Goal: Task Accomplishment & Management: Use online tool/utility

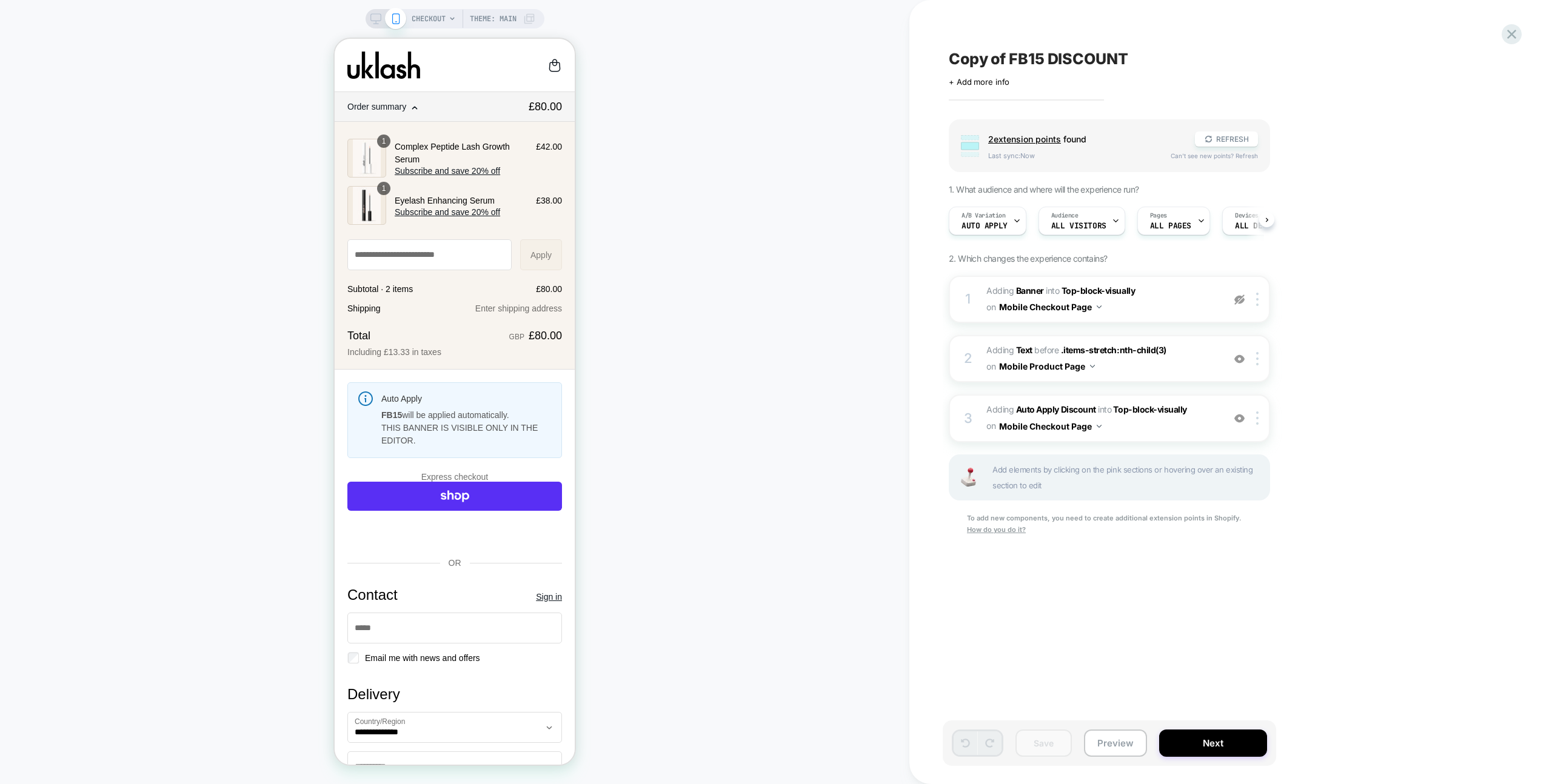
scroll to position [0, 1]
click at [1175, 428] on span "#_loomi_addon_1720451480491_dup1720451514 Adding Auto Apply Discount INTO Top-b…" at bounding box center [1101, 418] width 231 height 33
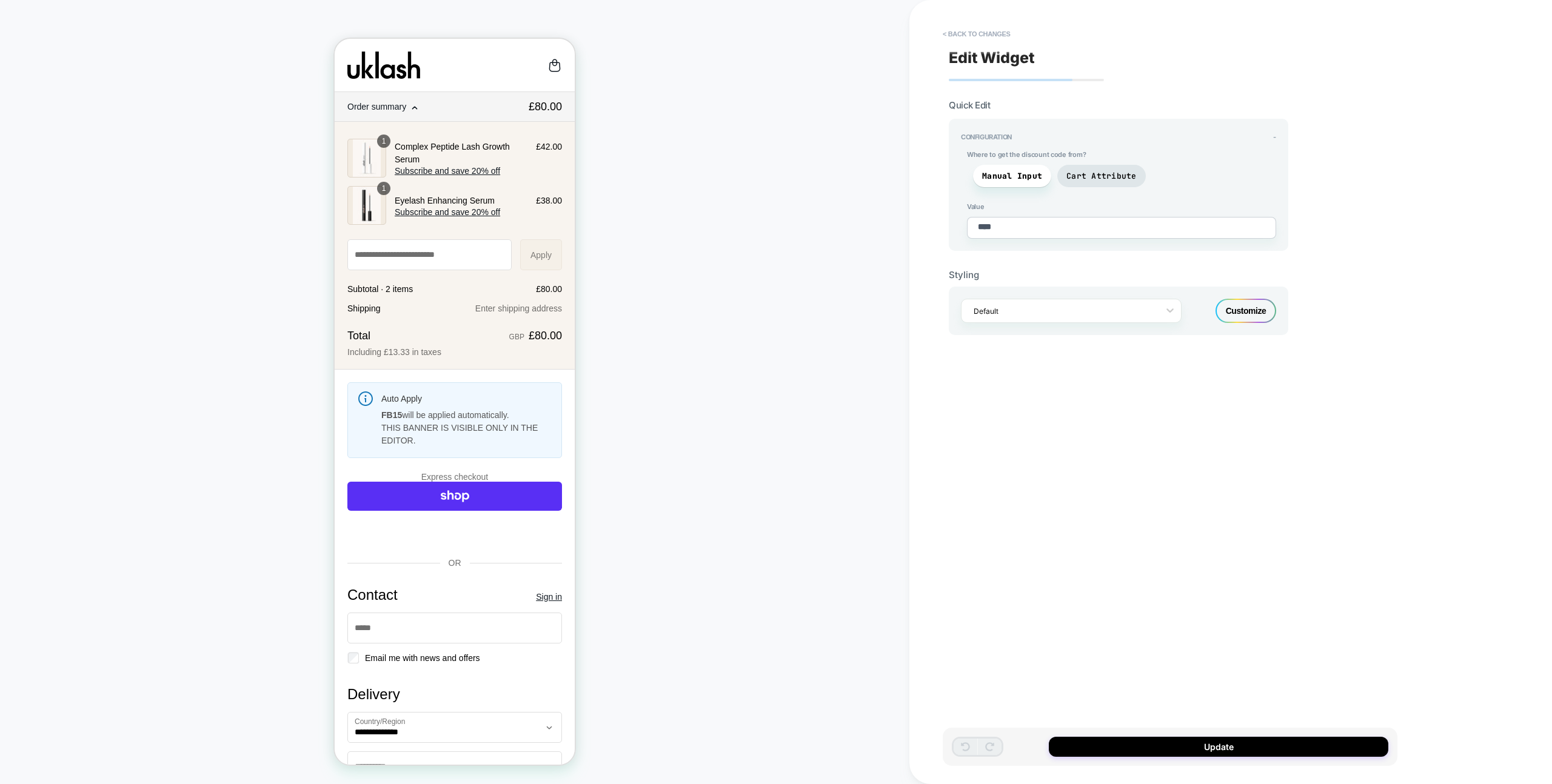
click at [1252, 303] on div "Customize" at bounding box center [1245, 311] width 61 height 24
click at [1000, 32] on button "< Back to changes" at bounding box center [976, 34] width 80 height 20
type textarea "*"
click at [982, 27] on button "< Back to changes" at bounding box center [976, 34] width 80 height 20
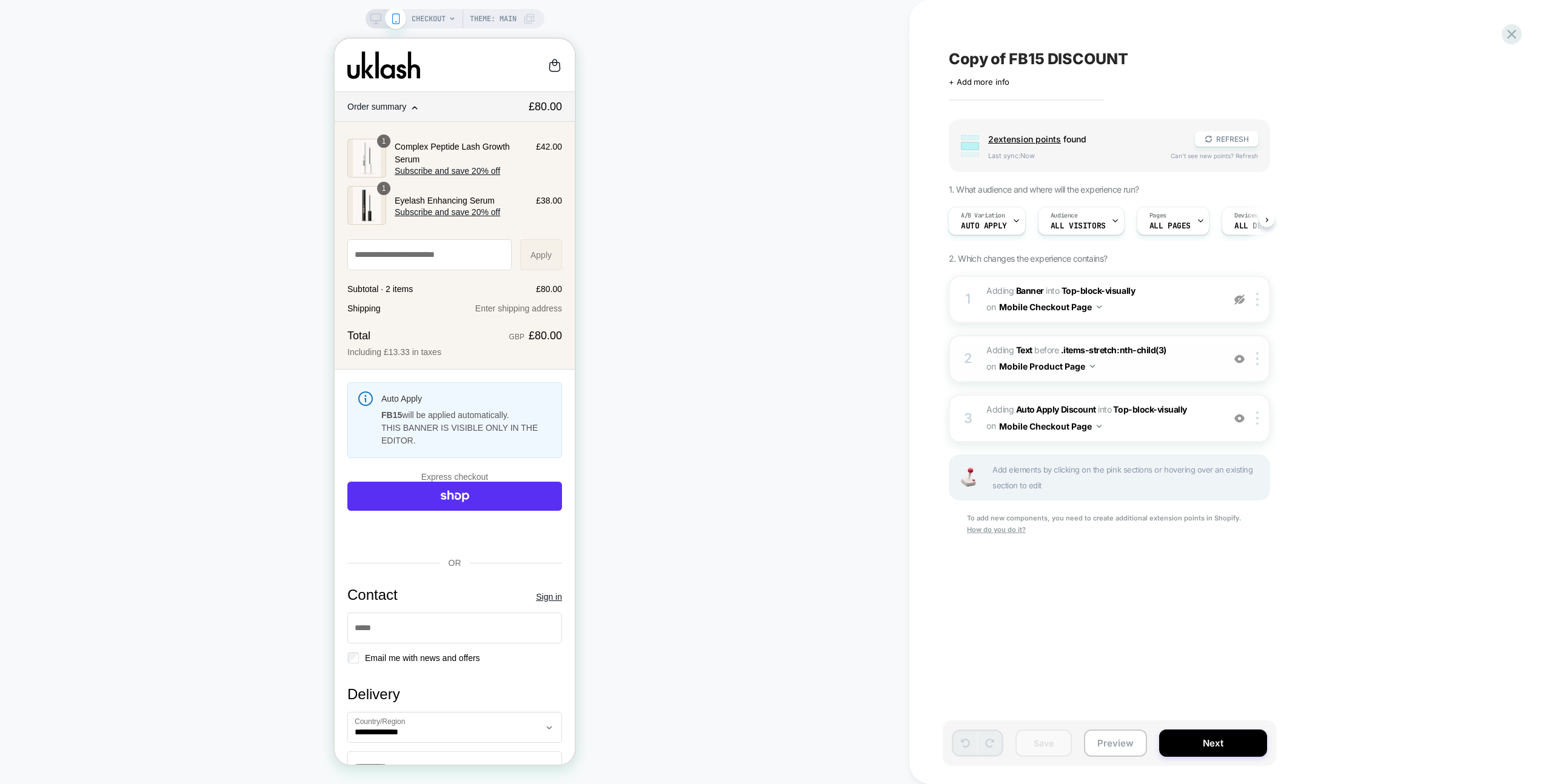
click at [1166, 368] on span "#_loomi_addon_1720448160214_dup1720451514 Adding Text BEFORE .items-stretch:nth…" at bounding box center [1101, 358] width 231 height 33
click at [1095, 224] on span "All Visitors" at bounding box center [1078, 225] width 56 height 9
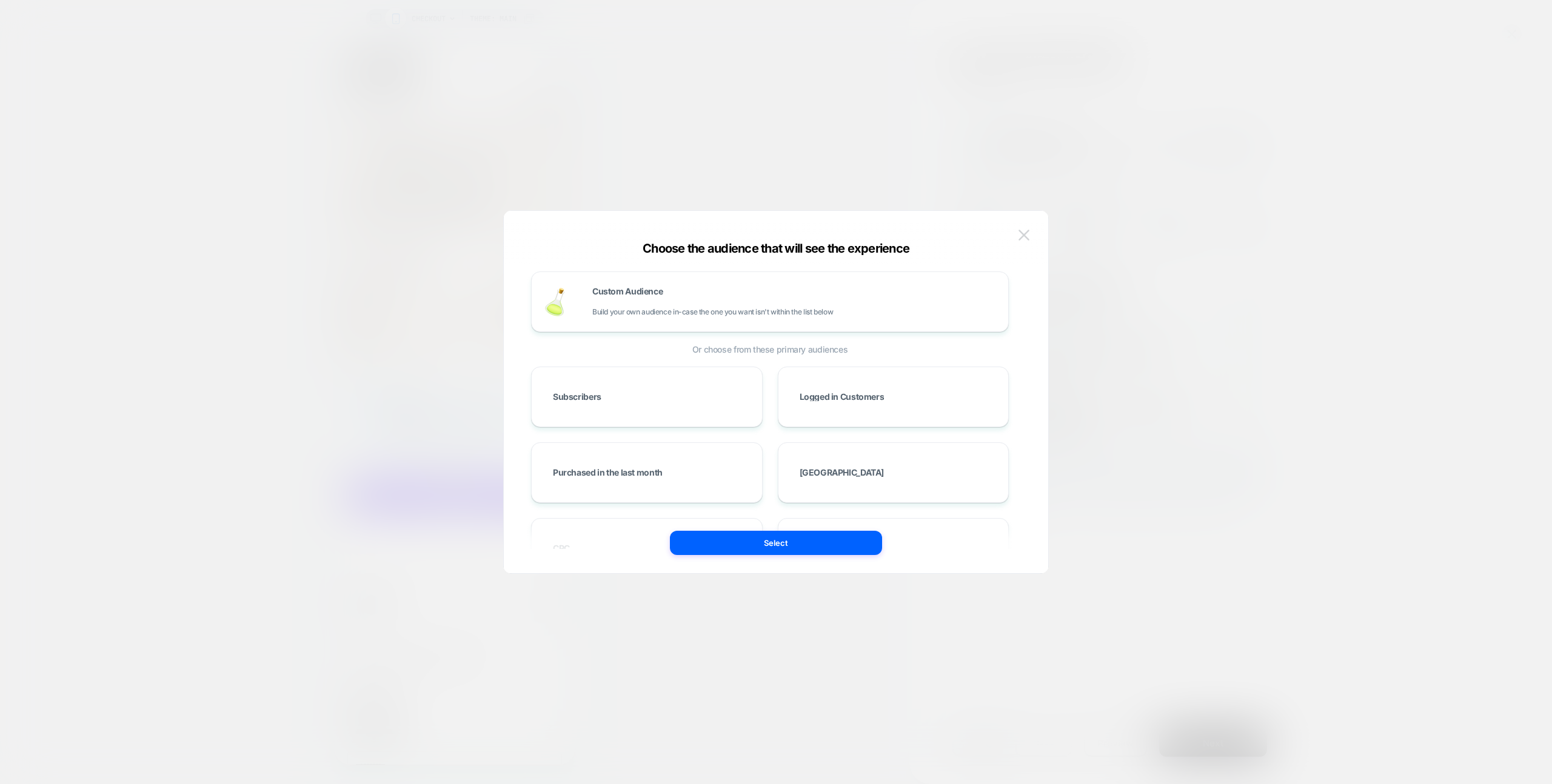
click at [1029, 234] on img at bounding box center [1024, 234] width 11 height 10
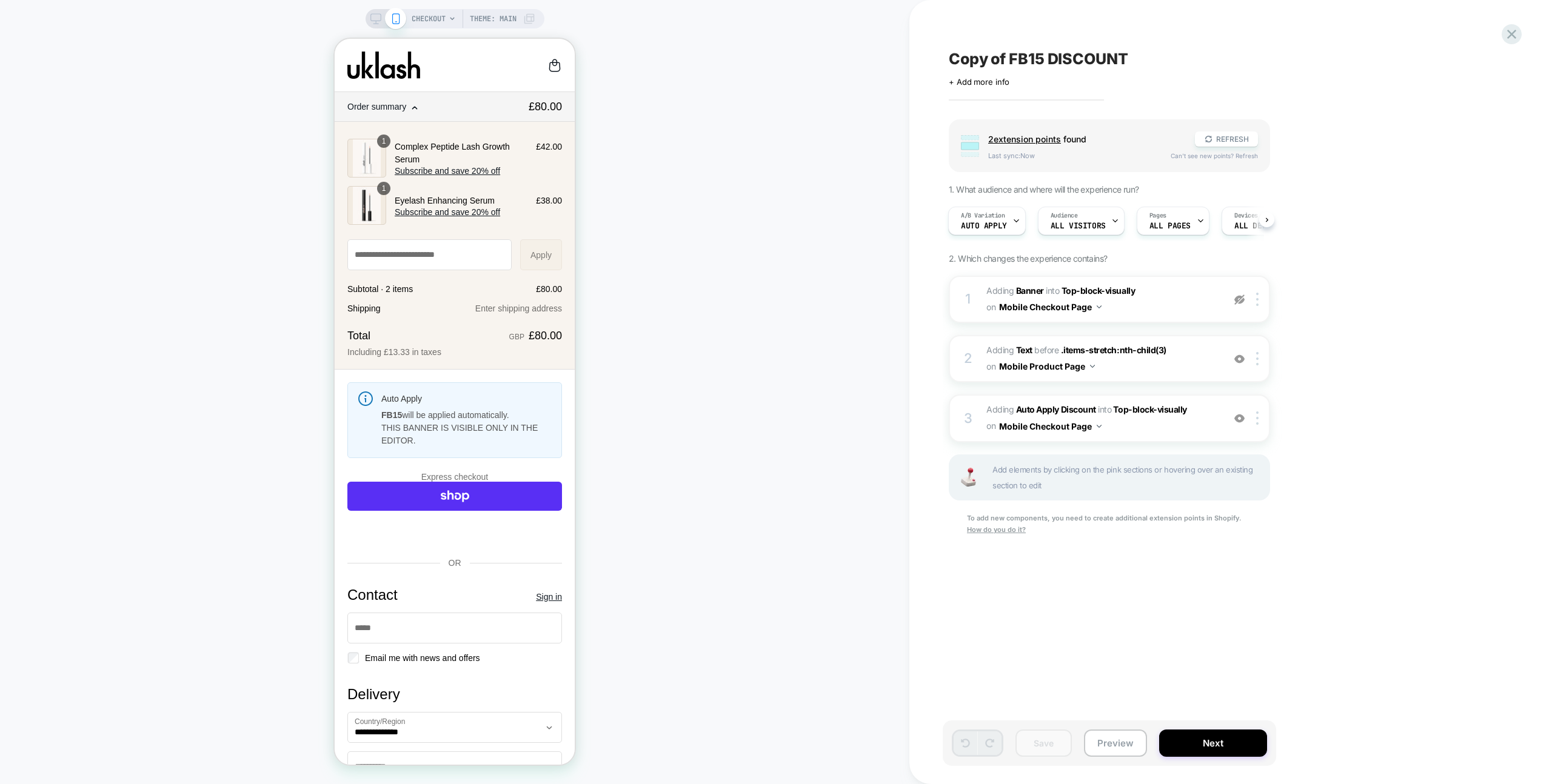
click at [929, 247] on div "Copy of FB15 DISCOUNT Click to edit experience details + Add more info Group 2 …" at bounding box center [1176, 392] width 533 height 784
click at [1339, 88] on div "Copy of FB15 DISCOUNT Click to edit experience details + Add more info Group 2 …" at bounding box center [1171, 392] width 455 height 760
click at [1512, 26] on icon at bounding box center [1511, 34] width 16 height 16
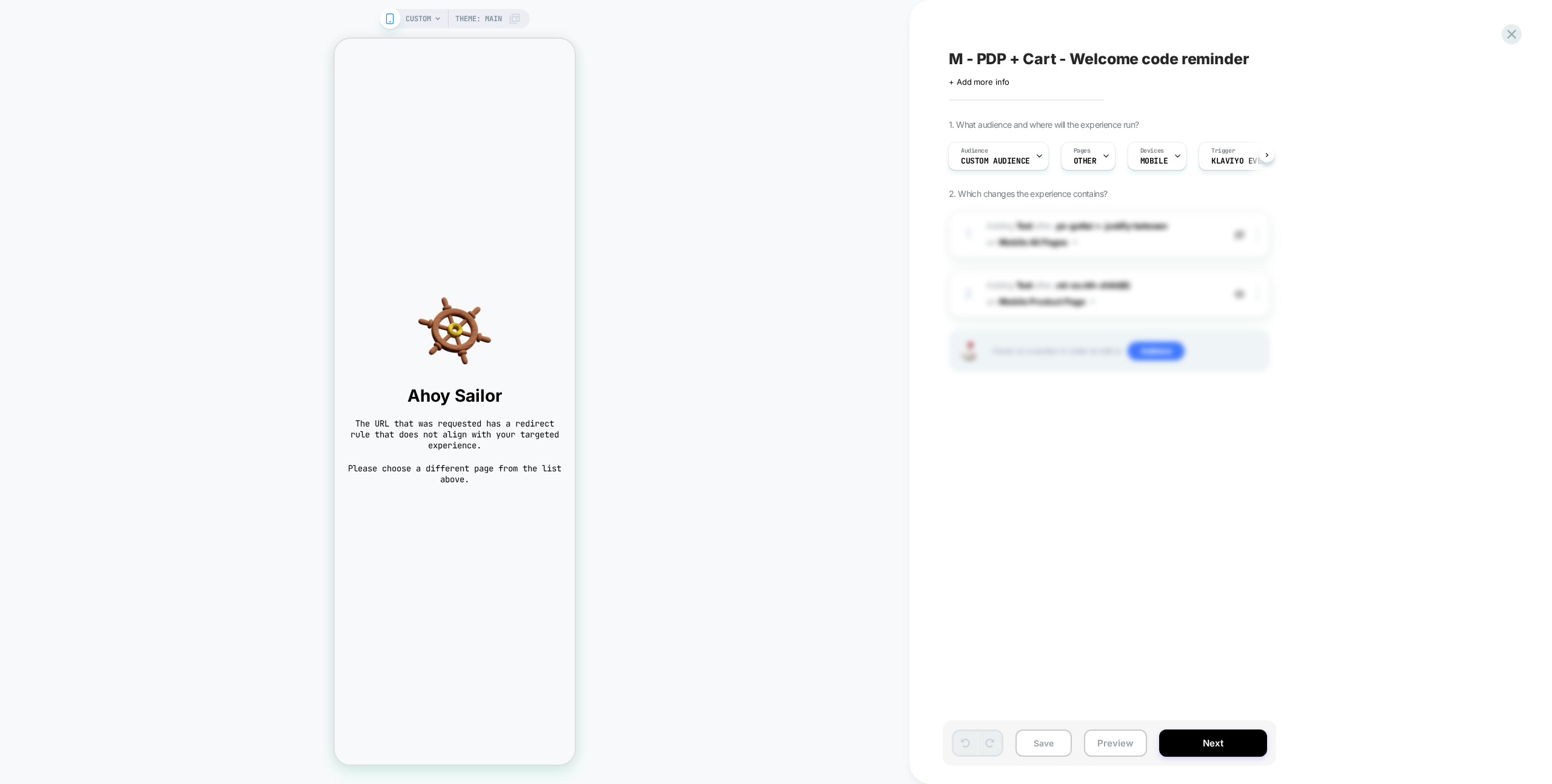
click at [434, 18] on icon at bounding box center [437, 18] width 7 height 7
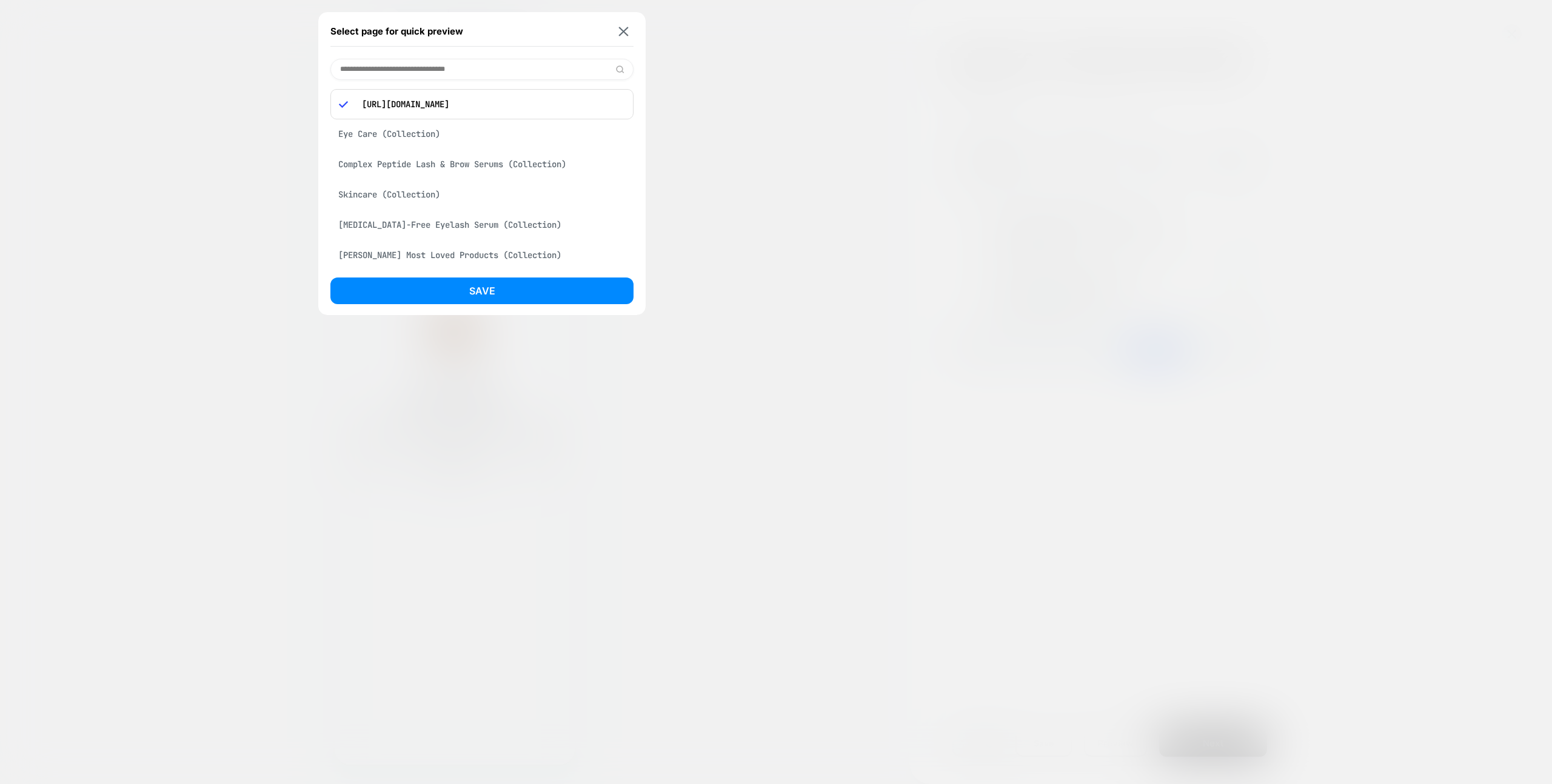
drag, startPoint x: 438, startPoint y: 124, endPoint x: 442, endPoint y: 132, distance: 8.9
click at [438, 124] on div "Eye Care (Collection)" at bounding box center [482, 133] width 303 height 23
click at [513, 299] on button "Save" at bounding box center [482, 291] width 303 height 27
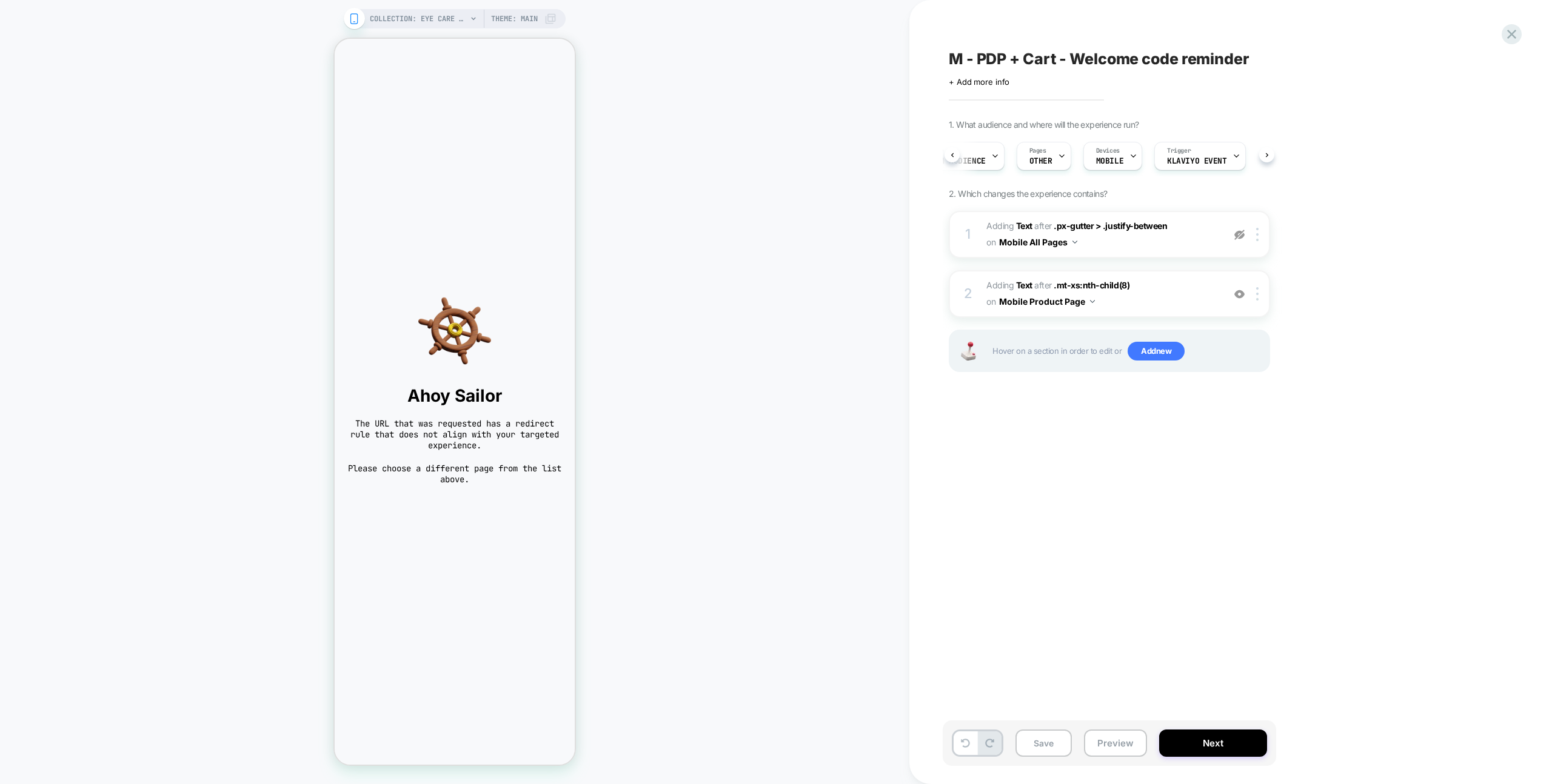
scroll to position [0, 65]
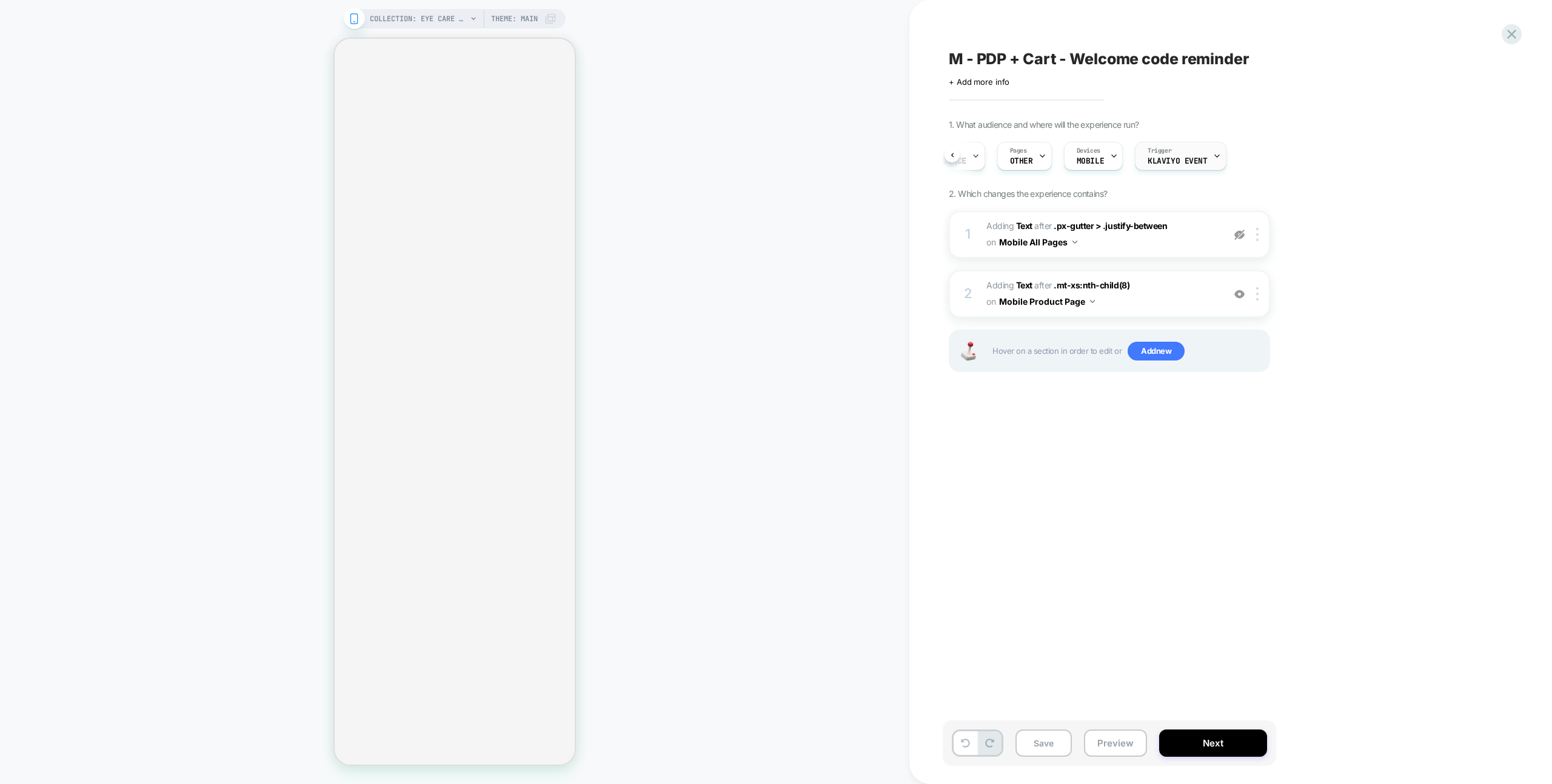
click at [1191, 163] on span "Klaviyo Event" at bounding box center [1178, 161] width 60 height 9
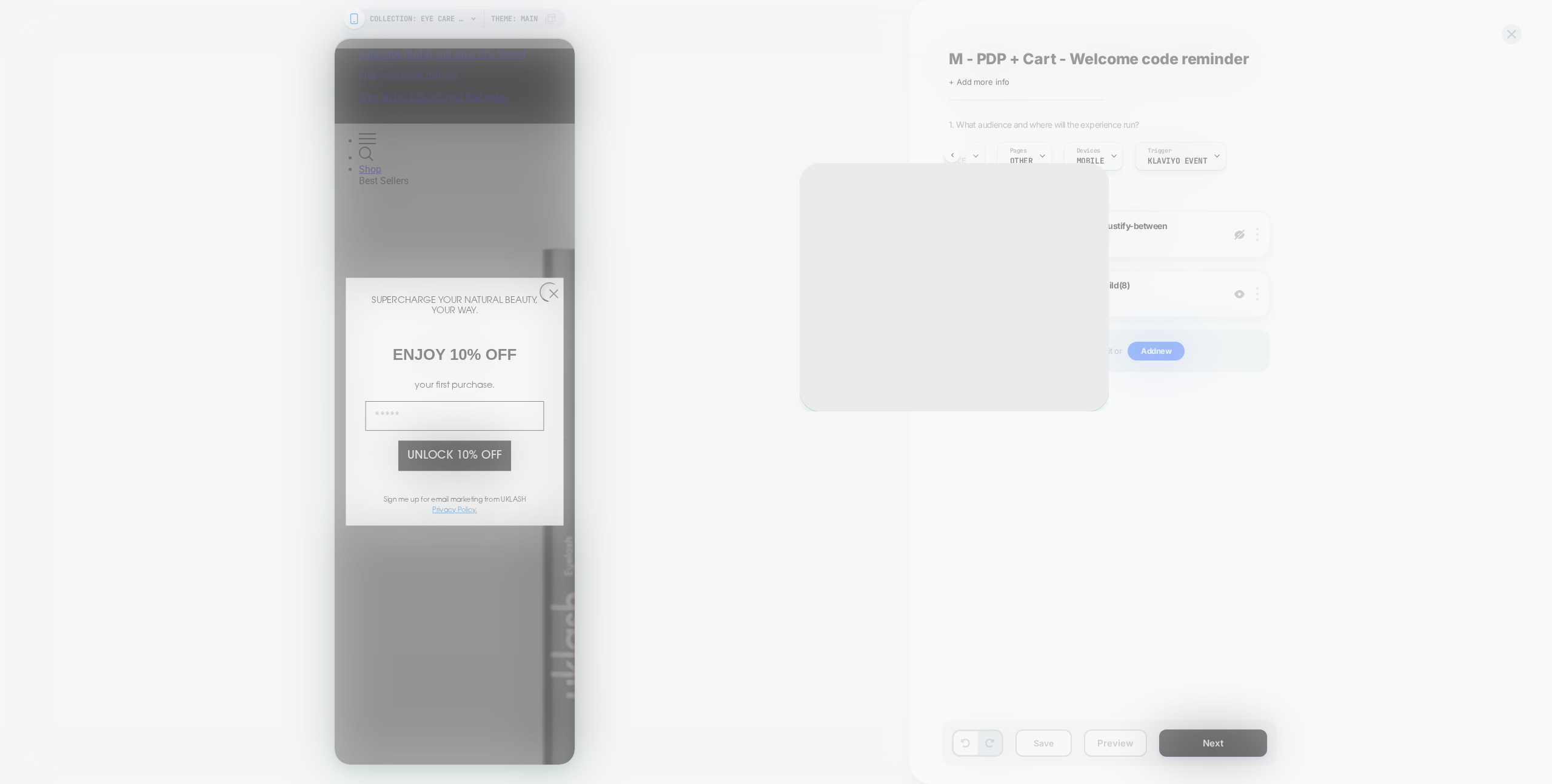
scroll to position [0, 0]
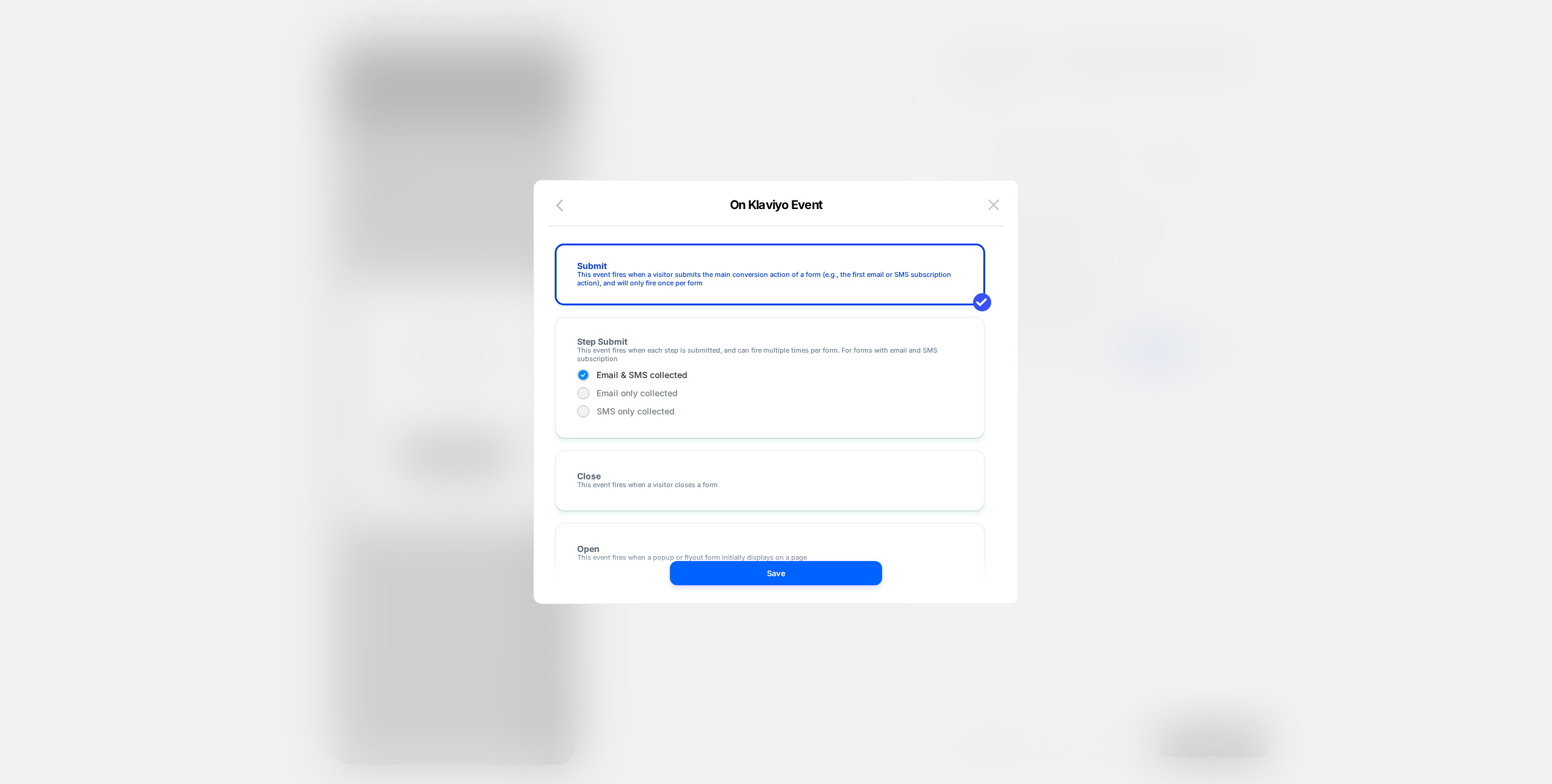
click at [997, 204] on img at bounding box center [993, 204] width 11 height 10
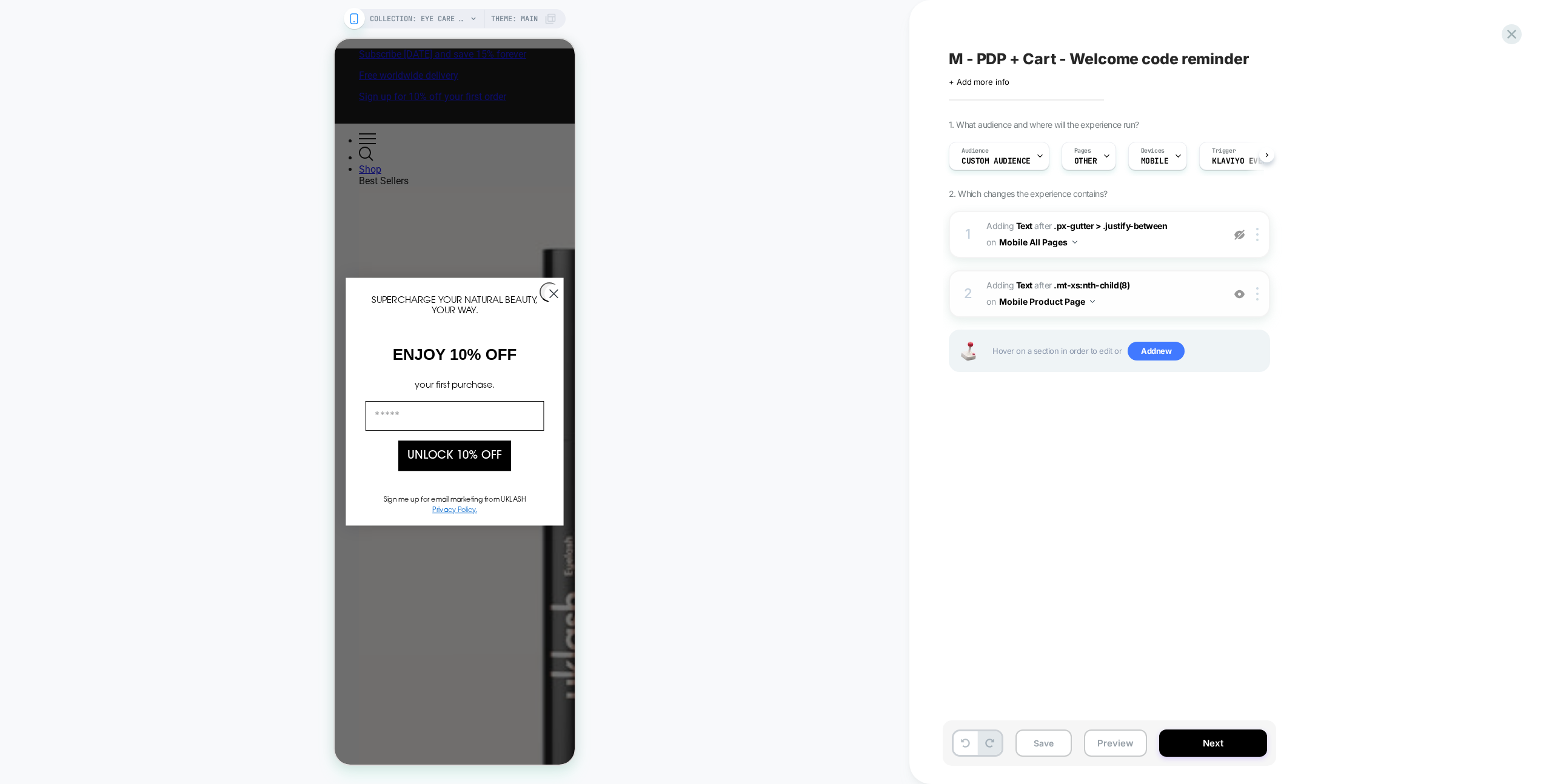
click at [1154, 297] on span "#_loomi_addon_1708419065902 Adding Text AFTER .mt-xs:nth-child(8) .mt-xs:nth-ch…" at bounding box center [1101, 294] width 231 height 33
click at [1507, 38] on icon at bounding box center [1511, 34] width 16 height 16
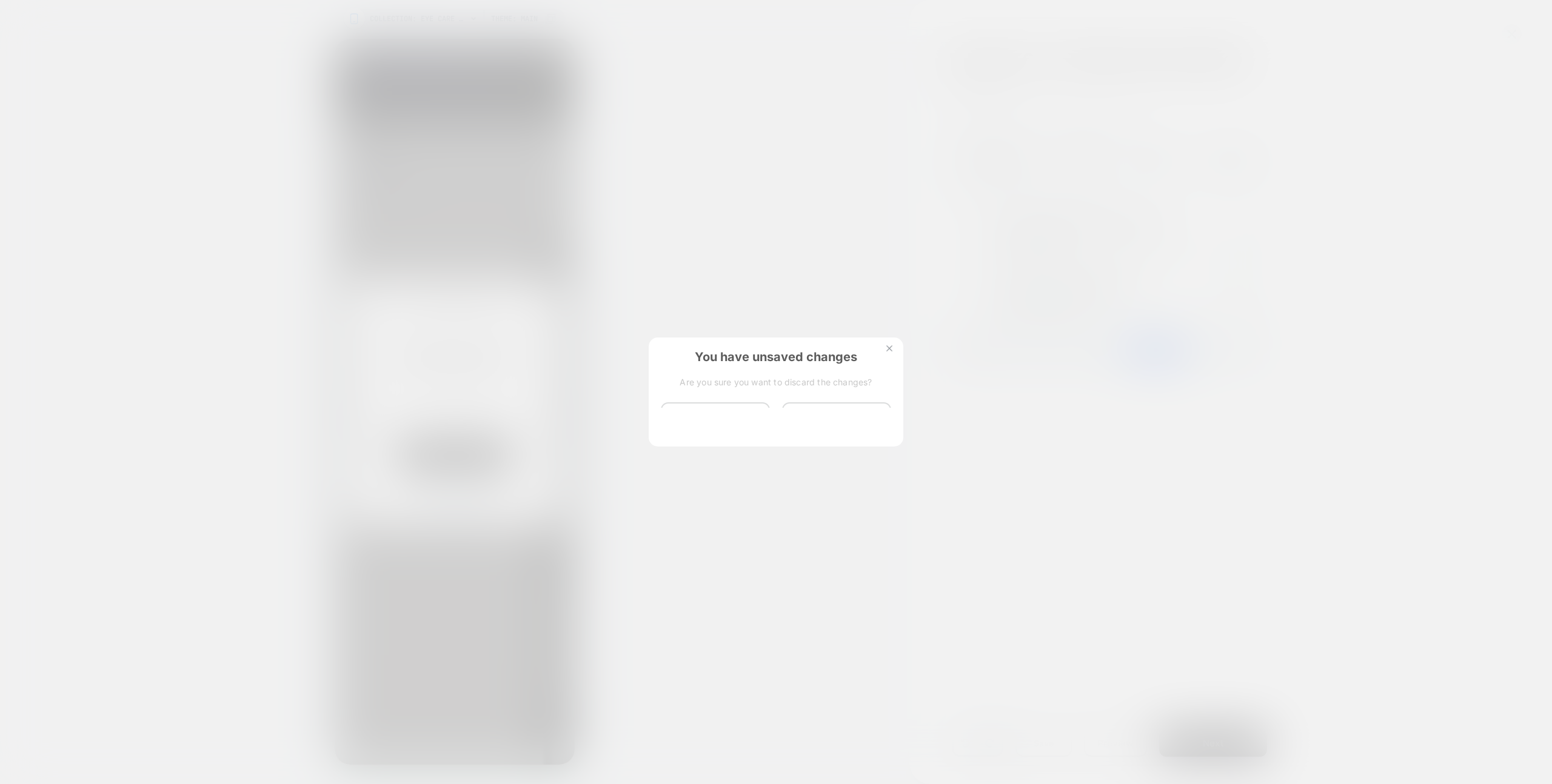
click at [684, 434] on div "You have unsaved changes Are you sure you want to discard the changes? Discard …" at bounding box center [776, 391] width 254 height 107
click at [689, 418] on button "Discard Changes" at bounding box center [716, 421] width 109 height 38
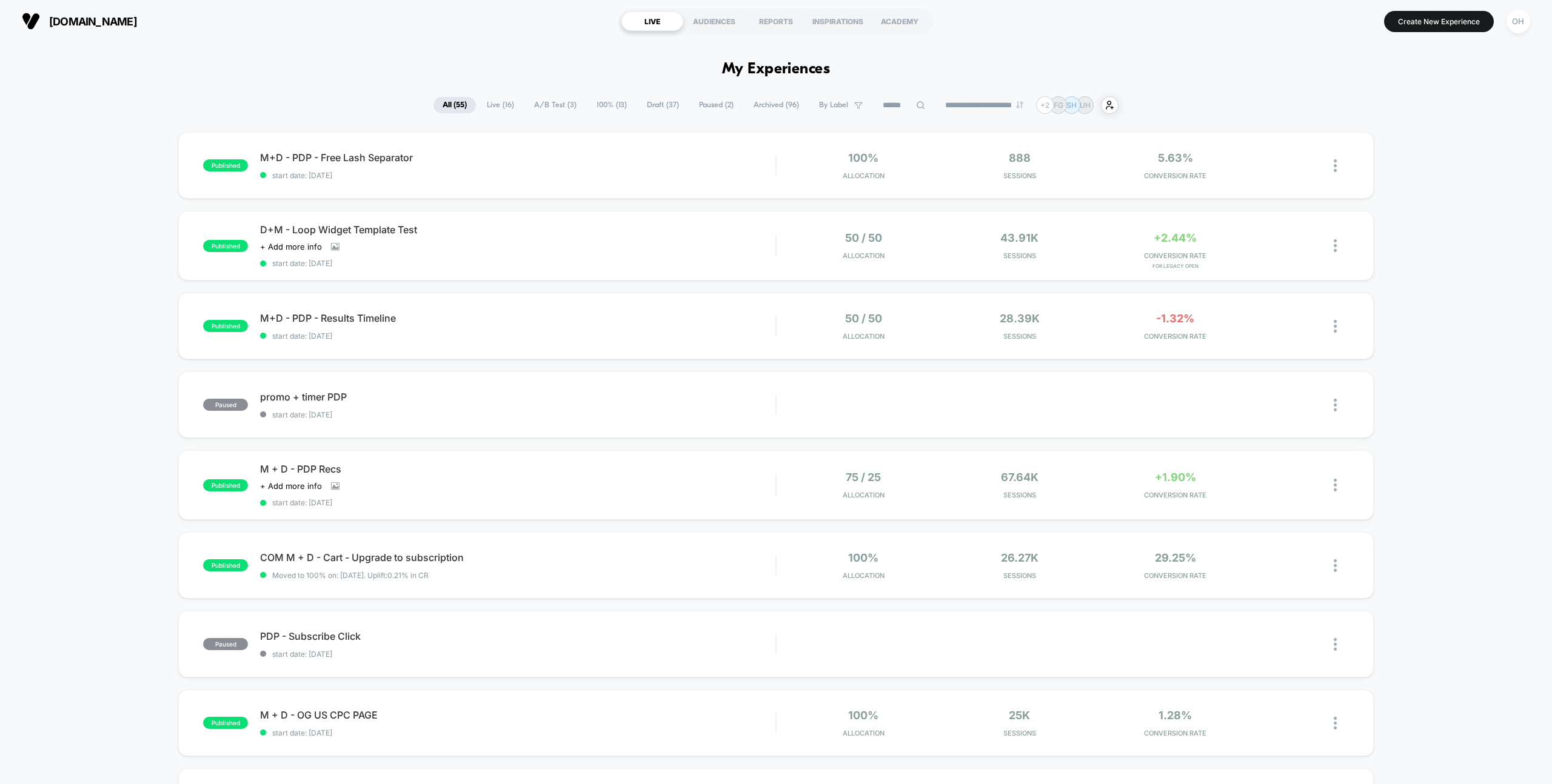
click at [895, 109] on input at bounding box center [904, 105] width 61 height 15
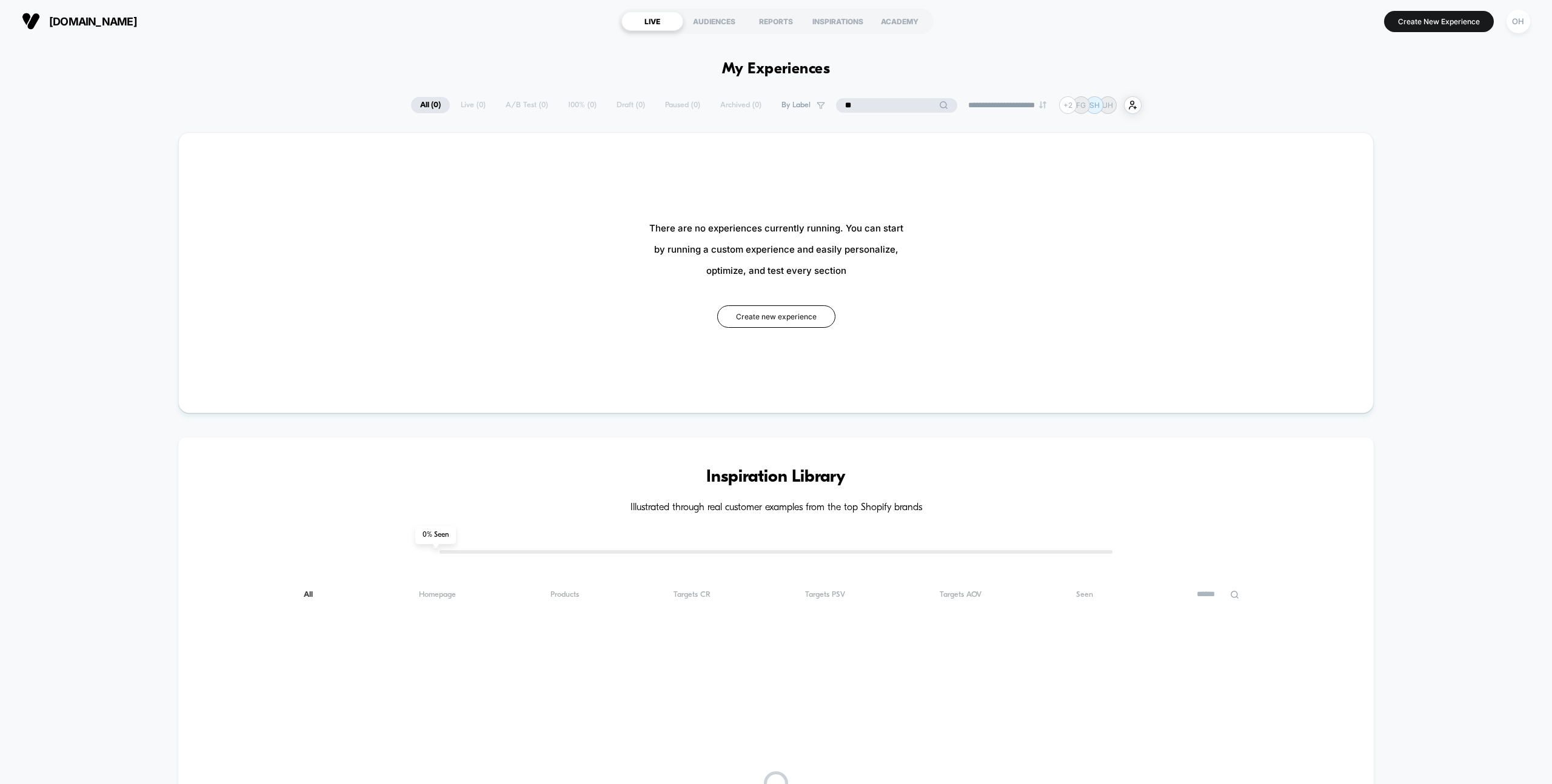
type input "*"
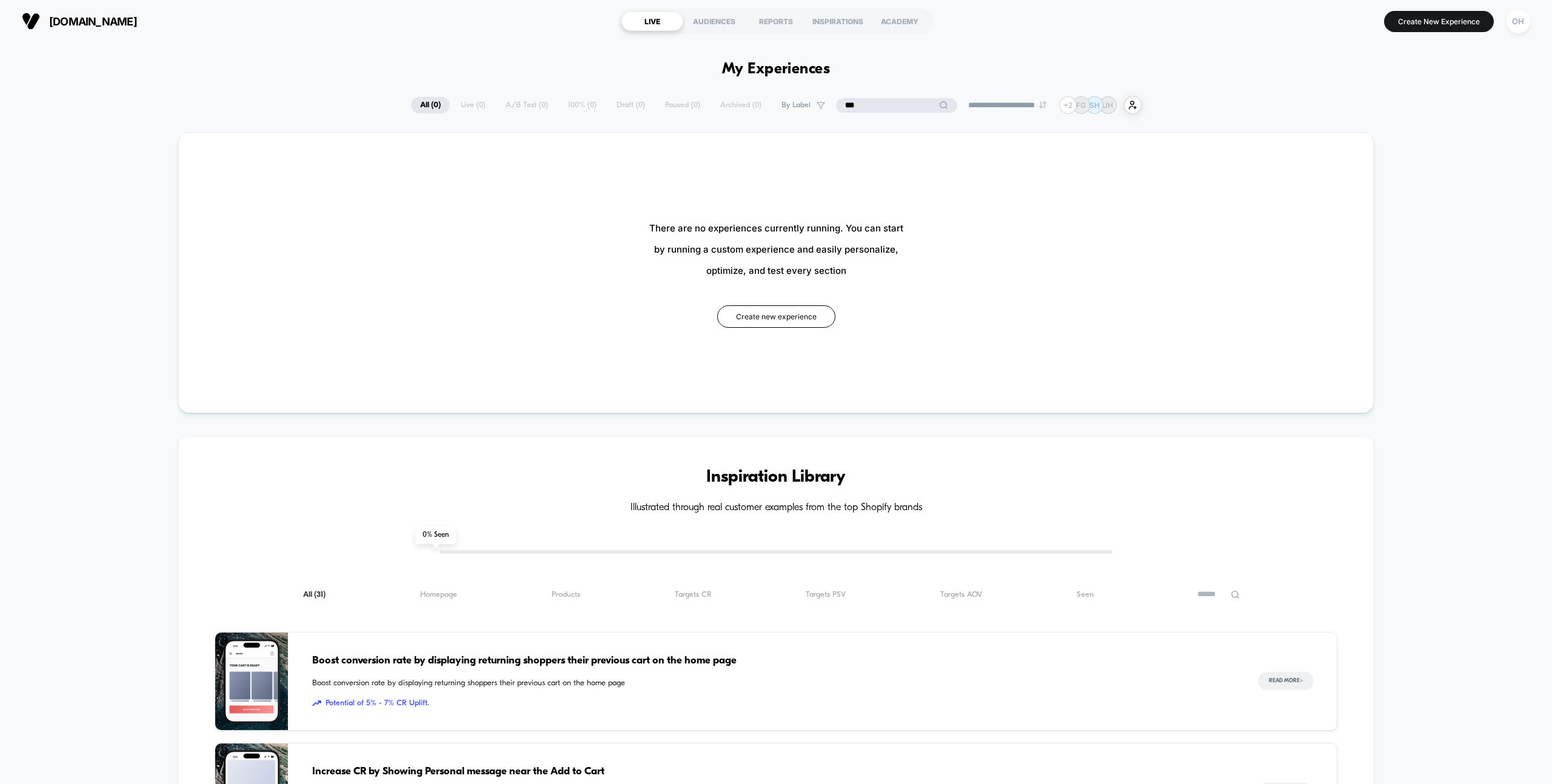
type input "*"
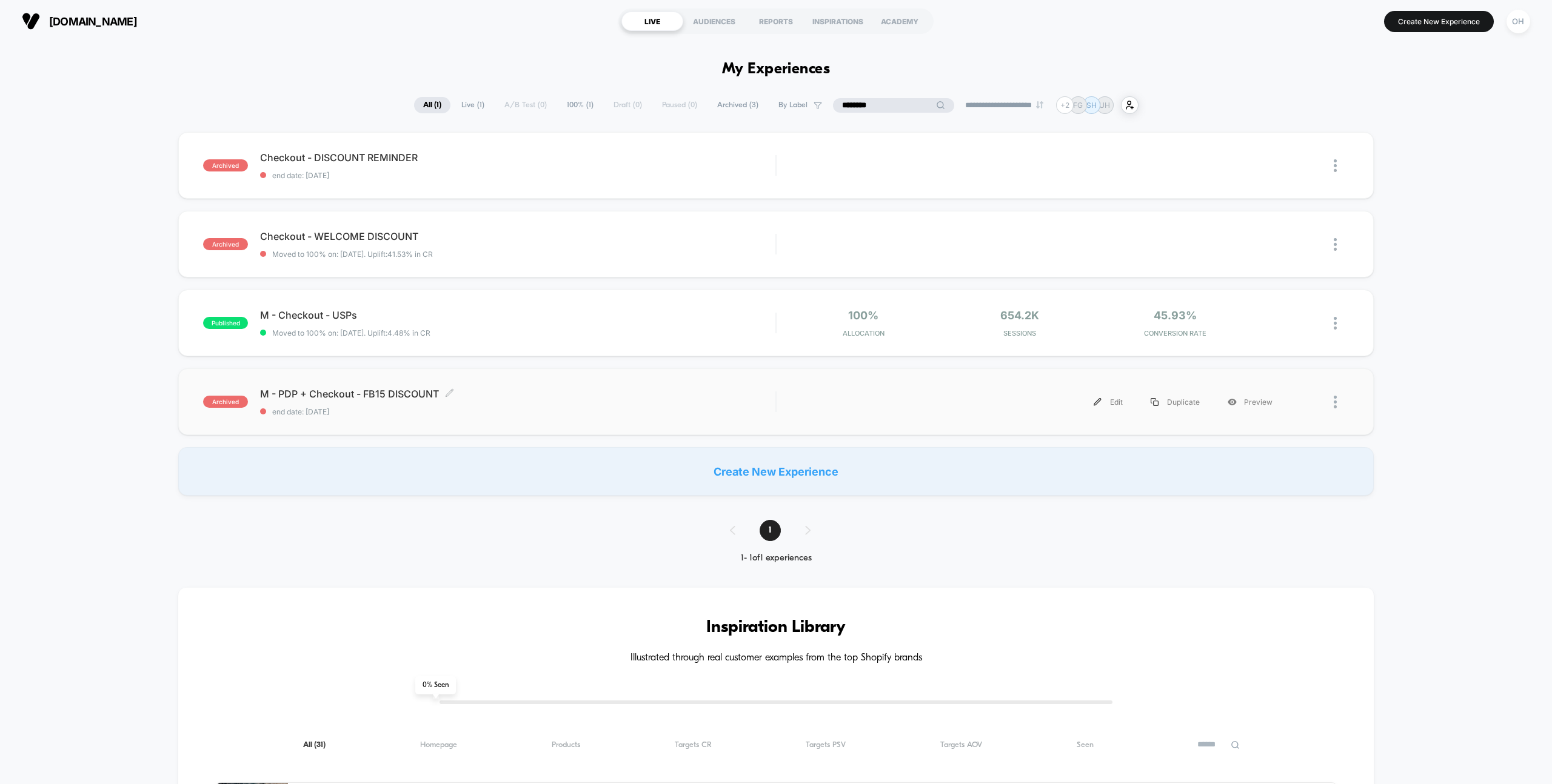
type input "********"
click at [584, 398] on span "M - PDP + Checkout - FB15 DISCOUNT Click to edit experience details" at bounding box center [517, 394] width 515 height 12
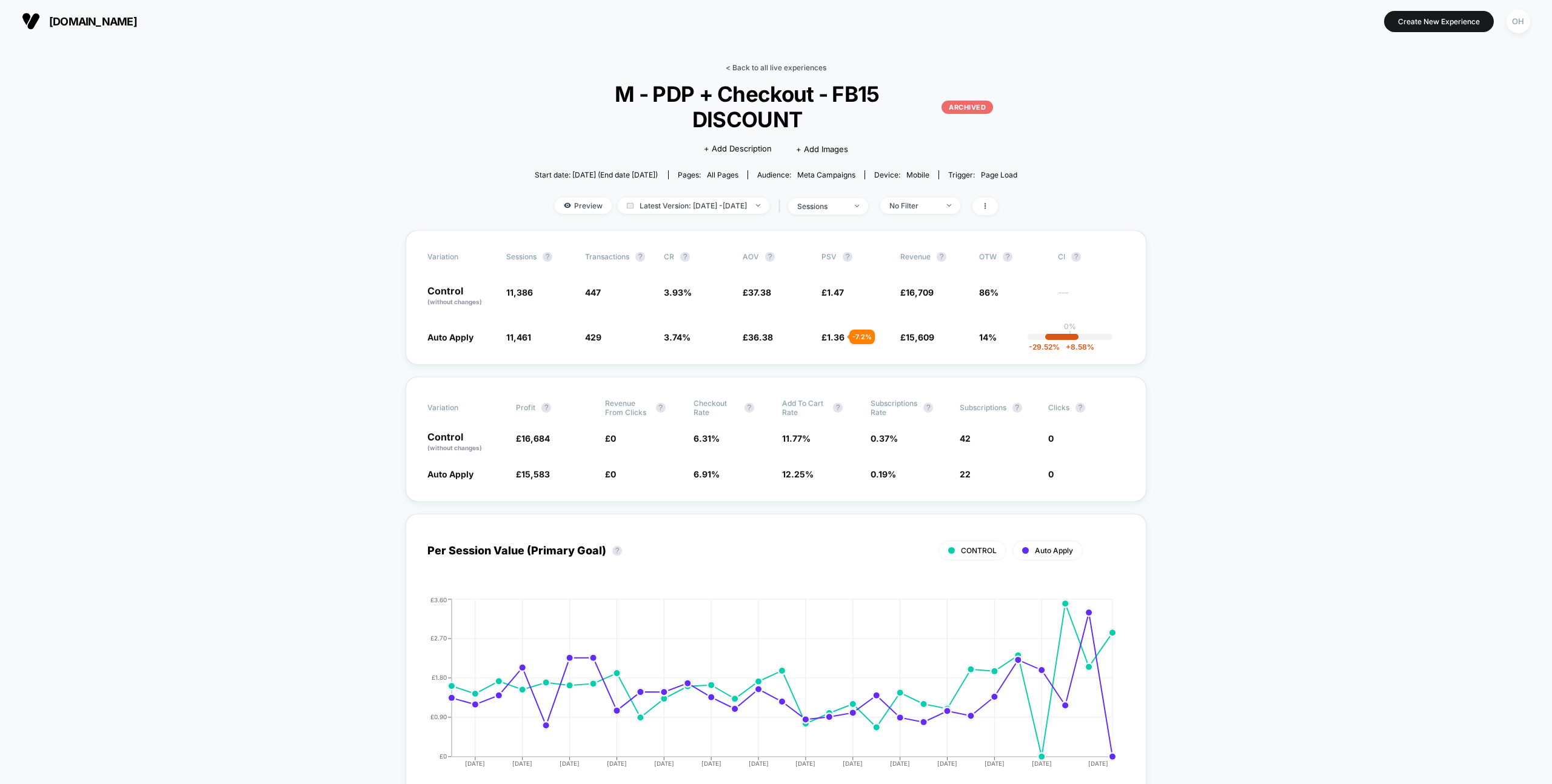
click at [744, 66] on link "< Back to all live experiences" at bounding box center [776, 67] width 100 height 9
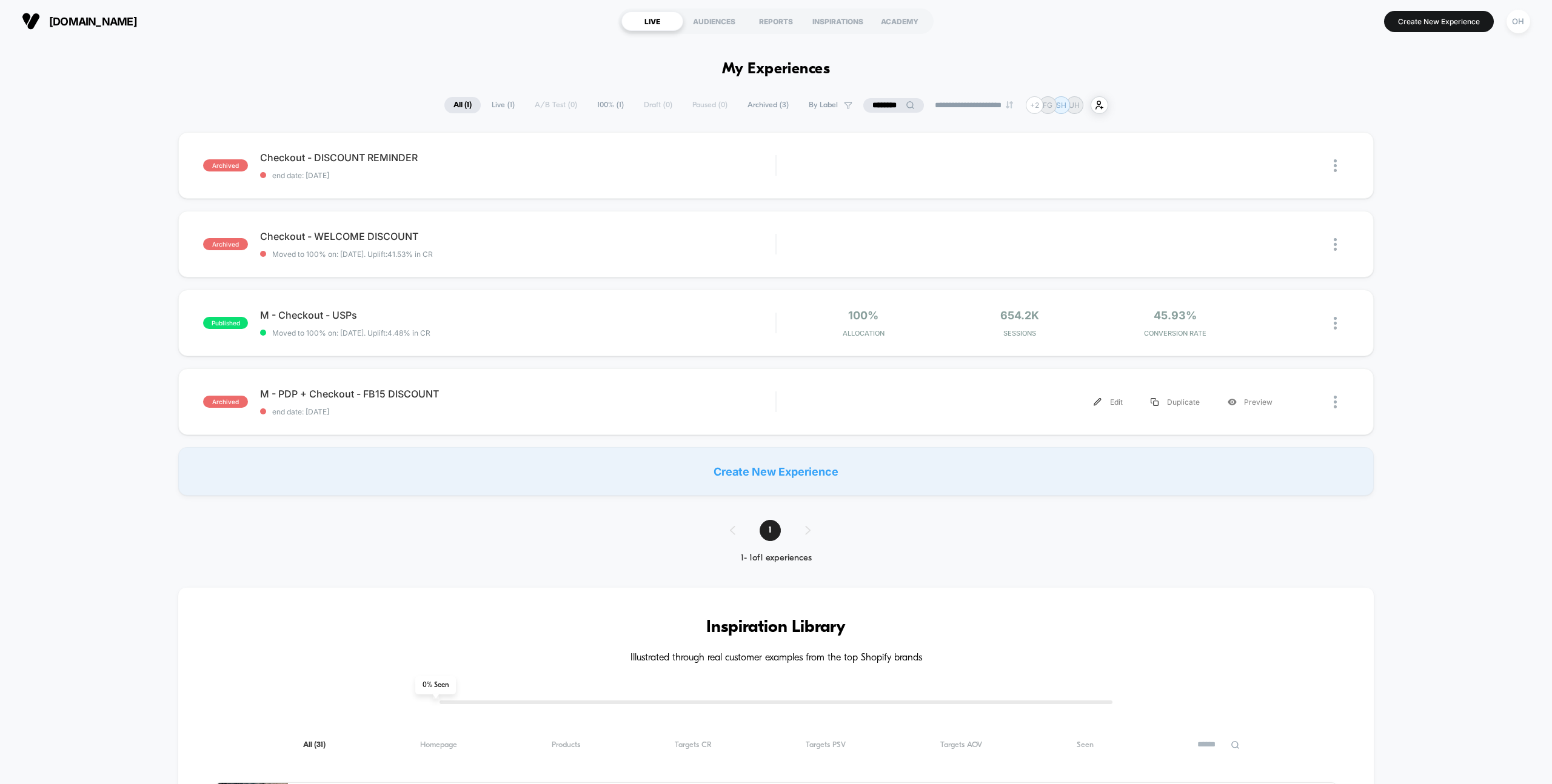
click at [1100, 407] on div "Edit" at bounding box center [1108, 401] width 57 height 27
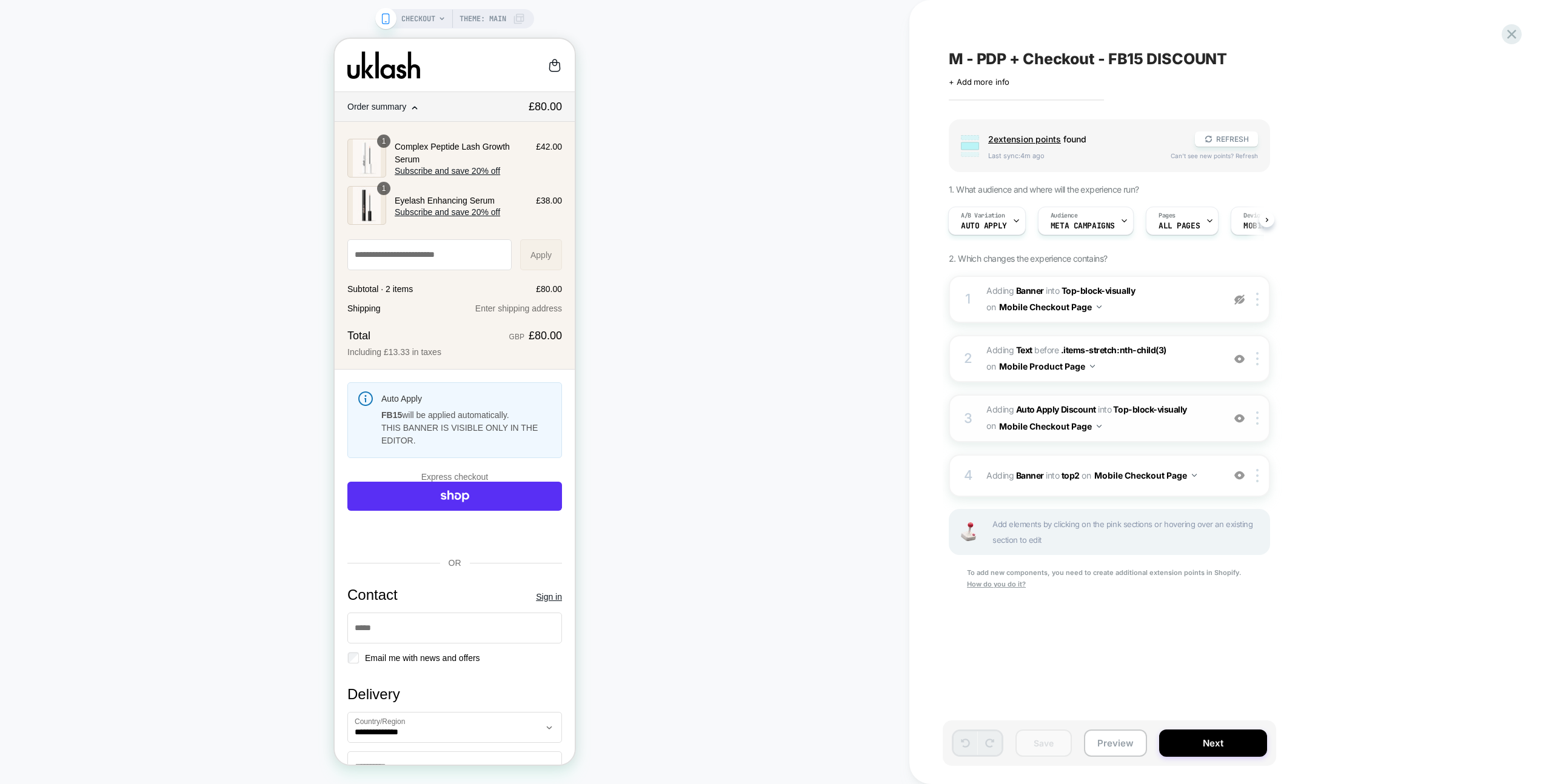
click at [1175, 434] on span "#_loomi_addon_1720451480491 Adding Auto Apply Discount INTO Top-block-visually …" at bounding box center [1101, 418] width 231 height 33
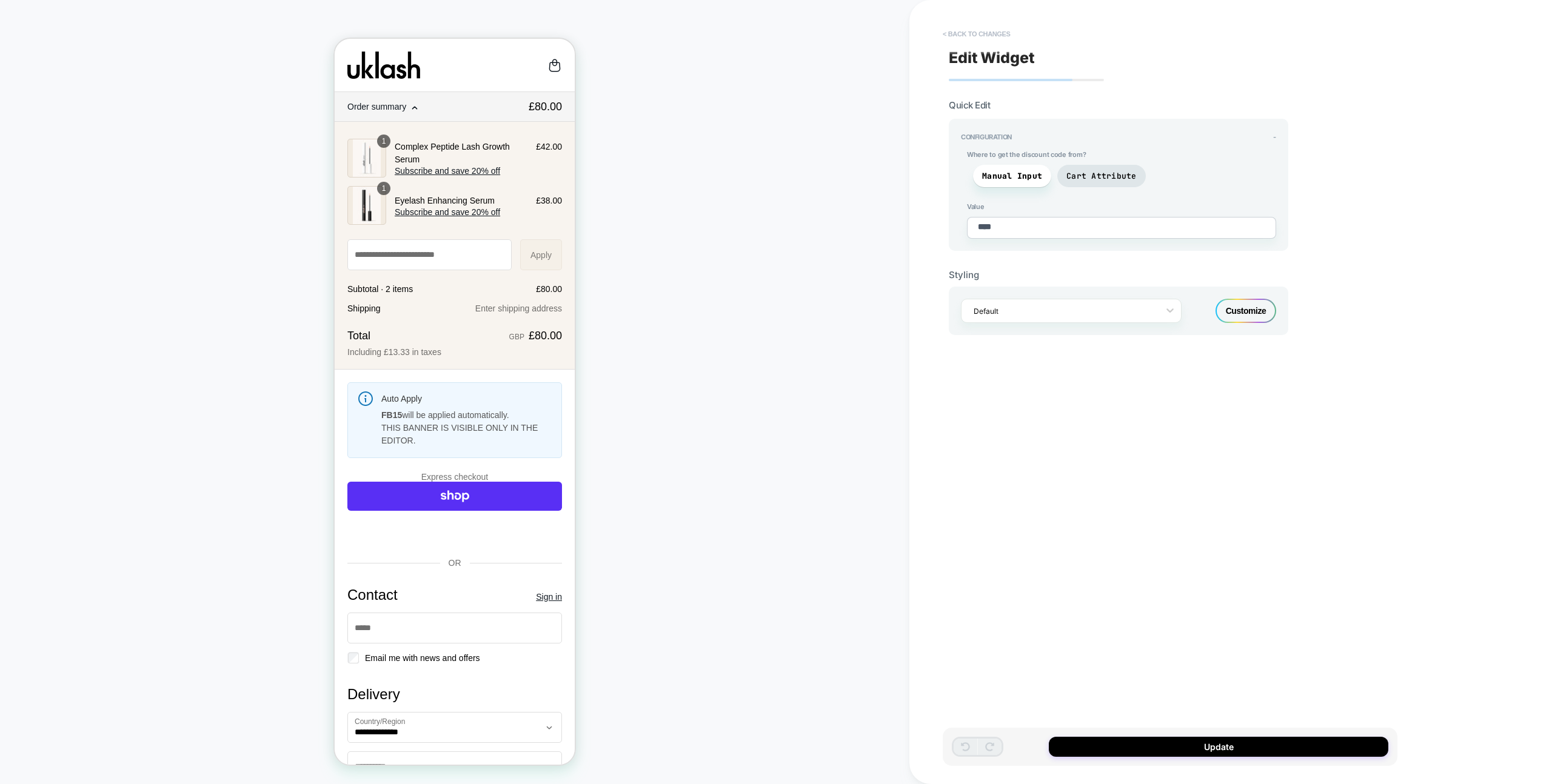
click at [964, 34] on button "< Back to changes" at bounding box center [976, 34] width 80 height 20
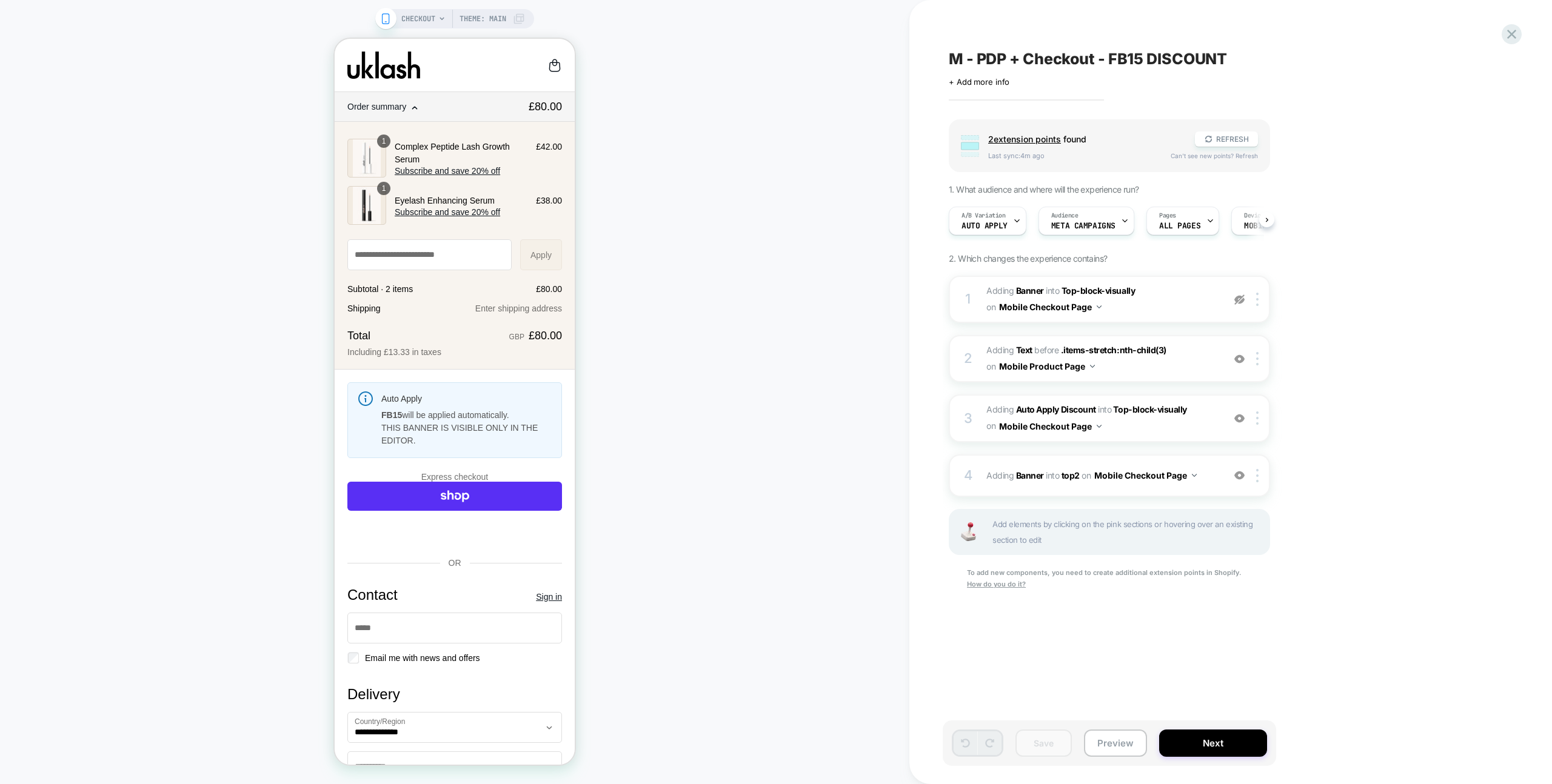
scroll to position [0, 1]
click at [1092, 226] on span "Meta campaigns" at bounding box center [1082, 225] width 65 height 9
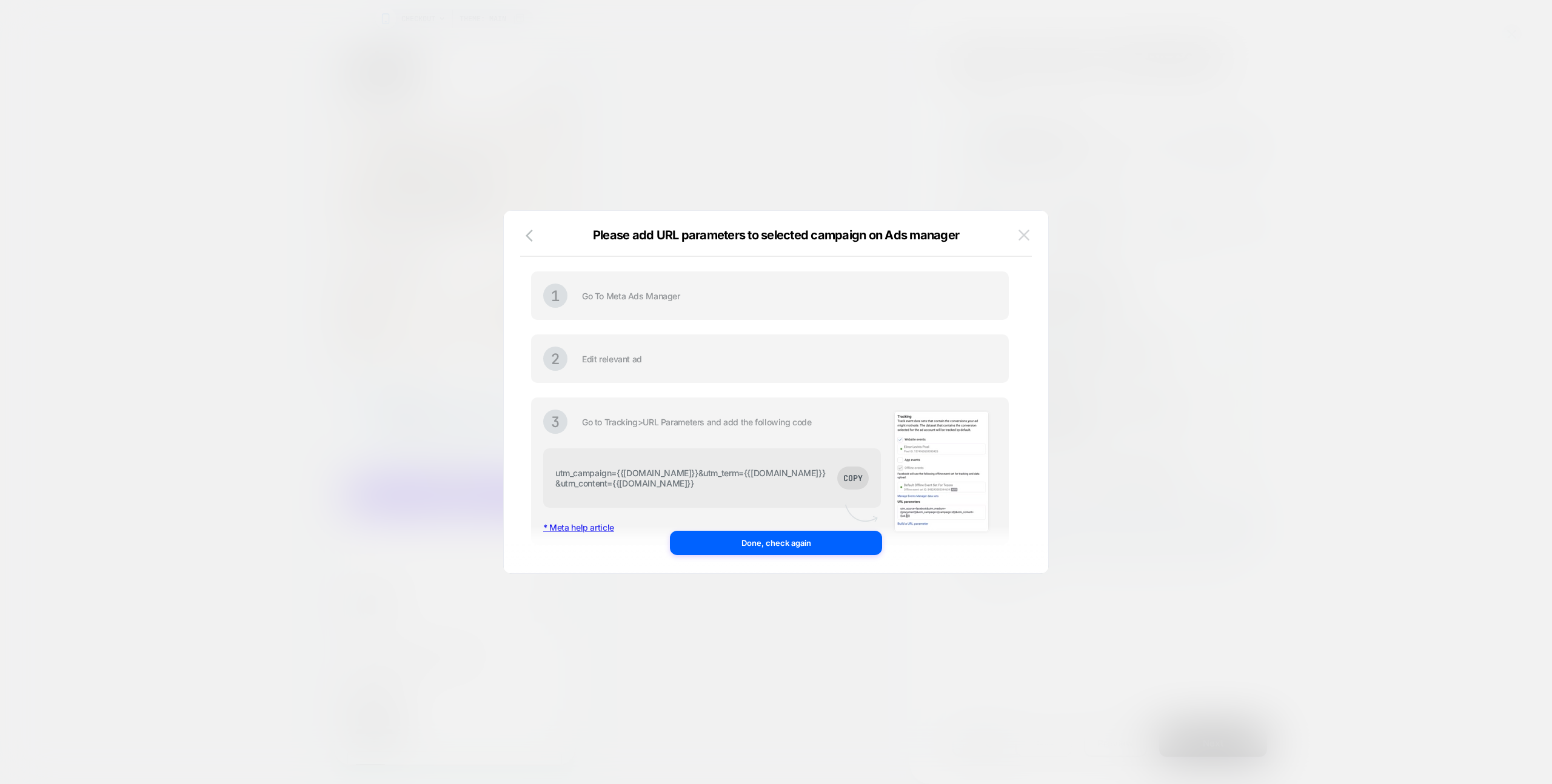
click at [1027, 235] on img at bounding box center [1024, 234] width 11 height 10
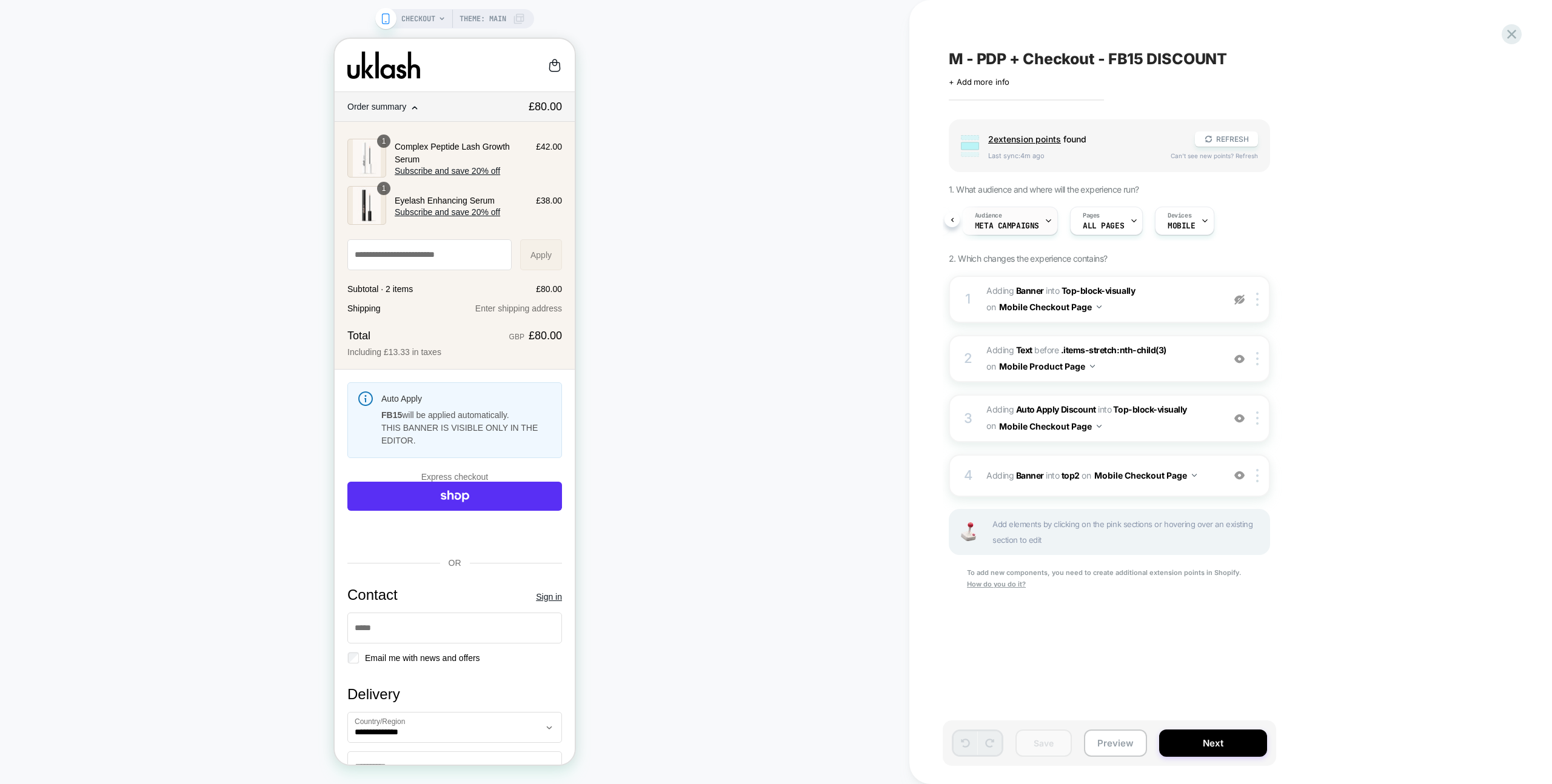
scroll to position [0, 0]
click at [966, 208] on div "A/B Variation Auto Apply" at bounding box center [984, 220] width 71 height 27
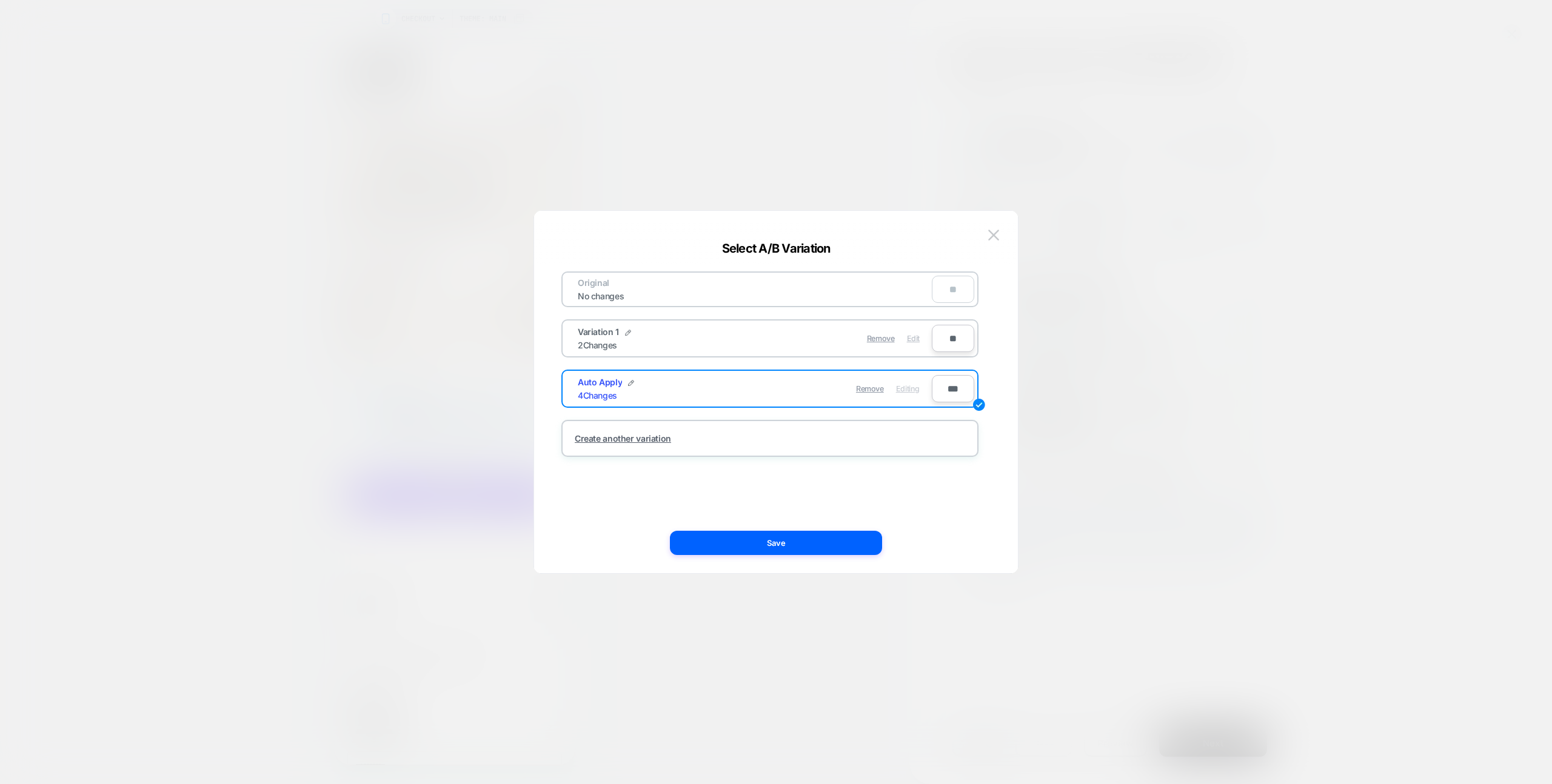
click at [911, 336] on span "Edit" at bounding box center [913, 337] width 13 height 9
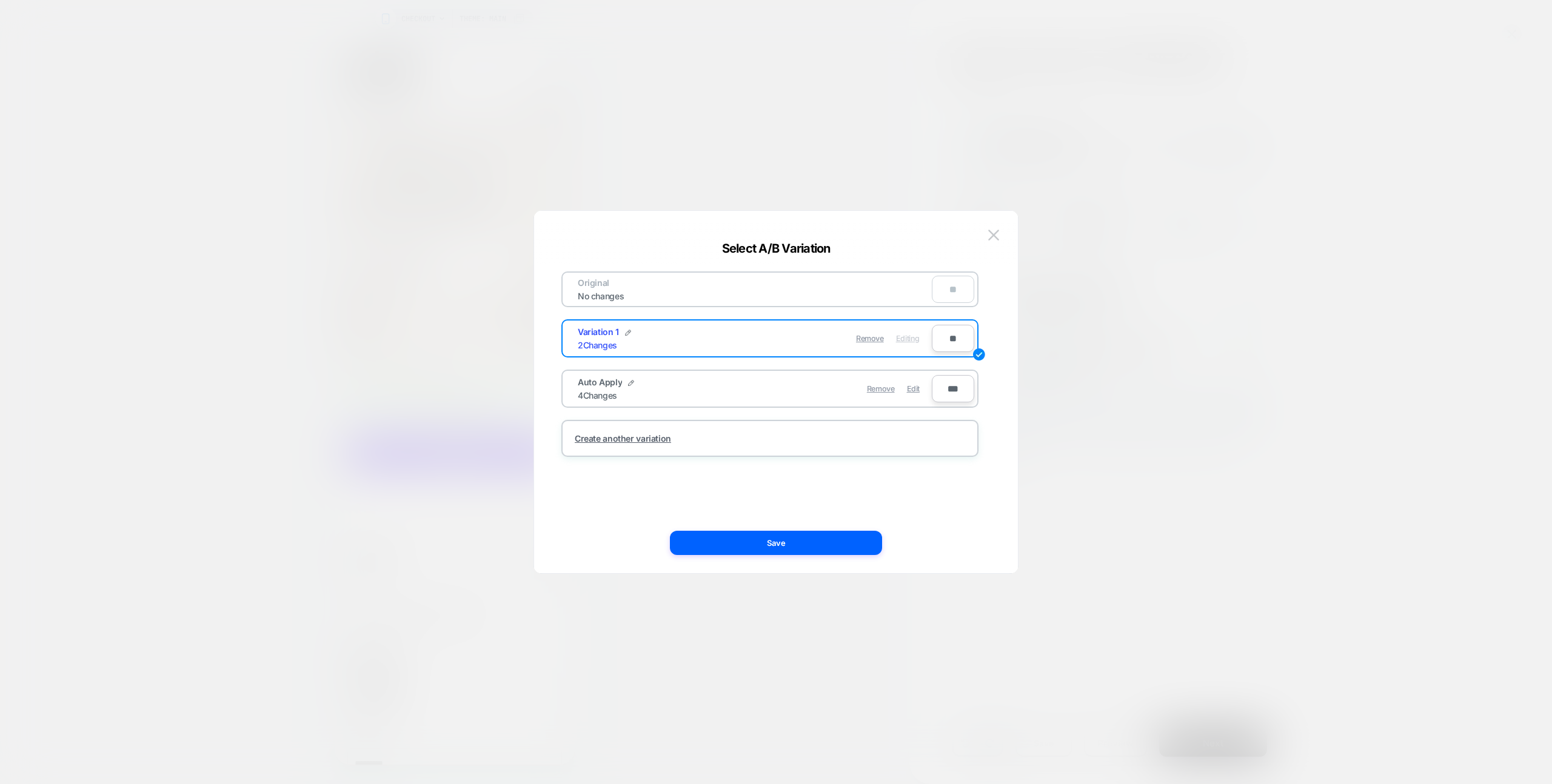
drag, startPoint x: 817, startPoint y: 544, endPoint x: 832, endPoint y: 539, distance: 15.8
click at [817, 544] on button "Save" at bounding box center [776, 543] width 212 height 24
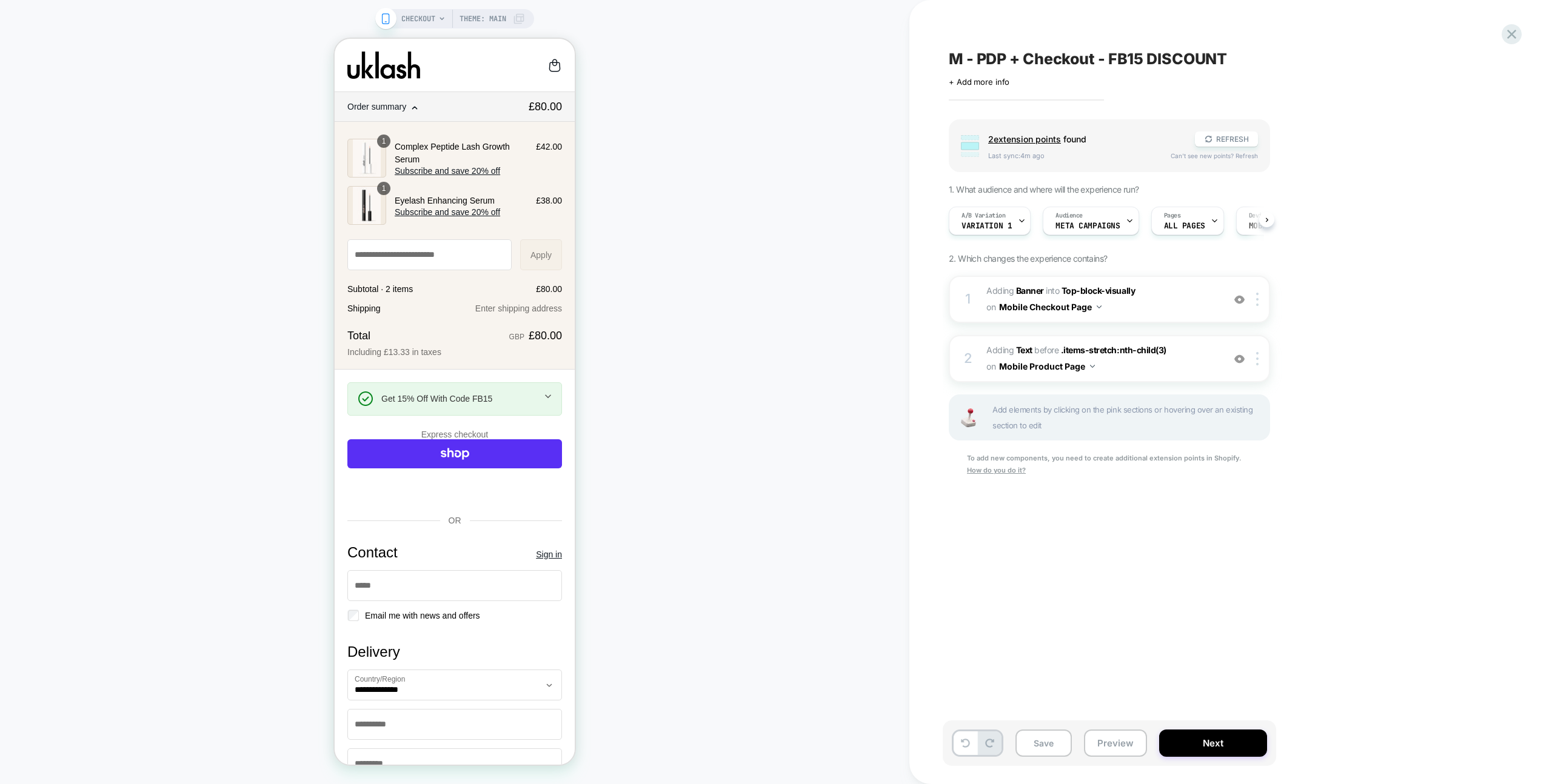
click at [1497, 31] on div "M - PDP + Checkout - FB15 DISCOUNT Click to edit experience details + Add more …" at bounding box center [1230, 392] width 642 height 784
click at [1508, 32] on icon at bounding box center [1511, 34] width 16 height 16
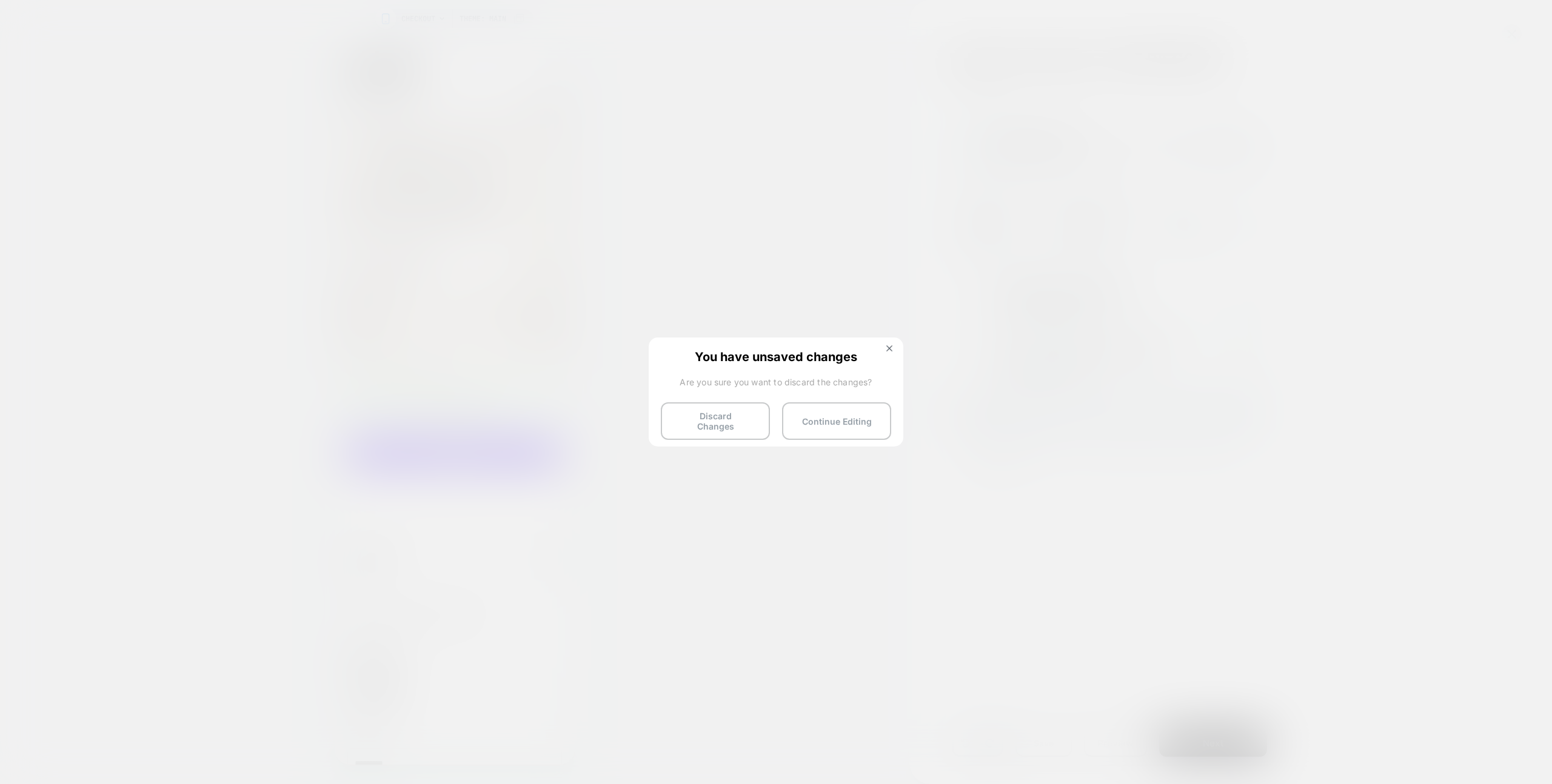
click at [750, 424] on button "Discard Changes" at bounding box center [716, 421] width 109 height 38
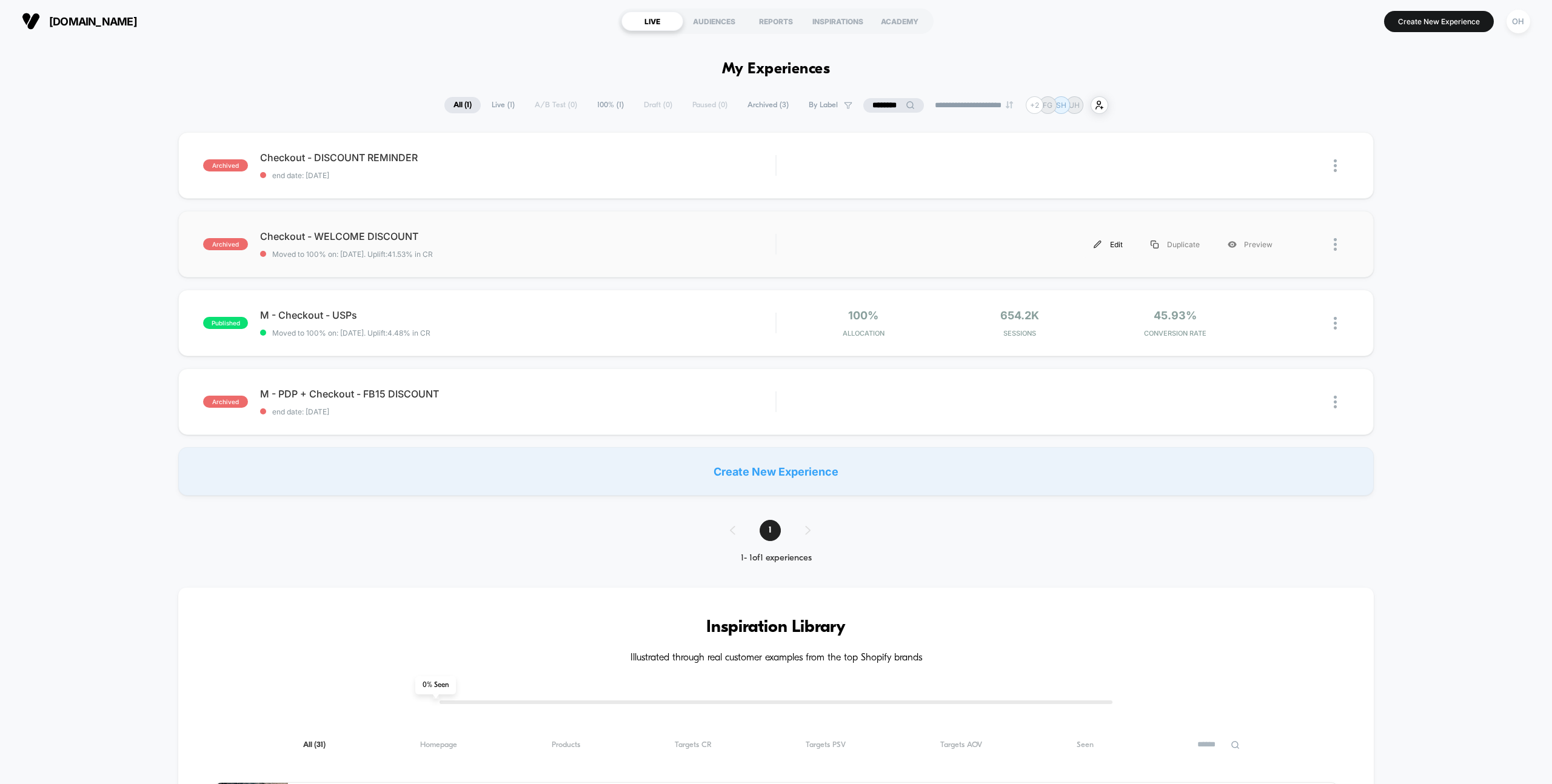
click at [1113, 243] on div "Edit" at bounding box center [1108, 244] width 57 height 27
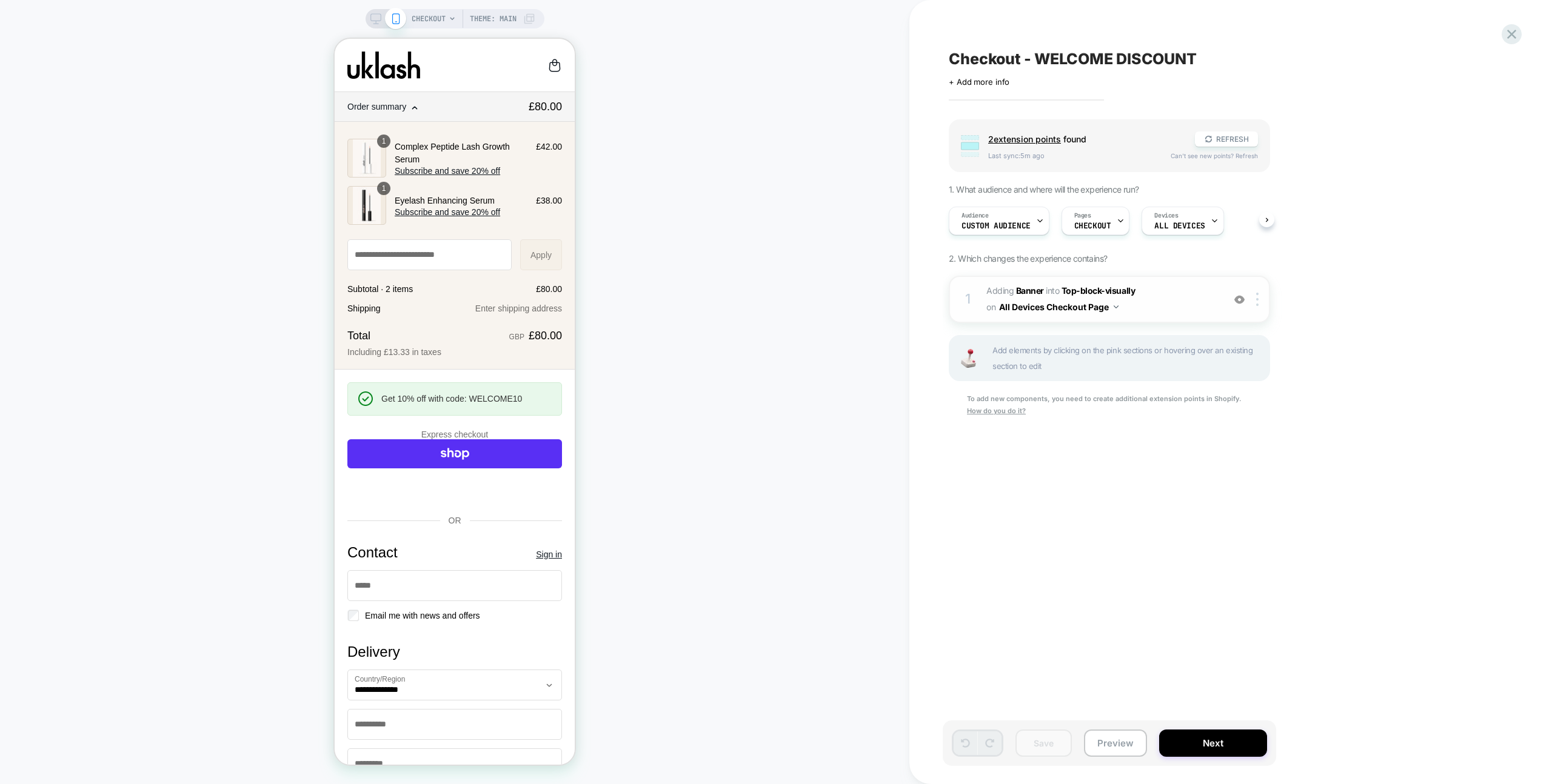
click at [1157, 290] on span "#_loomi_addon_1720443396554_dup1725881925_dup1727175058 Adding Banner INTO Top-…" at bounding box center [1101, 299] width 231 height 33
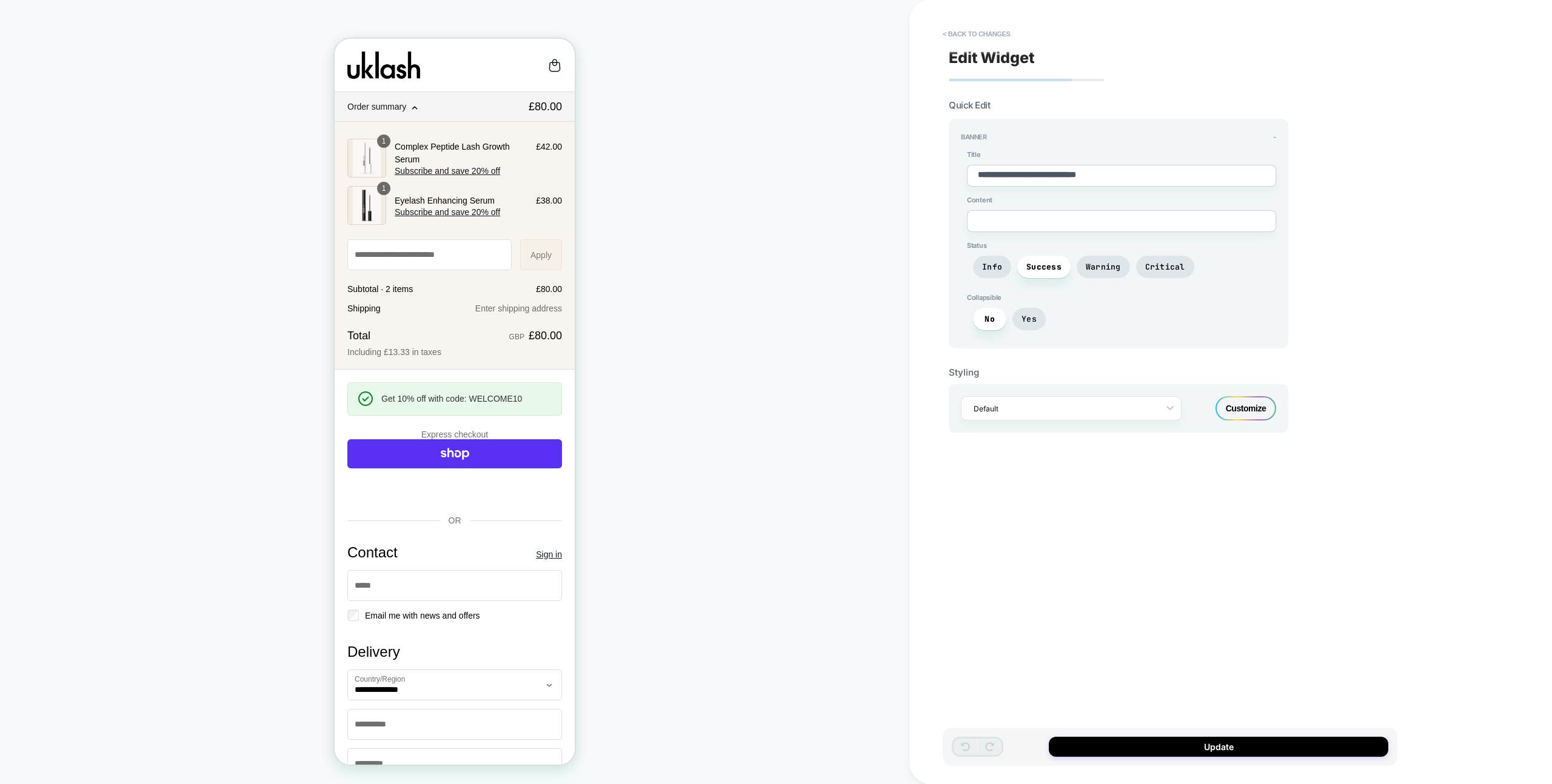
click at [1245, 407] on div "Customize" at bounding box center [1245, 408] width 61 height 24
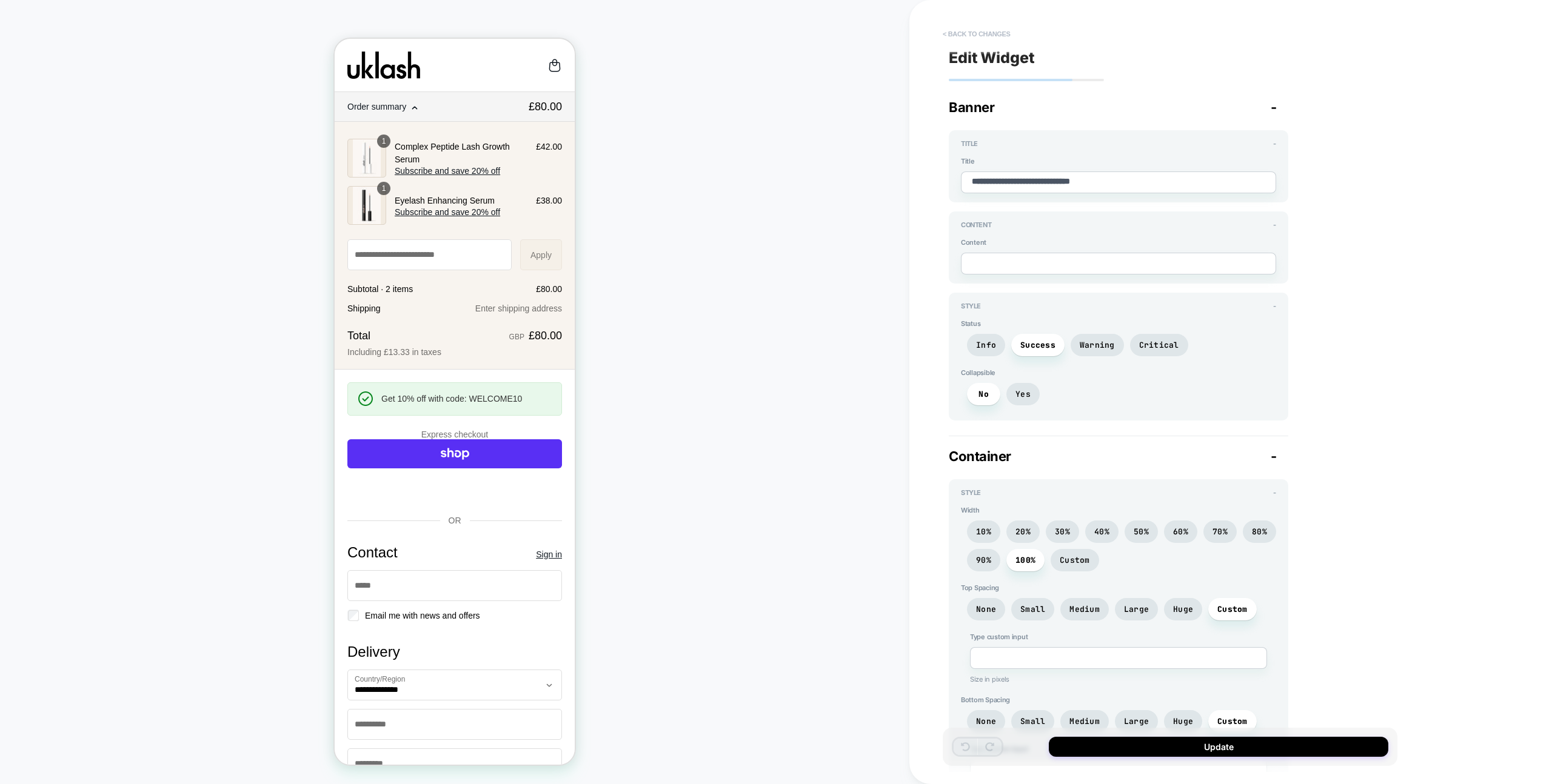
click at [961, 35] on button "< Back to changes" at bounding box center [976, 34] width 80 height 20
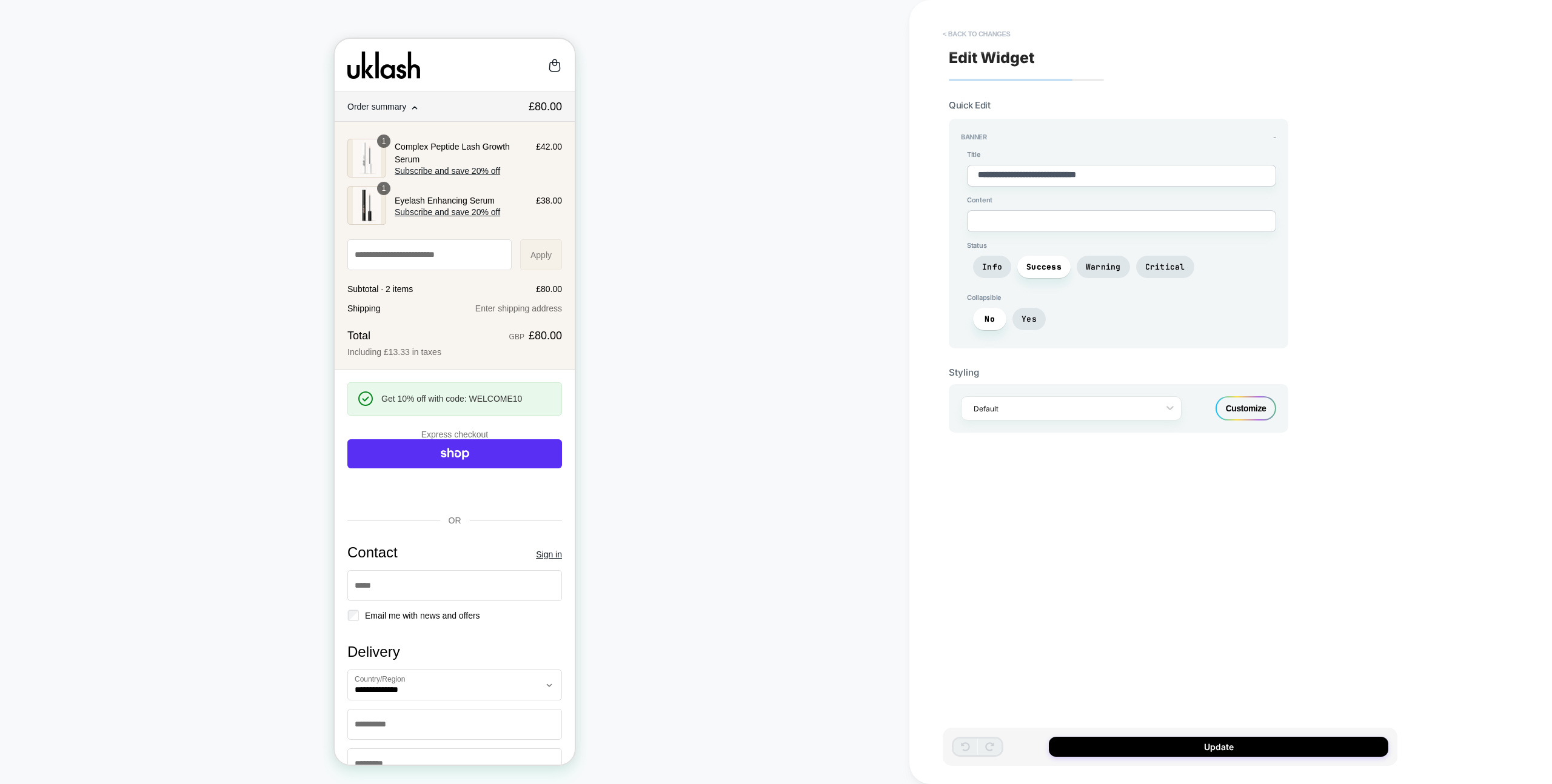
click at [961, 35] on button "< Back to changes" at bounding box center [976, 34] width 80 height 20
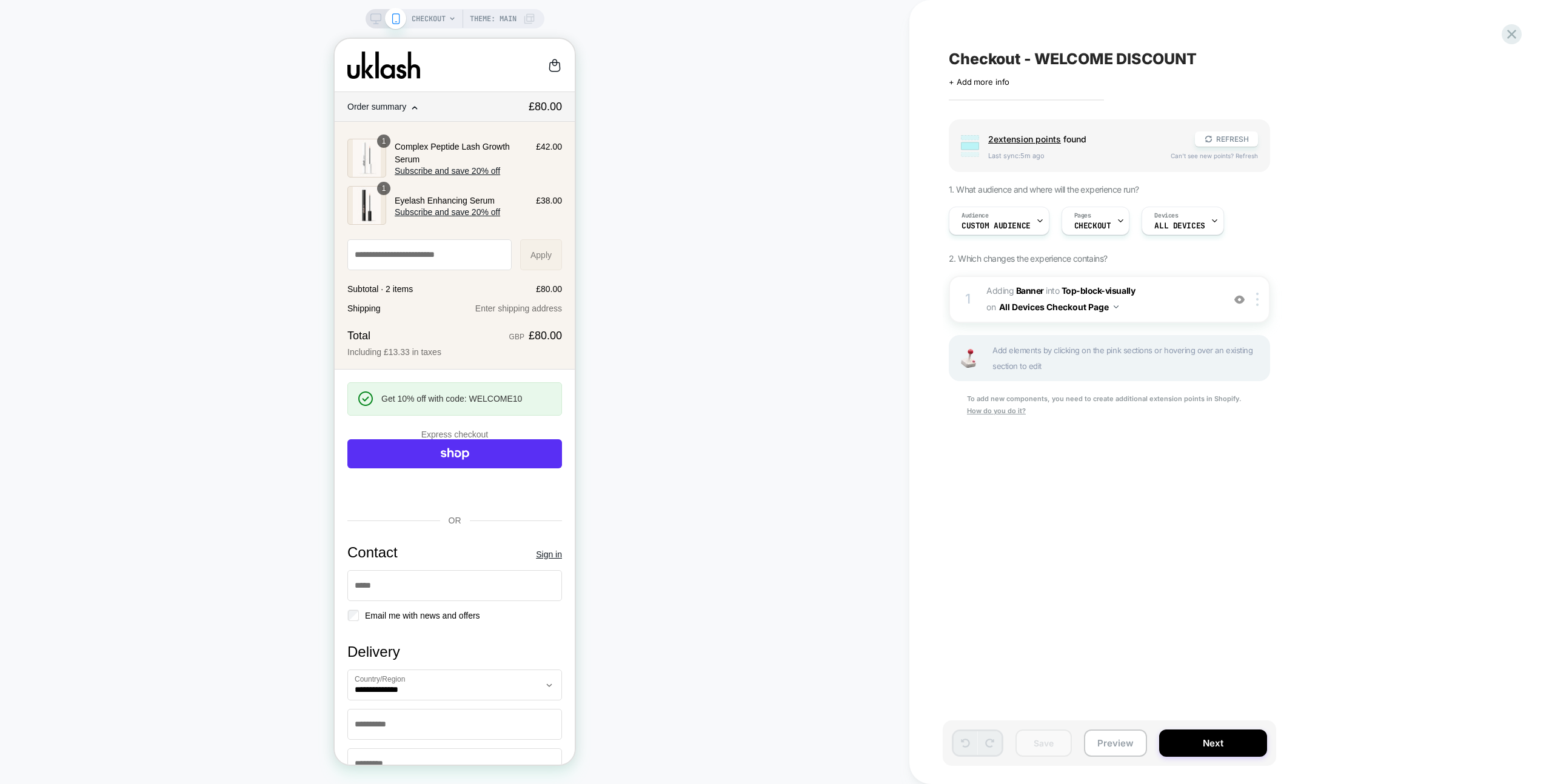
click at [1507, 37] on icon at bounding box center [1511, 34] width 16 height 16
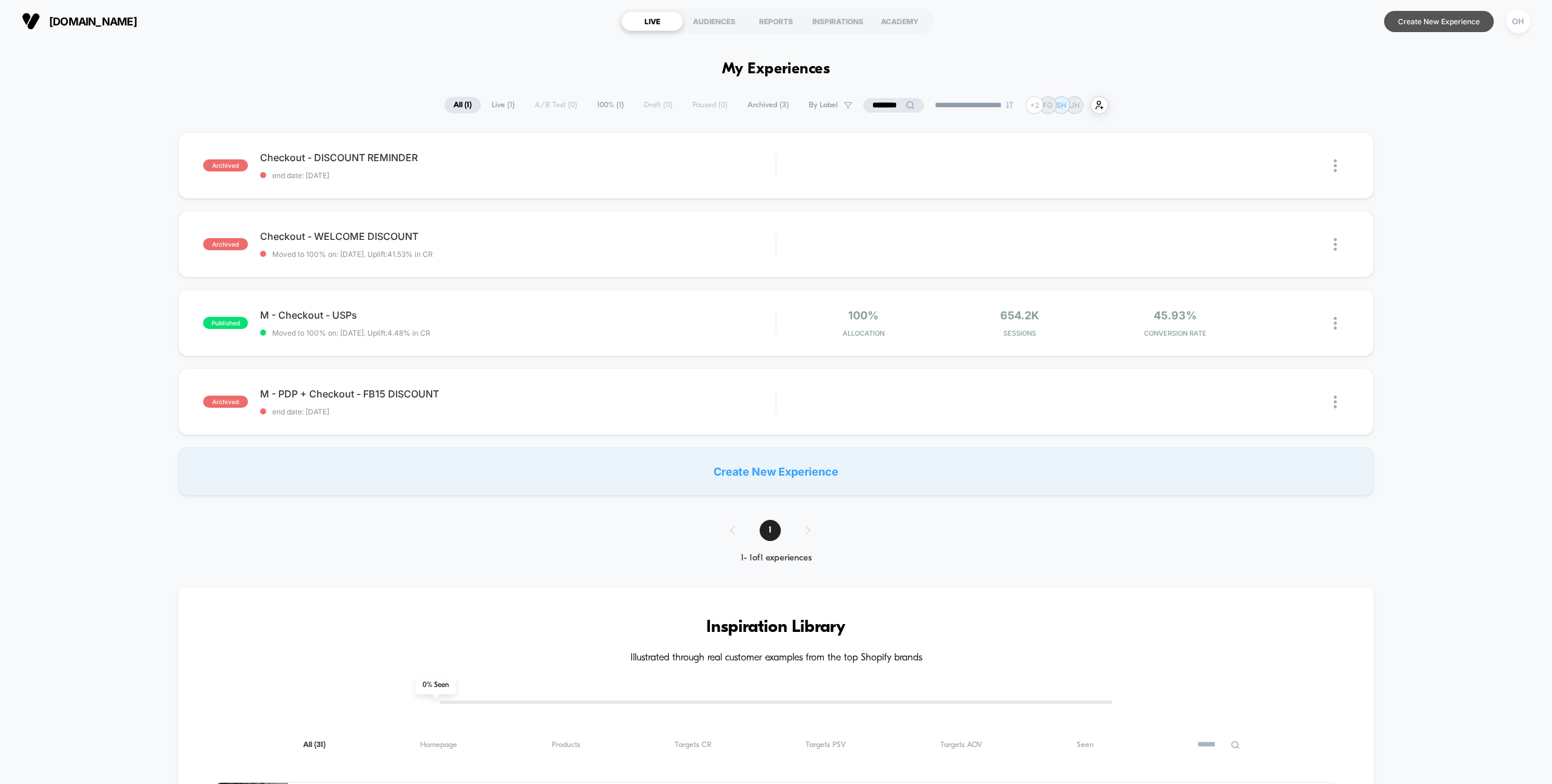
click at [1444, 26] on button "Create New Experience" at bounding box center [1439, 21] width 110 height 21
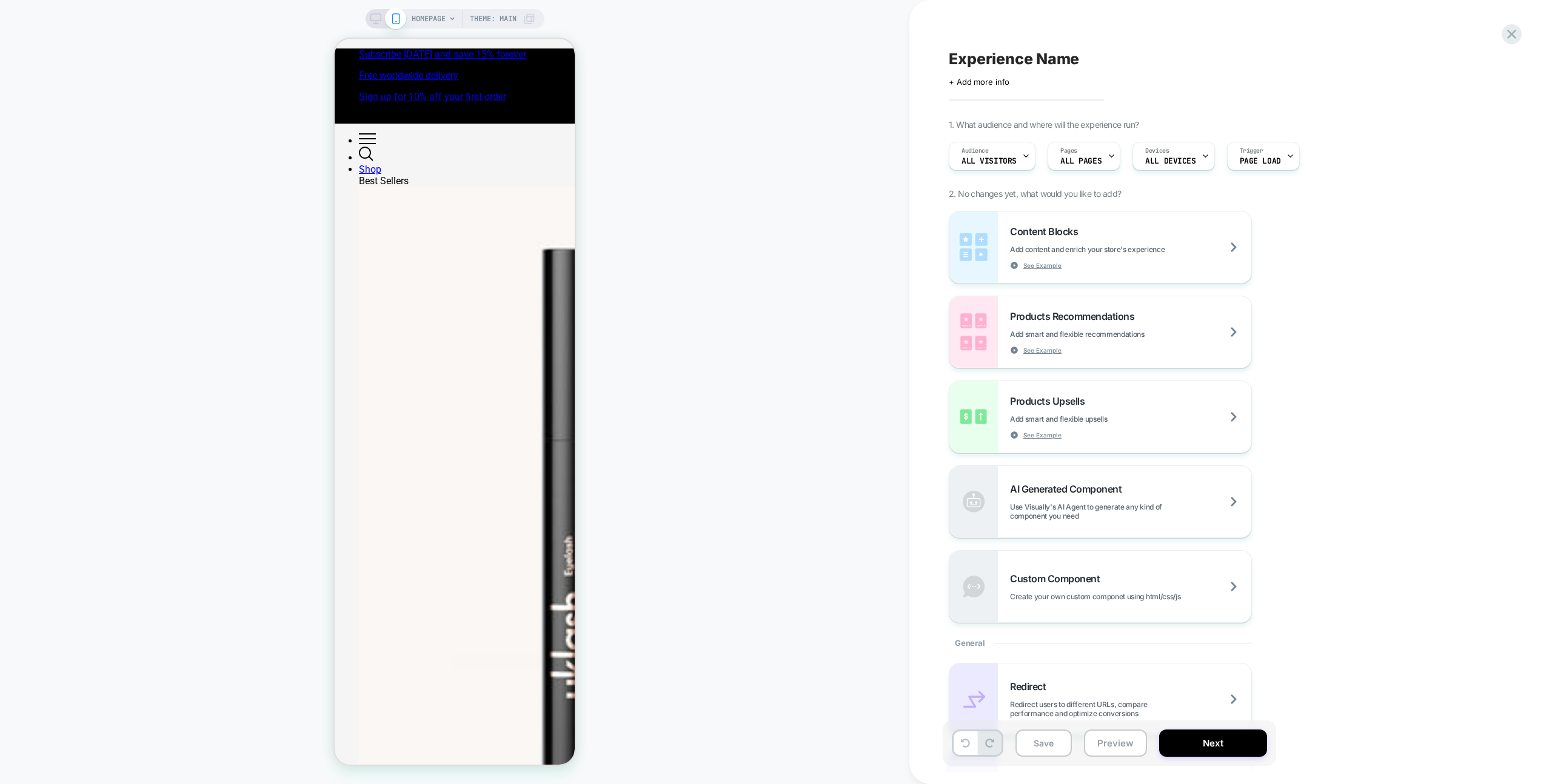
click at [442, 20] on span "HOMEPAGE" at bounding box center [429, 19] width 34 height 20
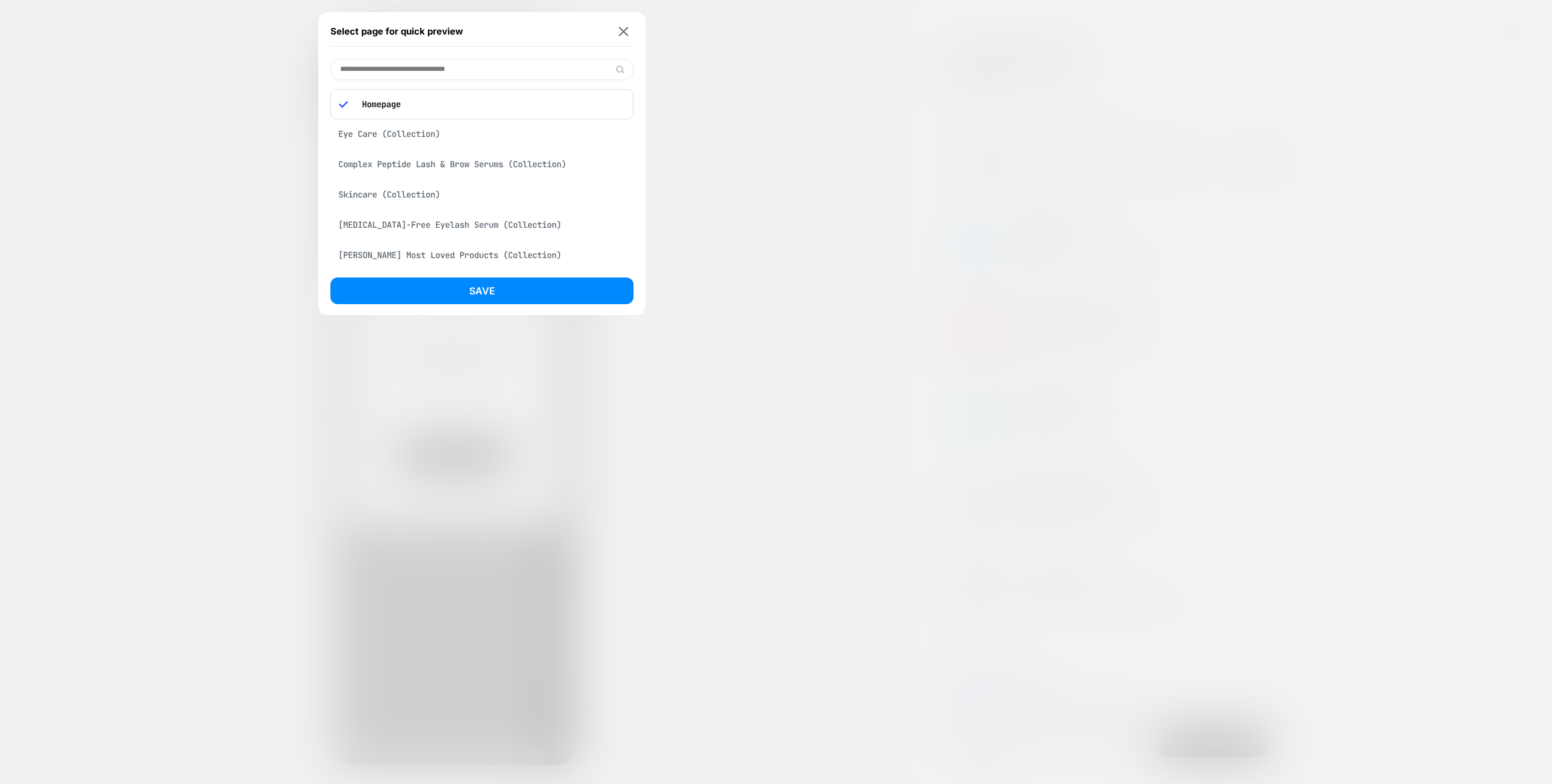
click at [423, 72] on input at bounding box center [482, 68] width 303 height 21
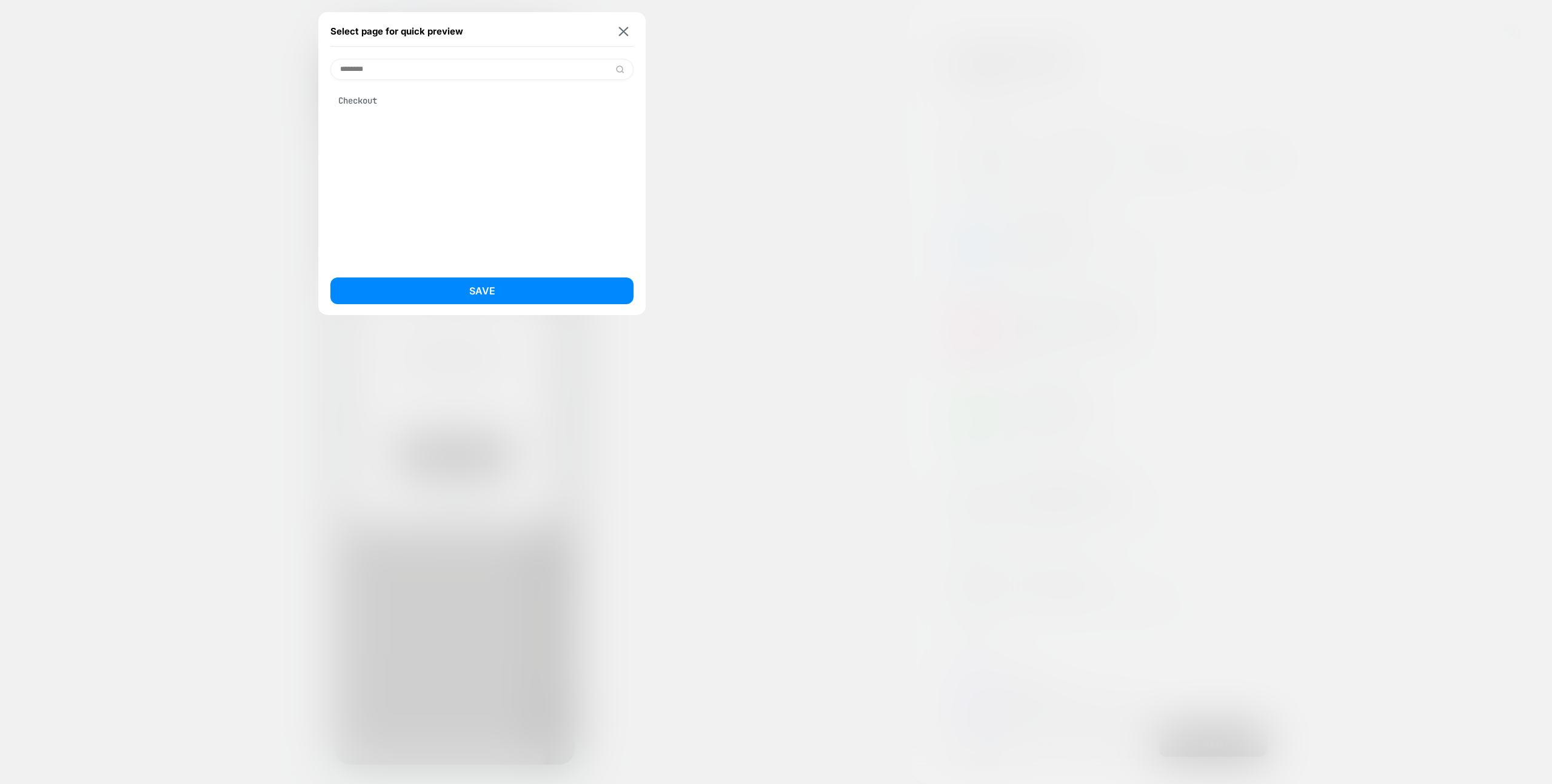
type input "********"
drag, startPoint x: 411, startPoint y: 100, endPoint x: 446, endPoint y: 185, distance: 91.9
click at [411, 100] on div "Checkout" at bounding box center [482, 100] width 303 height 23
click at [485, 277] on div "Select page for quick preview ******** Checkout Save" at bounding box center [483, 163] width 328 height 303
click at [489, 283] on button "Save" at bounding box center [482, 291] width 303 height 27
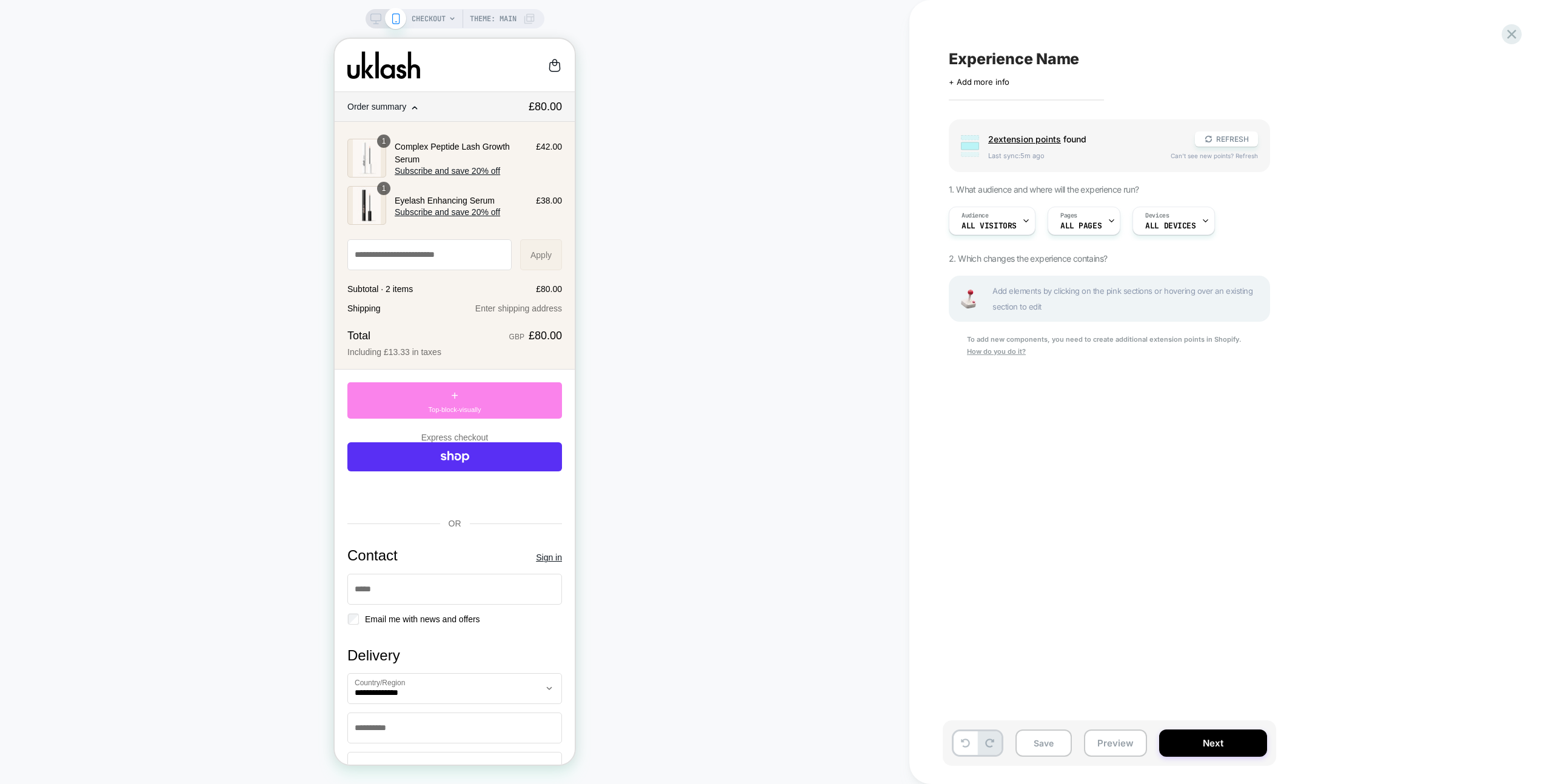
scroll to position [0, 1]
click at [544, 405] on div "+ Top-block-visually" at bounding box center [455, 400] width 214 height 37
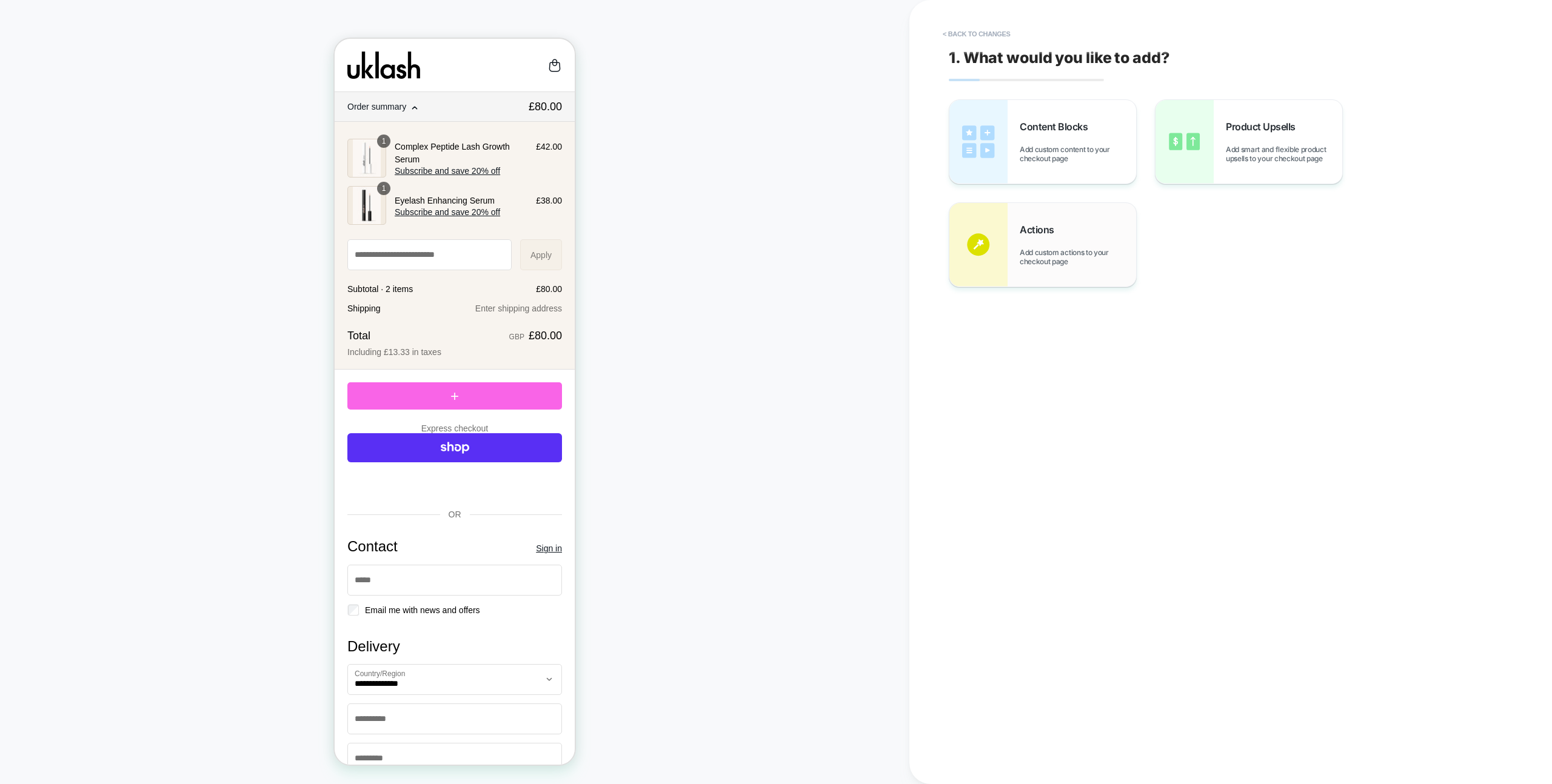
click at [1061, 228] on div "Actions Add custom actions to your checkout page" at bounding box center [1077, 244] width 116 height 43
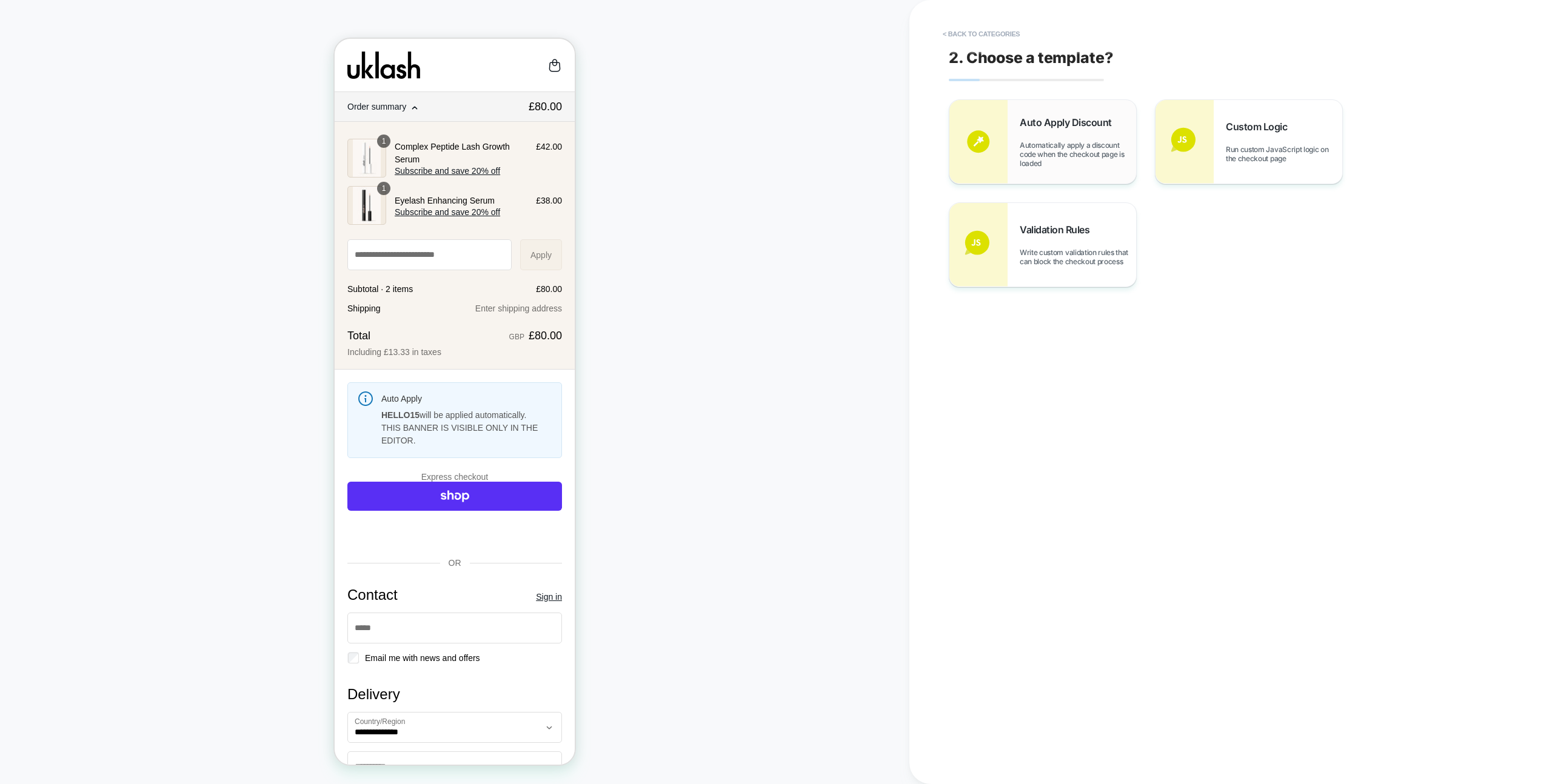
click at [1114, 153] on span "Automatically apply a discount code when the checkout page is loaded" at bounding box center [1077, 154] width 116 height 27
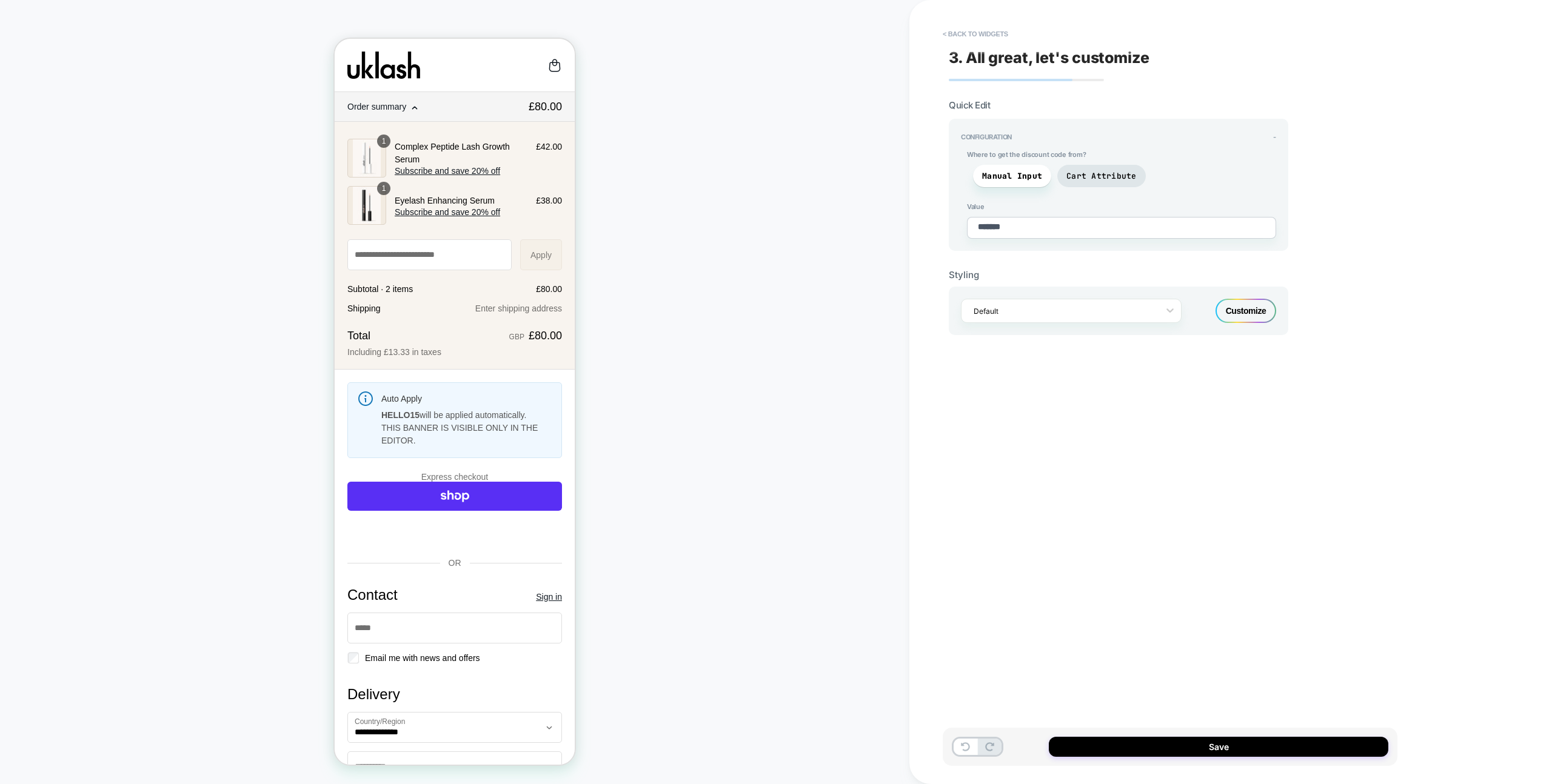
click at [1243, 314] on div "Customize" at bounding box center [1245, 311] width 61 height 24
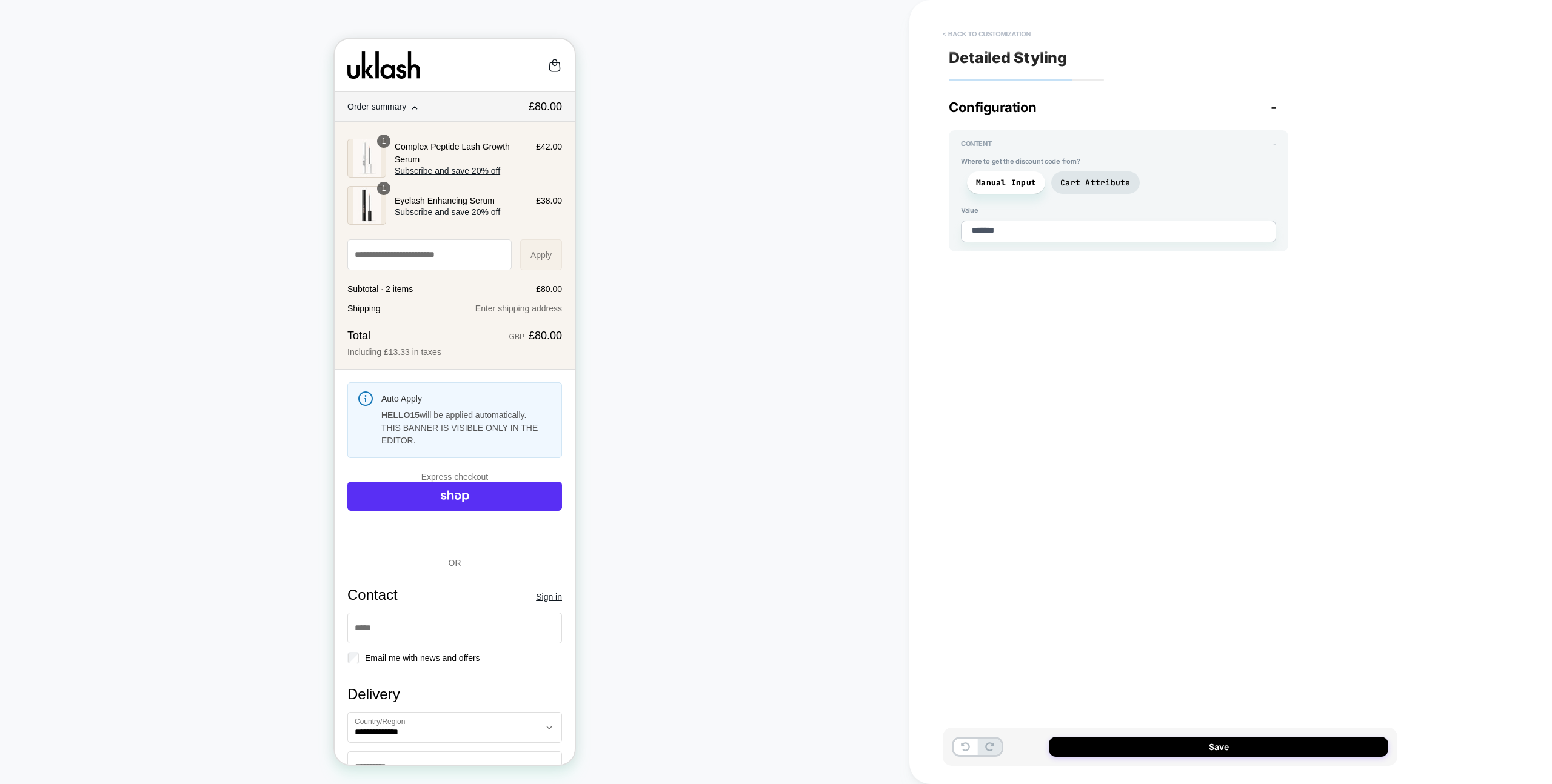
click at [1008, 35] on button "< Back to customization" at bounding box center [986, 34] width 100 height 20
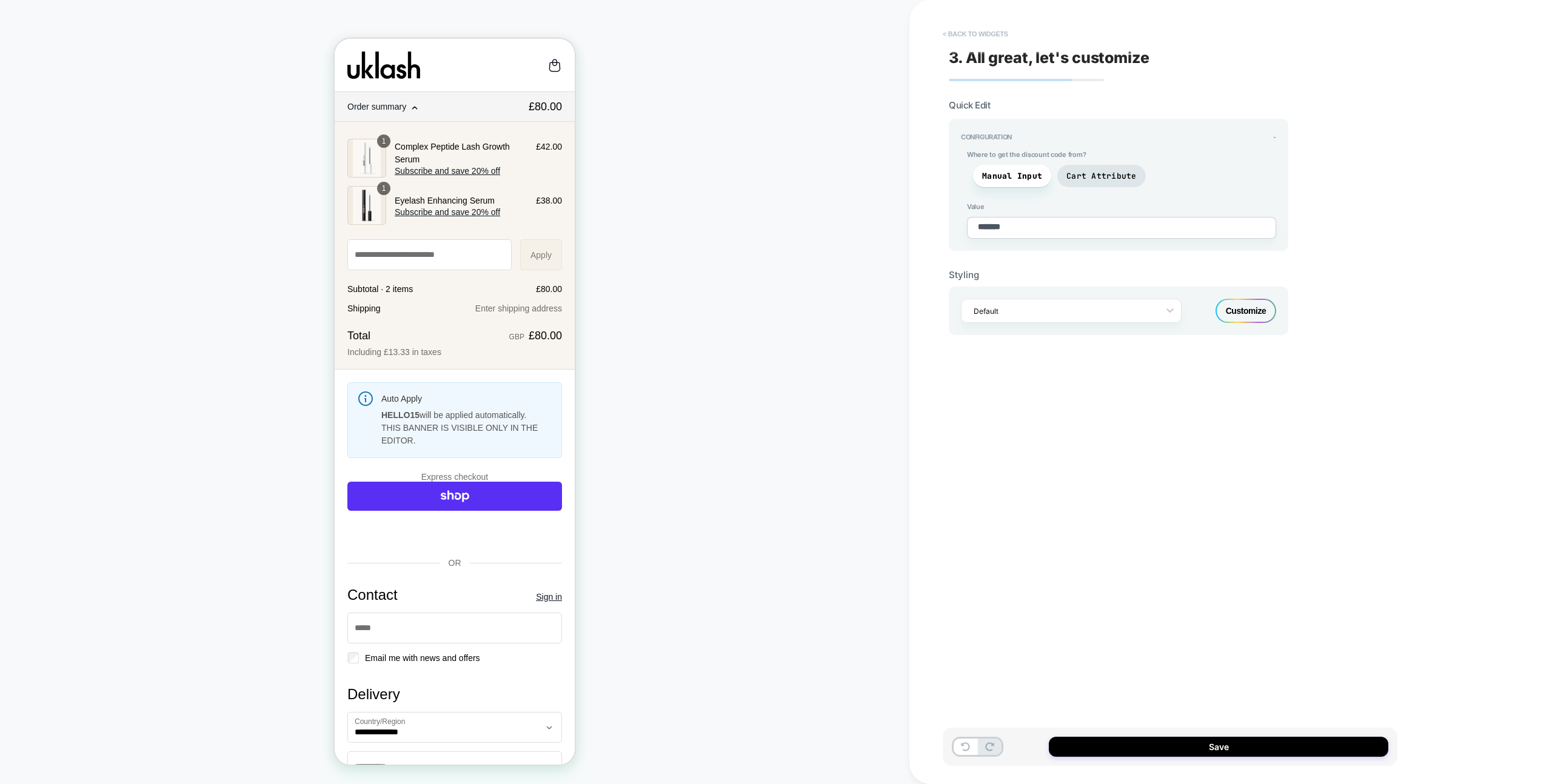
click at [1002, 40] on button "< Back to widgets" at bounding box center [975, 34] width 77 height 20
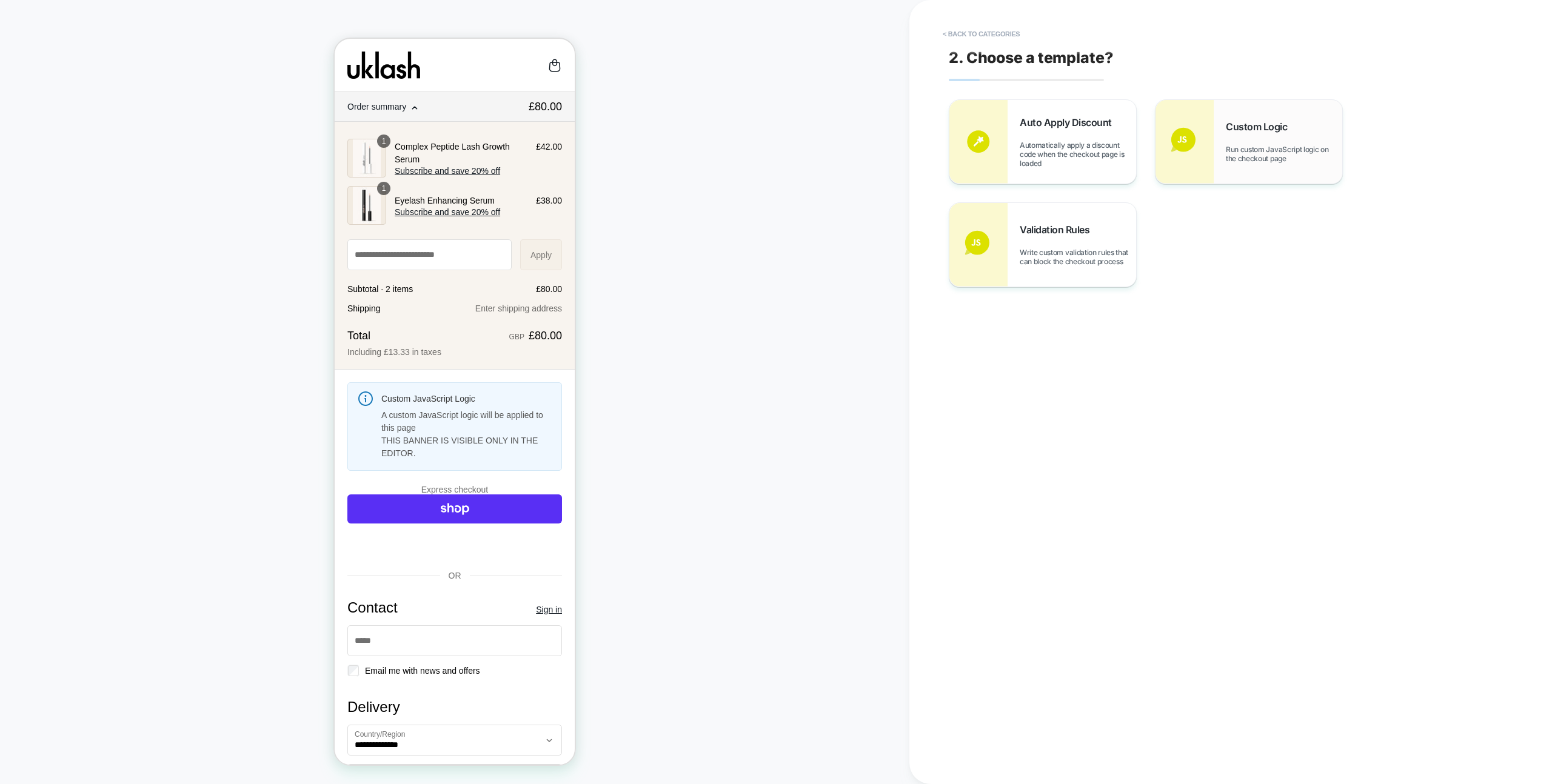
click at [1185, 135] on img at bounding box center [1185, 142] width 59 height 83
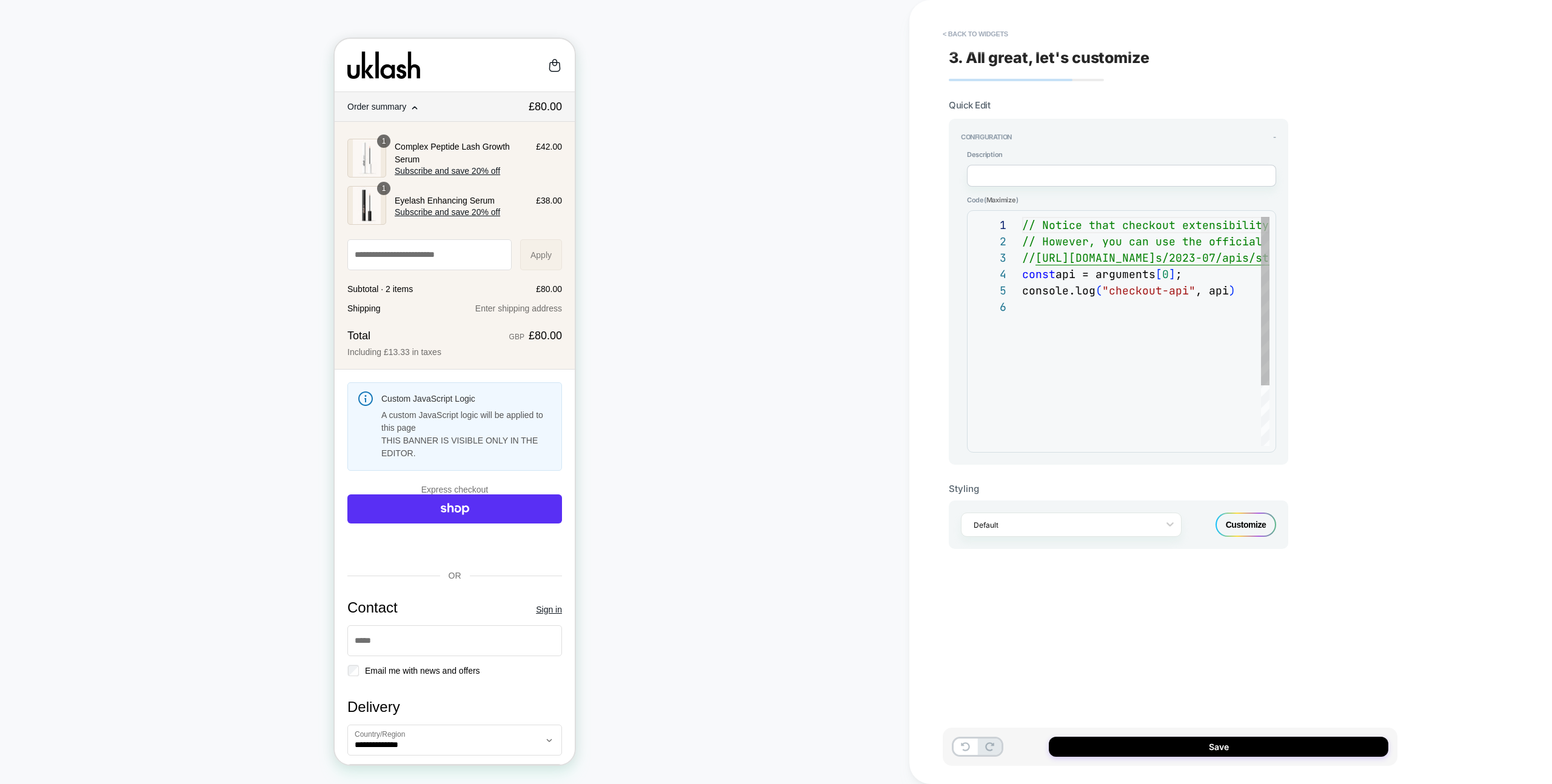
scroll to position [81, 0]
click at [980, 40] on button "< Back to widgets" at bounding box center [975, 34] width 77 height 20
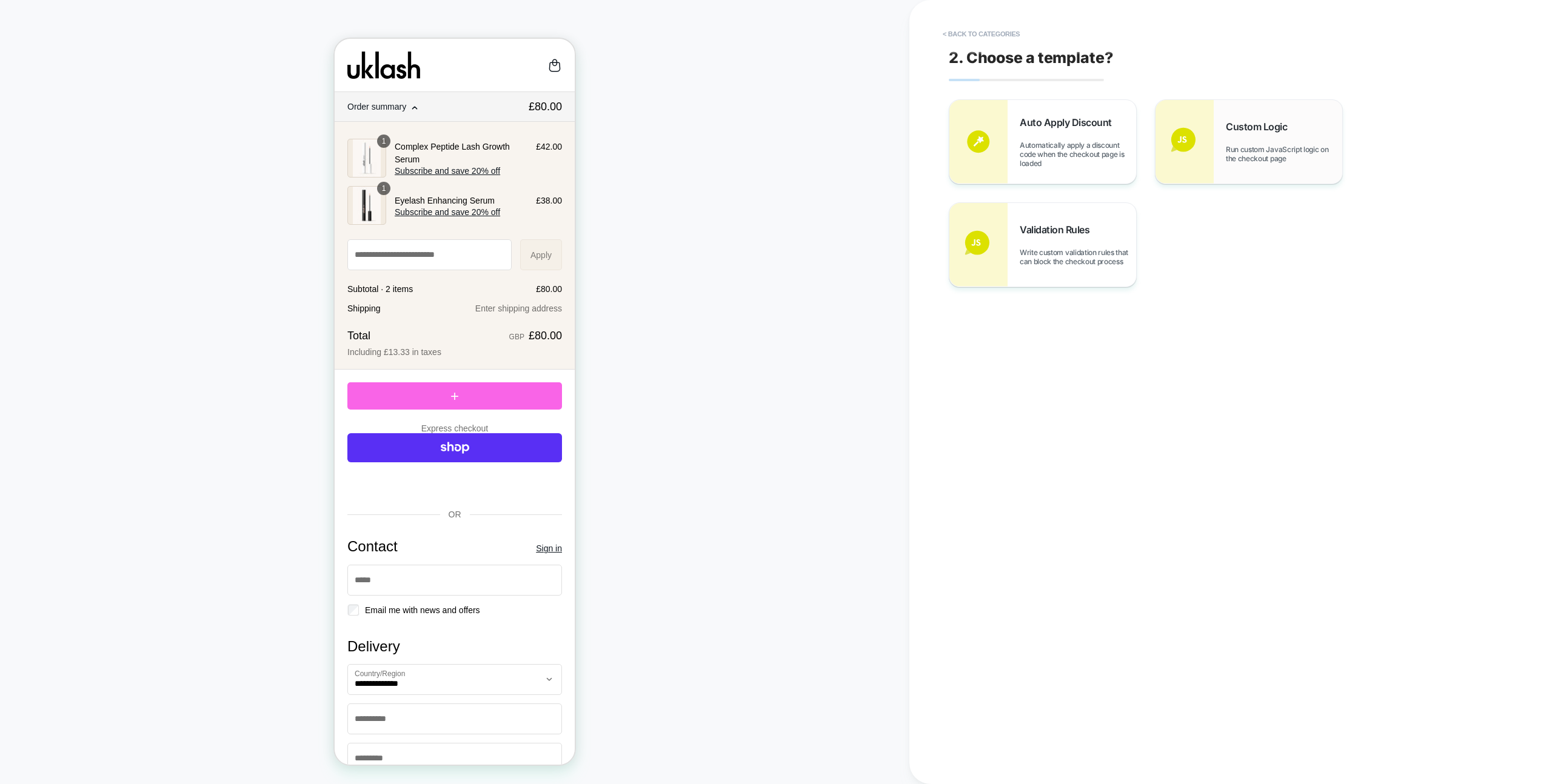
click at [1234, 165] on div "Custom Logic Run custom JavaScript logic on the checkout page" at bounding box center [1249, 142] width 187 height 83
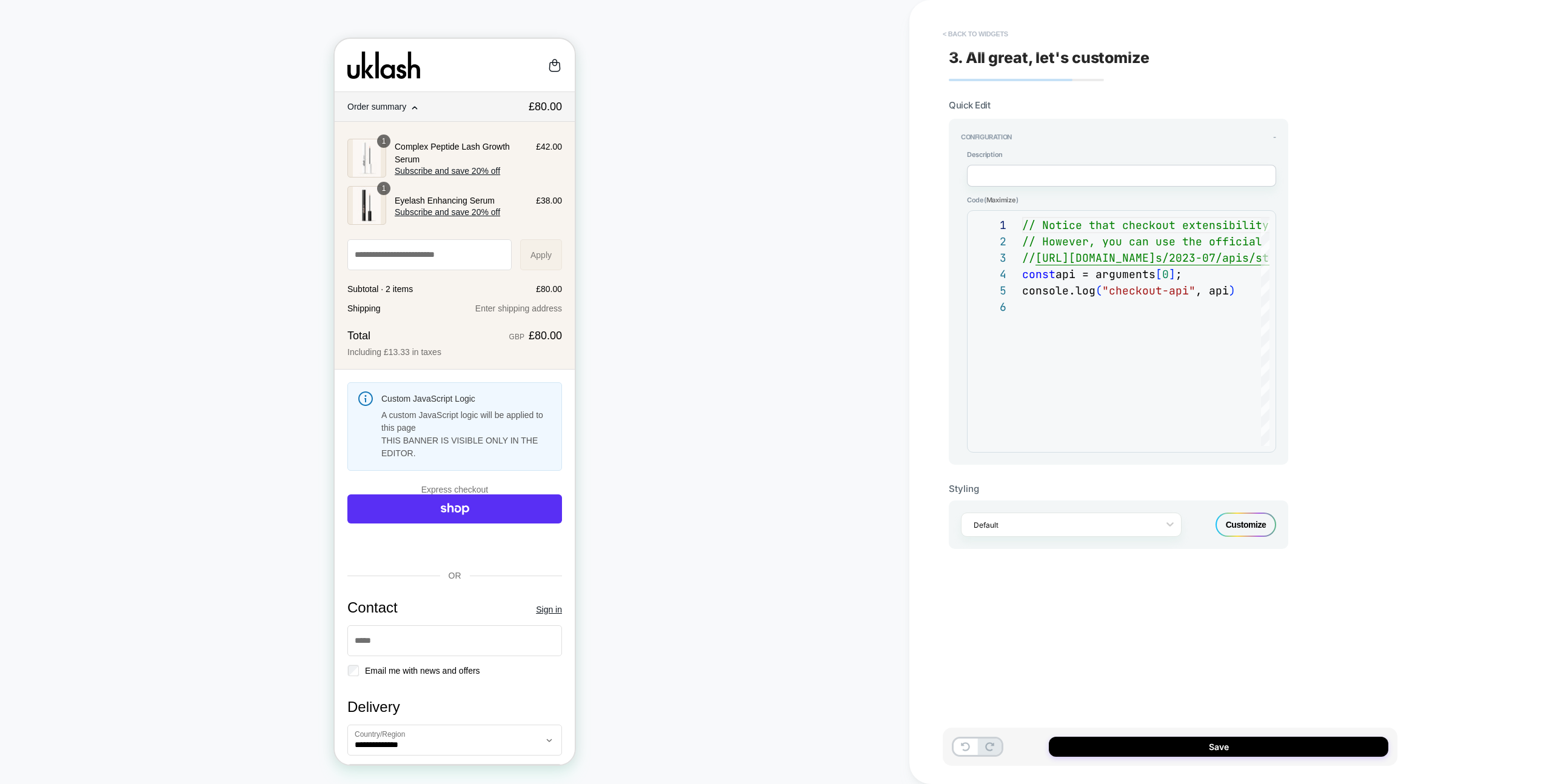
click at [1006, 35] on button "< Back to widgets" at bounding box center [975, 34] width 77 height 20
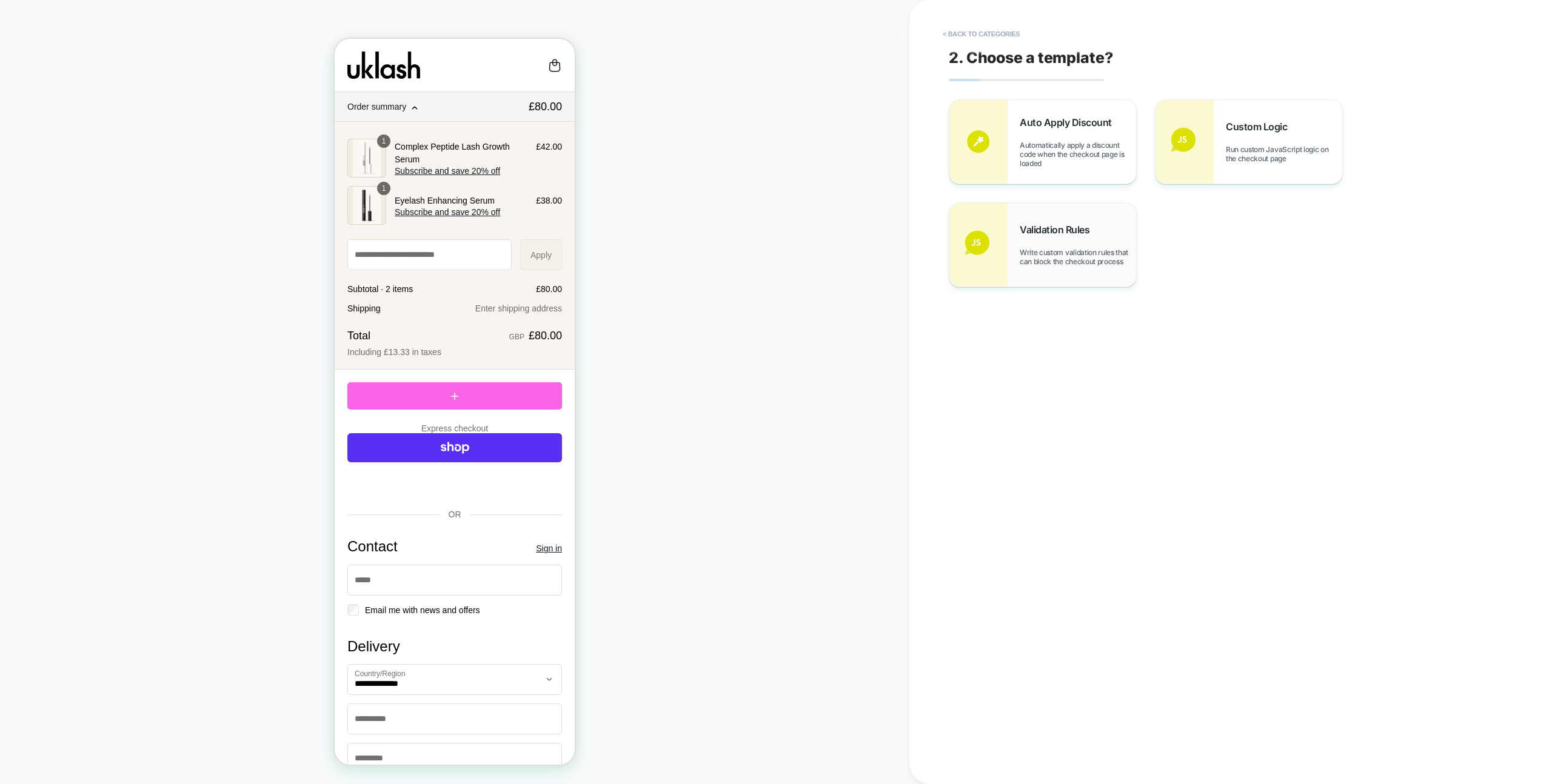
click at [1058, 275] on div "Validation Rules Write custom validation rules that can block the checkout proc…" at bounding box center [1043, 245] width 187 height 83
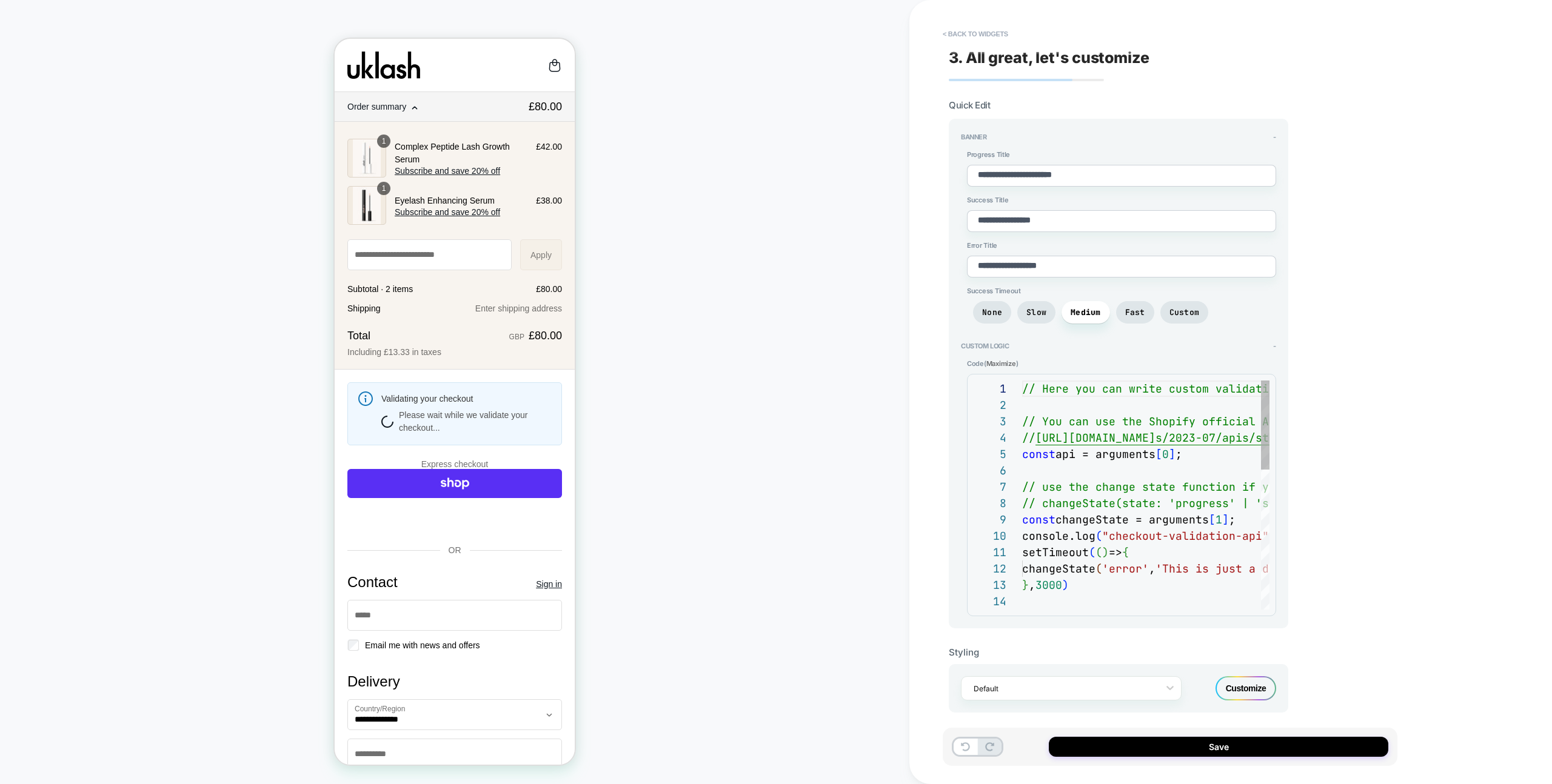
scroll to position [147, 0]
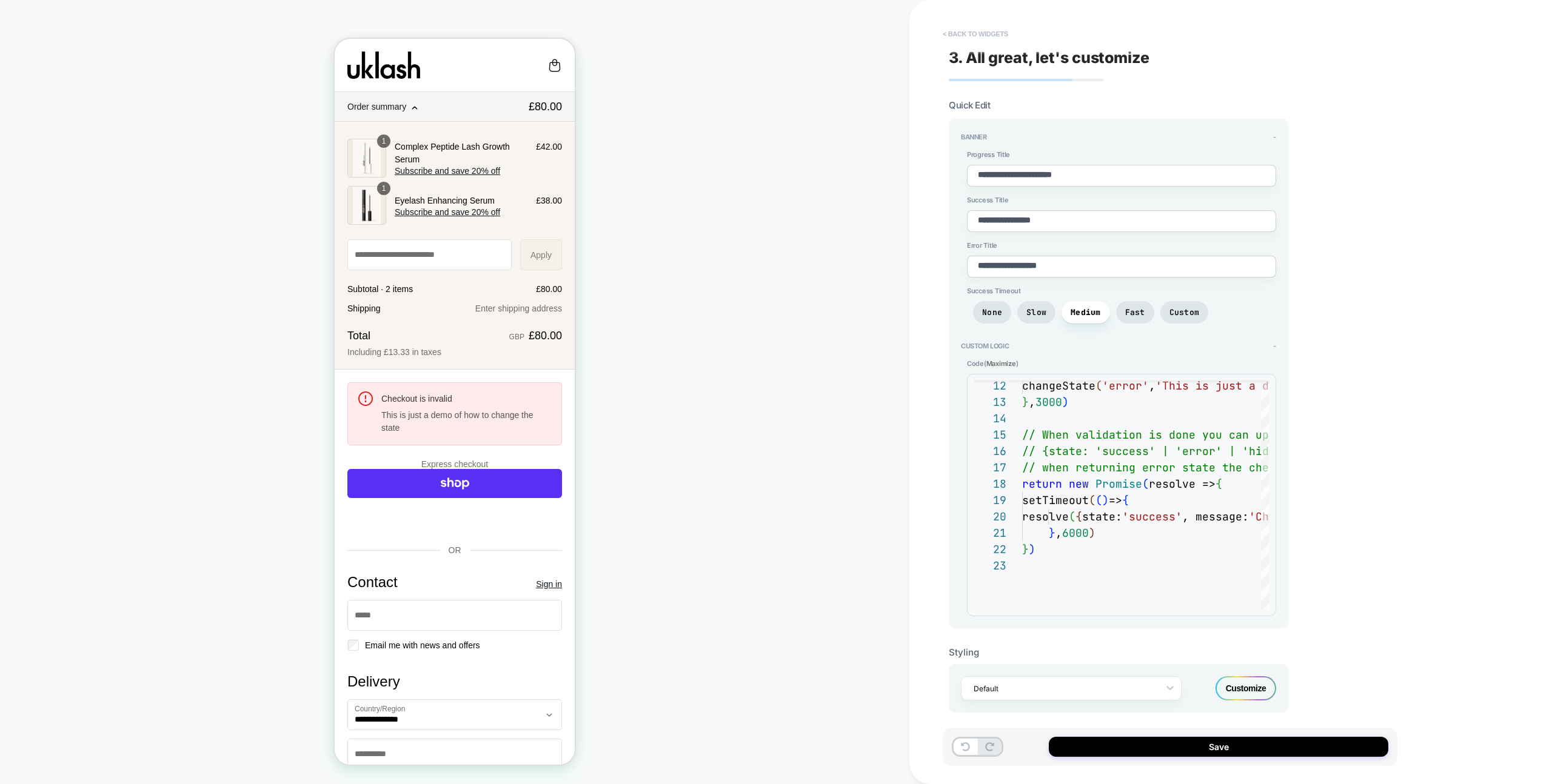
click at [983, 31] on button "< Back to widgets" at bounding box center [975, 34] width 77 height 20
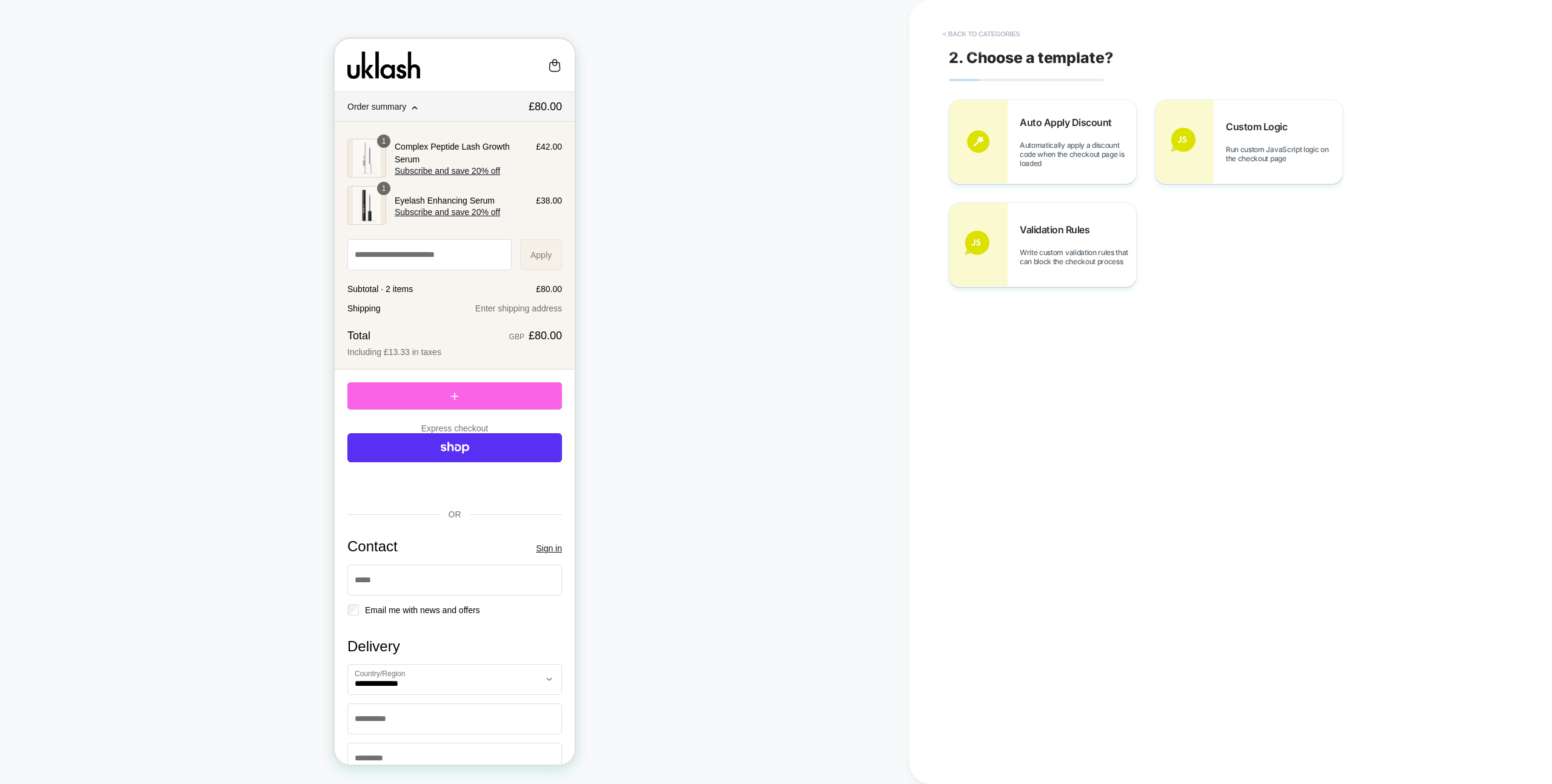
click at [983, 31] on button "< Back to categories" at bounding box center [981, 34] width 89 height 20
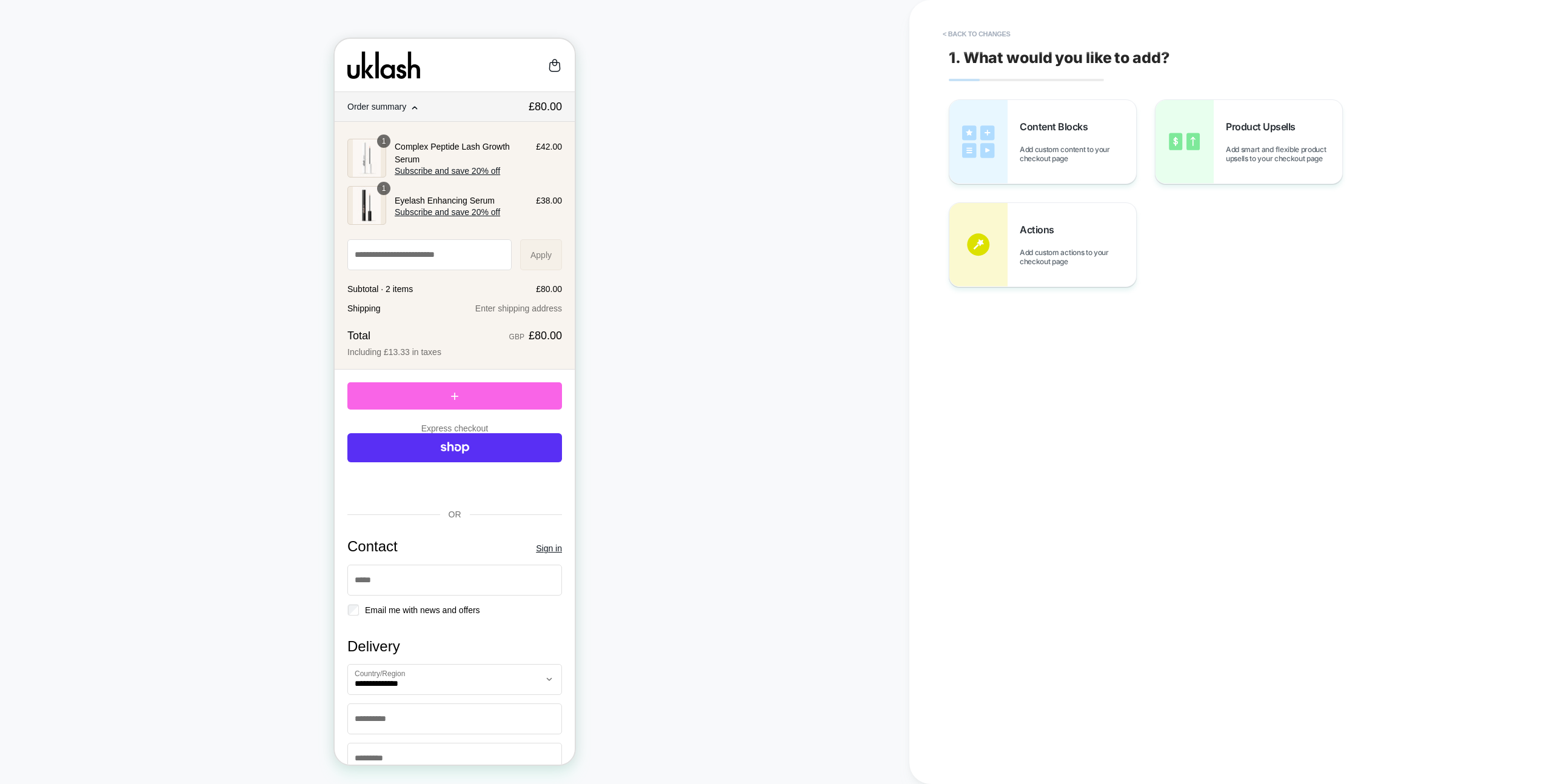
drag, startPoint x: 946, startPoint y: 48, endPoint x: 953, endPoint y: 44, distance: 8.1
click at [949, 46] on div "1. What would you like to add? Content Blocks Add custom content to your checko…" at bounding box center [1171, 392] width 455 height 760
click at [955, 42] on button "< Back to changes" at bounding box center [976, 34] width 80 height 20
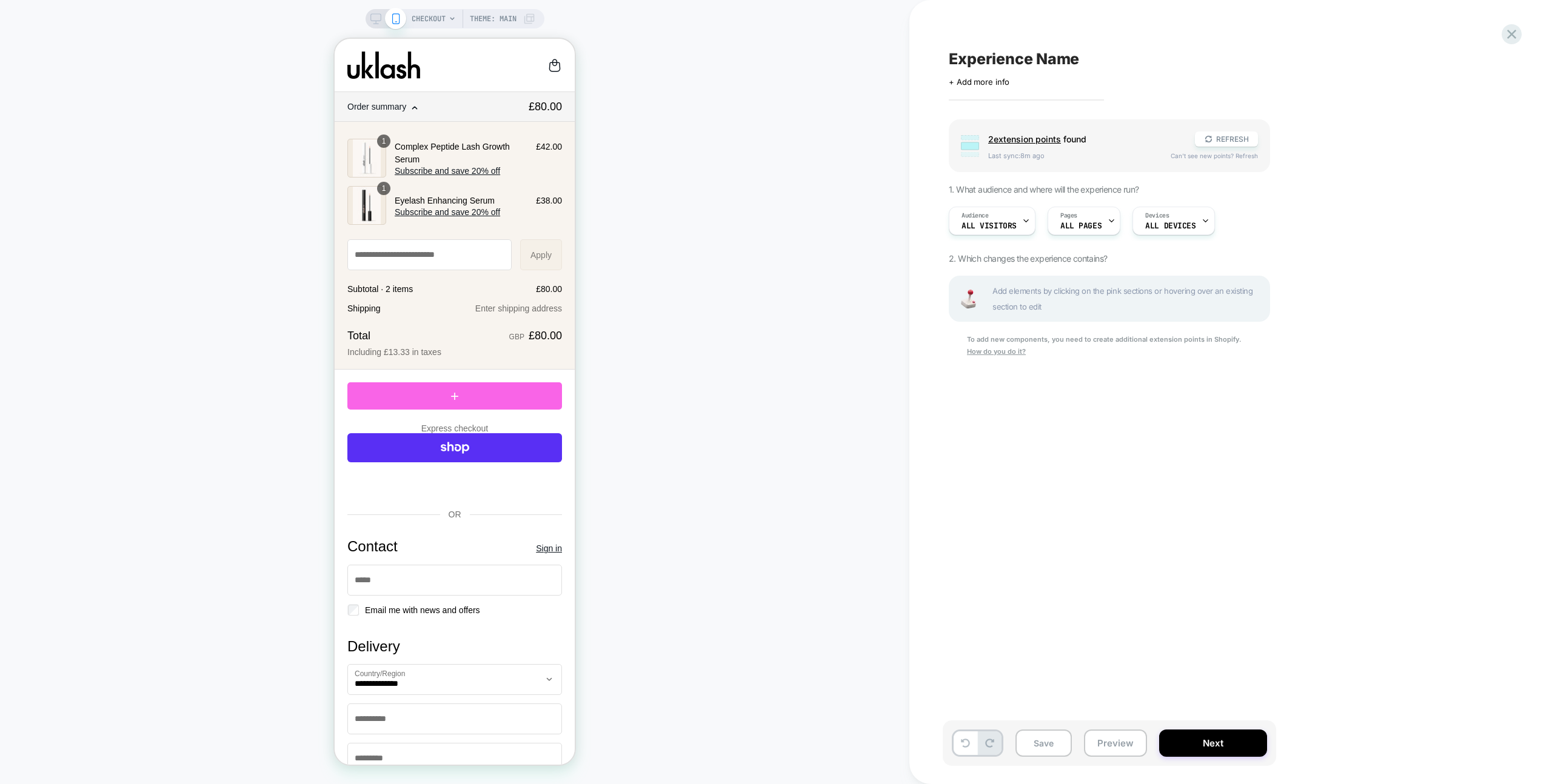
click at [955, 42] on div "Experience Name Click to edit experience details + Add more info Group 2 extens…" at bounding box center [1171, 392] width 455 height 760
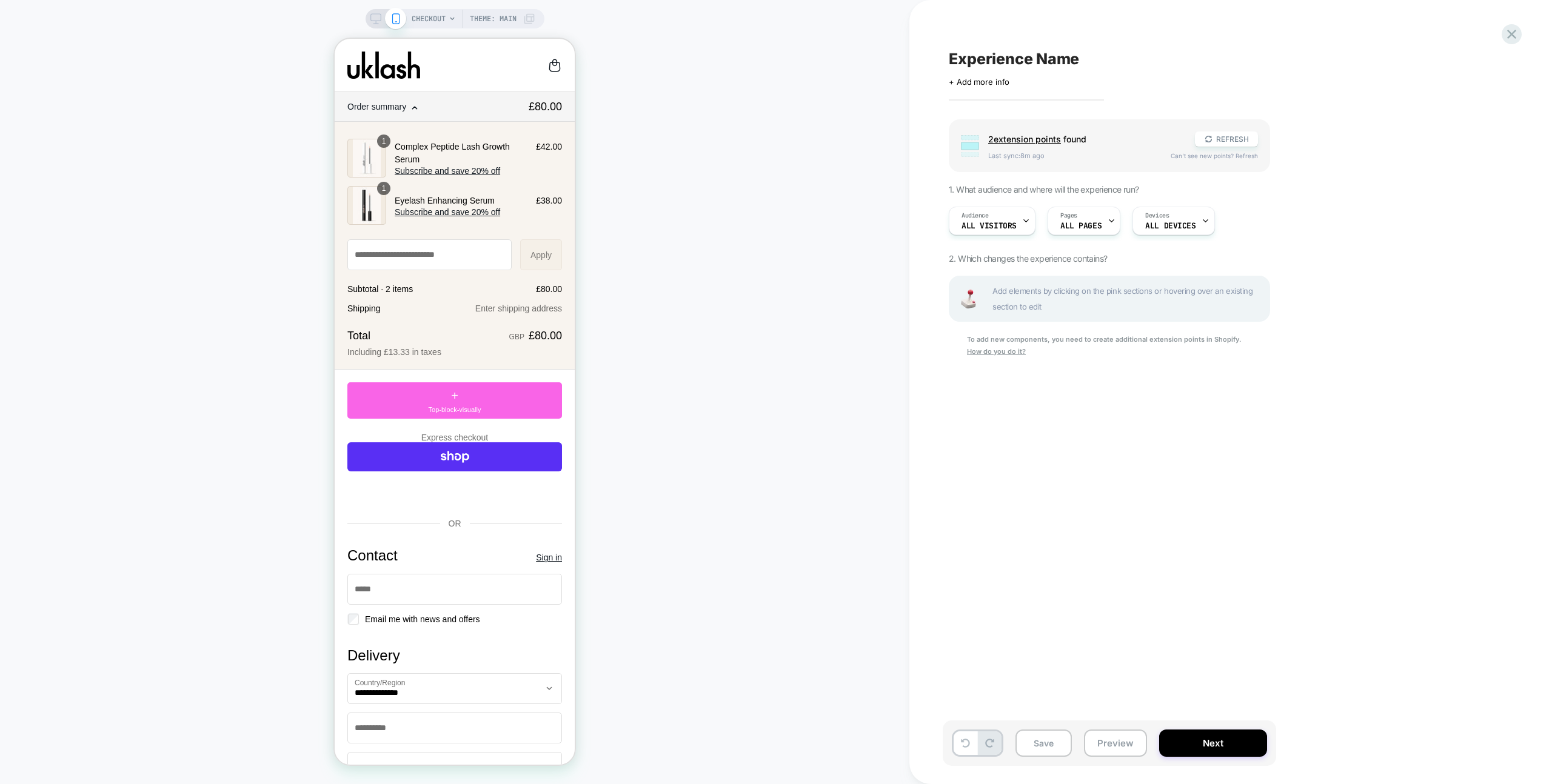
scroll to position [0, 1]
click at [1509, 40] on icon at bounding box center [1511, 34] width 16 height 16
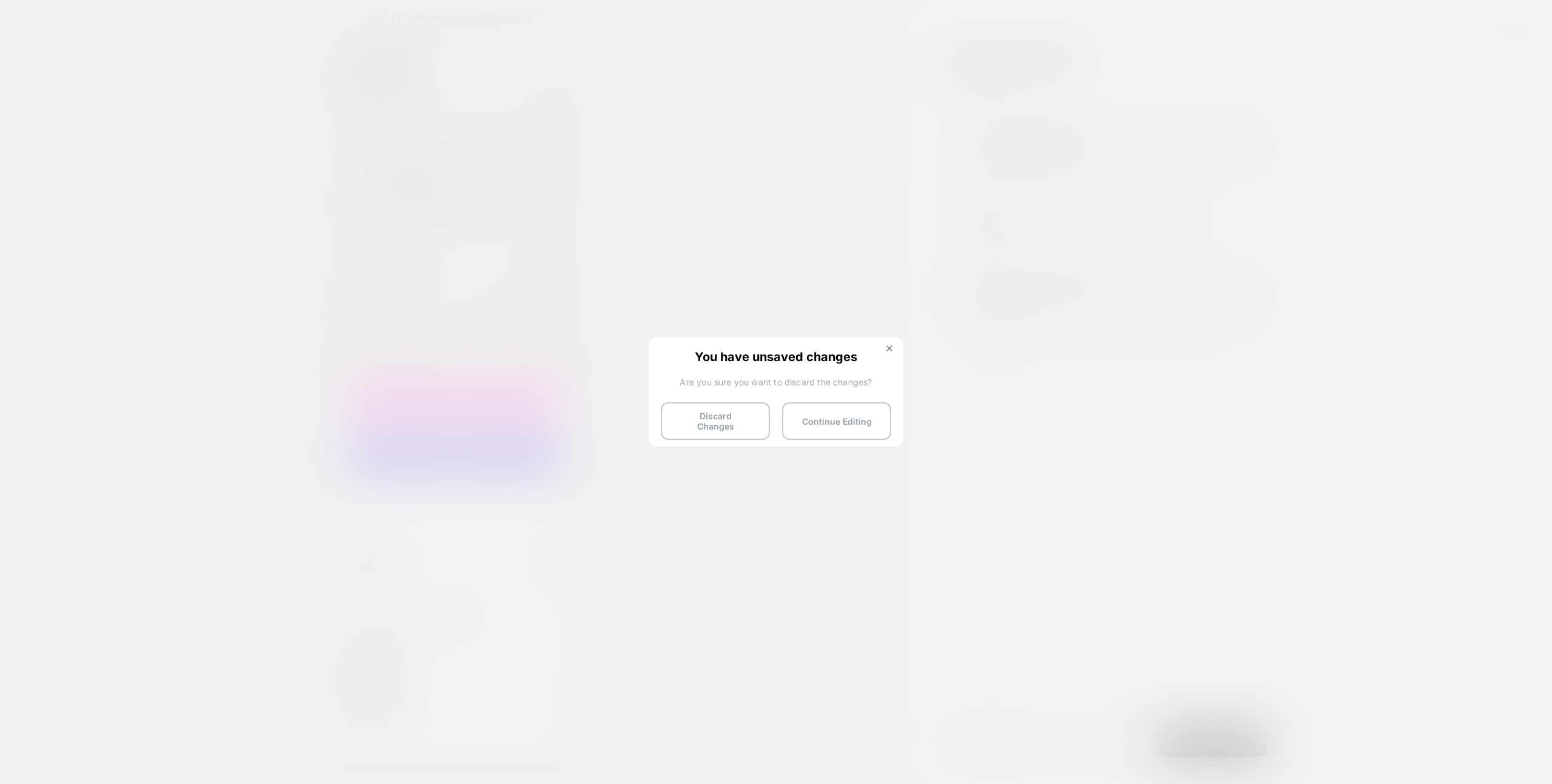
drag, startPoint x: 758, startPoint y: 431, endPoint x: 728, endPoint y: 377, distance: 61.8
click at [758, 431] on button "Discard Changes" at bounding box center [716, 421] width 109 height 38
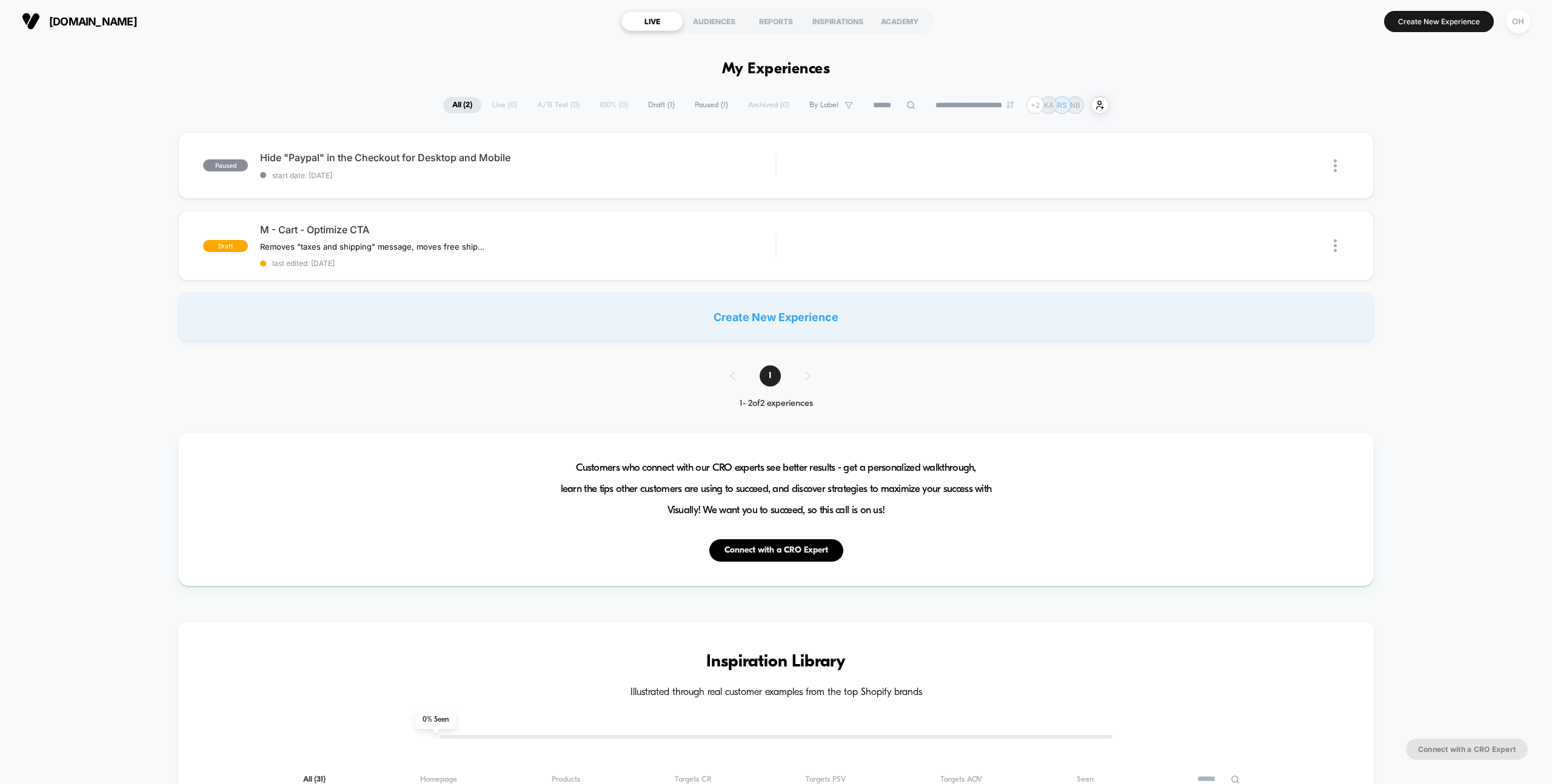
drag, startPoint x: 1221, startPoint y: 64, endPoint x: 985, endPoint y: 35, distance: 237.8
click at [1517, 20] on div "OH" at bounding box center [1518, 22] width 24 height 24
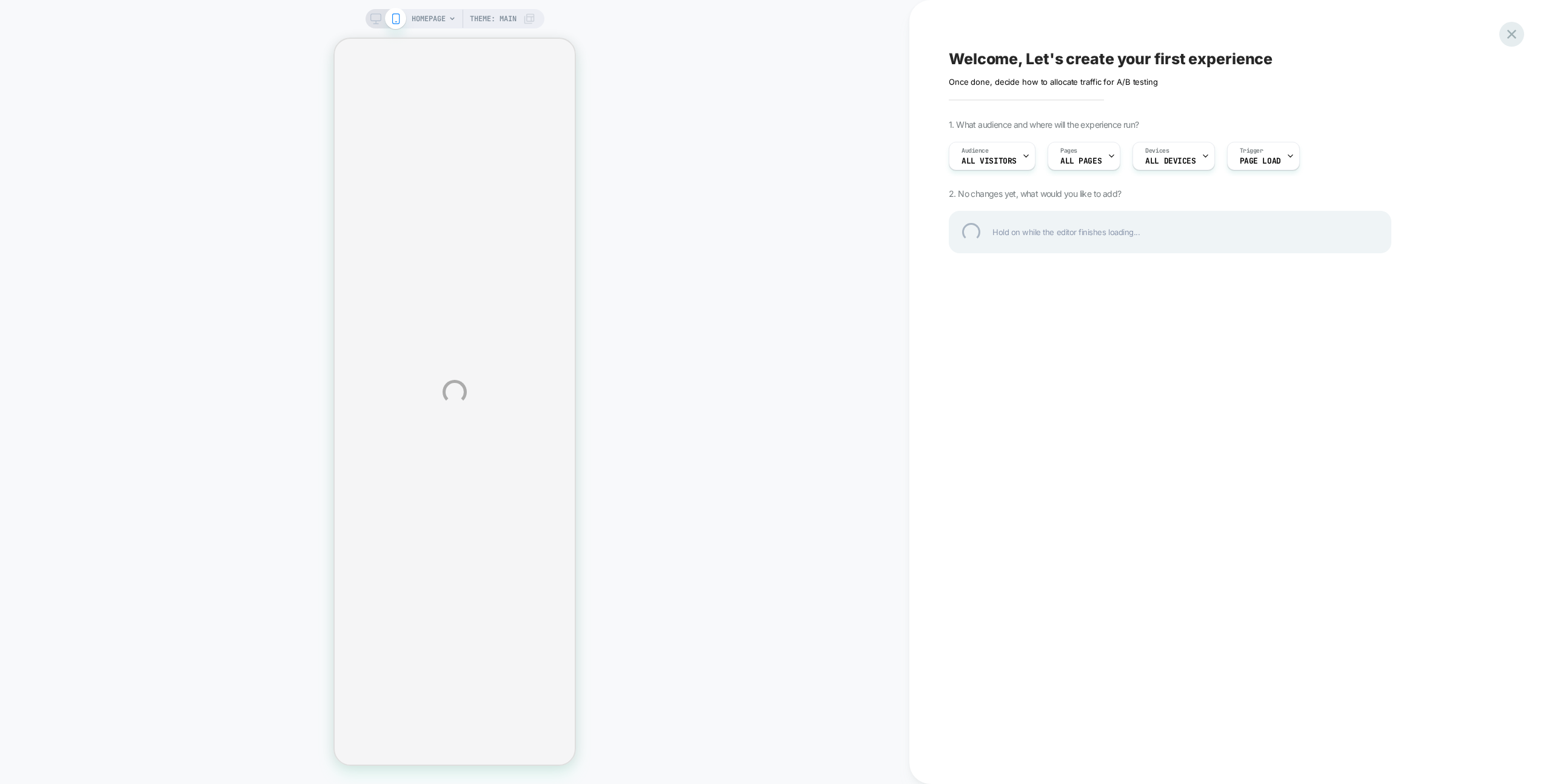
click at [1512, 35] on div at bounding box center [1511, 34] width 25 height 25
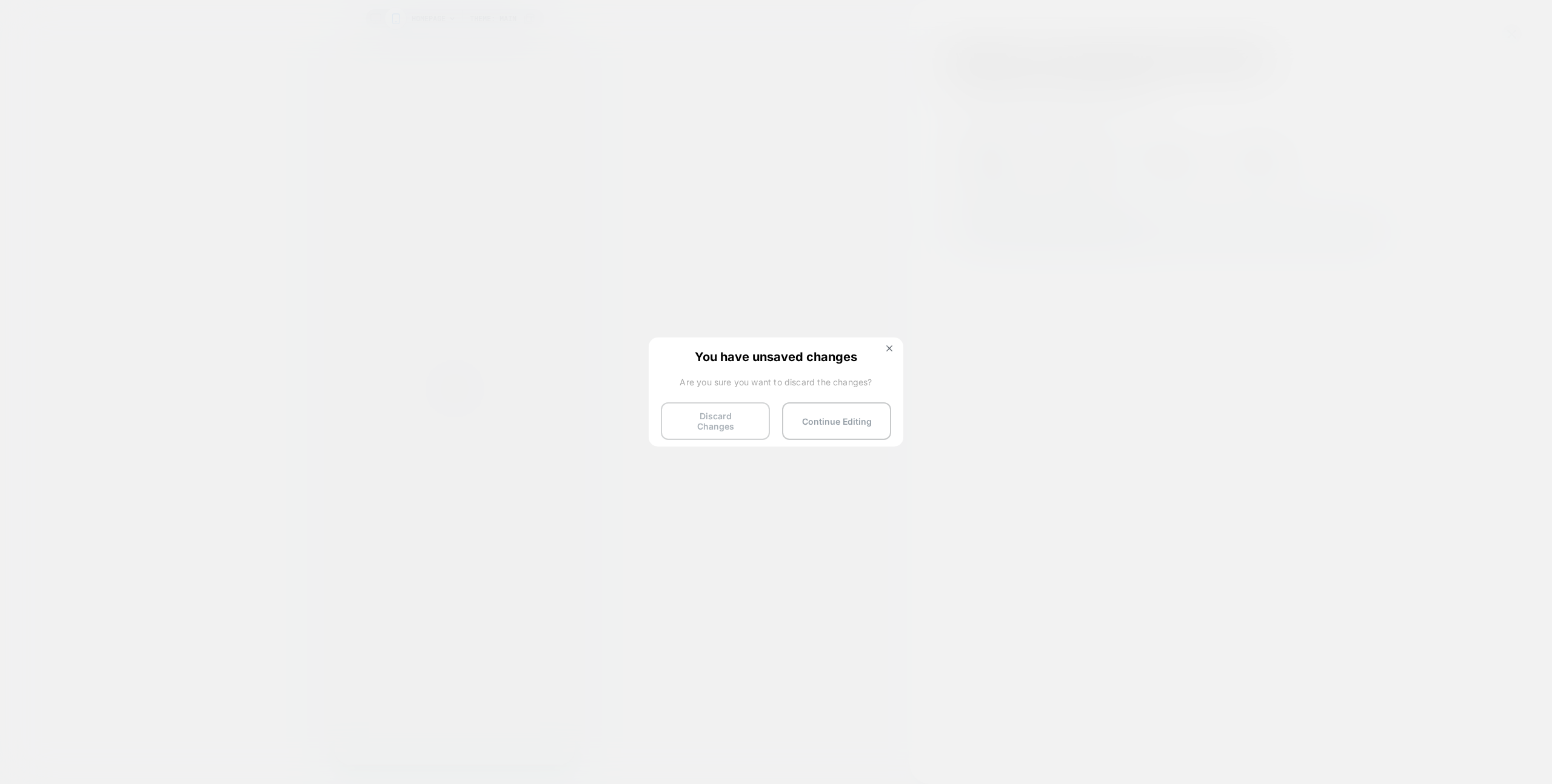
click at [714, 420] on button "Discard Changes" at bounding box center [716, 421] width 109 height 38
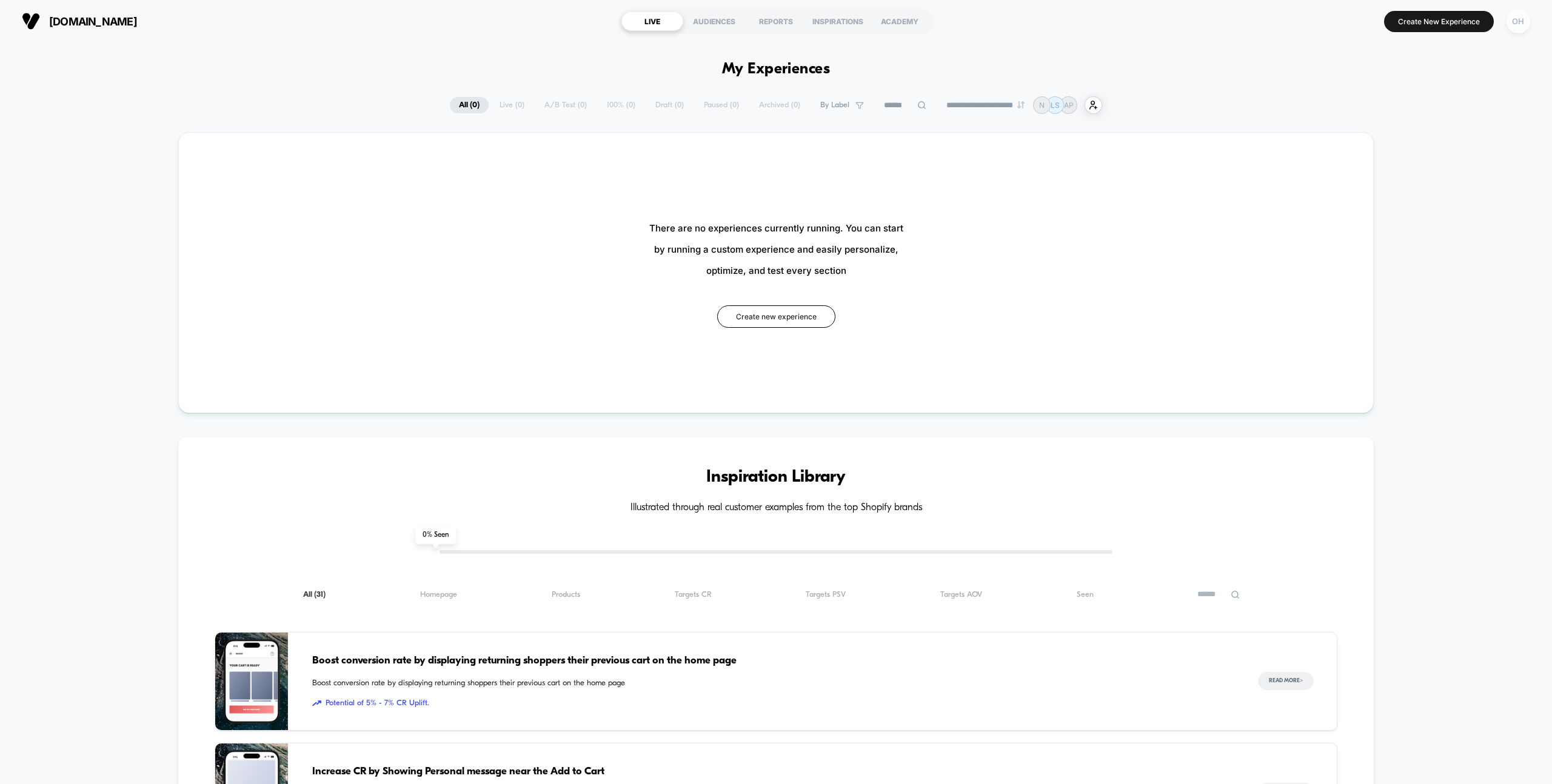
click at [1523, 26] on div "OH" at bounding box center [1518, 22] width 24 height 24
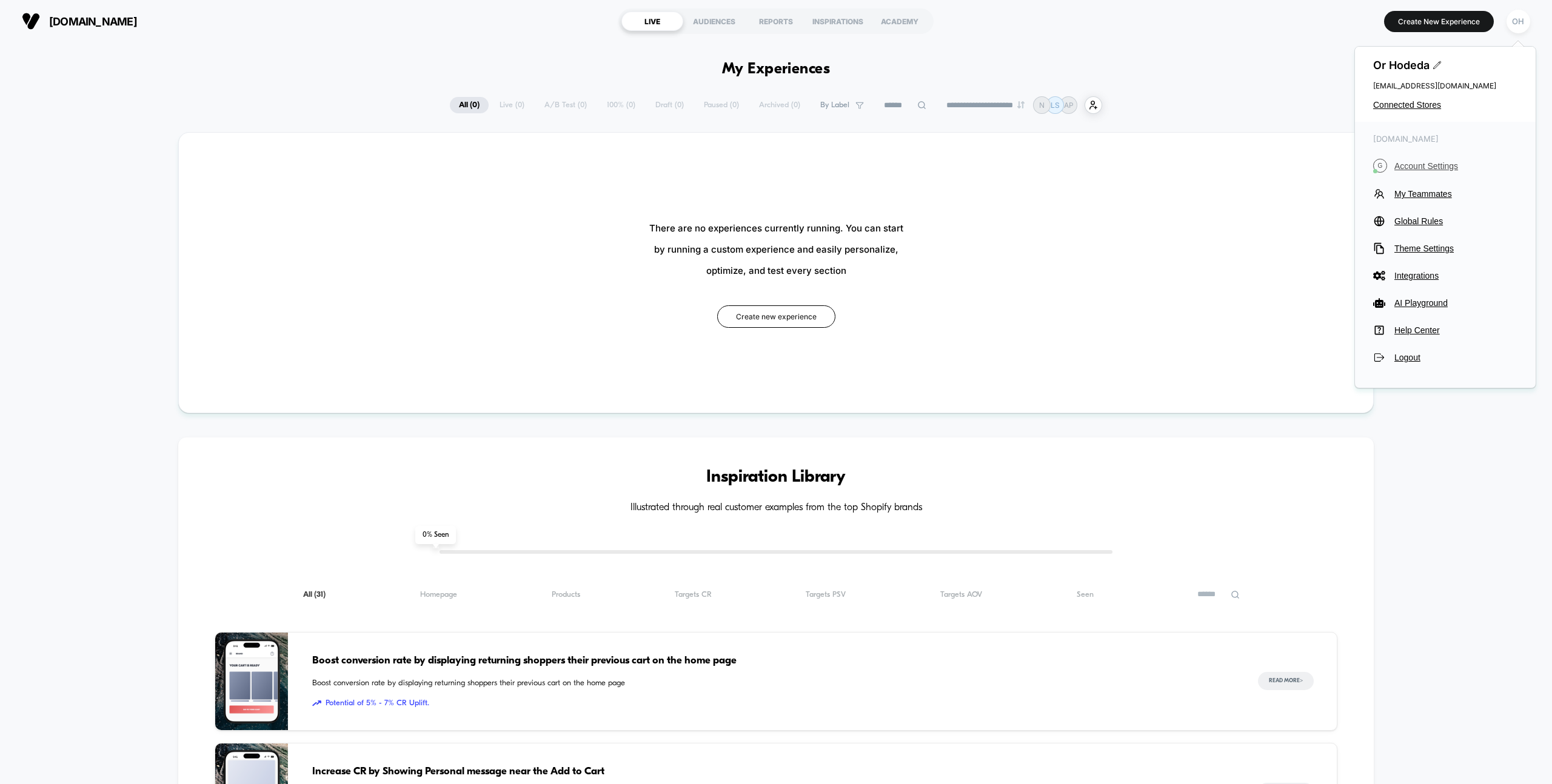
click at [1415, 161] on span "Account Settings" at bounding box center [1456, 166] width 123 height 10
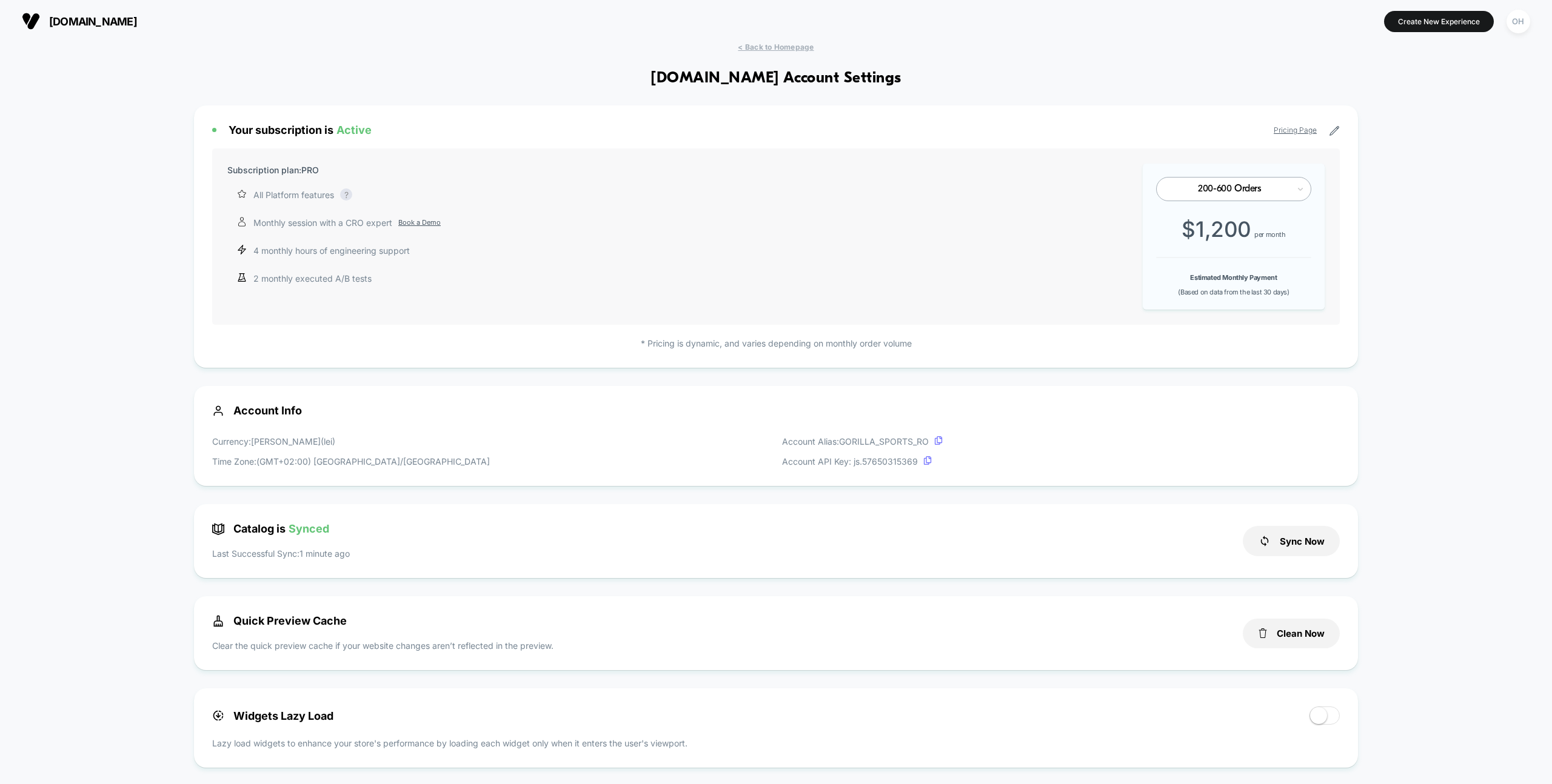
scroll to position [164, 0]
click at [1305, 634] on button "Clean Now" at bounding box center [1292, 633] width 97 height 30
click at [1404, 26] on button "Create New Experience" at bounding box center [1439, 21] width 110 height 21
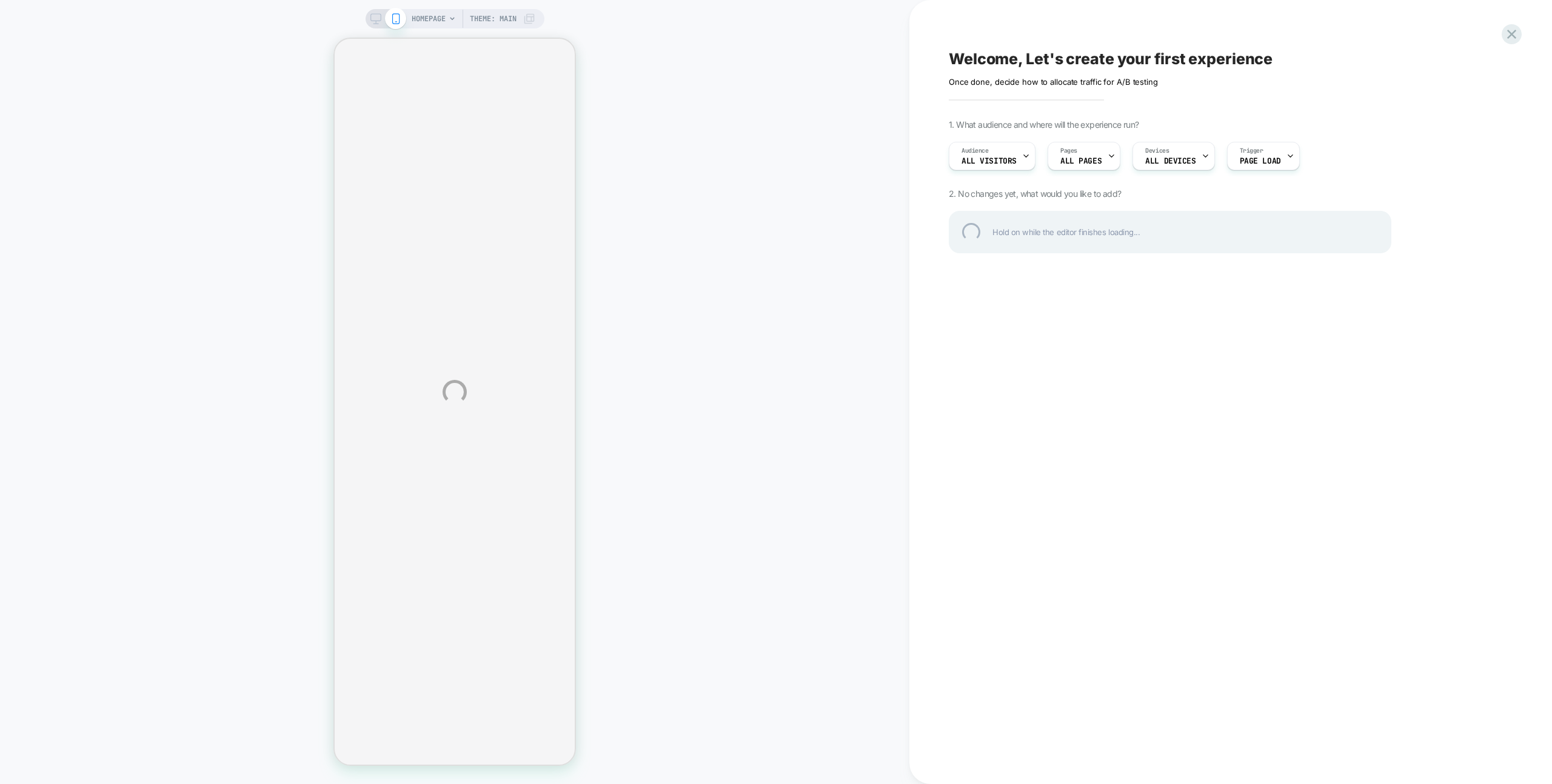
click at [717, 177] on div "HOMEPAGE Theme: MAIN Welcome, Let's create your first experience Click to edit …" at bounding box center [776, 392] width 1552 height 784
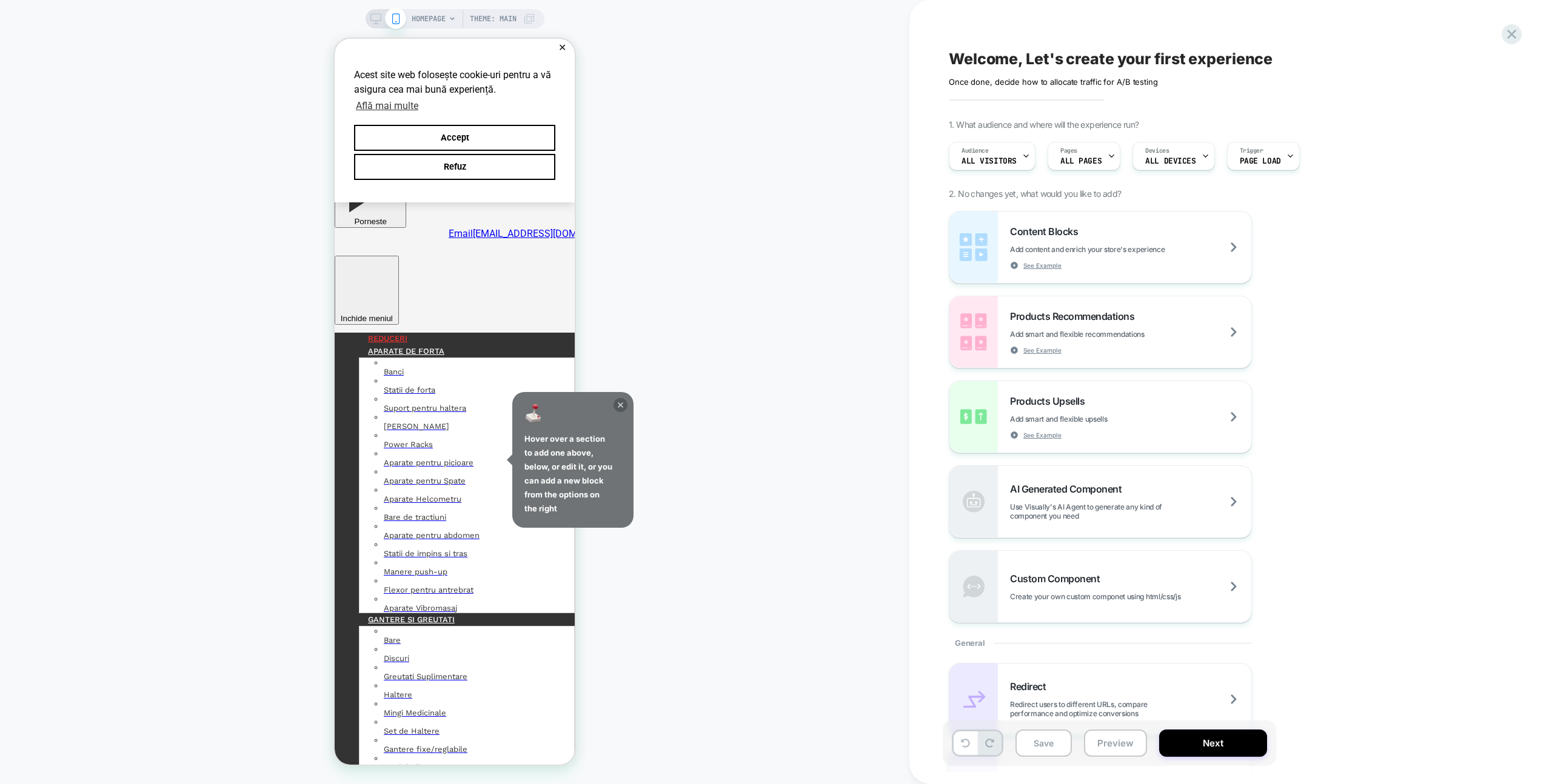
click at [621, 410] on icon at bounding box center [621, 405] width 14 height 14
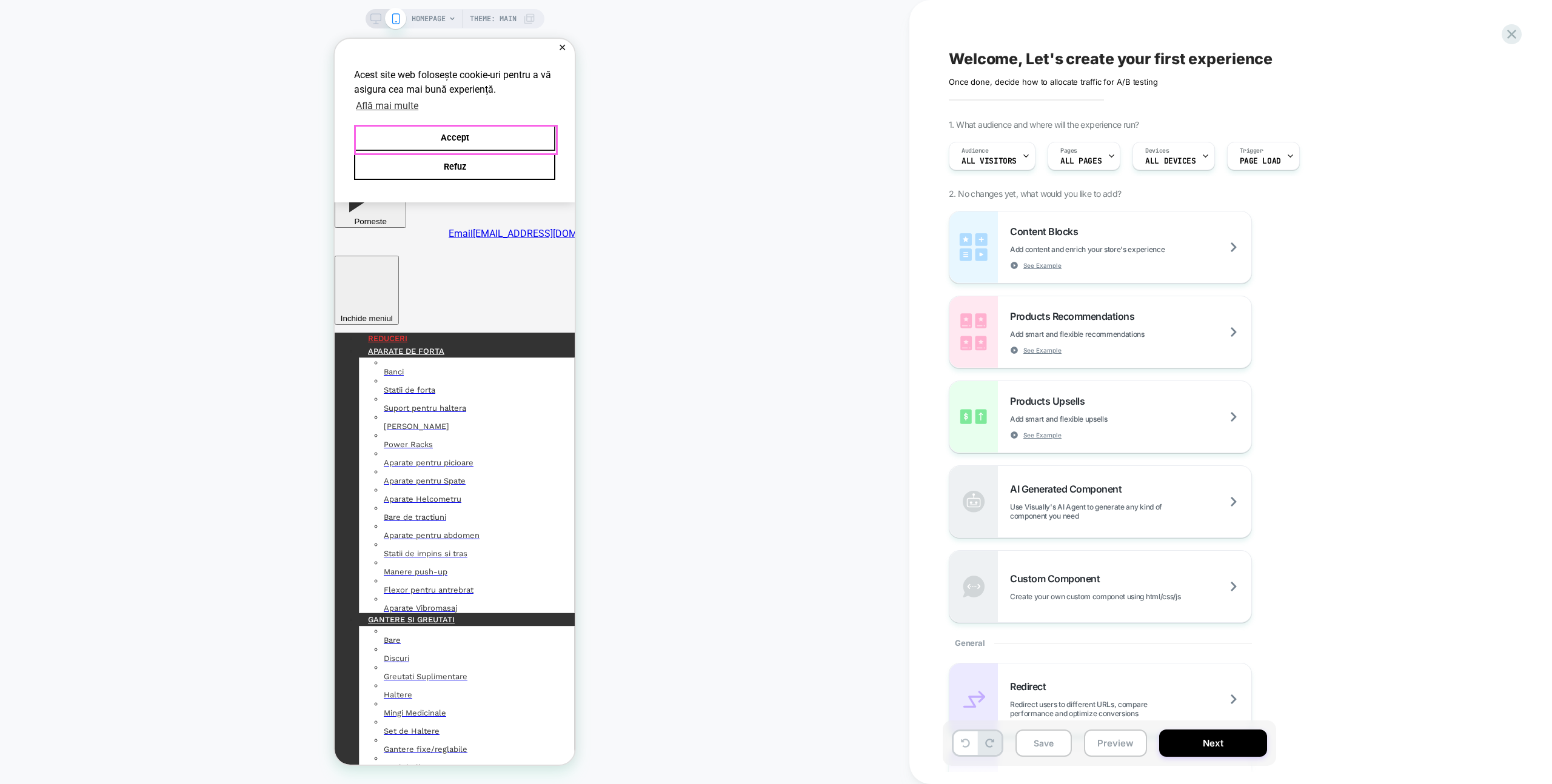
drag, startPoint x: 533, startPoint y: 140, endPoint x: 546, endPoint y: 143, distance: 13.3
click at [533, 140] on button "Accept" at bounding box center [455, 138] width 202 height 26
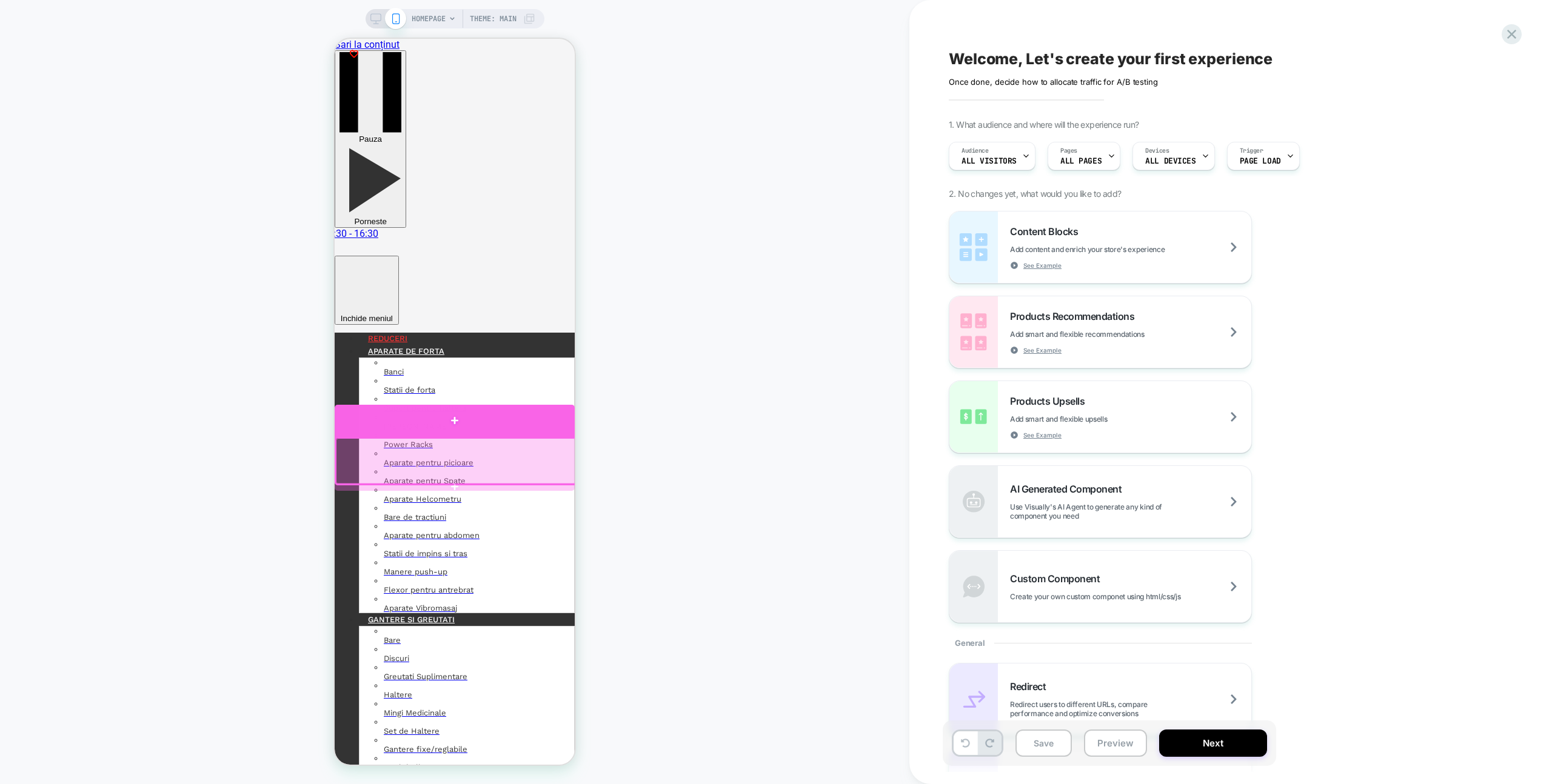
drag, startPoint x: 524, startPoint y: 435, endPoint x: 542, endPoint y: 427, distance: 19.7
click at [524, 435] on div at bounding box center [455, 421] width 240 height 32
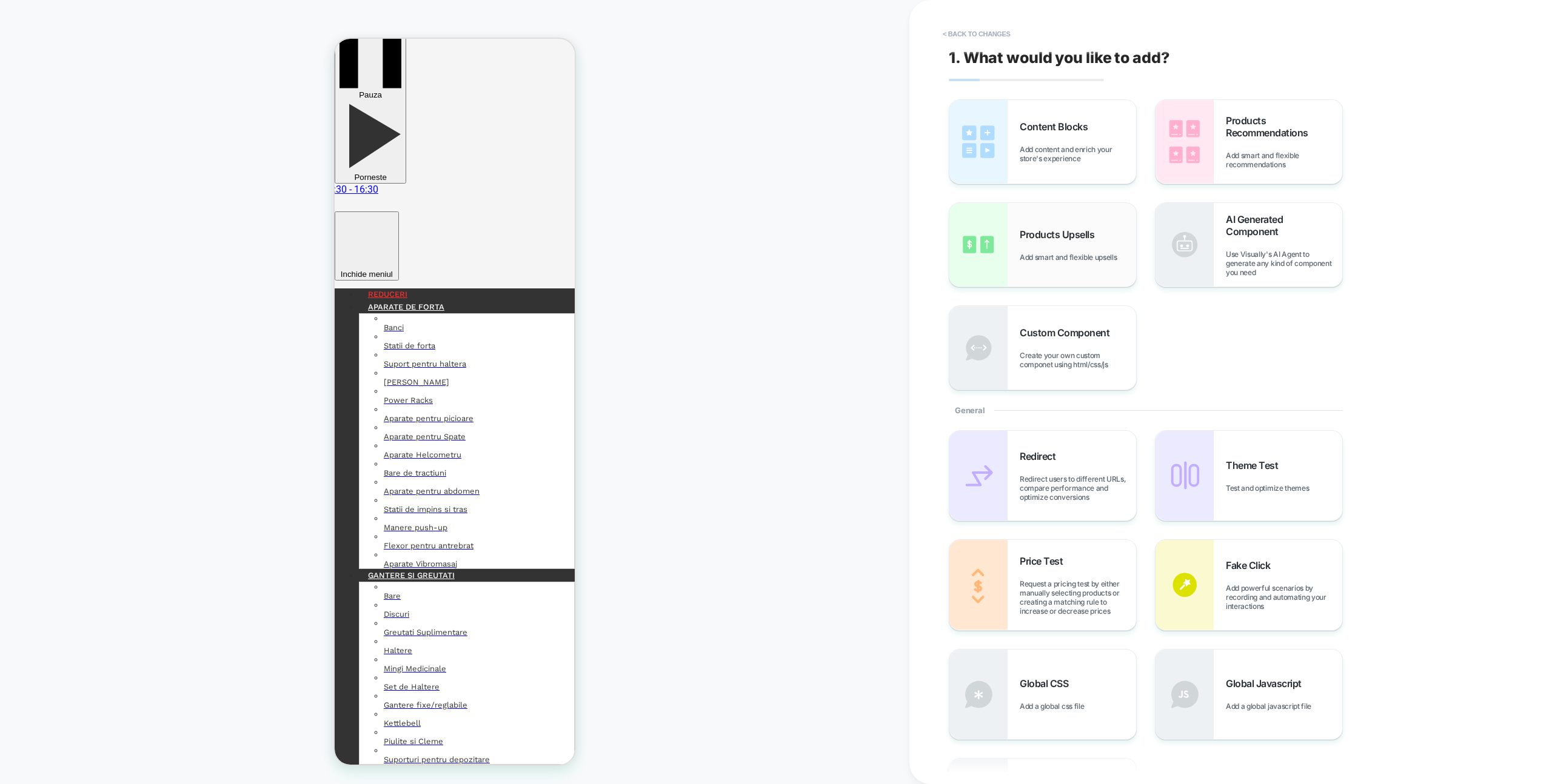
scroll to position [50, 0]
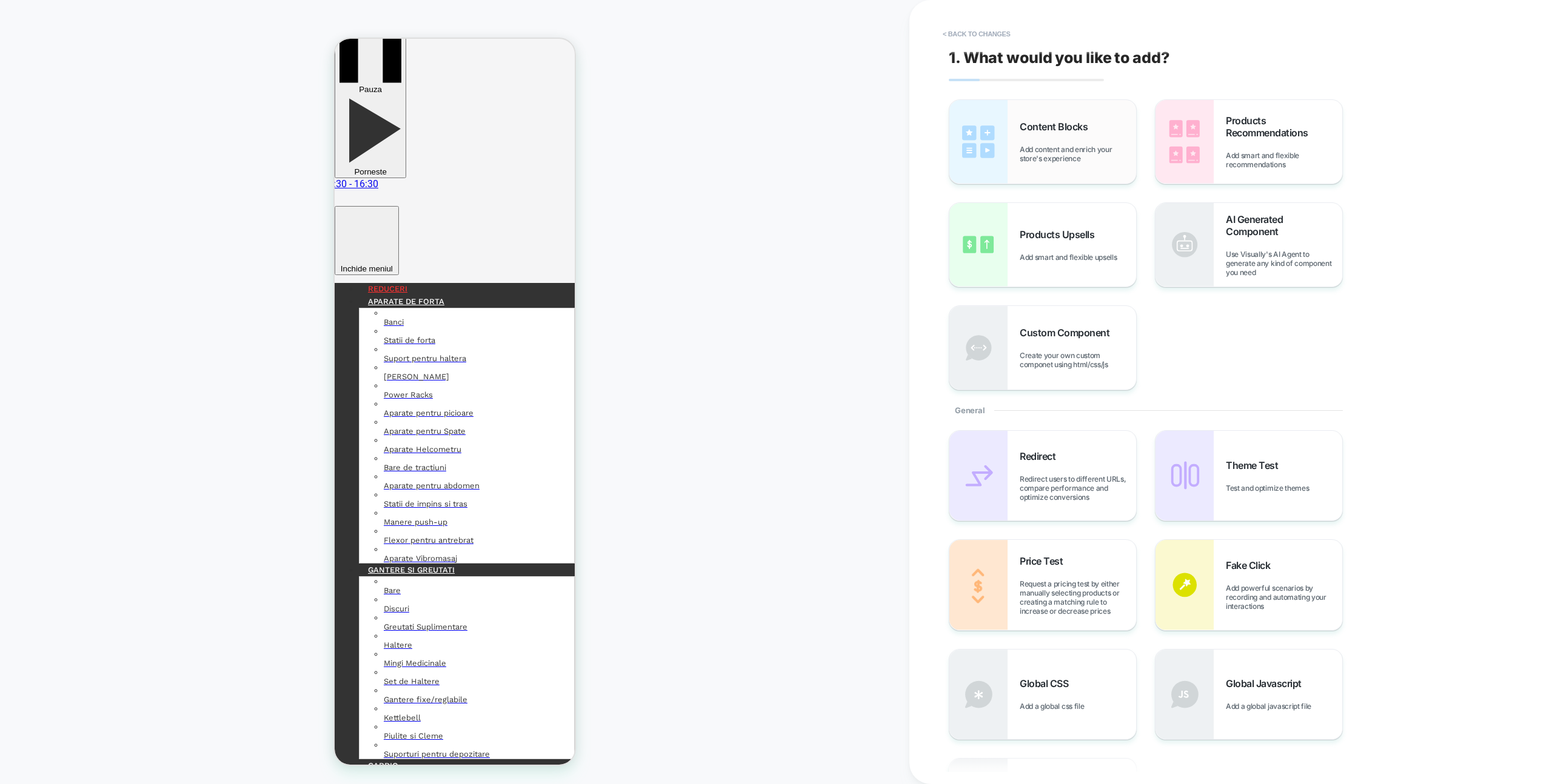
click at [1091, 133] on div "Content Blocks Add content and enrich your store's experience" at bounding box center [1077, 142] width 116 height 43
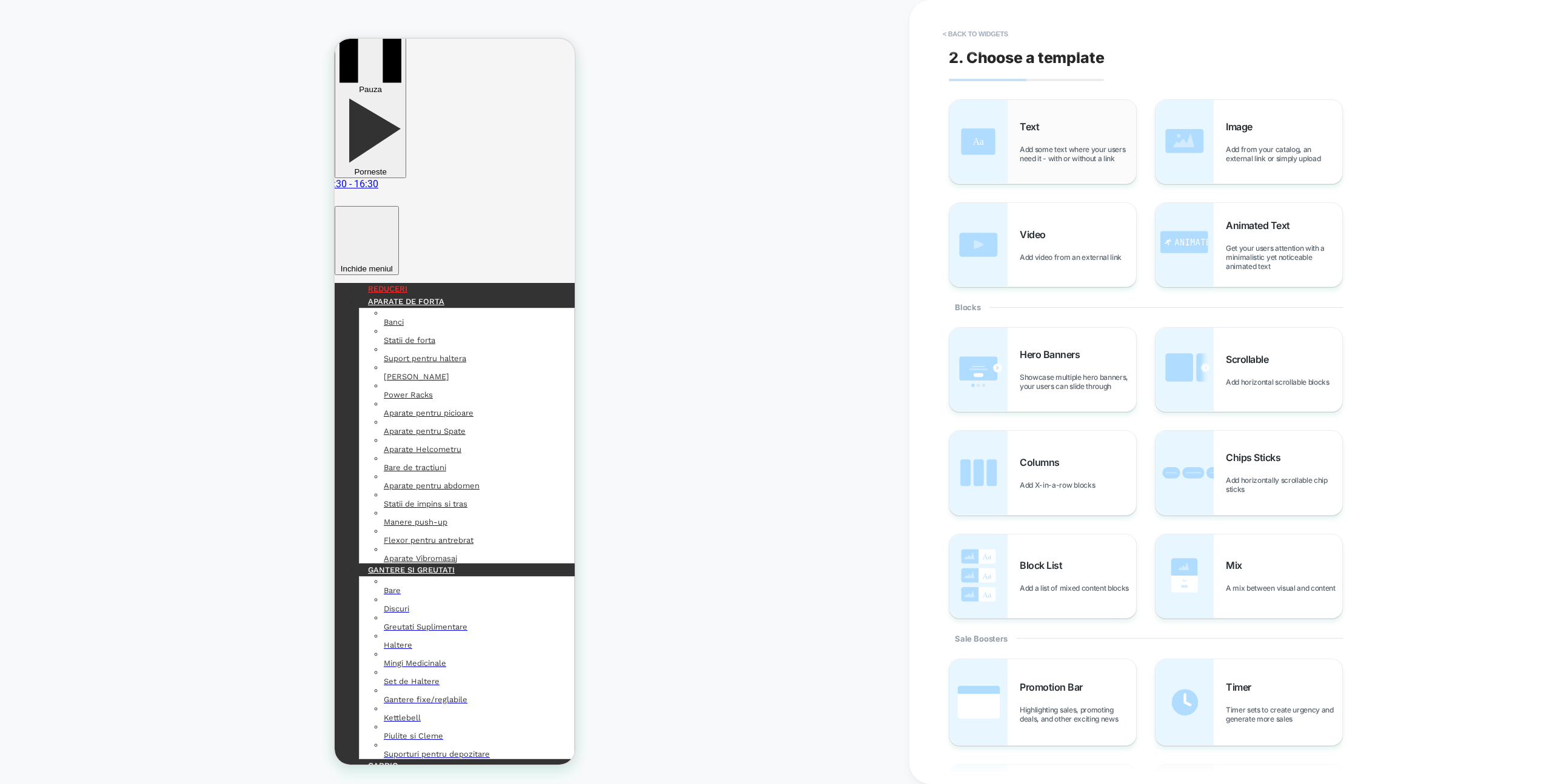
click at [1097, 135] on div "Text Add some text where your users need it - with or without a link" at bounding box center [1077, 142] width 116 height 43
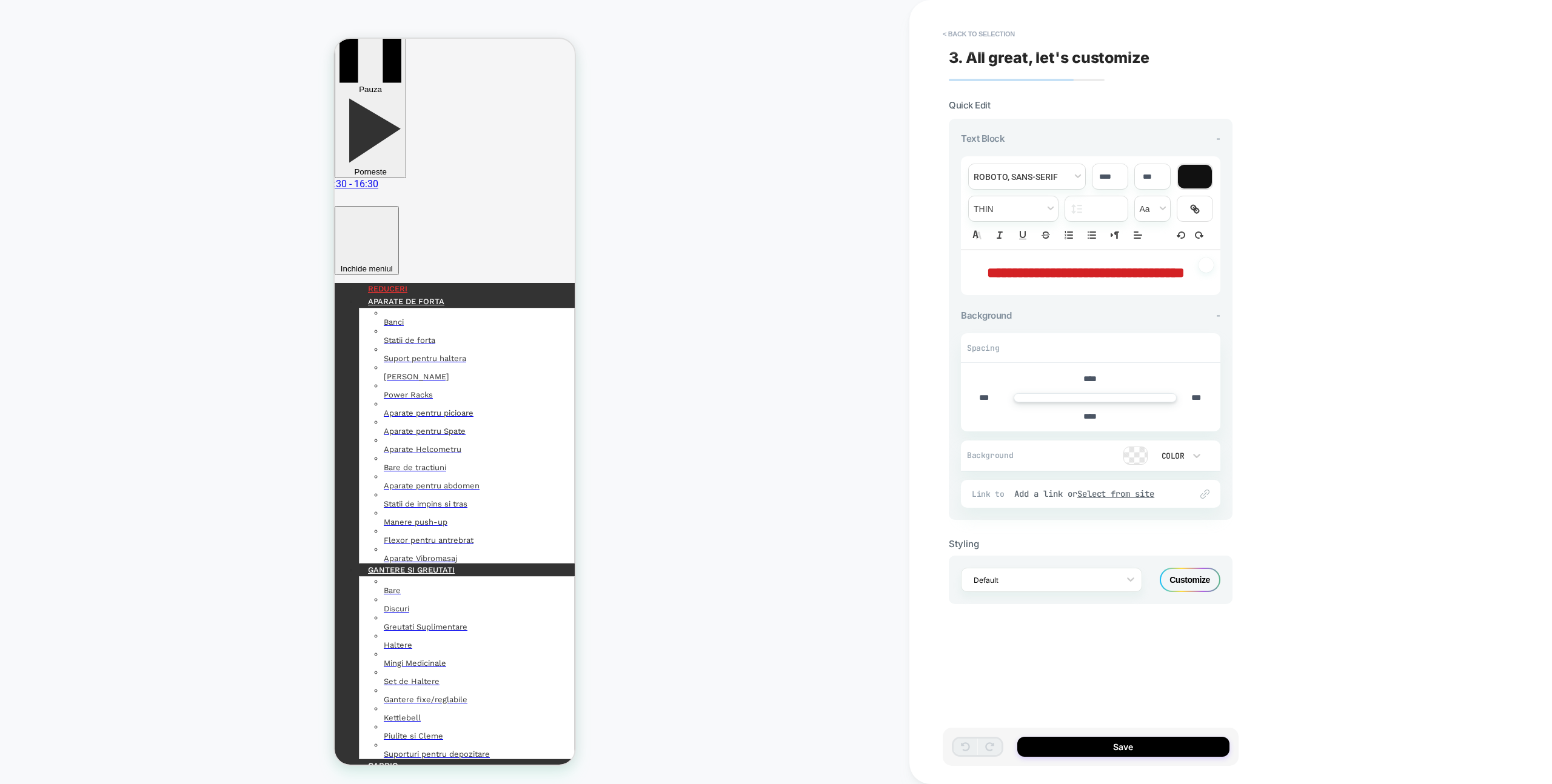
scroll to position [56, 0]
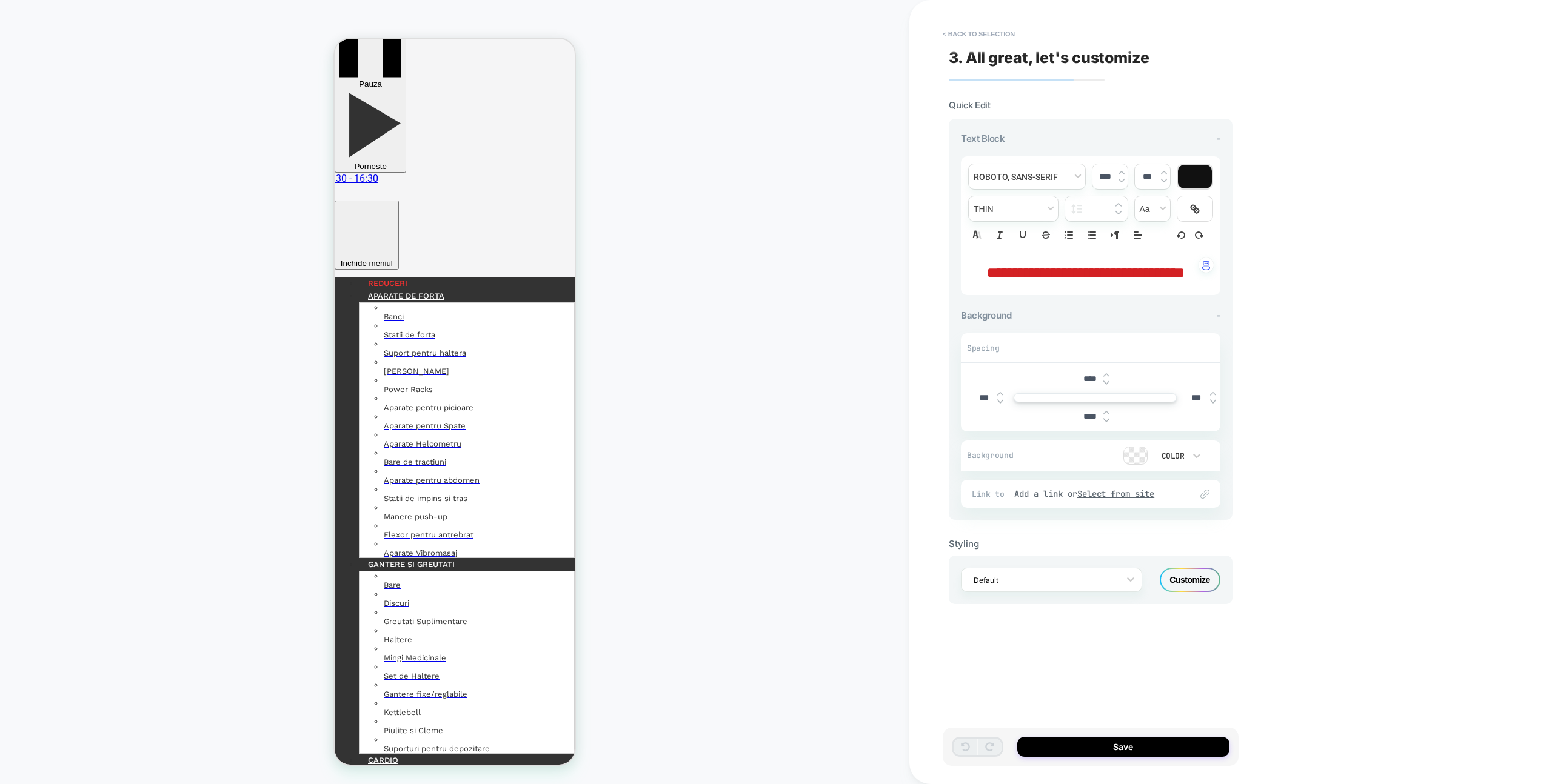
click at [1137, 735] on div "Save" at bounding box center [1091, 746] width 296 height 38
click at [1119, 283] on p "**********" at bounding box center [1086, 272] width 226 height 21
type input "****"
click at [1185, 751] on button "Save" at bounding box center [1124, 747] width 212 height 20
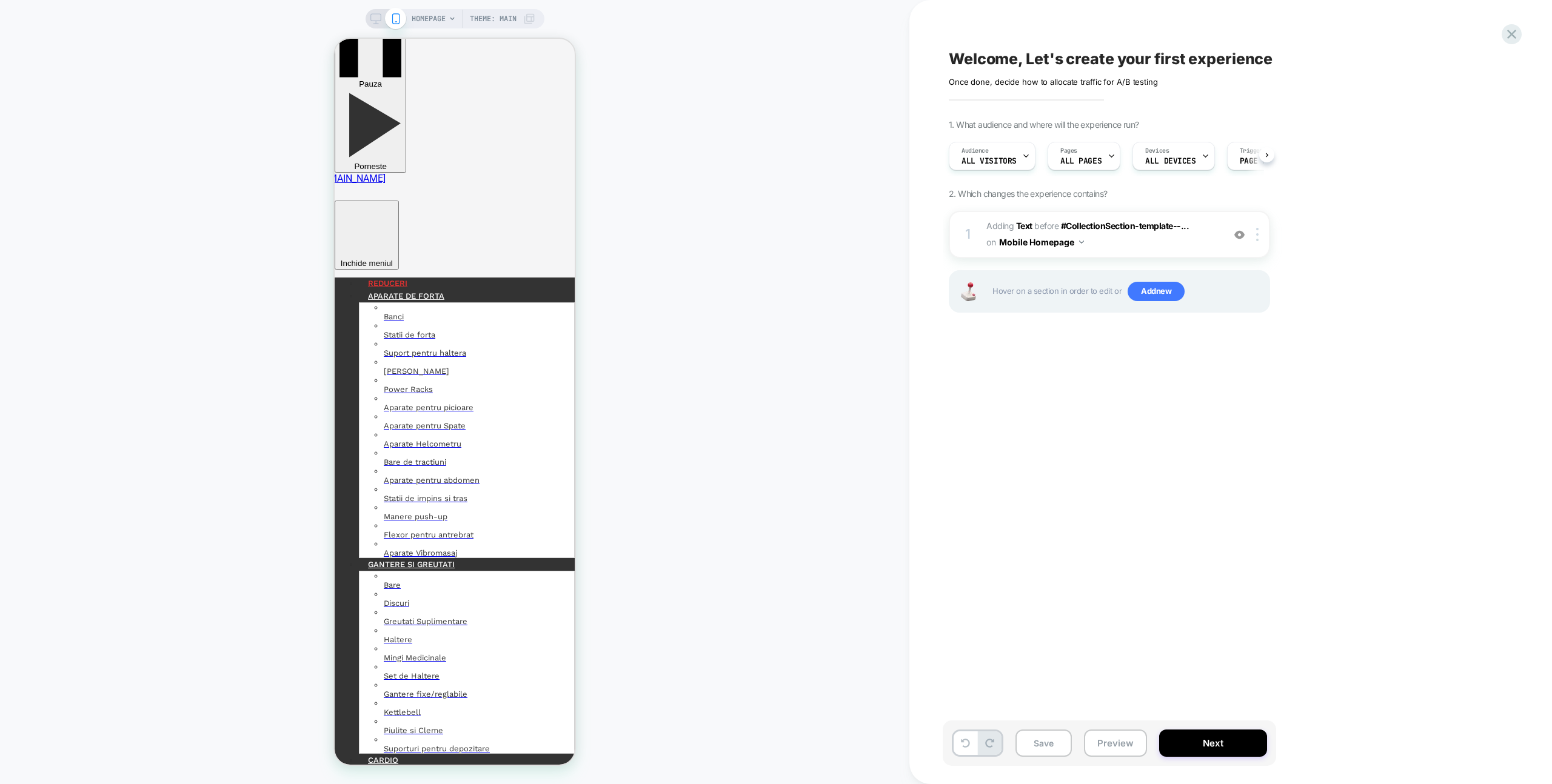
scroll to position [0, 1]
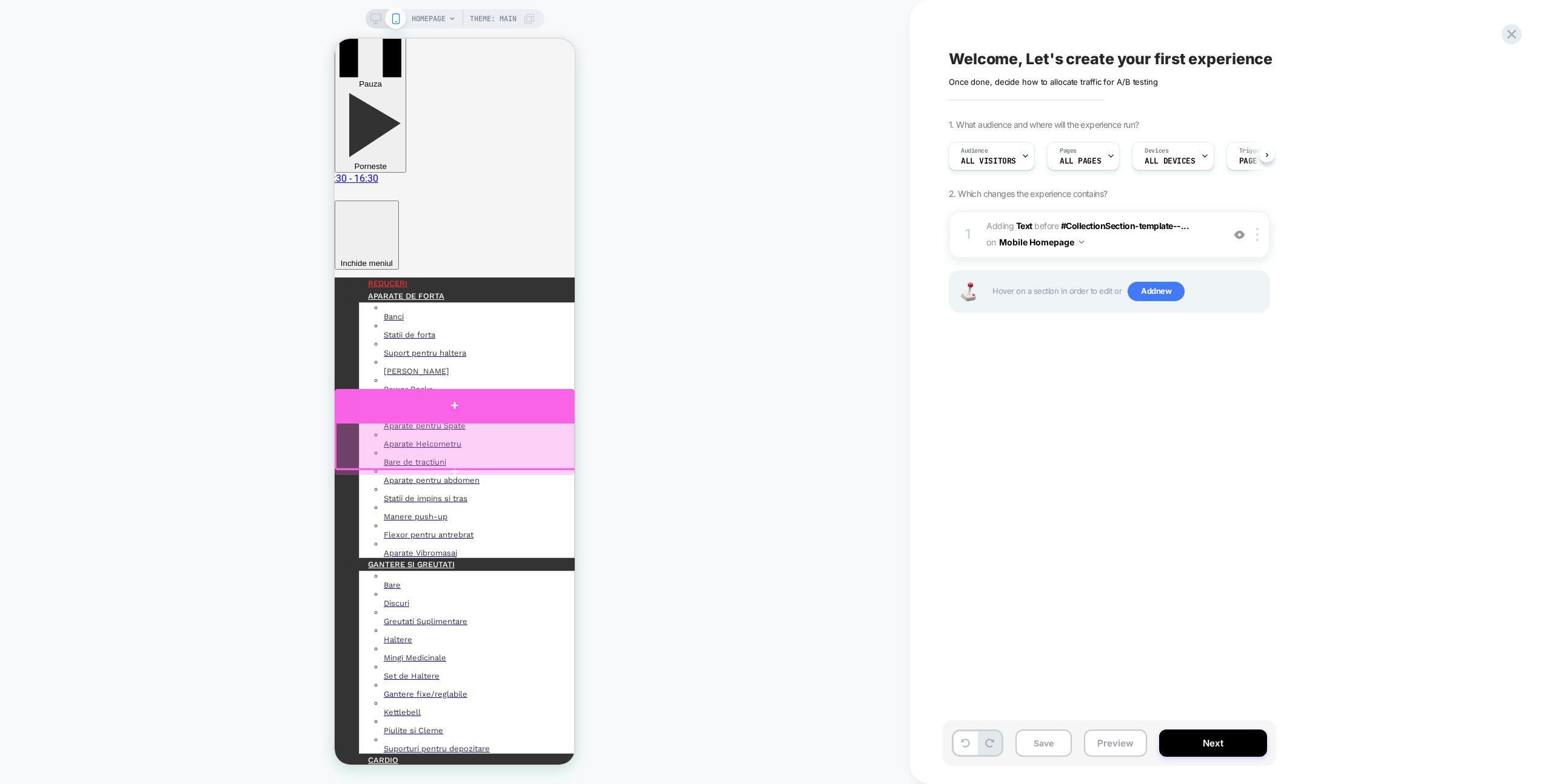
click at [534, 408] on div at bounding box center [455, 405] width 240 height 33
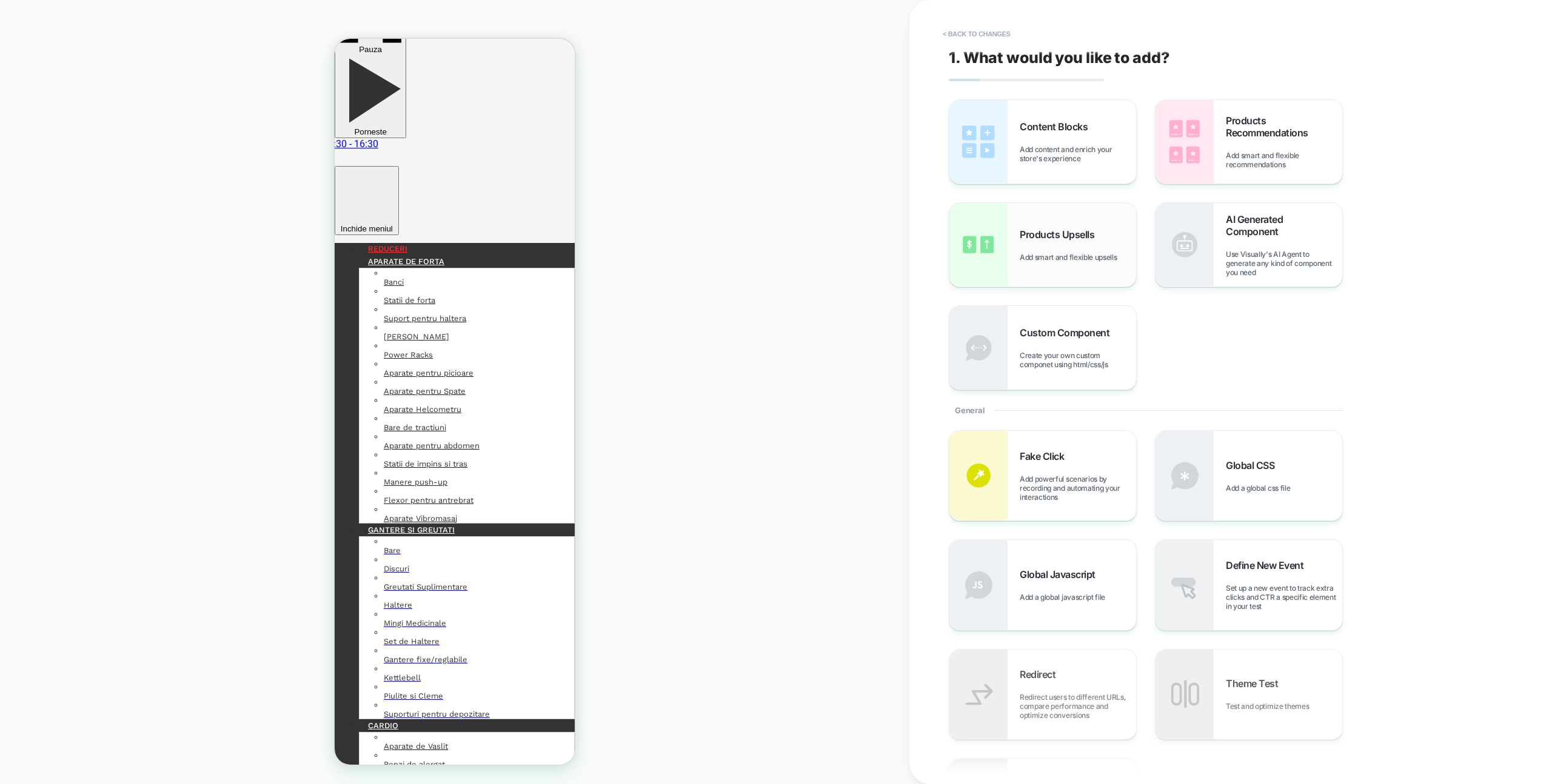
scroll to position [90, 0]
click at [1210, 171] on img at bounding box center [1185, 142] width 59 height 83
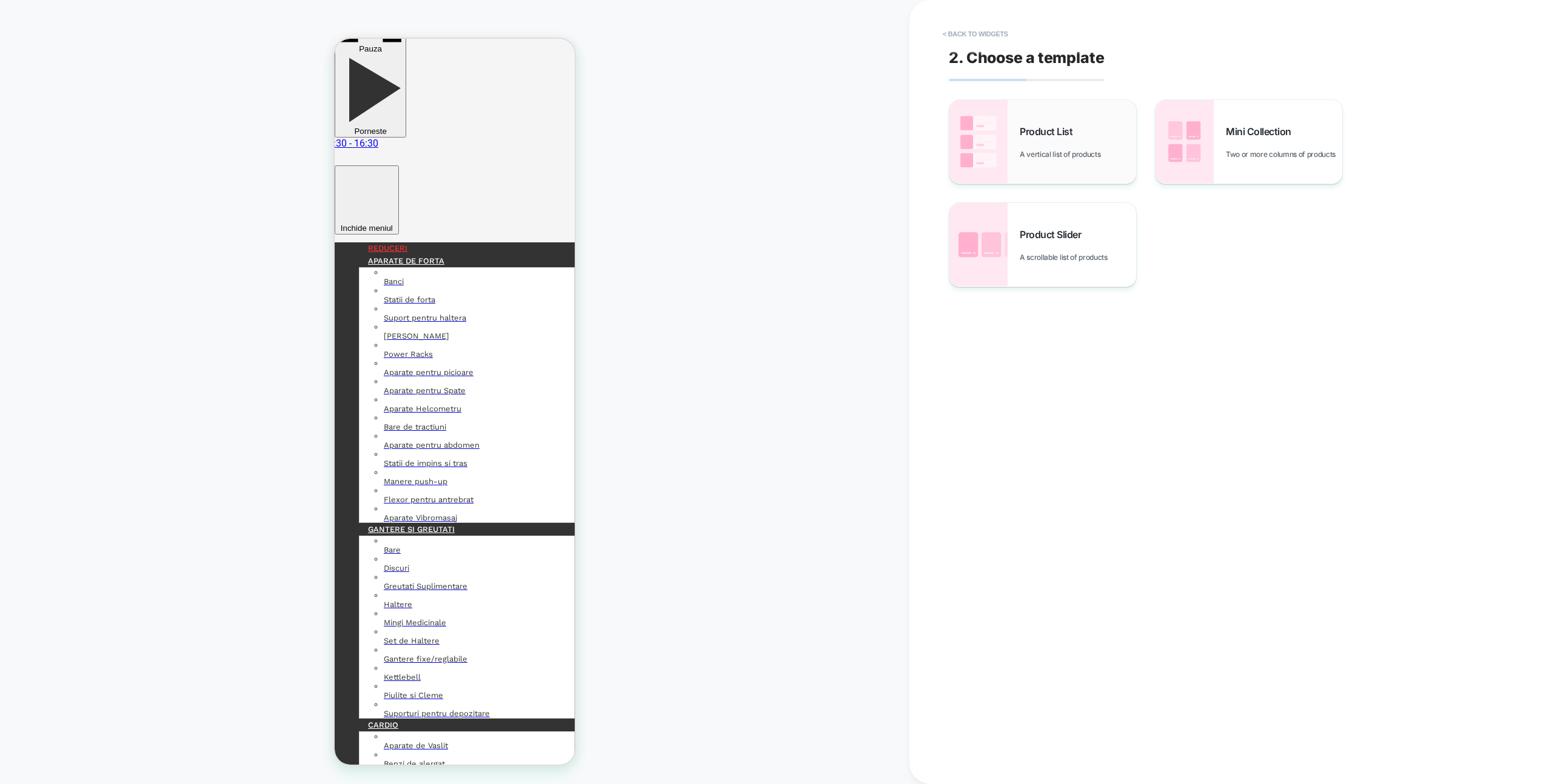
click at [1049, 159] on div "Product List A vertical list of products" at bounding box center [1043, 142] width 187 height 83
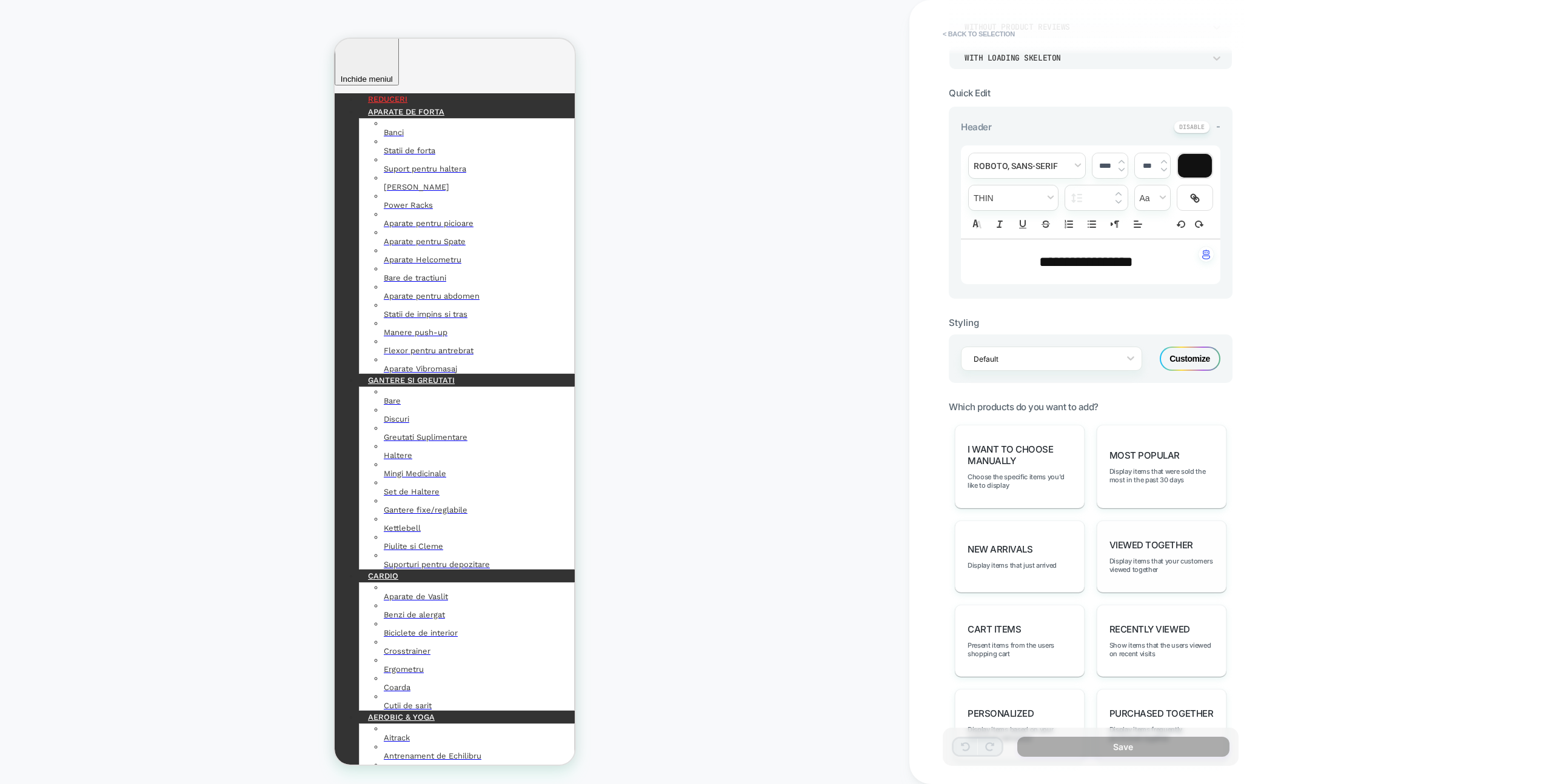
scroll to position [243, 0]
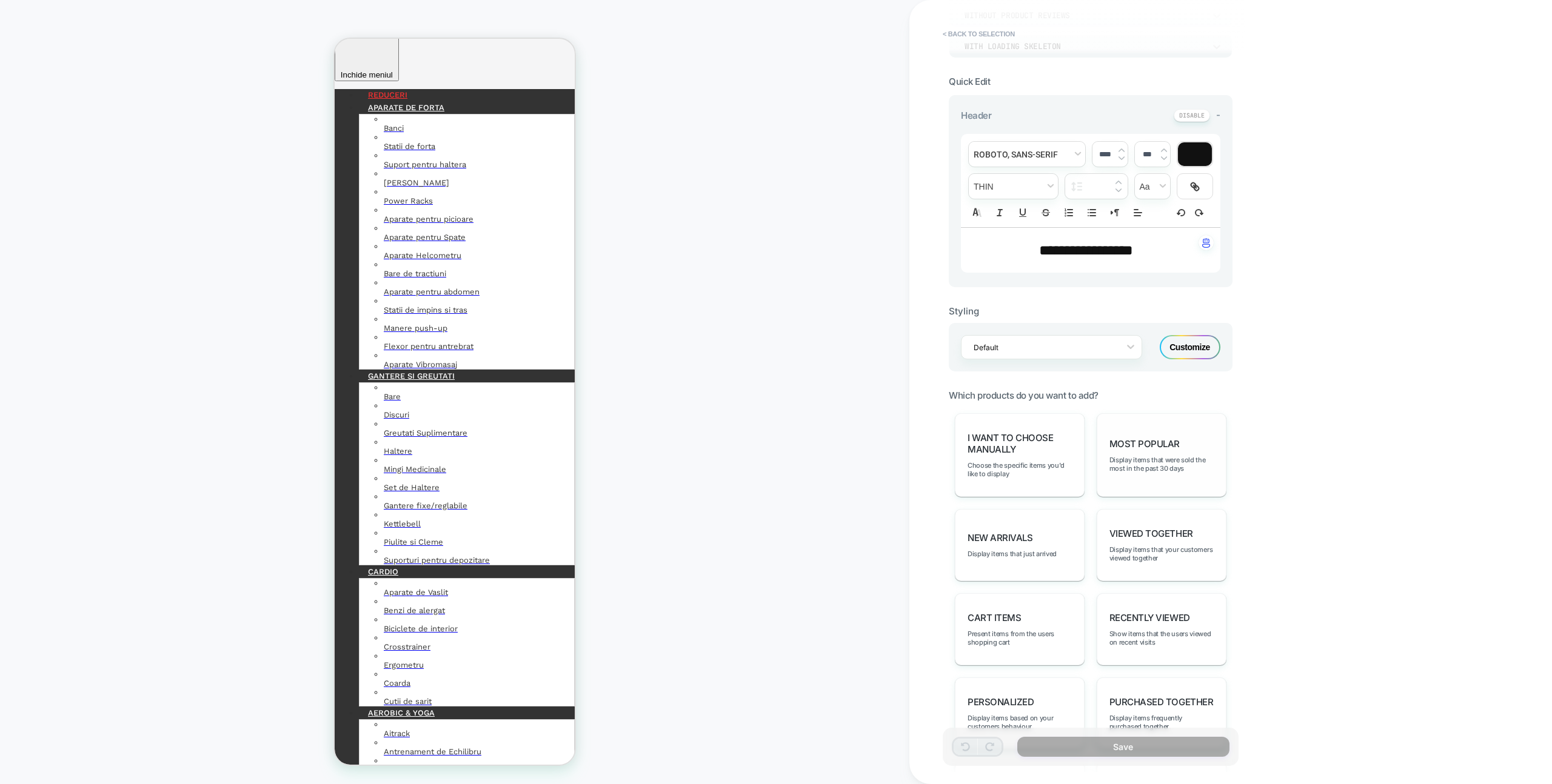
click at [1161, 451] on div "Most Popular Display items that were sold the most in the past 30 days" at bounding box center [1162, 455] width 130 height 83
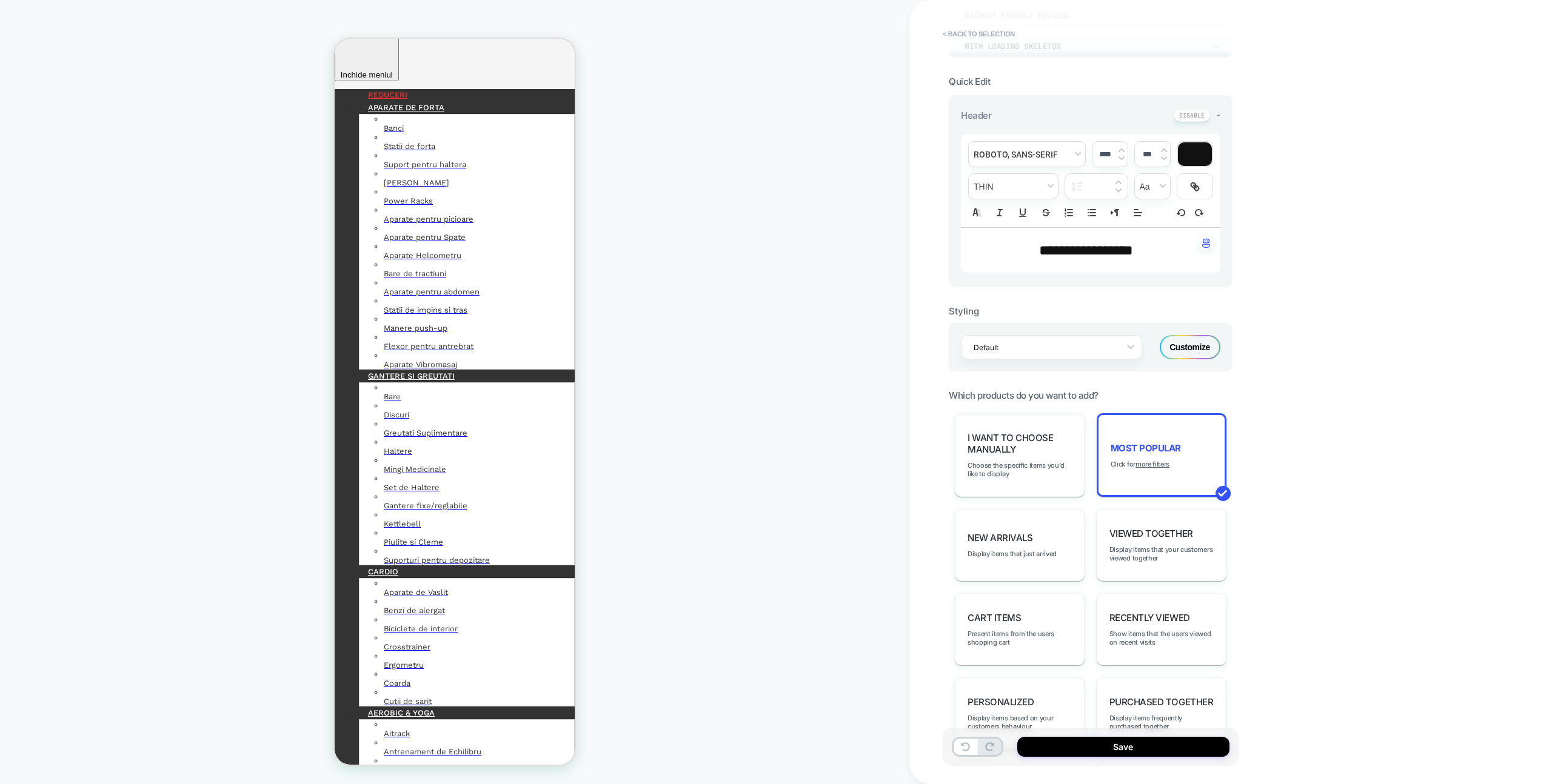
click at [1146, 757] on div "Save" at bounding box center [1091, 746] width 296 height 38
click at [1147, 744] on button "Save" at bounding box center [1124, 747] width 212 height 20
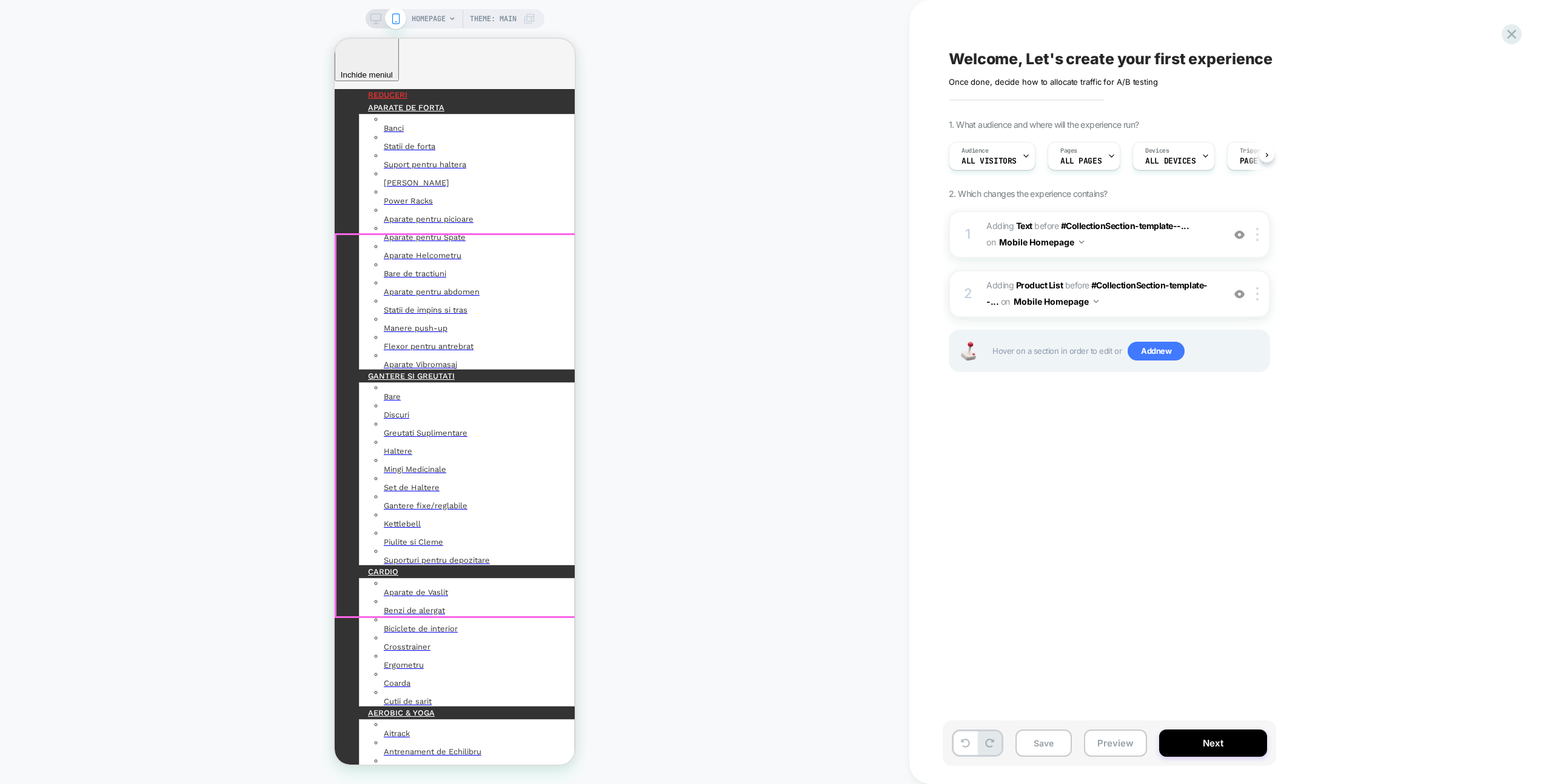
scroll to position [0, 1]
drag, startPoint x: 756, startPoint y: 545, endPoint x: 777, endPoint y: 546, distance: 21.0
click at [756, 545] on div "HOMEPAGE Theme: MAIN" at bounding box center [455, 392] width 910 height 760
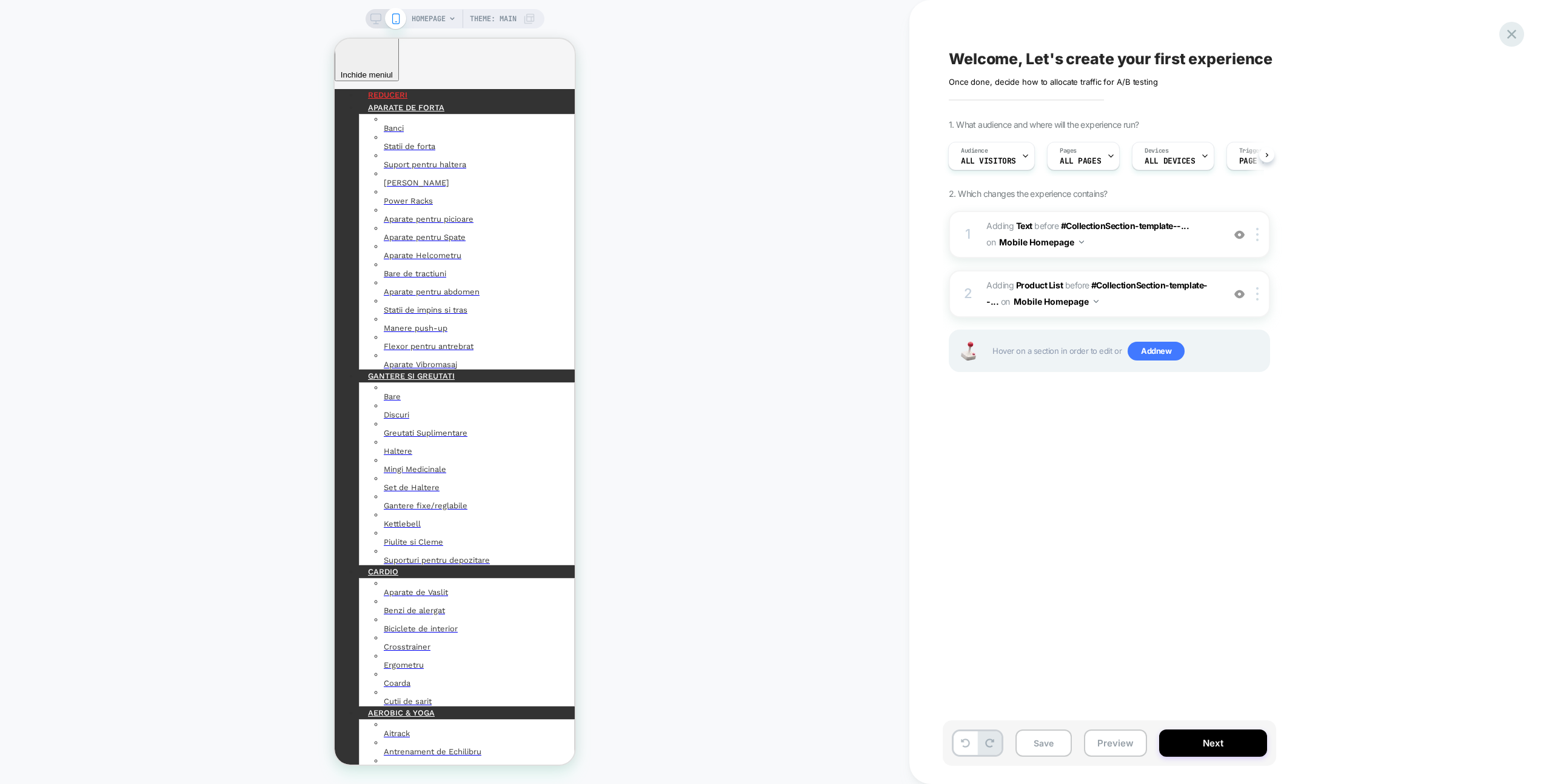
click at [1516, 38] on icon at bounding box center [1511, 34] width 16 height 16
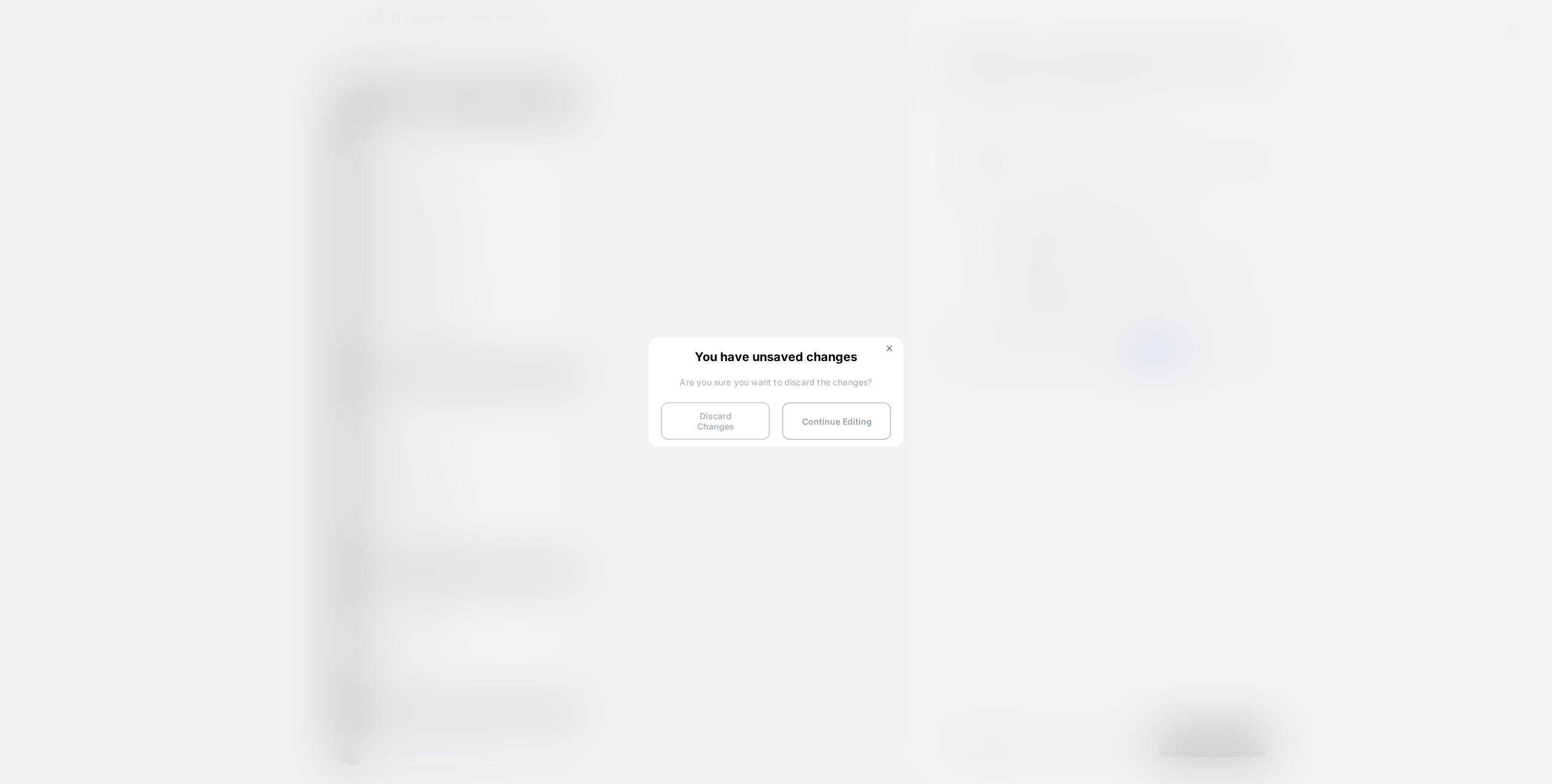
click at [745, 409] on button "Discard Changes" at bounding box center [716, 421] width 109 height 38
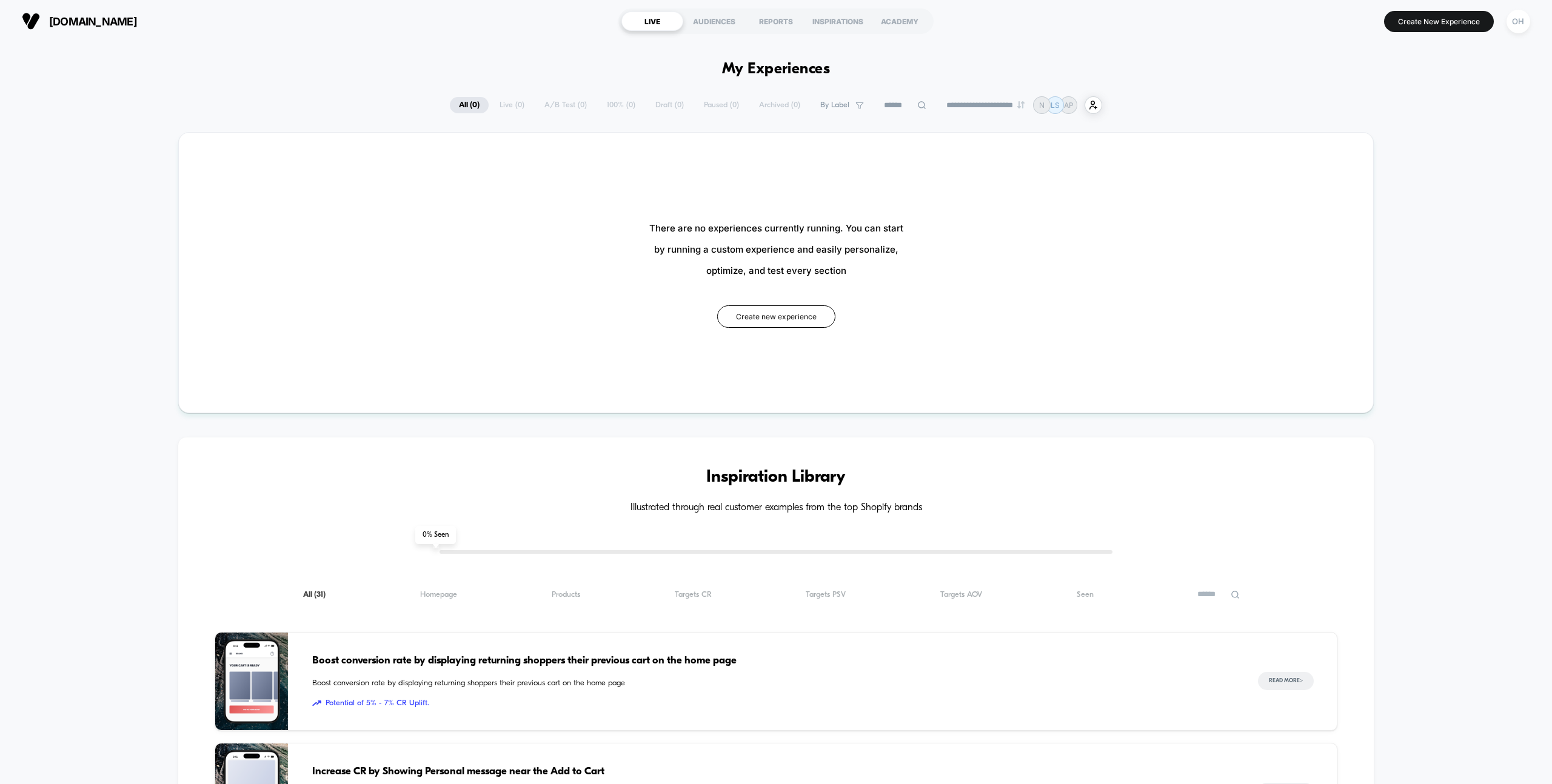
click at [1414, 104] on div "**********" at bounding box center [776, 105] width 1552 height 18
drag, startPoint x: 1335, startPoint y: 83, endPoint x: 1438, endPoint y: 11, distance: 125.7
click at [1339, 81] on div "**********" at bounding box center [776, 736] width 1552 height 1388
click at [1438, 9] on section "Create New Experience OH" at bounding box center [1284, 21] width 499 height 31
drag, startPoint x: 1432, startPoint y: 16, endPoint x: 1420, endPoint y: 40, distance: 26.8
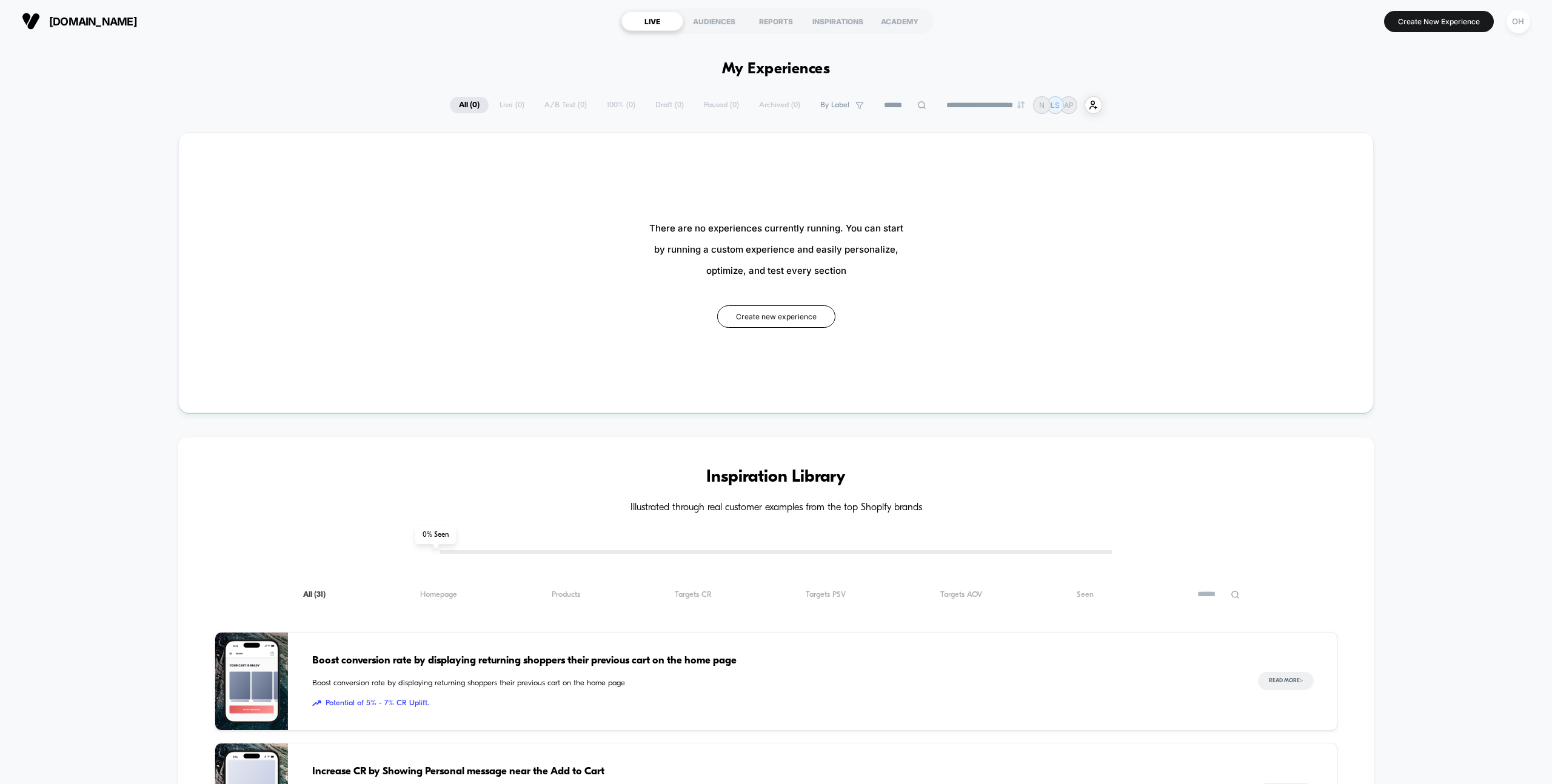
click at [1432, 16] on button "Create New Experience" at bounding box center [1439, 21] width 110 height 21
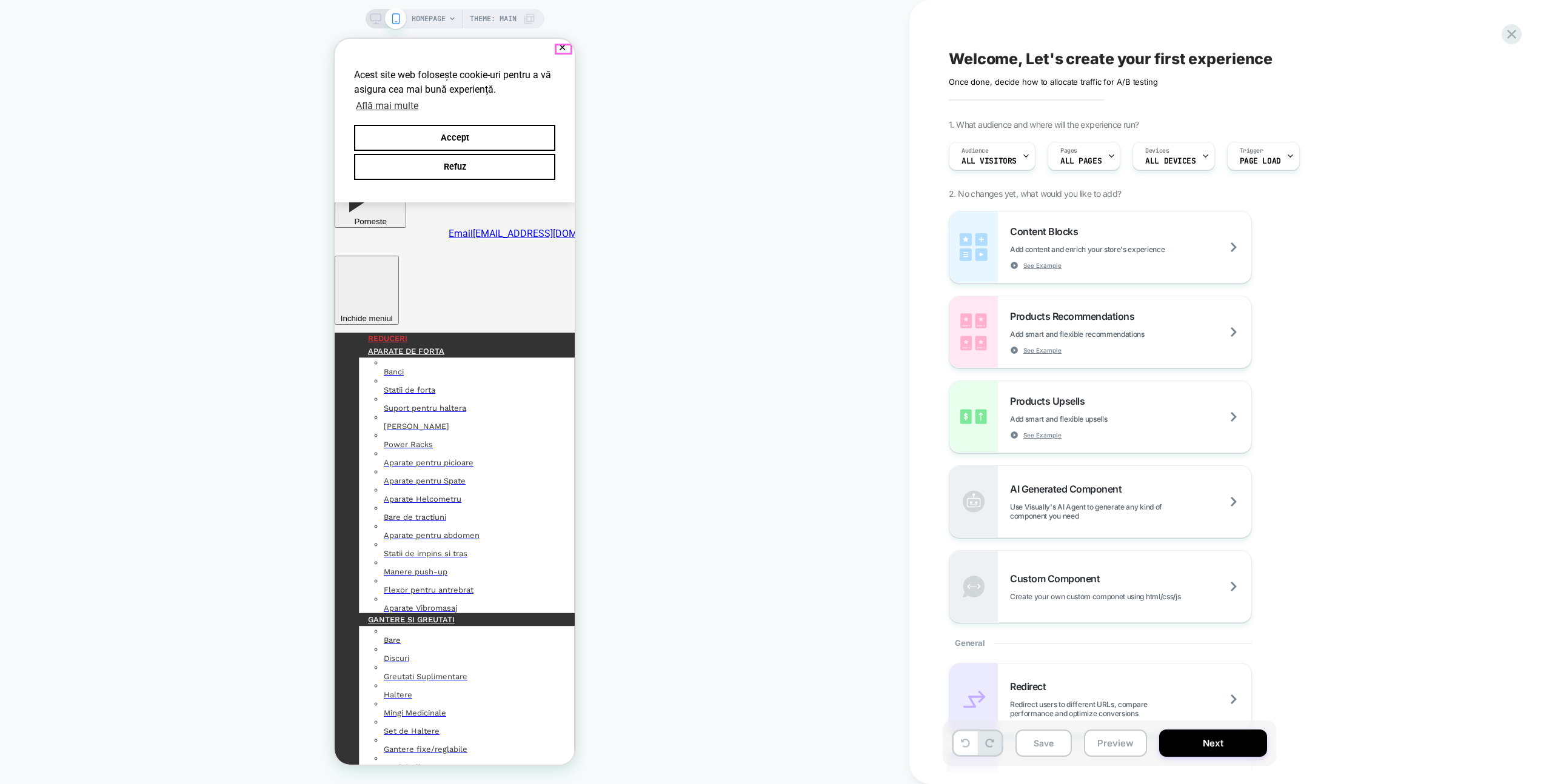
click at [562, 48] on button "✕" at bounding box center [562, 48] width 15 height 9
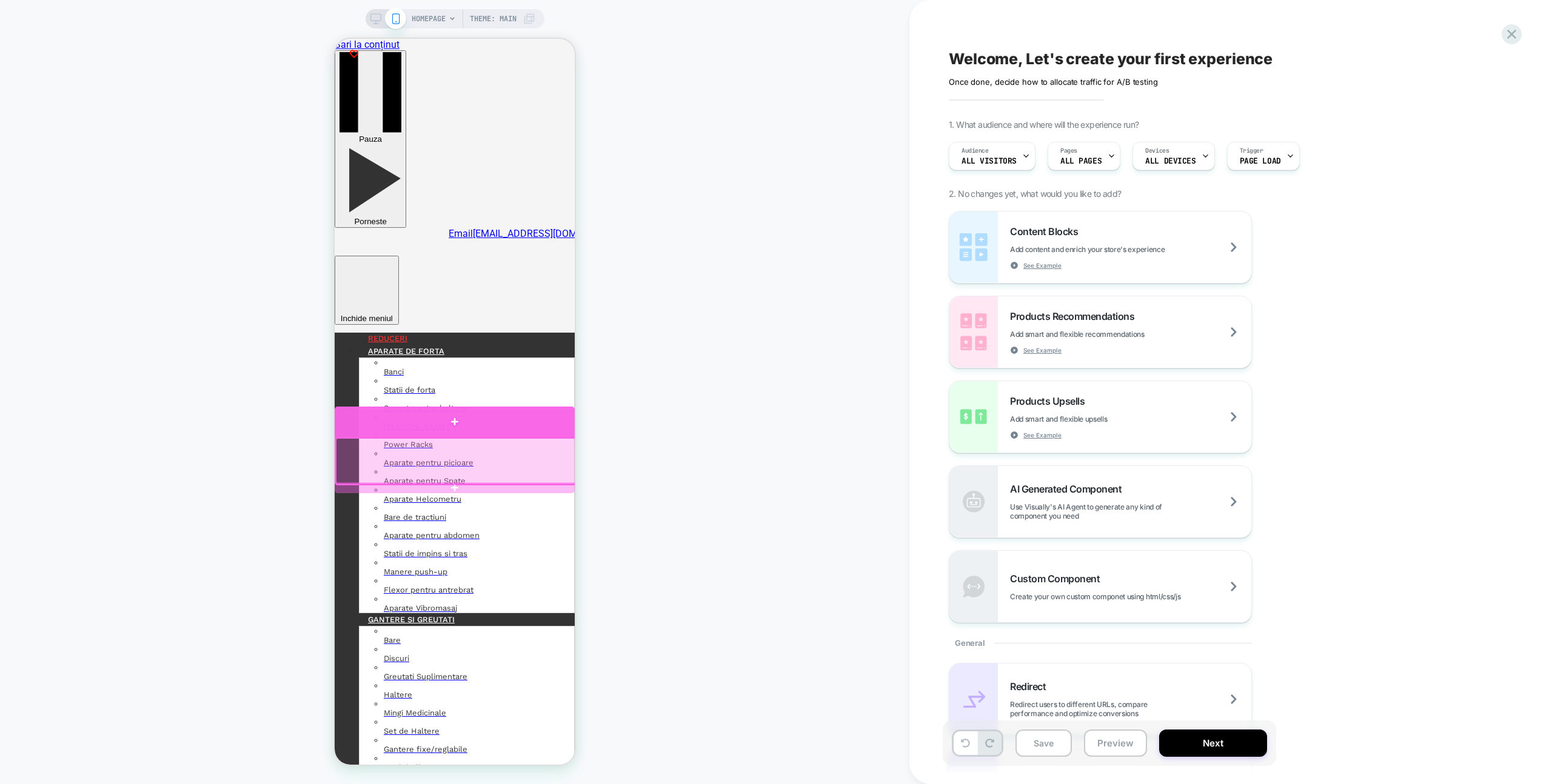
click at [528, 429] on div at bounding box center [455, 422] width 240 height 30
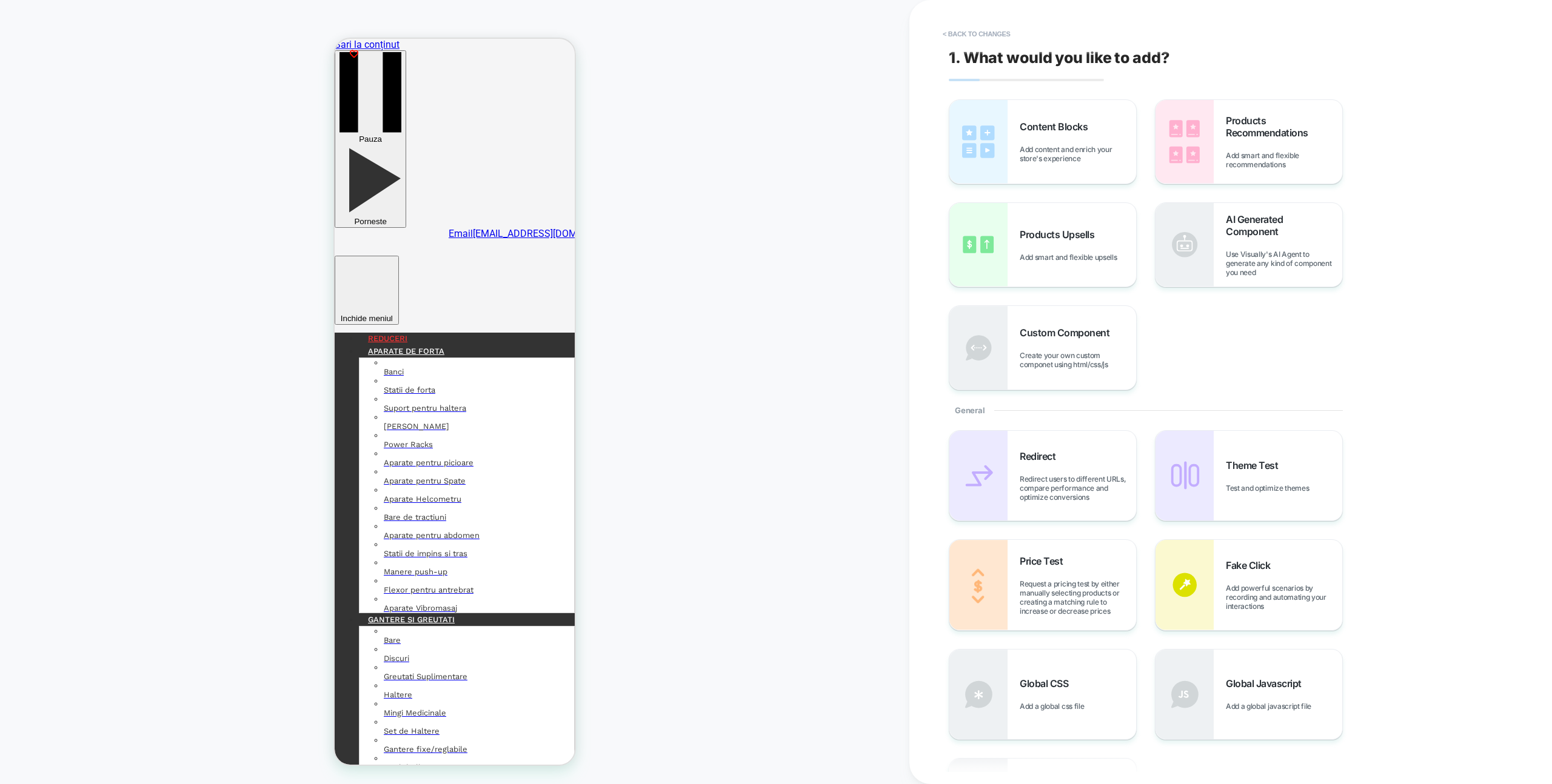
scroll to position [50, 0]
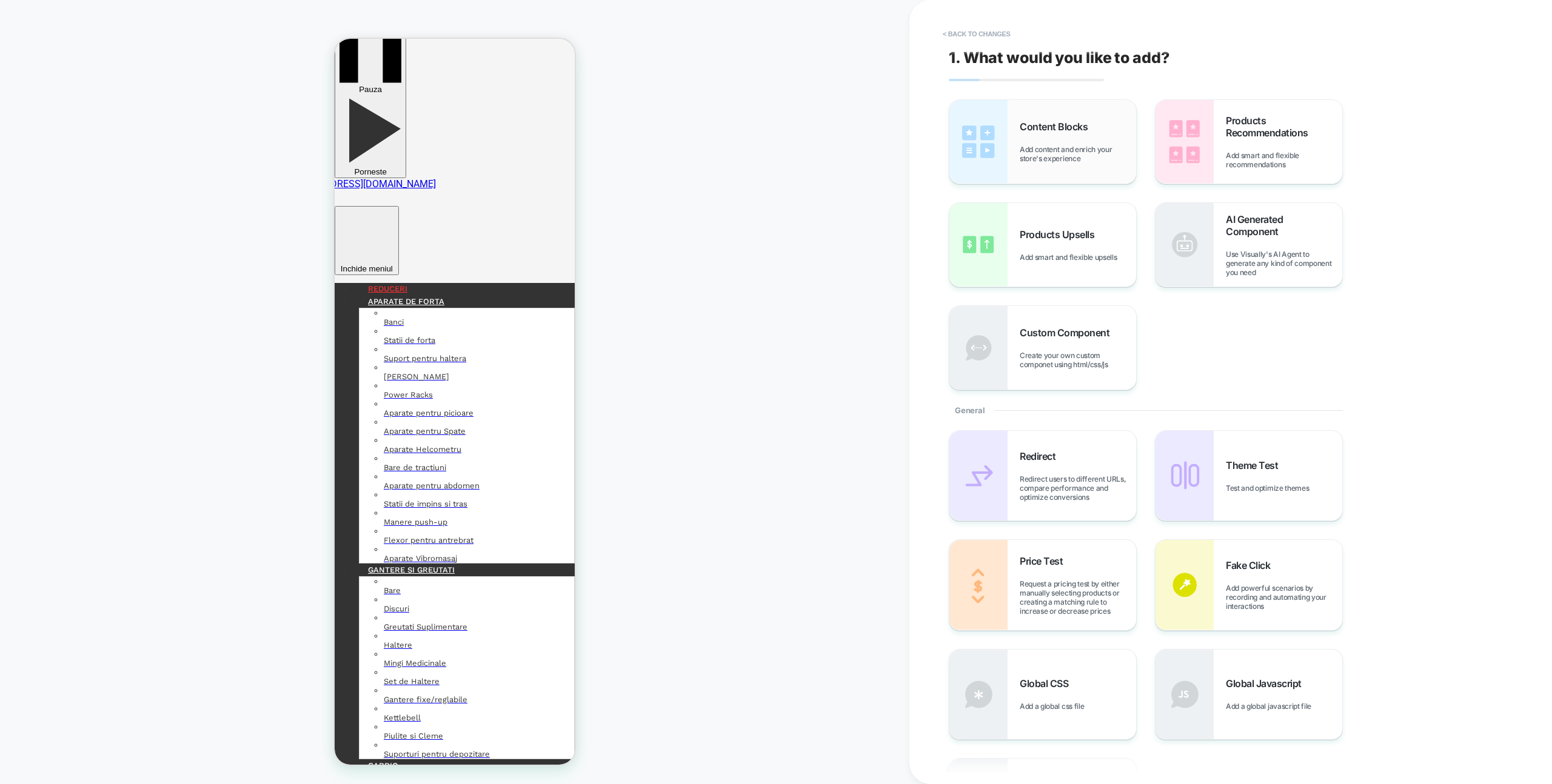
click at [980, 128] on img at bounding box center [978, 142] width 59 height 83
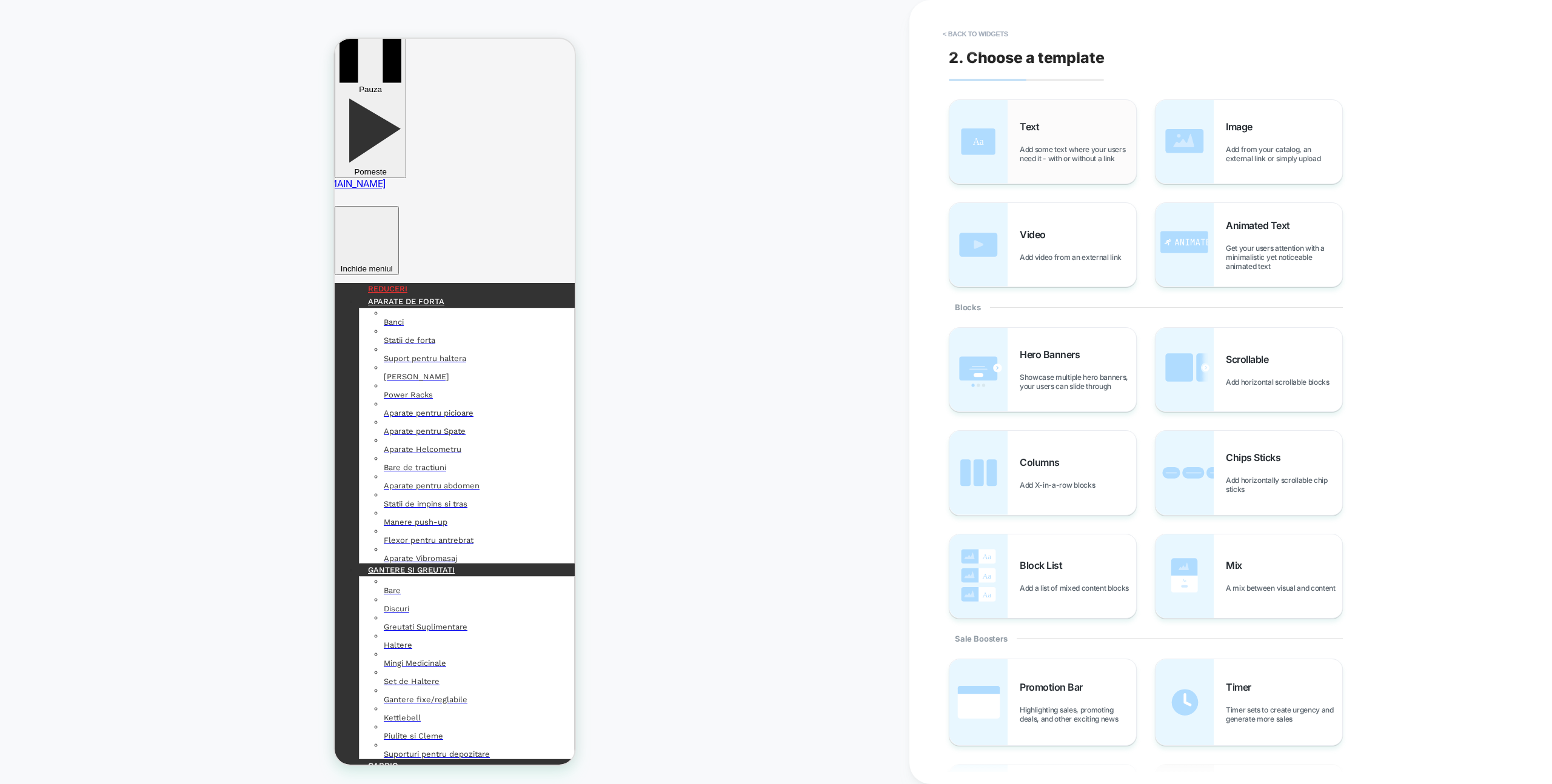
click at [1061, 156] on span "Add some text where your users need it - with or without a link" at bounding box center [1077, 154] width 116 height 18
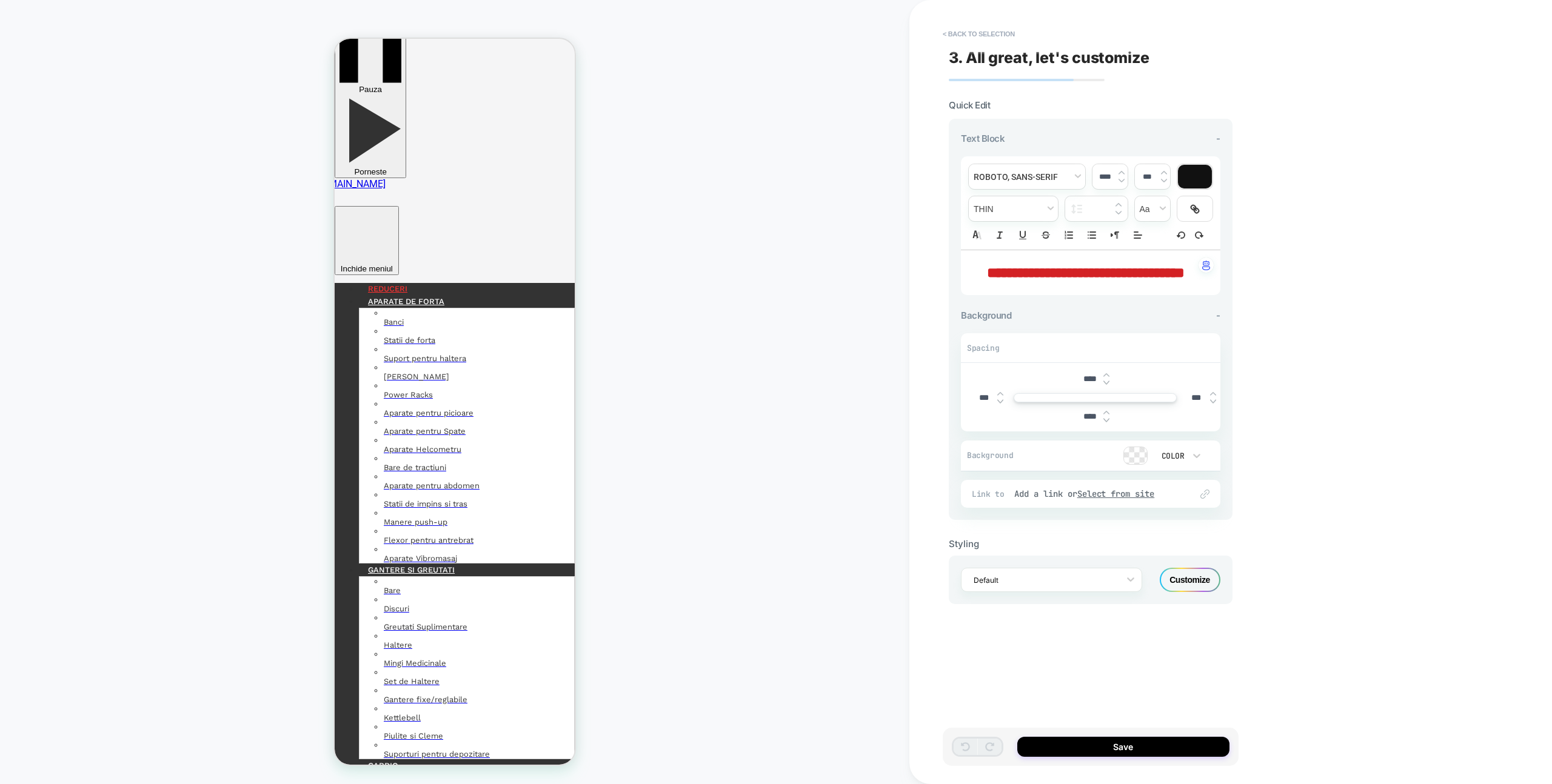
click at [1131, 283] on p "**********" at bounding box center [1086, 272] width 226 height 21
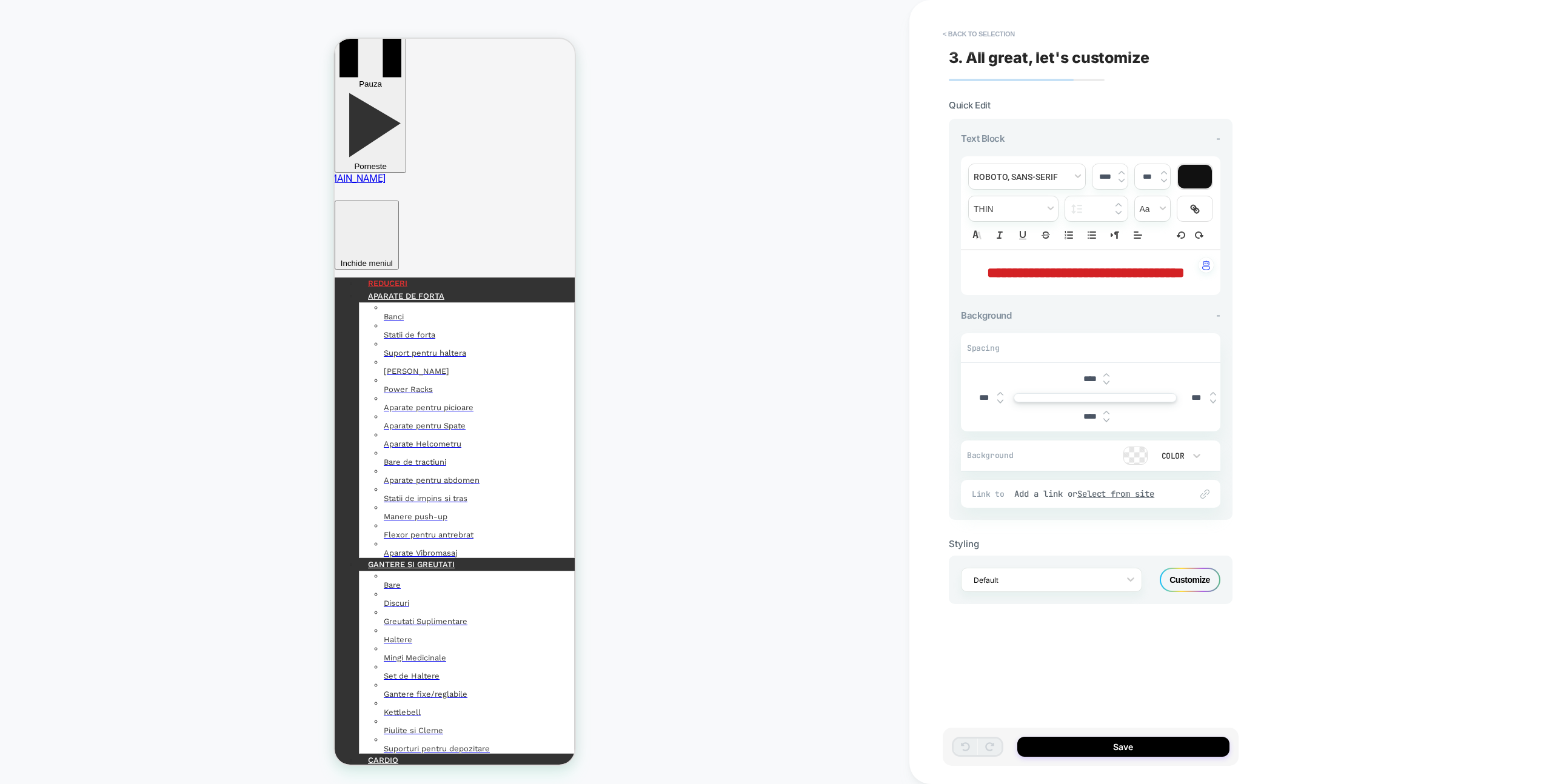
drag, startPoint x: 1090, startPoint y: 277, endPoint x: 1038, endPoint y: 267, distance: 53.0
click at [1038, 267] on p "**********" at bounding box center [1086, 272] width 226 height 21
click at [1038, 267] on span "**********" at bounding box center [1085, 272] width 198 height 15
type input "****"
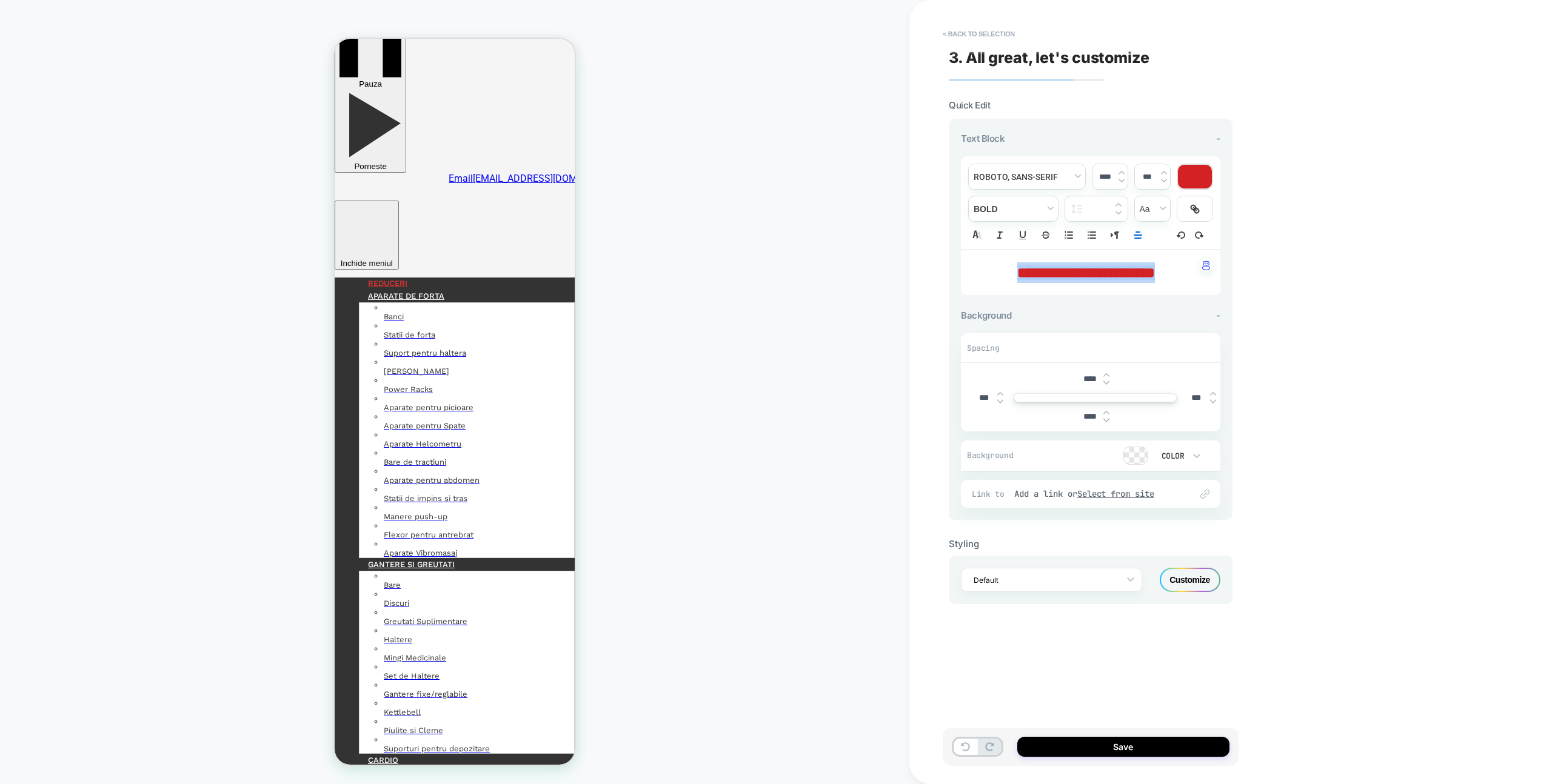
click at [1197, 175] on div at bounding box center [1195, 177] width 34 height 24
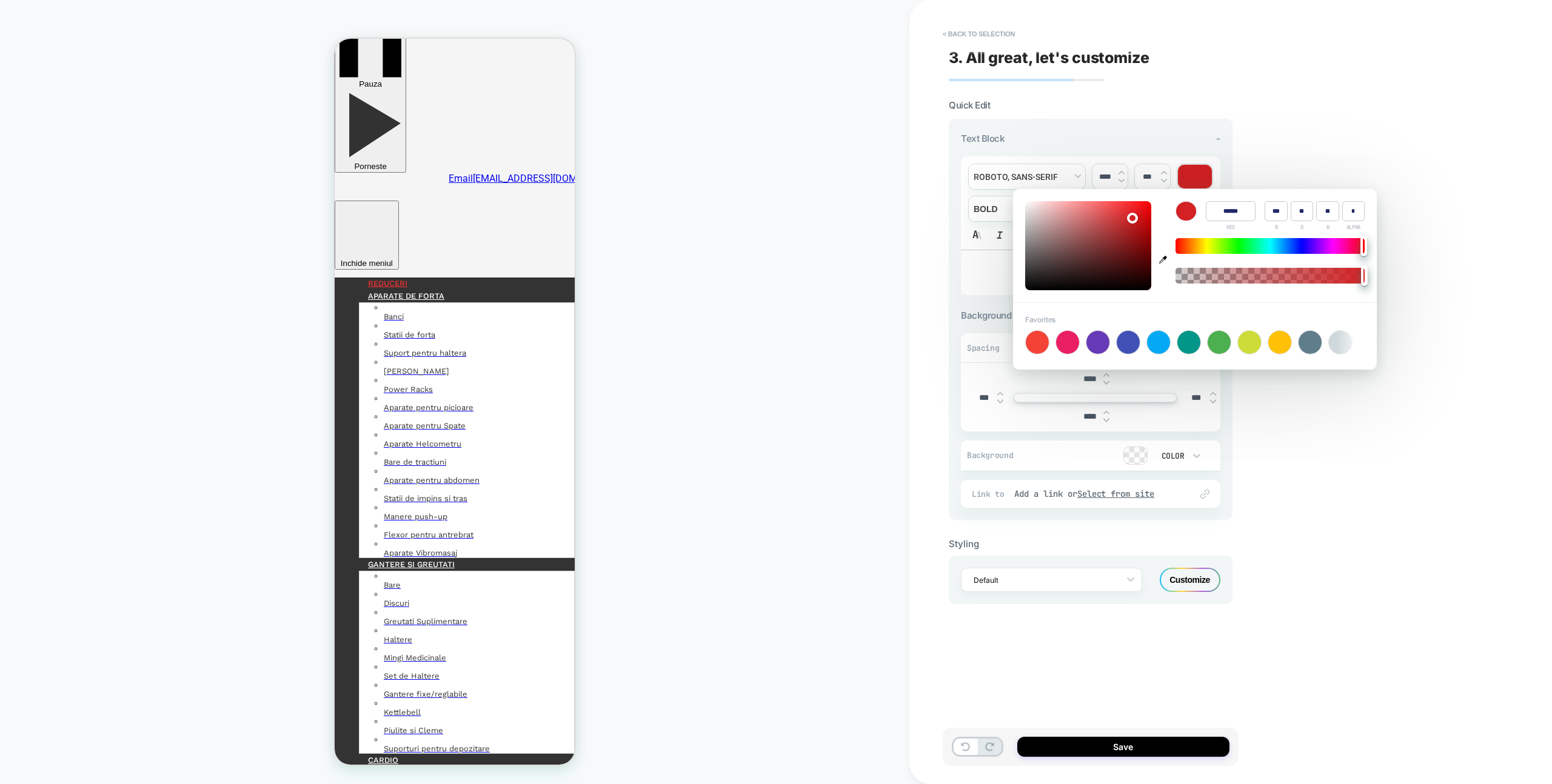
type input "******"
type input "**"
type input "***"
type input "**"
click at [1246, 246] on div at bounding box center [1270, 246] width 190 height 16
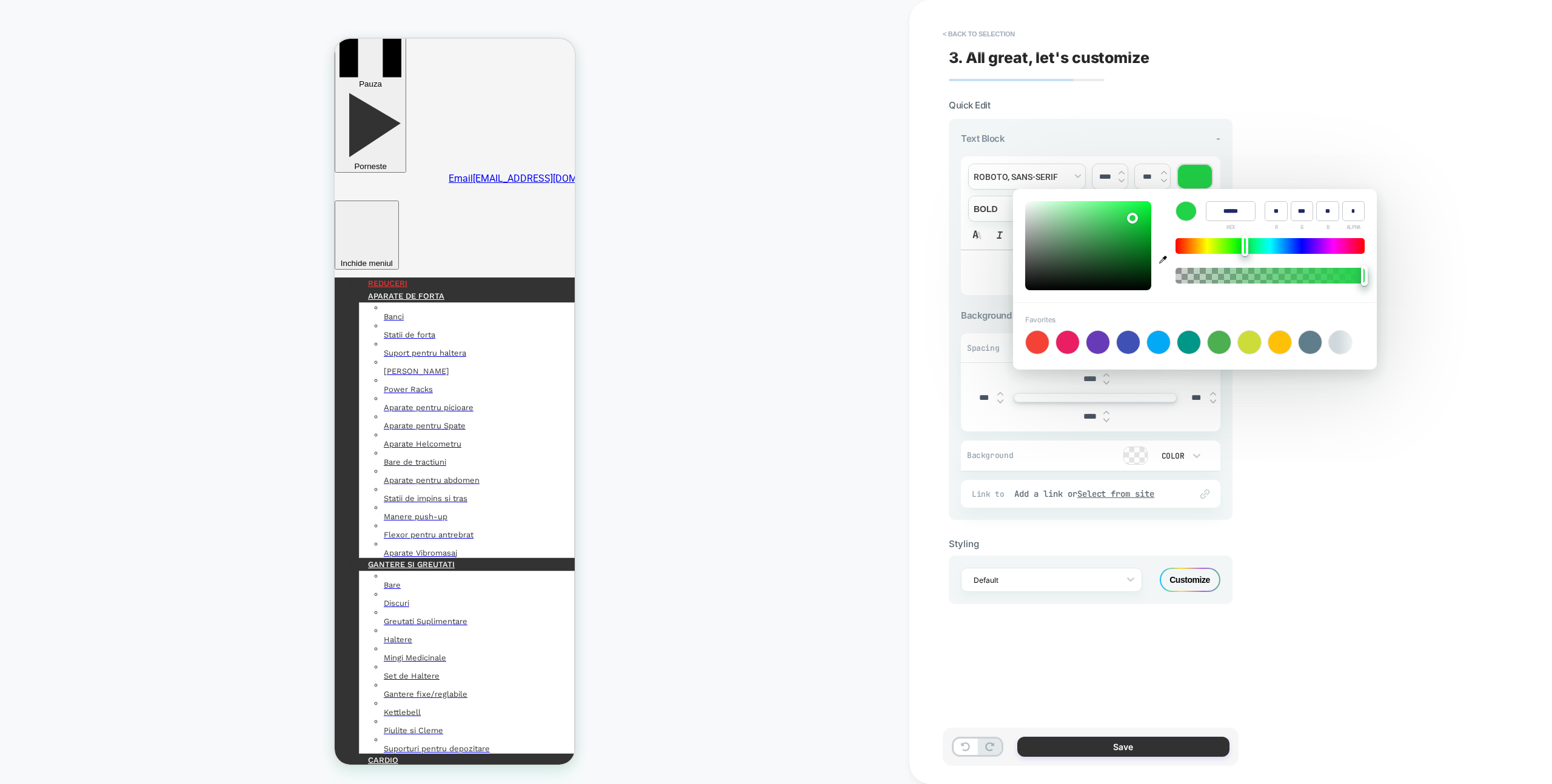
drag, startPoint x: 1109, startPoint y: 700, endPoint x: 1111, endPoint y: 751, distance: 51.0
click at [1109, 700] on div "**********" at bounding box center [1091, 392] width 296 height 760
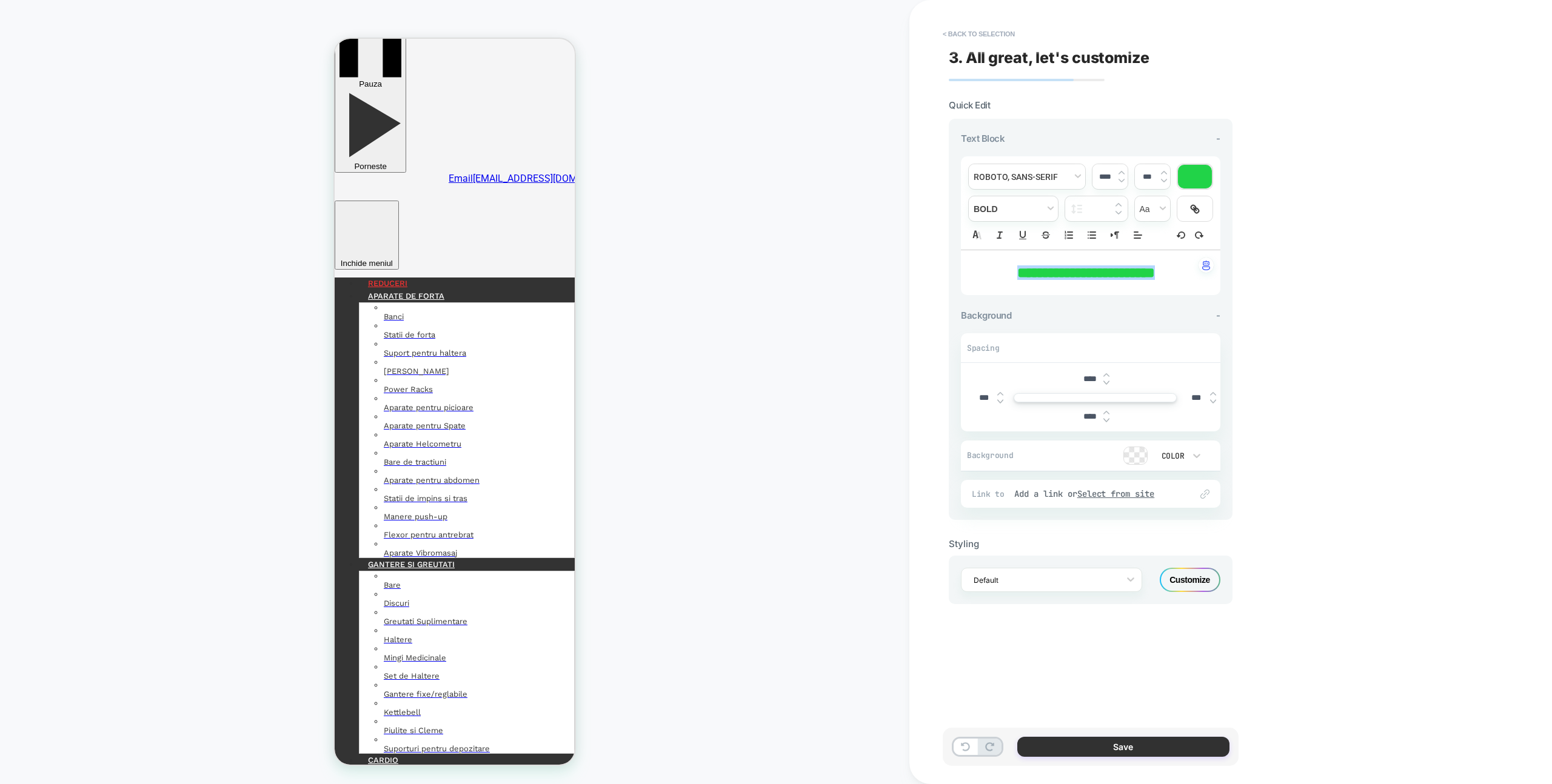
click at [1112, 751] on button "Save" at bounding box center [1124, 747] width 212 height 20
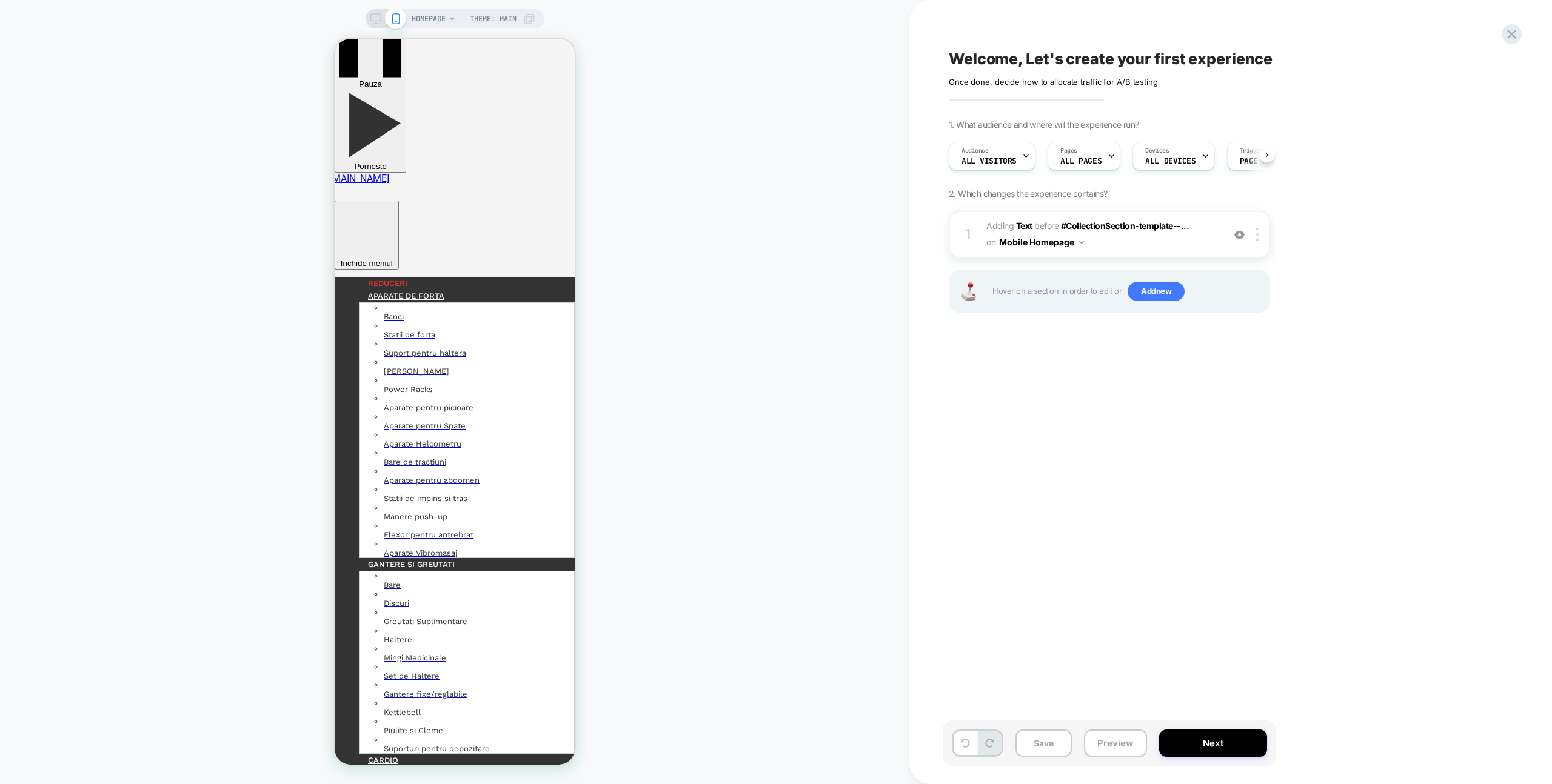
scroll to position [0, 1]
click at [1170, 292] on span "Add new" at bounding box center [1156, 292] width 57 height 20
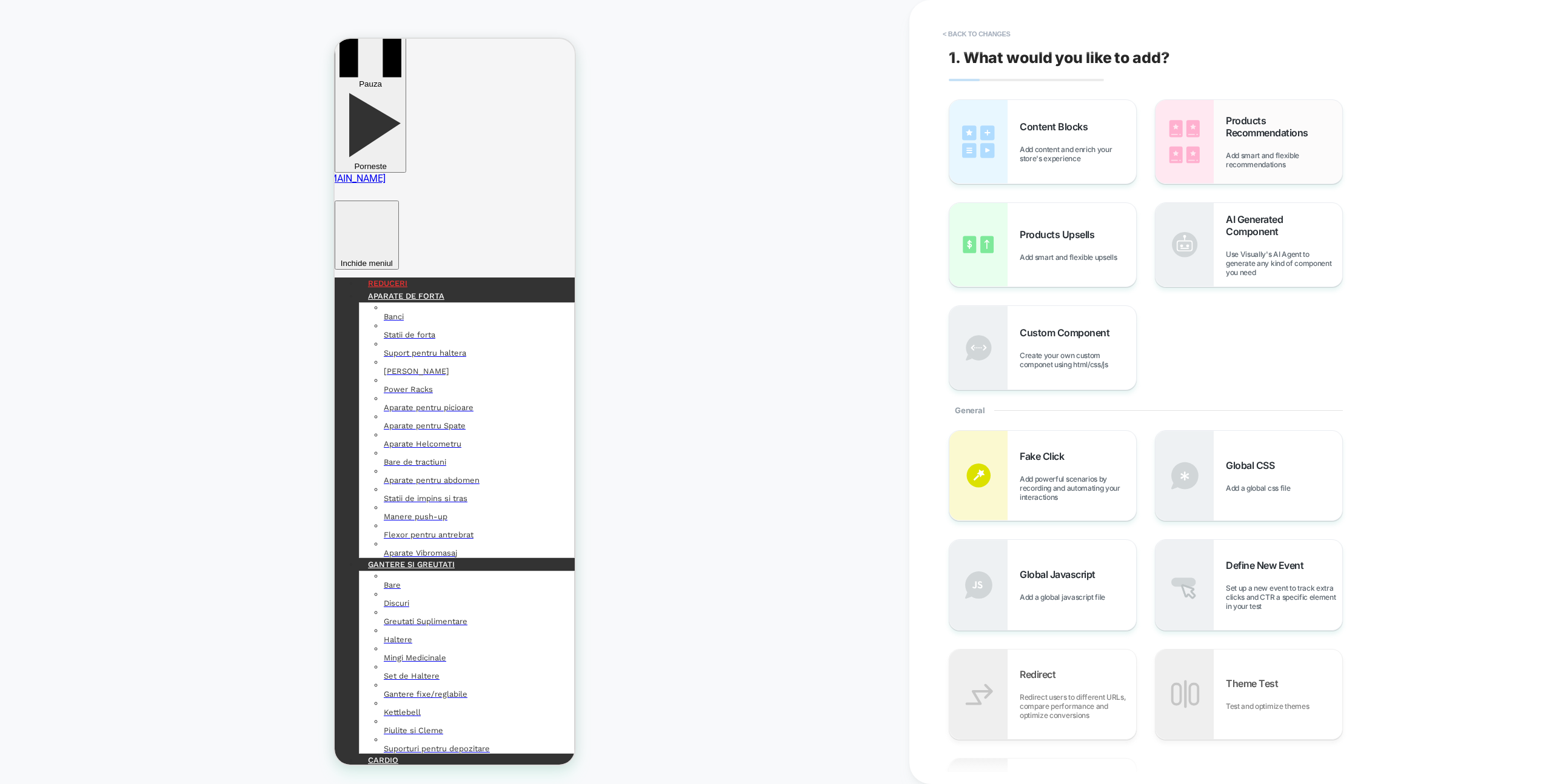
click at [1170, 182] on img at bounding box center [1185, 142] width 59 height 83
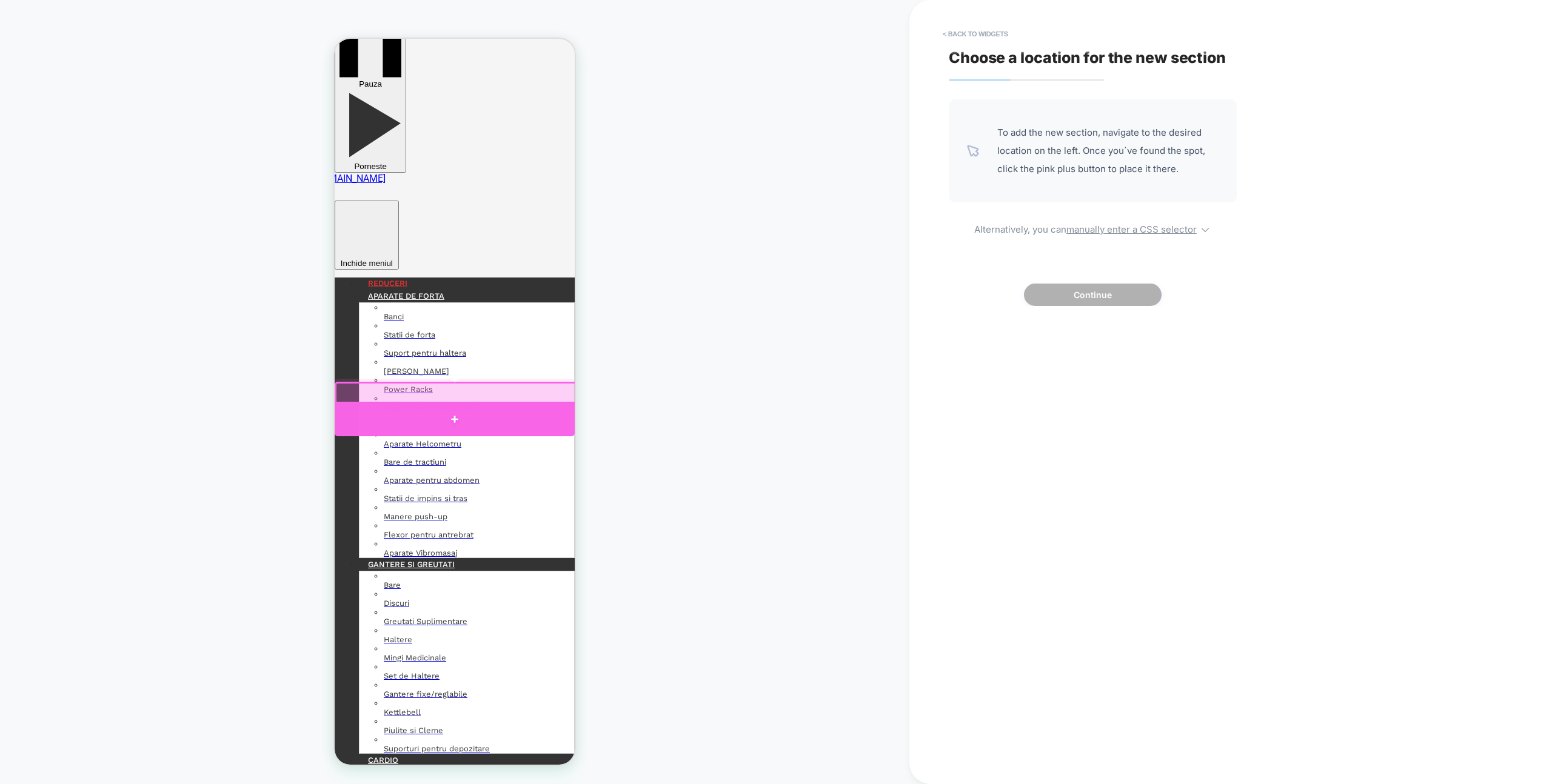
click at [538, 406] on div at bounding box center [455, 419] width 240 height 35
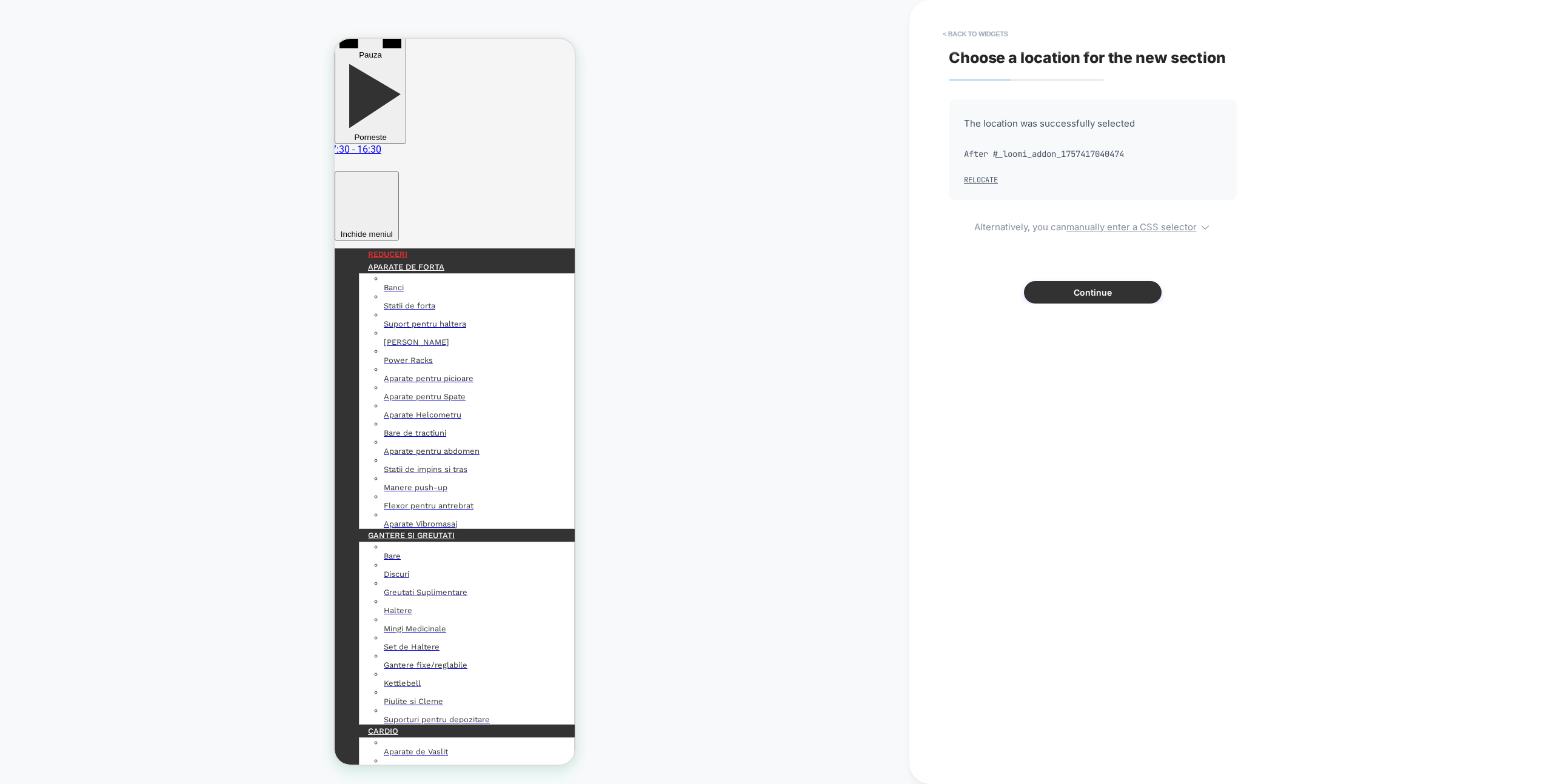
click at [1071, 286] on button "Continue" at bounding box center [1092, 292] width 138 height 23
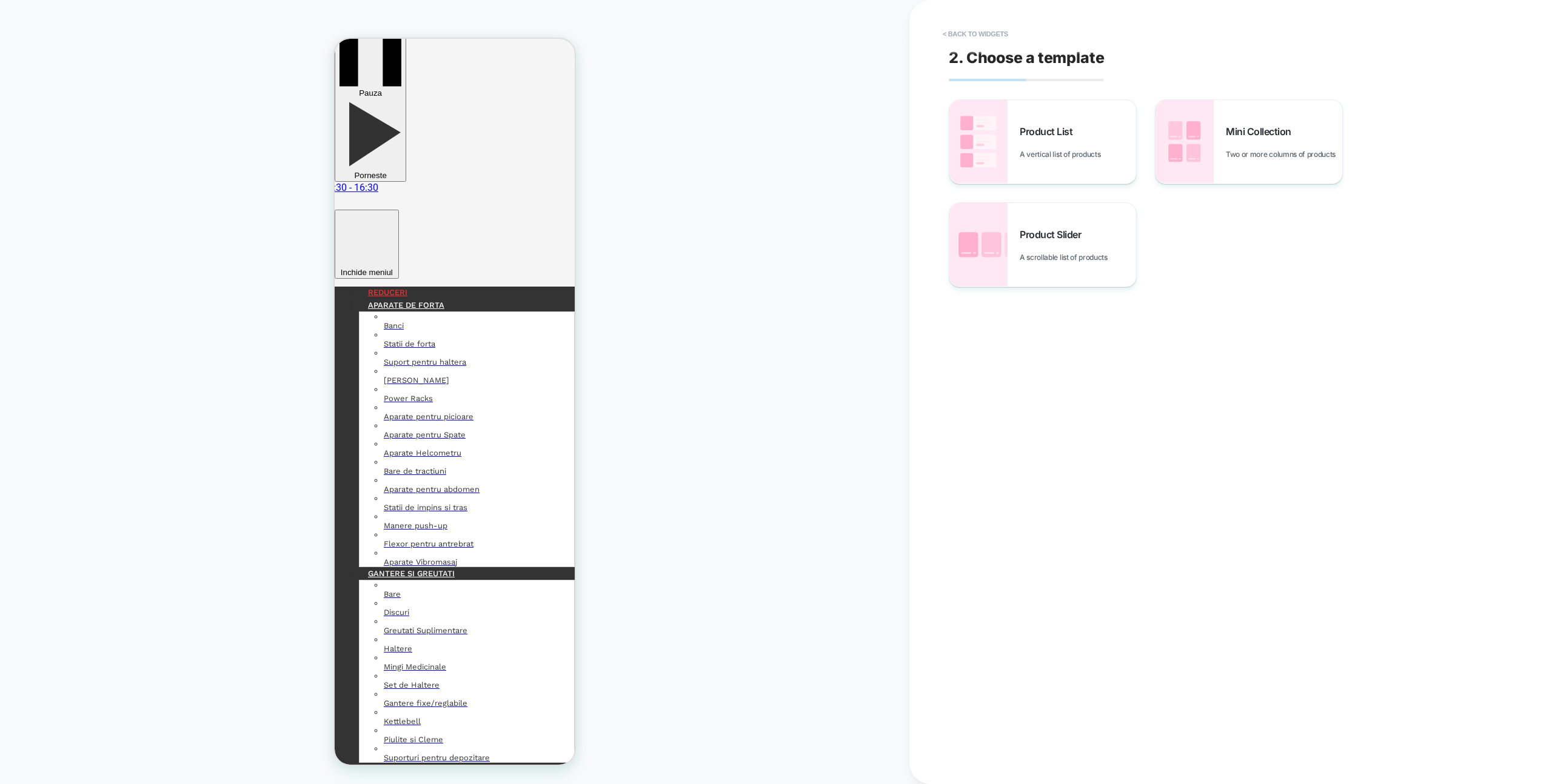
scroll to position [45, 0]
click at [1048, 122] on div "Product List A vertical list of products" at bounding box center [1043, 142] width 187 height 83
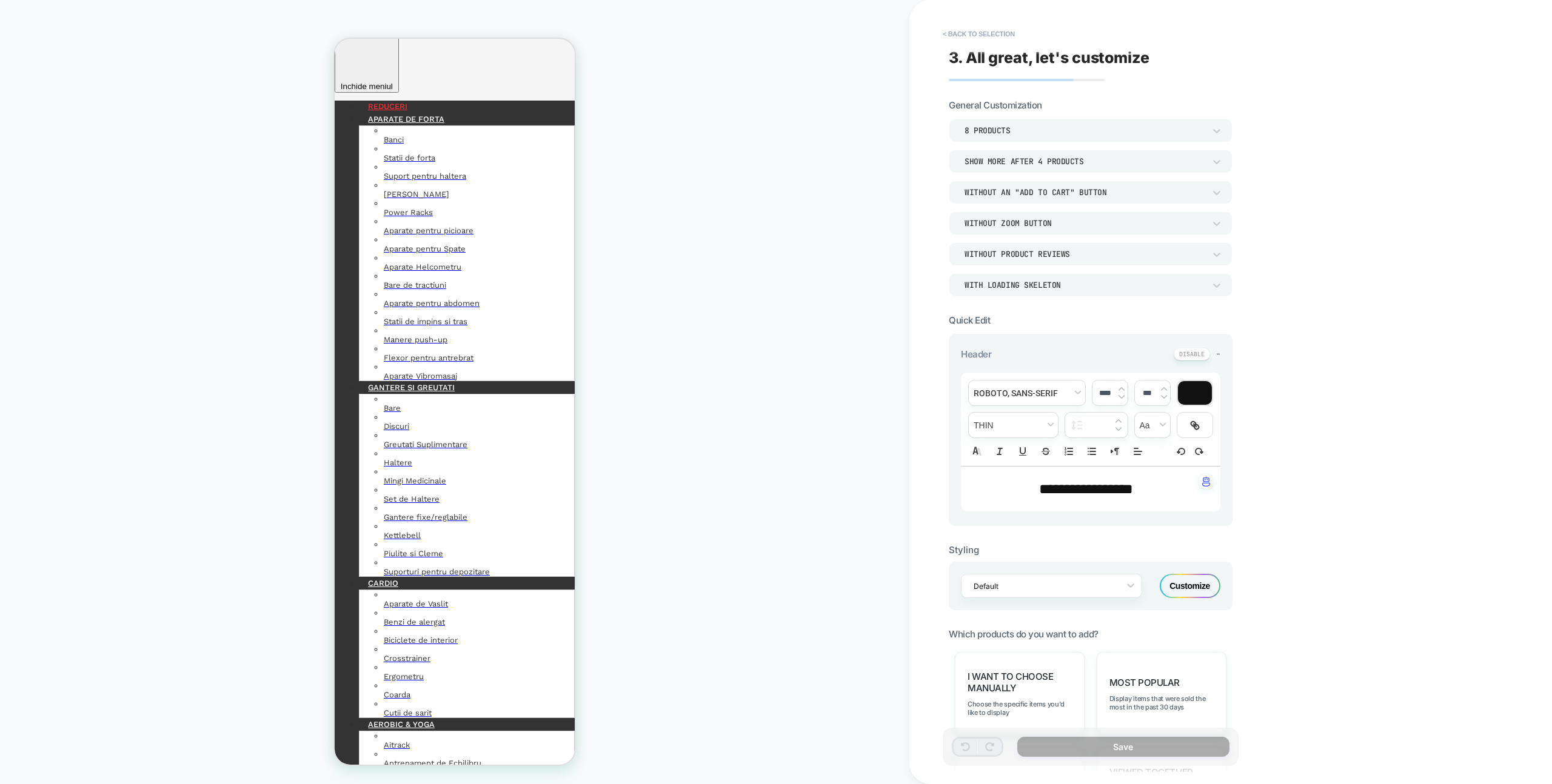
scroll to position [333, 0]
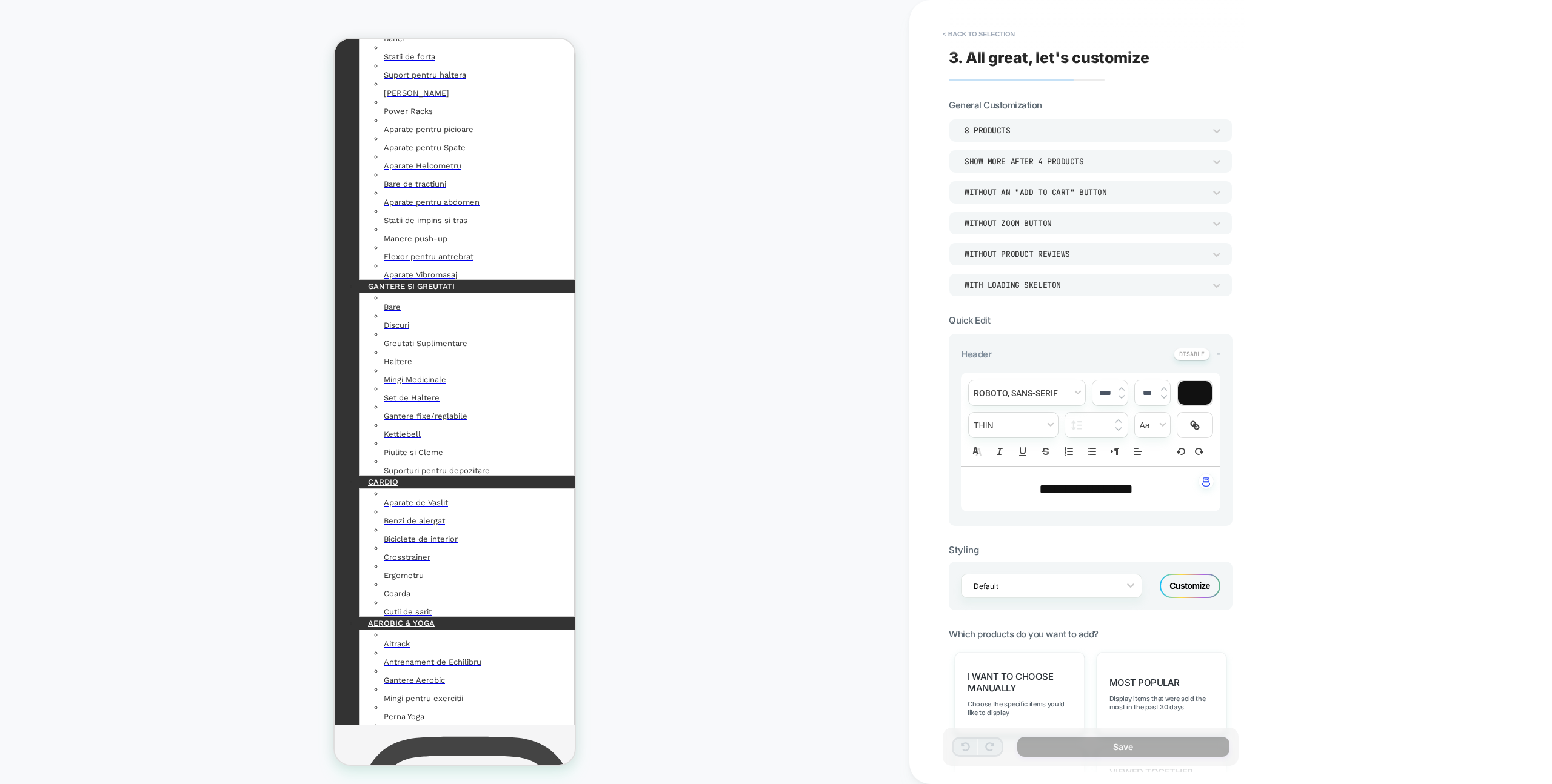
click at [1133, 489] on span "**********" at bounding box center [1086, 488] width 94 height 15
type input "****"
drag, startPoint x: 1149, startPoint y: 488, endPoint x: 1004, endPoint y: 484, distance: 145.1
click at [1004, 484] on p "**********" at bounding box center [1086, 488] width 226 height 21
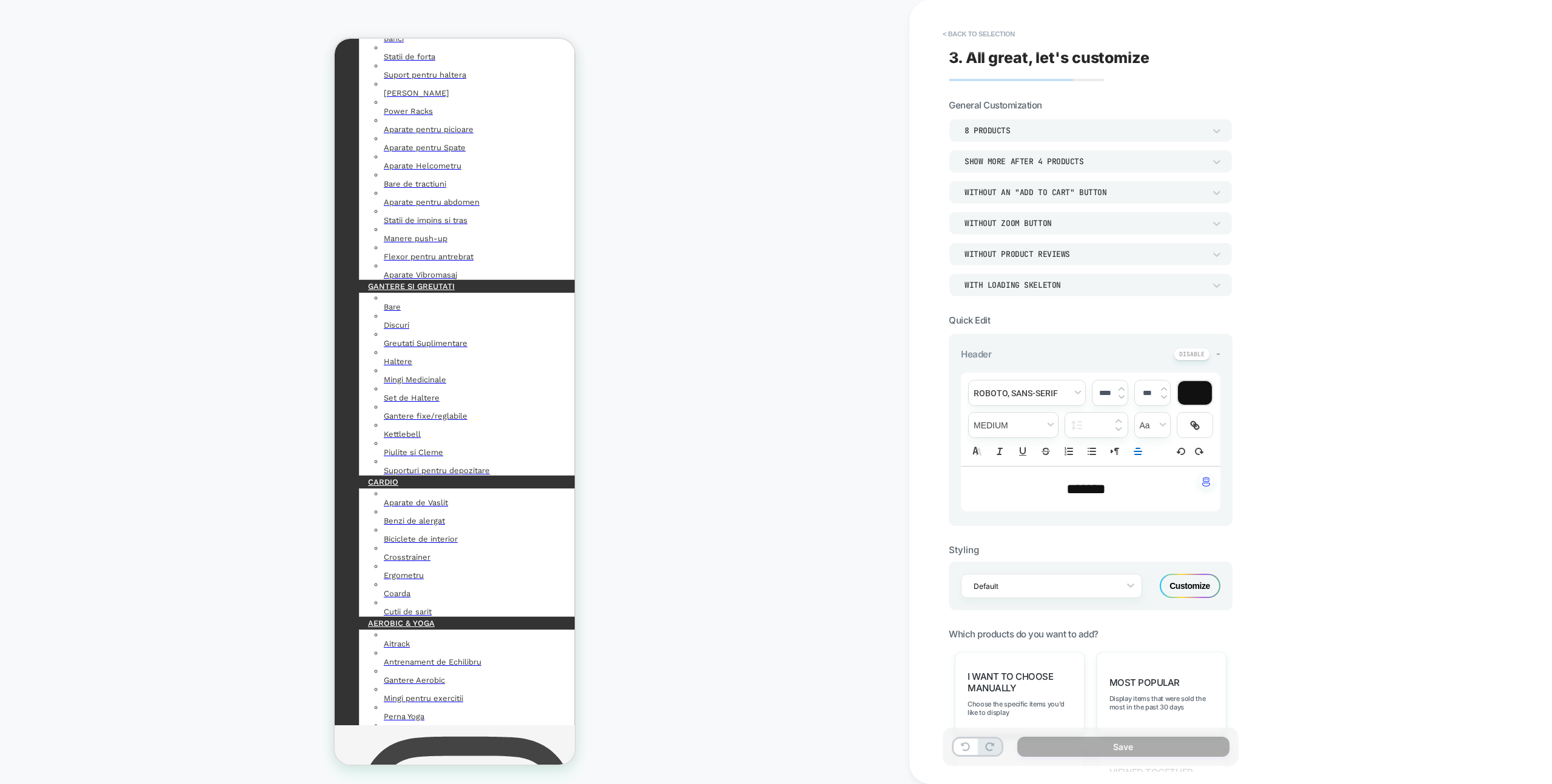
click at [989, 14] on div "**********" at bounding box center [1091, 392] width 296 height 760
click at [979, 24] on div "**********" at bounding box center [1097, 392] width 296 height 784
click at [978, 27] on button "< Back to selection" at bounding box center [978, 34] width 84 height 20
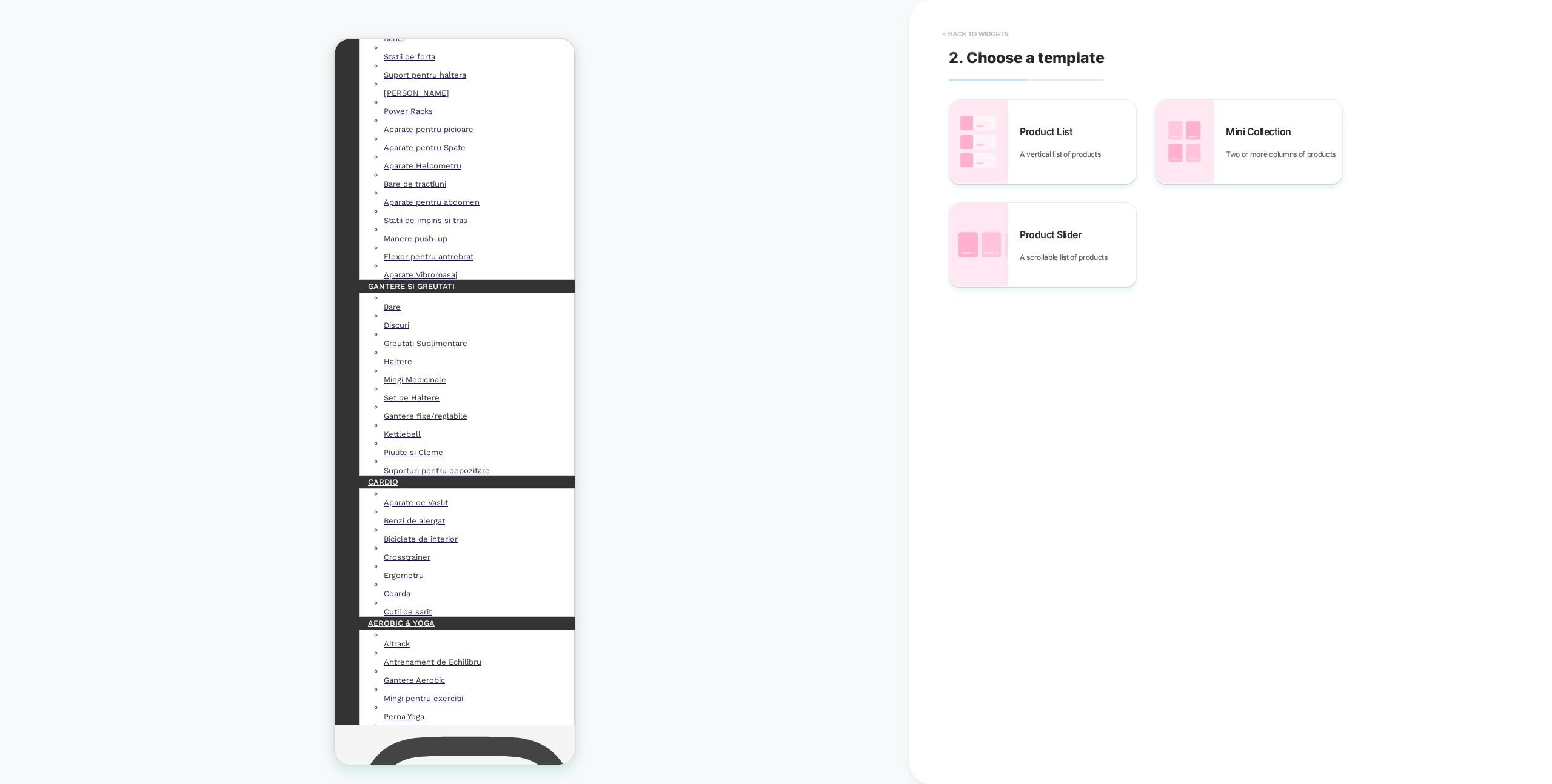
click at [978, 27] on button "< Back to widgets" at bounding box center [975, 34] width 77 height 20
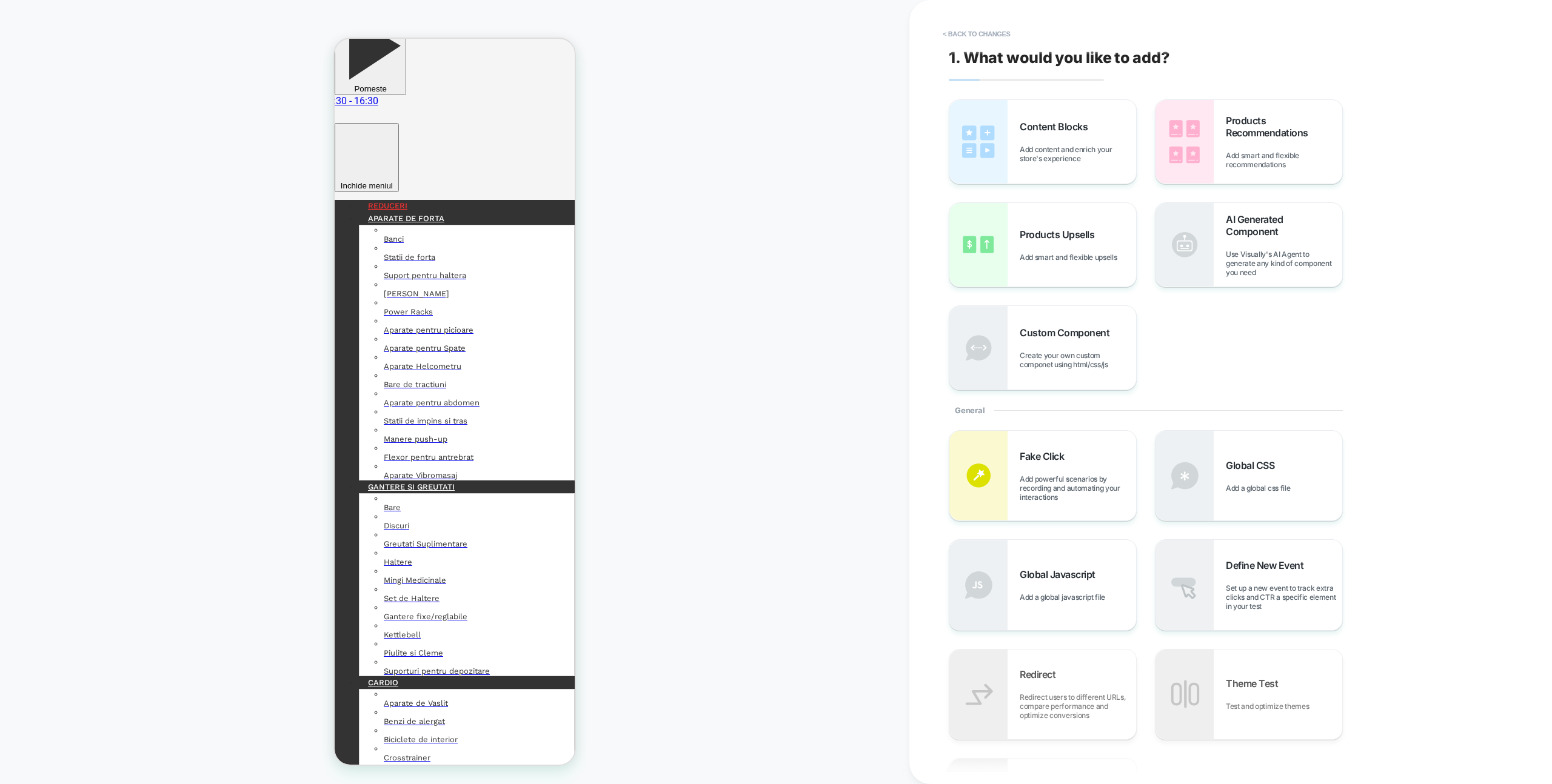
scroll to position [80, 0]
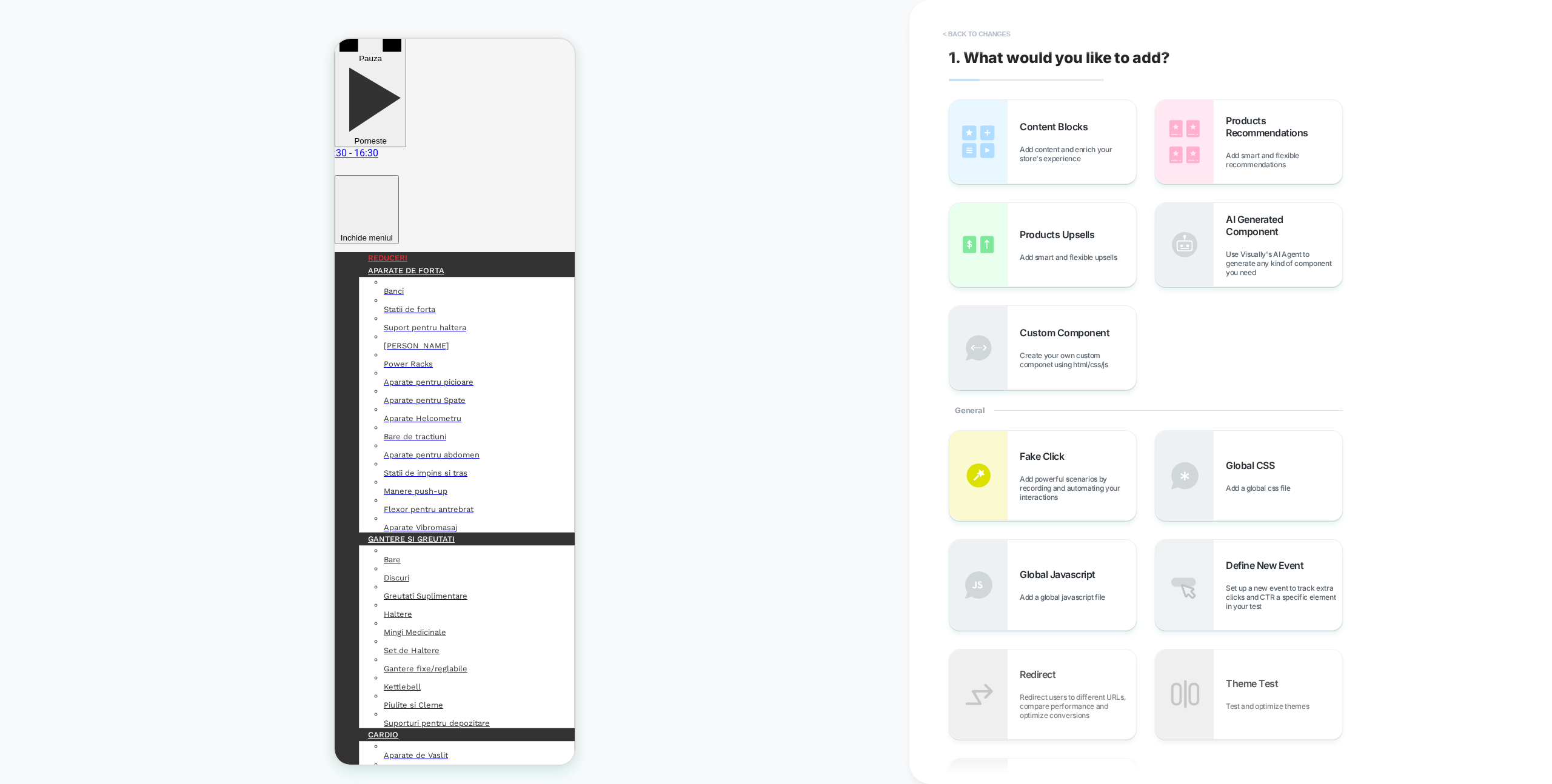
drag, startPoint x: 1001, startPoint y: 52, endPoint x: 987, endPoint y: 38, distance: 19.8
click at [1001, 52] on span "1. What would you like to add?" at bounding box center [1059, 58] width 220 height 18
click at [987, 38] on button "< Back to changes" at bounding box center [976, 34] width 80 height 20
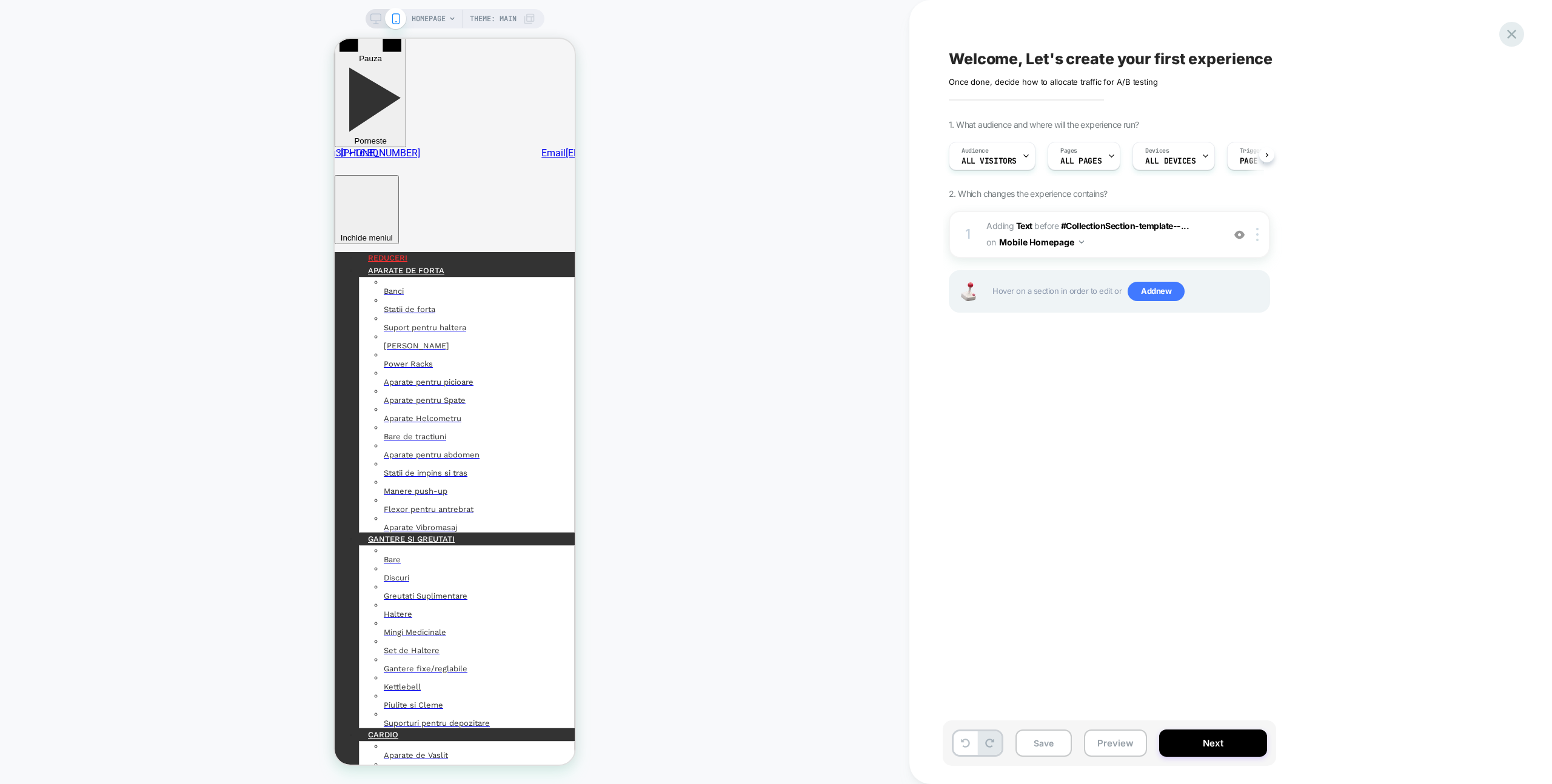
scroll to position [0, 1]
click at [1514, 43] on div at bounding box center [1511, 34] width 25 height 25
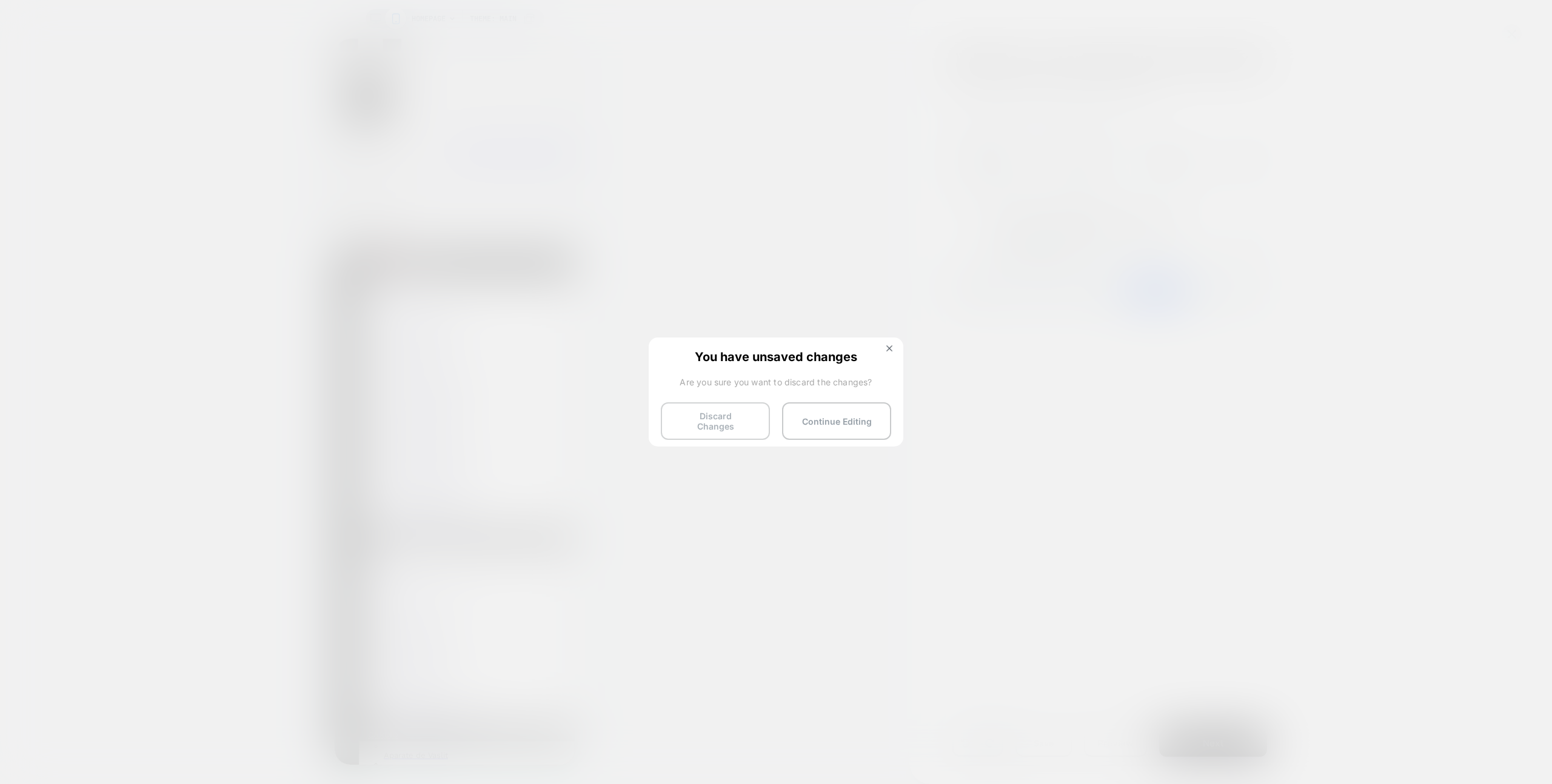
click at [725, 406] on button "Discard Changes" at bounding box center [716, 421] width 109 height 38
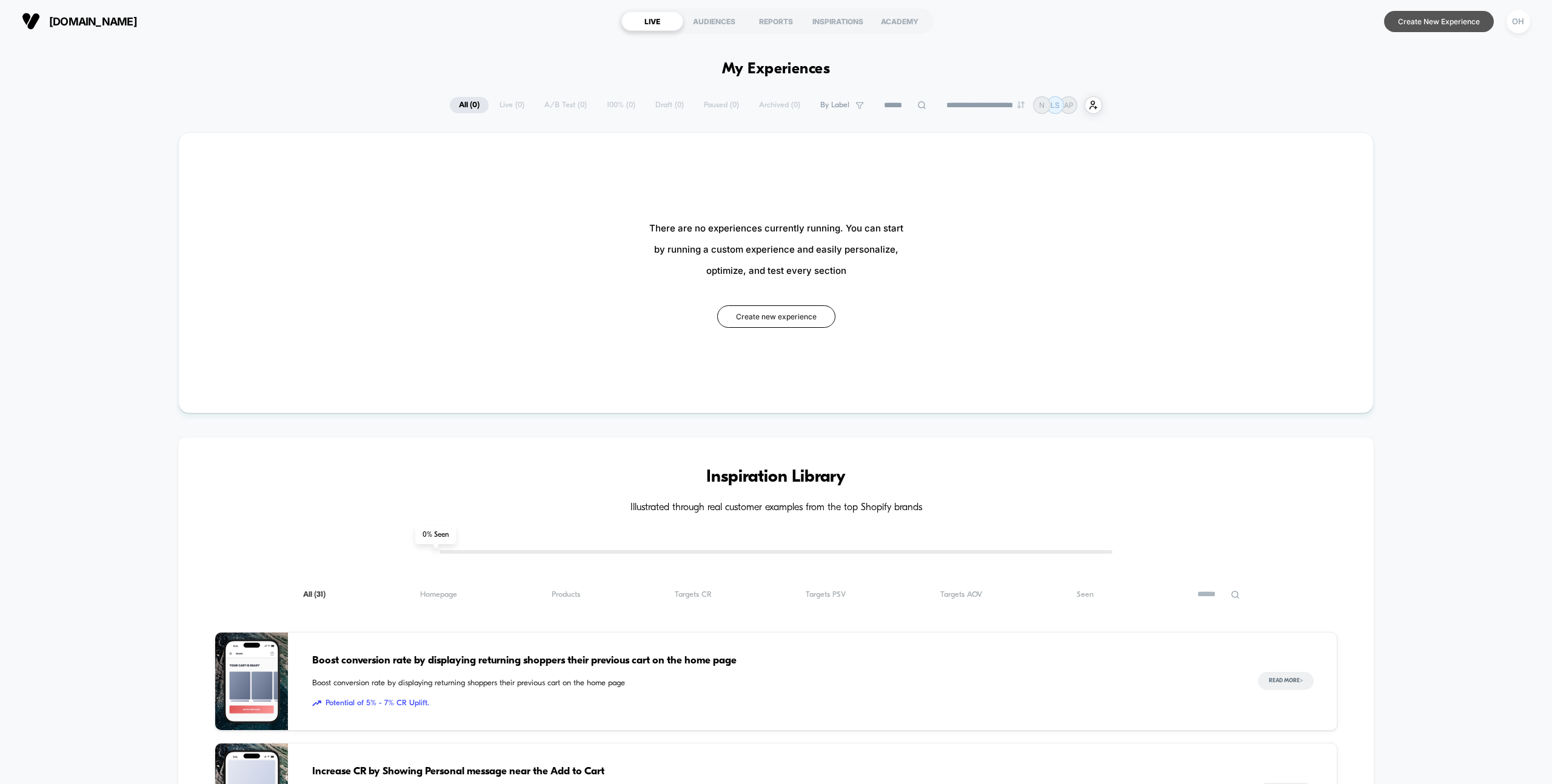
click at [1408, 23] on button "Create New Experience" at bounding box center [1439, 21] width 110 height 21
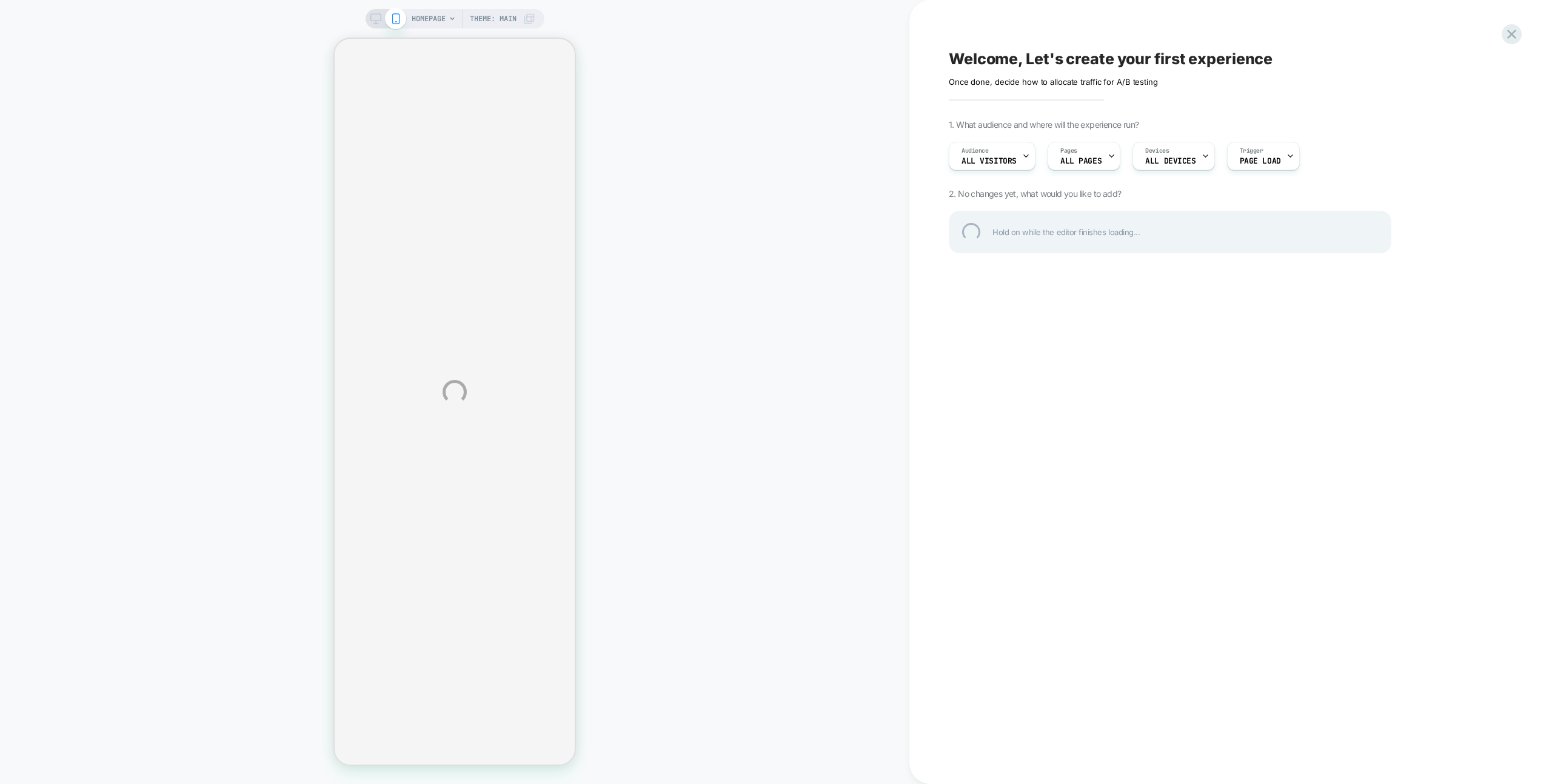
click at [714, 166] on div "HOMEPAGE Theme: MAIN Welcome, Let's create your first experience Click to edit …" at bounding box center [776, 392] width 1552 height 784
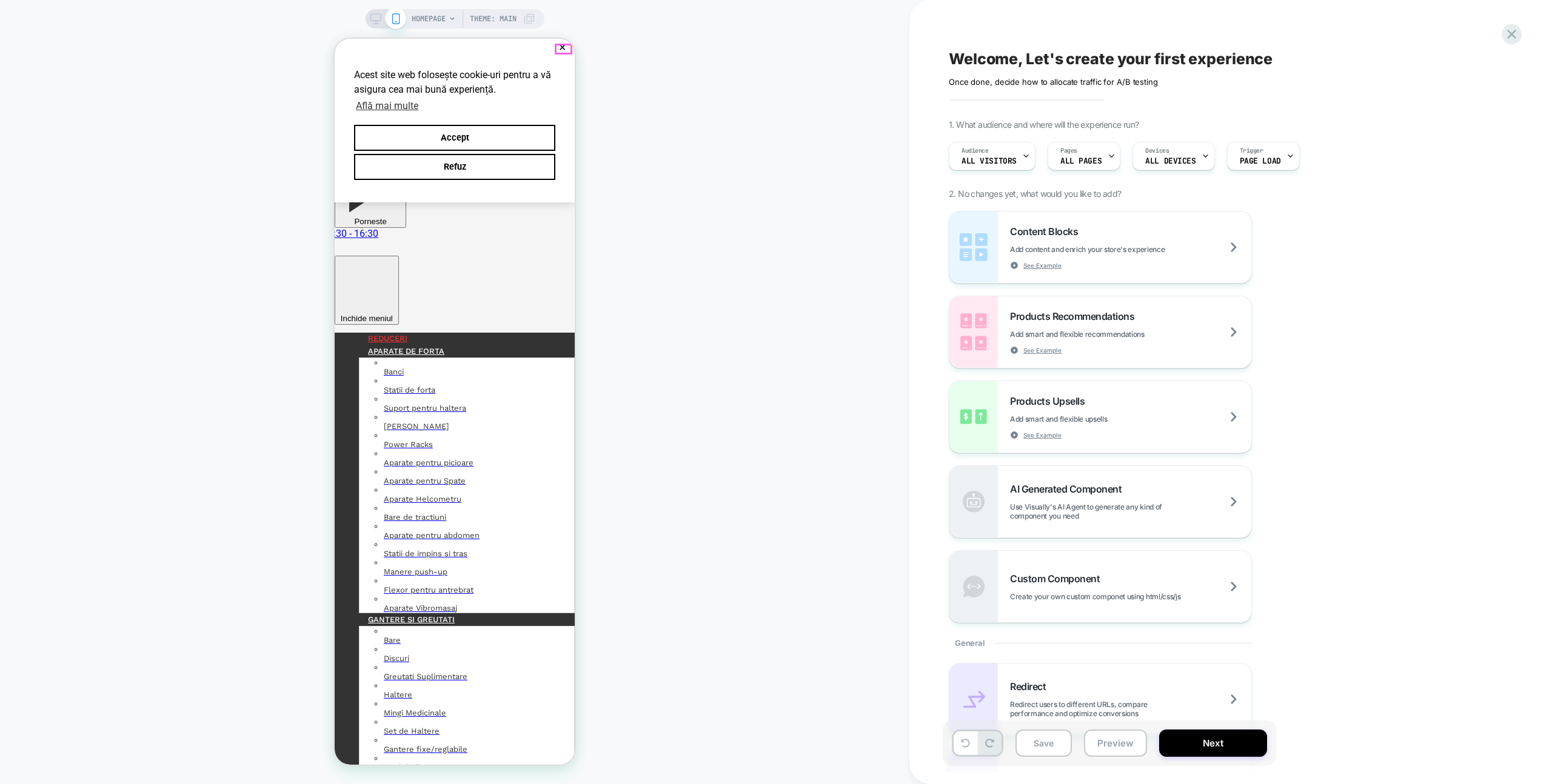
click at [561, 45] on button "✕" at bounding box center [562, 48] width 15 height 9
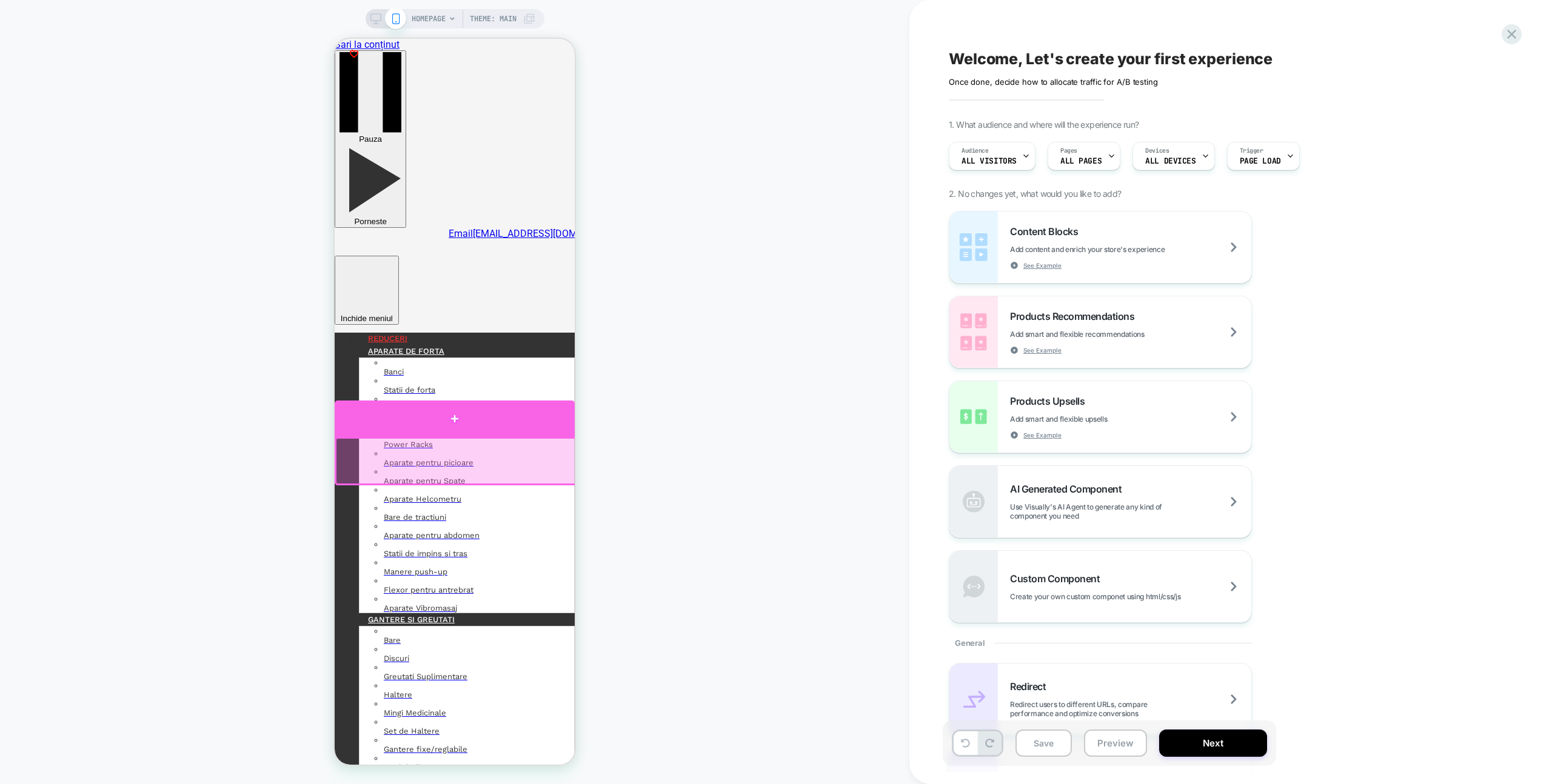
click at [511, 422] on div at bounding box center [455, 419] width 240 height 36
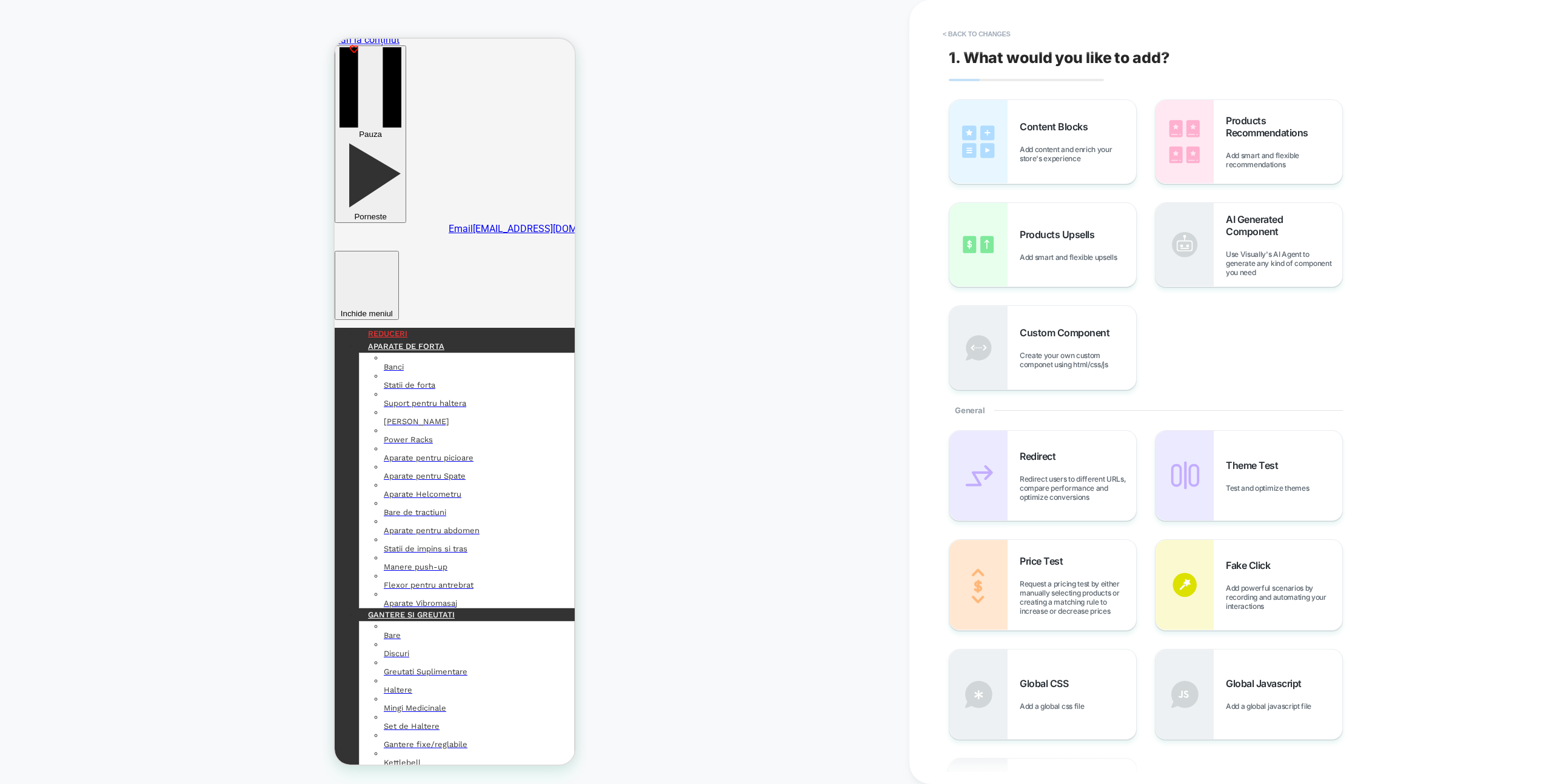
scroll to position [50, 0]
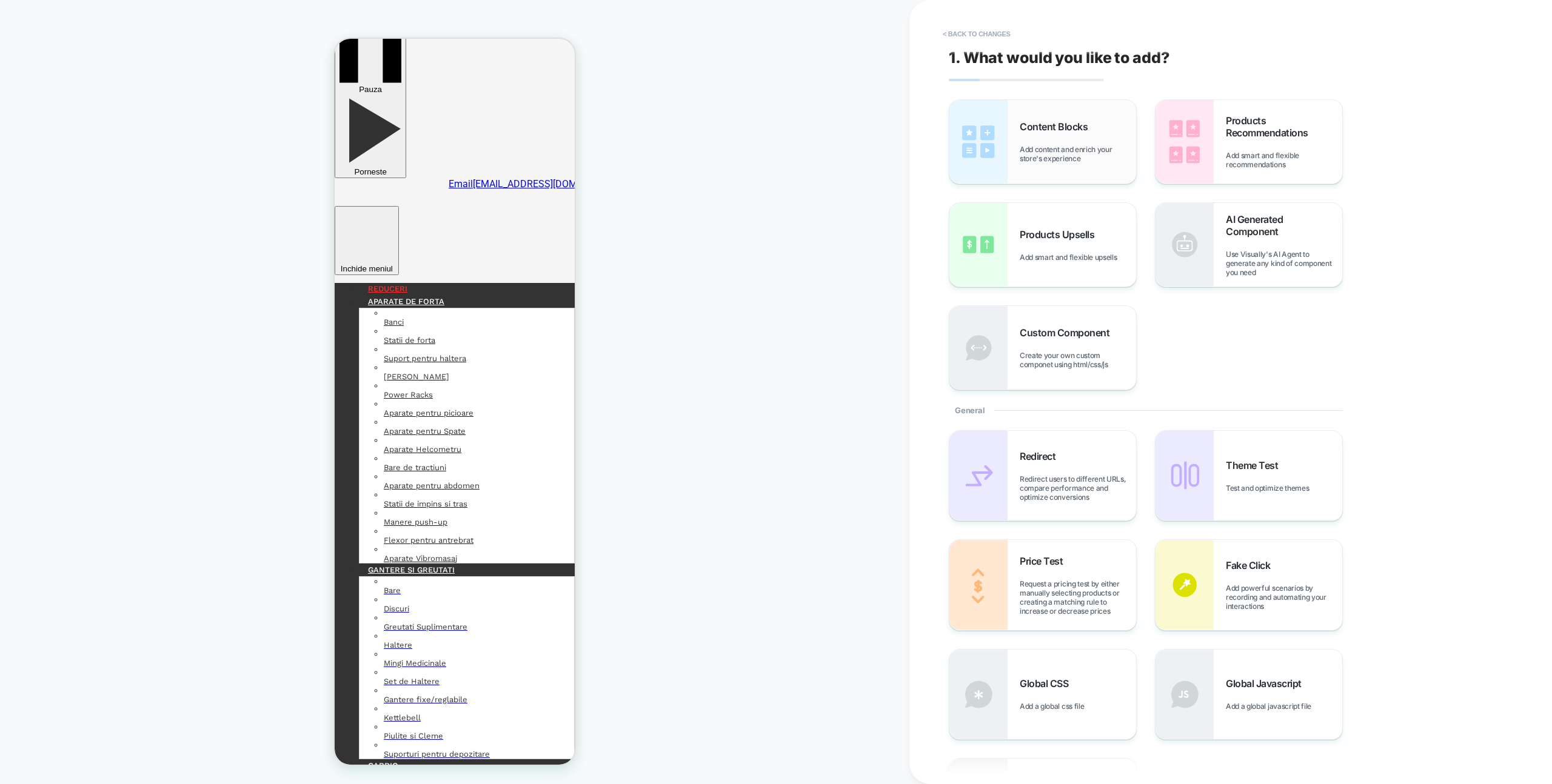
drag, startPoint x: 1045, startPoint y: 134, endPoint x: 1062, endPoint y: 136, distance: 17.1
click at [1045, 134] on div "Content Blocks Add content and enrich your store's experience" at bounding box center [1077, 142] width 116 height 43
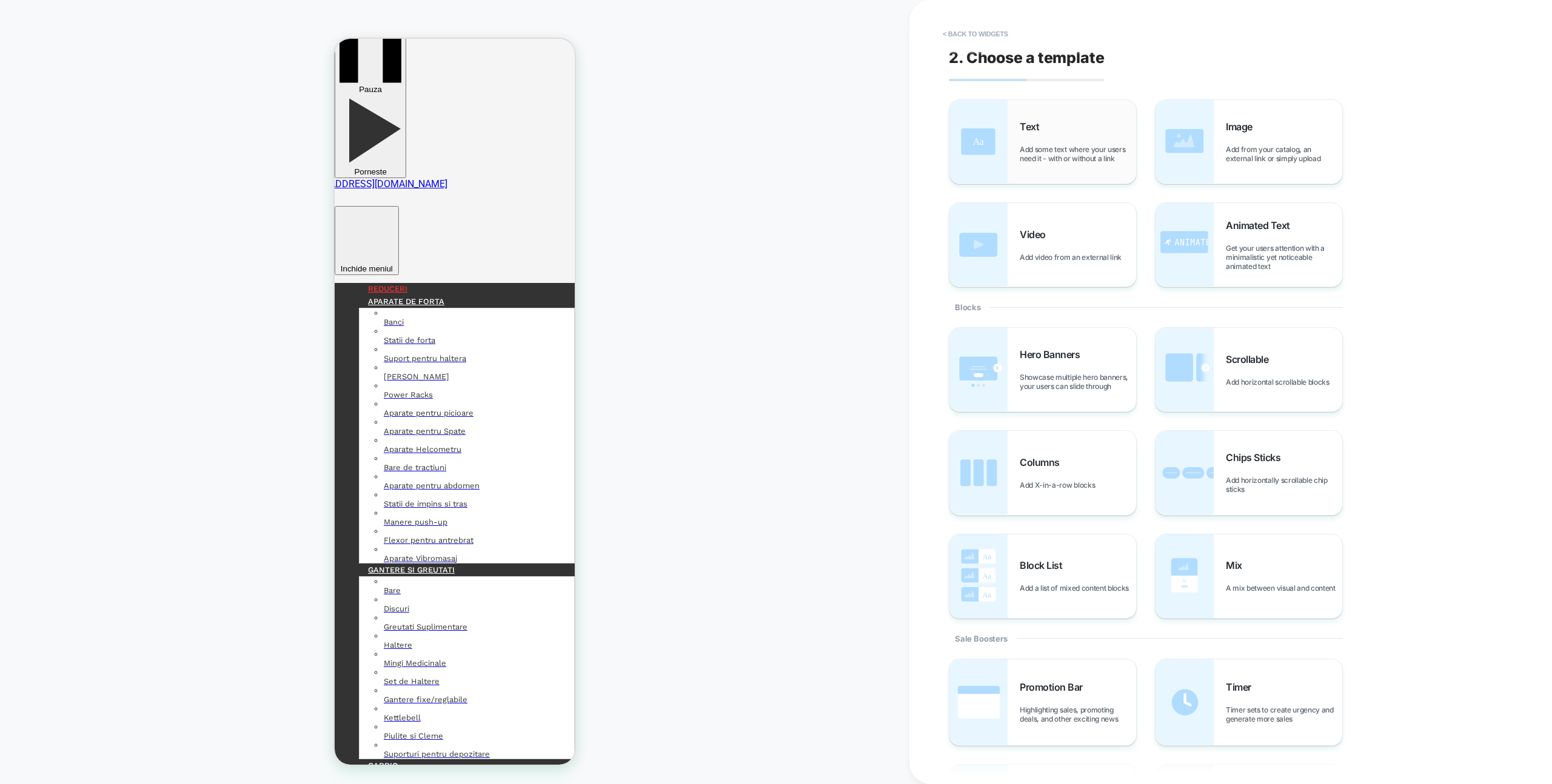
drag, startPoint x: 1095, startPoint y: 136, endPoint x: 1081, endPoint y: 140, distance: 14.6
click at [1081, 140] on div "Text Add some text where your users need it - with or without a link" at bounding box center [1077, 142] width 116 height 43
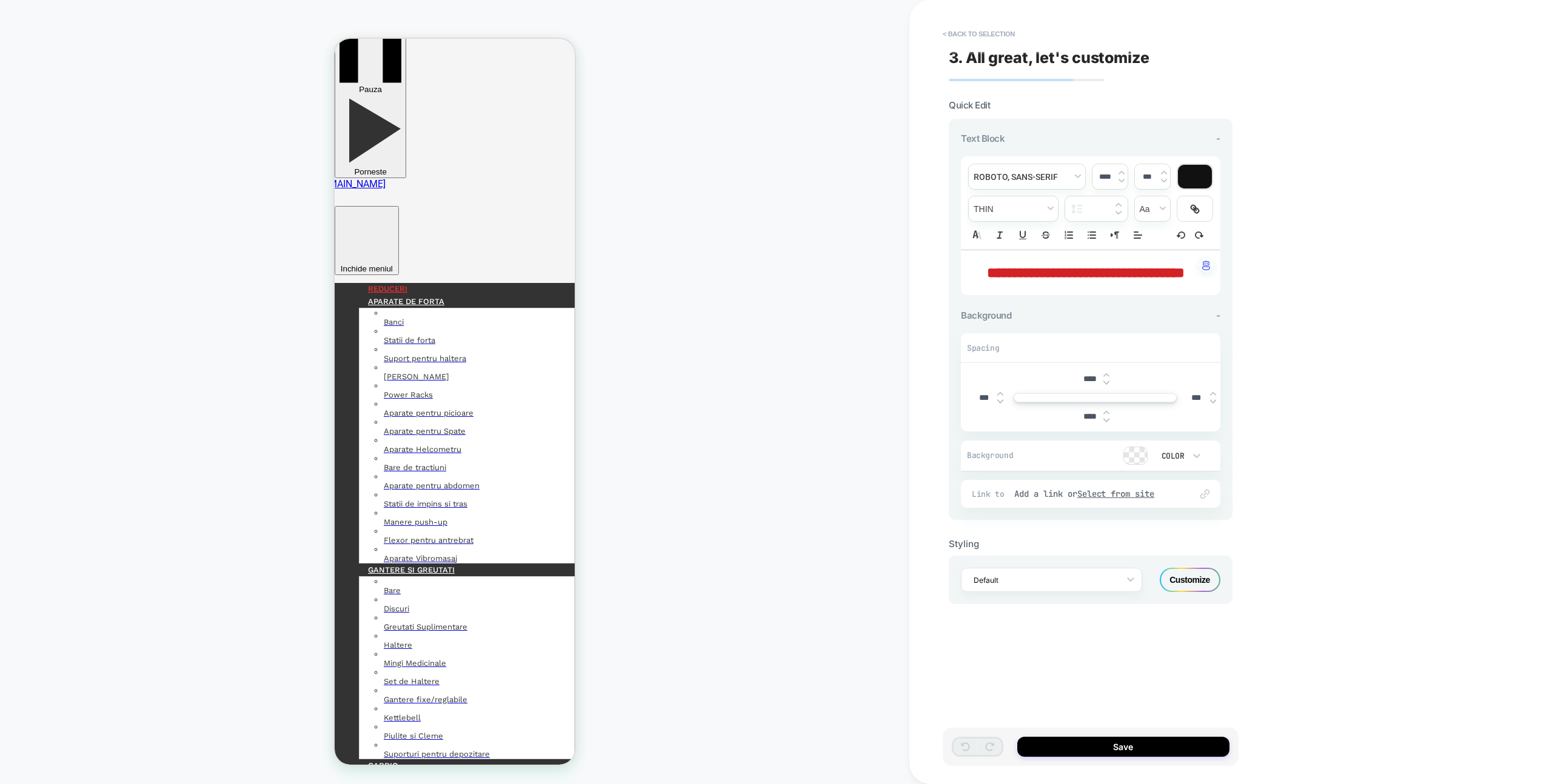
scroll to position [56, 0]
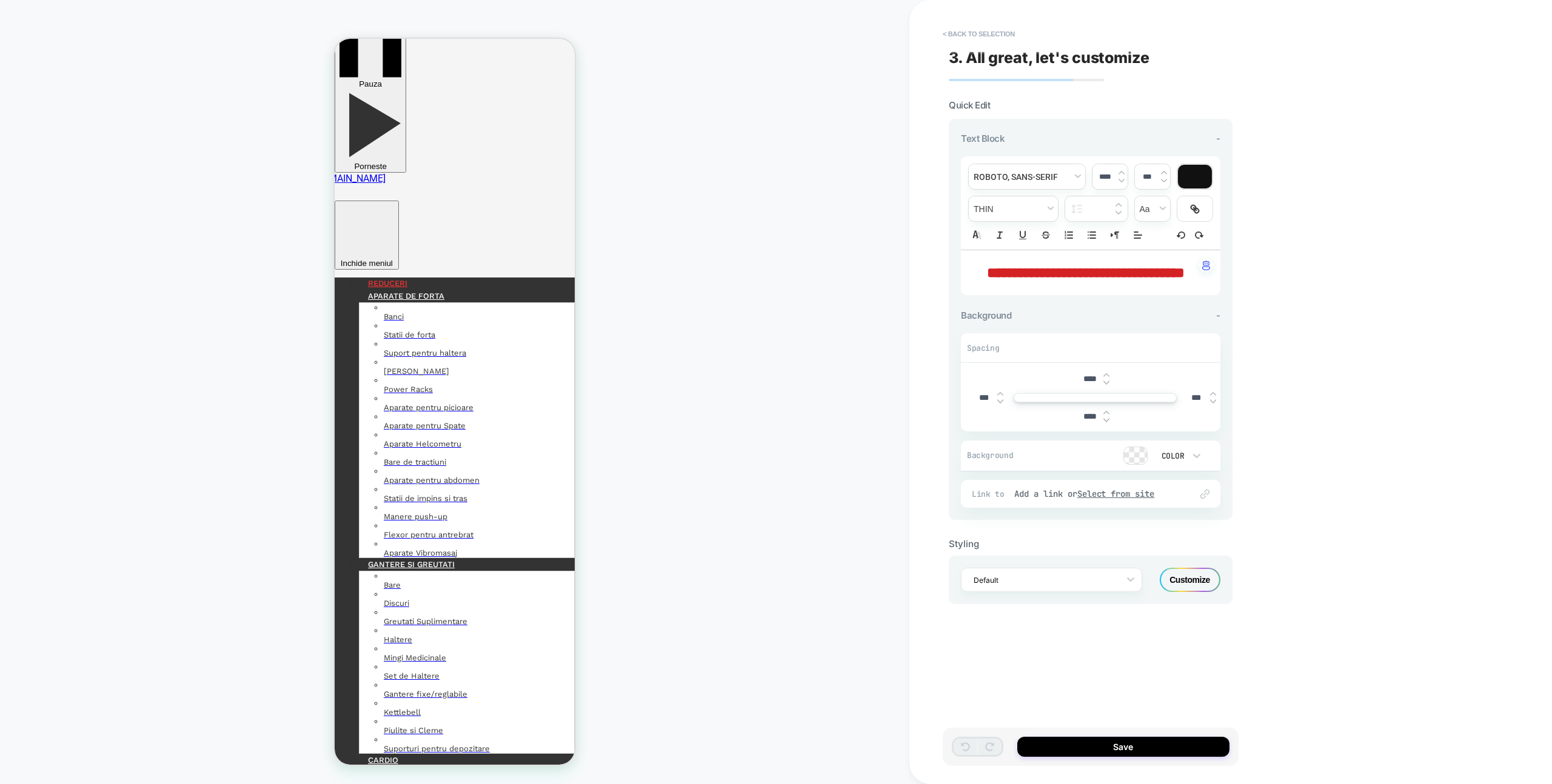
drag, startPoint x: 1143, startPoint y: 286, endPoint x: 996, endPoint y: 262, distance: 148.9
click at [996, 262] on p "**********" at bounding box center [1086, 272] width 226 height 21
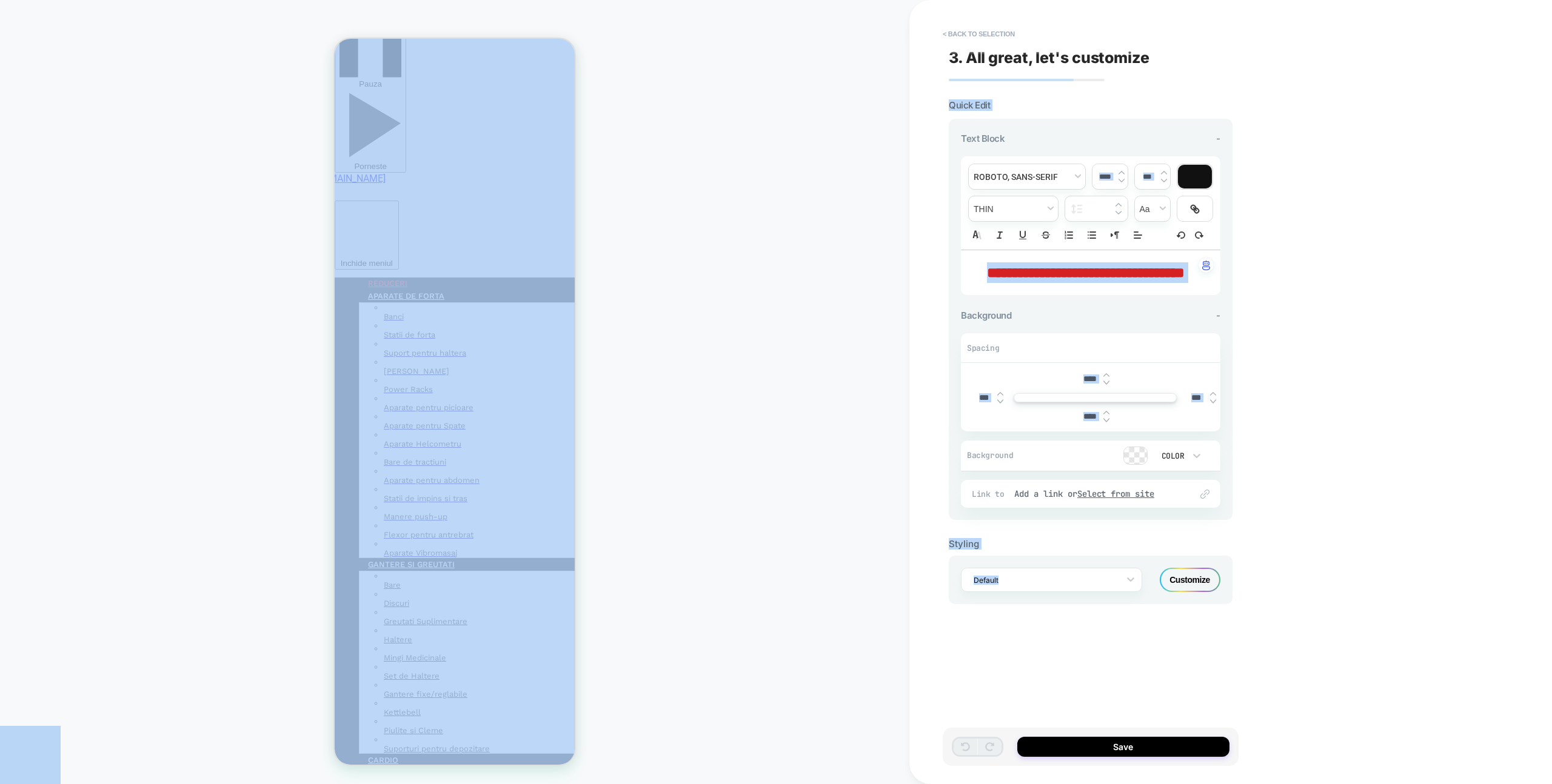
click at [1027, 270] on span "**********" at bounding box center [1085, 272] width 198 height 15
type input "****"
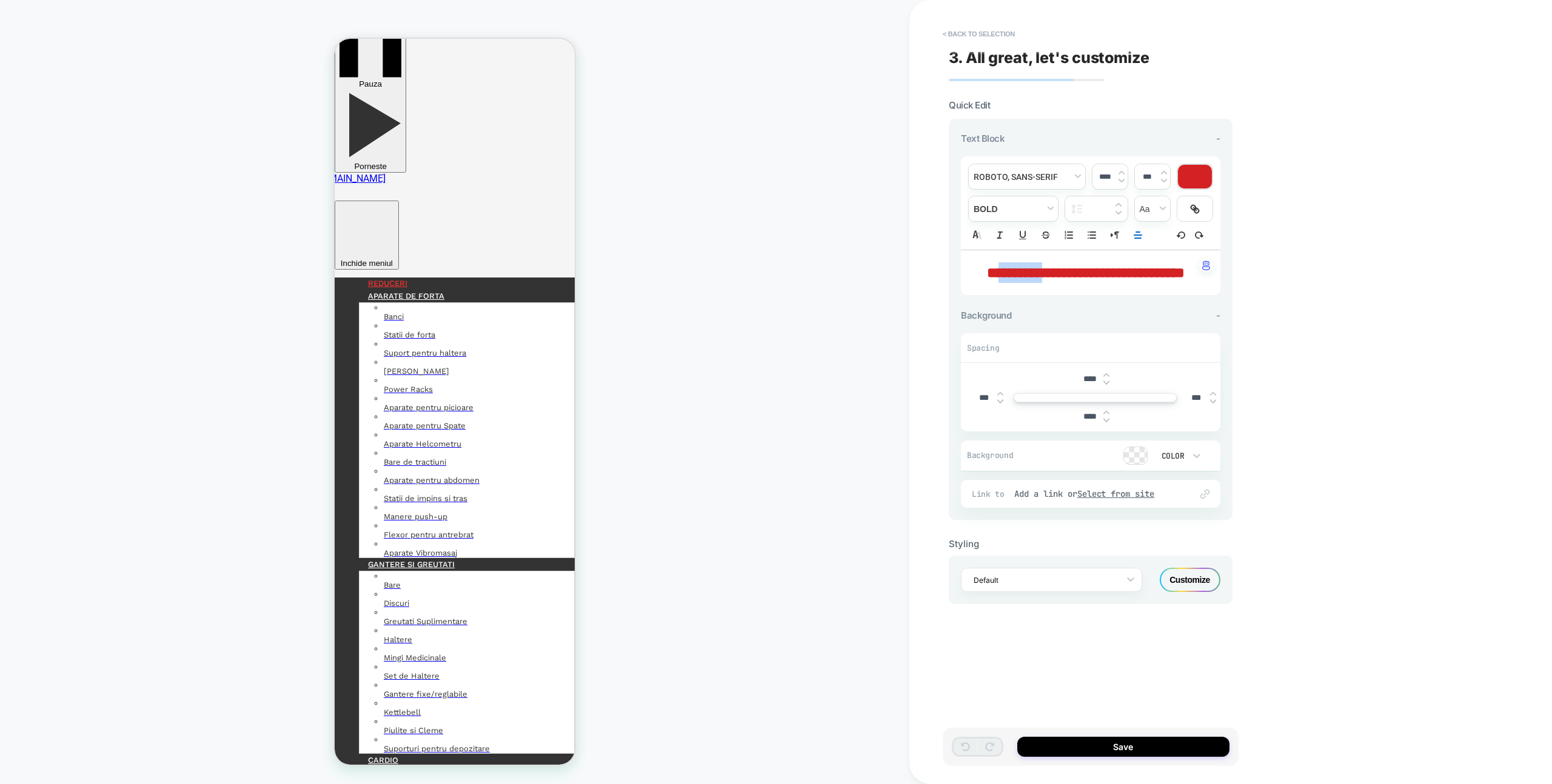
click at [1027, 270] on span "**********" at bounding box center [1085, 272] width 198 height 15
drag, startPoint x: 1141, startPoint y: 275, endPoint x: 1018, endPoint y: 272, distance: 123.0
click at [1018, 272] on p "**********" at bounding box center [1086, 272] width 226 height 21
drag, startPoint x: 1182, startPoint y: 173, endPoint x: 1181, endPoint y: 183, distance: 10.0
click at [1182, 173] on div at bounding box center [1195, 177] width 34 height 24
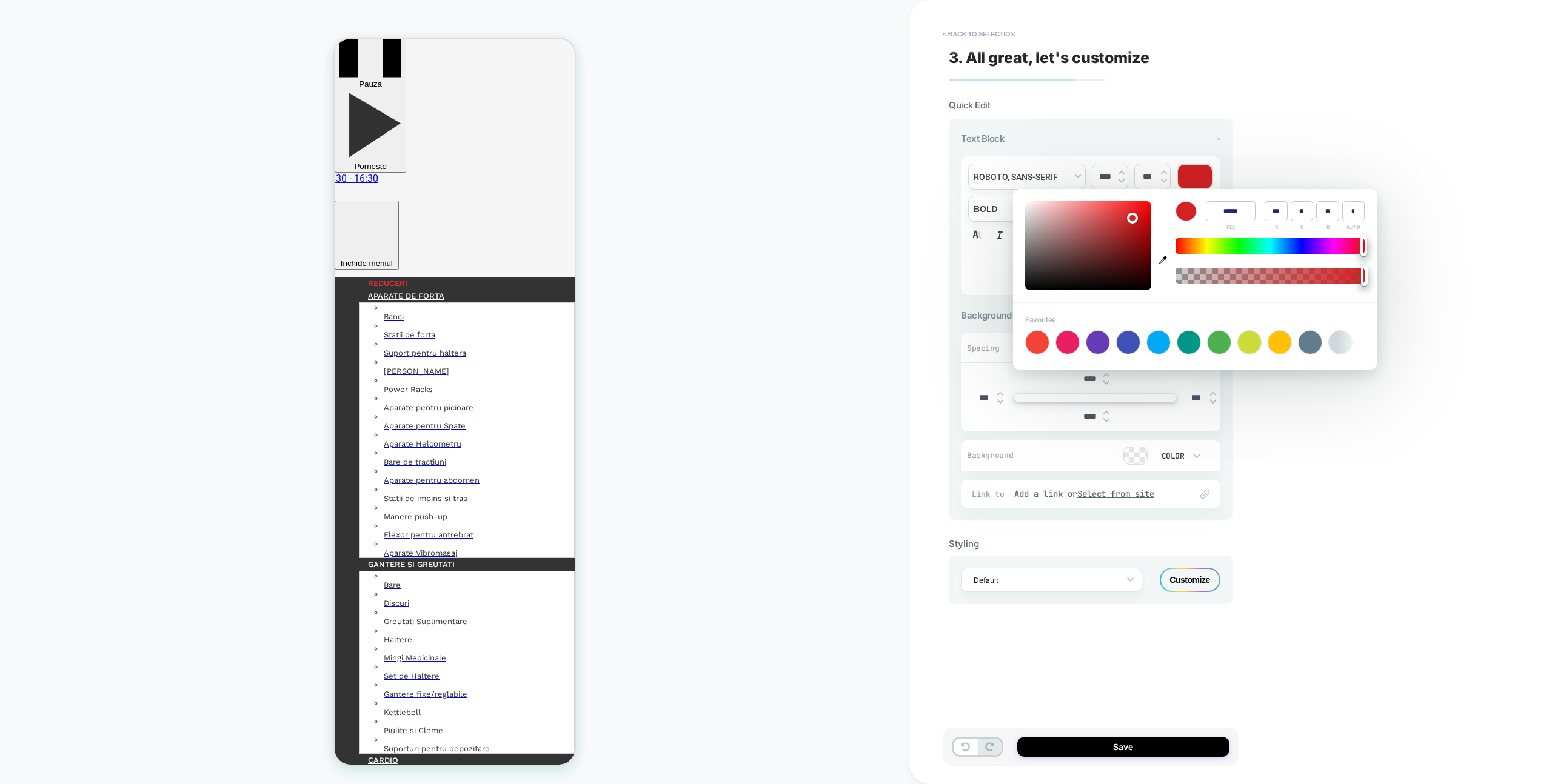
click at [1196, 335] on div at bounding box center [1189, 341] width 23 height 23
type input "******"
type input "*"
type input "***"
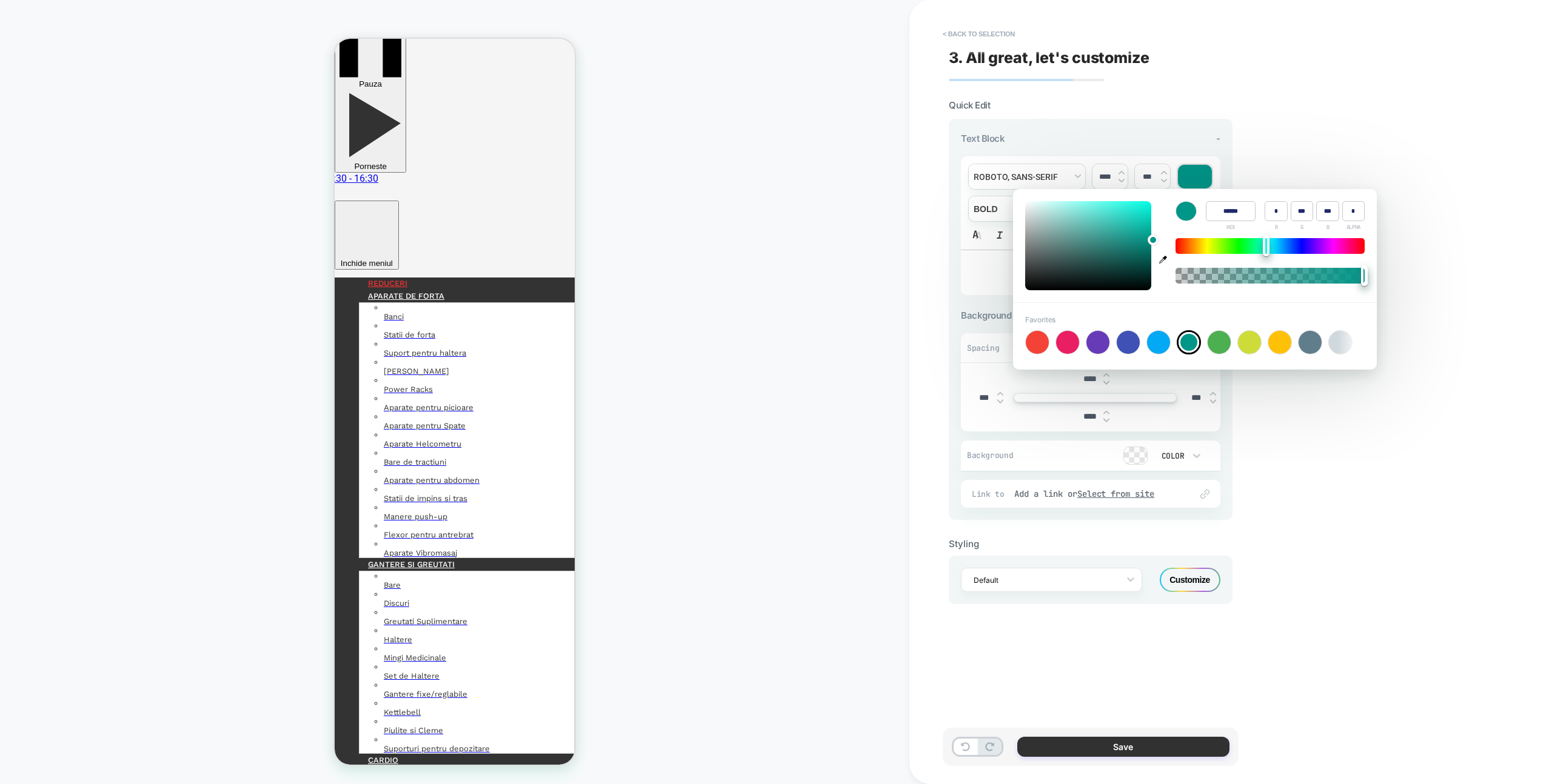
click at [1136, 747] on button "Save" at bounding box center [1124, 747] width 212 height 20
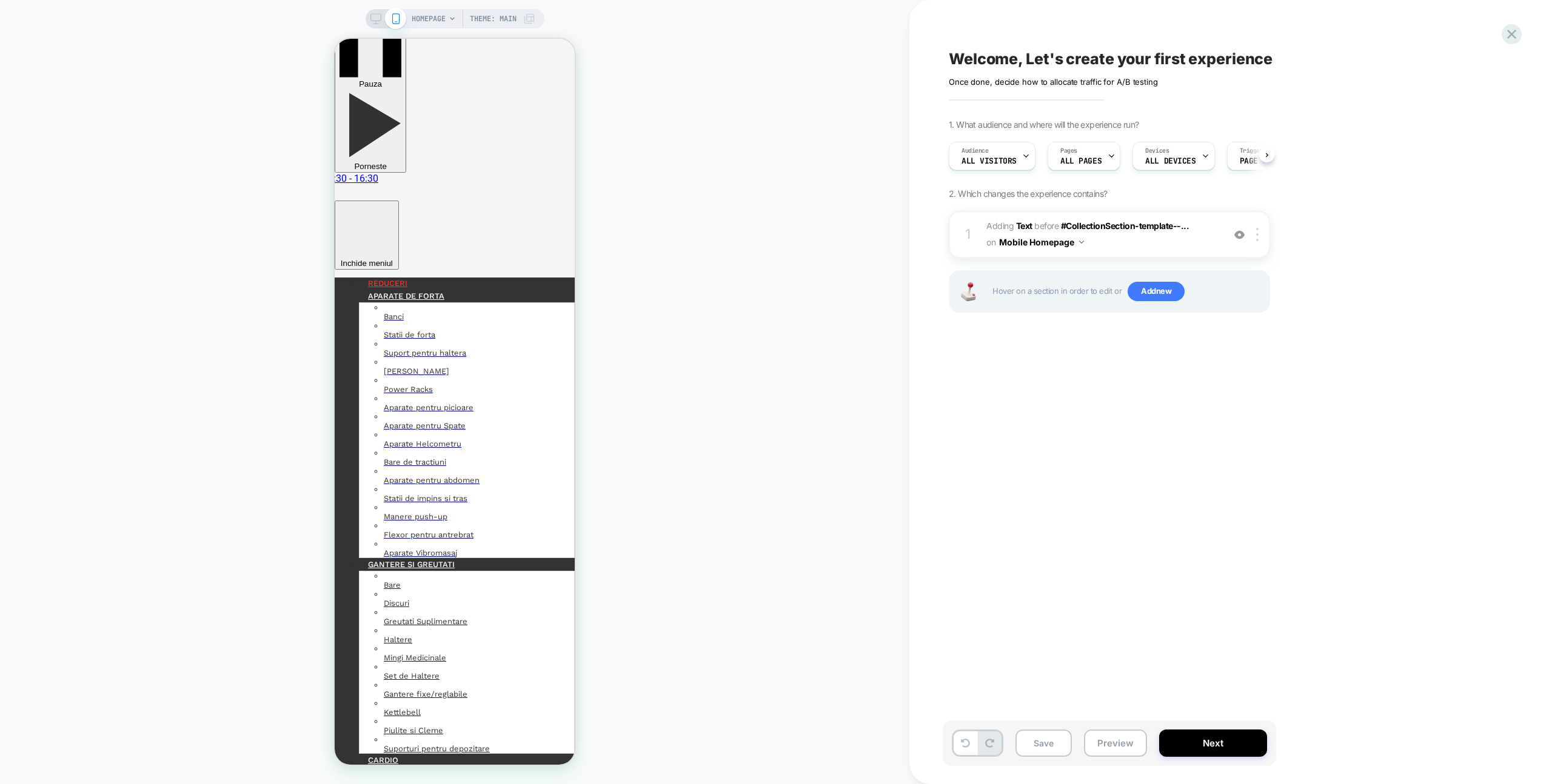
scroll to position [0, 1]
drag, startPoint x: 374, startPoint y: 20, endPoint x: 418, endPoint y: 24, distance: 44.2
click at [374, 20] on icon at bounding box center [375, 18] width 11 height 11
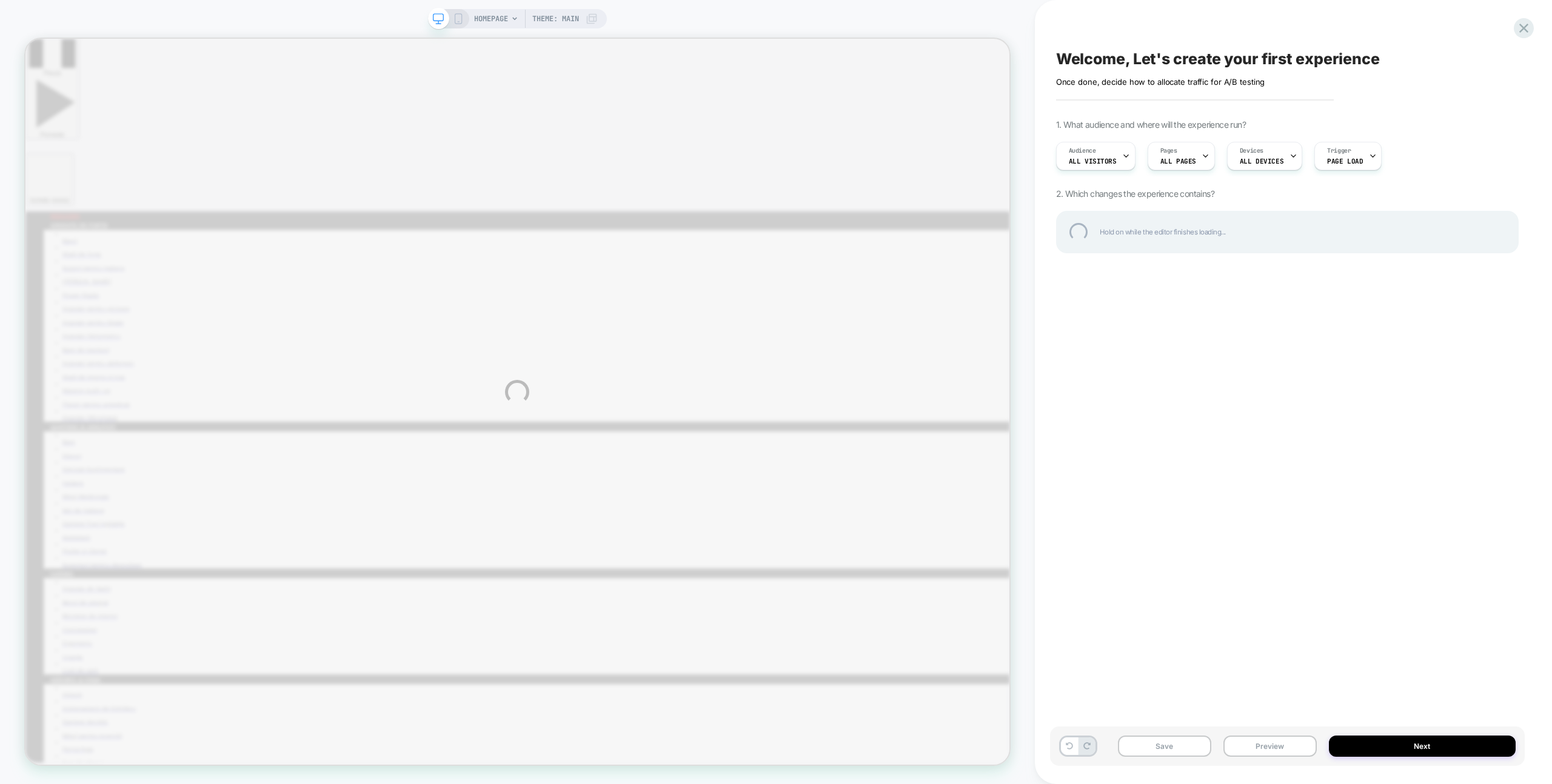
scroll to position [47, 0]
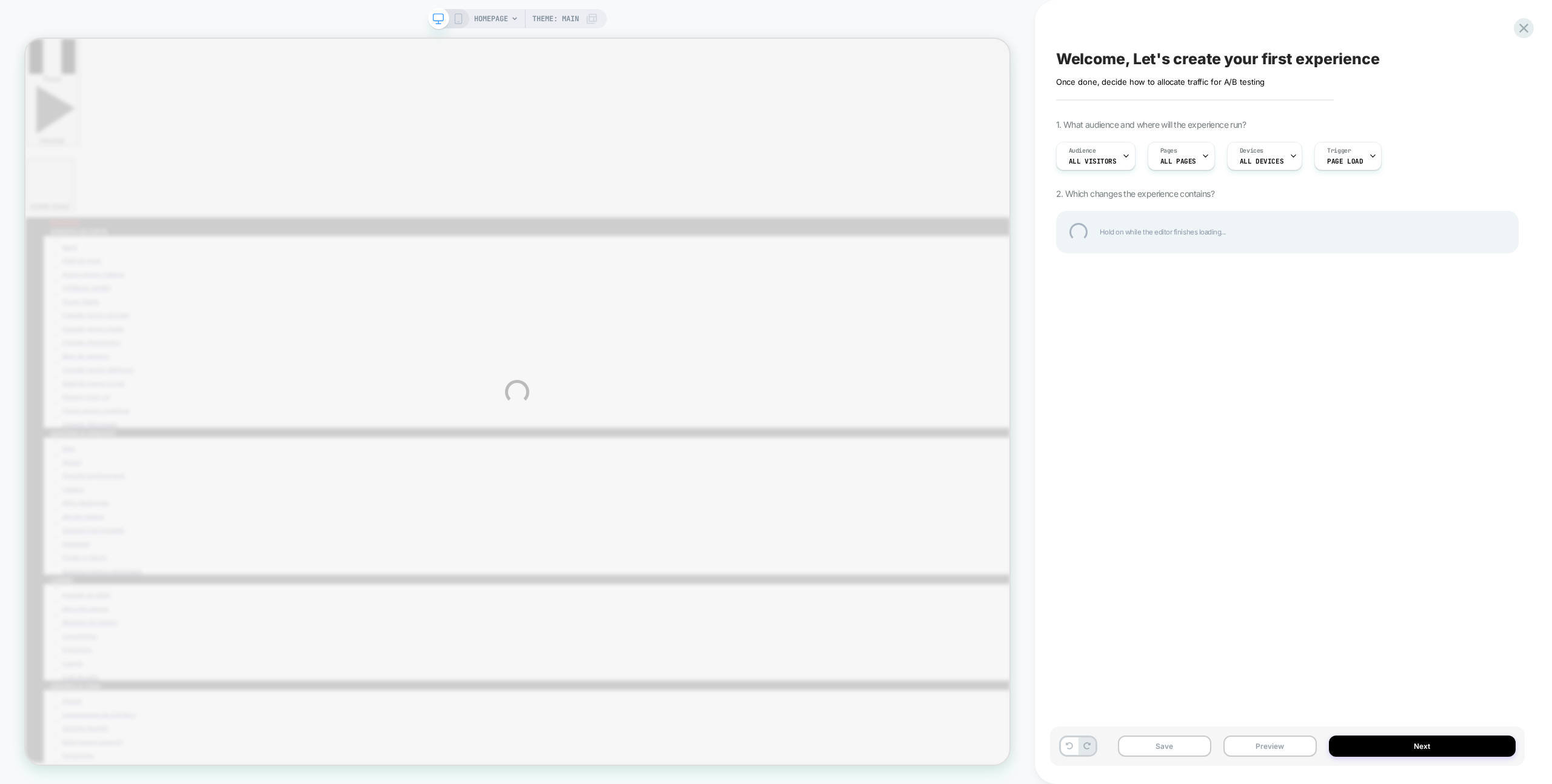
click at [798, 13] on div "HOMEPAGE Theme: MAIN Welcome, Let's create your first experience Click to edit …" at bounding box center [776, 392] width 1552 height 784
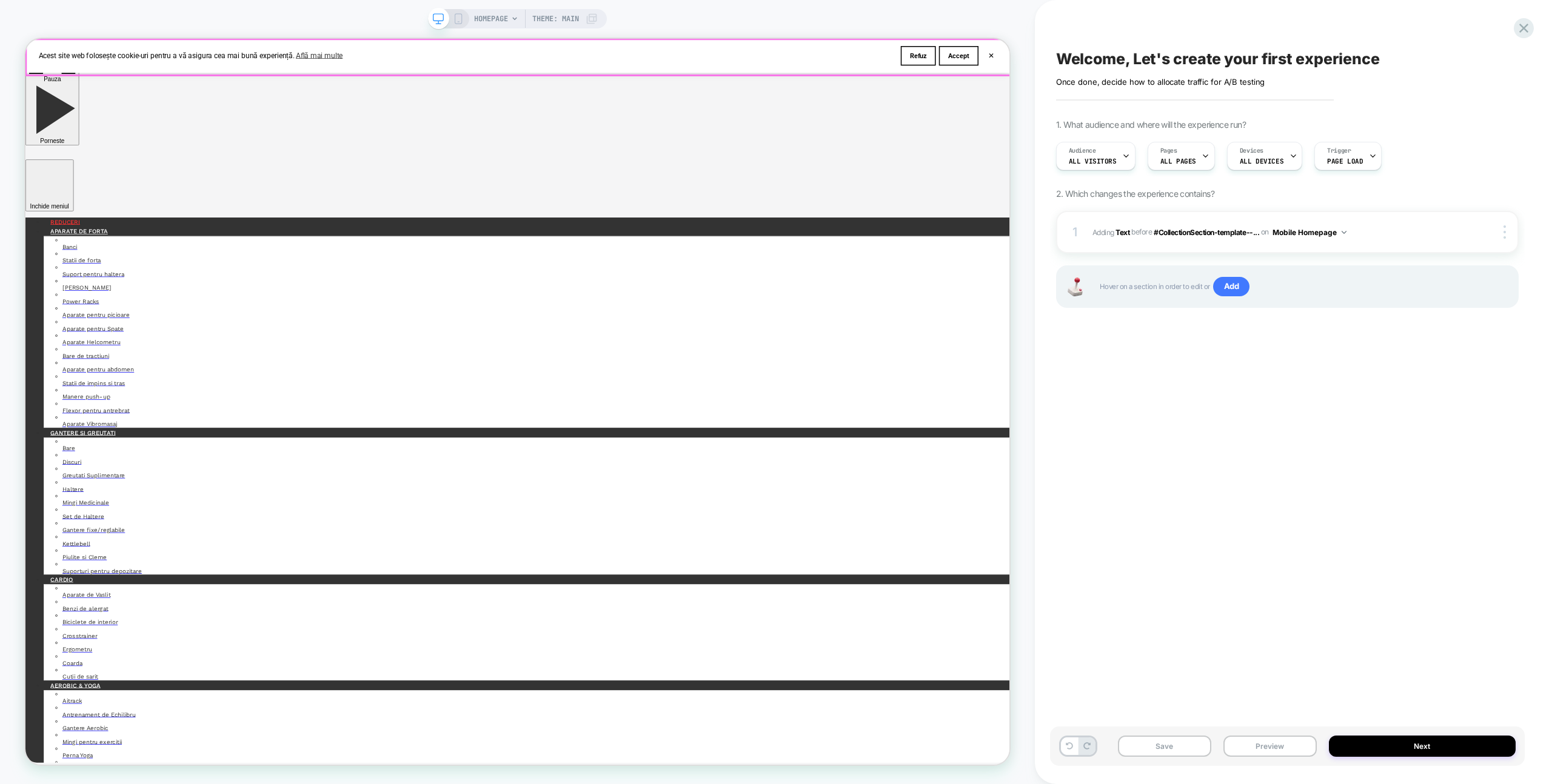
click at [1316, 59] on button "✕" at bounding box center [1313, 61] width 15 height 9
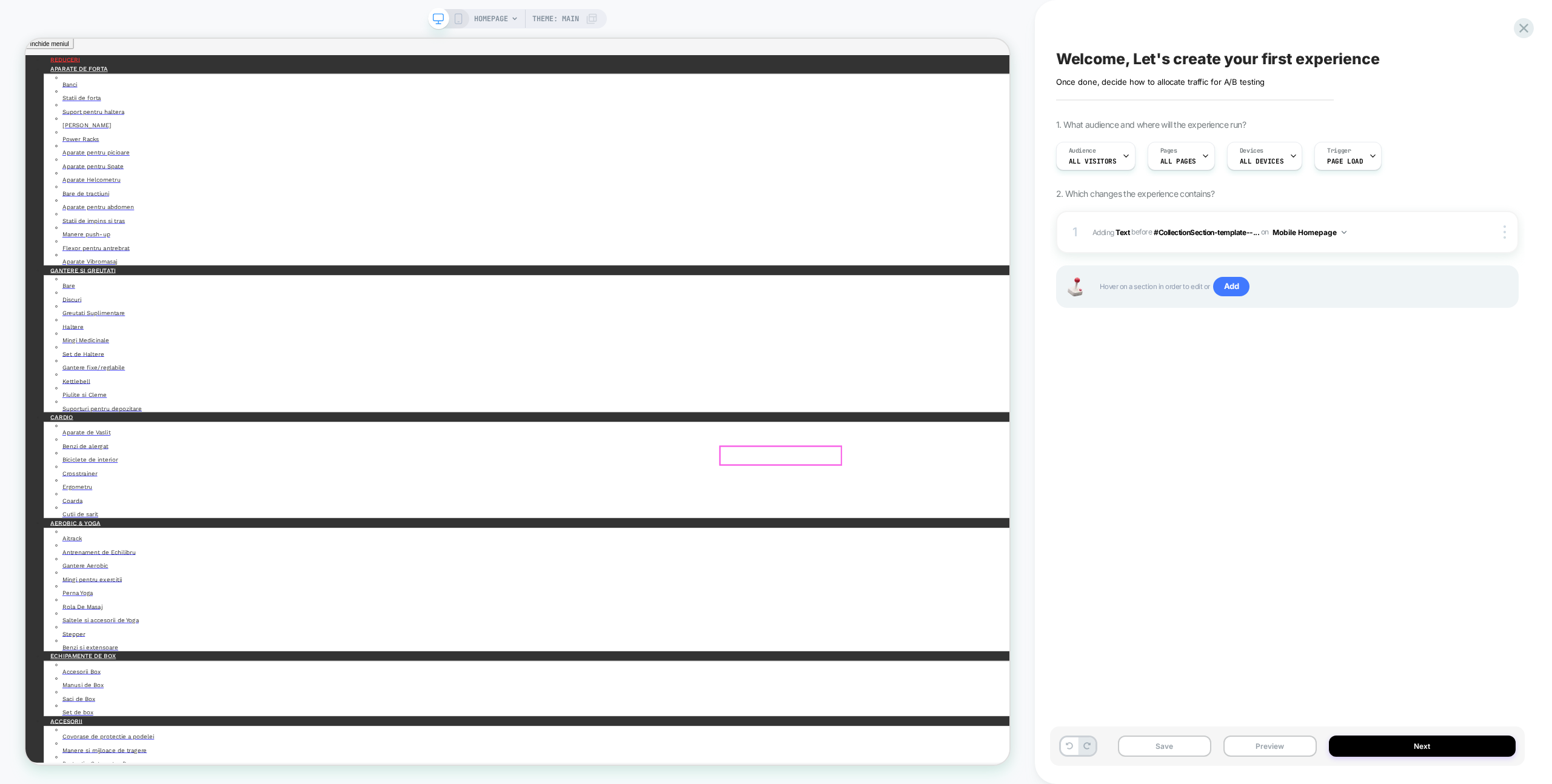
scroll to position [467, 0]
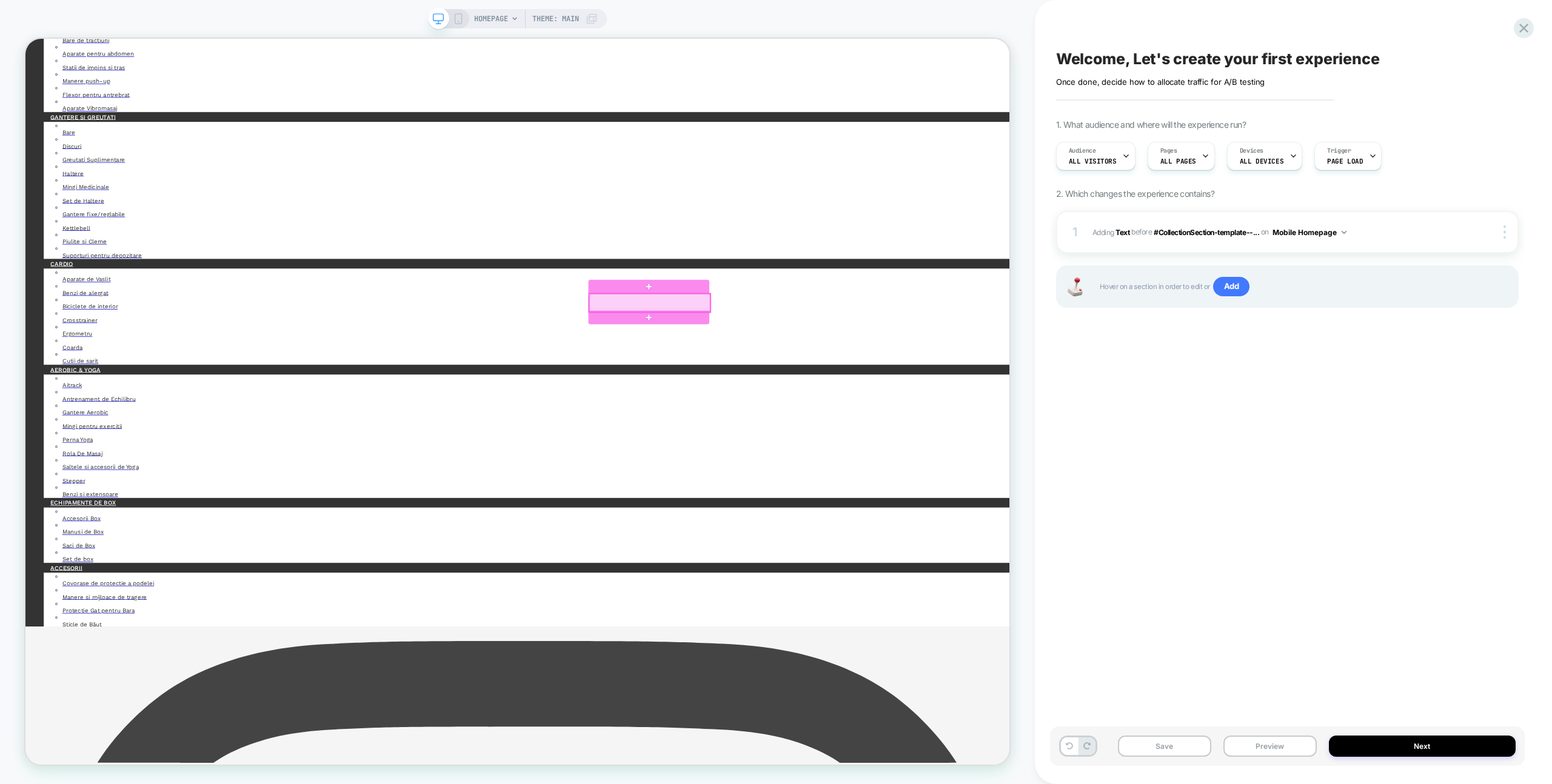
click at [852, 394] on div at bounding box center [858, 391] width 161 height 24
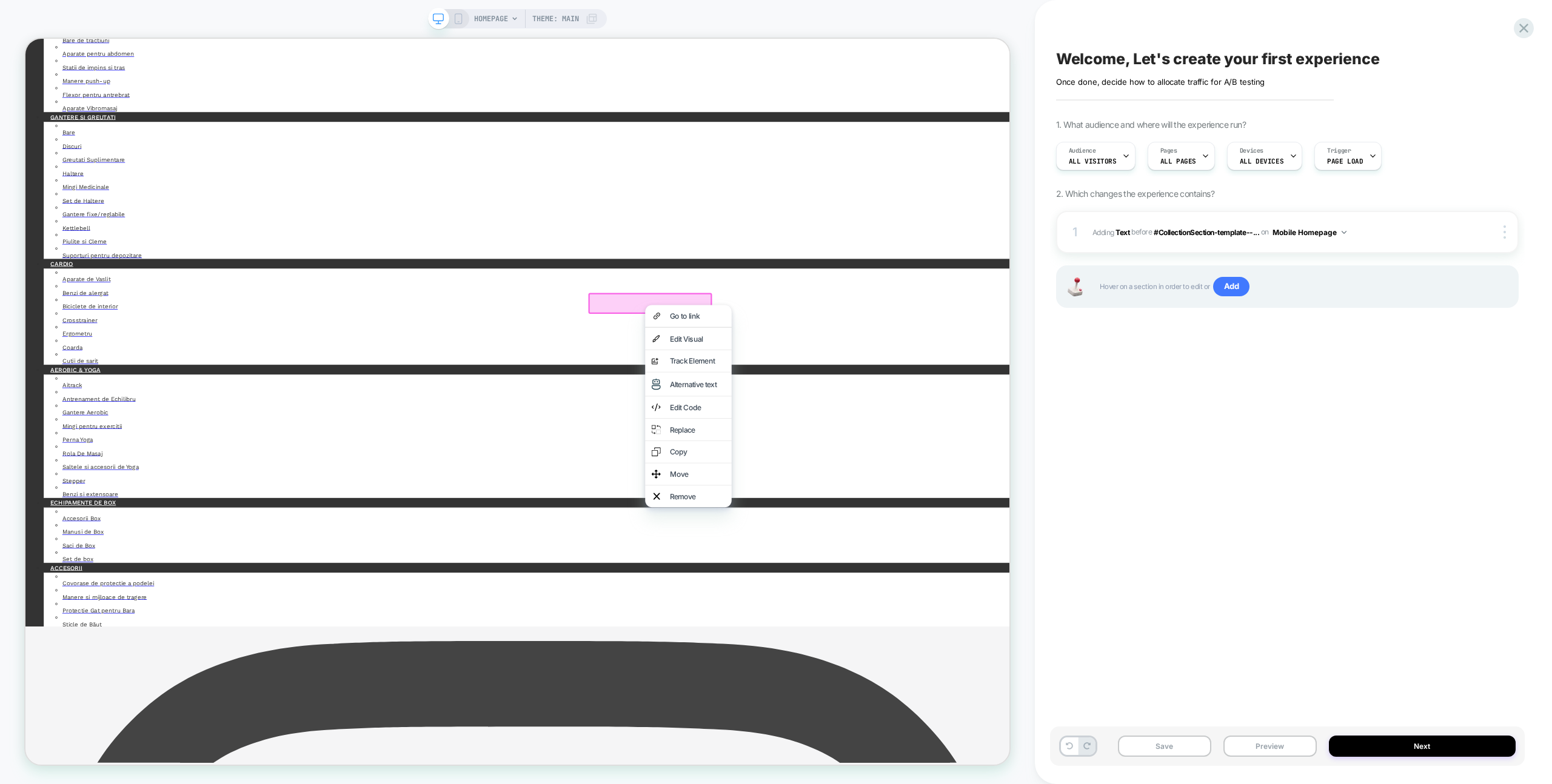
click at [919, 655] on div "Remove" at bounding box center [921, 649] width 73 height 12
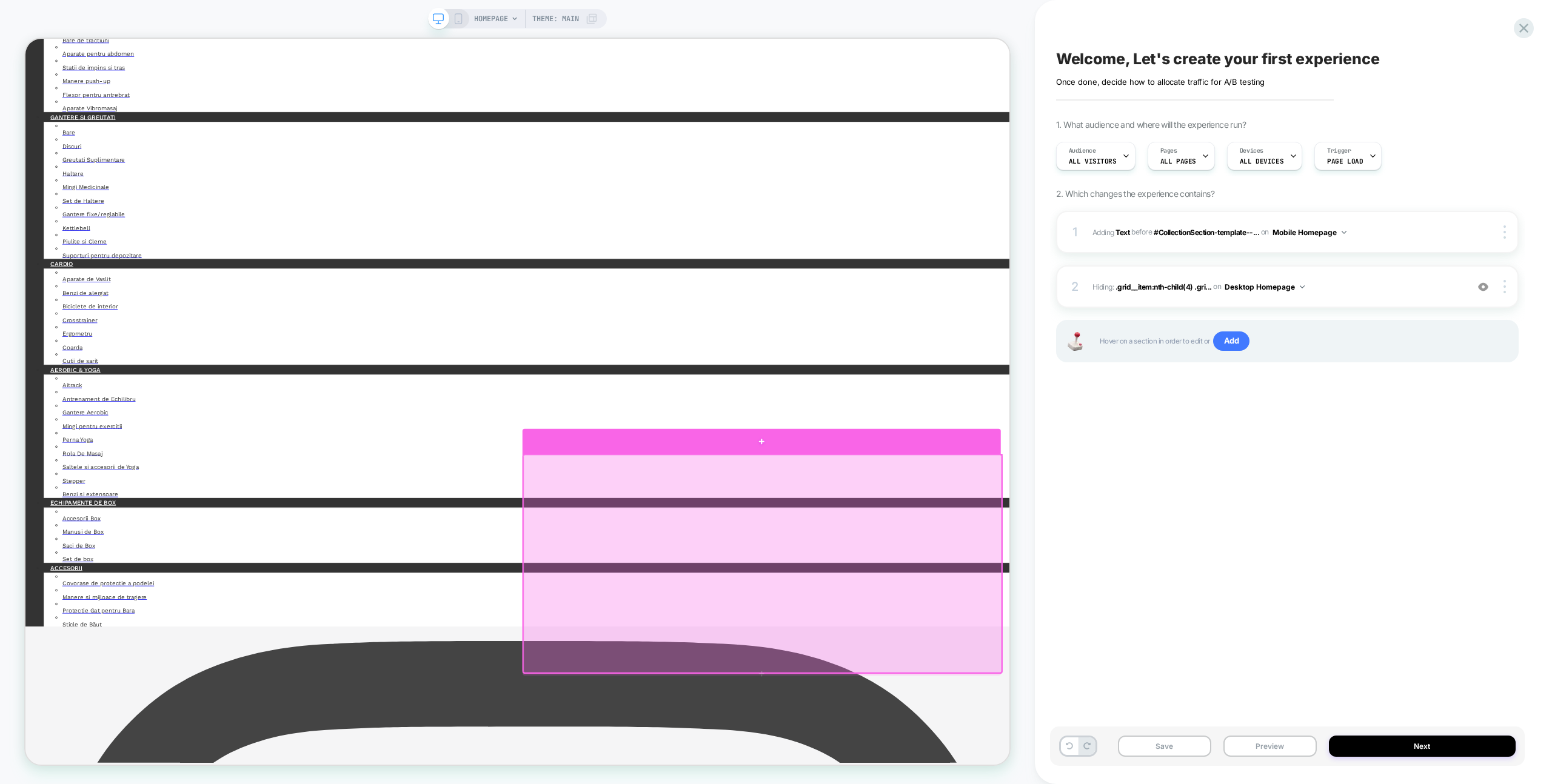
click at [1174, 577] on div at bounding box center [1007, 576] width 638 height 34
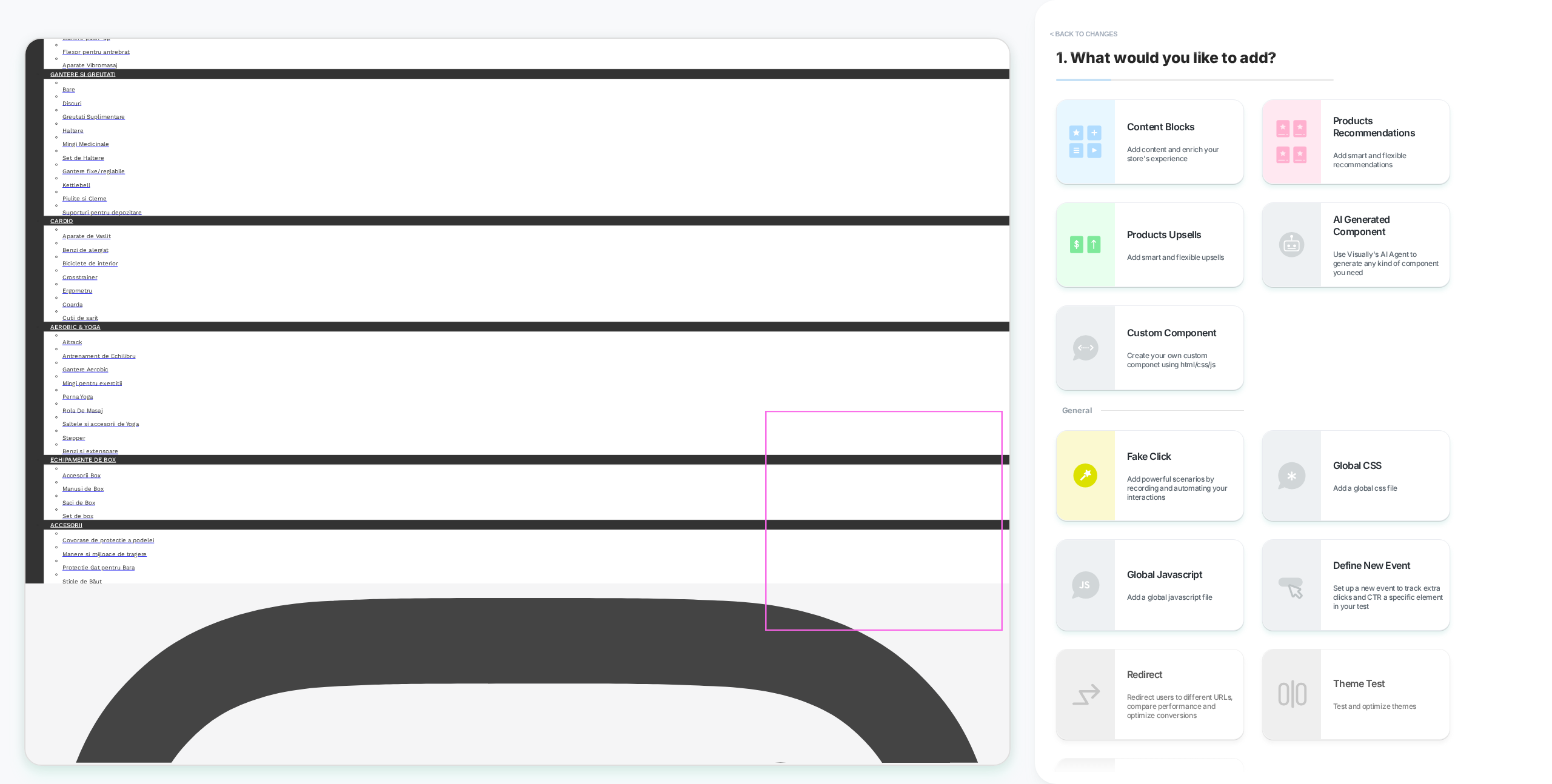
scroll to position [563, 0]
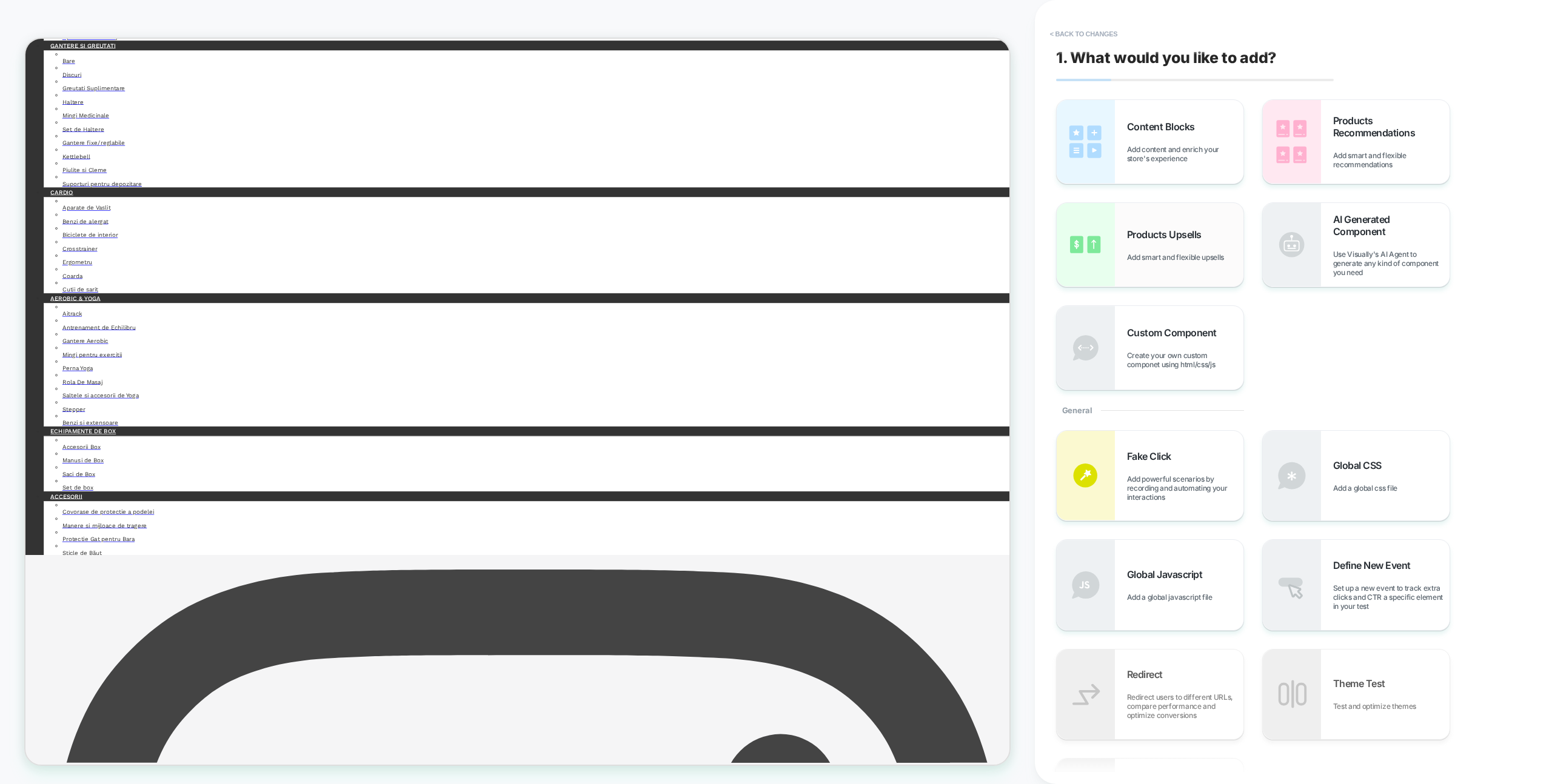
click at [1077, 215] on img at bounding box center [1085, 245] width 59 height 83
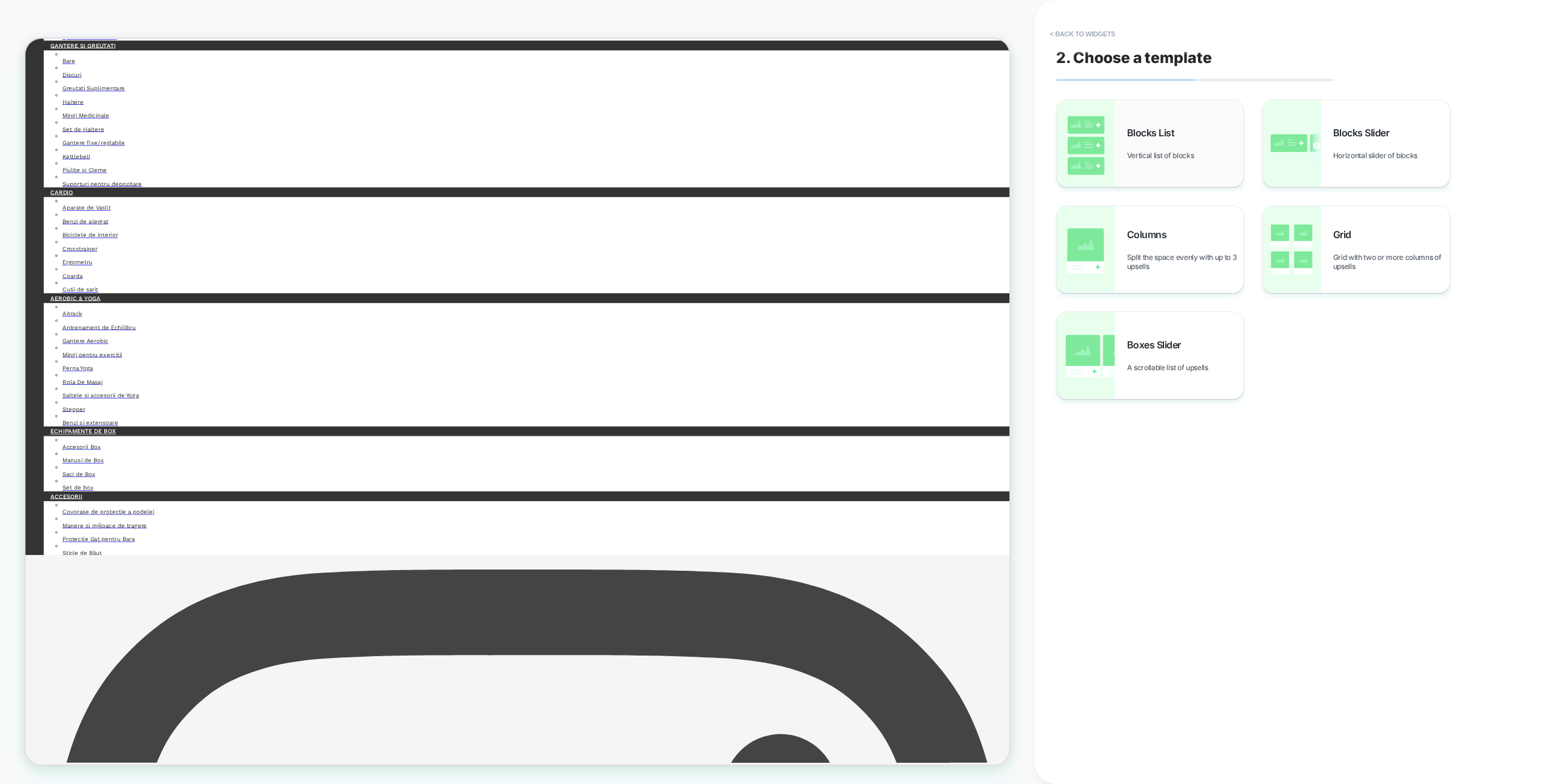
click at [1219, 155] on div "Blocks List Vertical list of blocks" at bounding box center [1185, 144] width 116 height 34
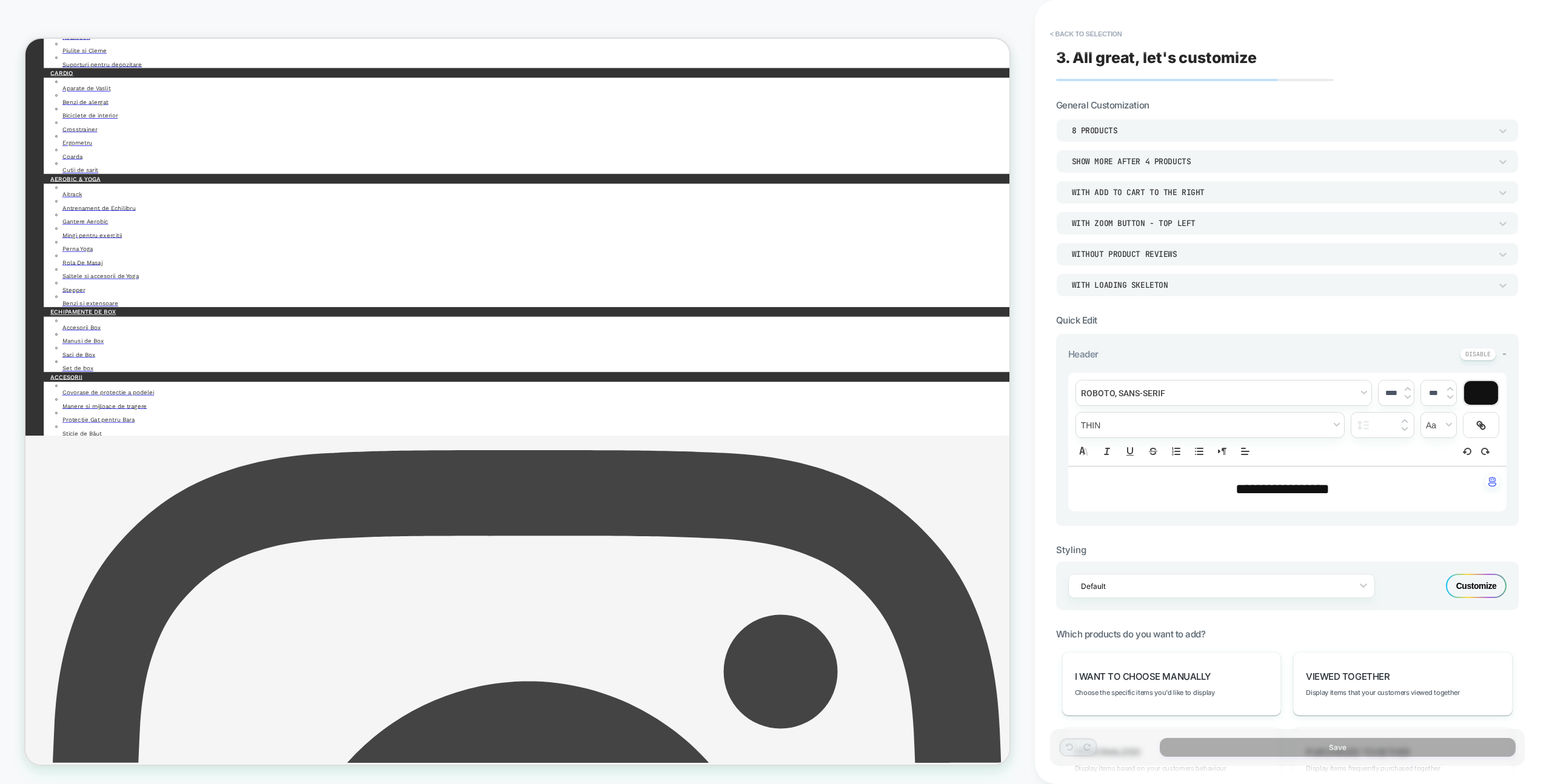
scroll to position [729, 0]
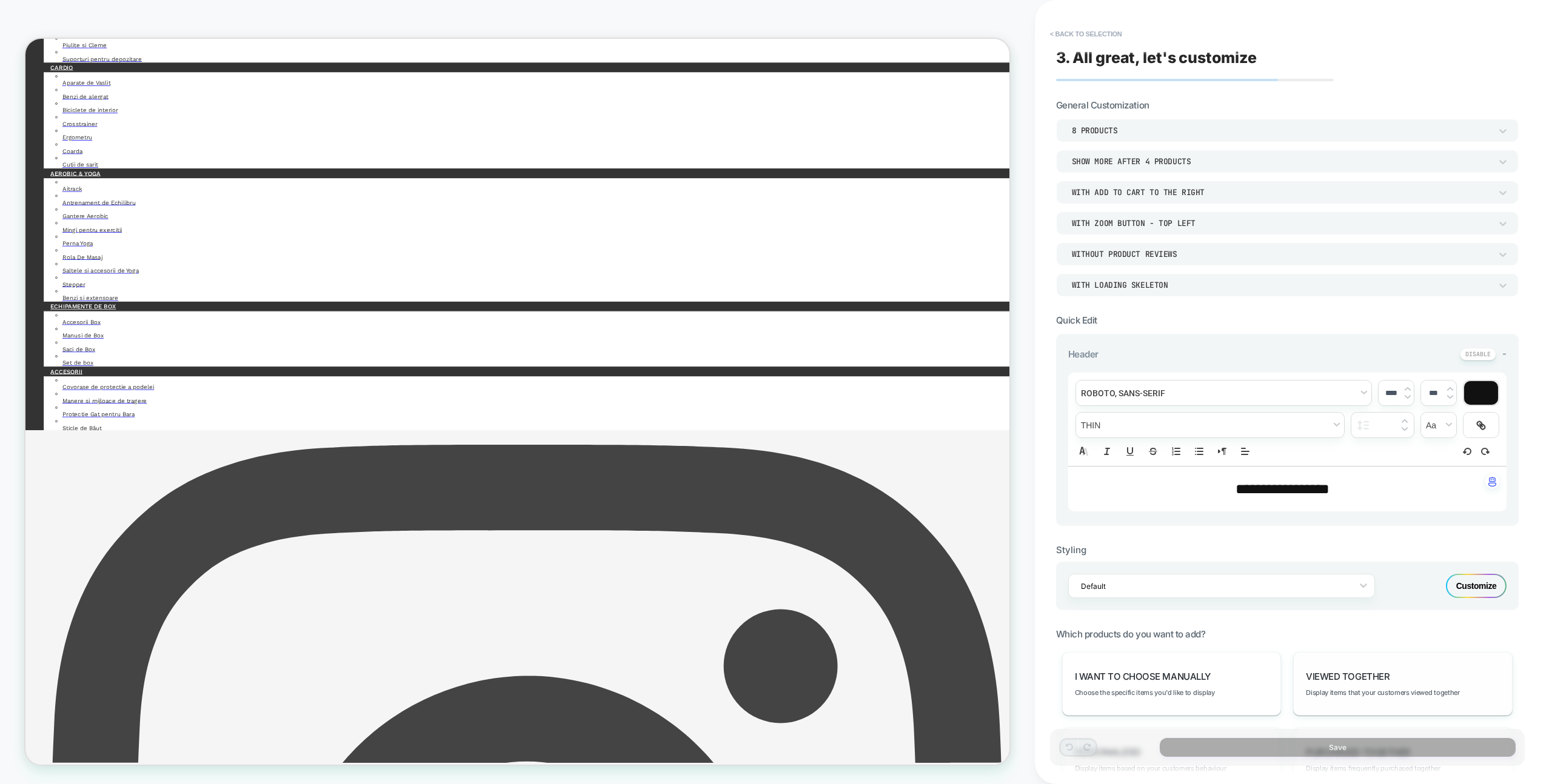
click at [1355, 673] on span "Viewed Together" at bounding box center [1347, 677] width 83 height 12
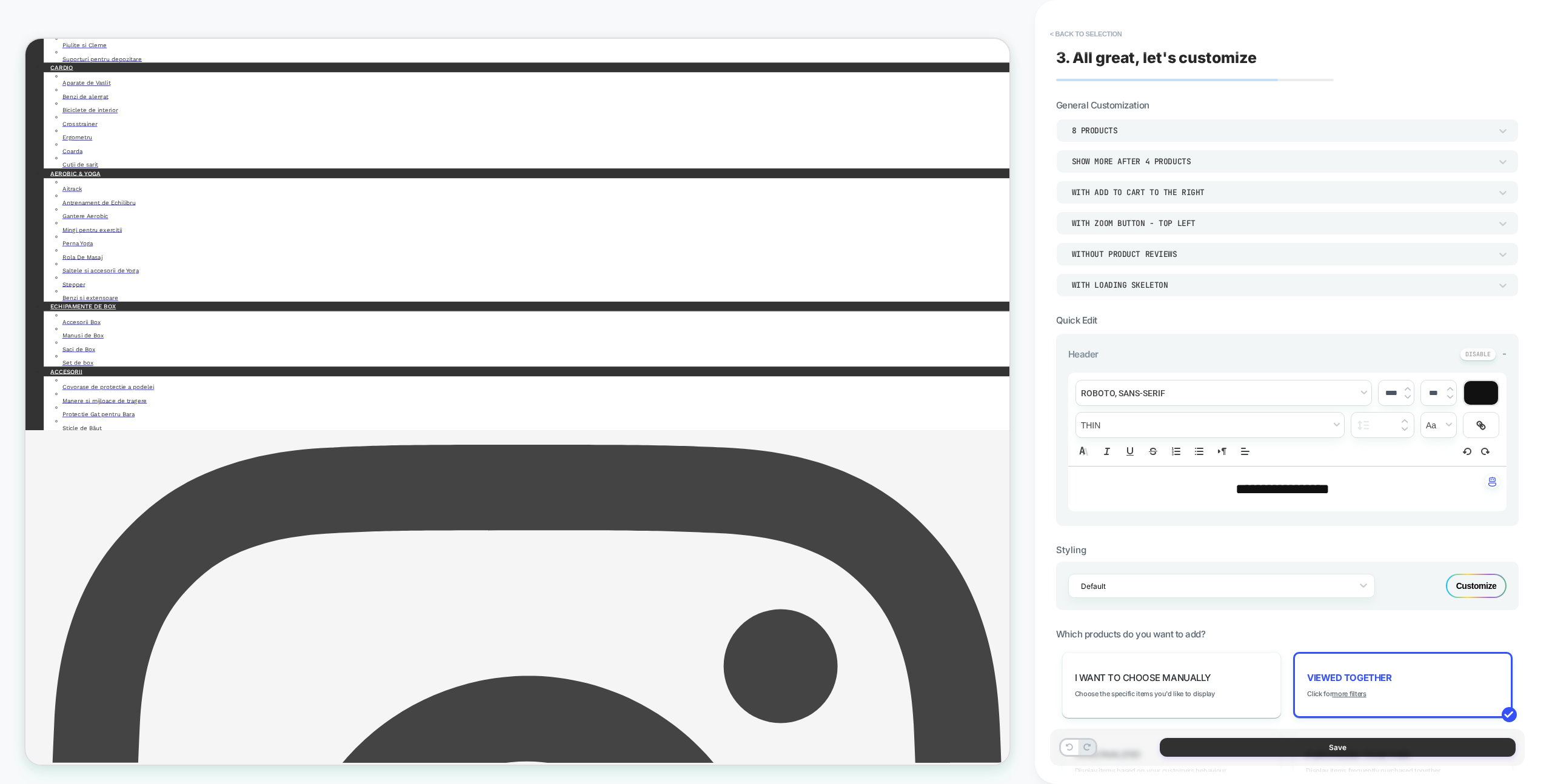
click at [1349, 746] on button "Save" at bounding box center [1338, 747] width 355 height 19
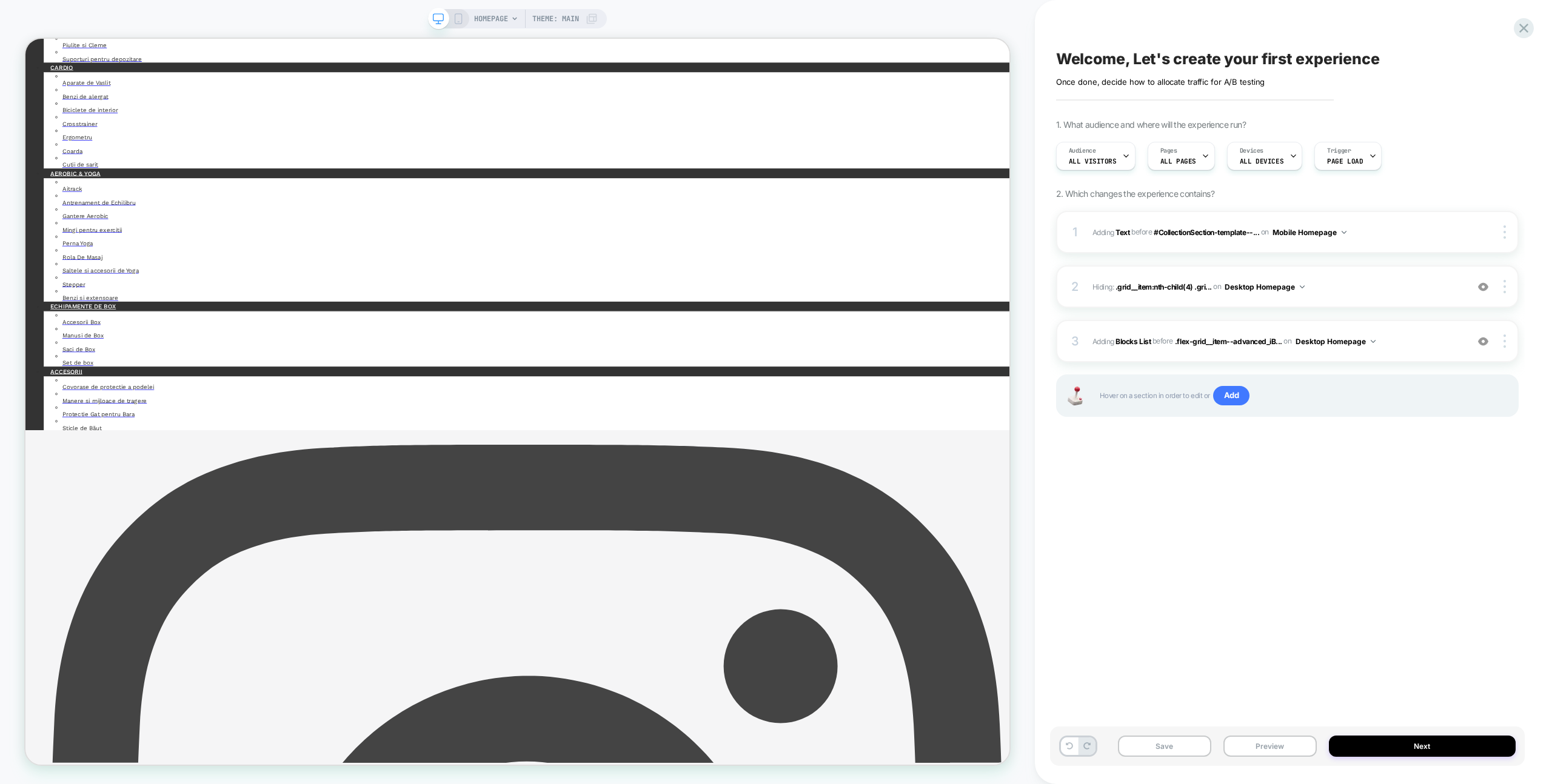
click at [1419, 349] on div "3 #_loomi_addon_1757417127220 Adding Blocks List BEFORE .flex-grid__item--advan…" at bounding box center [1288, 340] width 463 height 43
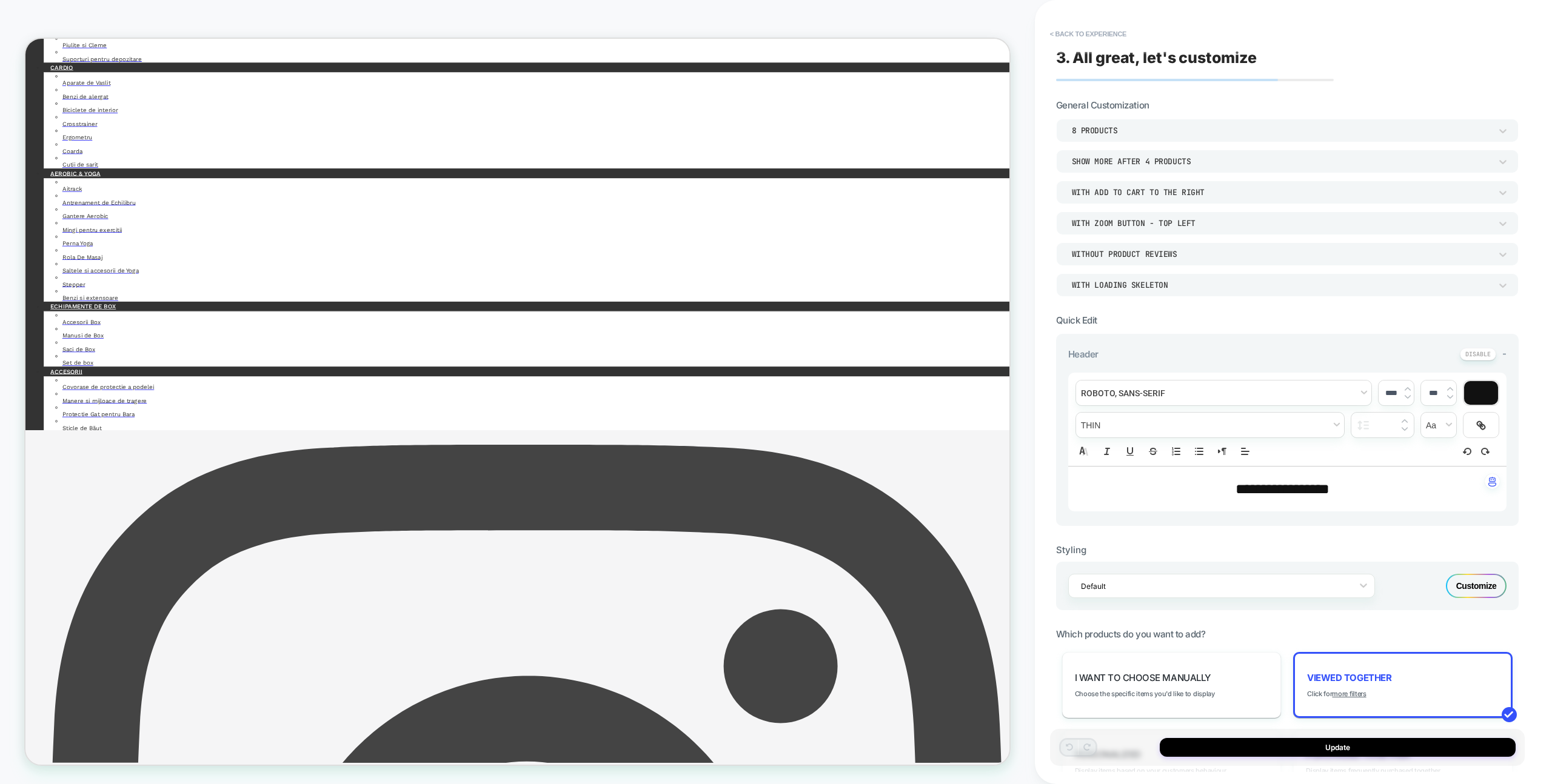
click at [1250, 483] on span "**********" at bounding box center [1282, 488] width 94 height 15
drag, startPoint x: 1224, startPoint y: 487, endPoint x: 1340, endPoint y: 487, distance: 116.0
click at [1330, 487] on span "**********" at bounding box center [1282, 488] width 94 height 15
click at [1346, 488] on p "**********" at bounding box center [1283, 488] width 405 height 21
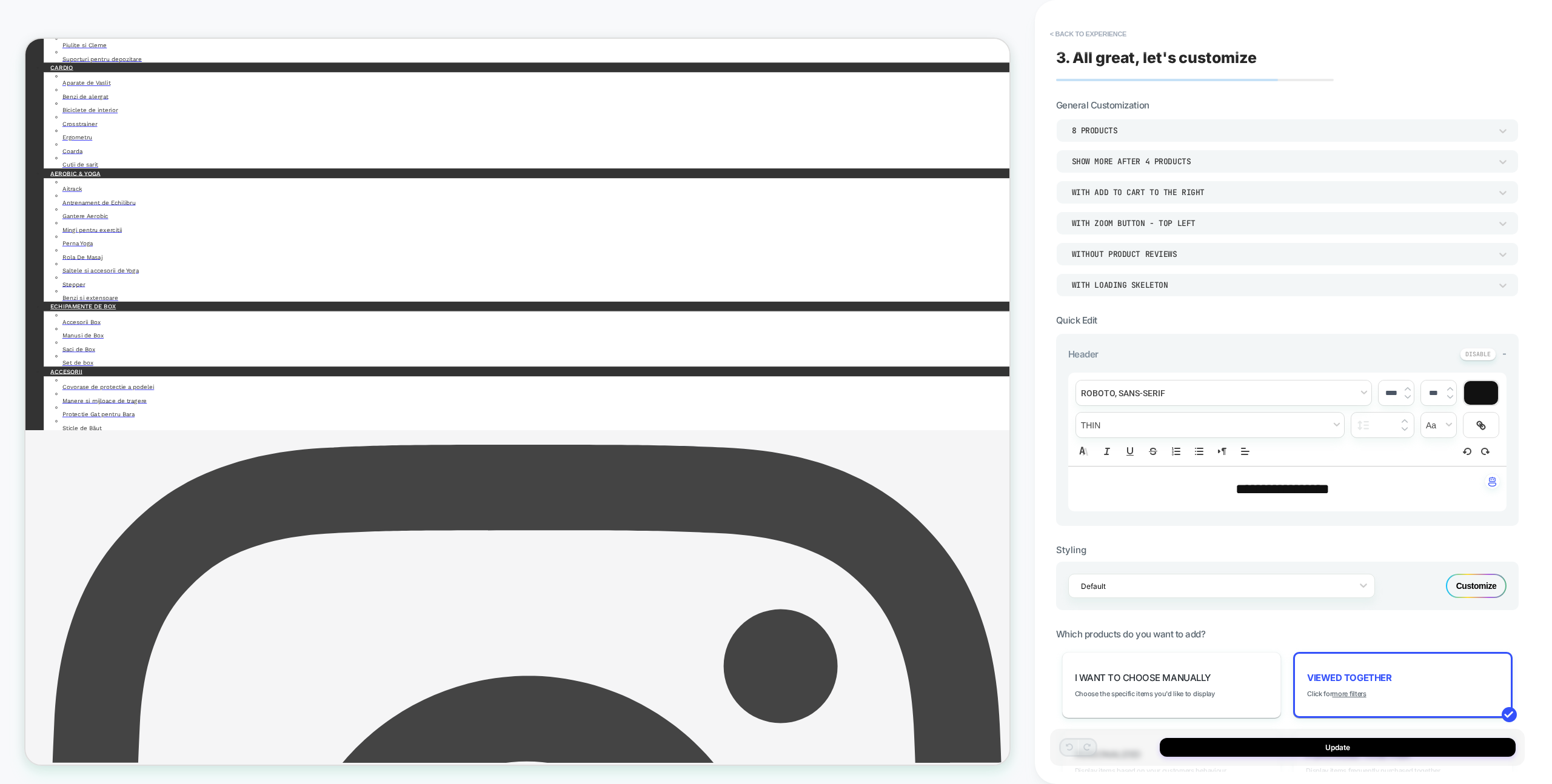
type input "****"
click at [1318, 746] on button "Update" at bounding box center [1338, 747] width 355 height 19
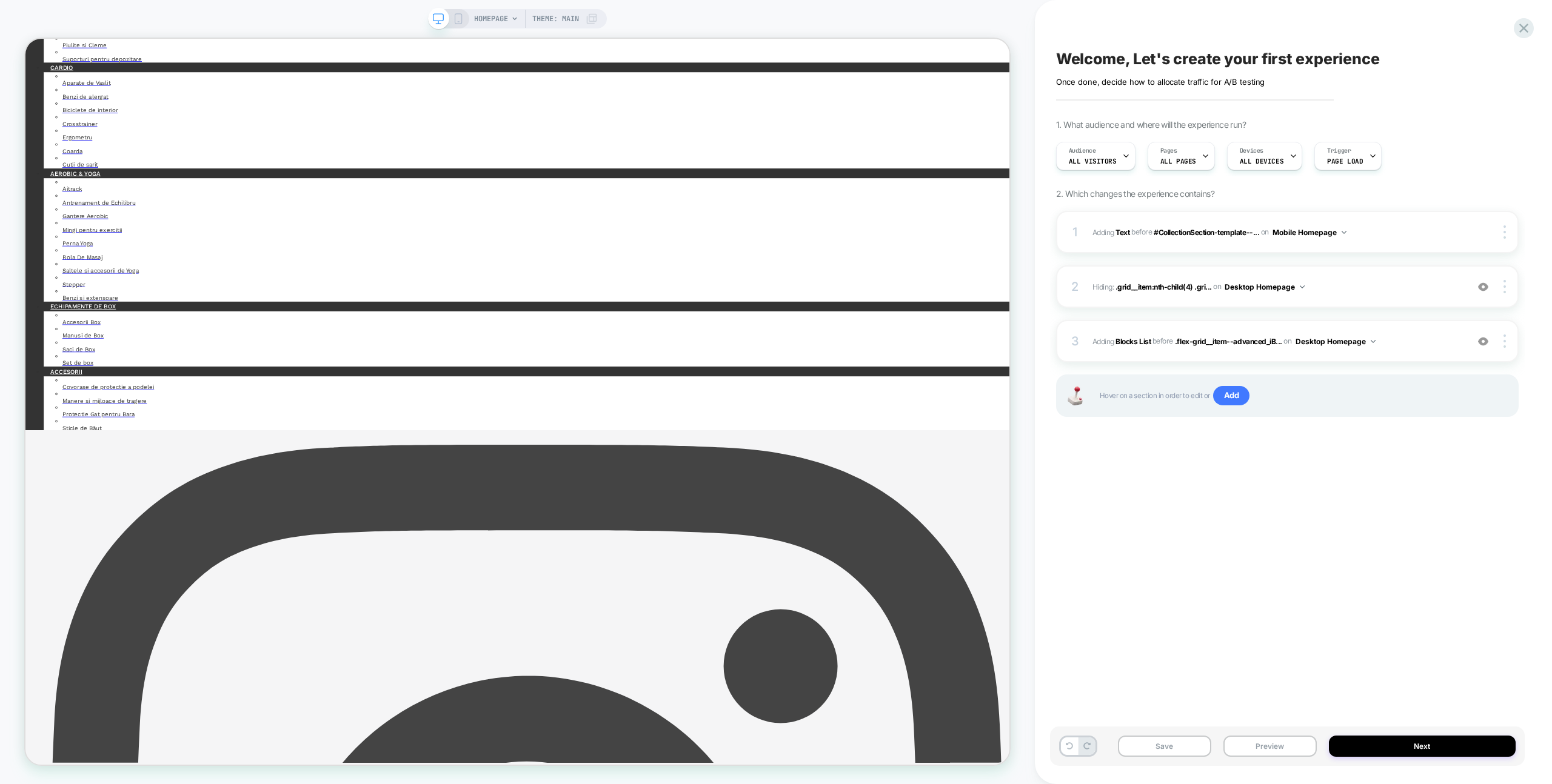
click at [1482, 348] on div "3 #_loomi_addon_1757417127220 Adding Blocks List BEFORE .flex-grid__item--advan…" at bounding box center [1288, 340] width 463 height 43
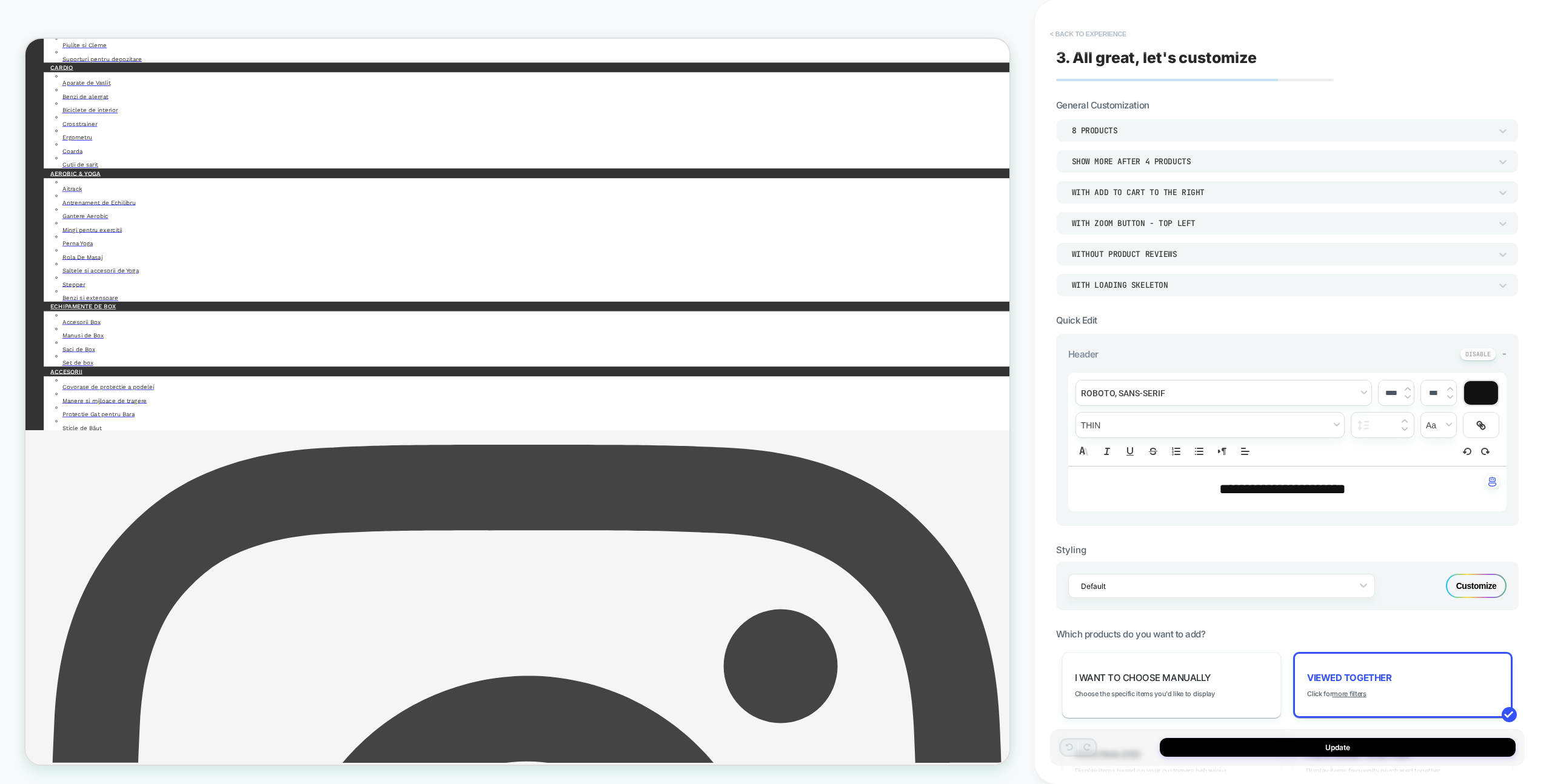
click at [1056, 24] on button "< Back to experience" at bounding box center [1087, 34] width 88 height 20
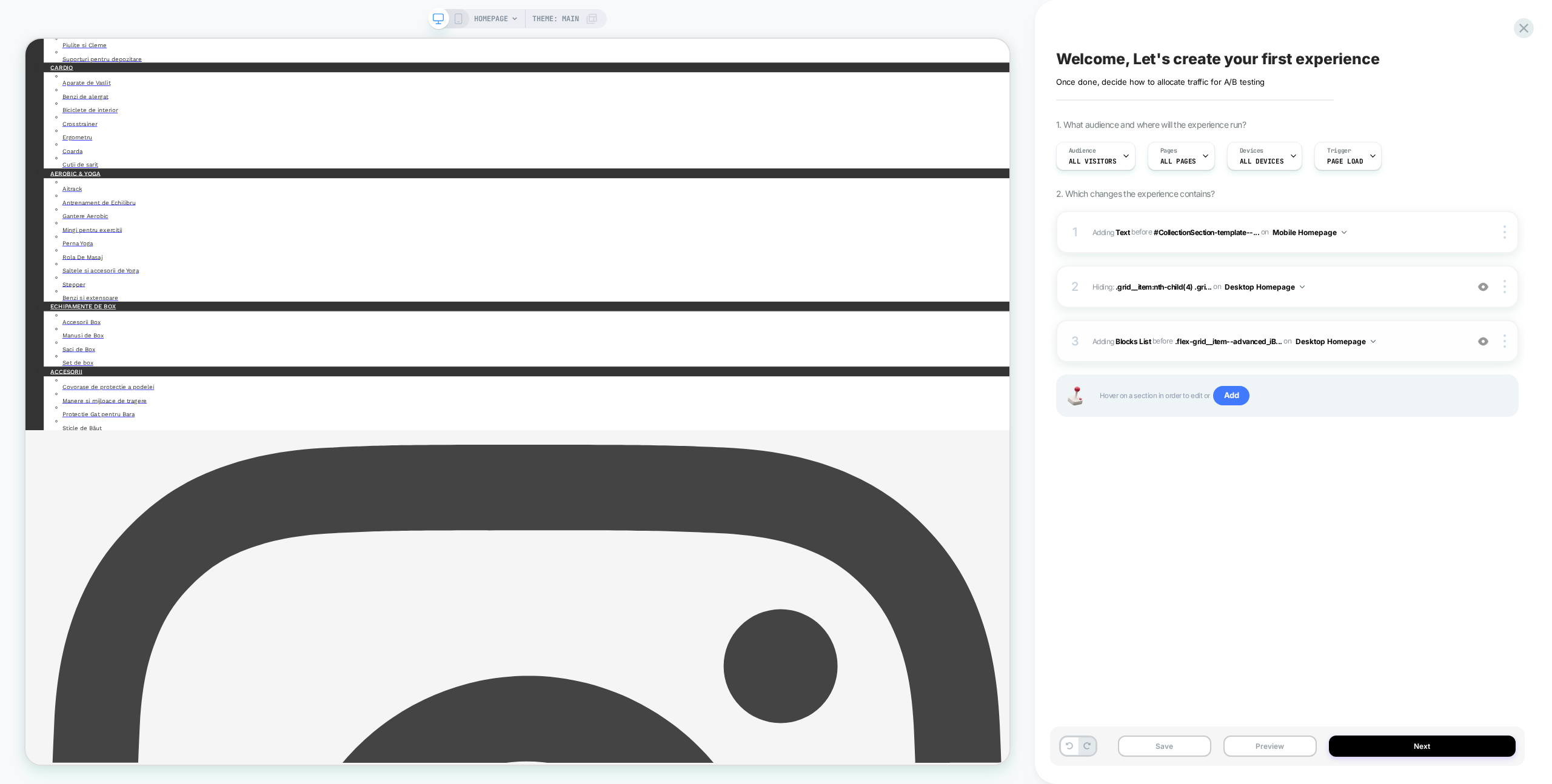
click at [1487, 342] on img at bounding box center [1483, 341] width 10 height 10
click at [1486, 342] on img at bounding box center [1483, 341] width 10 height 10
click at [1523, 40] on div "Welcome, Let's create your first experience Click to edit experience details On…" at bounding box center [1288, 392] width 475 height 760
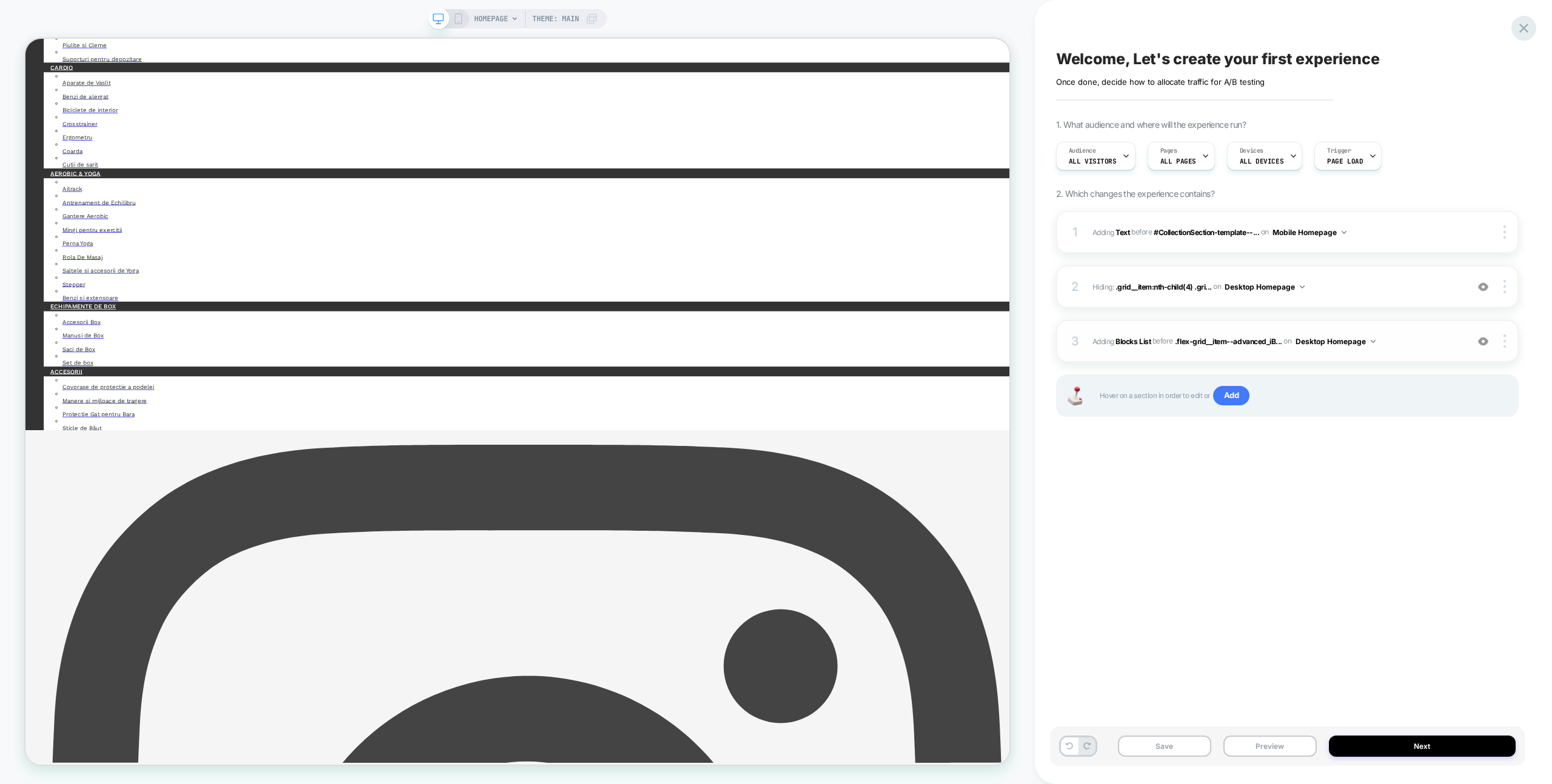
click at [1523, 34] on div at bounding box center [1523, 28] width 25 height 25
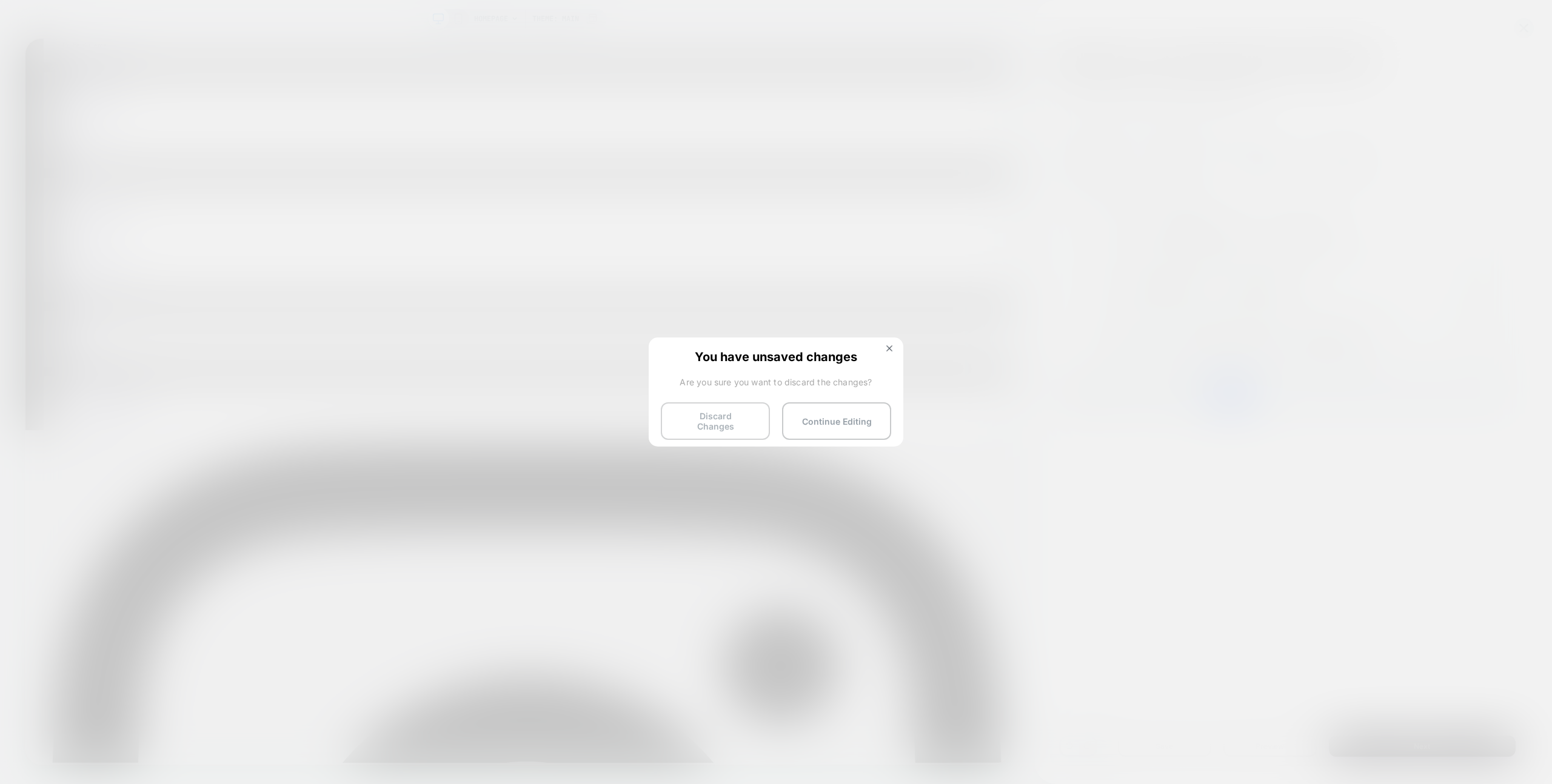
click at [709, 415] on button "Discard Changes" at bounding box center [716, 421] width 109 height 38
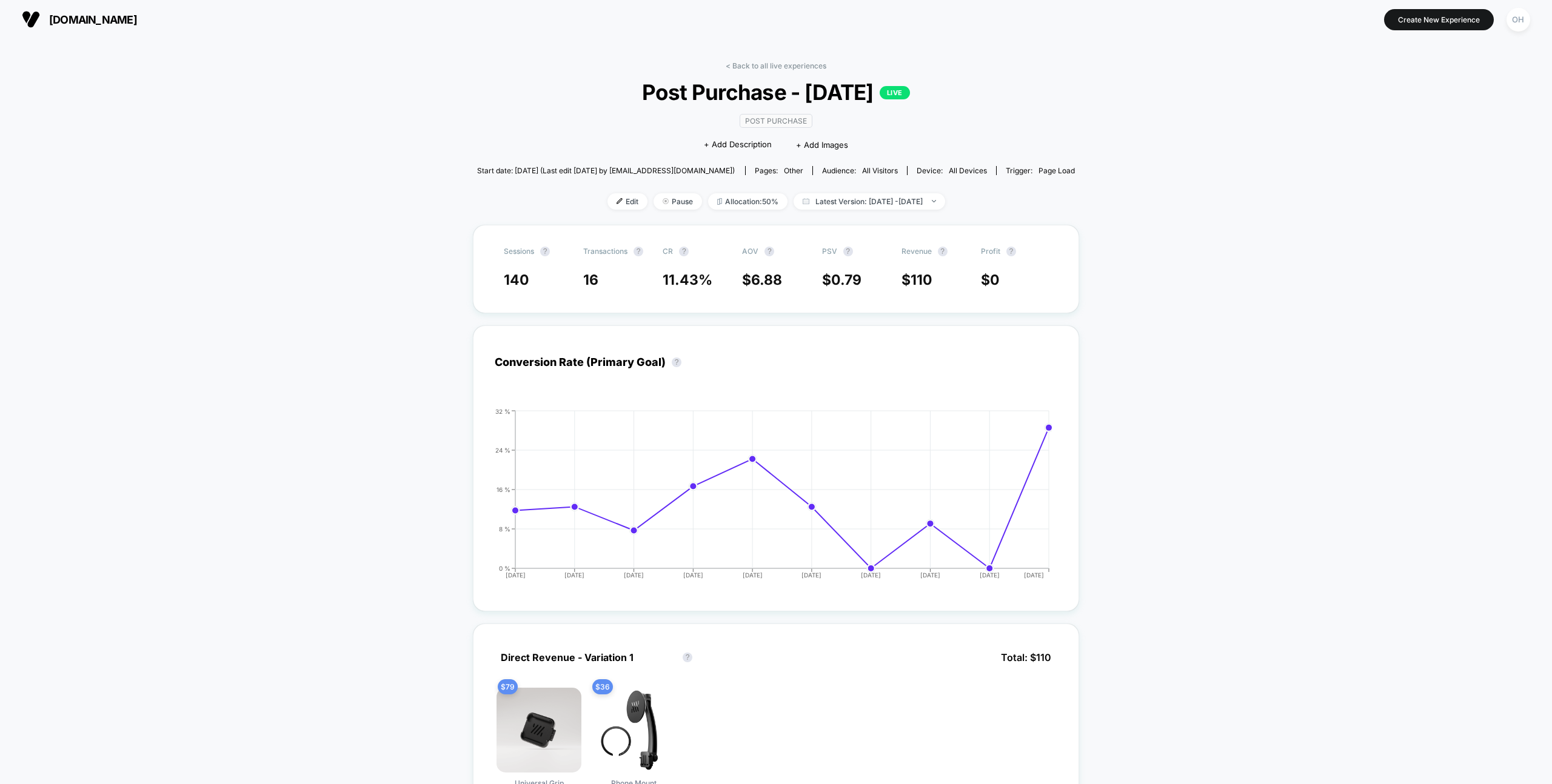
click at [608, 199] on span "Edit" at bounding box center [628, 198] width 40 height 16
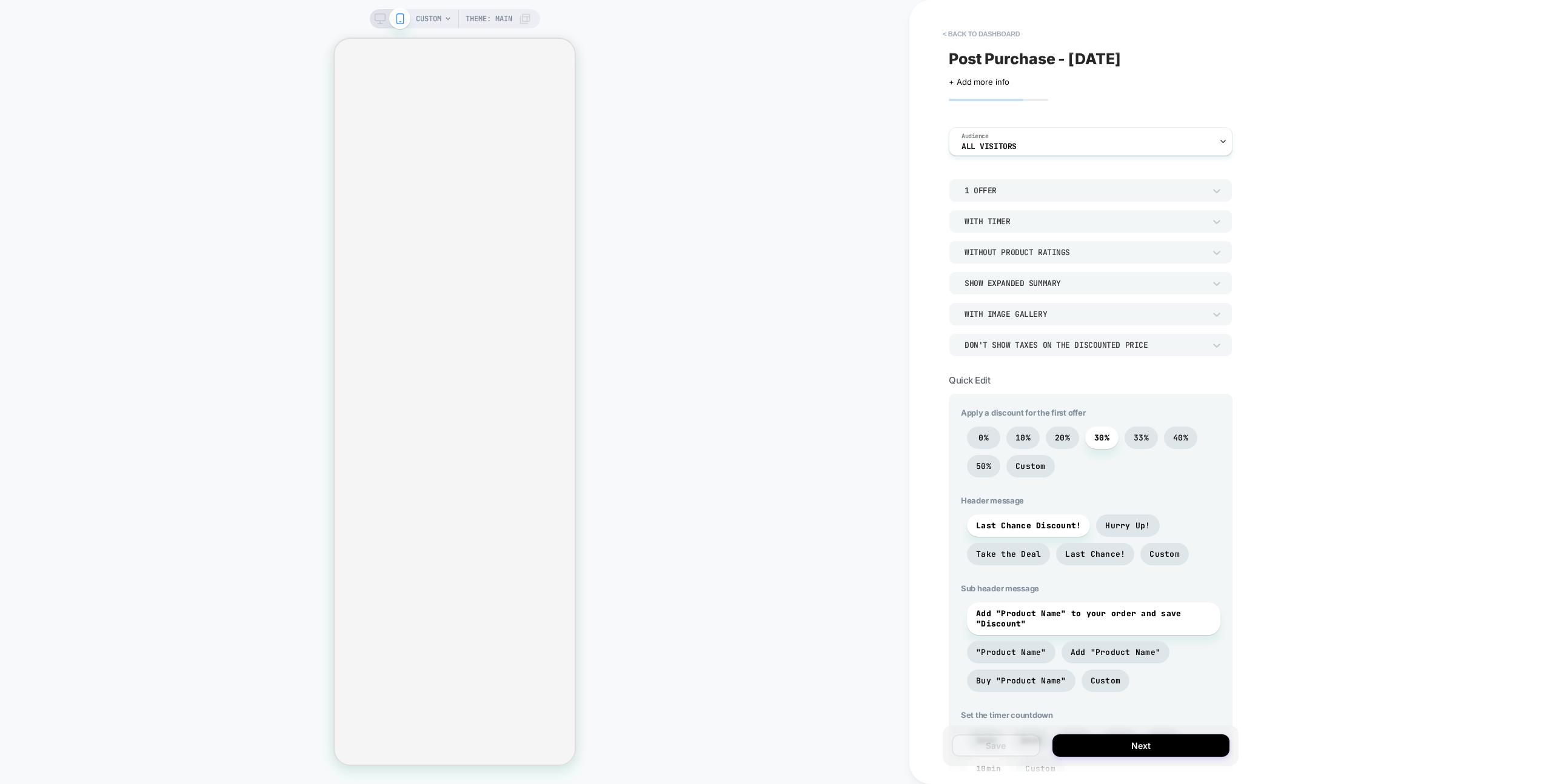
scroll to position [507, 0]
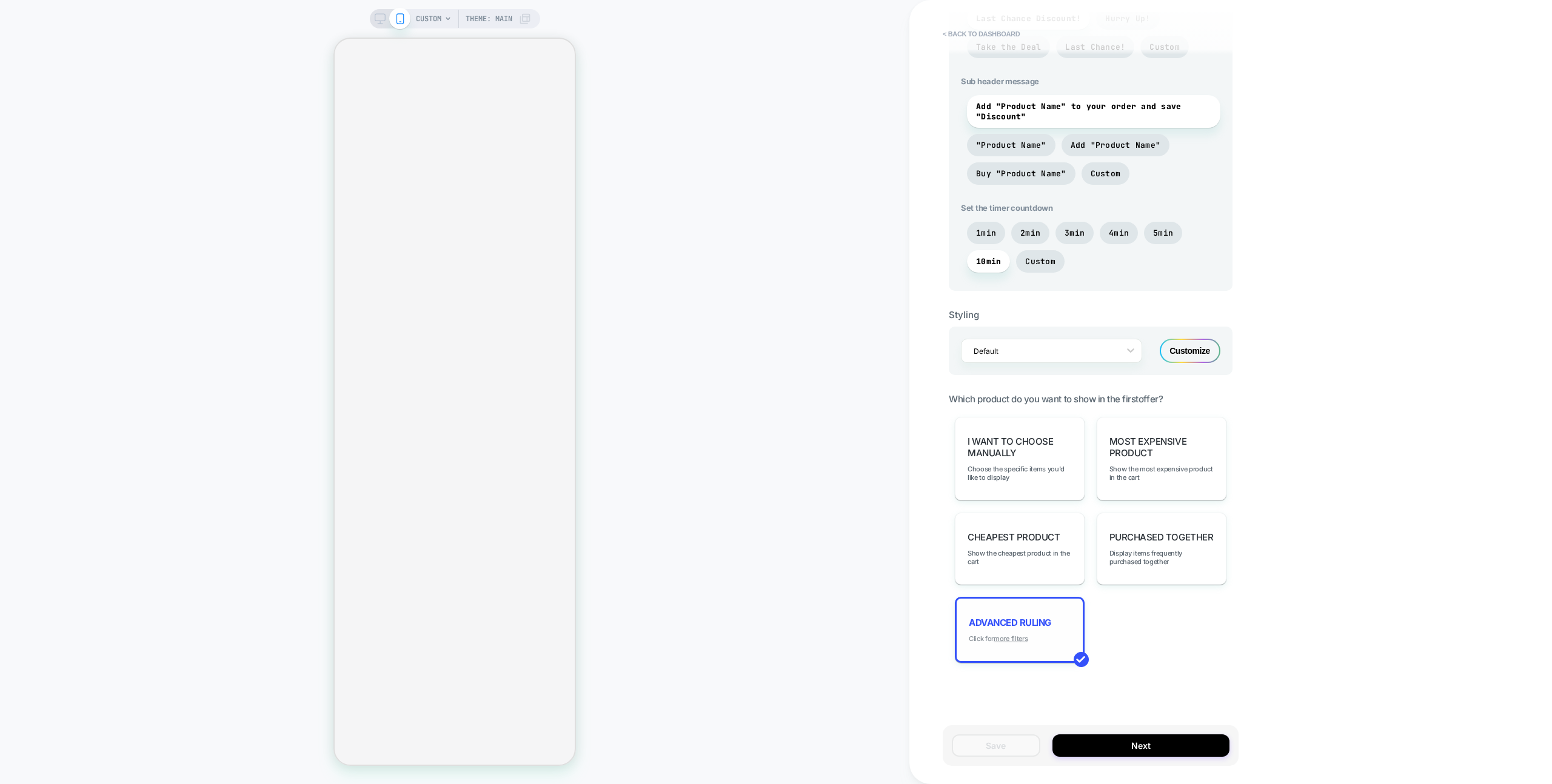
click at [1013, 640] on u "more filters" at bounding box center [1011, 638] width 34 height 9
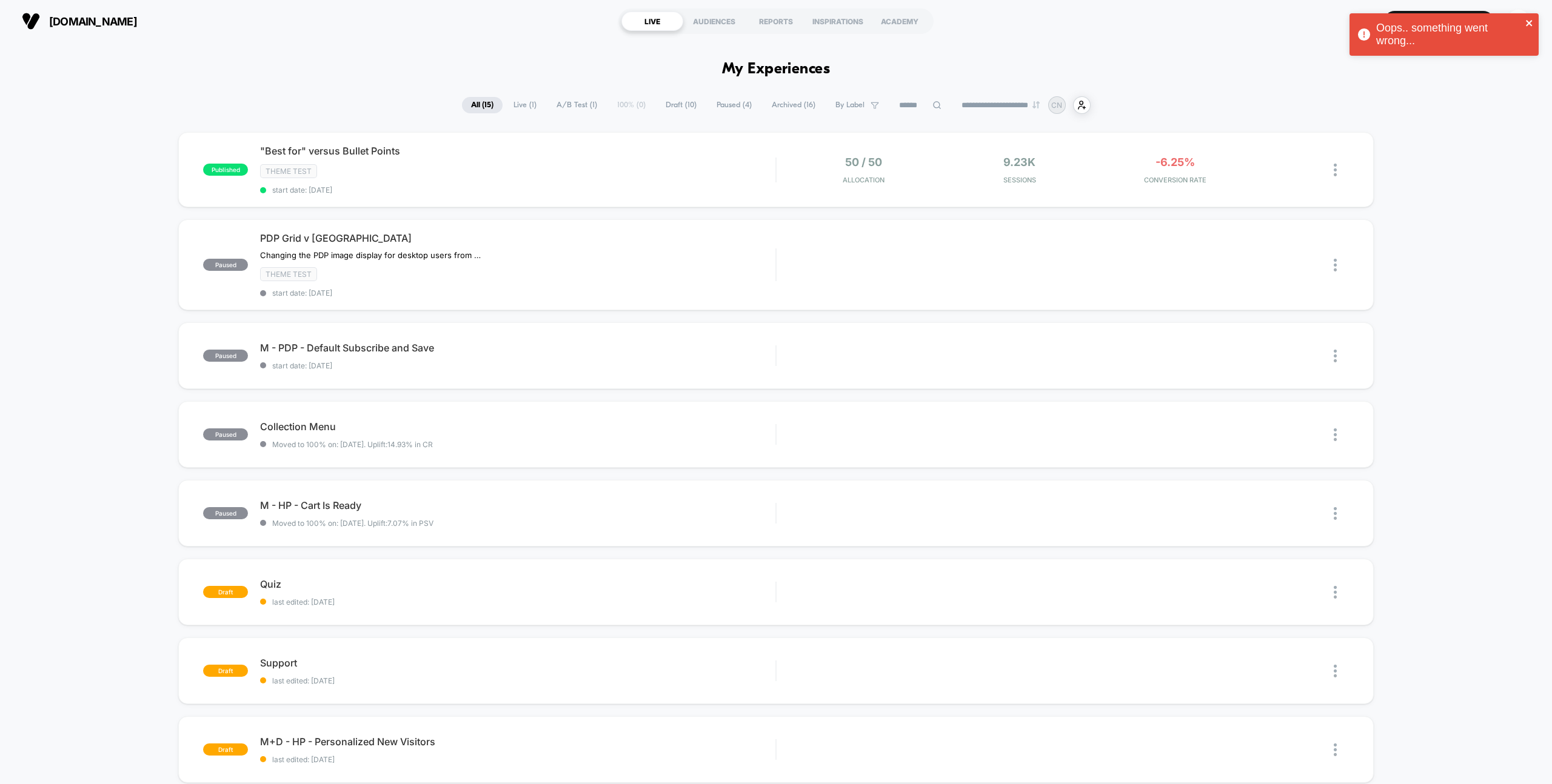
click at [1531, 21] on icon "close" at bounding box center [1529, 23] width 9 height 10
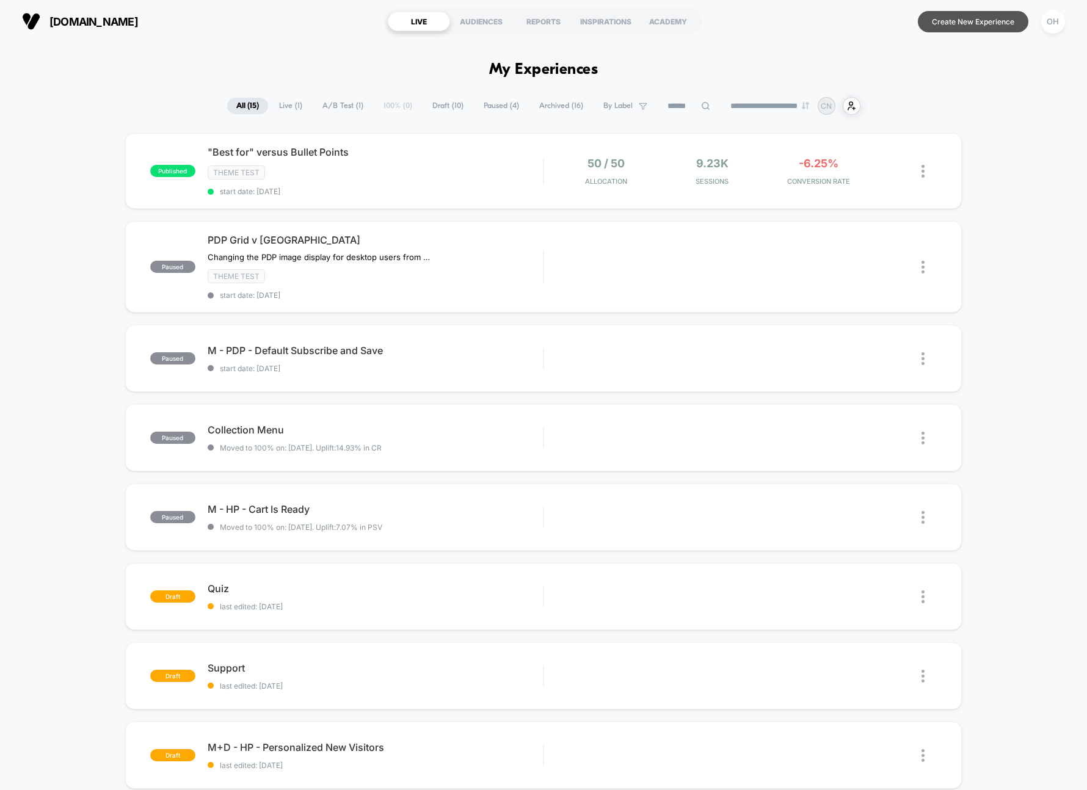
click at [947, 19] on button "Create New Experience" at bounding box center [973, 21] width 111 height 21
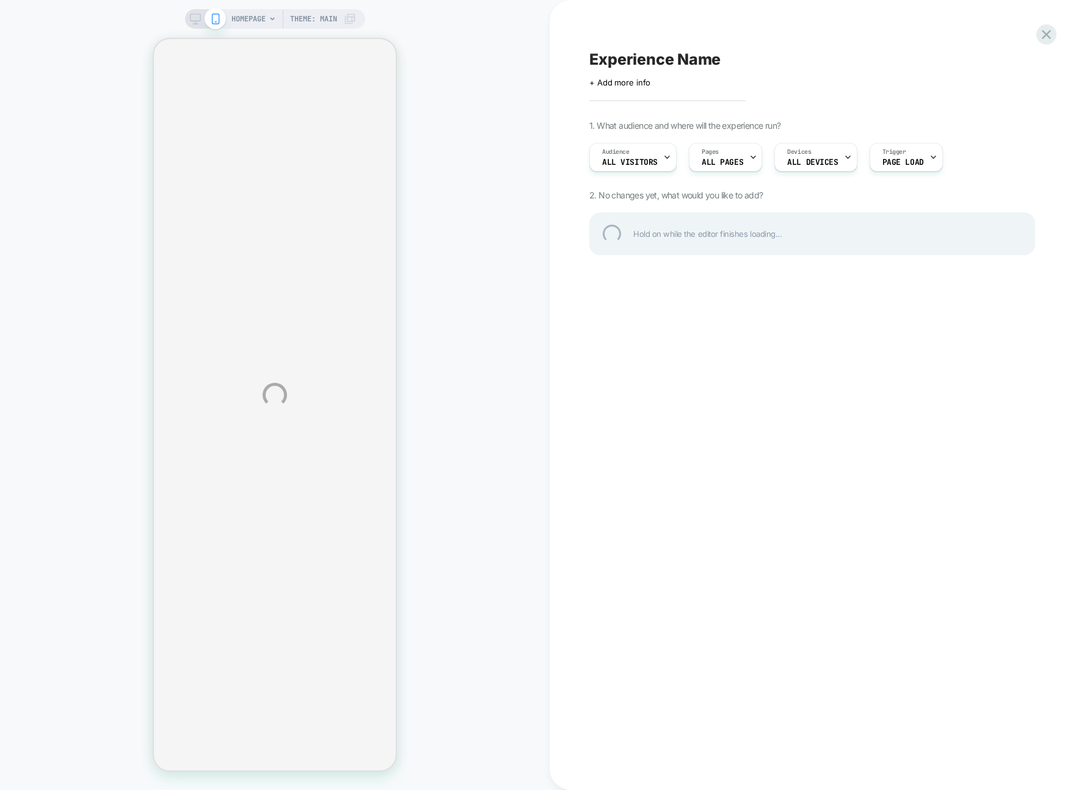
click at [923, 15] on div "HOMEPAGE Theme: MAIN Experience Name Click to edit experience details + Add mor…" at bounding box center [543, 395] width 1087 height 790
click at [481, 40] on div "HOMEPAGE Theme: MAIN Experience Name Click to edit experience details + Add mor…" at bounding box center [543, 395] width 1087 height 790
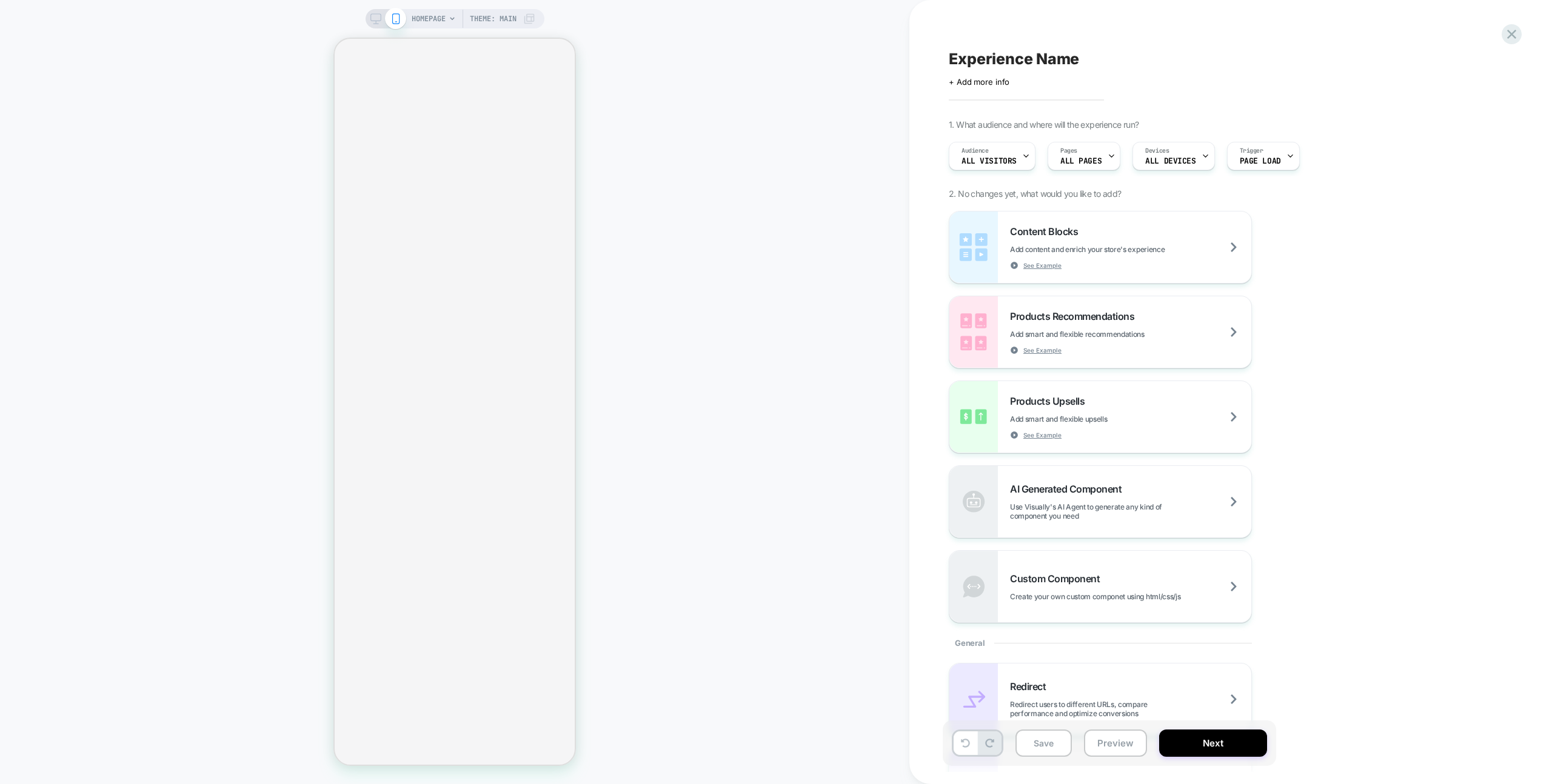
click at [751, 91] on div "HOMEPAGE Theme: MAIN" at bounding box center [455, 392] width 910 height 760
click at [432, 18] on span "HOMEPAGE" at bounding box center [429, 19] width 34 height 20
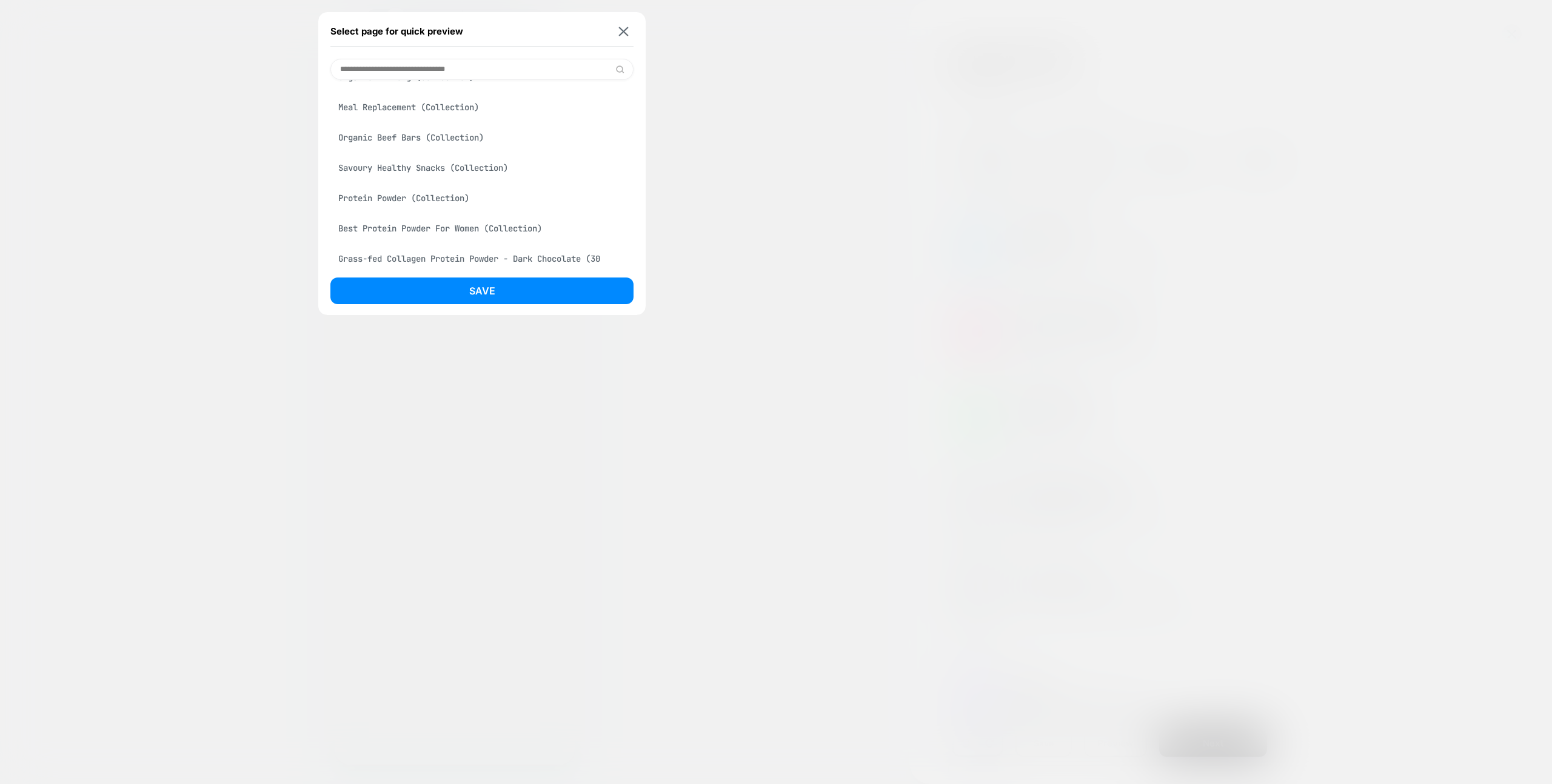
scroll to position [544, 0]
click at [387, 149] on div "Grass-fed Collagen Protein Powder - Unflavoured (30 serves) [australian] (Produ…" at bounding box center [482, 132] width 303 height 34
click at [478, 297] on button "Save" at bounding box center [482, 291] width 303 height 27
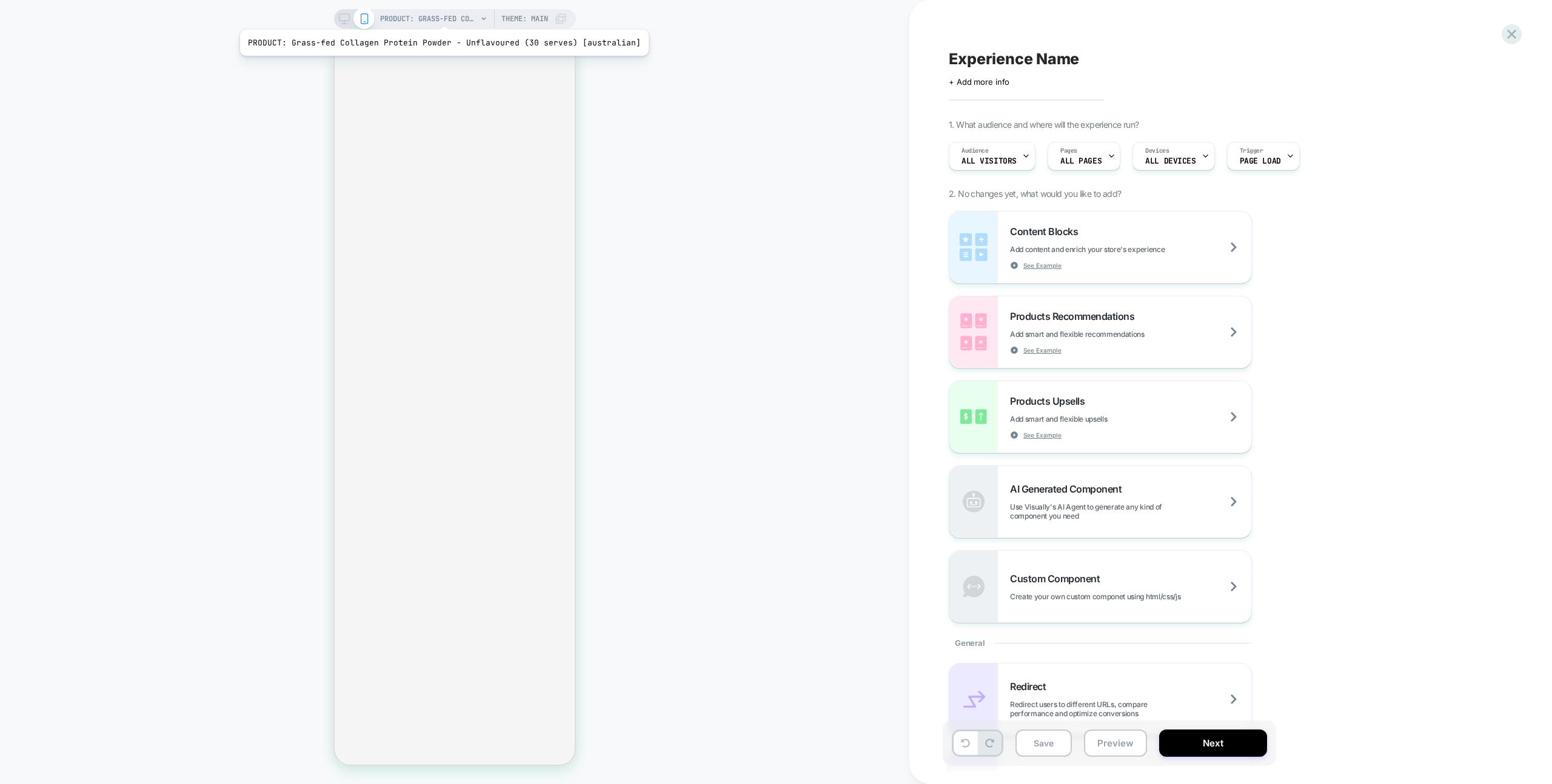
click at [440, 15] on span "PRODUCT: Grass-fed Collagen Protein Powder - Unflavoured (30 serves) [australia…" at bounding box center [429, 19] width 97 height 20
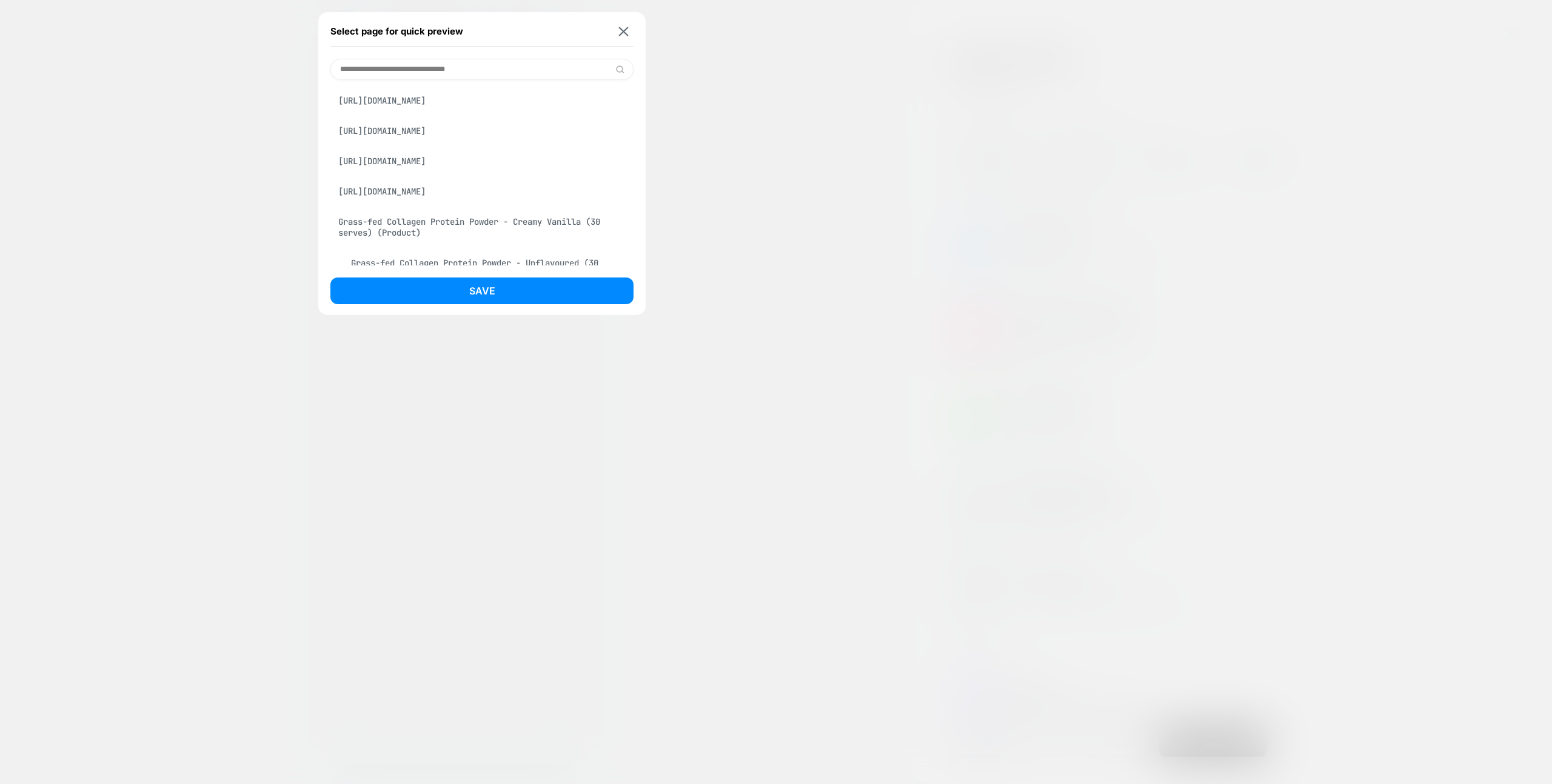
scroll to position [726, 0]
drag, startPoint x: 396, startPoint y: 204, endPoint x: 471, endPoint y: 265, distance: 96.7
click at [396, 157] on div "Organic Beef Bars Mixed Box (12 x Bars) (Product)" at bounding box center [482, 145] width 303 height 23
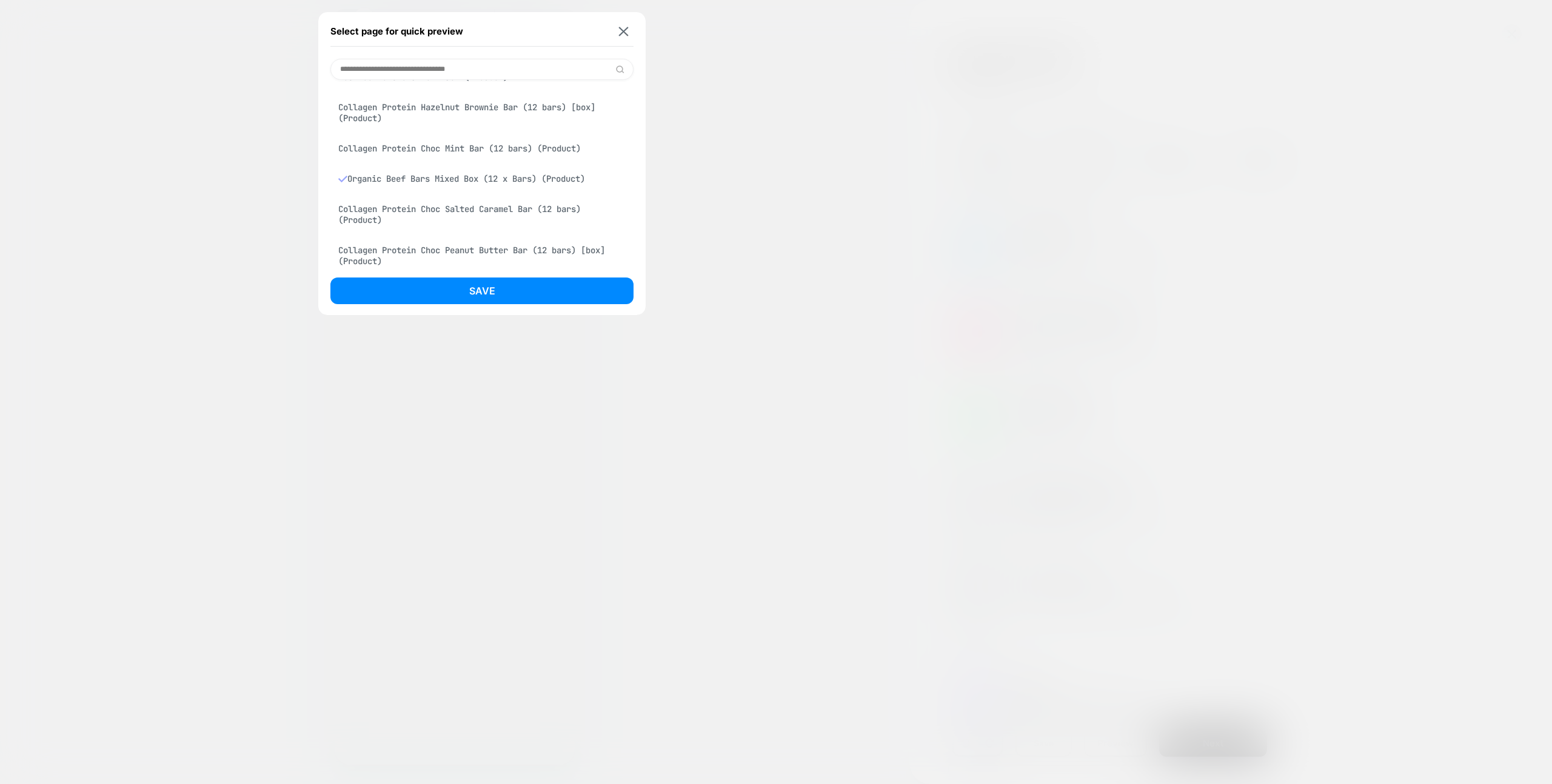
scroll to position [759, 0]
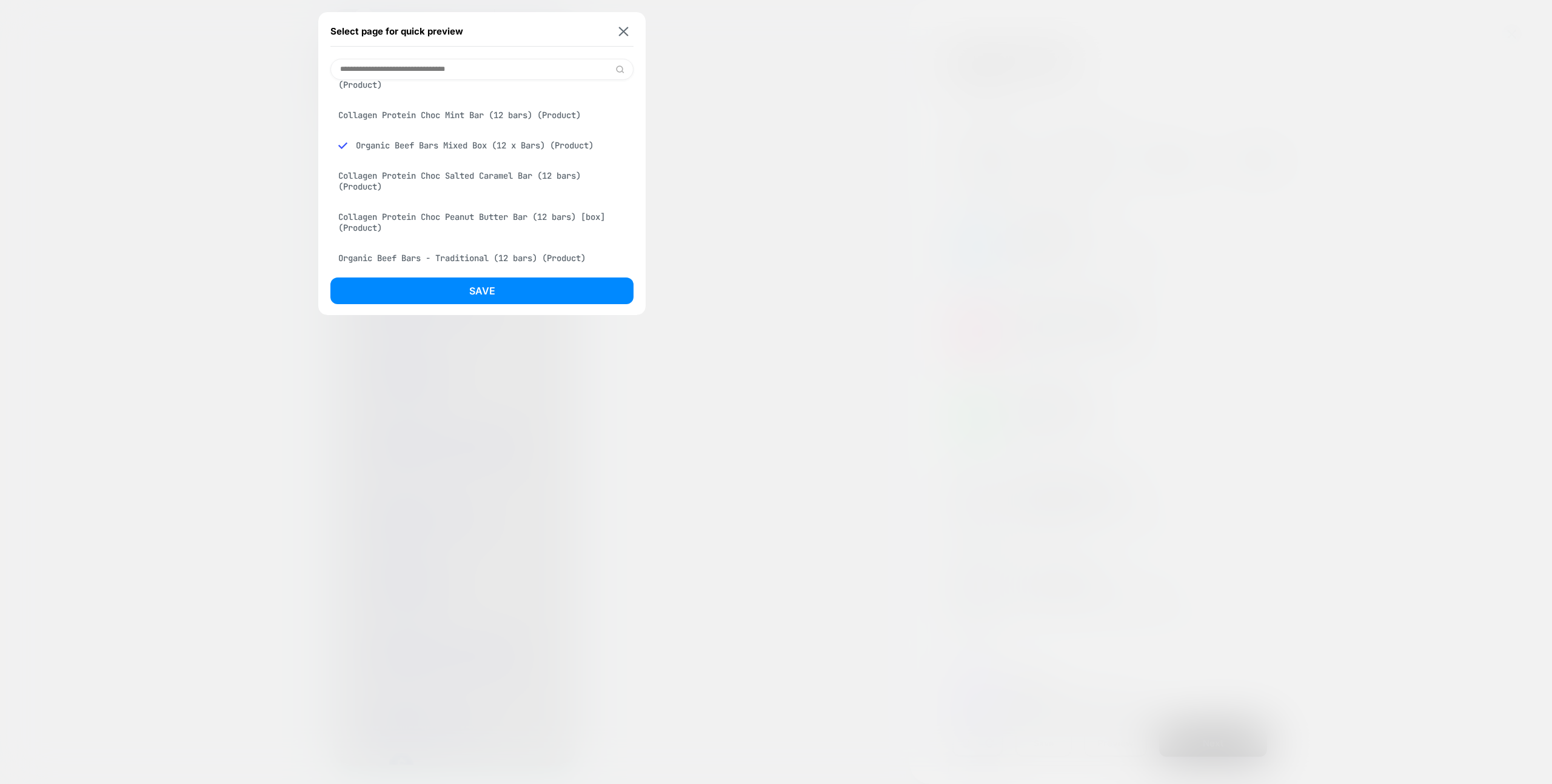
click at [494, 283] on button "Save" at bounding box center [482, 291] width 303 height 27
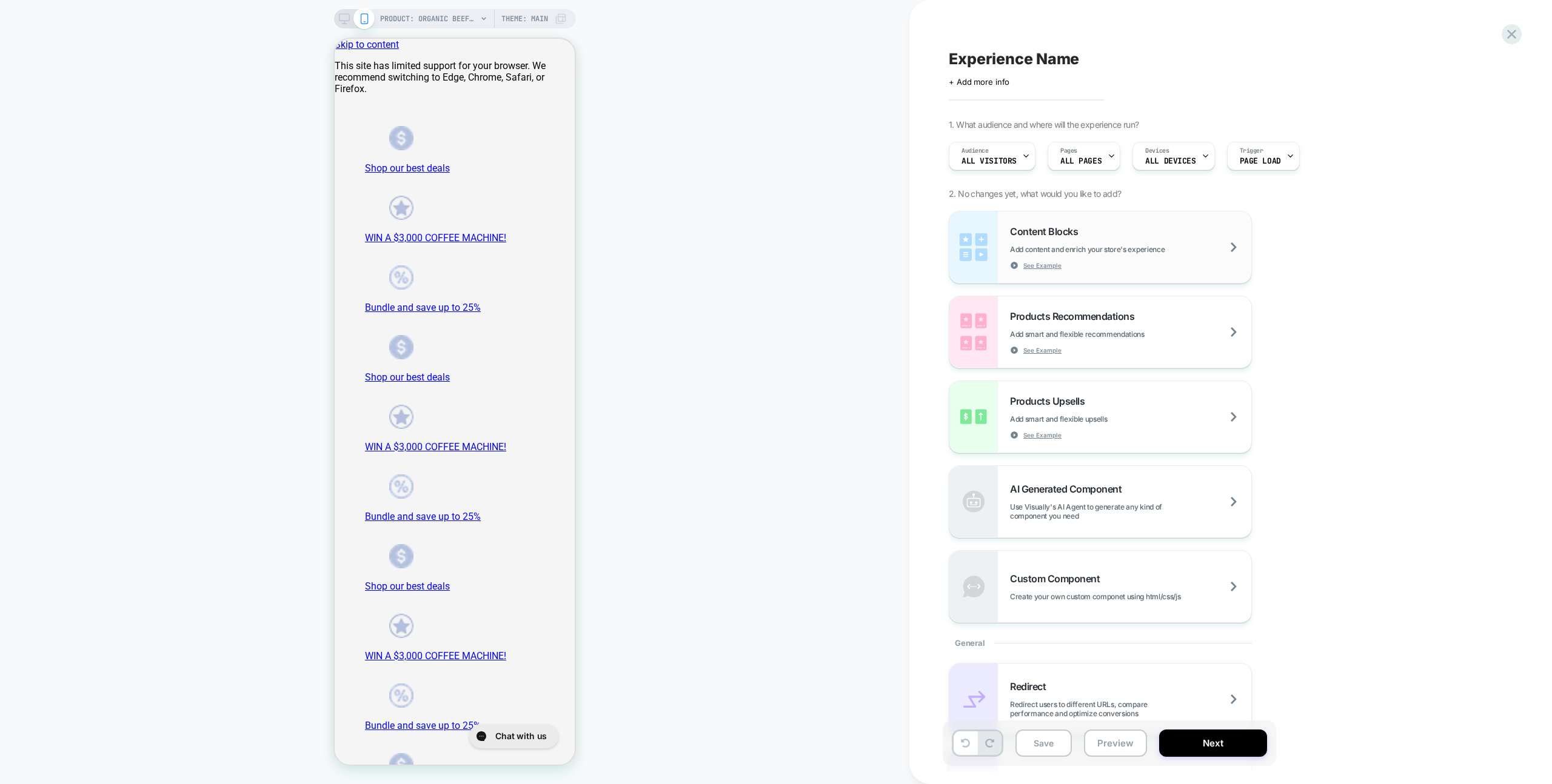
scroll to position [0, 0]
click at [409, 15] on span "PRODUCT: Organic Beef Bars Mixed Box (12 x Bars)" at bounding box center [429, 19] width 97 height 20
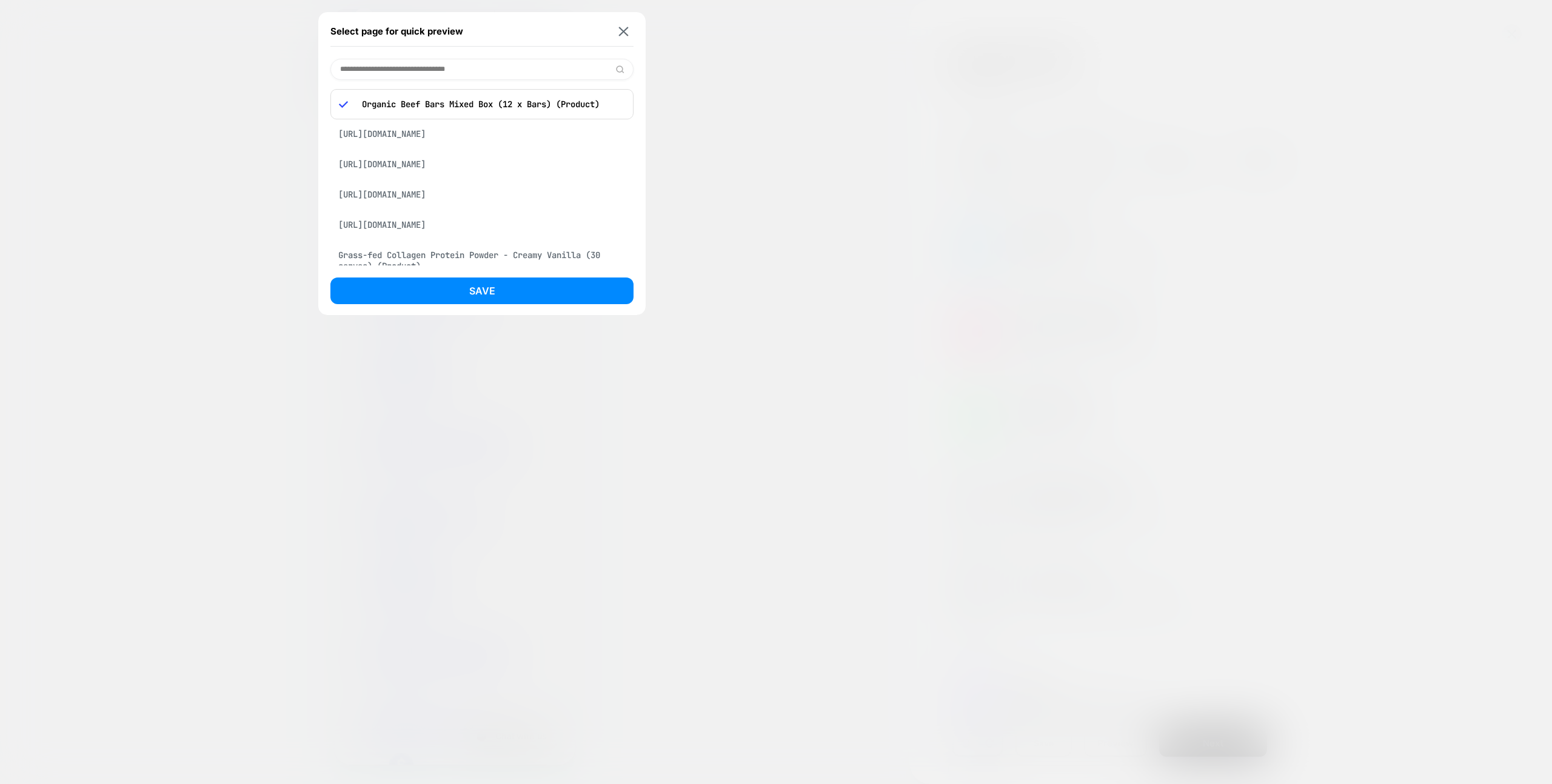
click at [621, 37] on button at bounding box center [623, 31] width 15 height 10
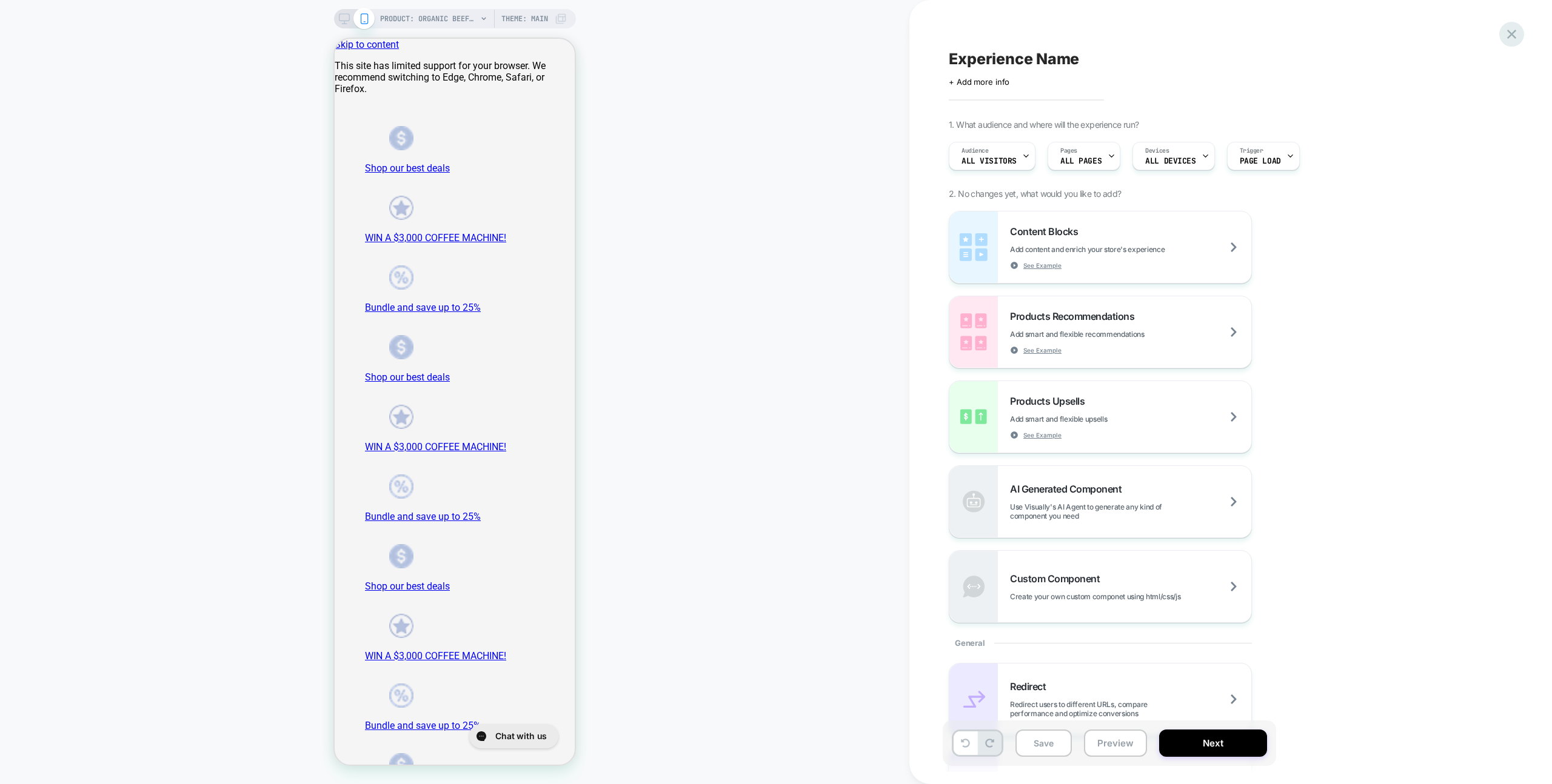
click at [1078, 30] on icon at bounding box center [1511, 34] width 16 height 16
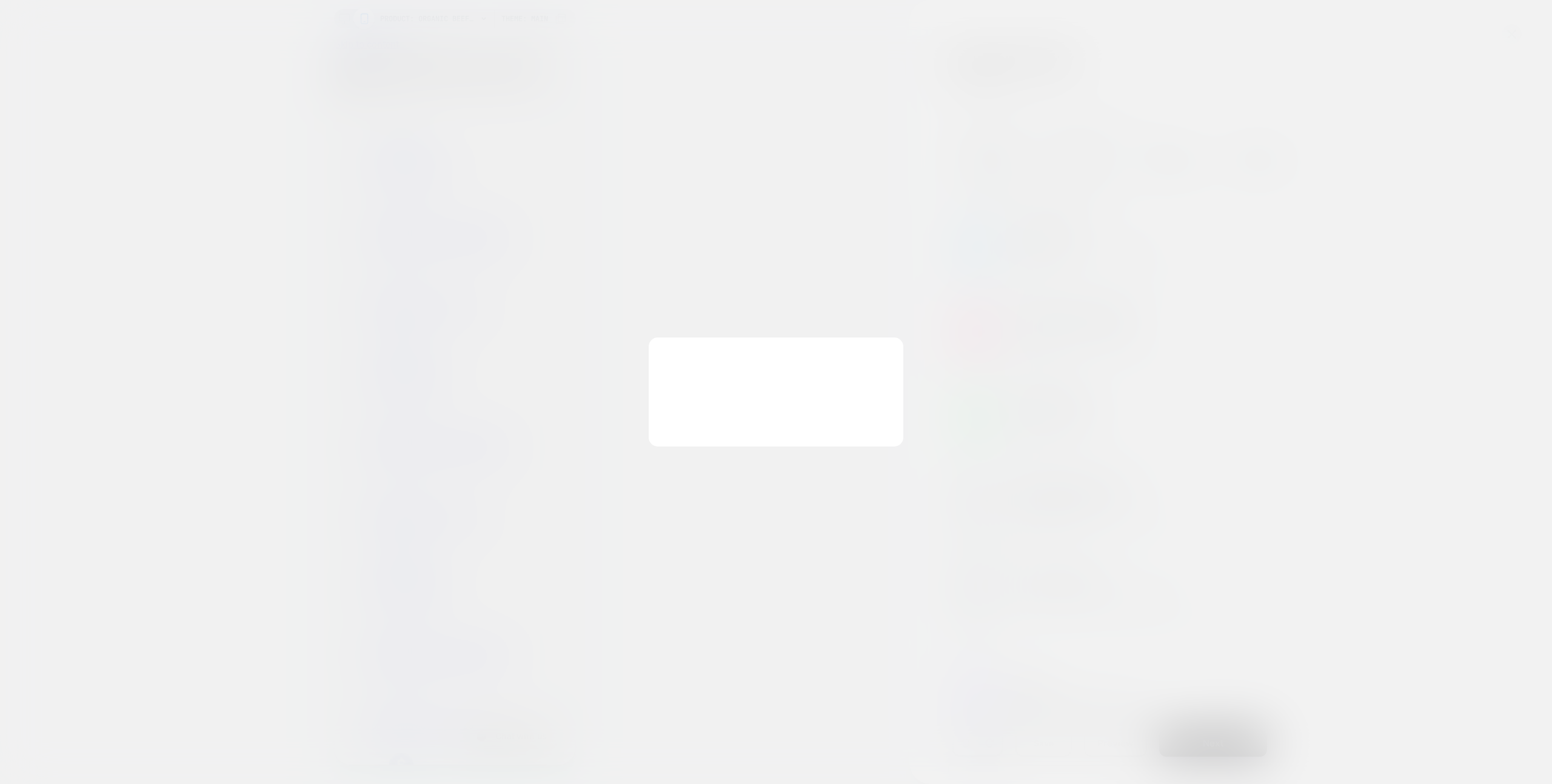
click at [0, 0] on button "Discard Changes" at bounding box center [0, 0] width 0 height 0
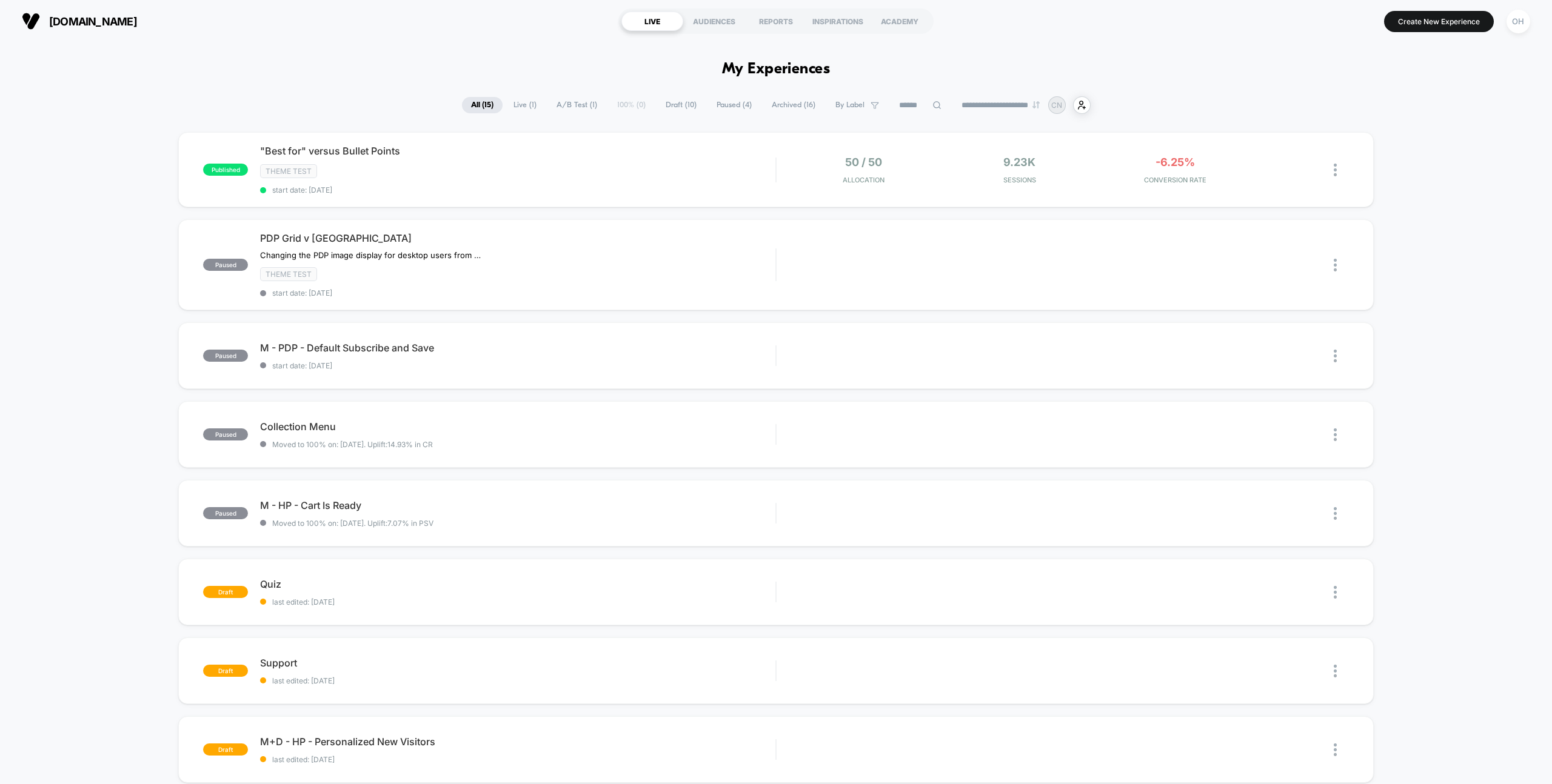
click at [1078, 32] on button "OH" at bounding box center [1518, 21] width 31 height 25
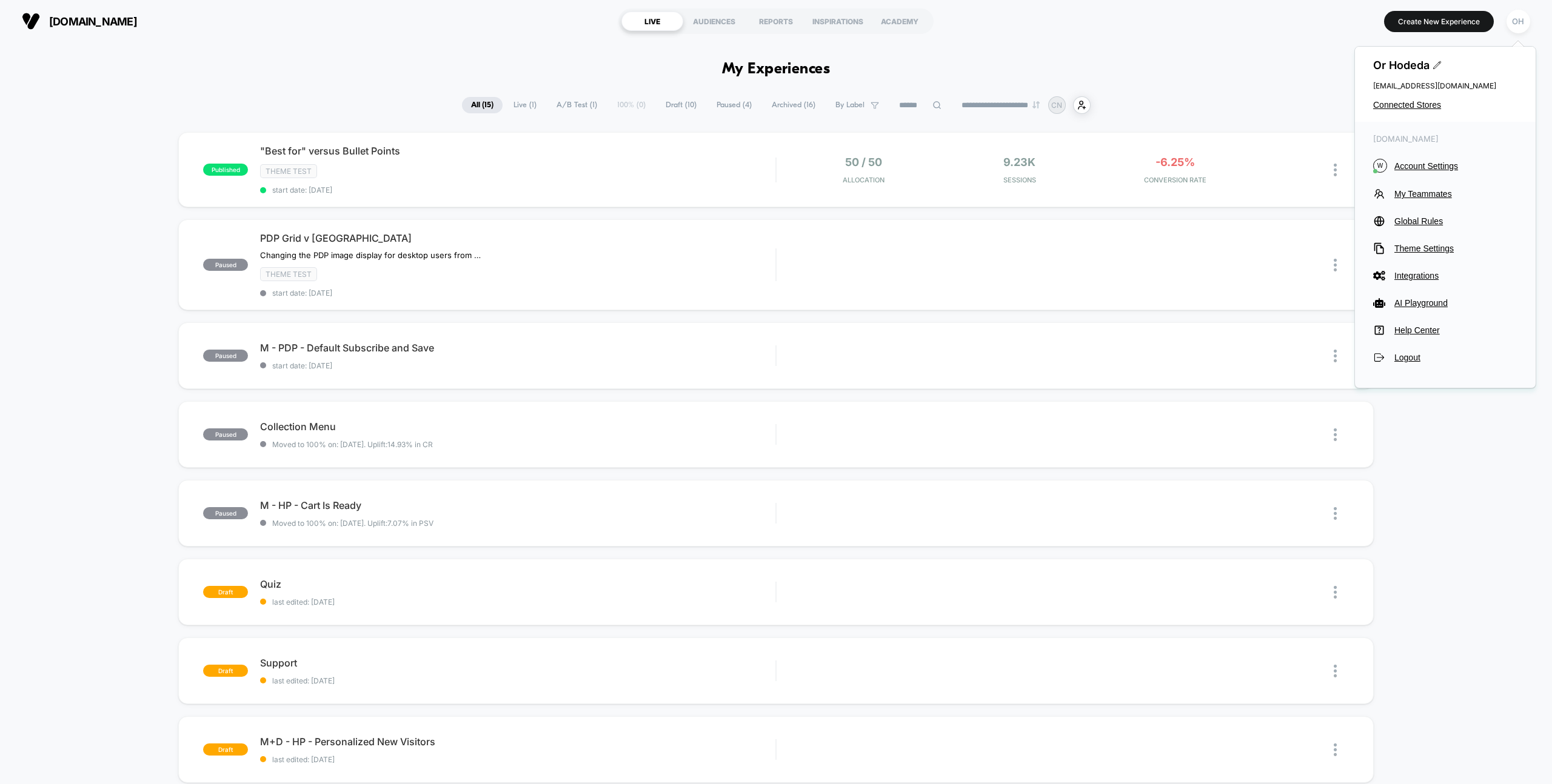
drag, startPoint x: 1523, startPoint y: 27, endPoint x: 1512, endPoint y: 51, distance: 26.4
click at [1078, 27] on div "OH" at bounding box center [1518, 22] width 24 height 24
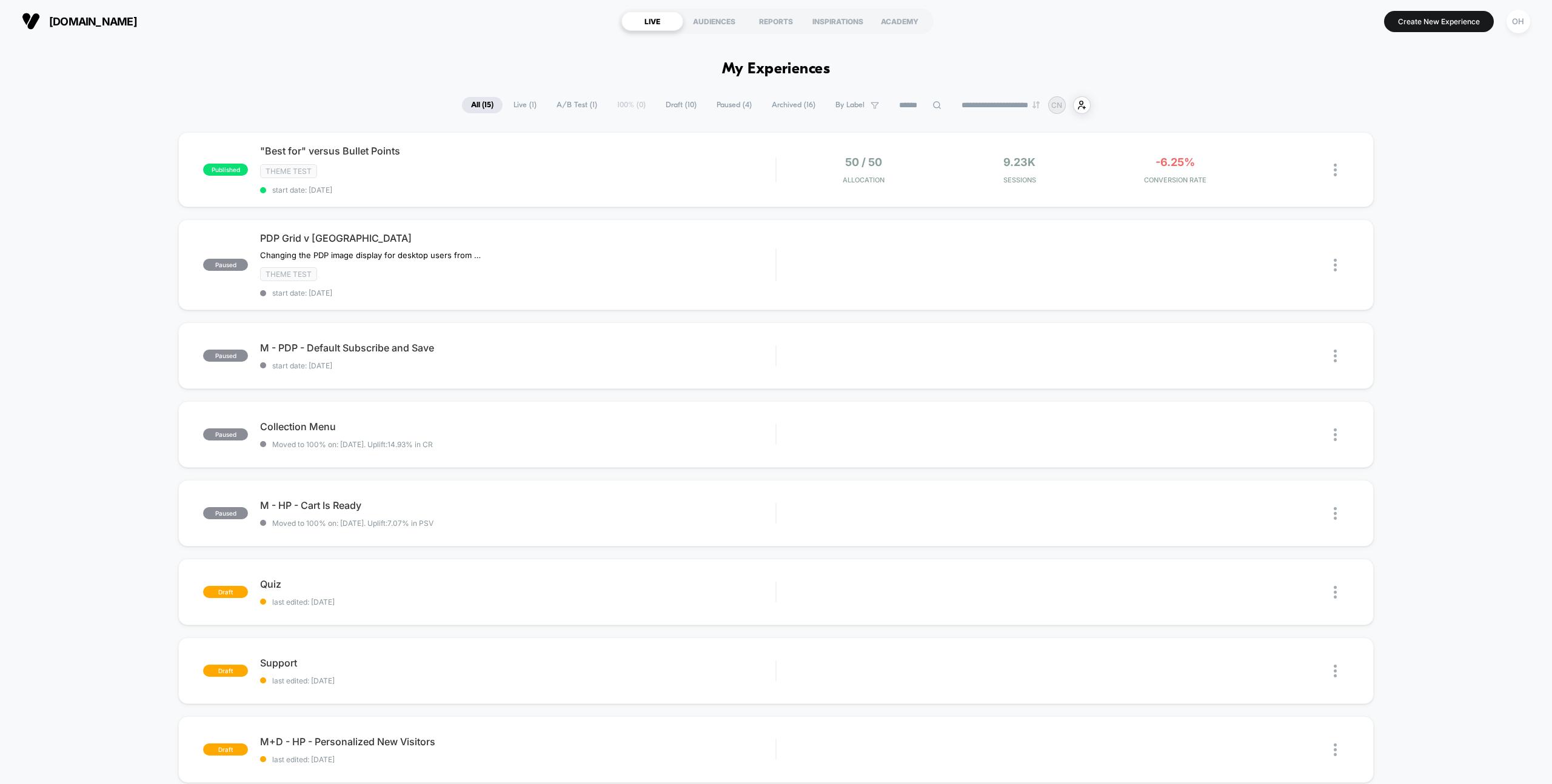
click at [1078, 13] on button "OH" at bounding box center [1518, 21] width 31 height 25
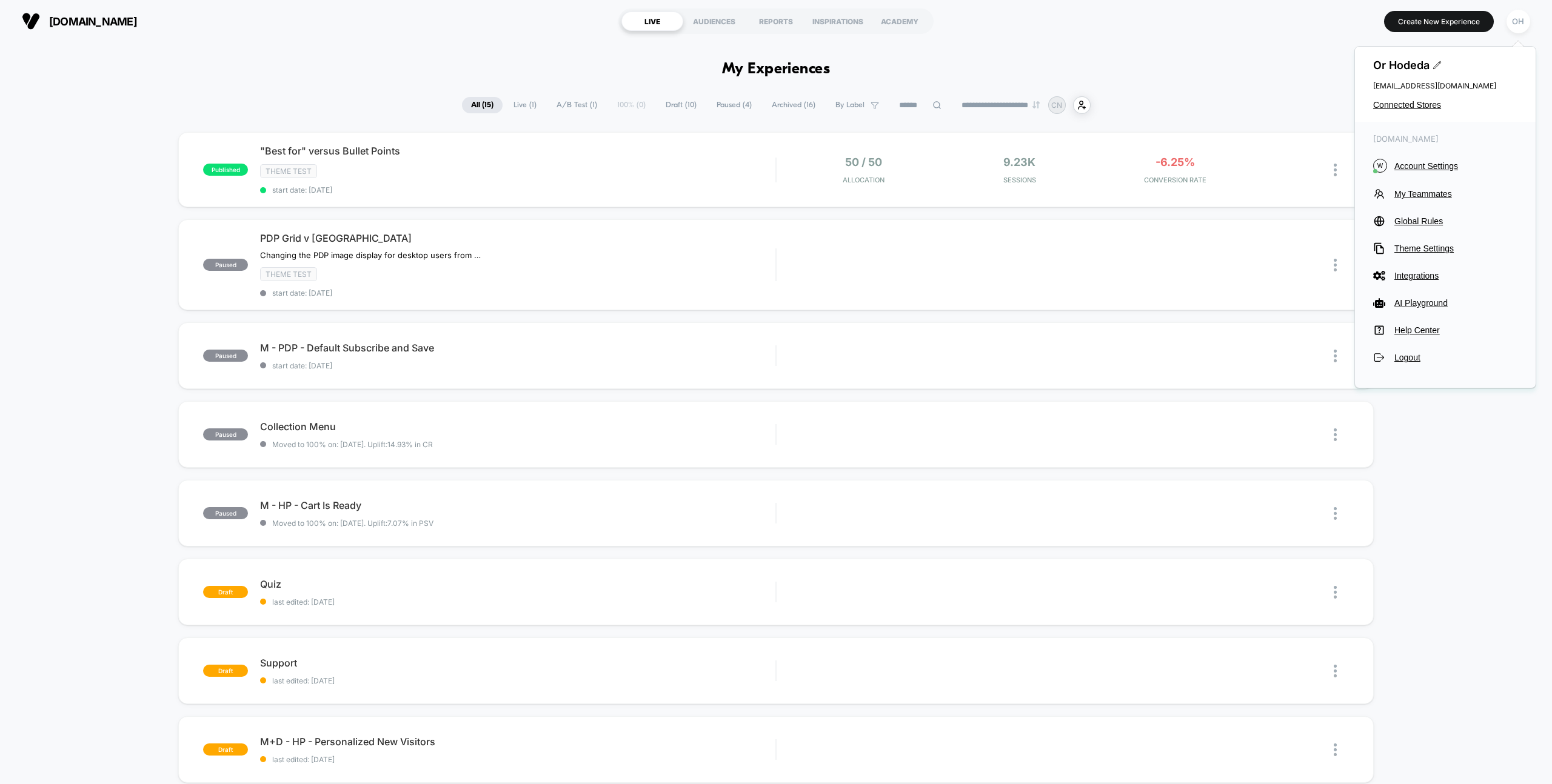
click at [1078, 16] on button "OH" at bounding box center [1518, 21] width 31 height 25
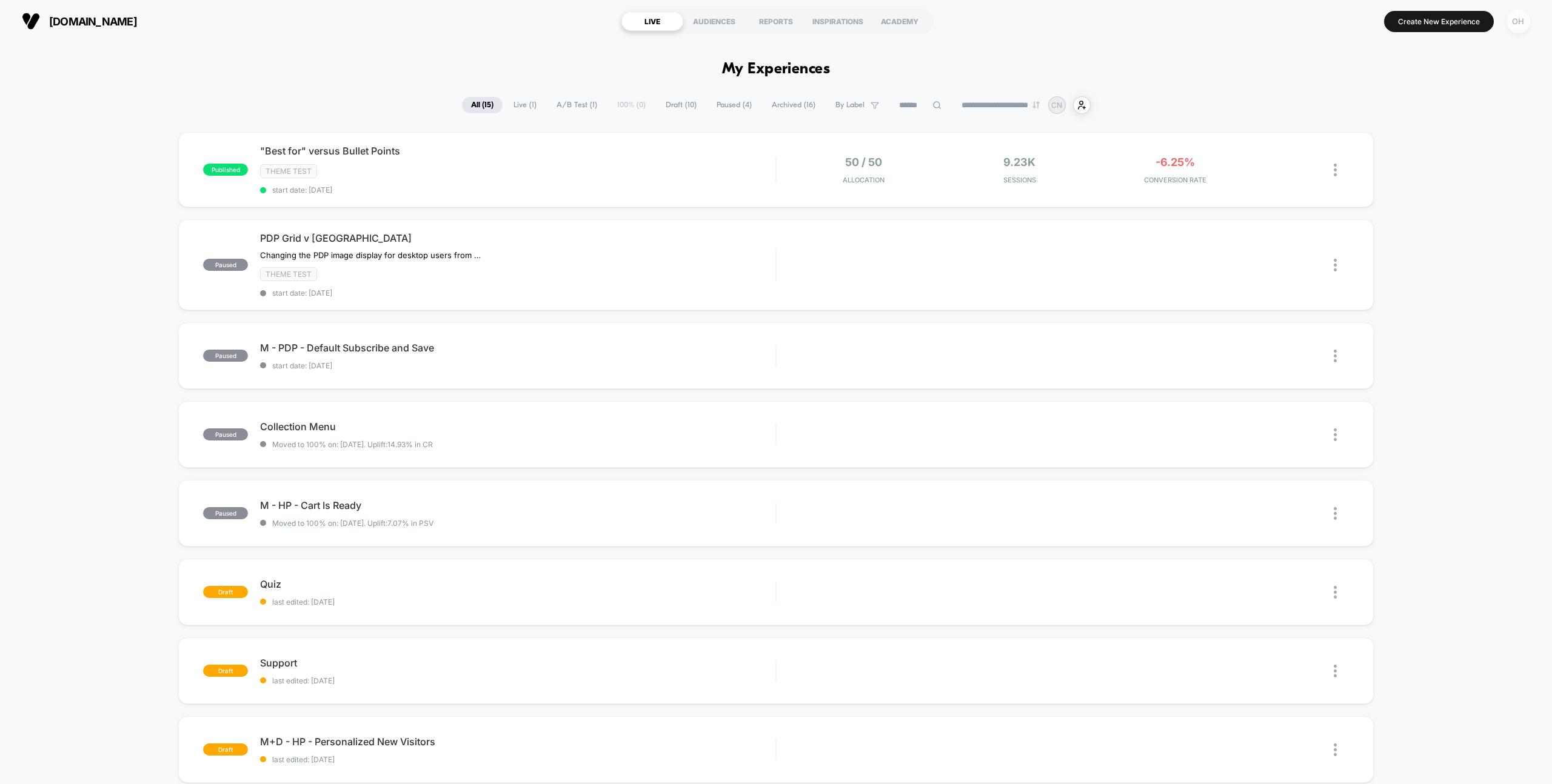
click at [1078, 17] on div "OH" at bounding box center [1518, 22] width 24 height 24
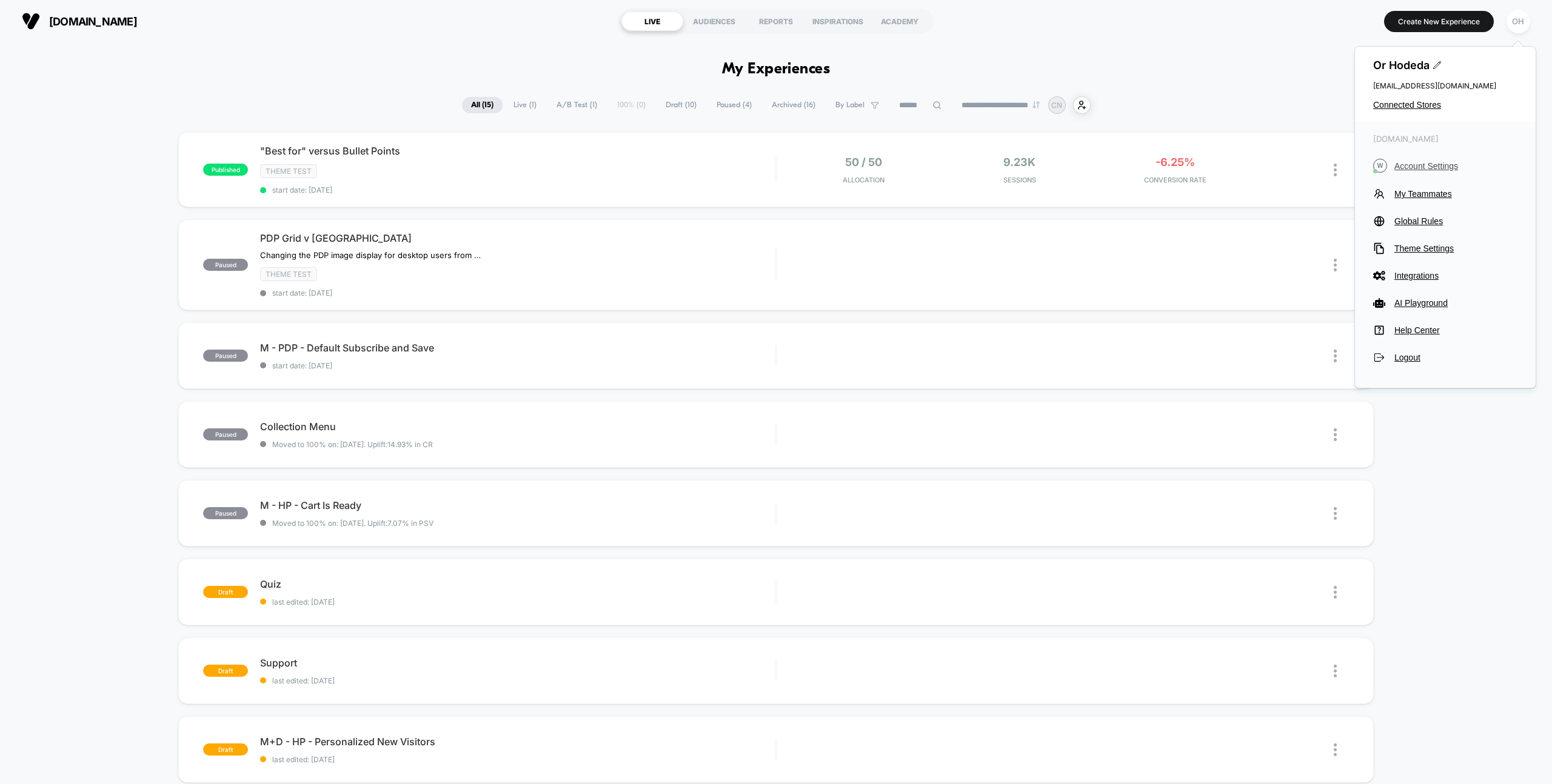
click at [1078, 164] on span "Account Settings" at bounding box center [1456, 166] width 123 height 10
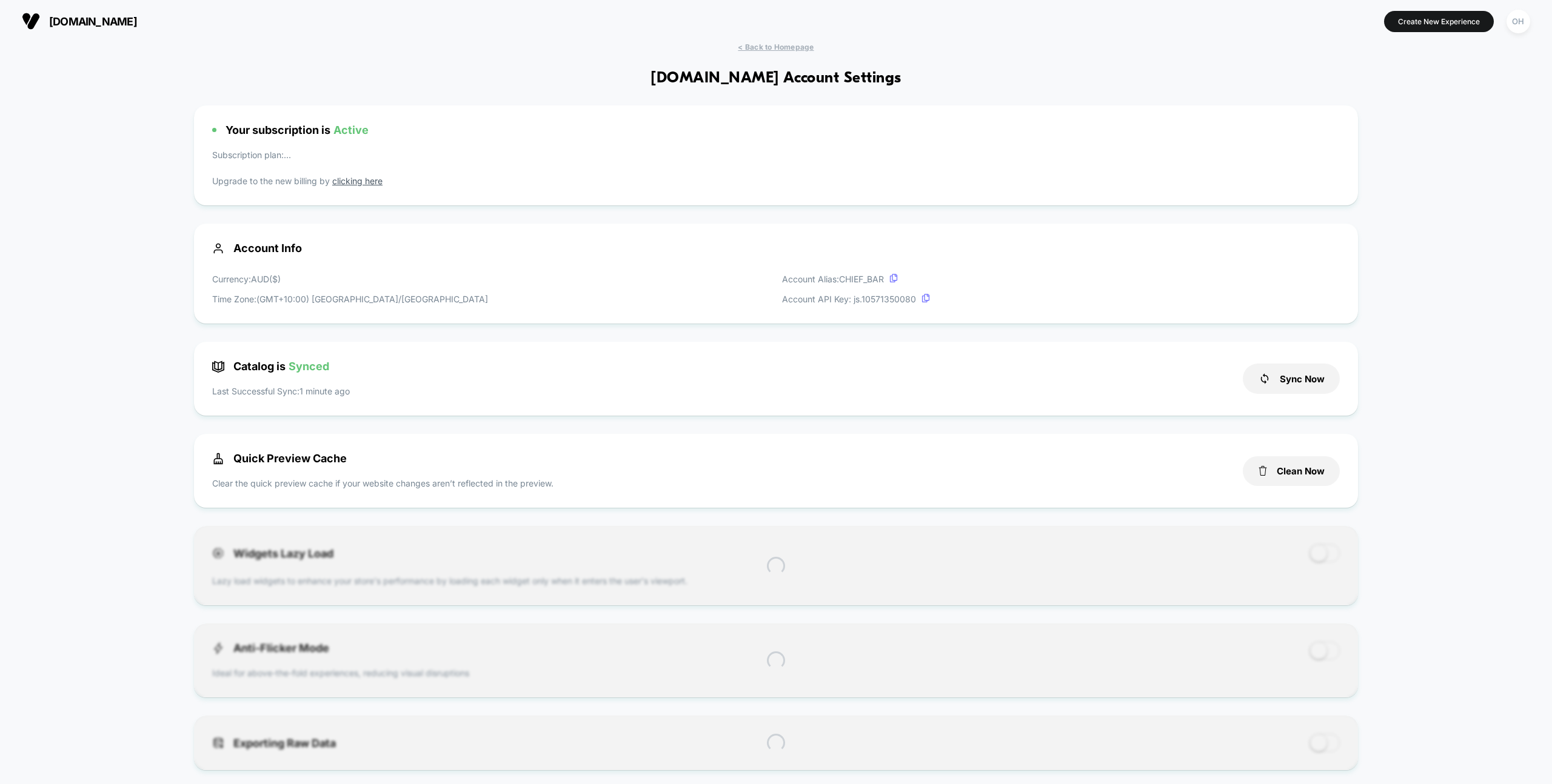
scroll to position [164, 0]
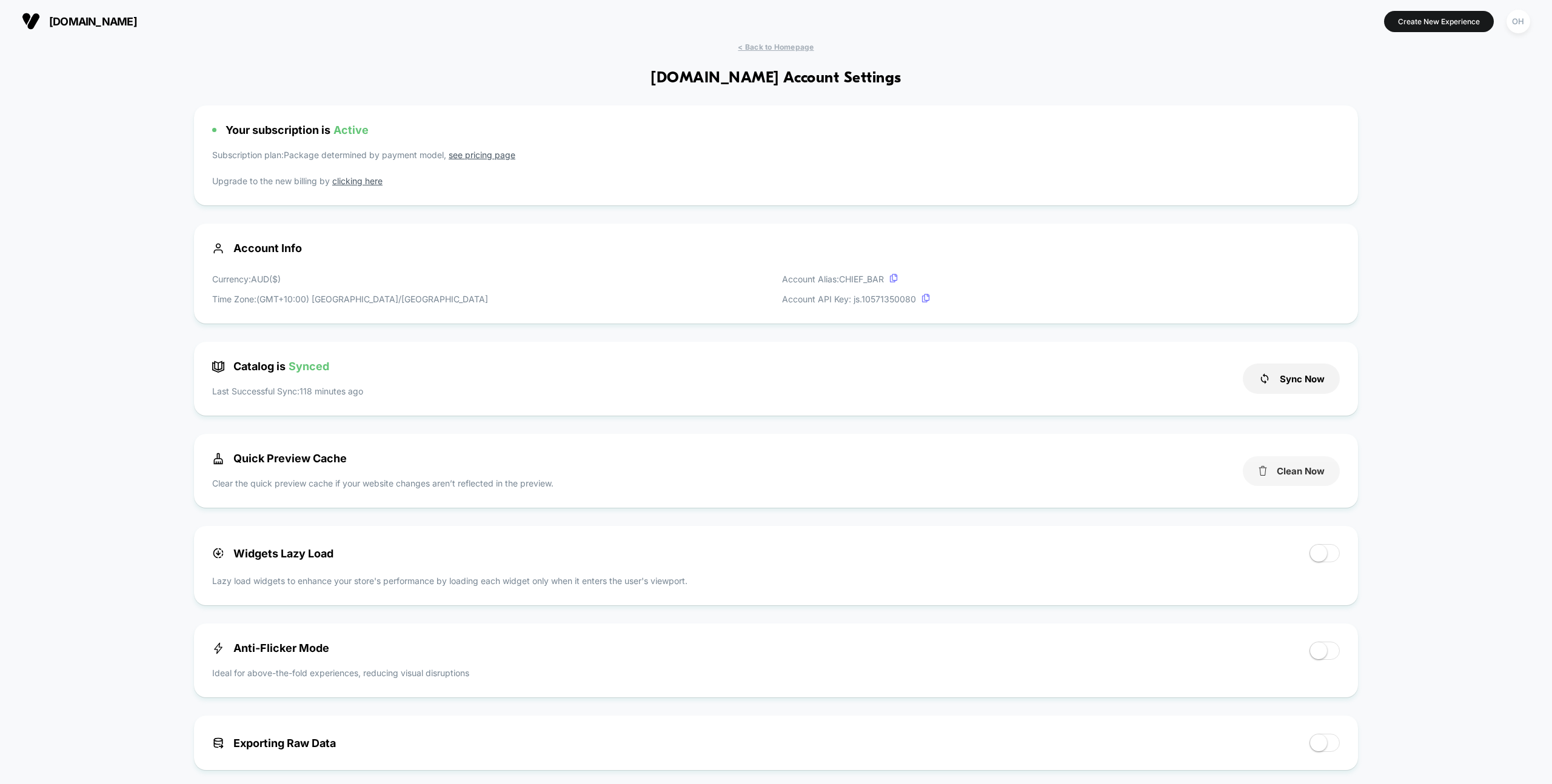
click at [1078, 477] on button "Clean Now" at bounding box center [1292, 471] width 97 height 30
click at [1078, 21] on button "Create New Experience" at bounding box center [1439, 21] width 110 height 21
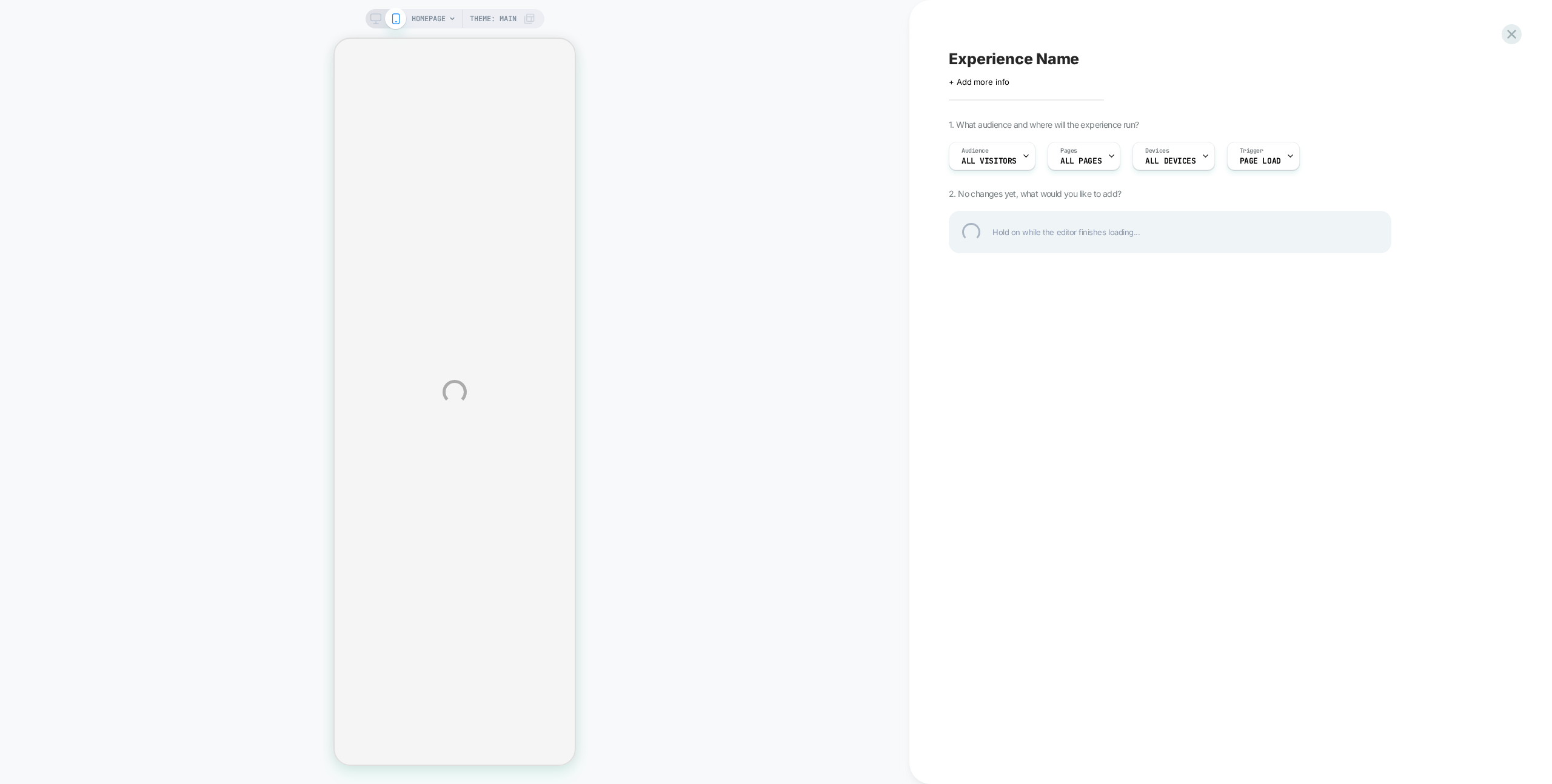
click at [812, 145] on div "HOMEPAGE Theme: MAIN Experience Name Click to edit experience details + Add mor…" at bounding box center [776, 392] width 1552 height 784
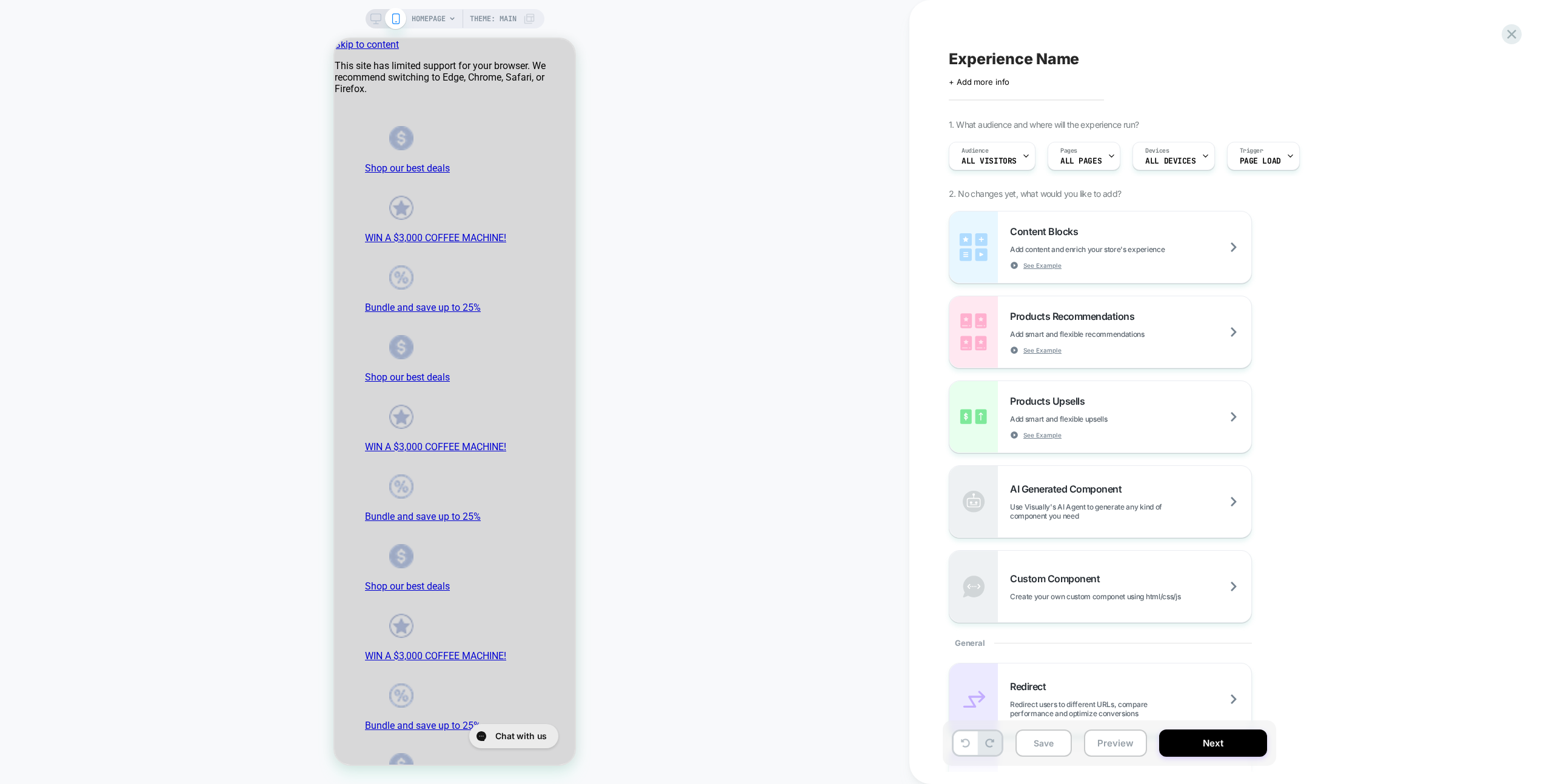
click at [456, 25] on div "HOMEPAGE Theme: MAIN" at bounding box center [474, 19] width 124 height 20
click at [428, 21] on span "HOMEPAGE" at bounding box center [429, 19] width 34 height 20
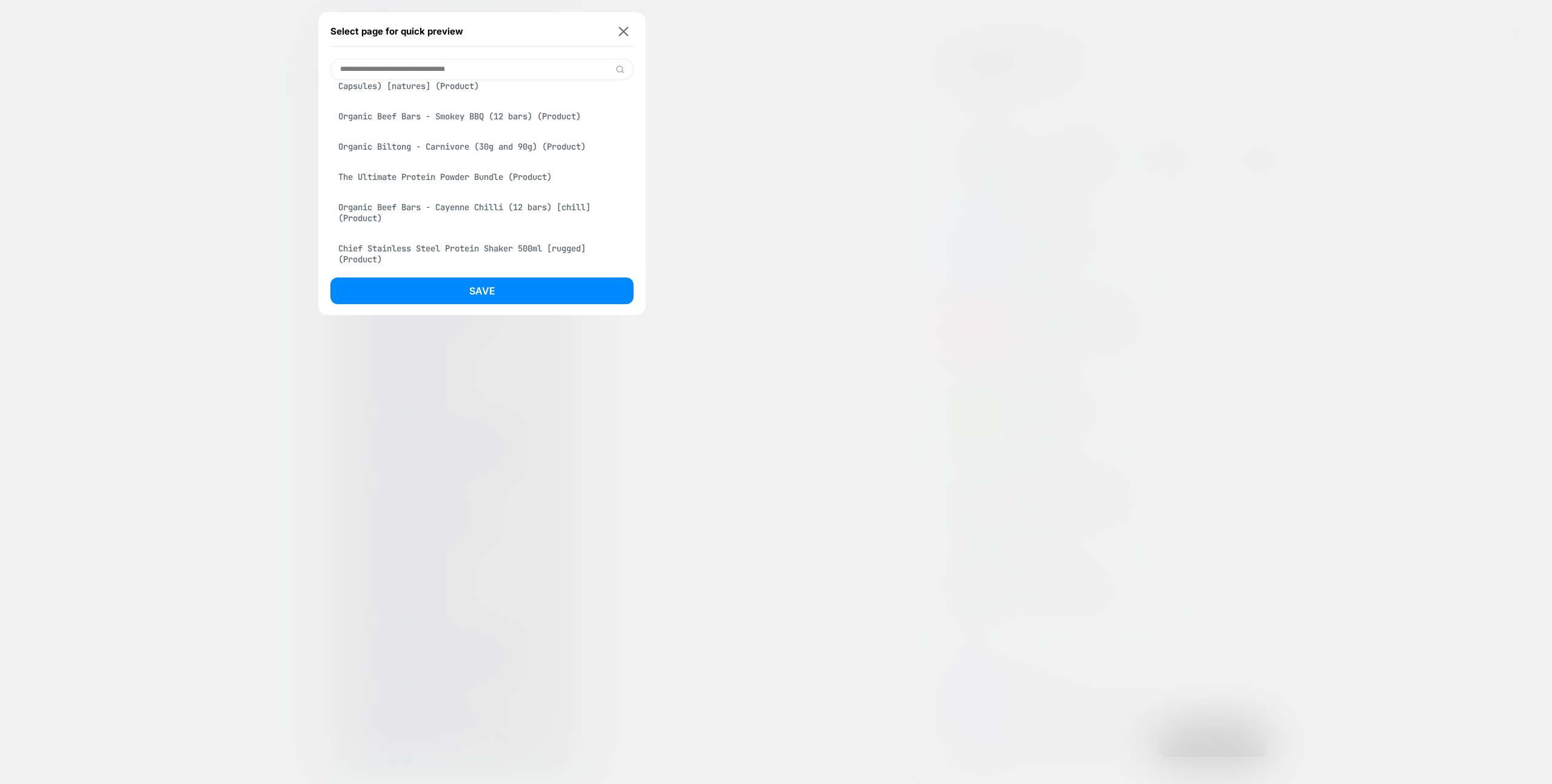
scroll to position [1573, 0]
drag, startPoint x: 542, startPoint y: 217, endPoint x: 542, endPoint y: 250, distance: 33.0
click at [542, 172] on div "Organic Beef Offal Multivitamin (120 Capsules) [natures] (Product)" at bounding box center [482, 155] width 303 height 34
click at [547, 275] on div "Select page for quick preview Organic Beef Offal Multivitamin (120 Capsules) [n…" at bounding box center [483, 163] width 328 height 303
drag, startPoint x: 559, startPoint y: 285, endPoint x: 568, endPoint y: 281, distance: 9.8
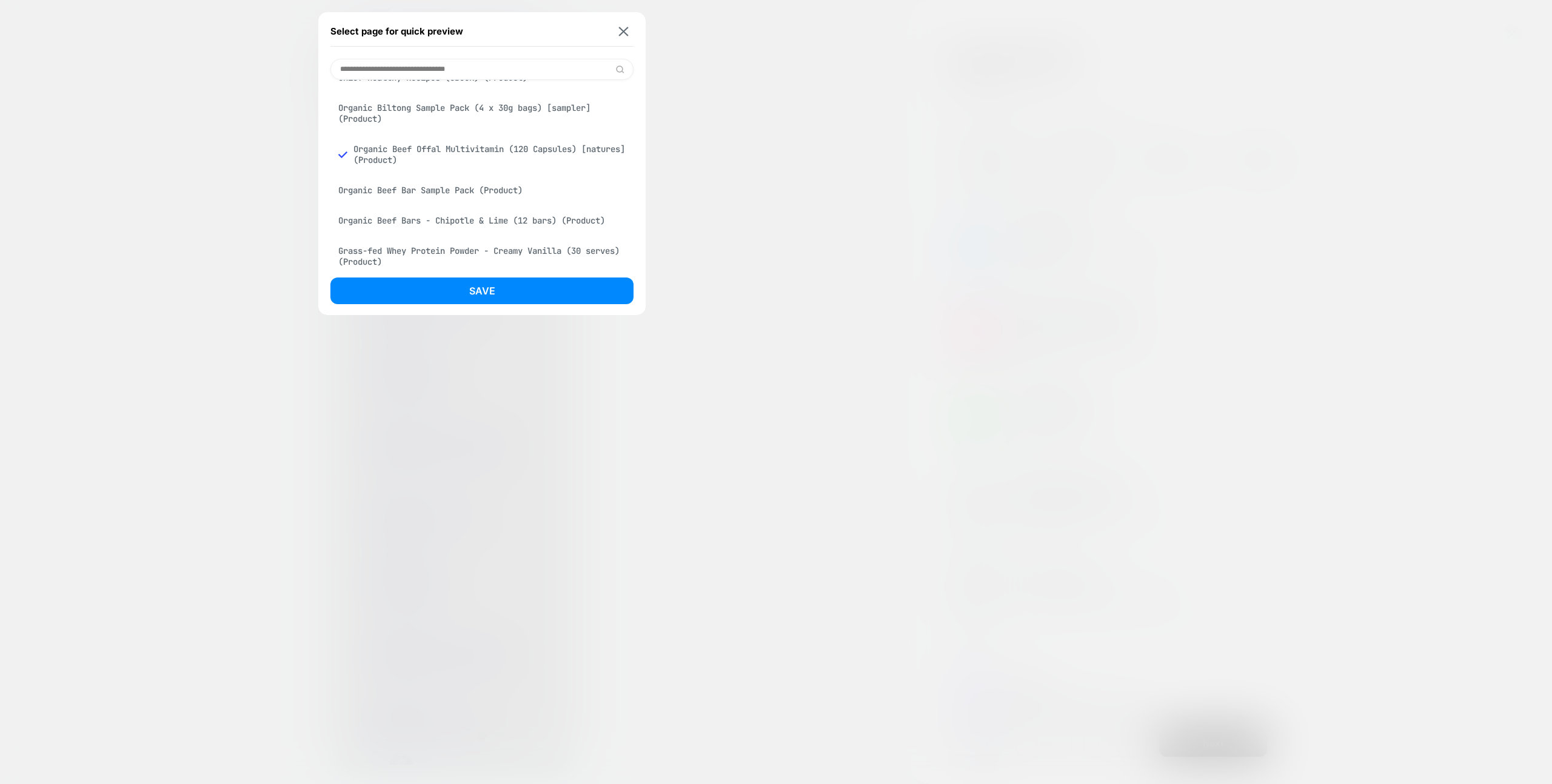
click at [559, 285] on button "Save" at bounding box center [482, 291] width 303 height 27
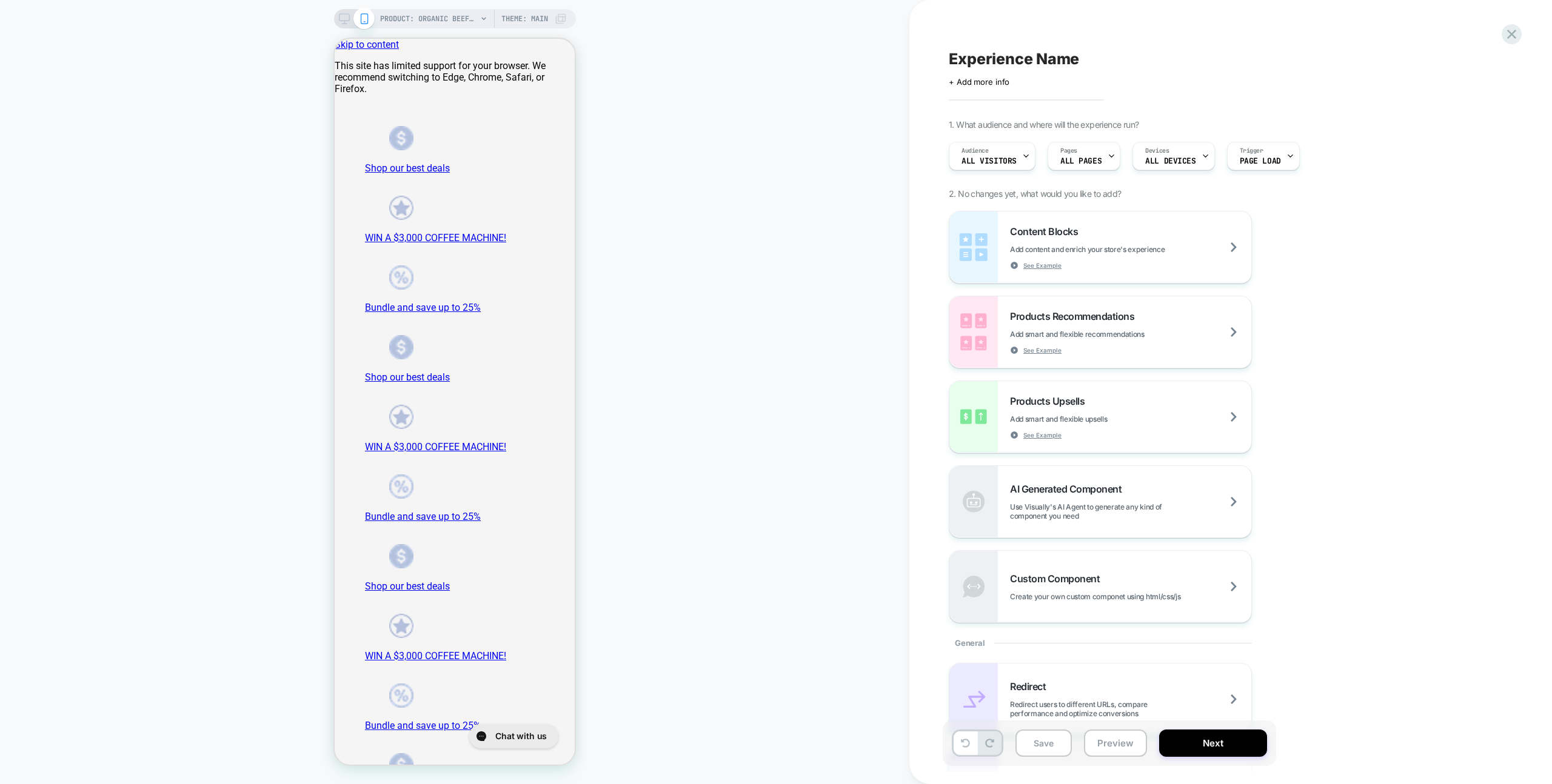
scroll to position [0, 0]
click at [421, 28] on span "PRODUCT: Organic Beef Offal Multivitamin (120 Capsules) [natures]" at bounding box center [429, 19] width 97 height 20
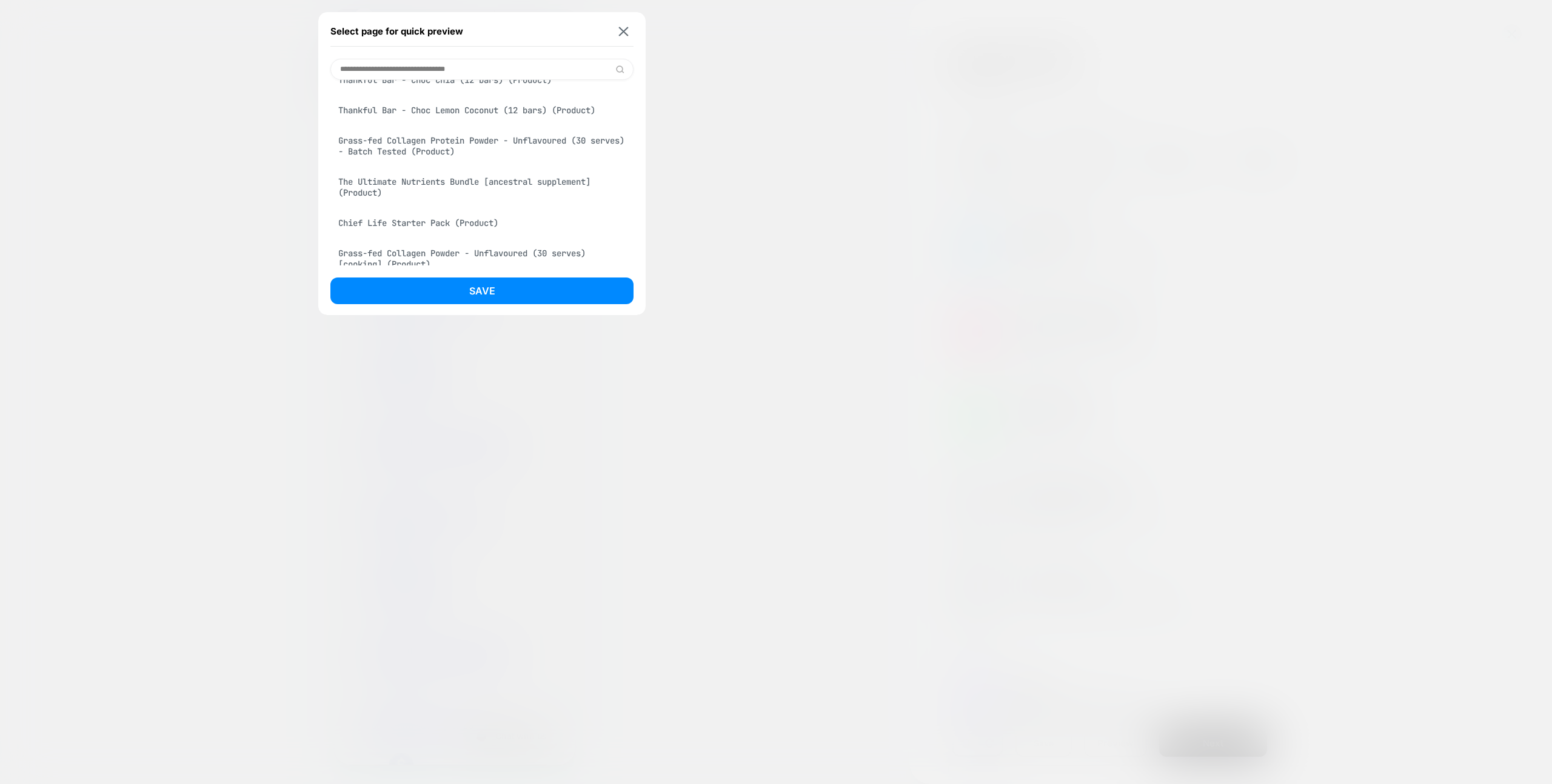
scroll to position [2231, 0]
click at [477, 174] on div "Grass-fed Collagen Powder - Unflavoured (30 serves) [cooking] (Product)" at bounding box center [482, 156] width 303 height 34
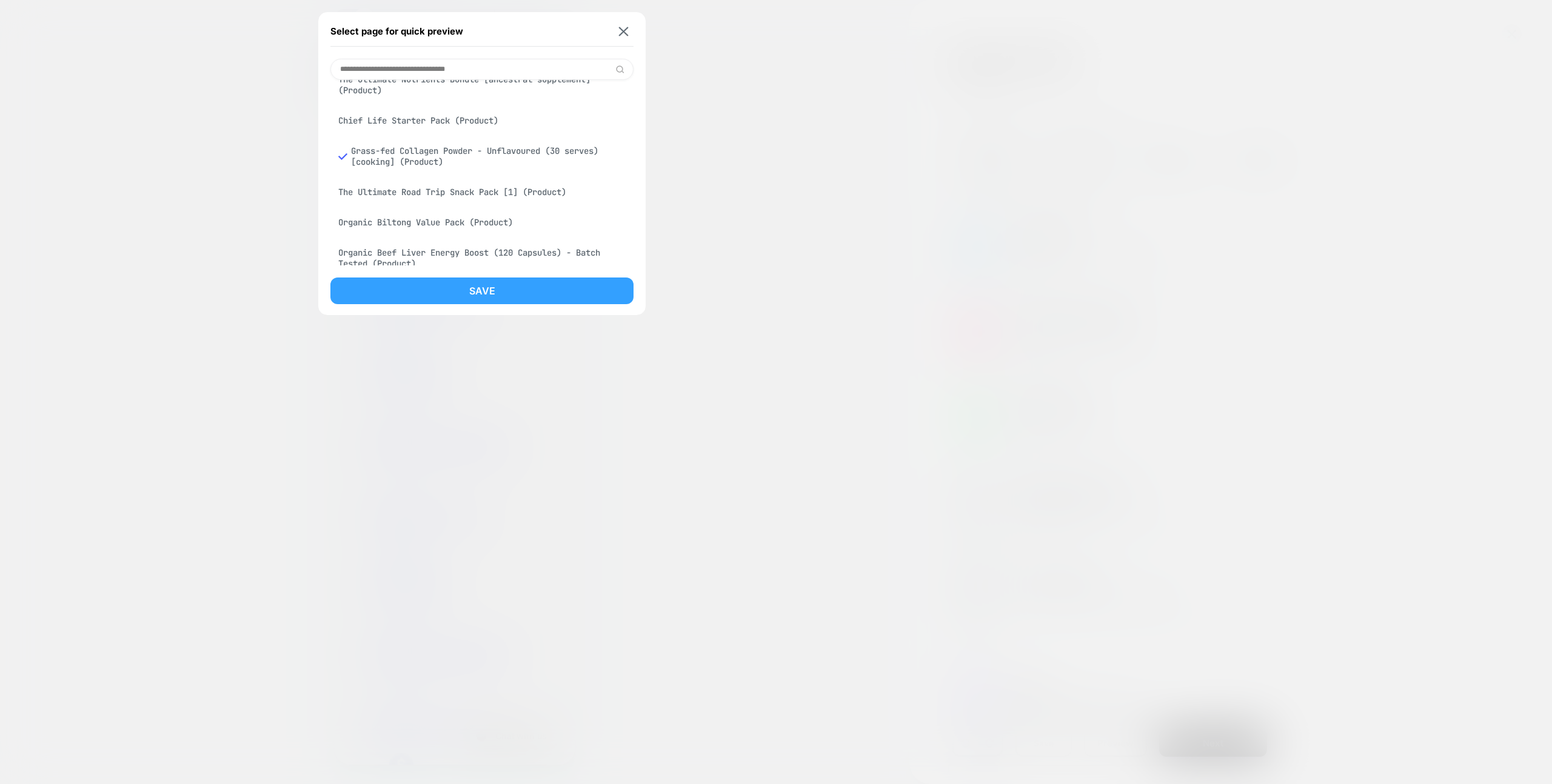
click at [488, 284] on button "Save" at bounding box center [482, 291] width 303 height 27
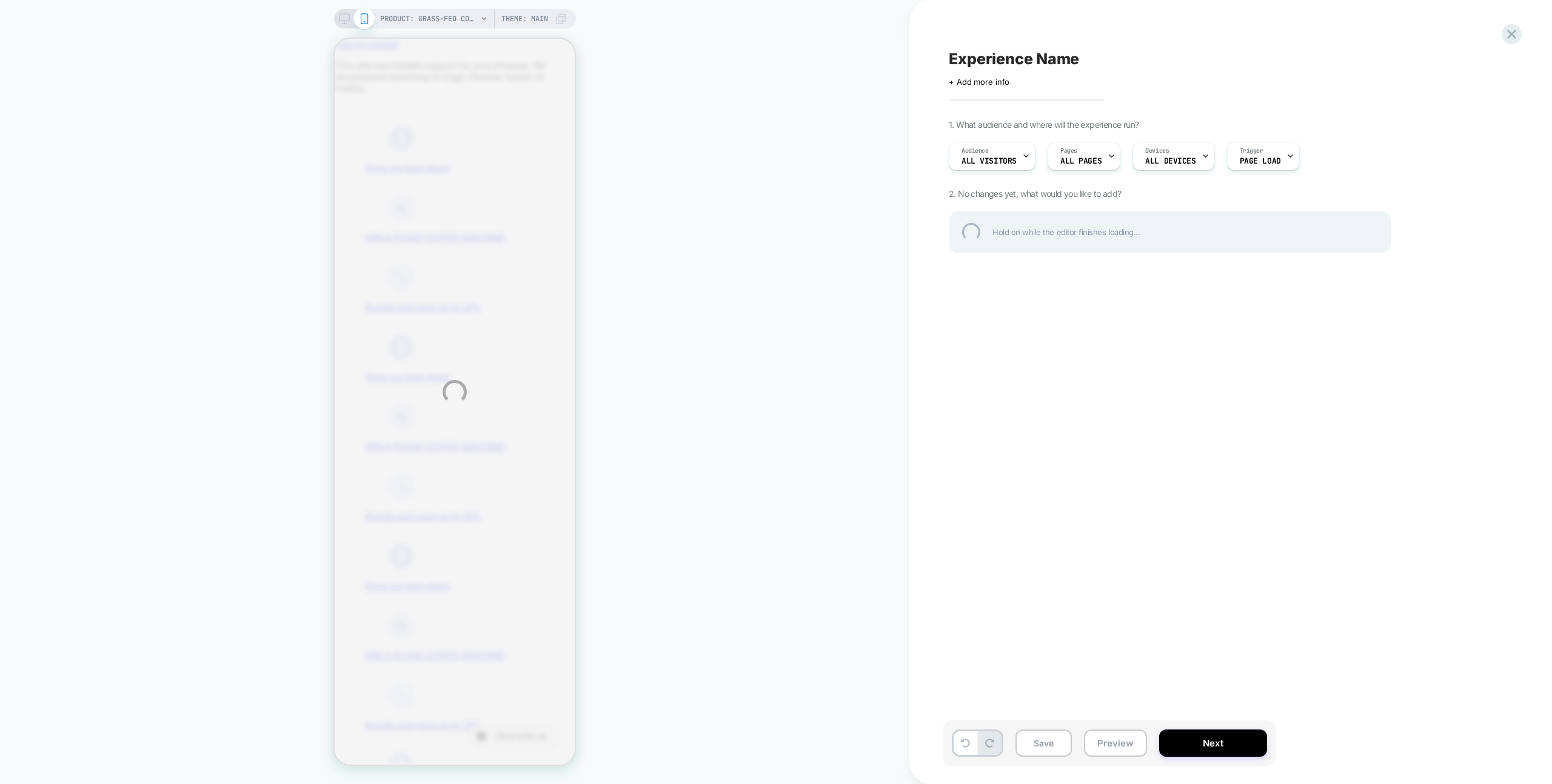
click at [692, 222] on div "PRODUCT: Grass-fed Collagen Powder - Unflavoured (30 serves) [cooking] PRODUCT:…" at bounding box center [776, 392] width 1552 height 784
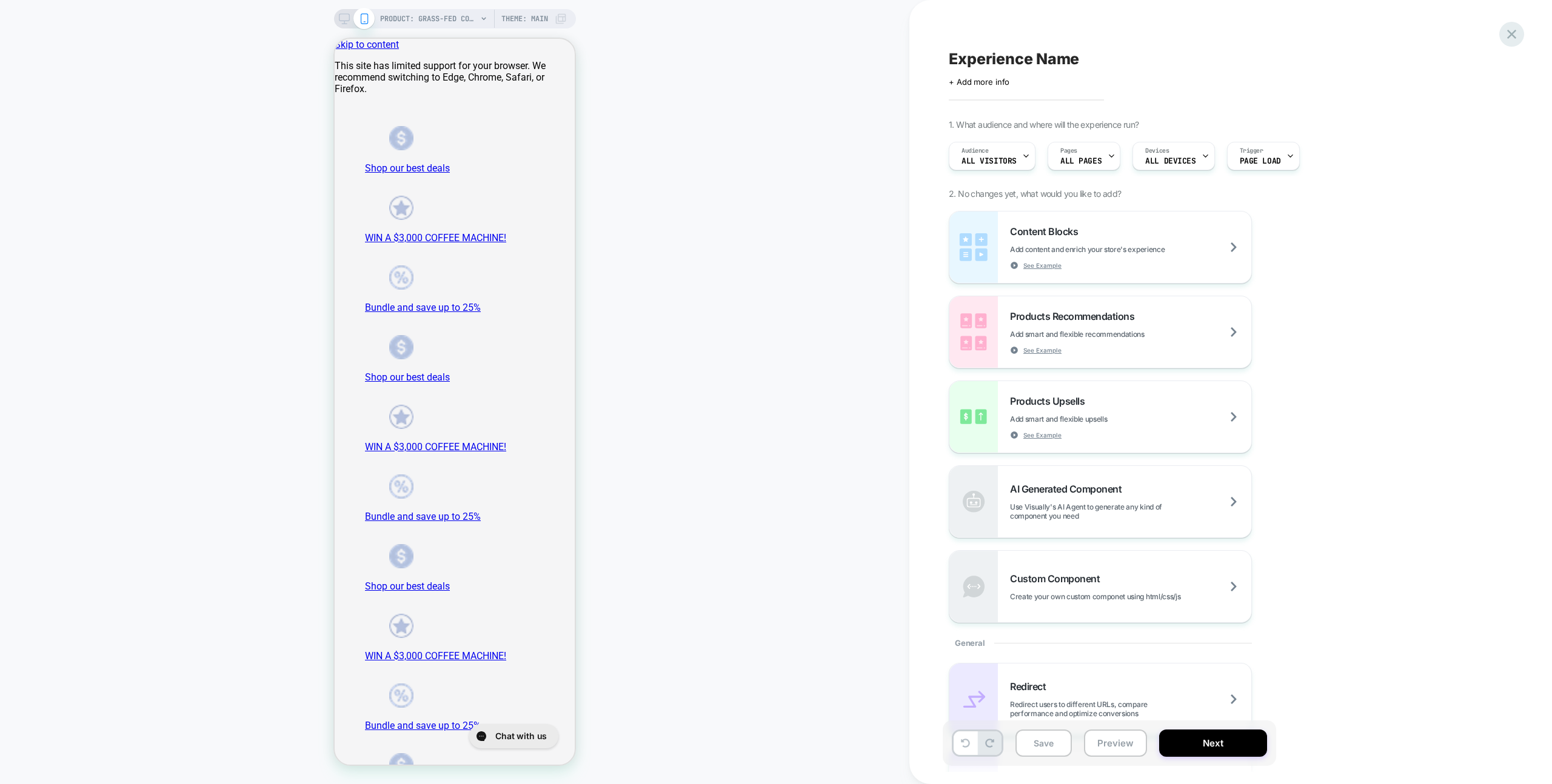
click at [1078, 32] on div at bounding box center [1511, 34] width 25 height 25
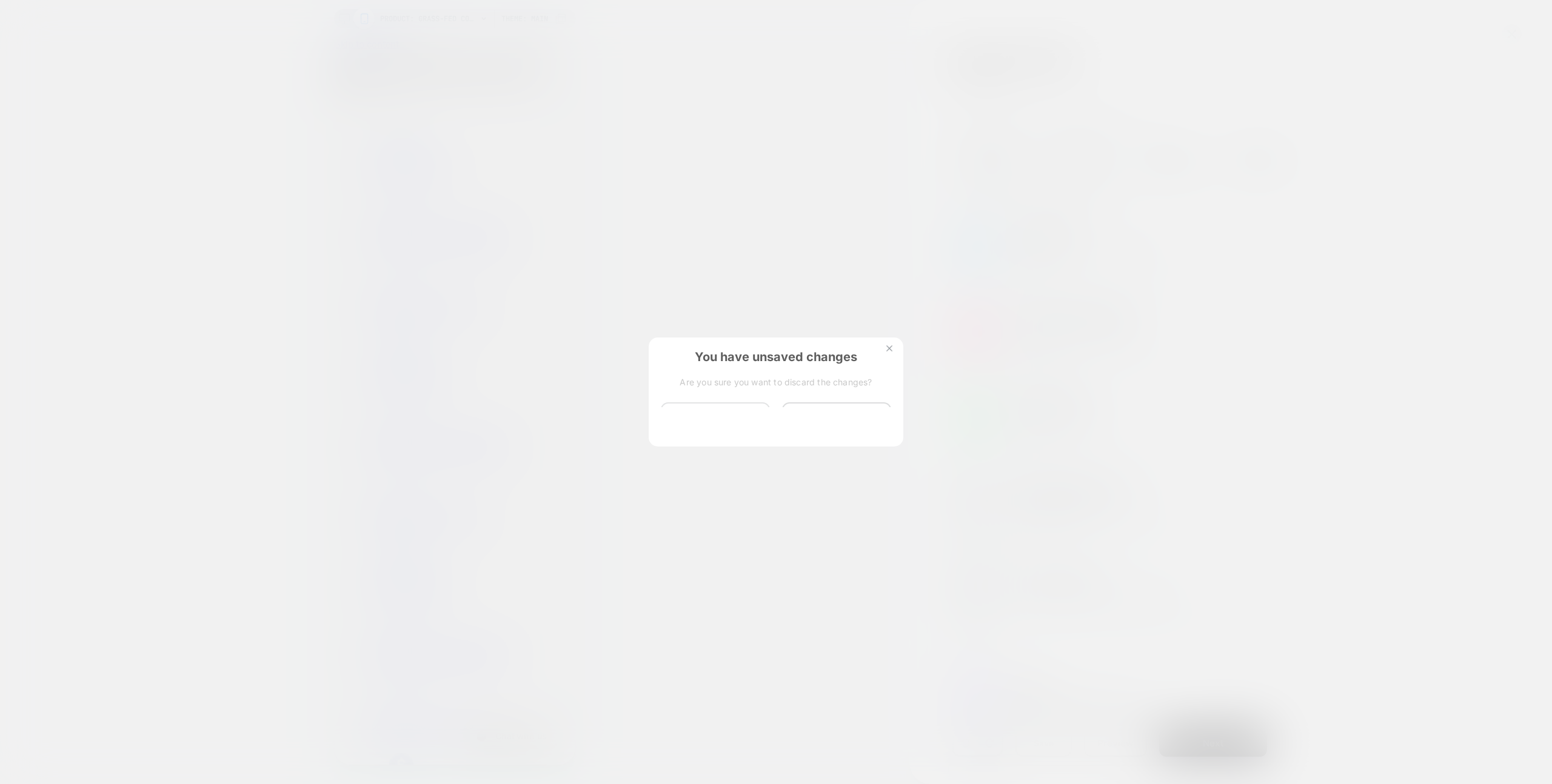
click at [678, 415] on button "Discard Changes" at bounding box center [716, 421] width 109 height 38
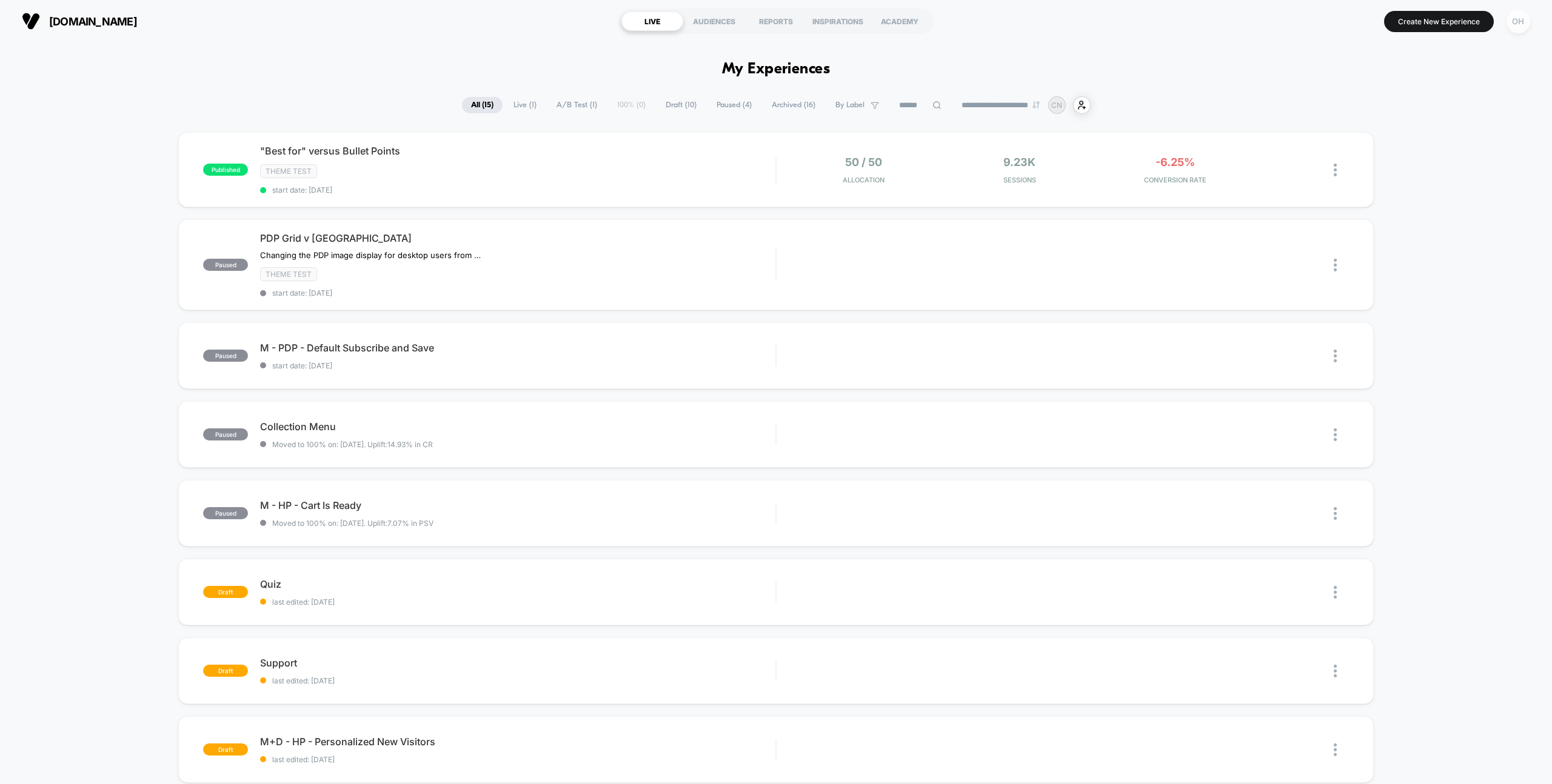
click at [1078, 18] on div "OH" at bounding box center [1518, 22] width 24 height 24
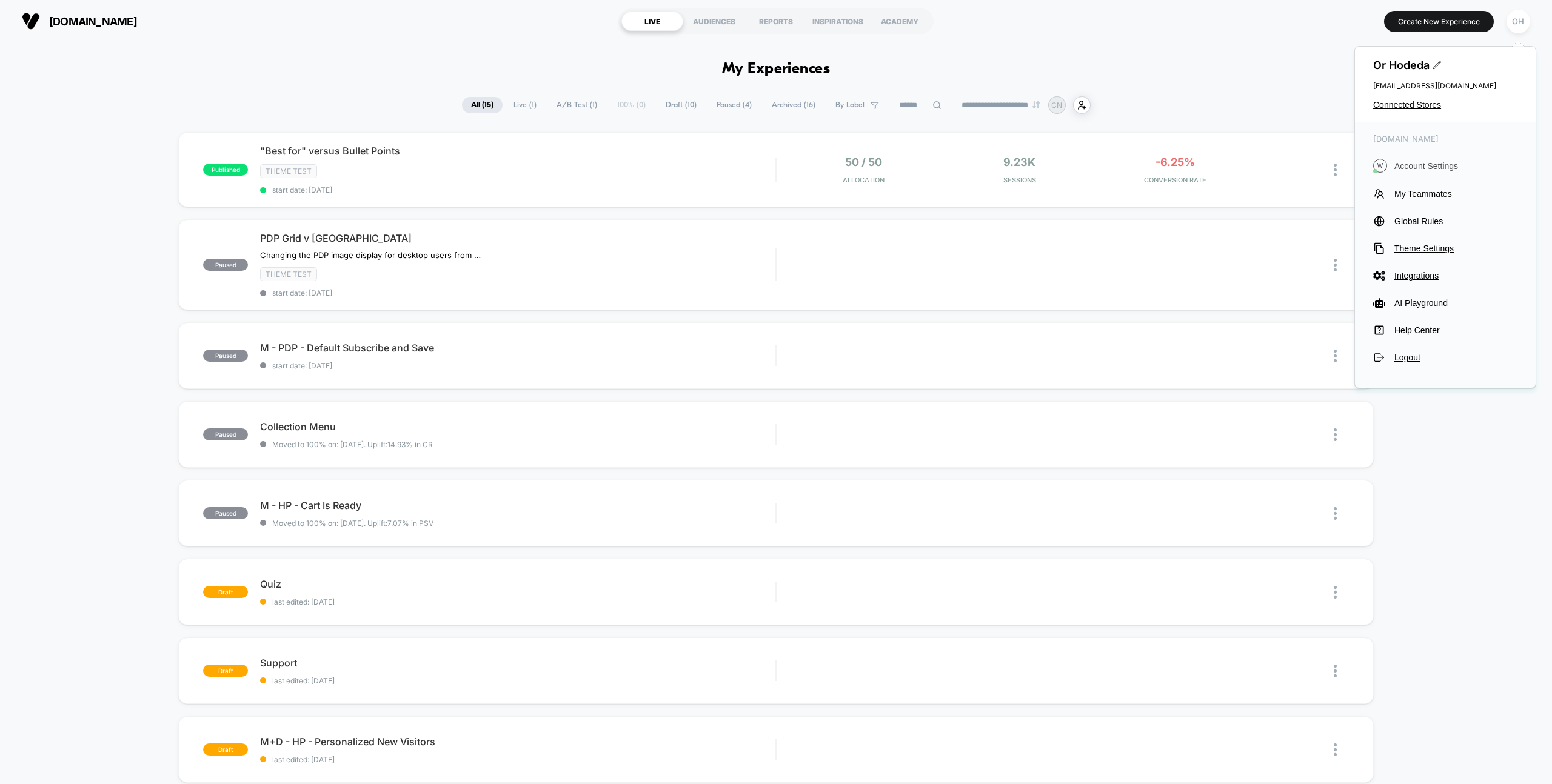
click at [1078, 165] on span "Account Settings" at bounding box center [1456, 166] width 123 height 10
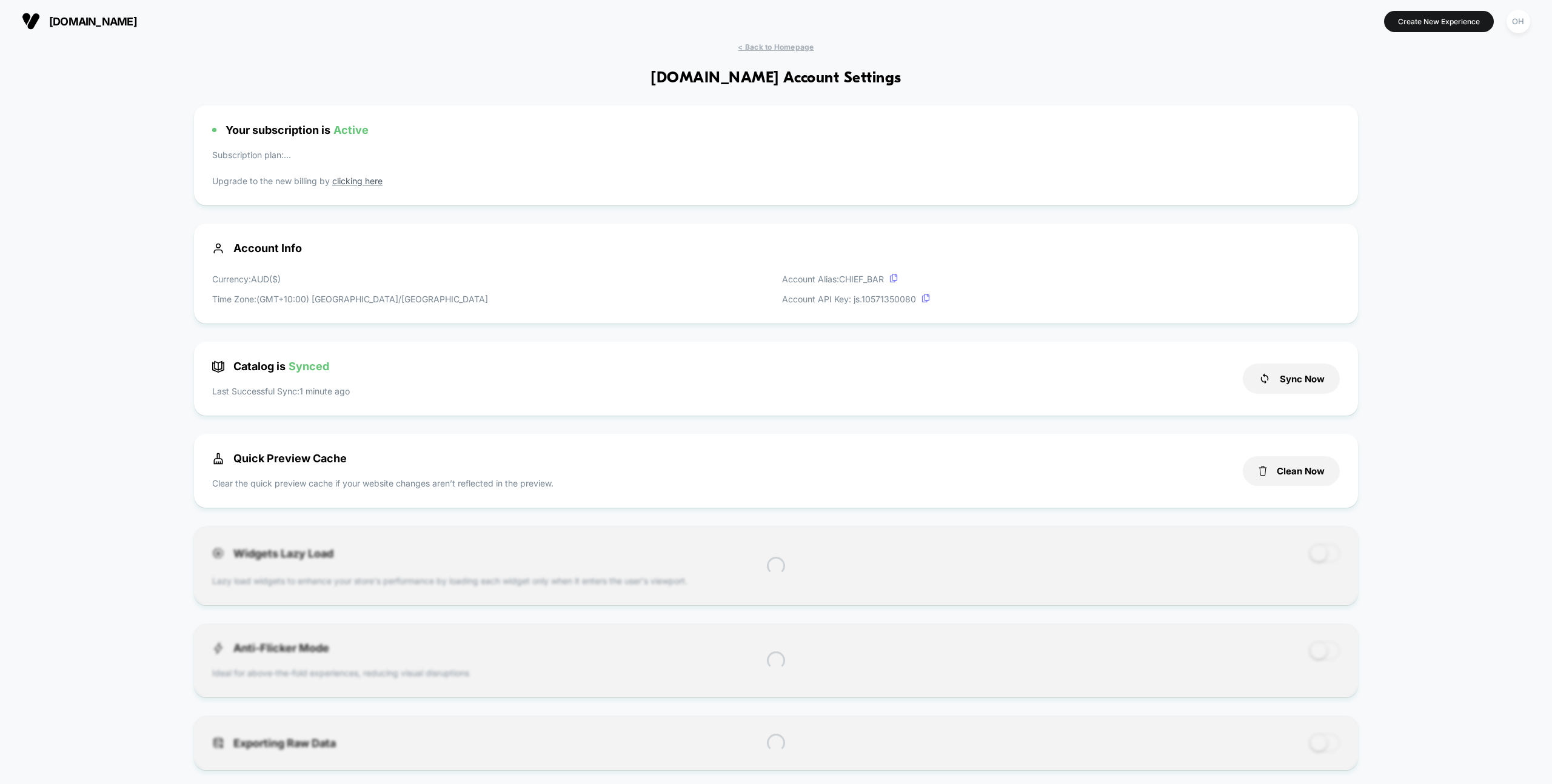
scroll to position [164, 0]
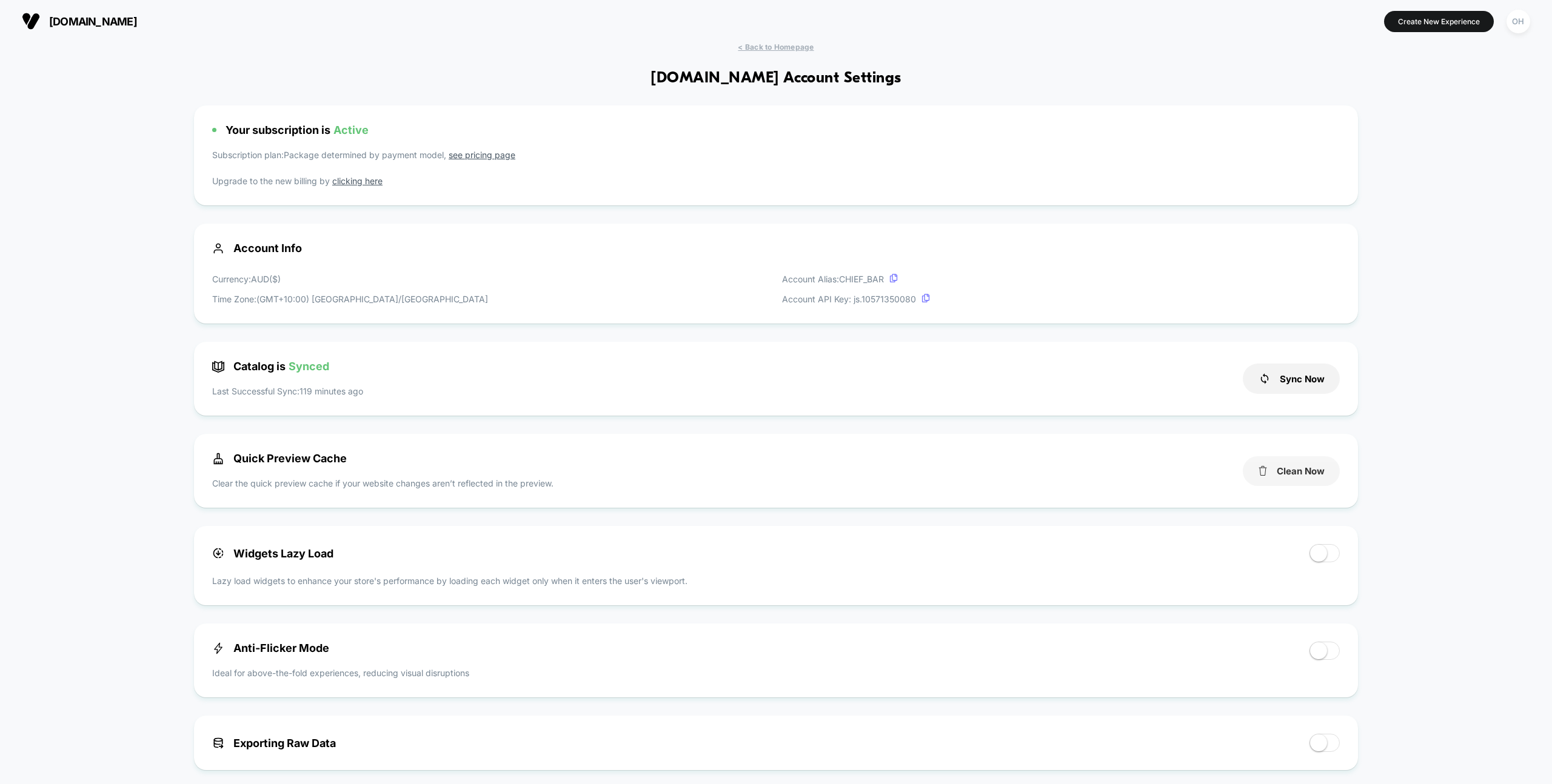
click at [1078, 461] on button "Clean Now" at bounding box center [1292, 471] width 97 height 30
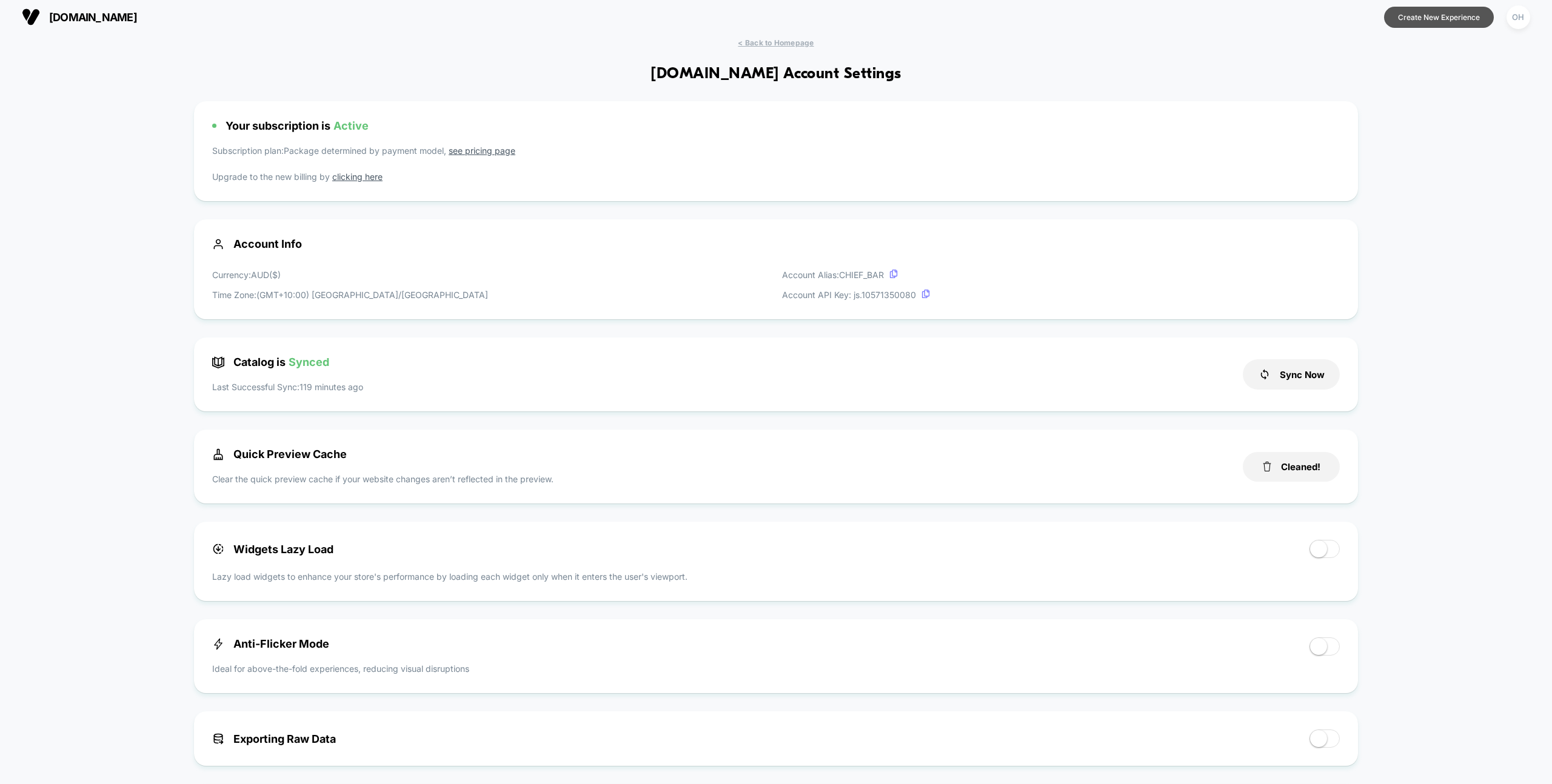
click at [1078, 17] on button "Create New Experience" at bounding box center [1439, 17] width 110 height 21
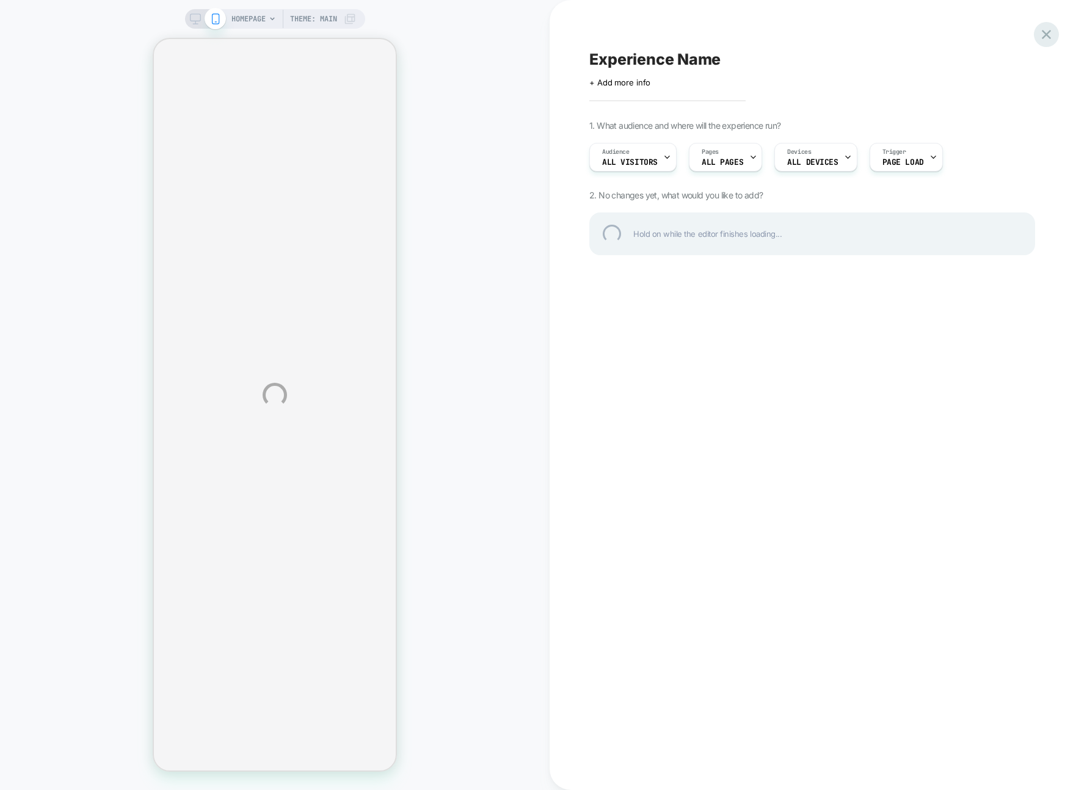
click at [1053, 30] on div at bounding box center [1046, 34] width 25 height 25
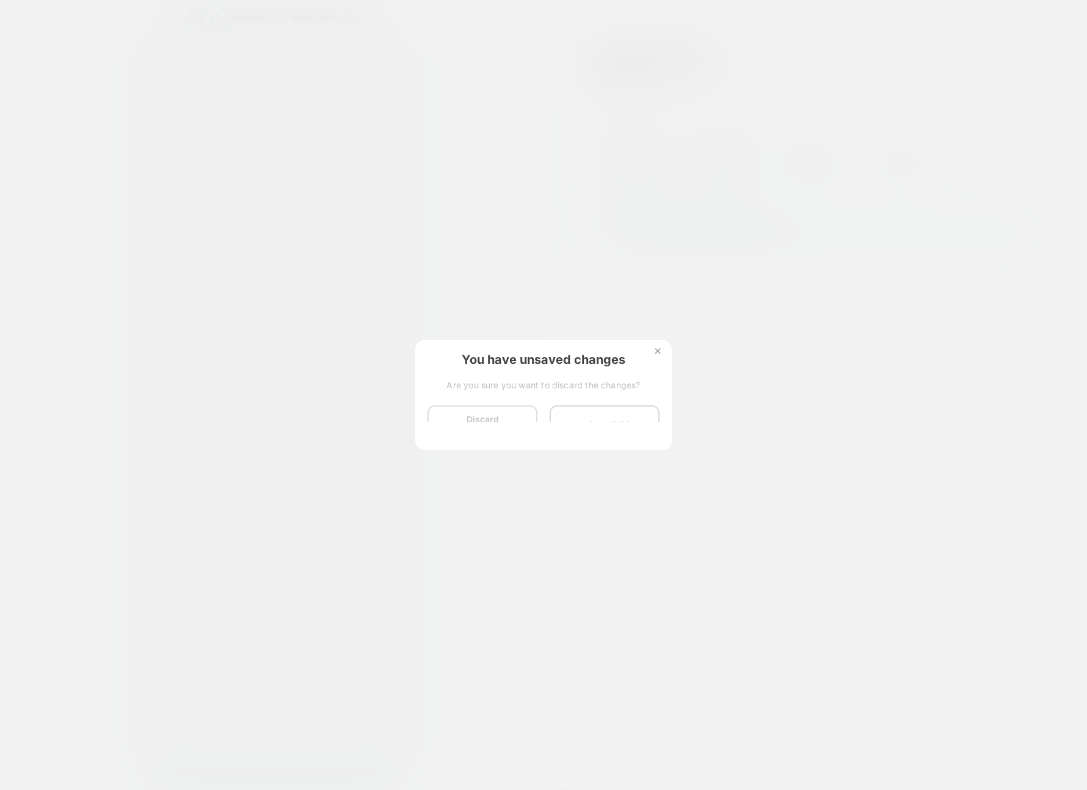
click at [464, 408] on button "Discard Changes" at bounding box center [482, 424] width 110 height 38
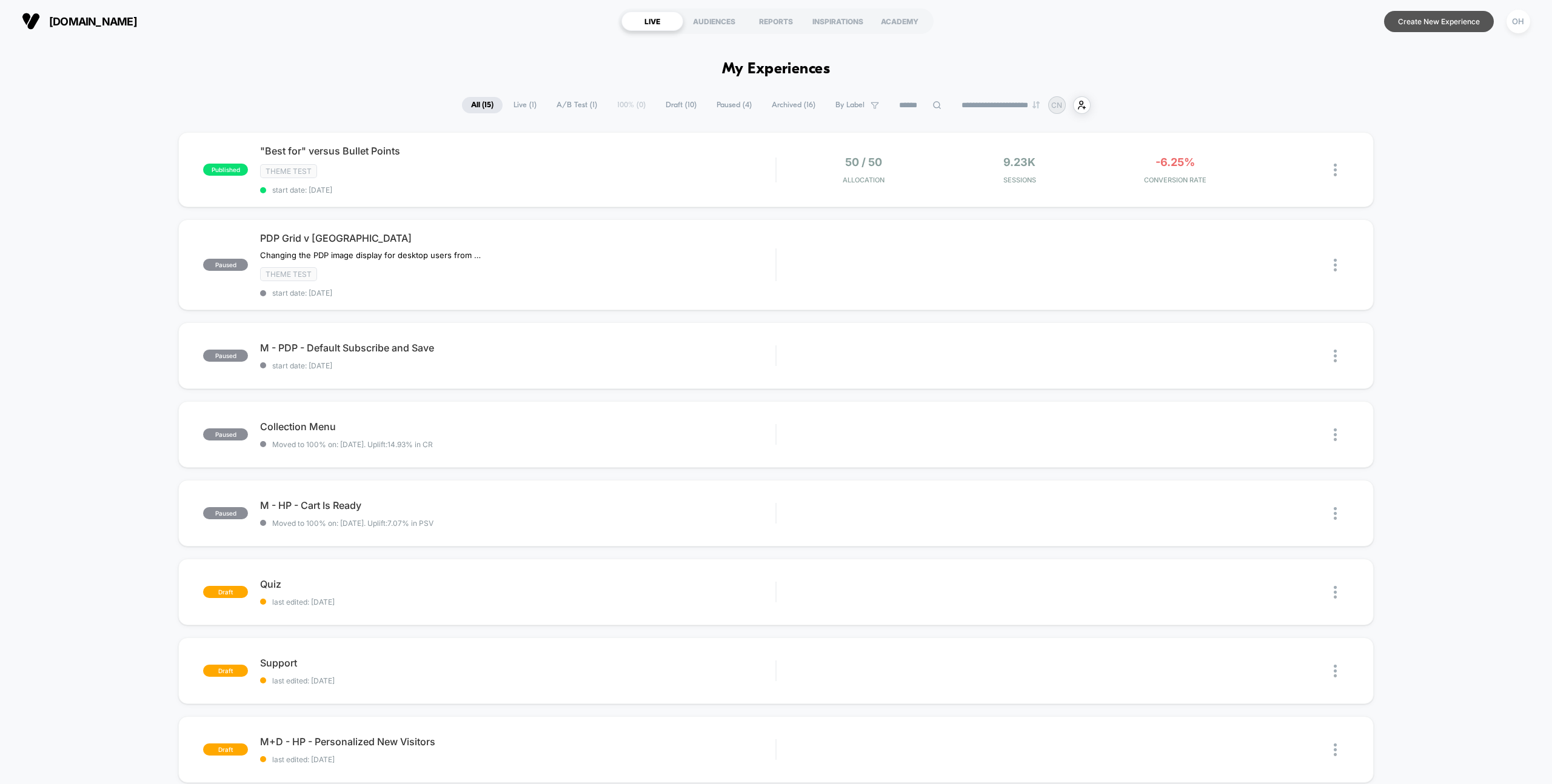
click at [1078, 20] on button "Create New Experience" at bounding box center [1439, 21] width 110 height 21
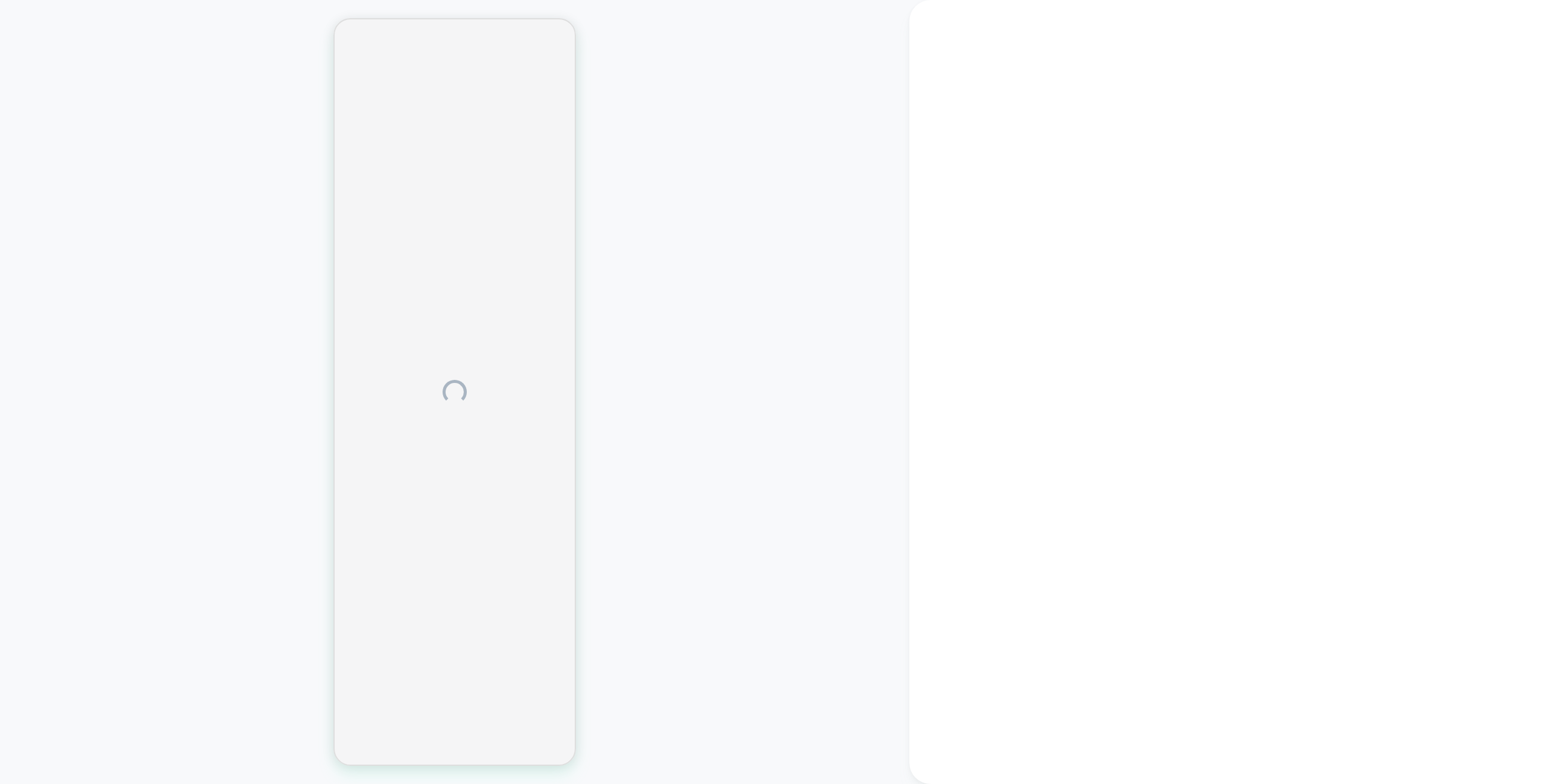
click at [1078, 29] on div at bounding box center [1230, 392] width 642 height 784
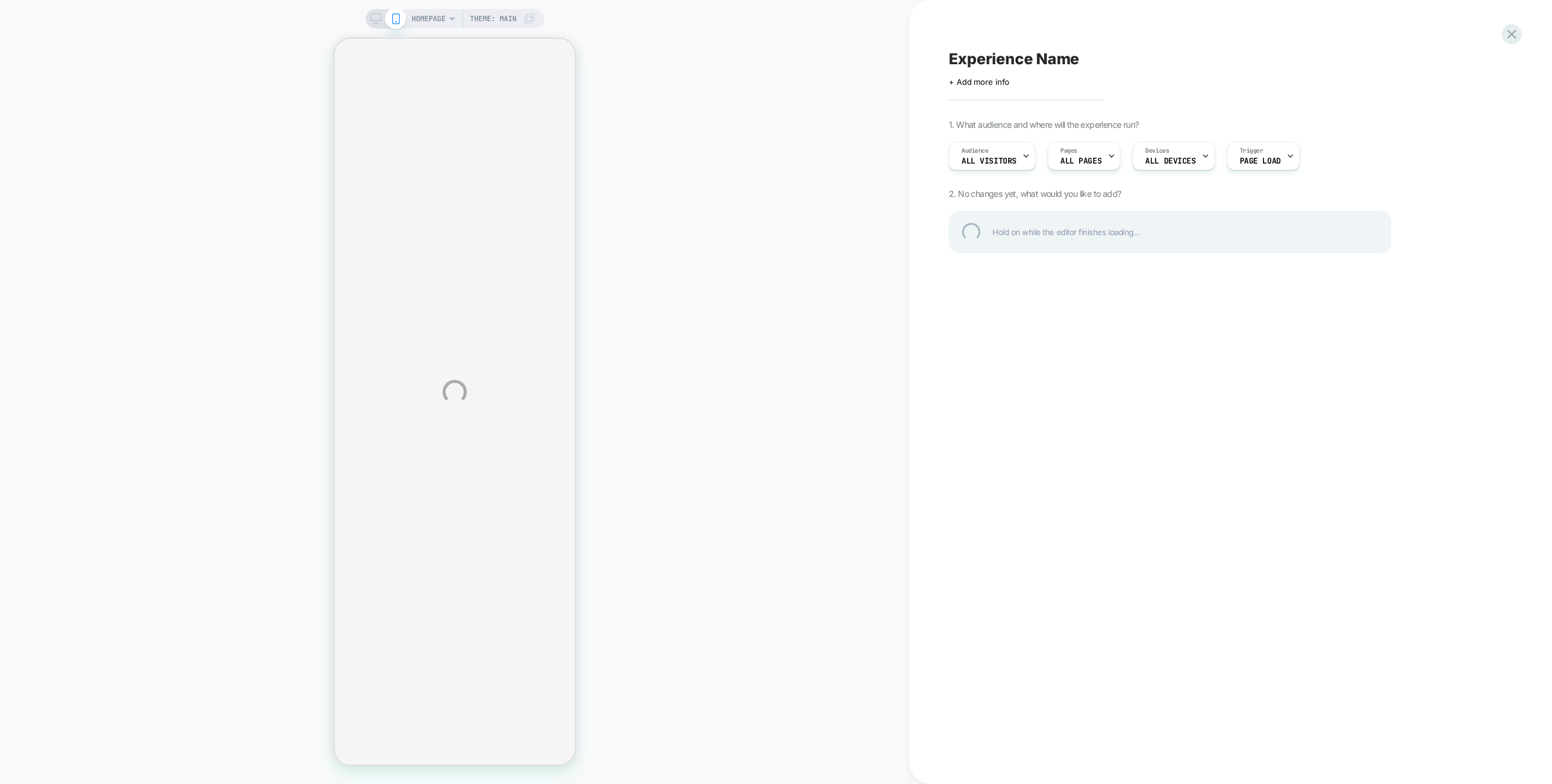
click at [1078, 47] on div "HOMEPAGE Theme: MAIN Experience Name Click to edit experience details + Add mor…" at bounding box center [776, 392] width 1552 height 784
click at [727, 128] on div "HOMEPAGE Theme: MAIN Experience Name Click to edit experience details + Add mor…" at bounding box center [776, 392] width 1552 height 784
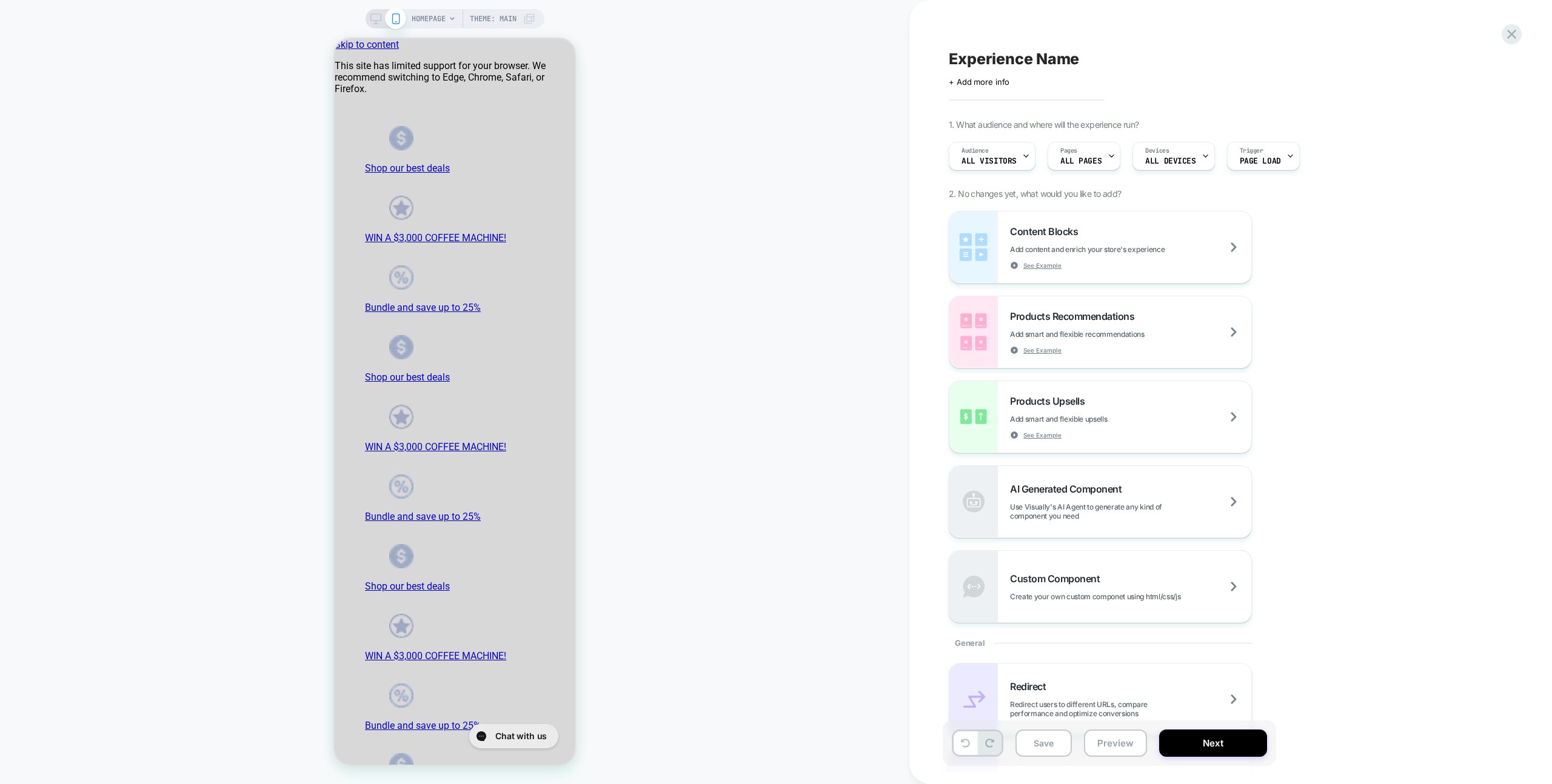
click at [1072, 171] on div "Audience All Visitors Pages ALL PAGES Devices ALL DEVICES Trigger Page Load" at bounding box center [1165, 156] width 443 height 41
click at [1065, 164] on span "ALL PAGES" at bounding box center [1081, 161] width 42 height 9
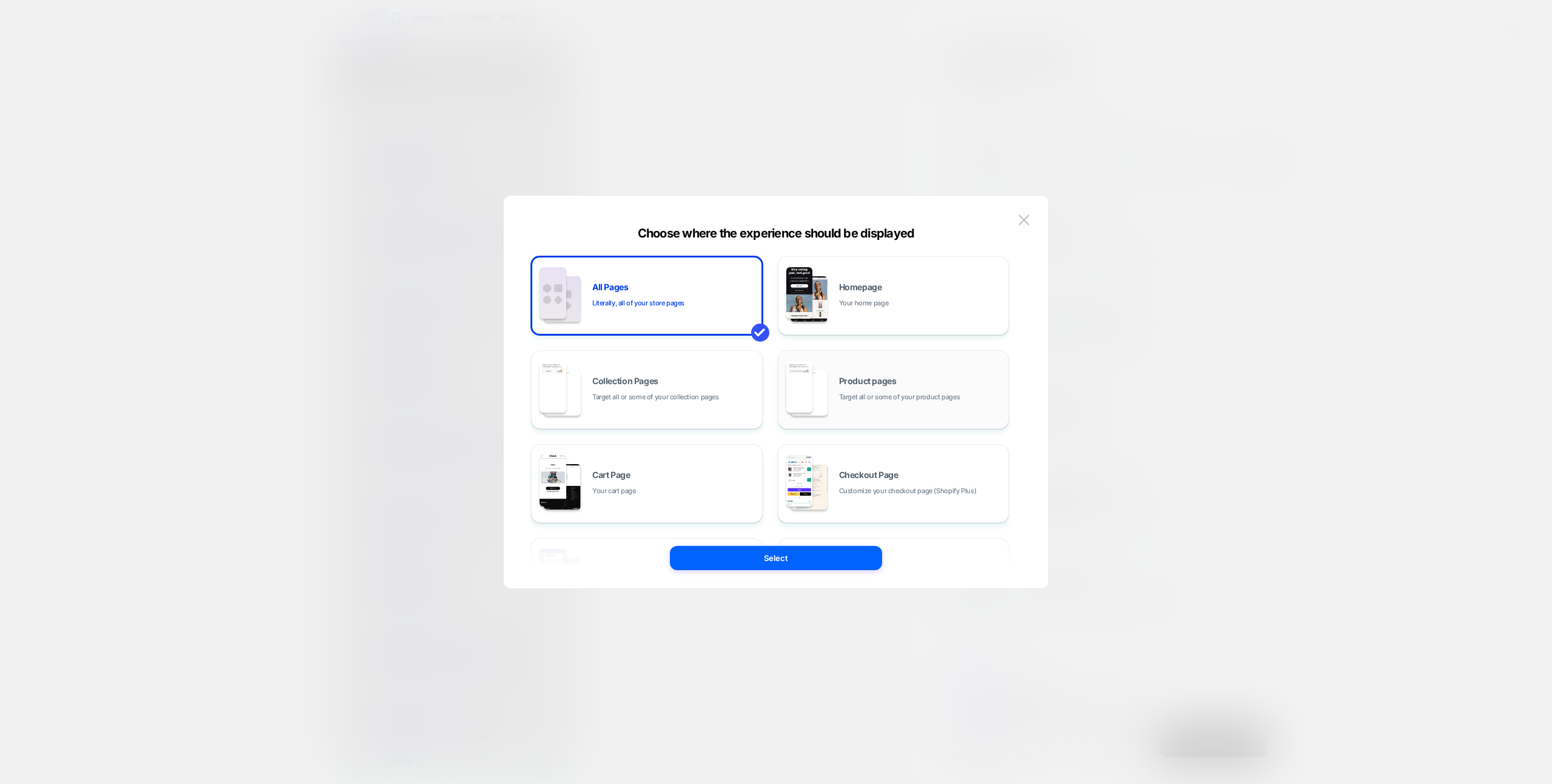
click at [815, 352] on div "Product pages Target all or some of your product pages" at bounding box center [893, 389] width 231 height 78
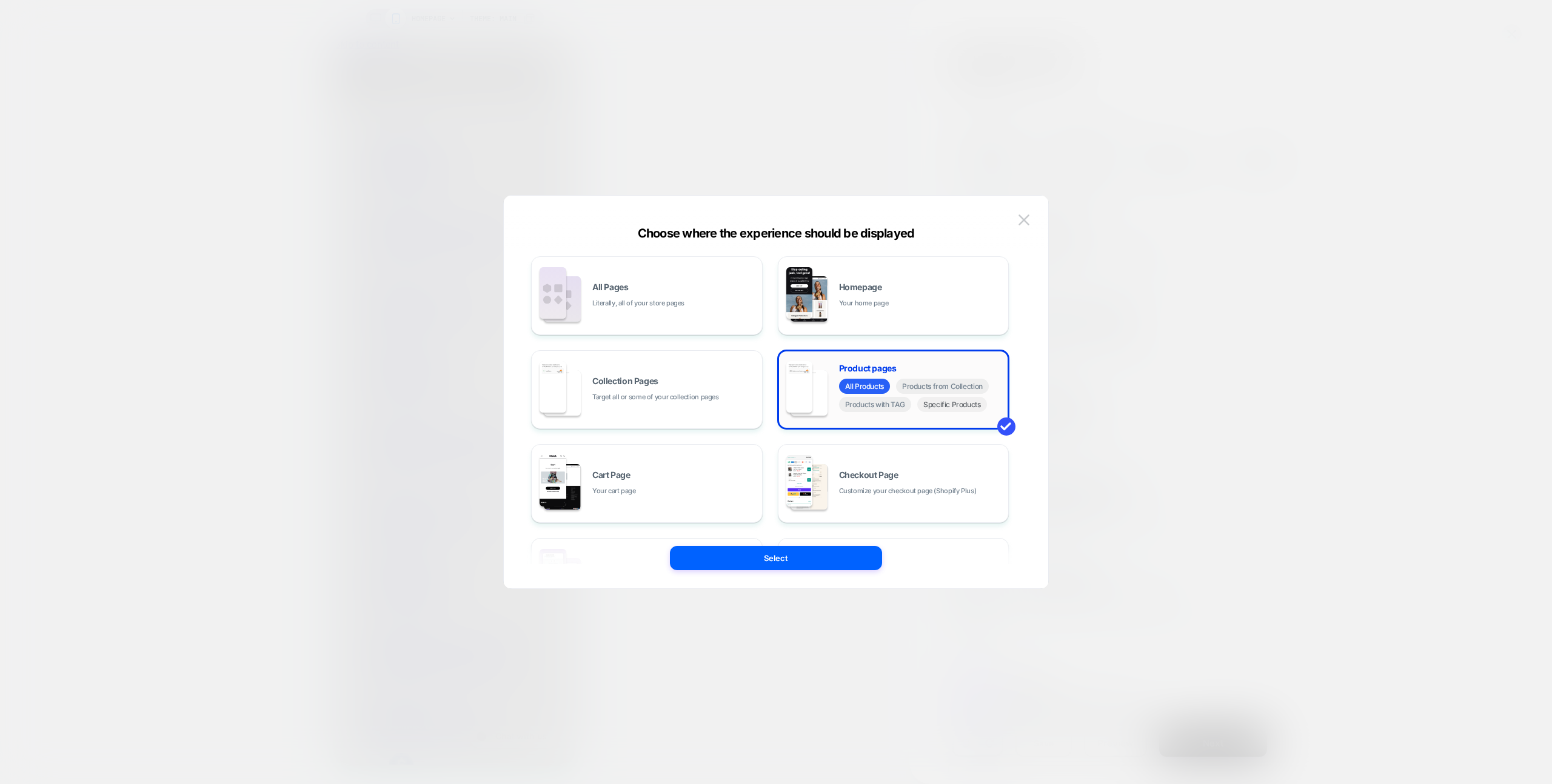
click at [950, 406] on span "Specific Products" at bounding box center [952, 404] width 70 height 15
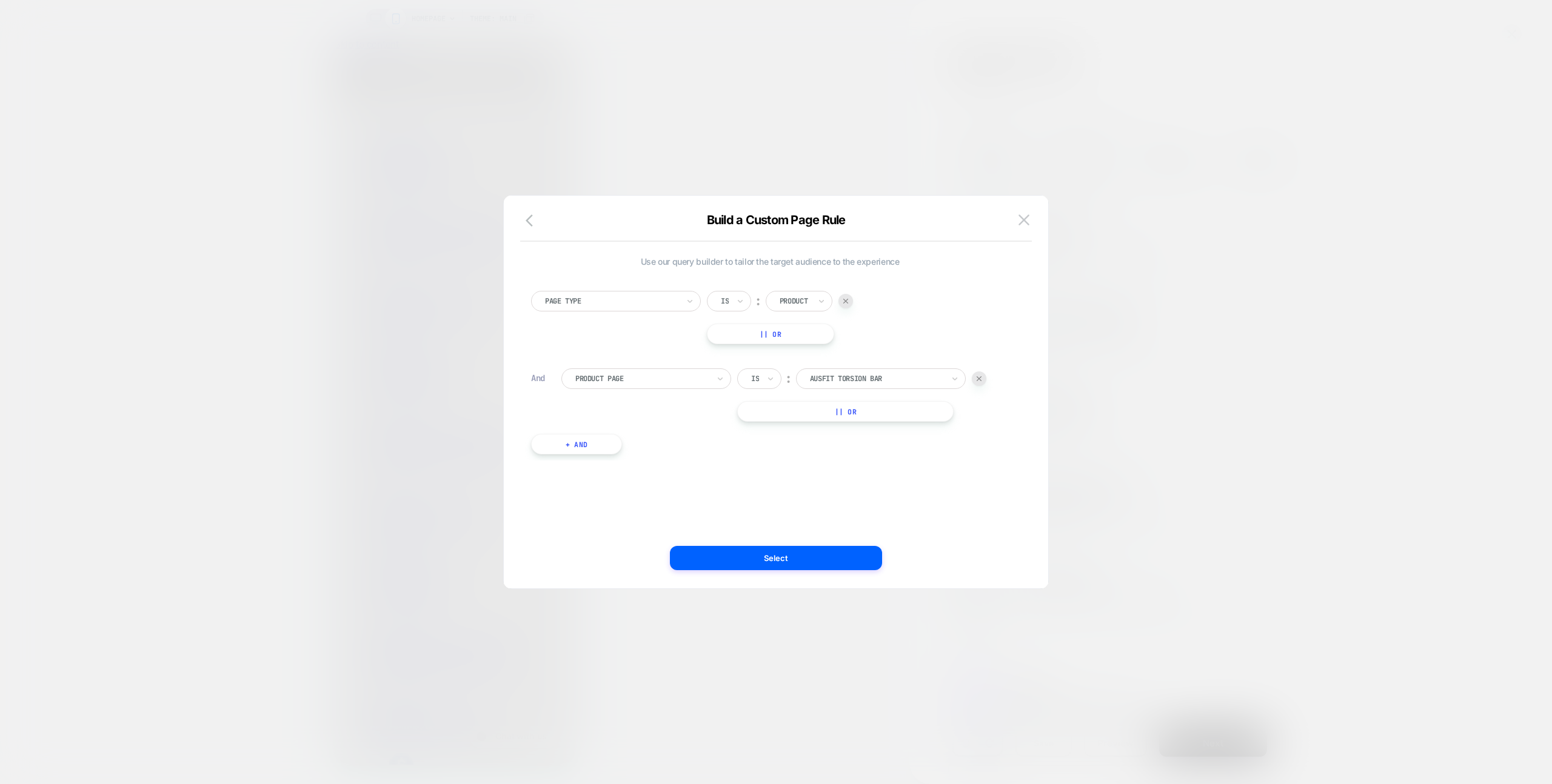
click at [868, 387] on div "ausfit torsion bar" at bounding box center [881, 378] width 170 height 21
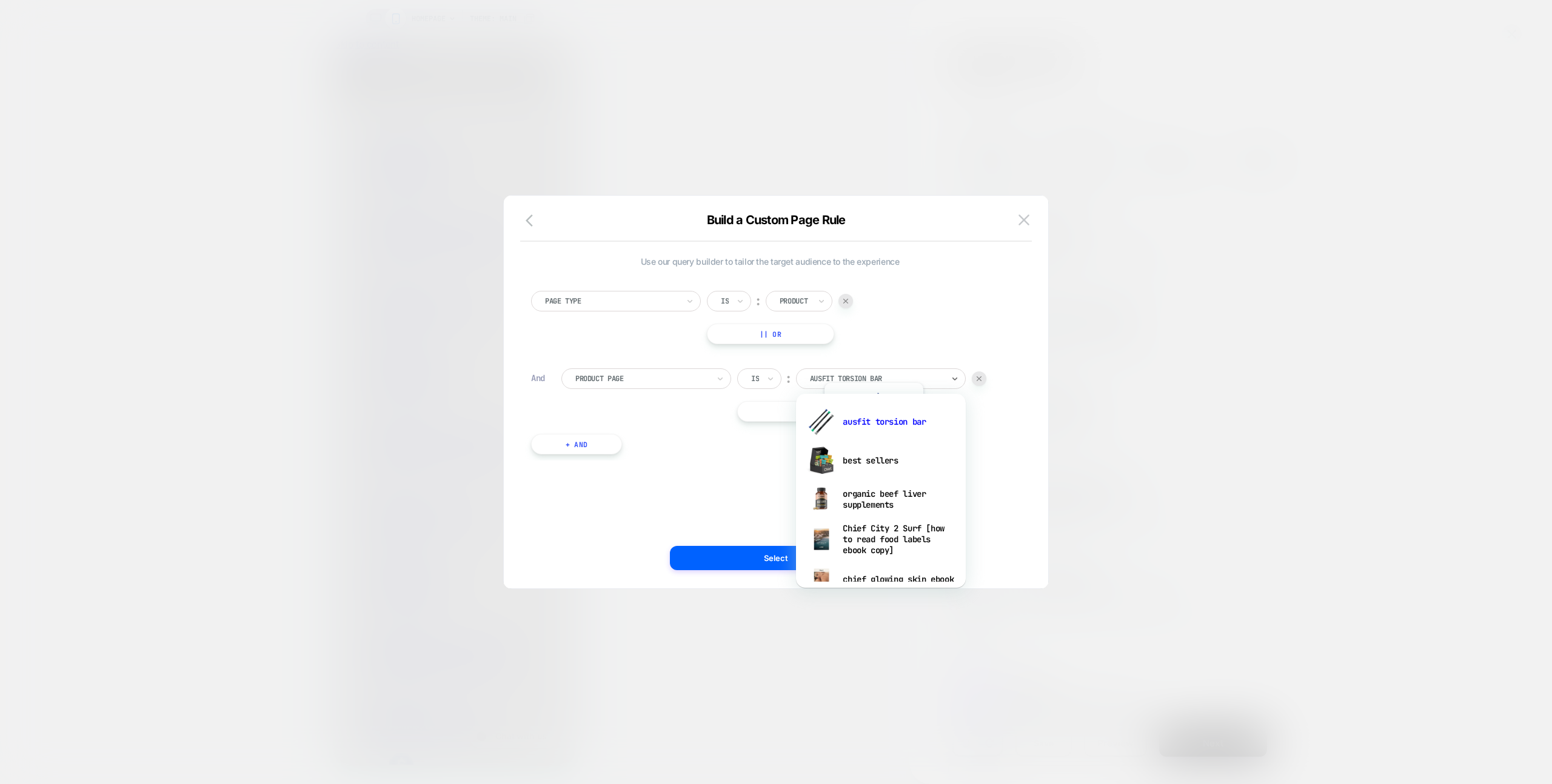
drag, startPoint x: 873, startPoint y: 447, endPoint x: 882, endPoint y: 463, distance: 18.4
click at [873, 447] on div "best sellers" at bounding box center [881, 460] width 158 height 39
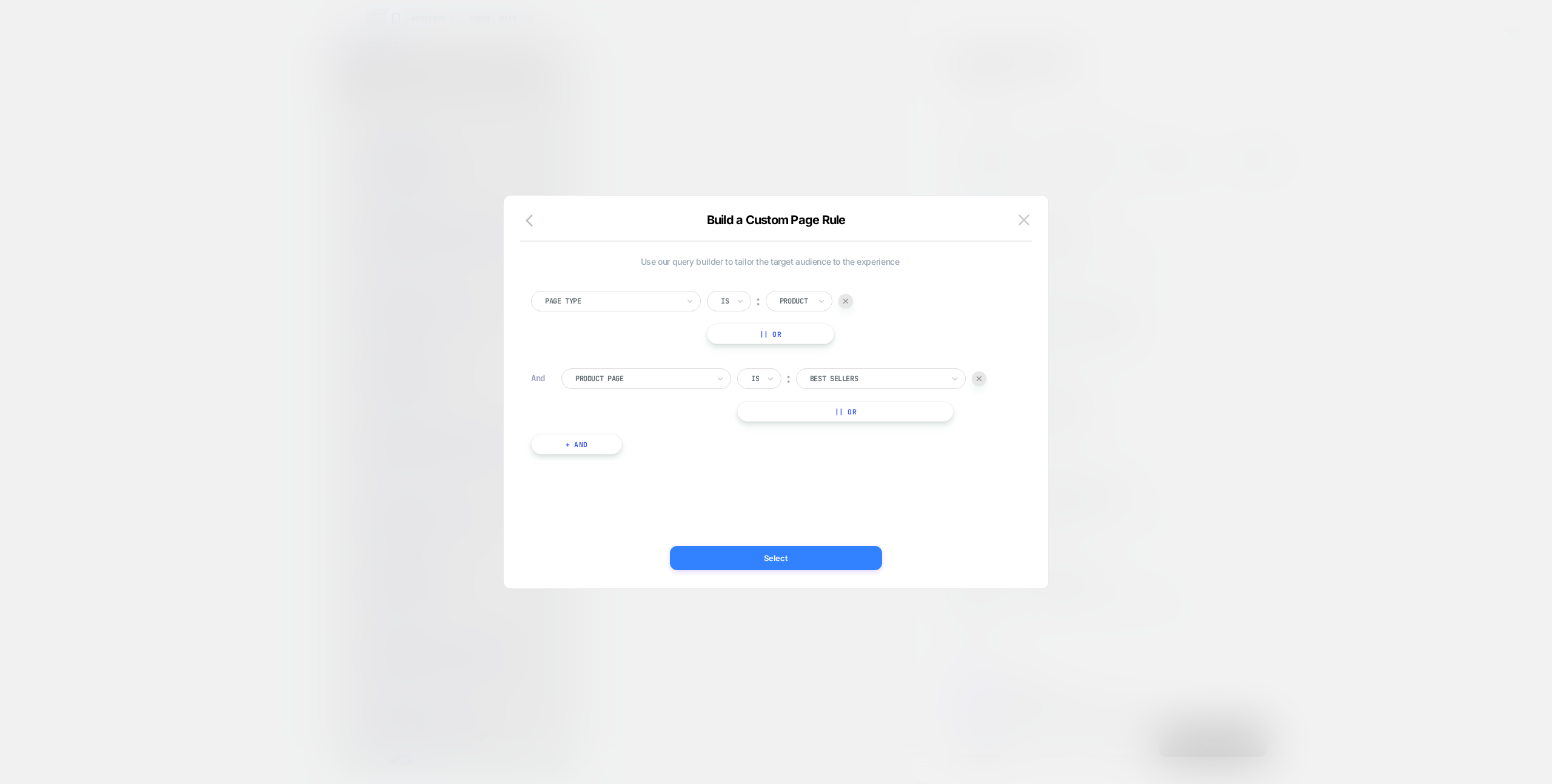
click at [809, 555] on button "Select" at bounding box center [776, 558] width 212 height 24
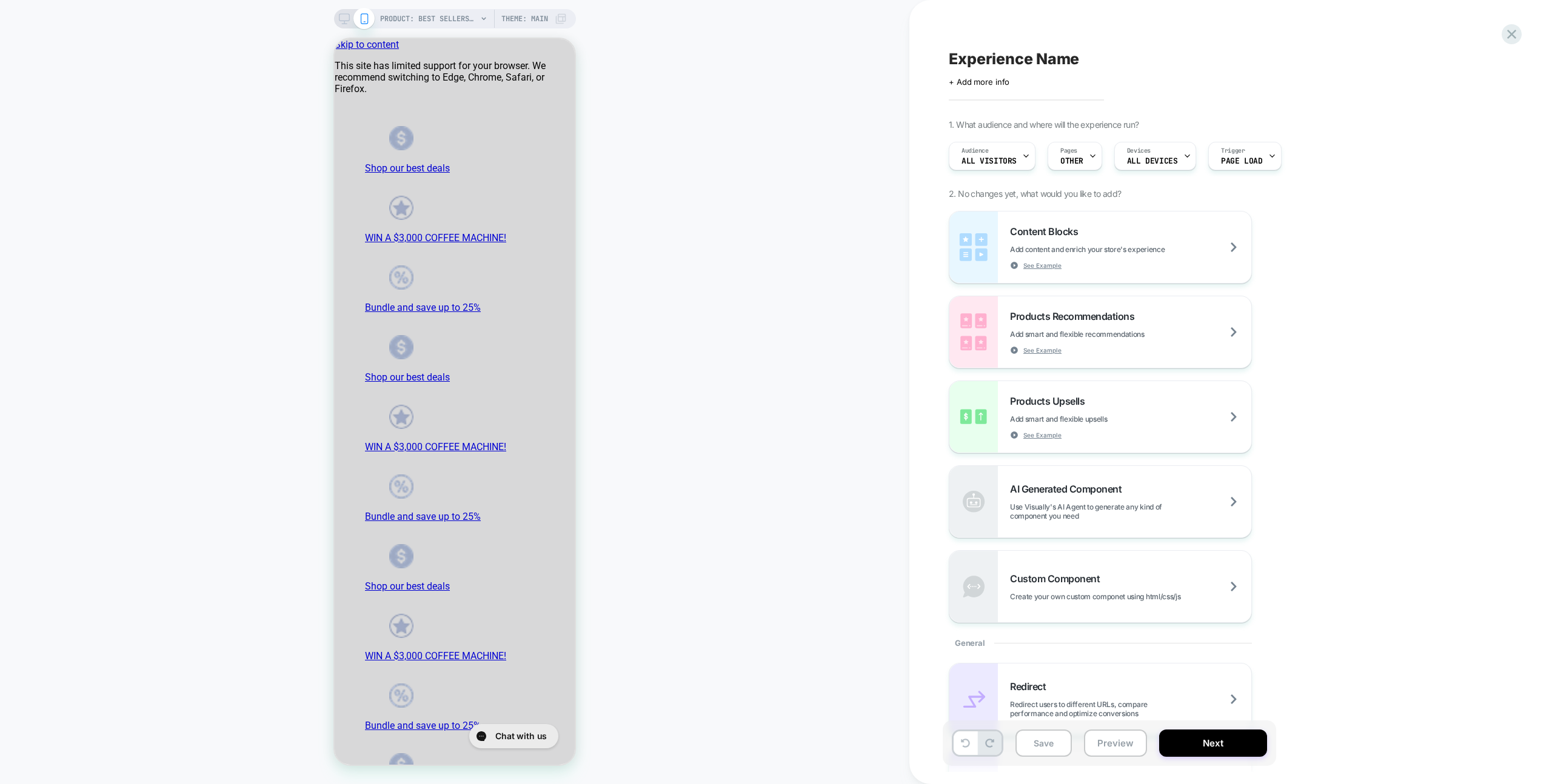
click at [1056, 164] on div "Pages OTHER" at bounding box center [1072, 155] width 48 height 27
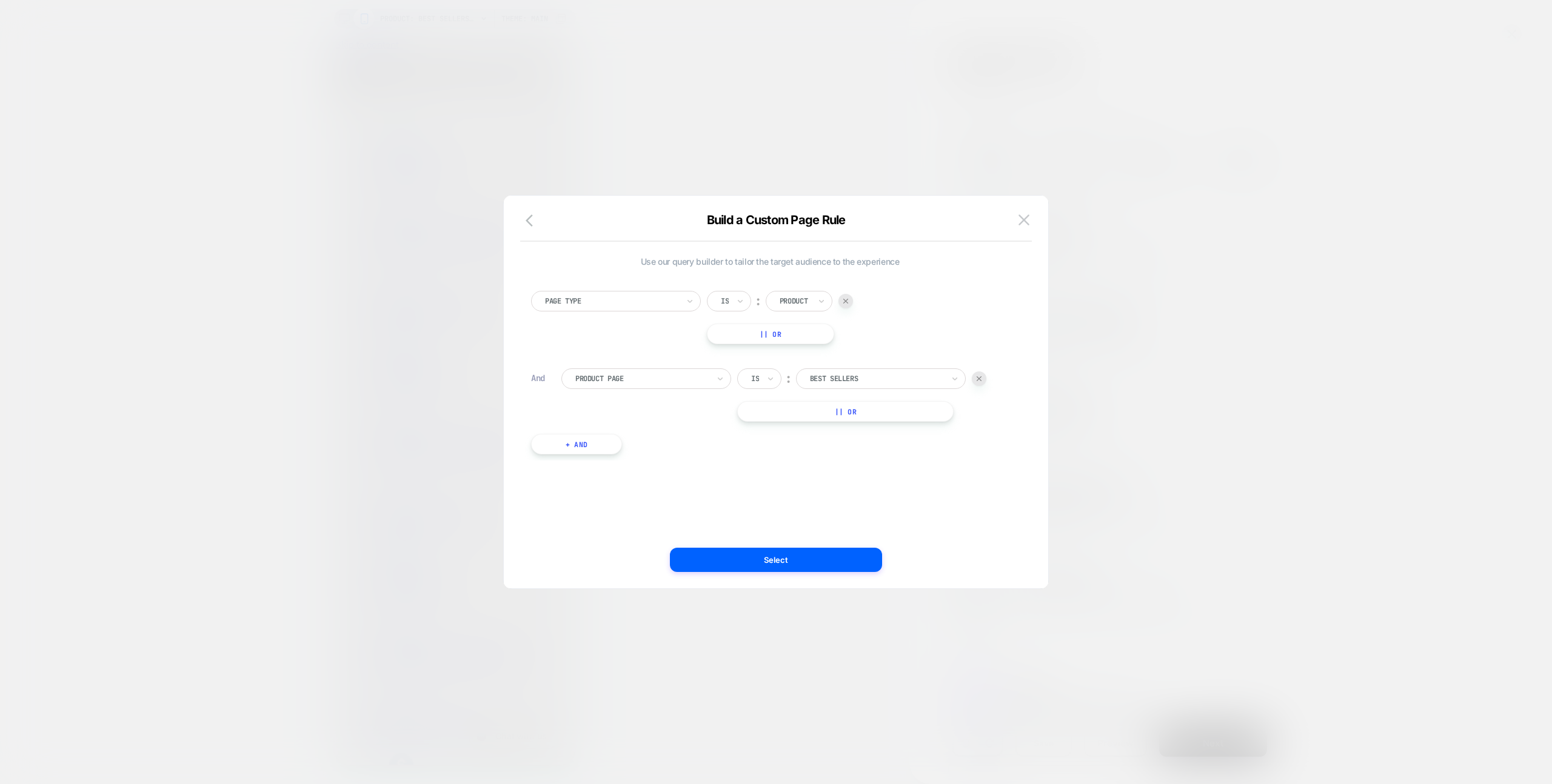
click at [909, 382] on div at bounding box center [877, 378] width 133 height 11
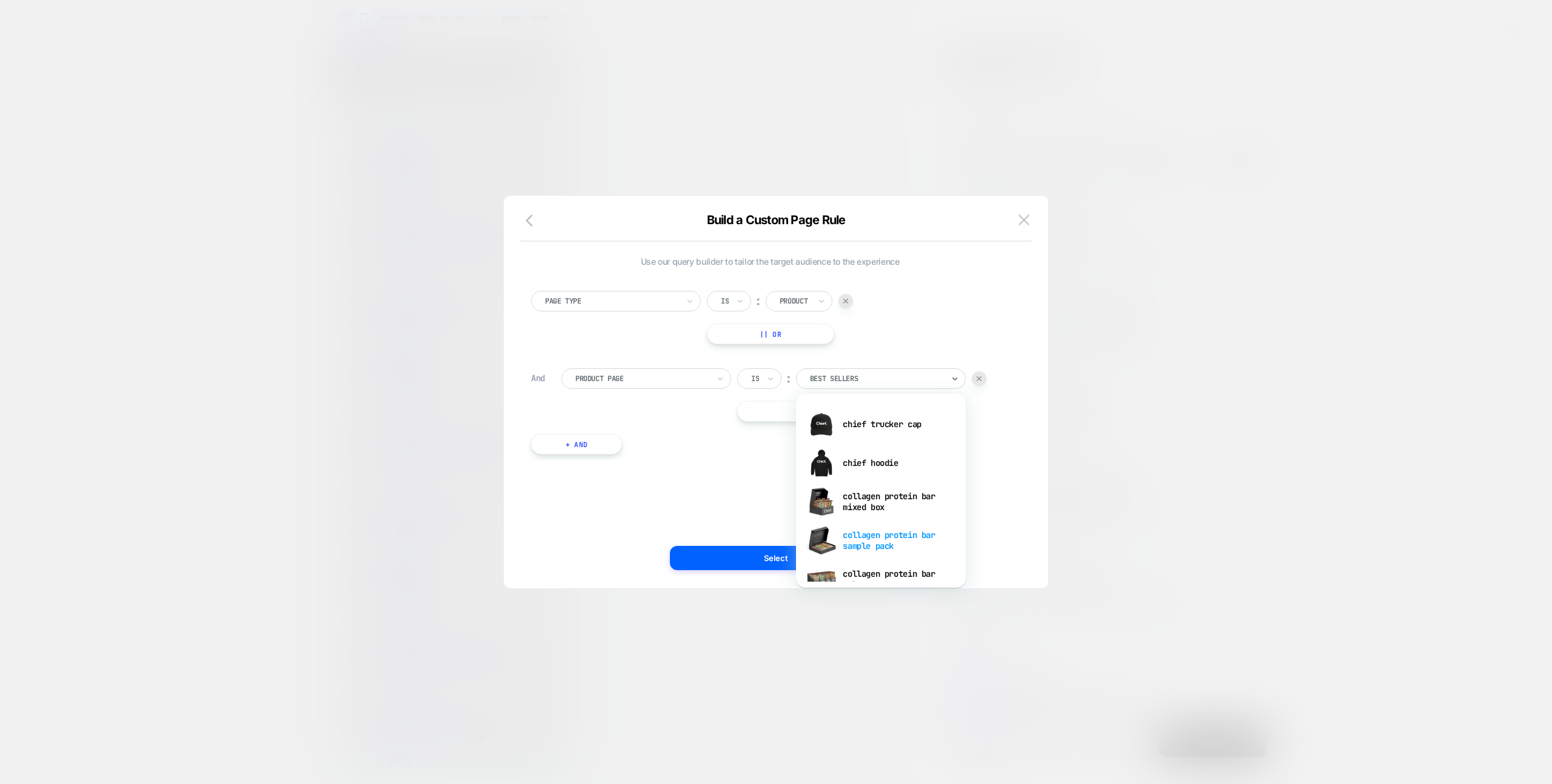
scroll to position [427, 0]
drag, startPoint x: 860, startPoint y: 463, endPoint x: 868, endPoint y: 485, distance: 23.4
click at [860, 462] on div "collagen protein bar mixed box" at bounding box center [881, 462] width 158 height 39
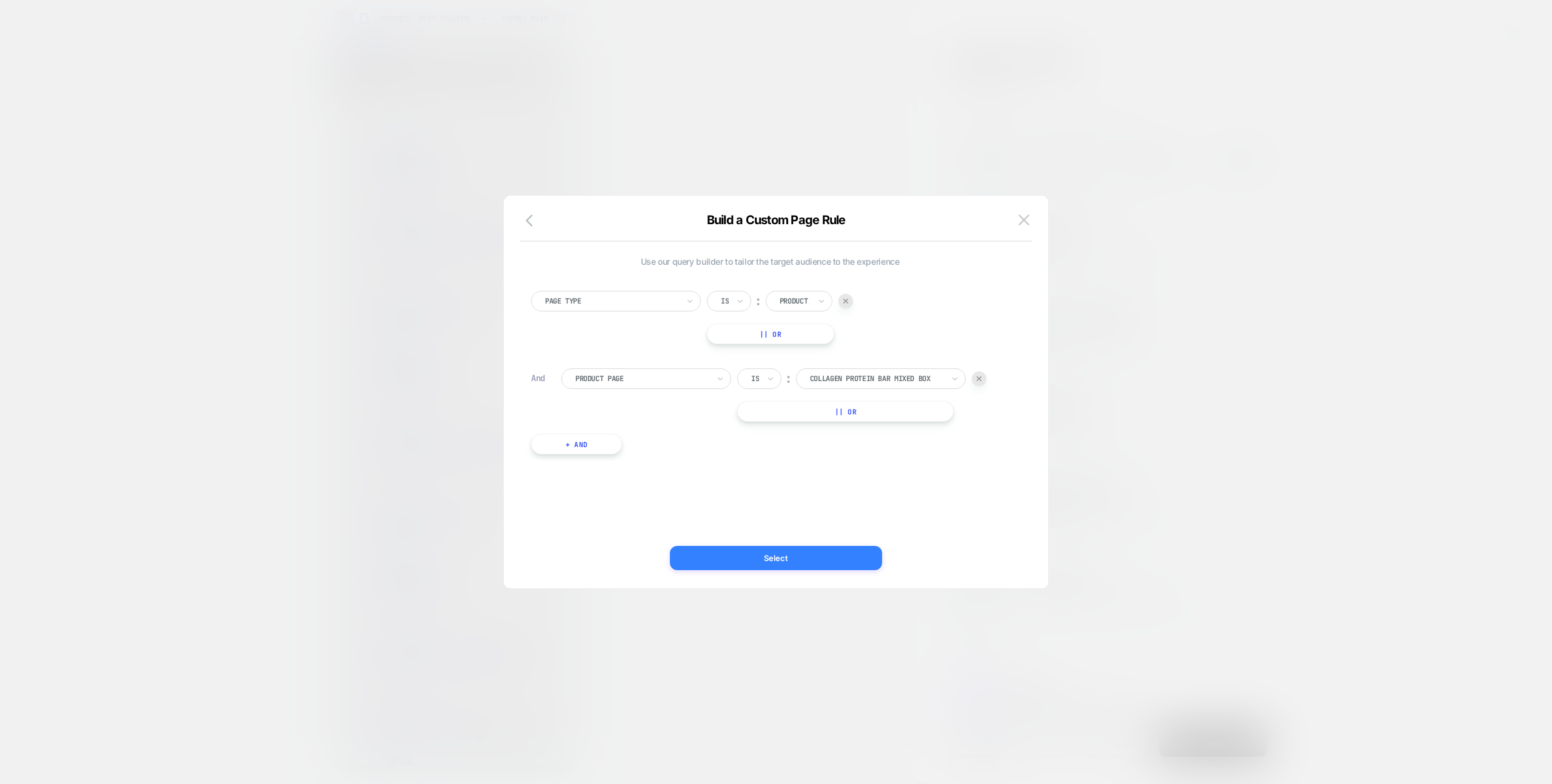
click at [837, 567] on button "Select" at bounding box center [776, 558] width 212 height 24
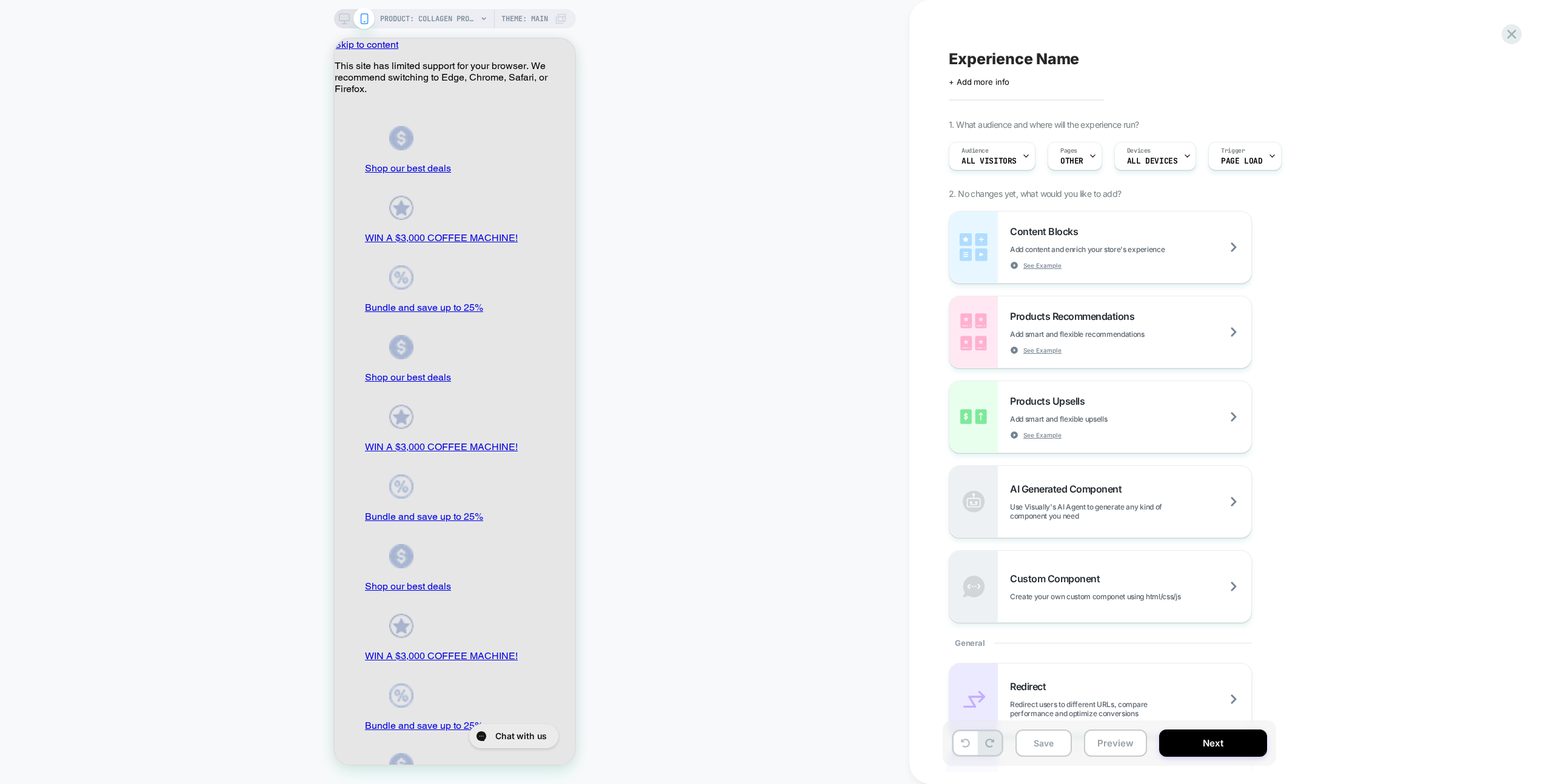
click at [1075, 158] on span "OTHER" at bounding box center [1071, 161] width 23 height 9
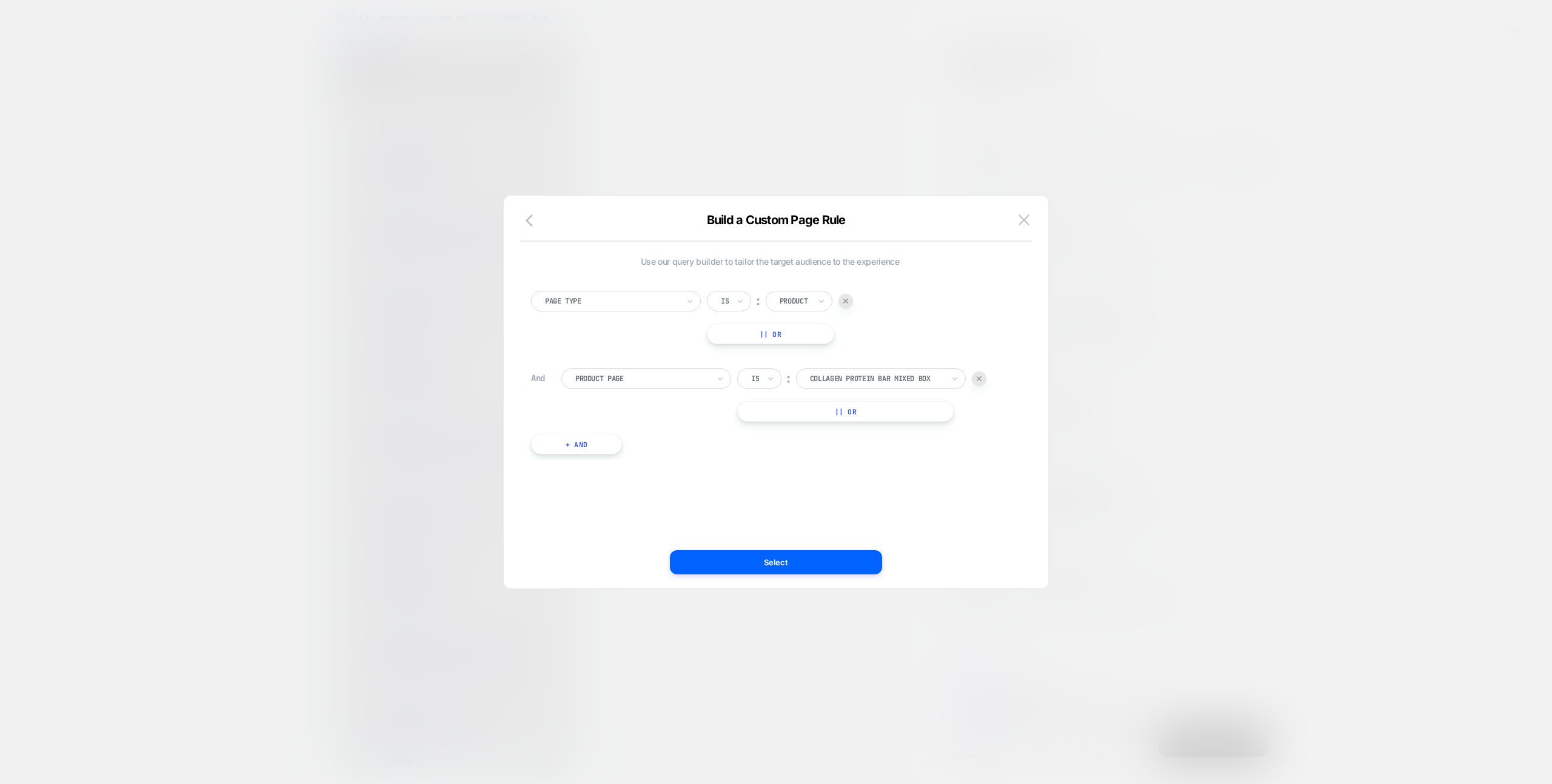
scroll to position [0, 0]
click at [907, 372] on div "collagen protein bar mixed box" at bounding box center [877, 378] width 136 height 13
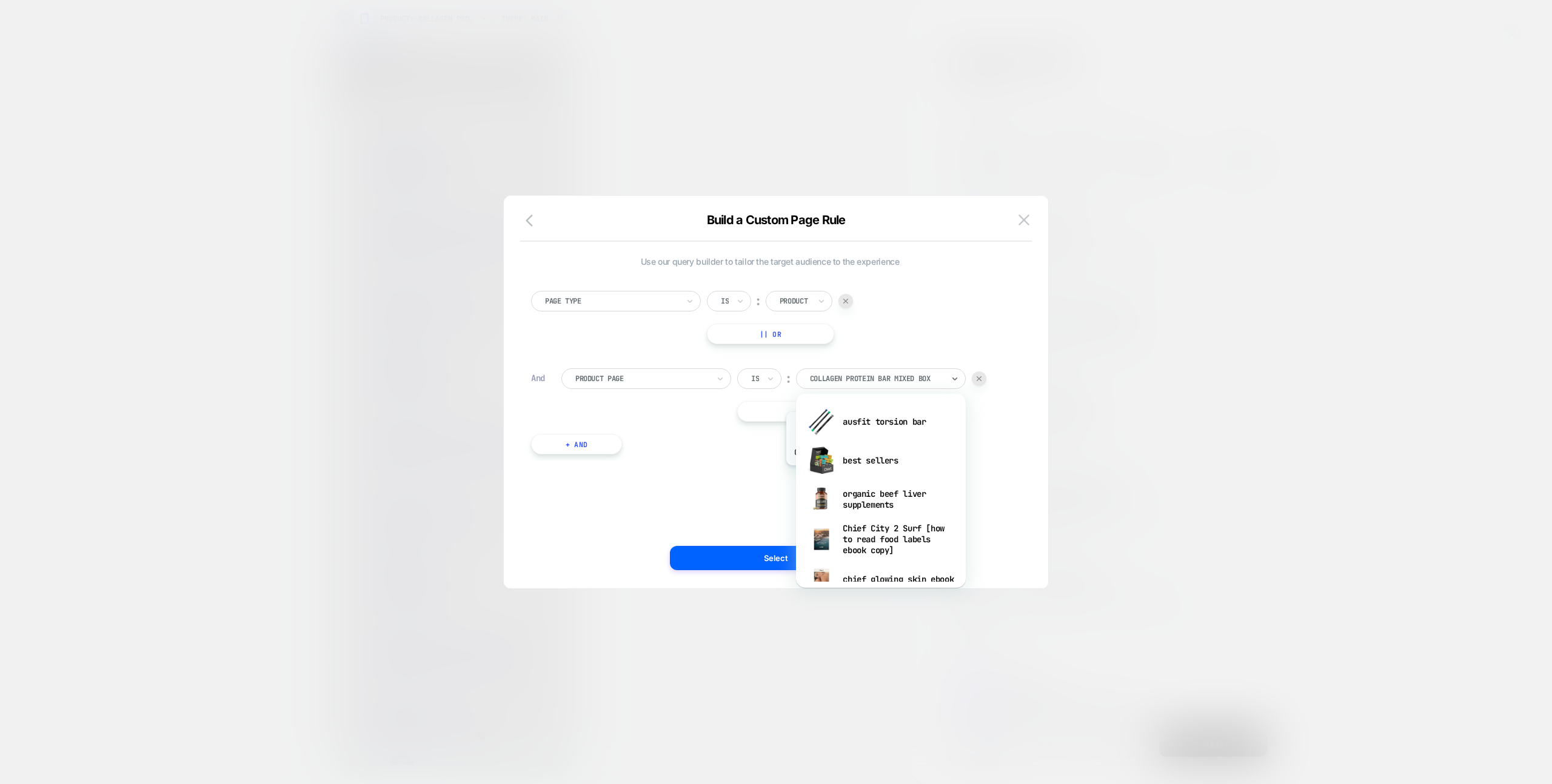
scroll to position [1374, 0]
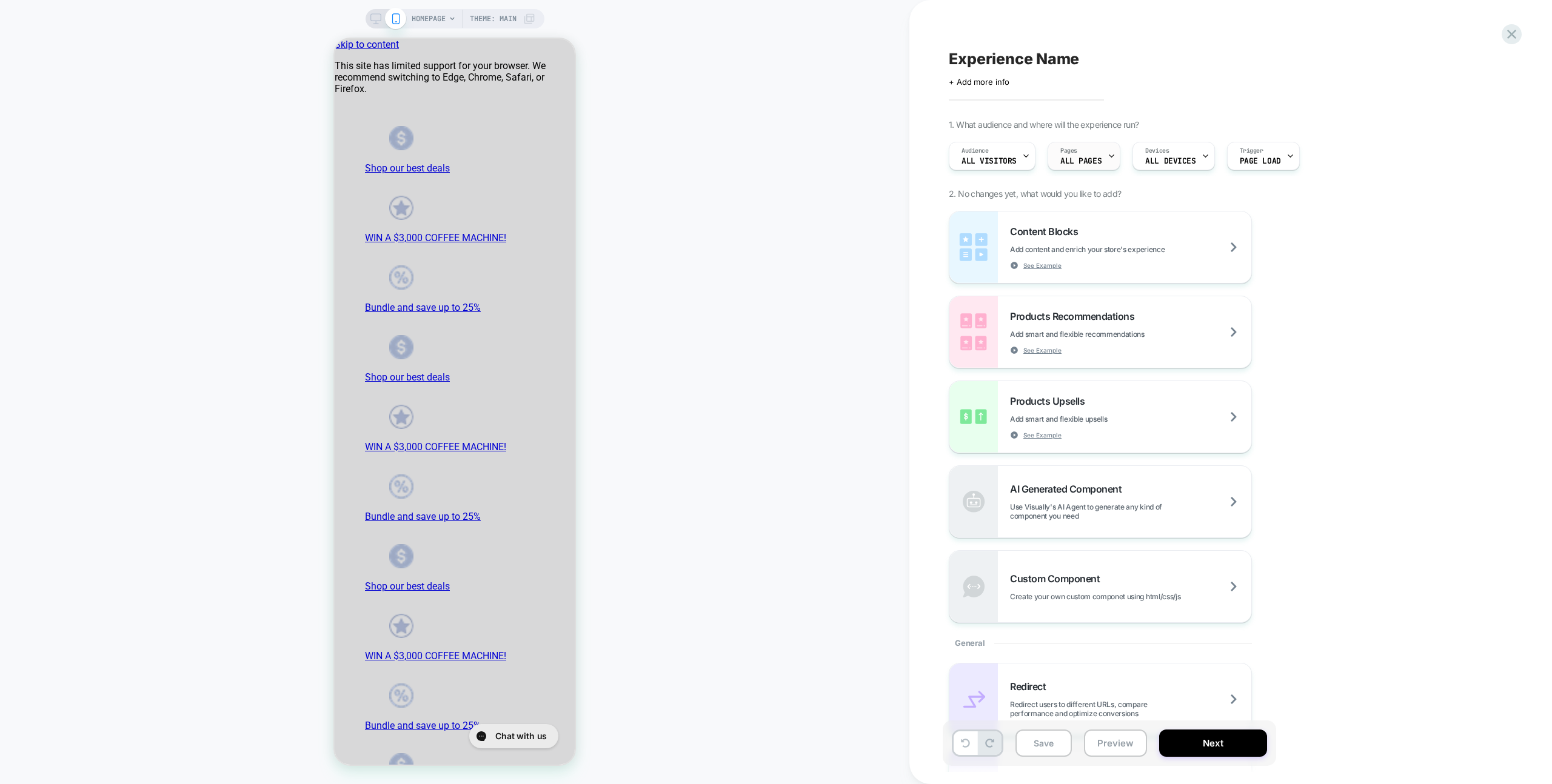
drag, startPoint x: 1111, startPoint y: 135, endPoint x: 1107, endPoint y: 142, distance: 8.1
click at [1108, 145] on div at bounding box center [1112, 155] width 8 height 27
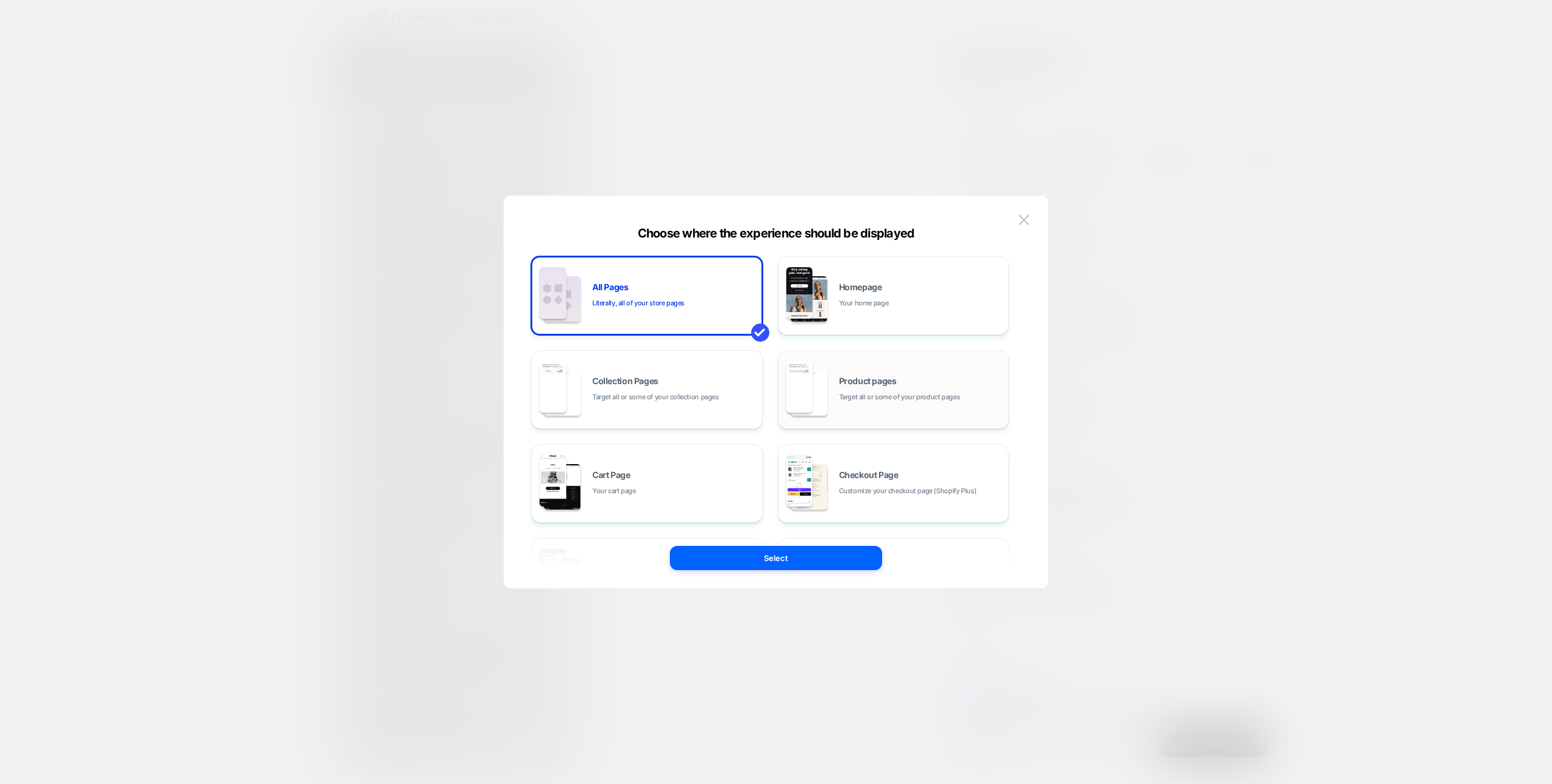
click at [853, 371] on div "Product pages Target all or some of your product pages" at bounding box center [894, 389] width 218 height 66
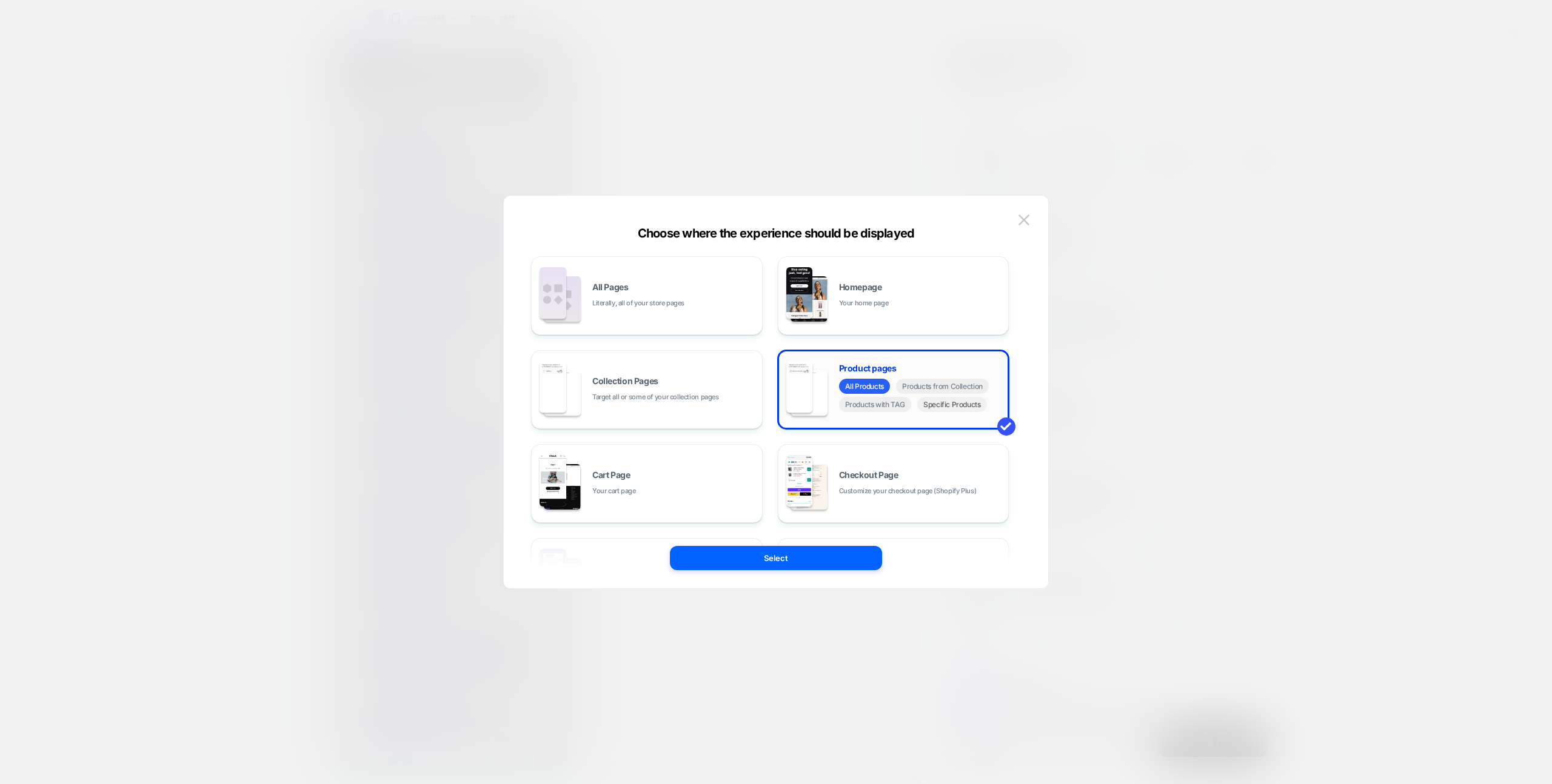
click at [965, 410] on span "Specific Products" at bounding box center [952, 404] width 70 height 15
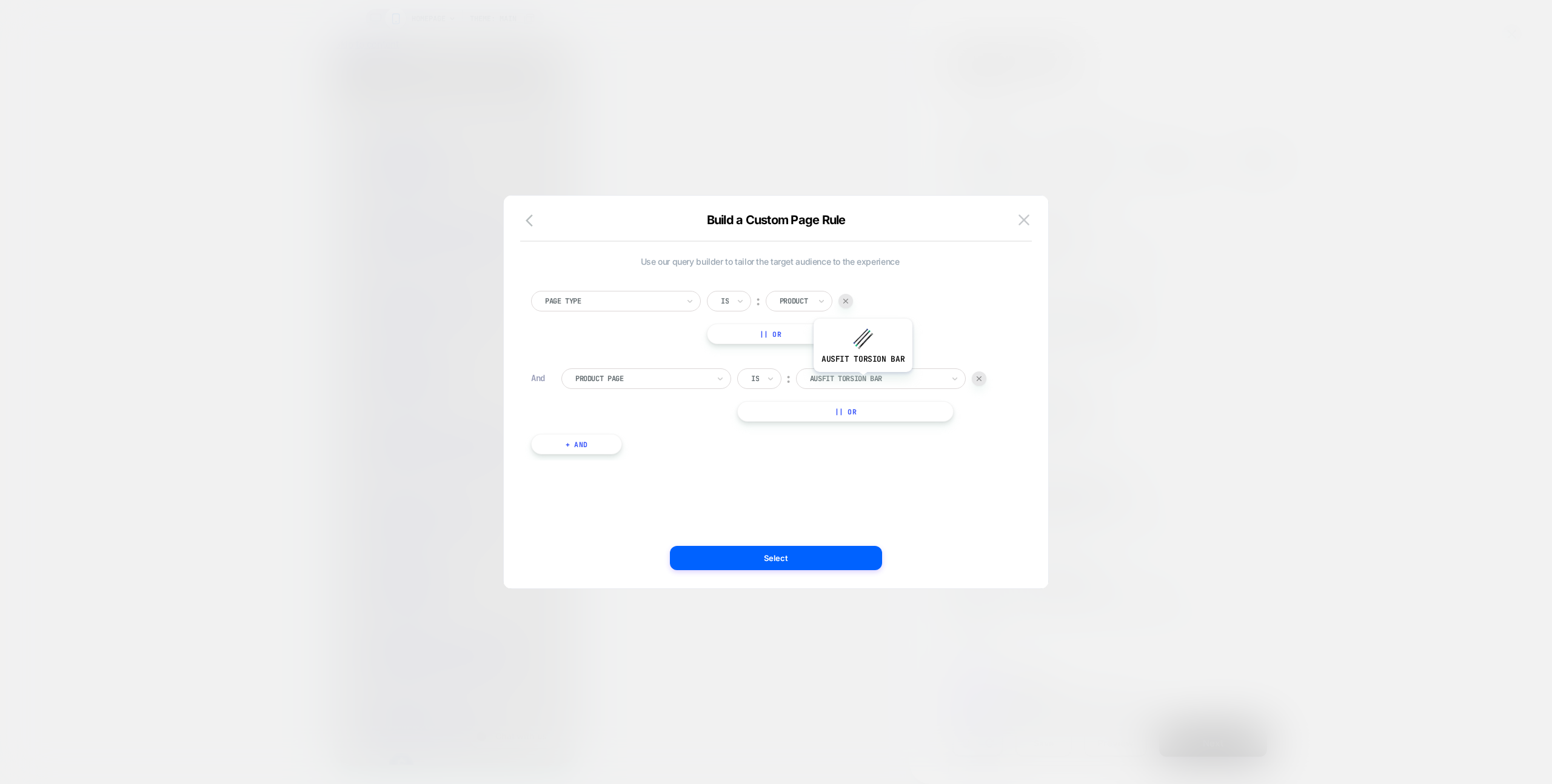
click at [862, 377] on div at bounding box center [877, 378] width 133 height 11
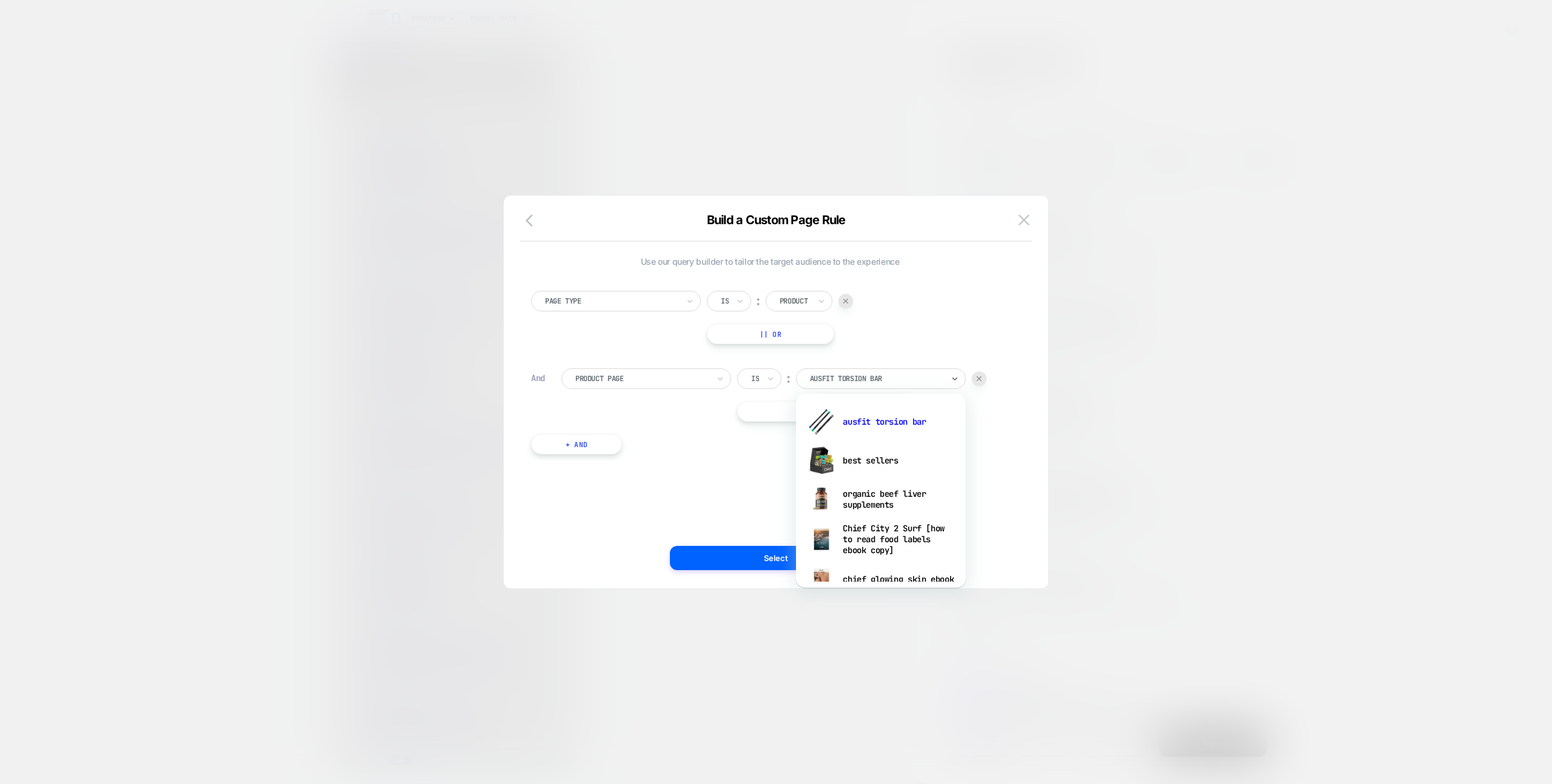
drag, startPoint x: 864, startPoint y: 458, endPoint x: 876, endPoint y: 510, distance: 53.4
click at [864, 458] on div "best sellers" at bounding box center [881, 460] width 158 height 39
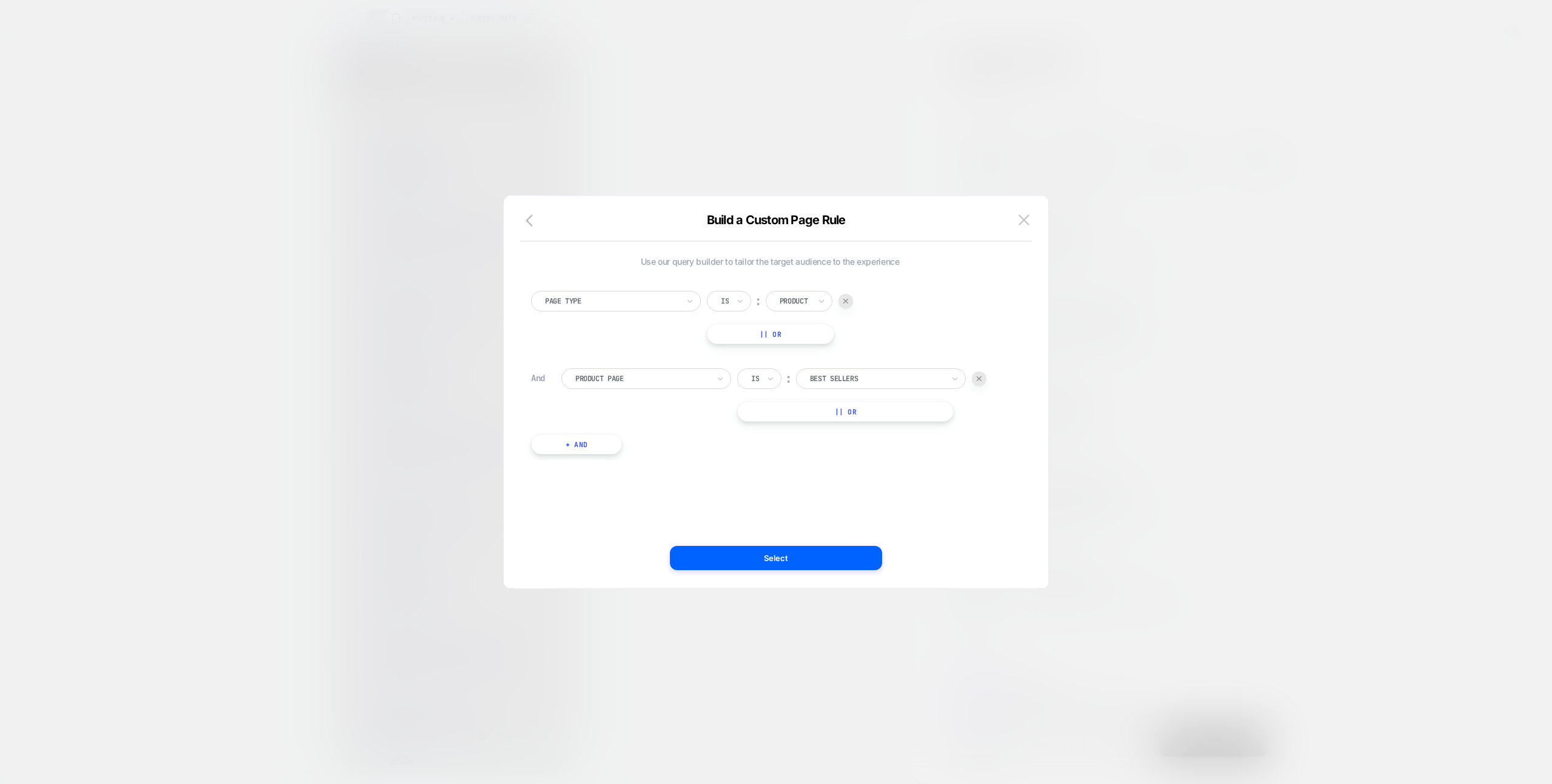
click at [862, 549] on button "Select" at bounding box center [776, 558] width 212 height 24
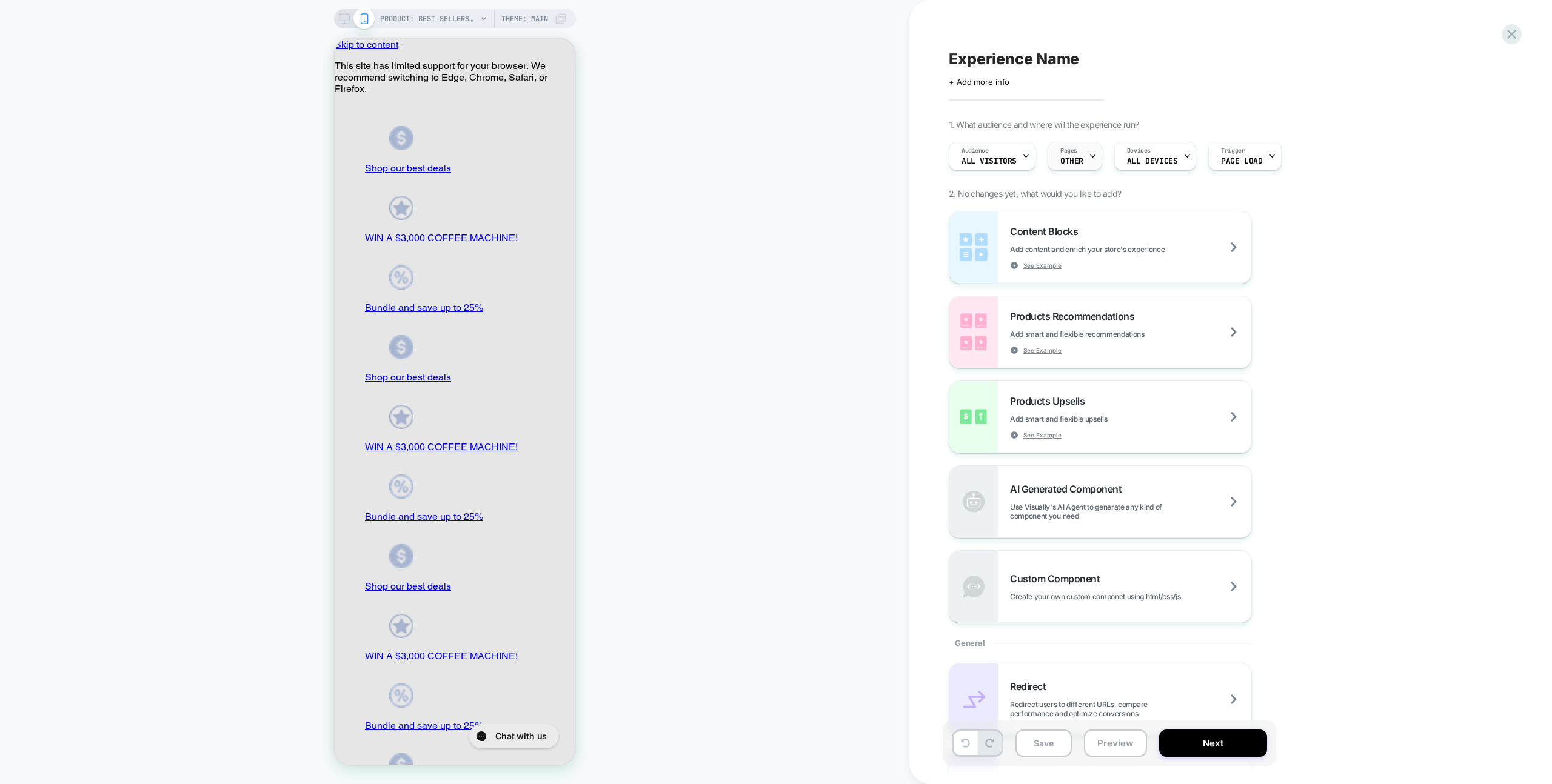
click at [1084, 152] on div "Pages OTHER" at bounding box center [1072, 155] width 48 height 27
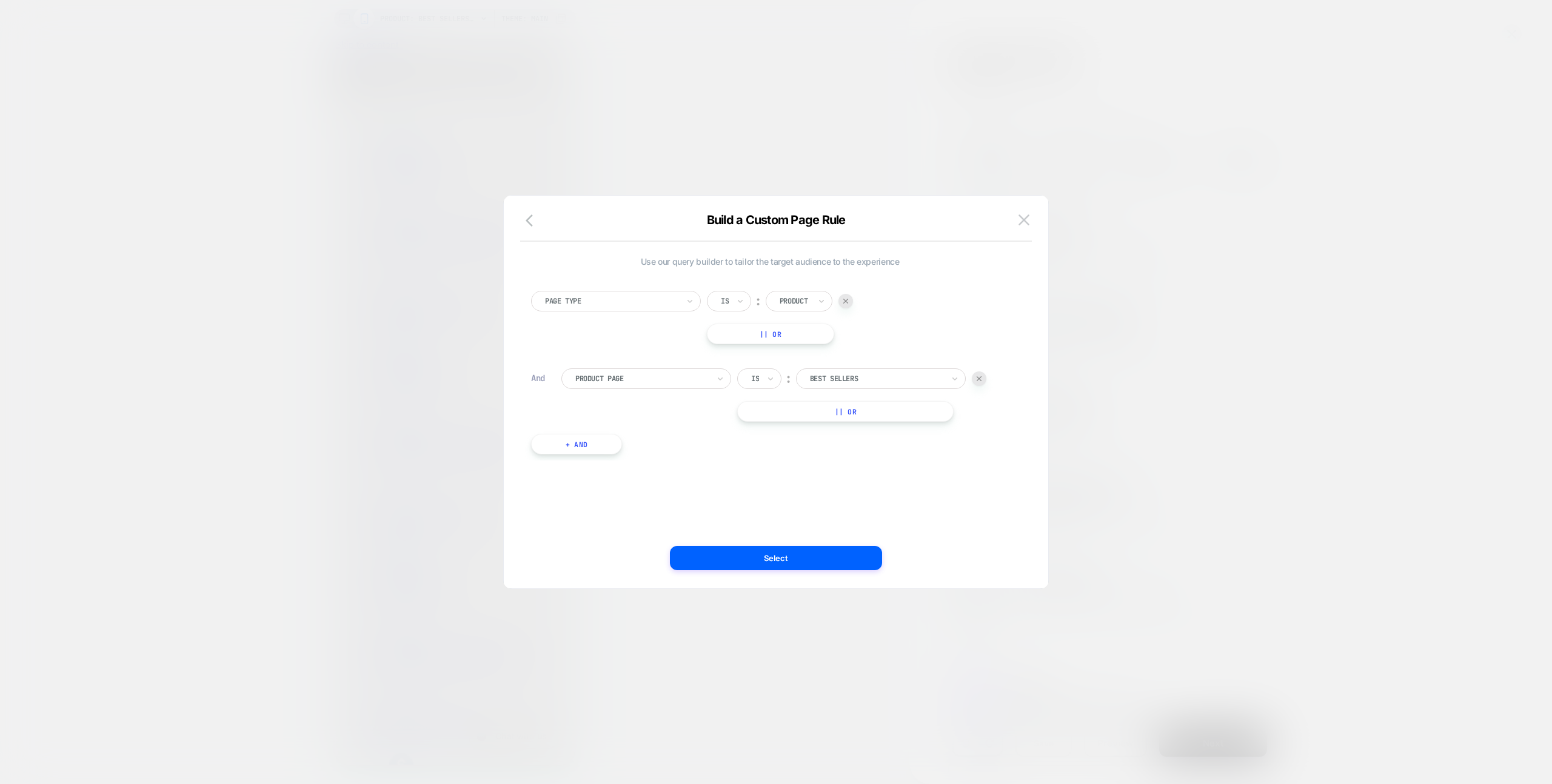
click at [860, 386] on div "best sellers" at bounding box center [881, 378] width 170 height 21
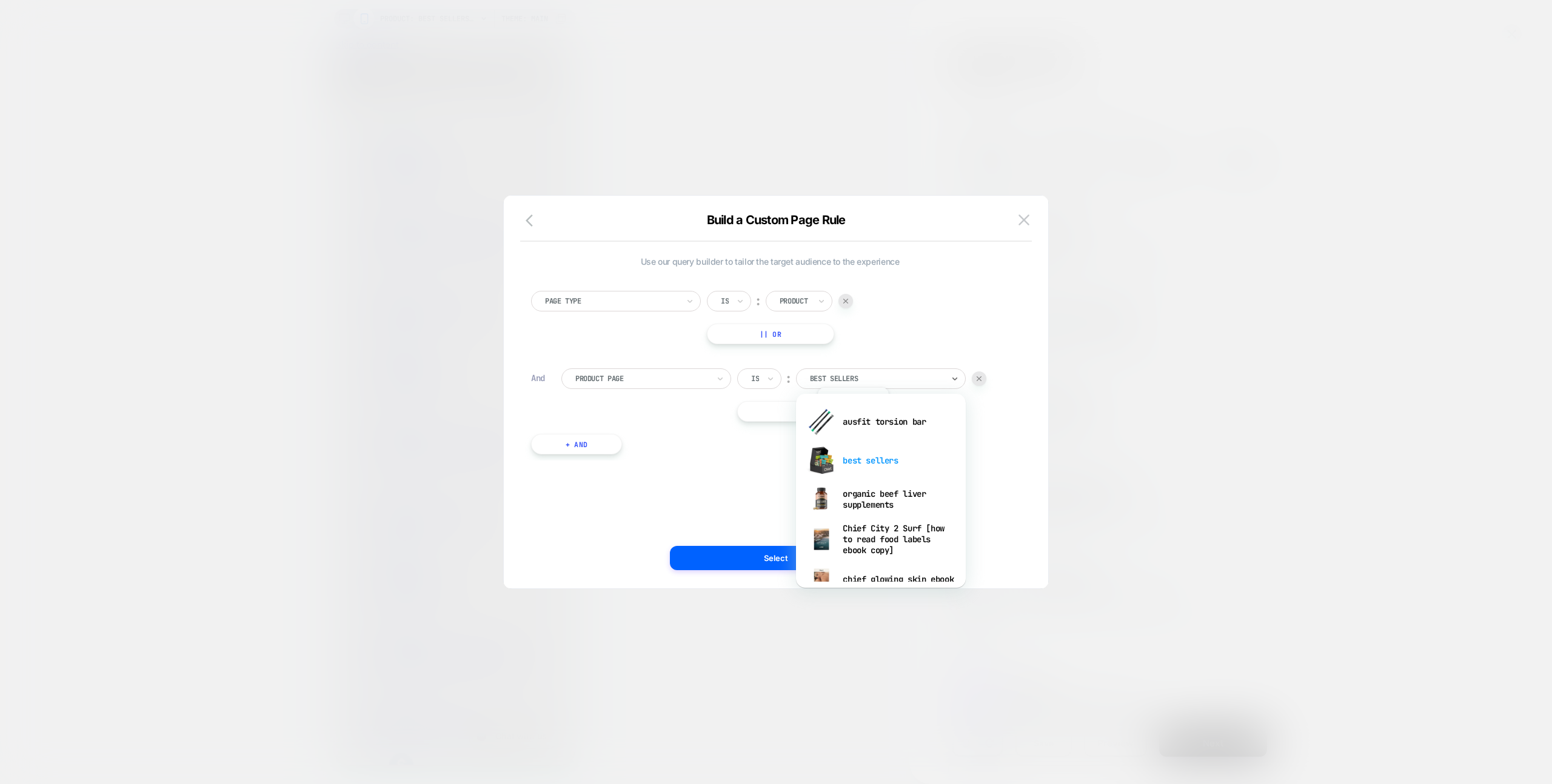
scroll to position [320, 0]
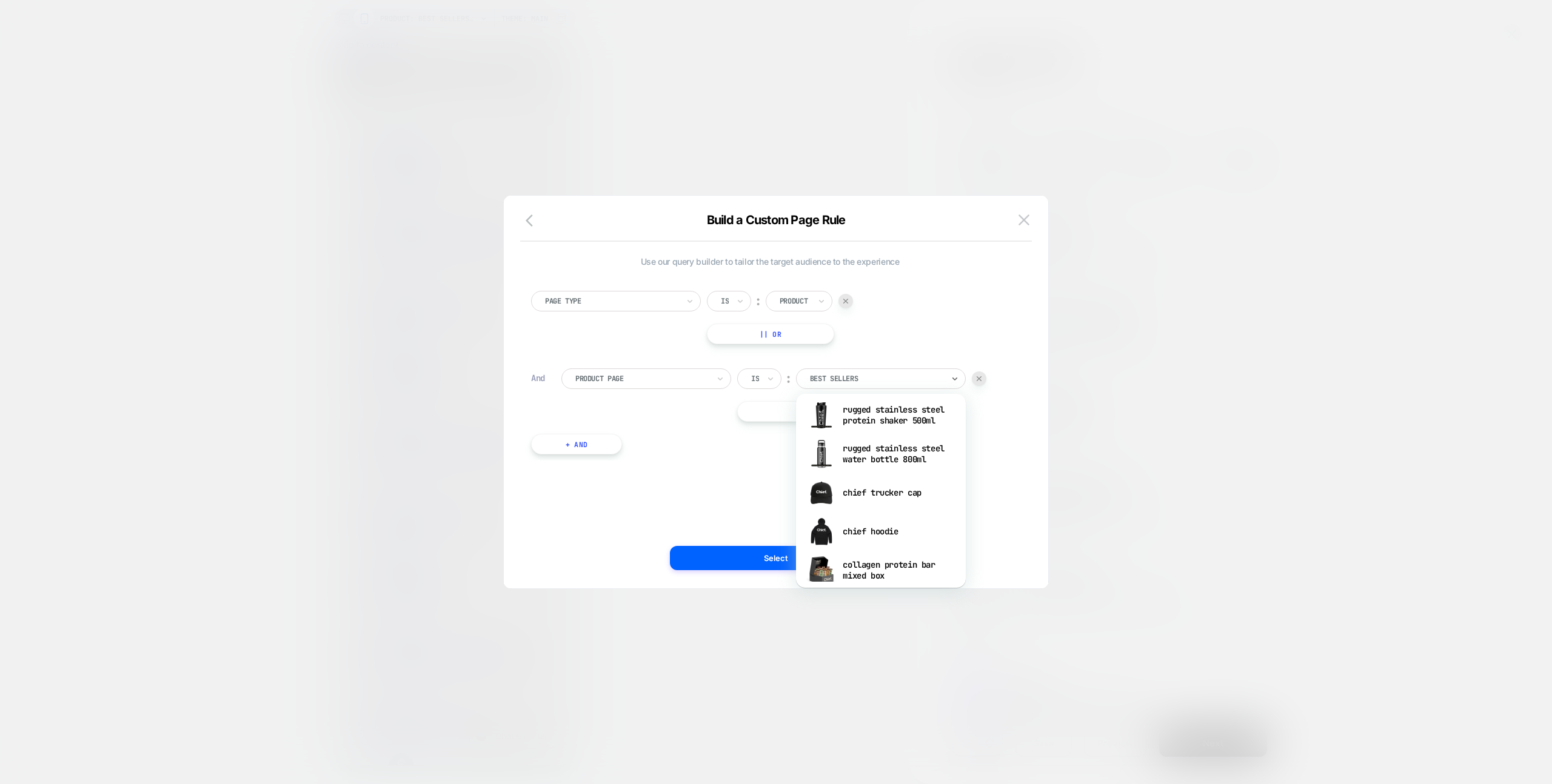
click at [865, 469] on div "rugged stainless steel water bottle 800ml" at bounding box center [881, 454] width 158 height 39
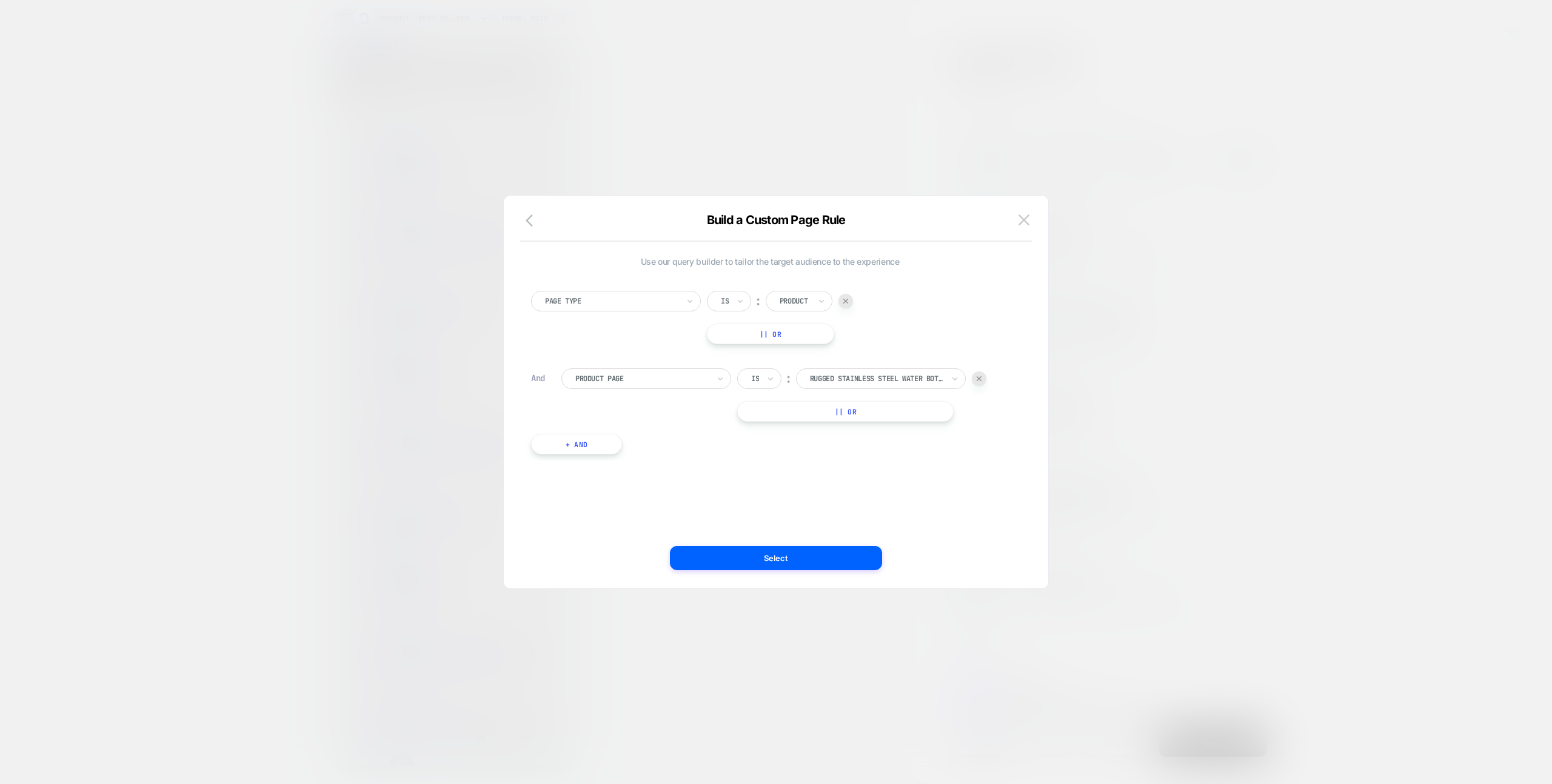
click at [854, 573] on div "Use our query builder to tailor the target audience to the experience Page Type…" at bounding box center [776, 397] width 508 height 380
click at [856, 566] on button "Select" at bounding box center [776, 558] width 212 height 24
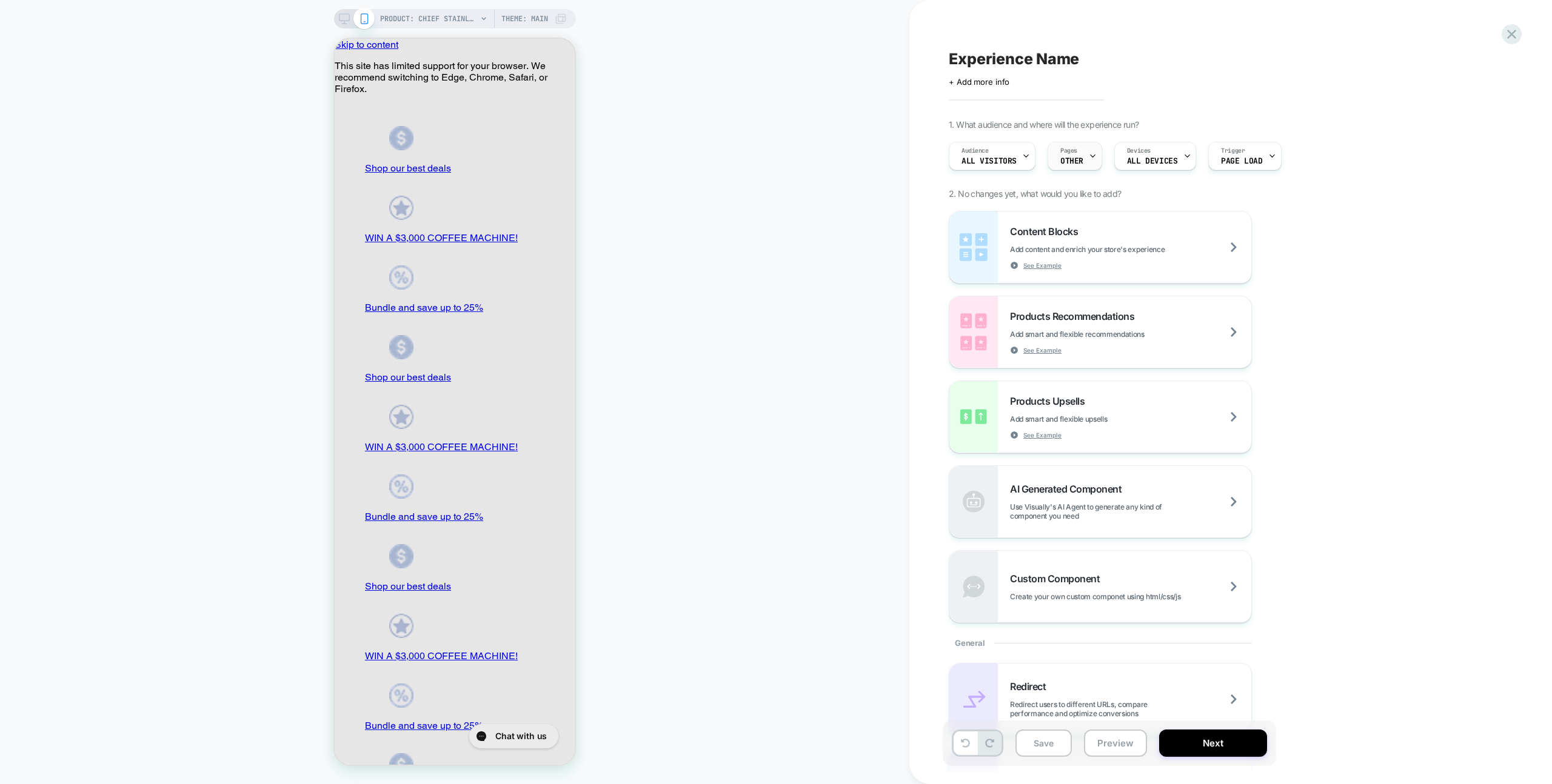
click at [1077, 156] on div "Pages OTHER" at bounding box center [1072, 155] width 48 height 27
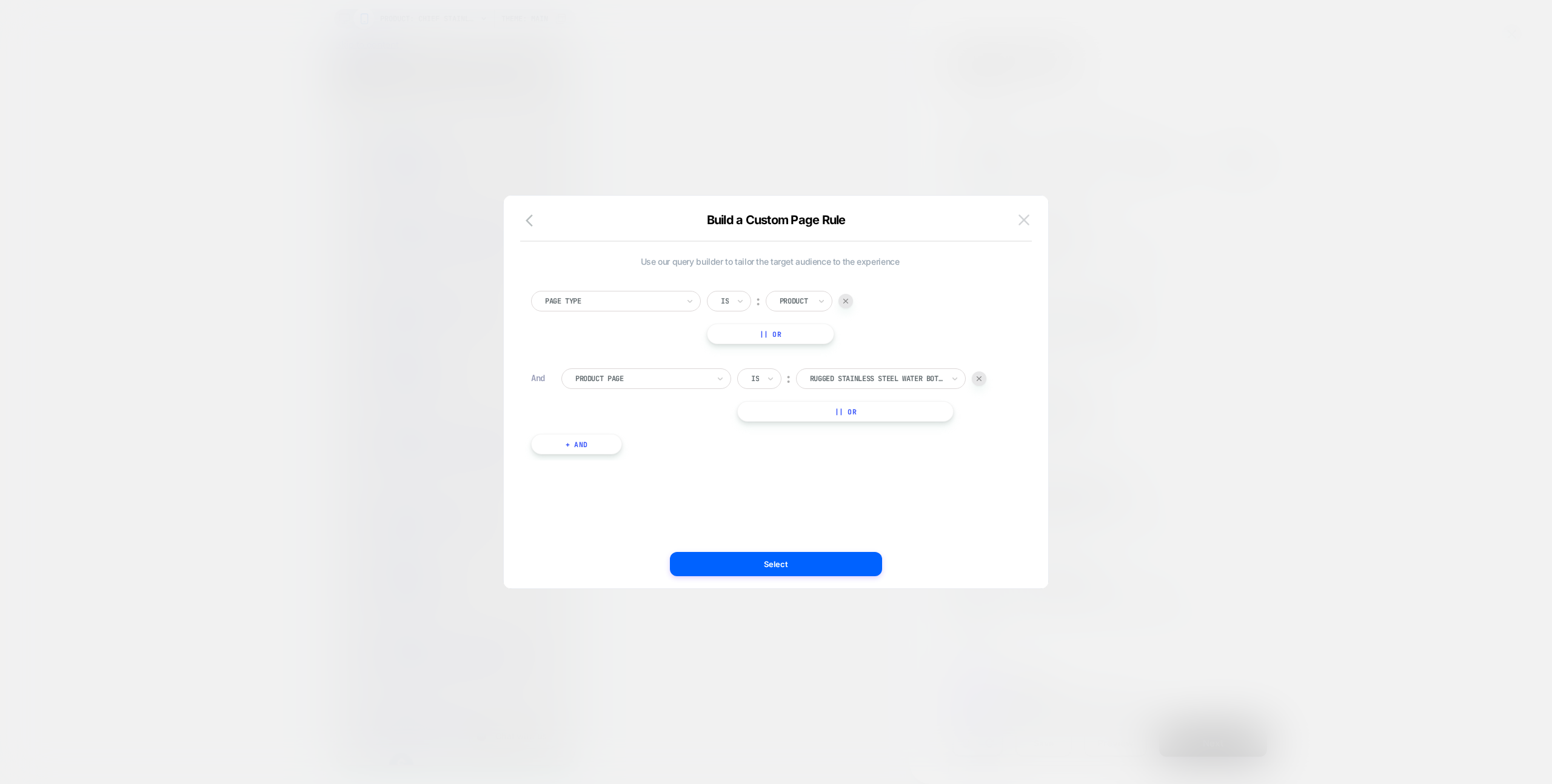
click at [1023, 223] on img at bounding box center [1024, 219] width 11 height 10
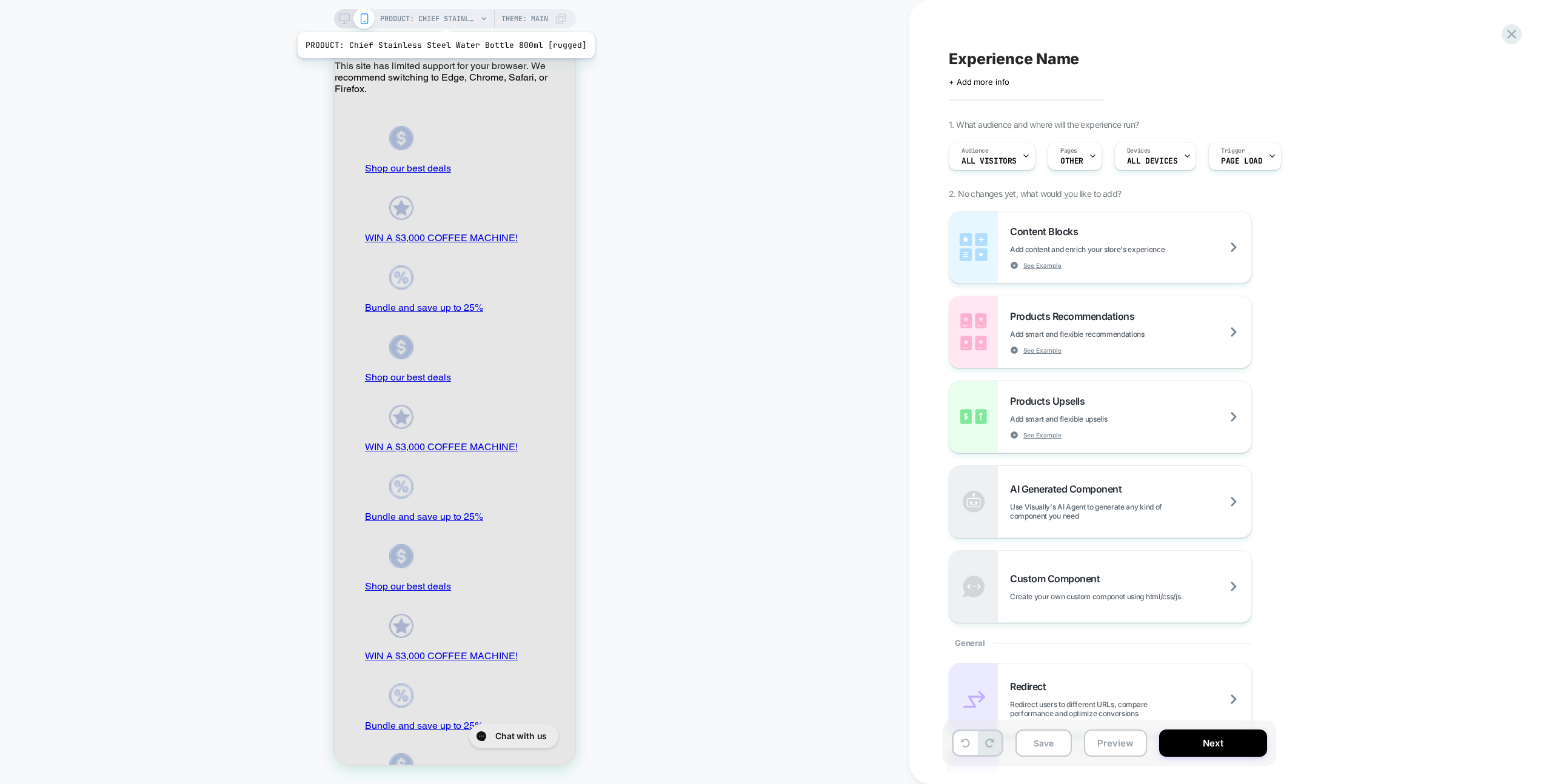
click at [435, 17] on span "PRODUCT: Chief Stainless Steel Water Bottle 800ml [rugged]" at bounding box center [429, 19] width 97 height 20
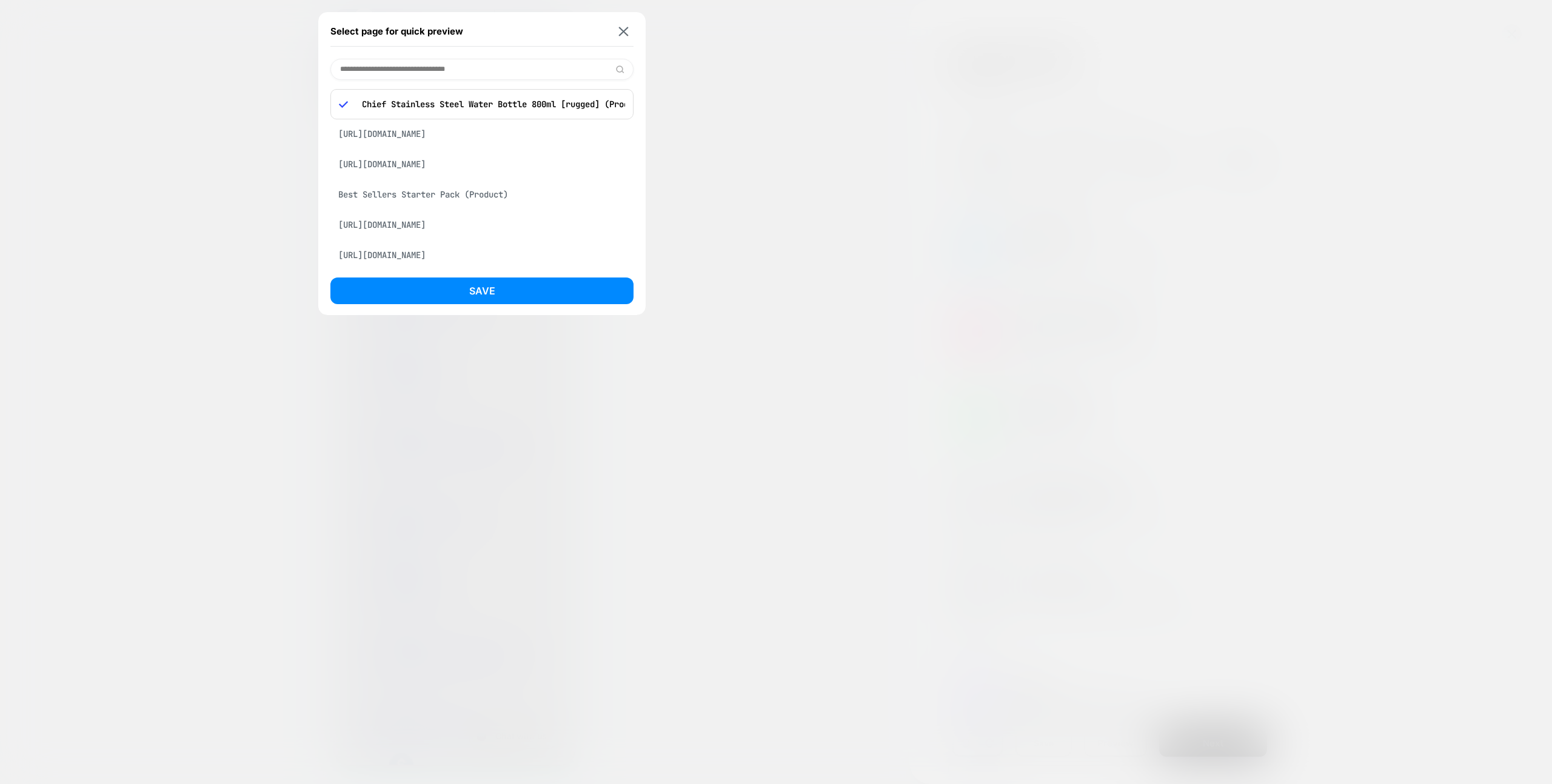
drag, startPoint x: 625, startPoint y: 37, endPoint x: 661, endPoint y: 50, distance: 38.3
click at [625, 37] on div "Select page for quick preview" at bounding box center [482, 31] width 303 height 31
click at [622, 37] on div "Select page for quick preview" at bounding box center [482, 31] width 303 height 31
click at [622, 32] on img at bounding box center [624, 31] width 10 height 9
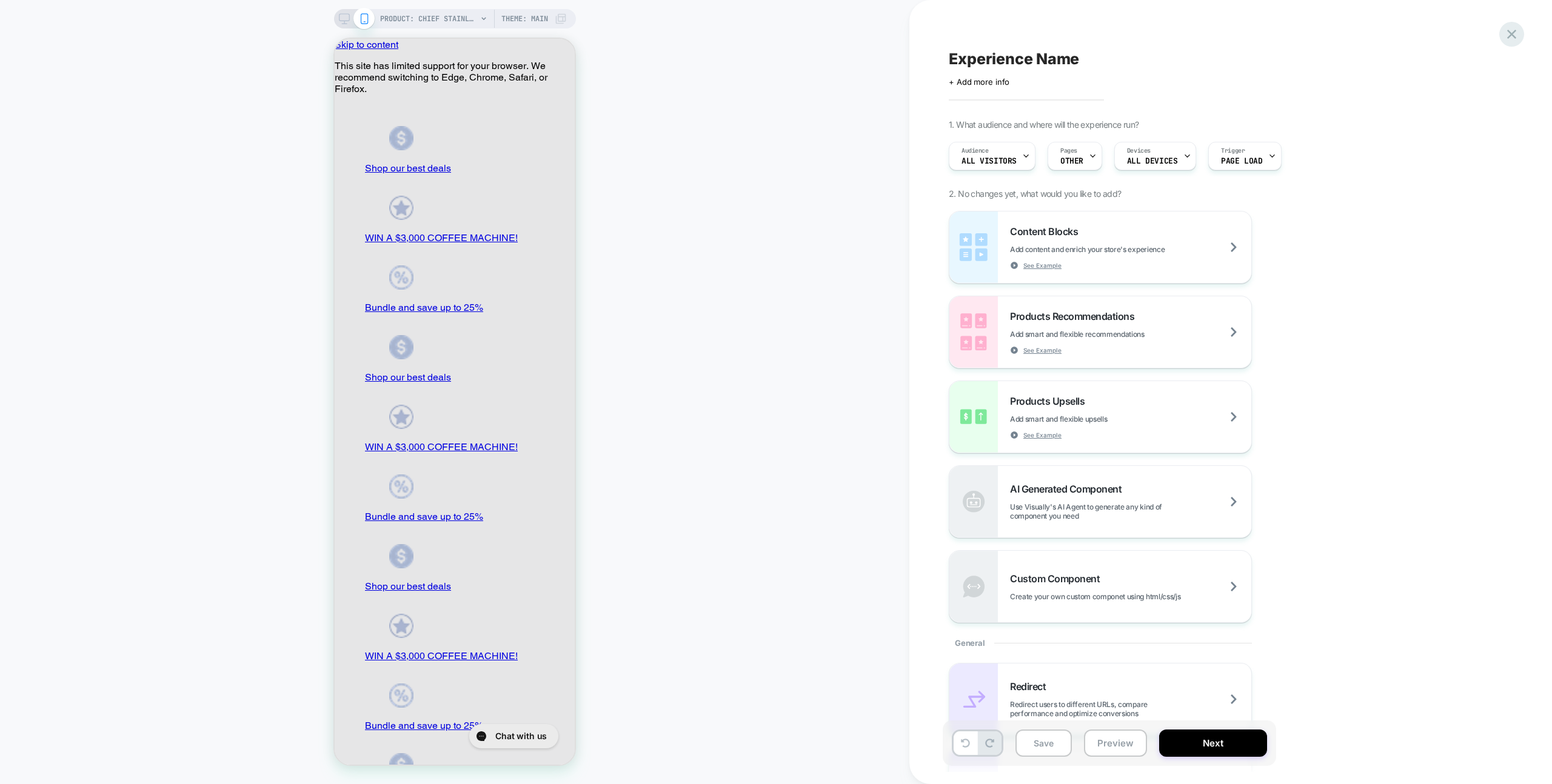
click at [1519, 32] on icon at bounding box center [1511, 34] width 16 height 16
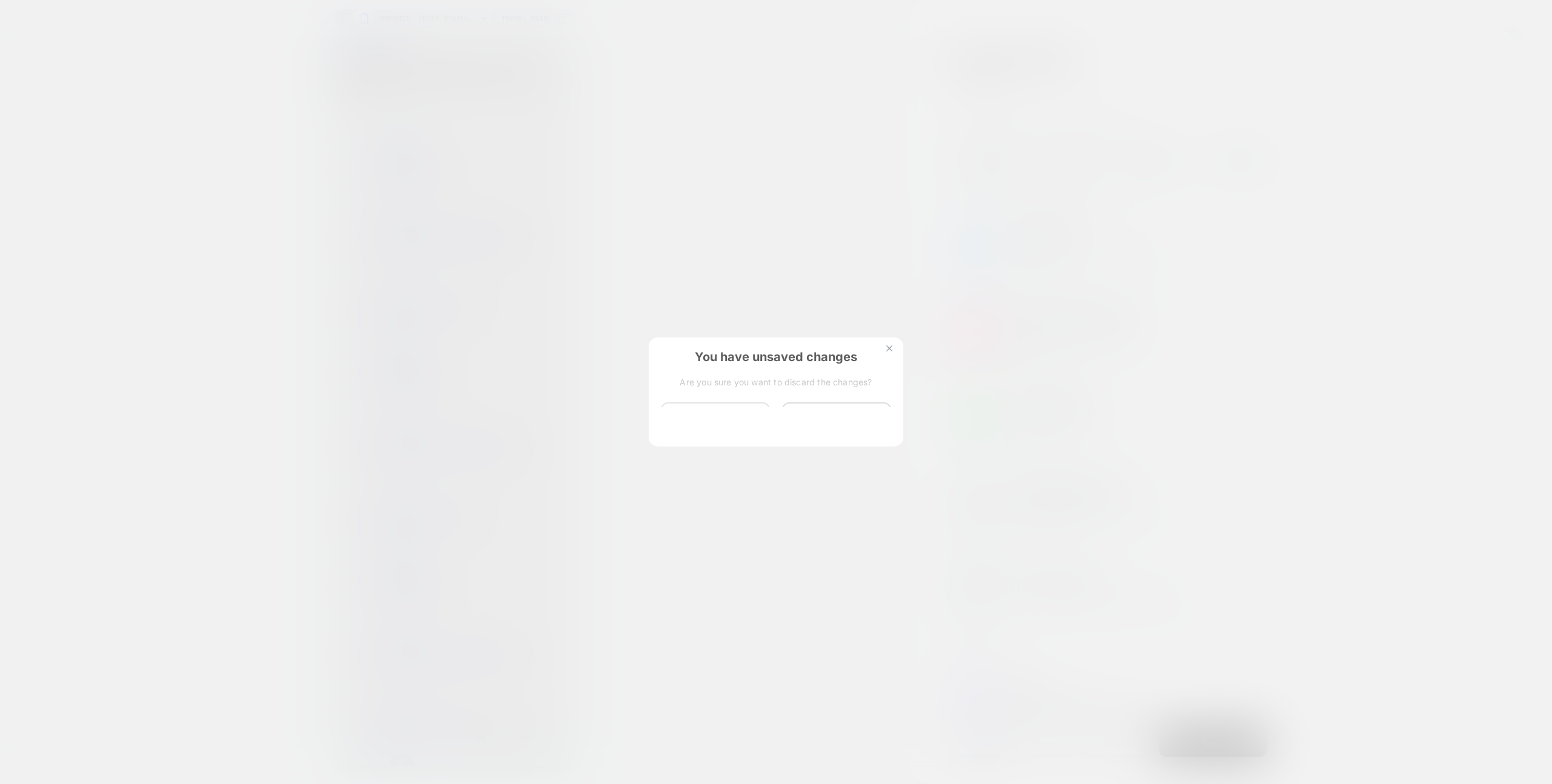
click at [703, 413] on button "Discard Changes" at bounding box center [716, 421] width 109 height 38
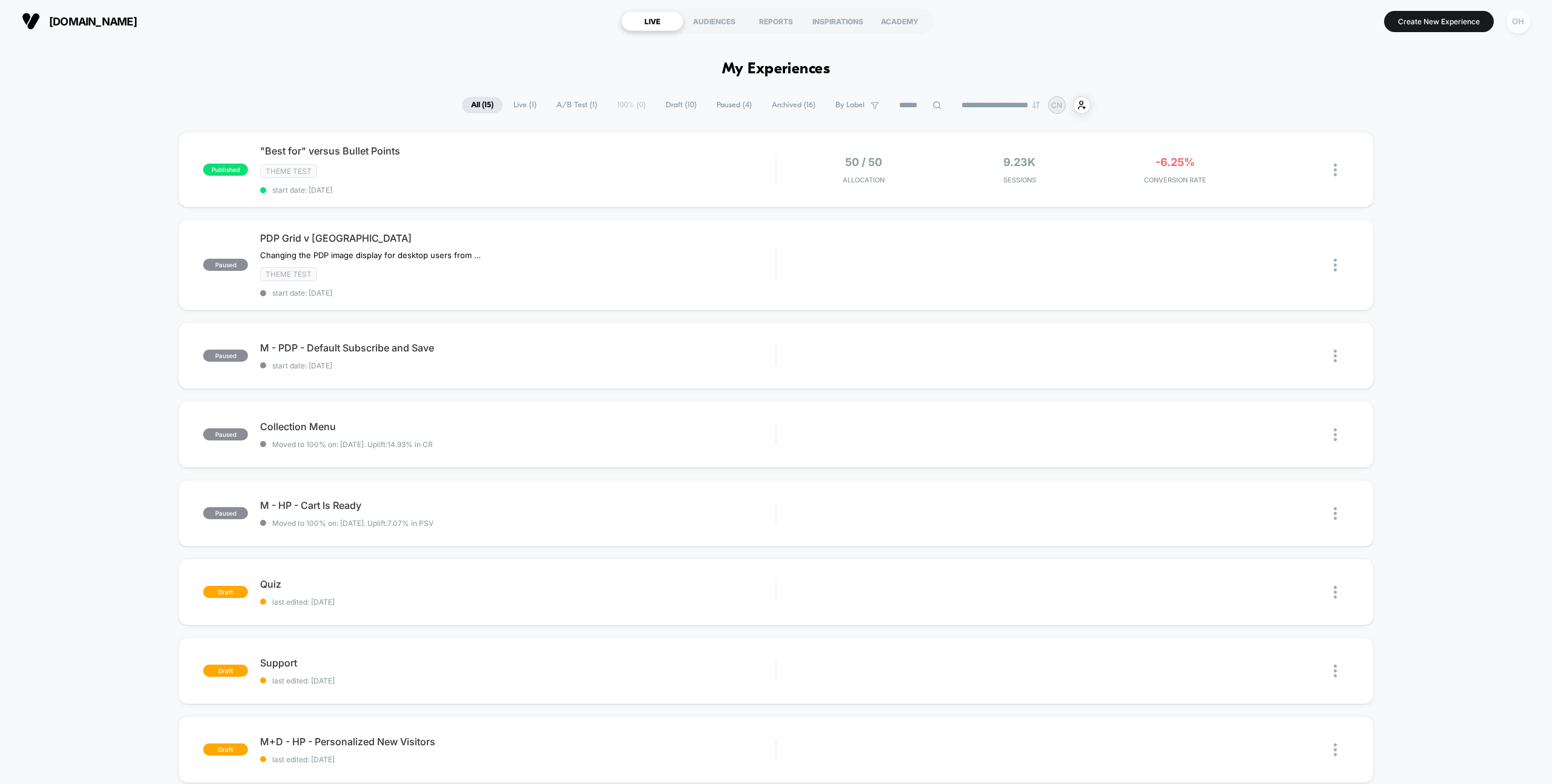
click at [1526, 22] on div "OH" at bounding box center [1518, 22] width 24 height 24
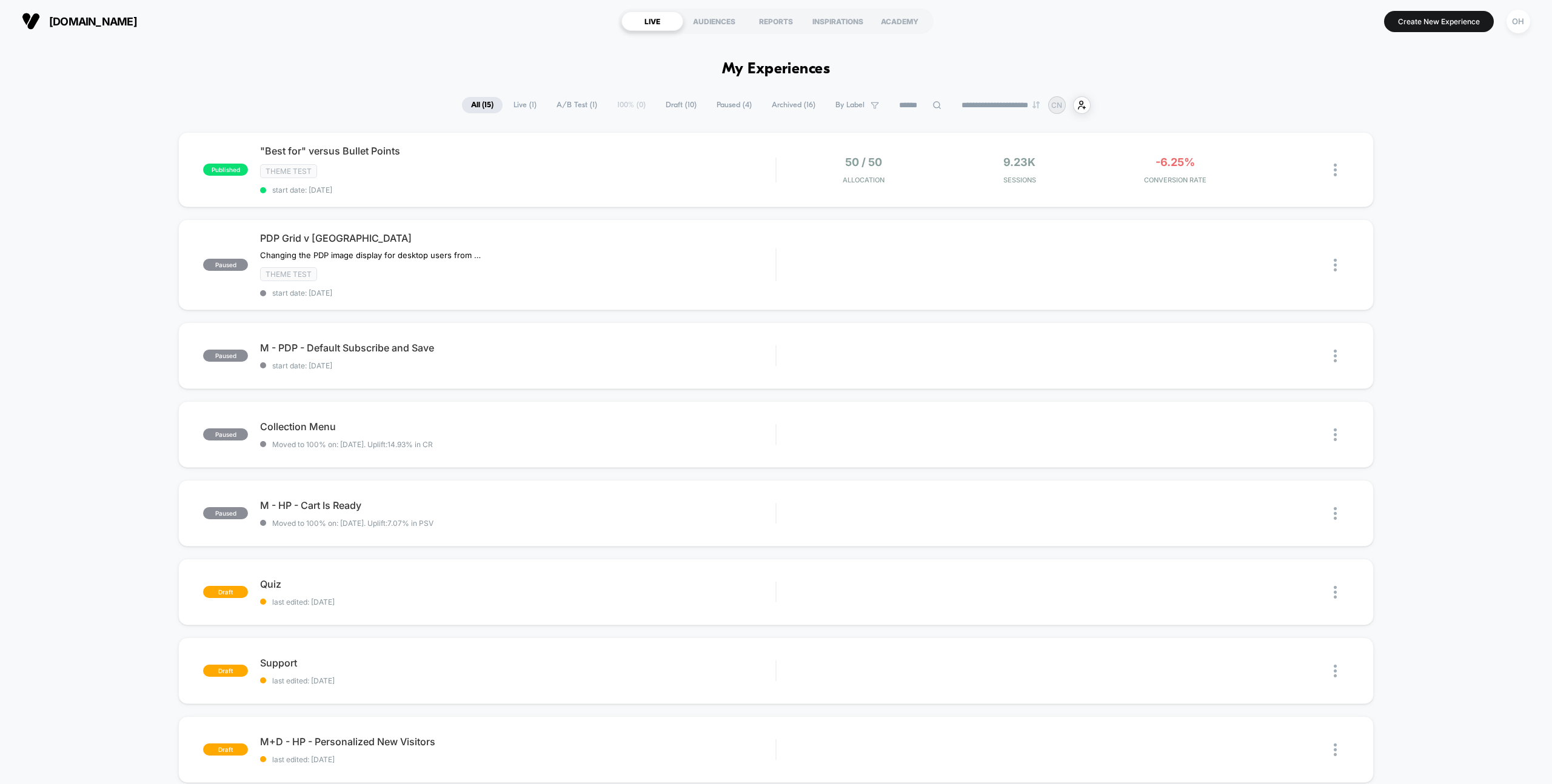
click at [1508, 35] on div "wearechief.com LIVE AUDIENCES REPORTS INSPIRATIONS ACADEMY Create New Experienc…" at bounding box center [776, 21] width 1552 height 43
drag, startPoint x: 1509, startPoint y: 29, endPoint x: 1503, endPoint y: 35, distance: 8.5
click at [1509, 29] on div "OH" at bounding box center [1518, 22] width 24 height 24
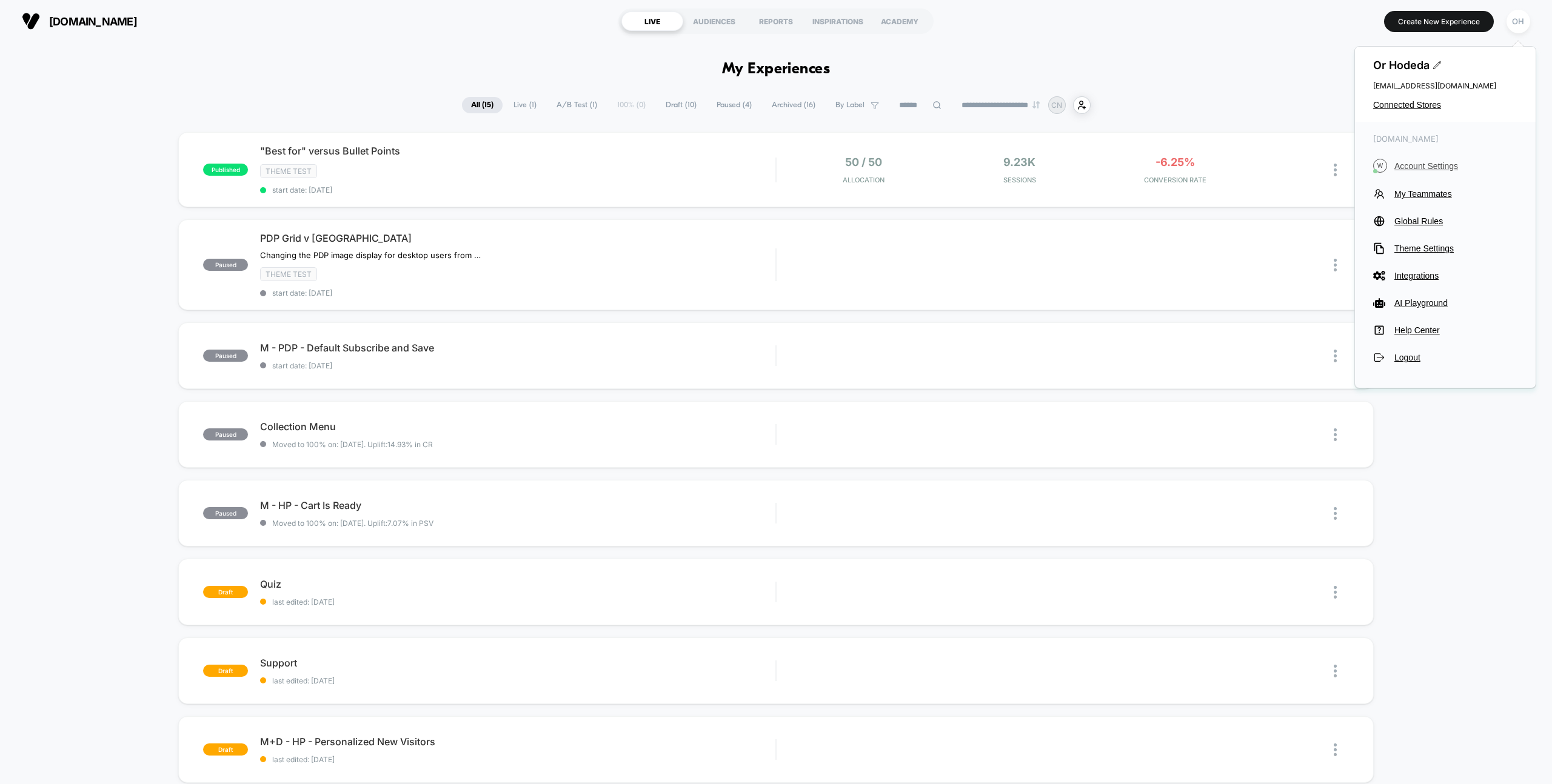
click at [1399, 167] on span "Account Settings" at bounding box center [1456, 166] width 123 height 10
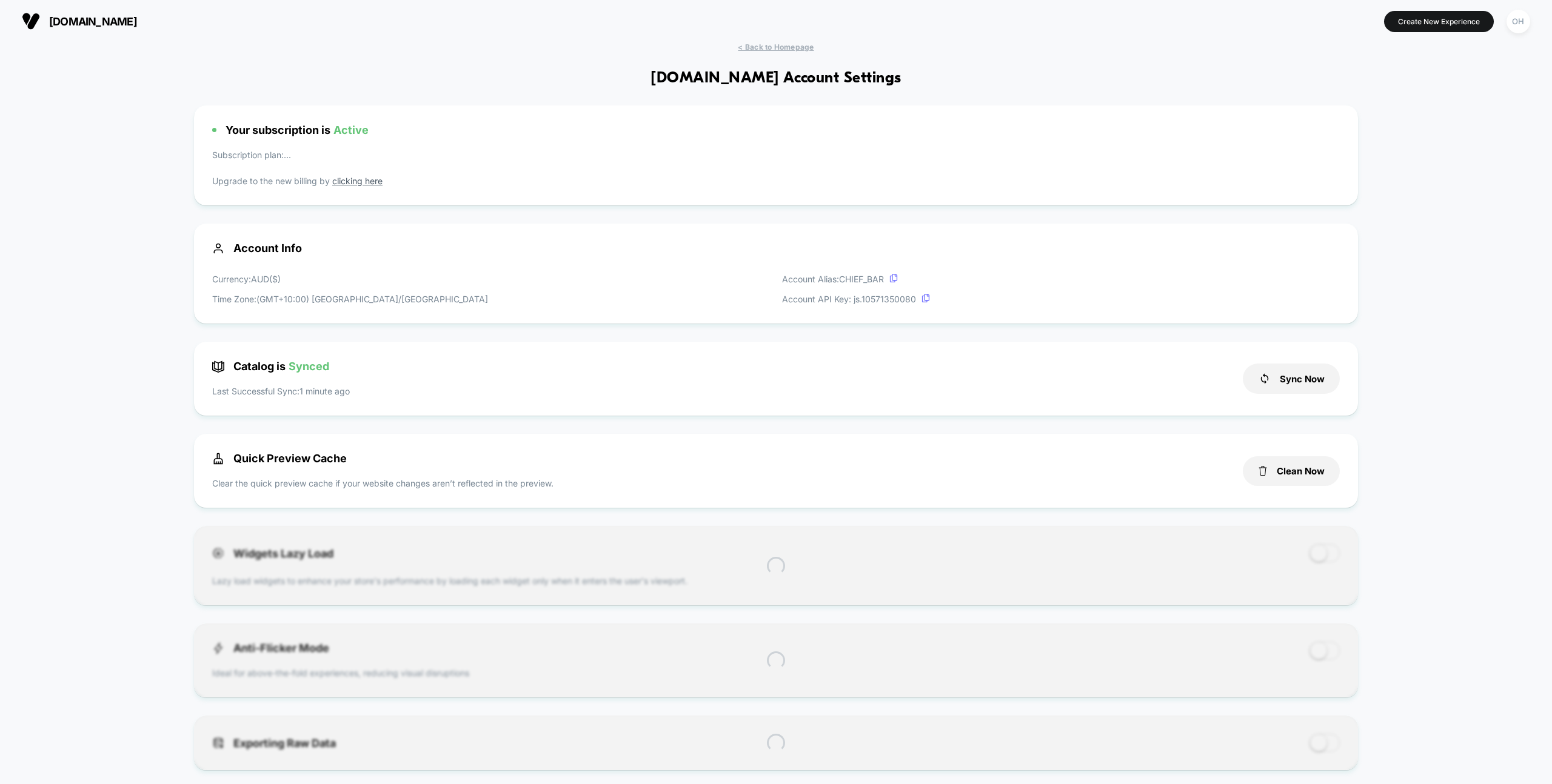
scroll to position [164, 0]
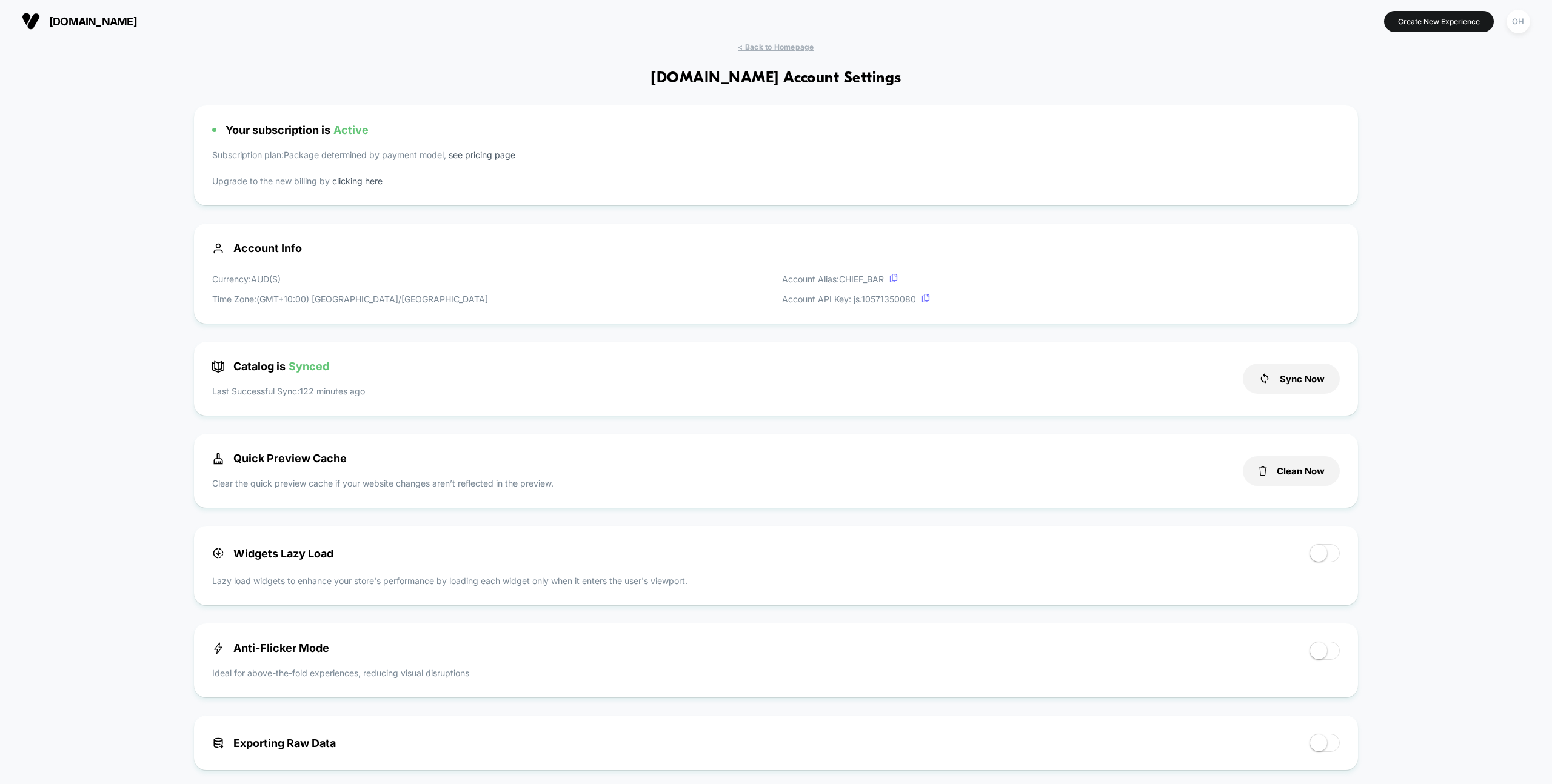
click at [1259, 490] on div "Quick Preview Cache Clear the quick preview cache if your website changes aren’…" at bounding box center [776, 470] width 1164 height 73
click at [1267, 481] on button "Clean Now" at bounding box center [1292, 471] width 97 height 30
click at [817, 54] on div "< Back to Homepage wearechief.com Account Settings Your subscription is Active …" at bounding box center [776, 731] width 1552 height 1378
click at [806, 48] on span "< Back to Homepage" at bounding box center [776, 47] width 75 height 9
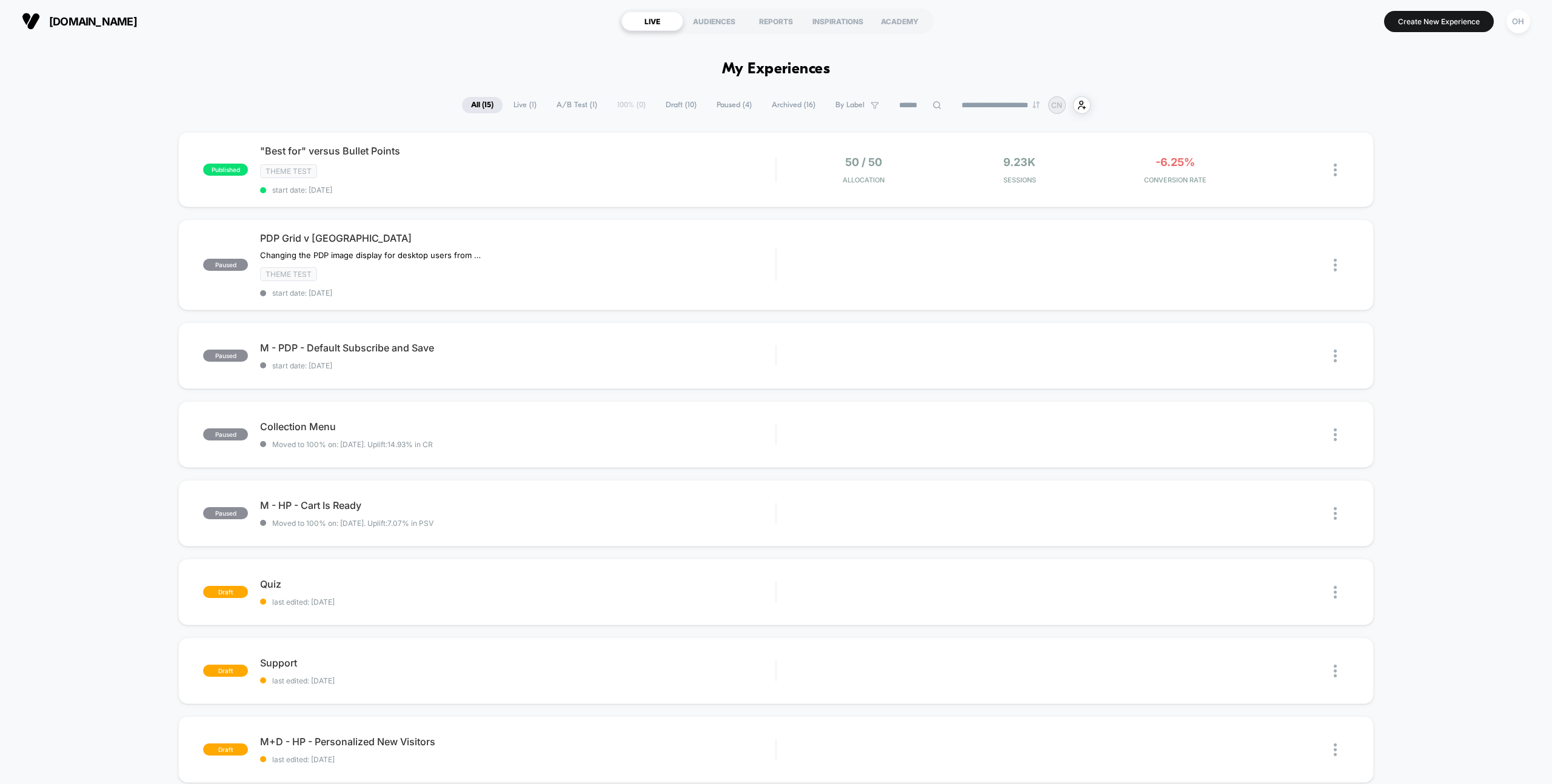
click at [1407, 20] on button "Create New Experience" at bounding box center [1439, 21] width 110 height 21
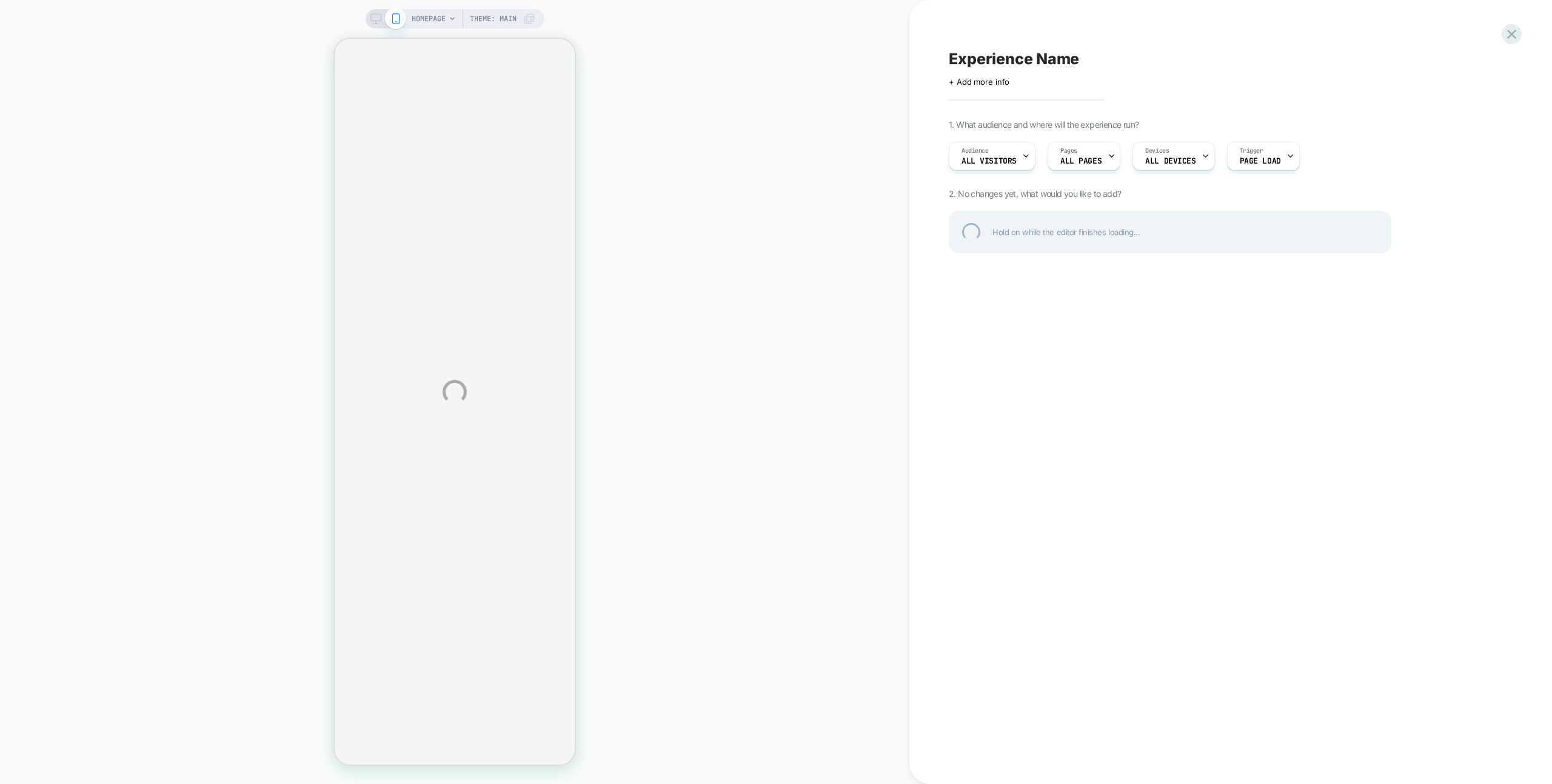
click at [835, 40] on div "HOMEPAGE Theme: MAIN Experience Name Click to edit experience details + Add mor…" at bounding box center [776, 392] width 1552 height 784
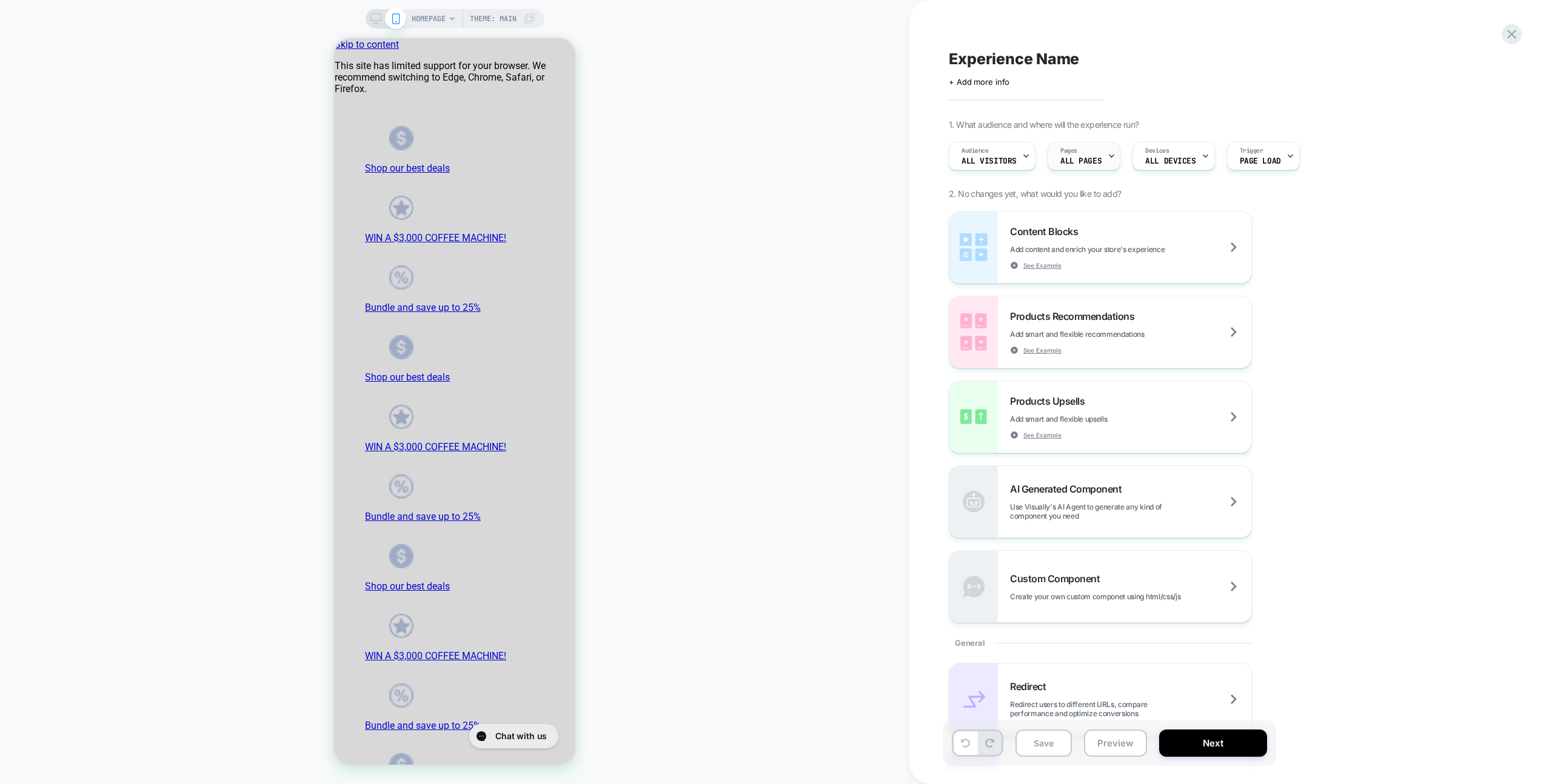
click at [1097, 158] on span "ALL PAGES" at bounding box center [1081, 161] width 42 height 9
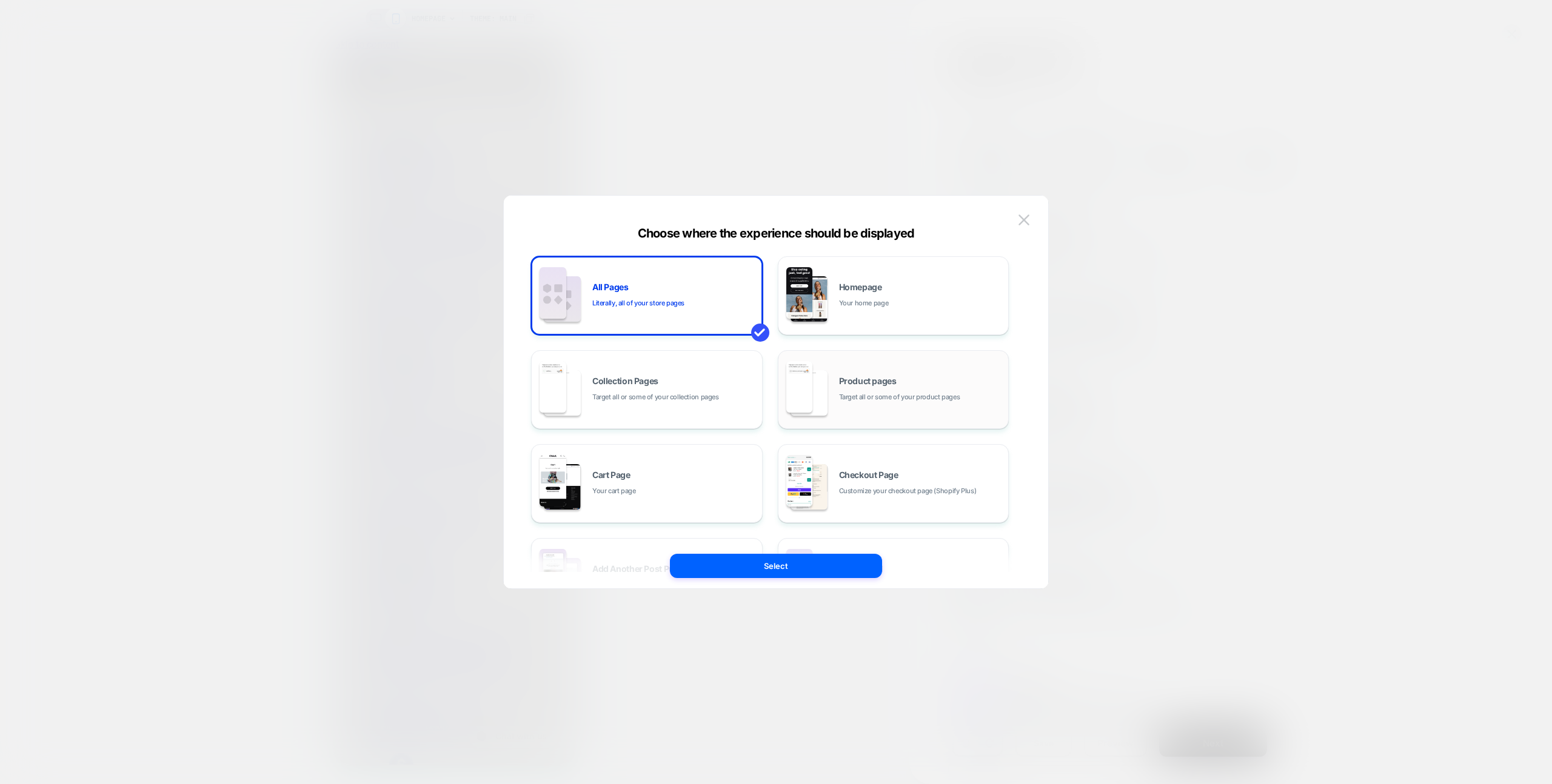
click at [927, 406] on div "Product pages Target all or some of your product pages" at bounding box center [894, 389] width 218 height 66
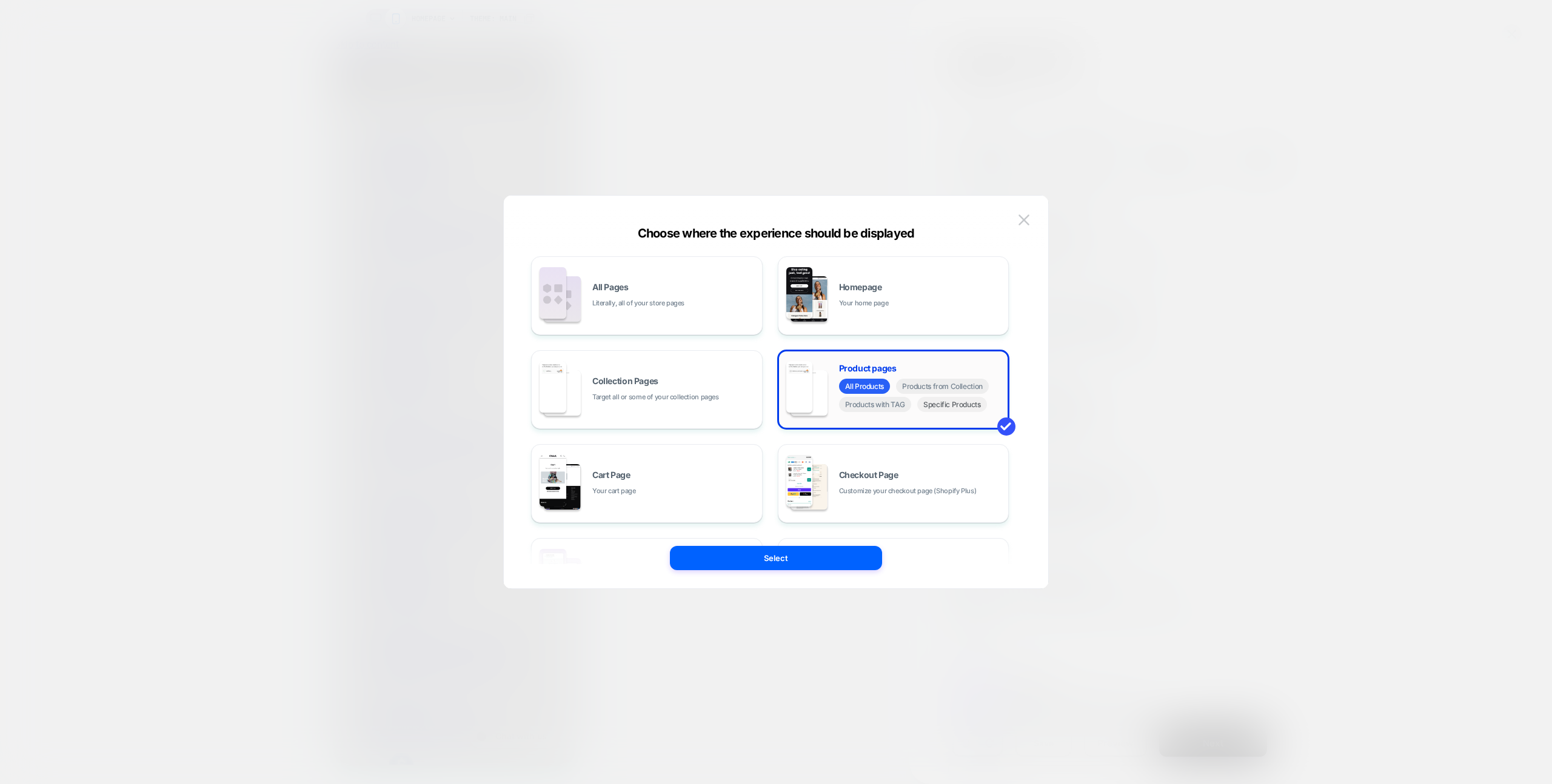
click at [959, 406] on span "Specific Products" at bounding box center [952, 404] width 70 height 15
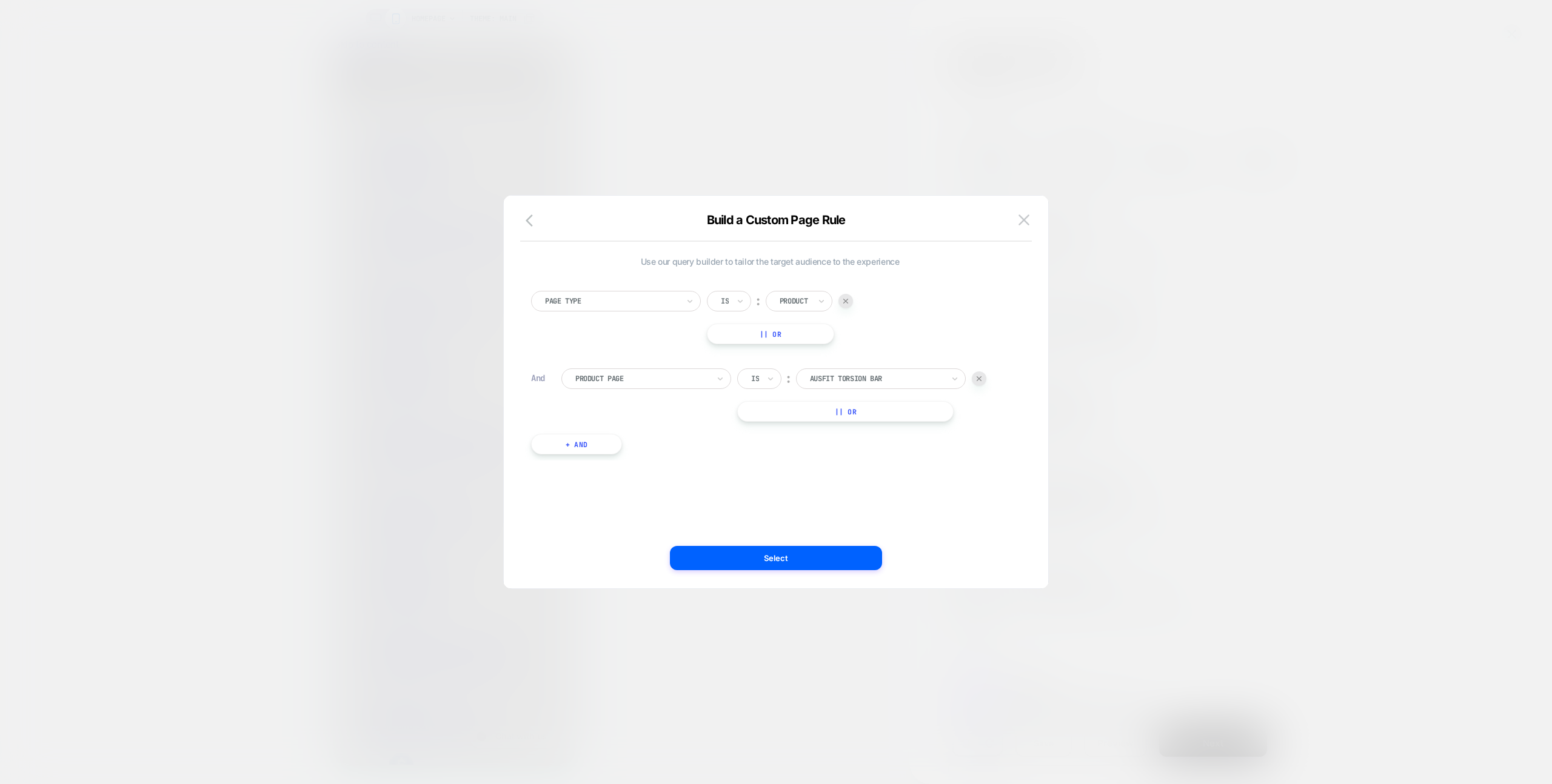
click at [900, 381] on div at bounding box center [877, 378] width 133 height 11
click at [883, 377] on div at bounding box center [877, 378] width 133 height 11
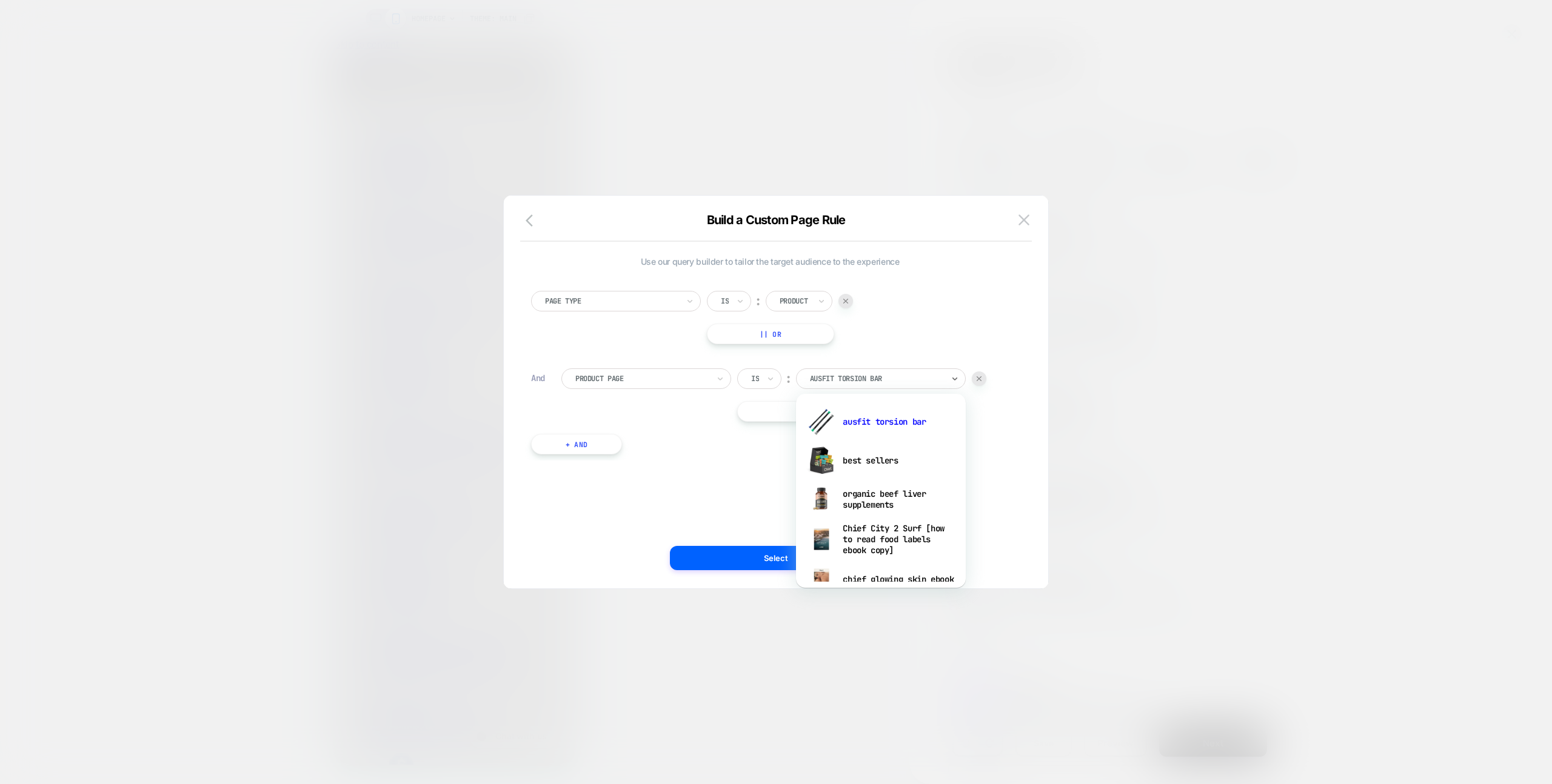
click at [883, 502] on div "organic beef liver supplements" at bounding box center [881, 499] width 158 height 39
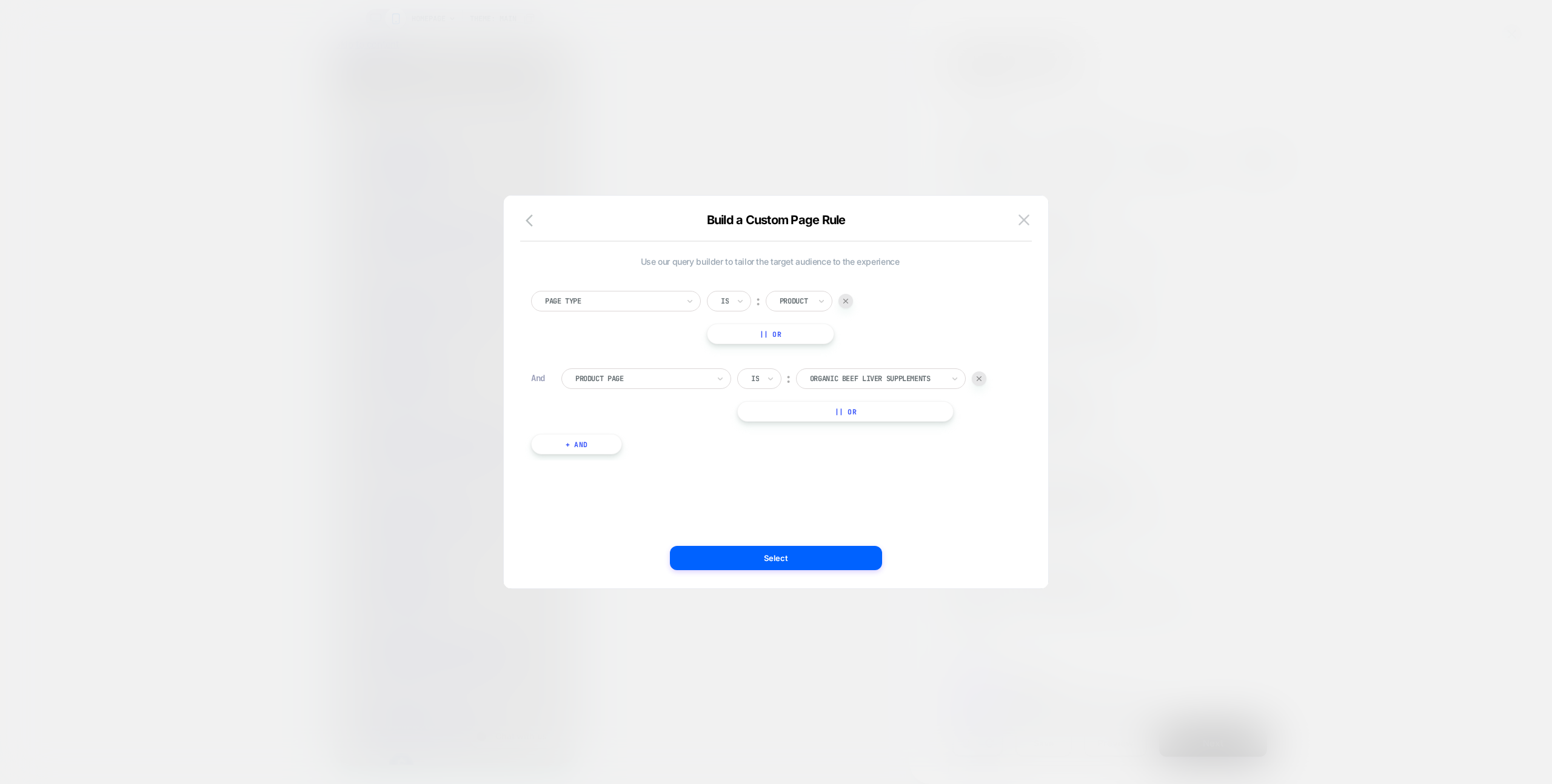
click at [871, 553] on button "Select" at bounding box center [776, 558] width 212 height 24
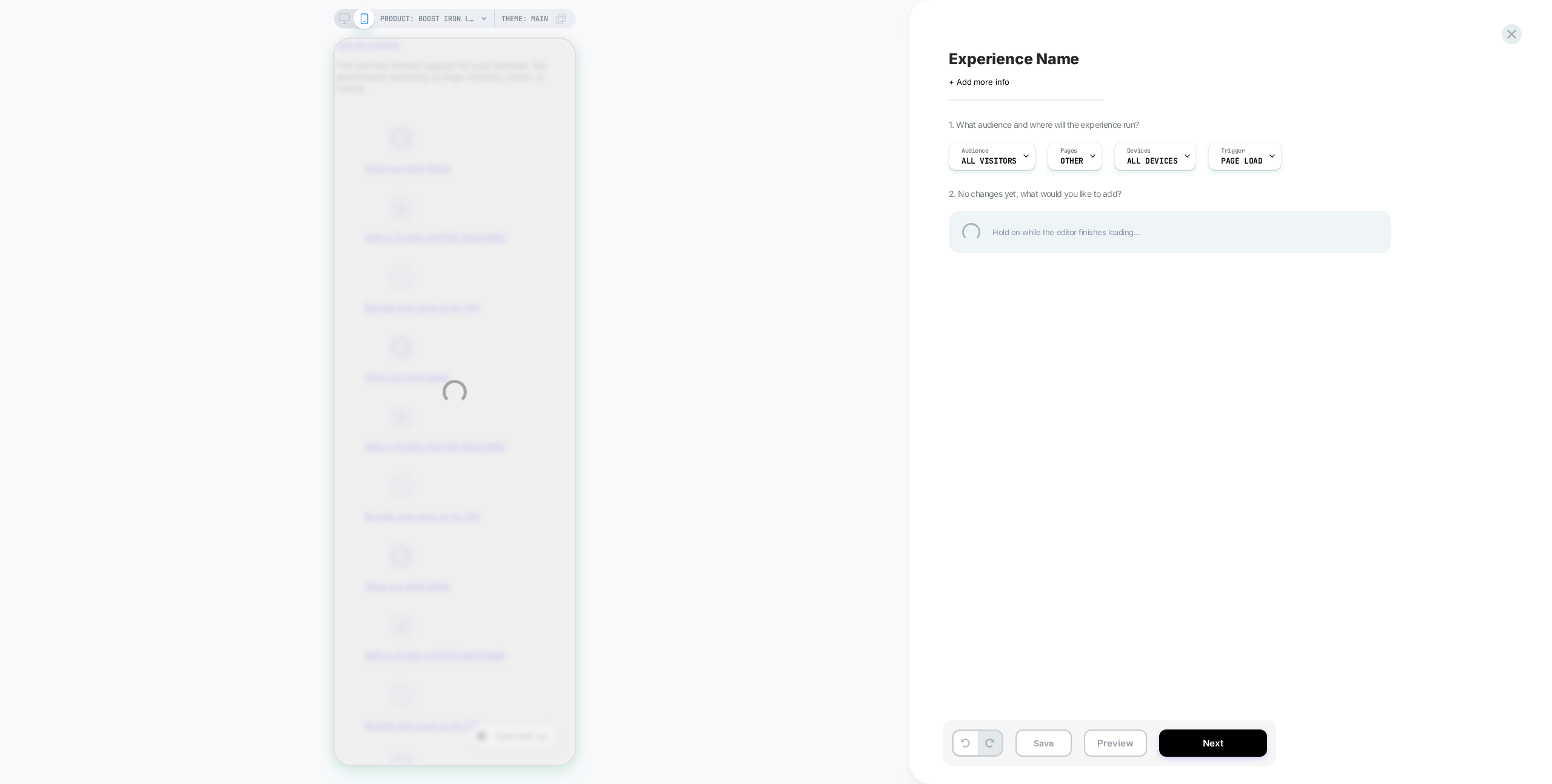
click at [870, 357] on div "PRODUCT: Boost Iron Levels Naturally with Beef Liver [organic supplements] PROD…" at bounding box center [776, 392] width 1552 height 784
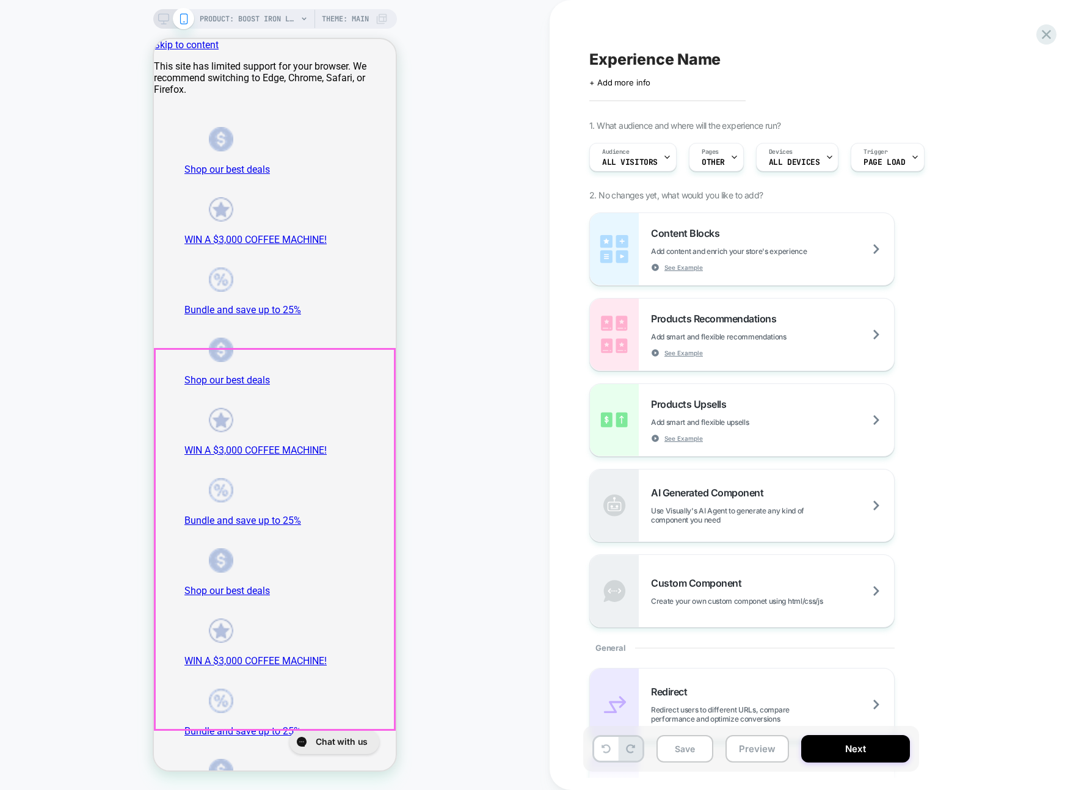
scroll to position [131, 0]
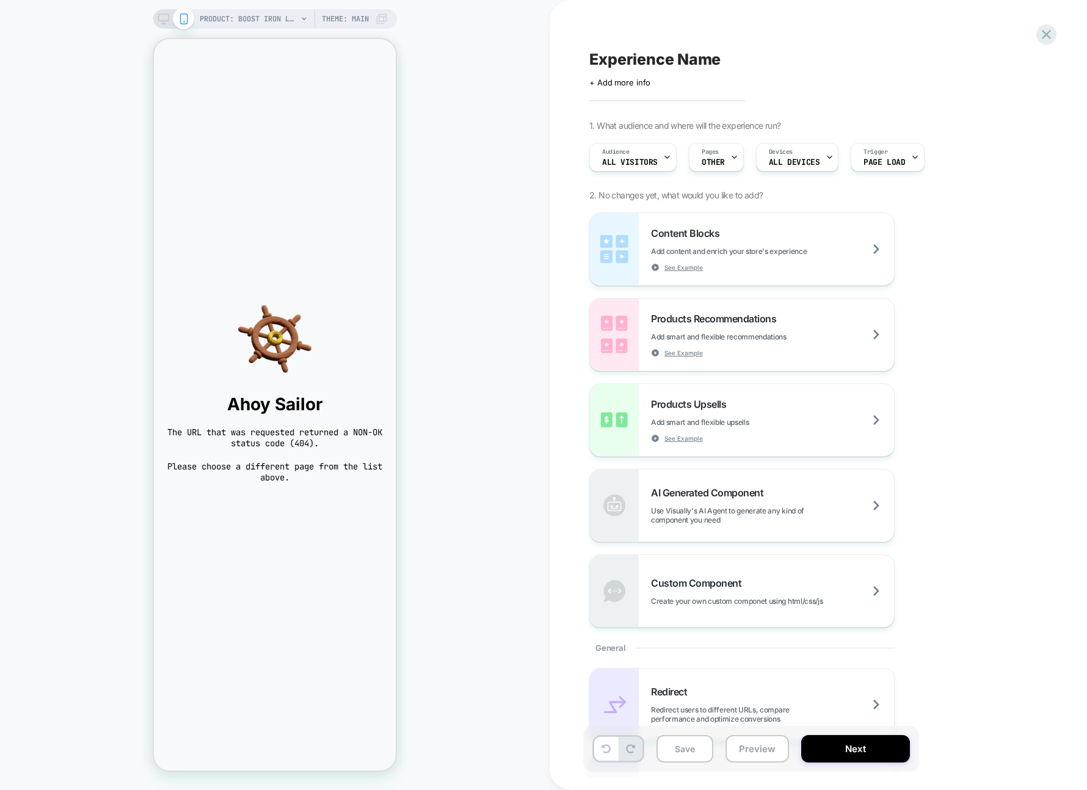
scroll to position [0, 0]
click at [455, 595] on div "PRODUCT: Boost Iron Levels Naturally with Beef Liver [organic supplements] PROD…" at bounding box center [275, 395] width 550 height 766
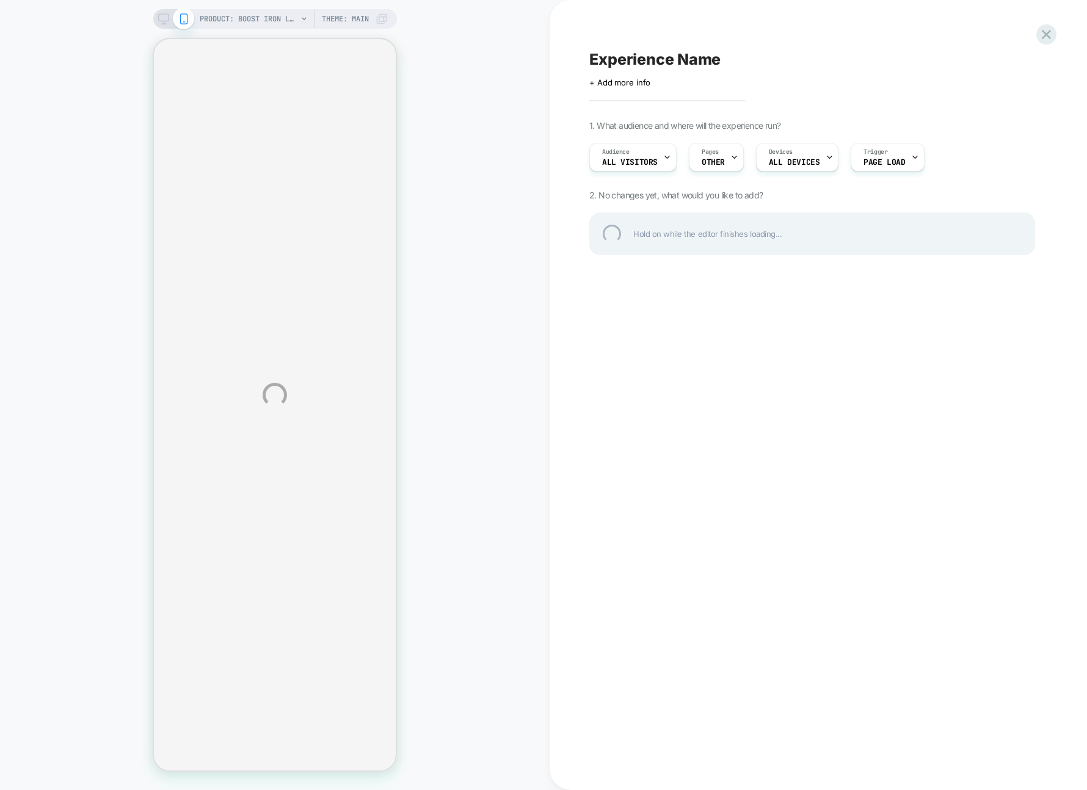
click at [484, 534] on div "PRODUCT: Boost Iron Levels Naturally with Beef Liver [organic supplements] PROD…" at bounding box center [543, 395] width 1087 height 790
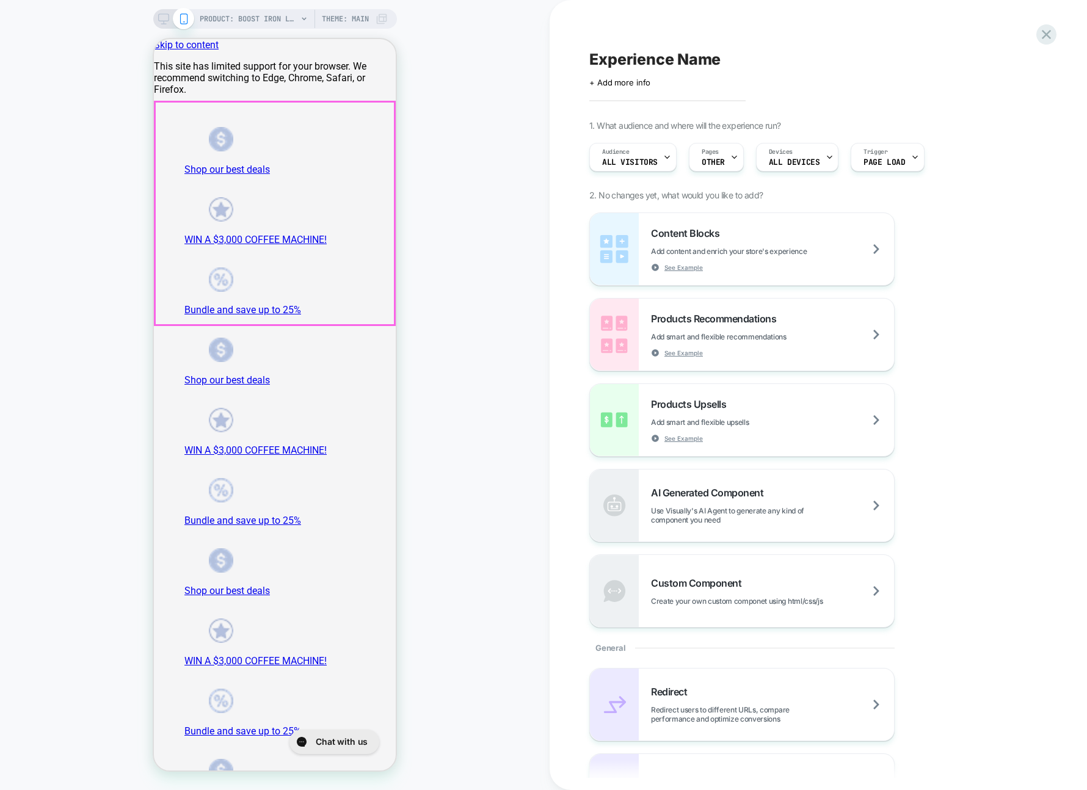
scroll to position [131, 0]
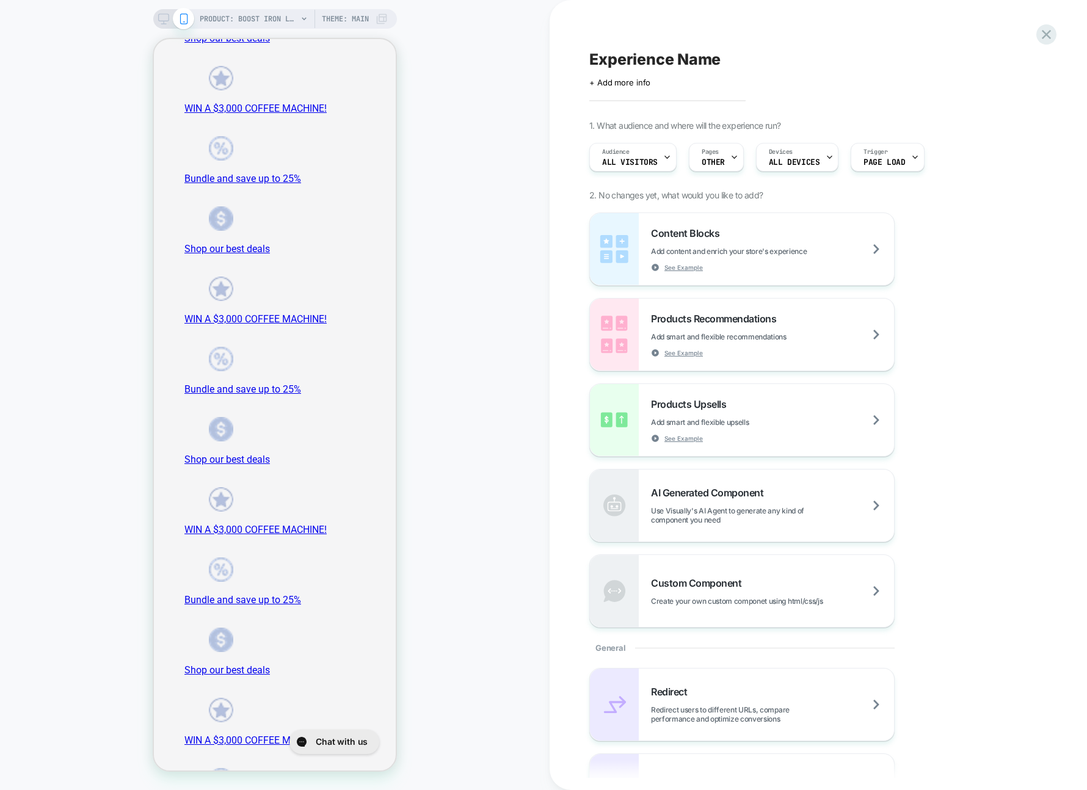
click at [484, 465] on div "PRODUCT: Boost Iron Levels Naturally with Beef Liver [organic supplements] PROD…" at bounding box center [275, 395] width 550 height 766
click at [1051, 23] on div "Experience Name Click to edit experience details + Add more info 1. What audien…" at bounding box center [818, 395] width 537 height 790
click at [1048, 27] on icon at bounding box center [1046, 34] width 16 height 16
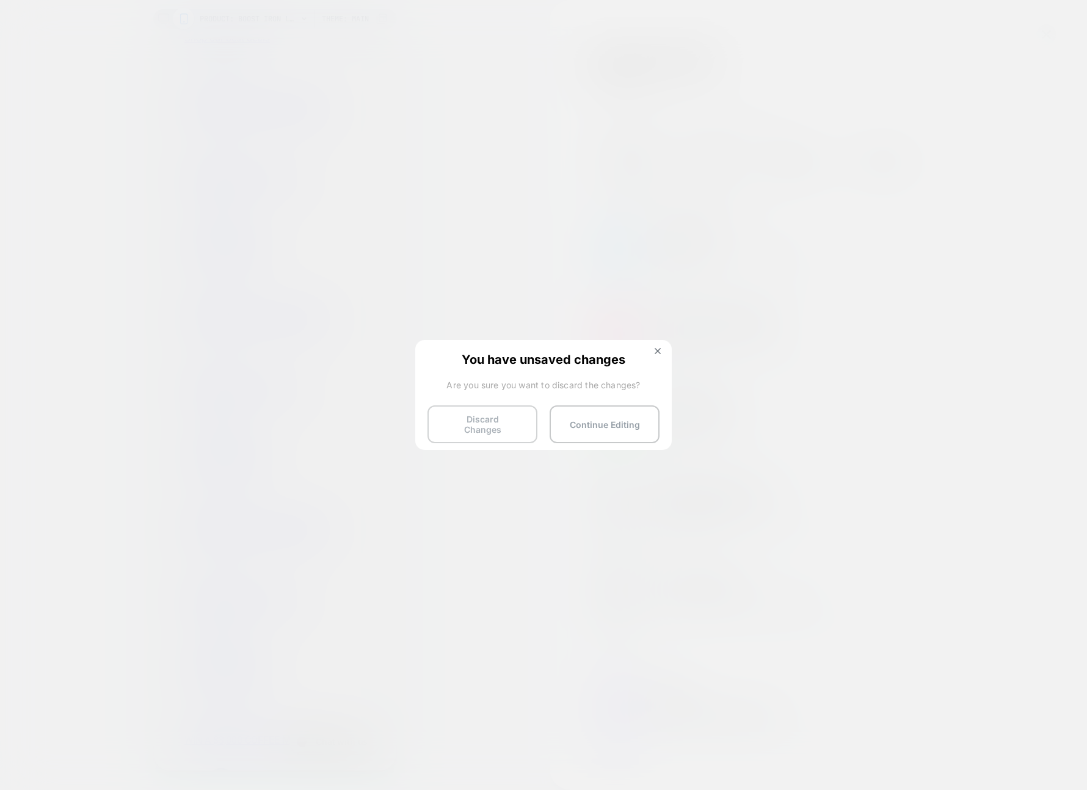
click at [489, 427] on button "Discard Changes" at bounding box center [482, 424] width 110 height 38
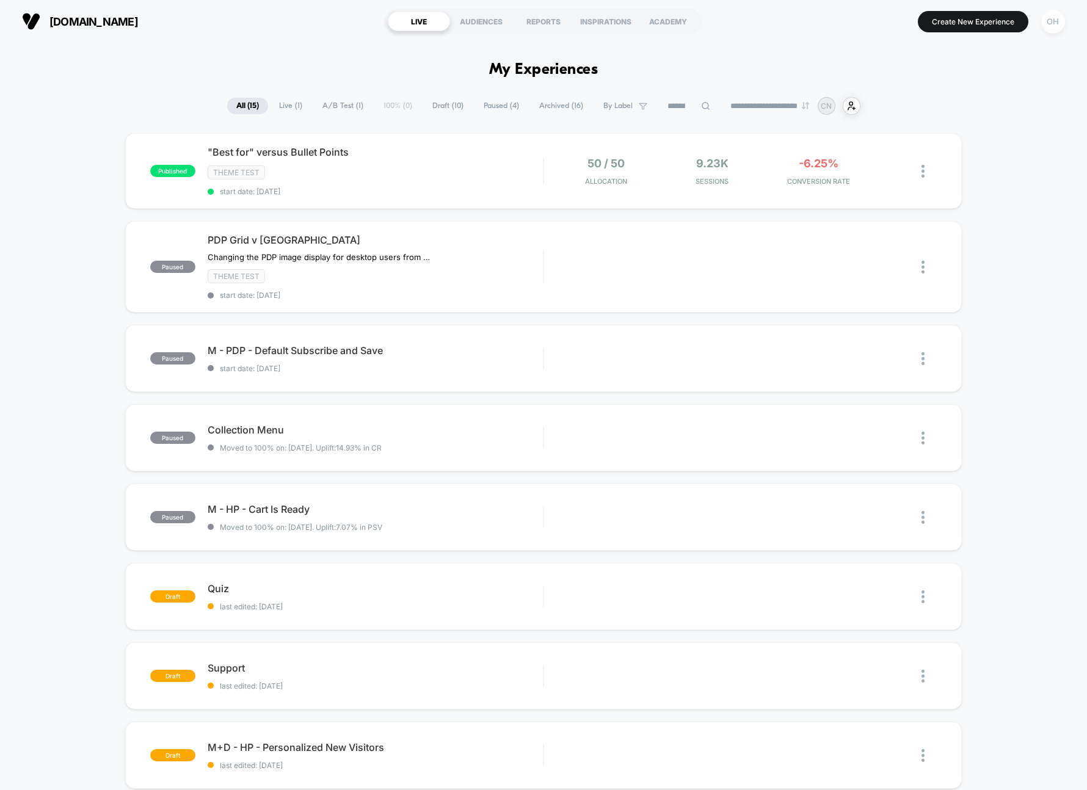
click at [1058, 21] on div "OH" at bounding box center [1053, 22] width 24 height 24
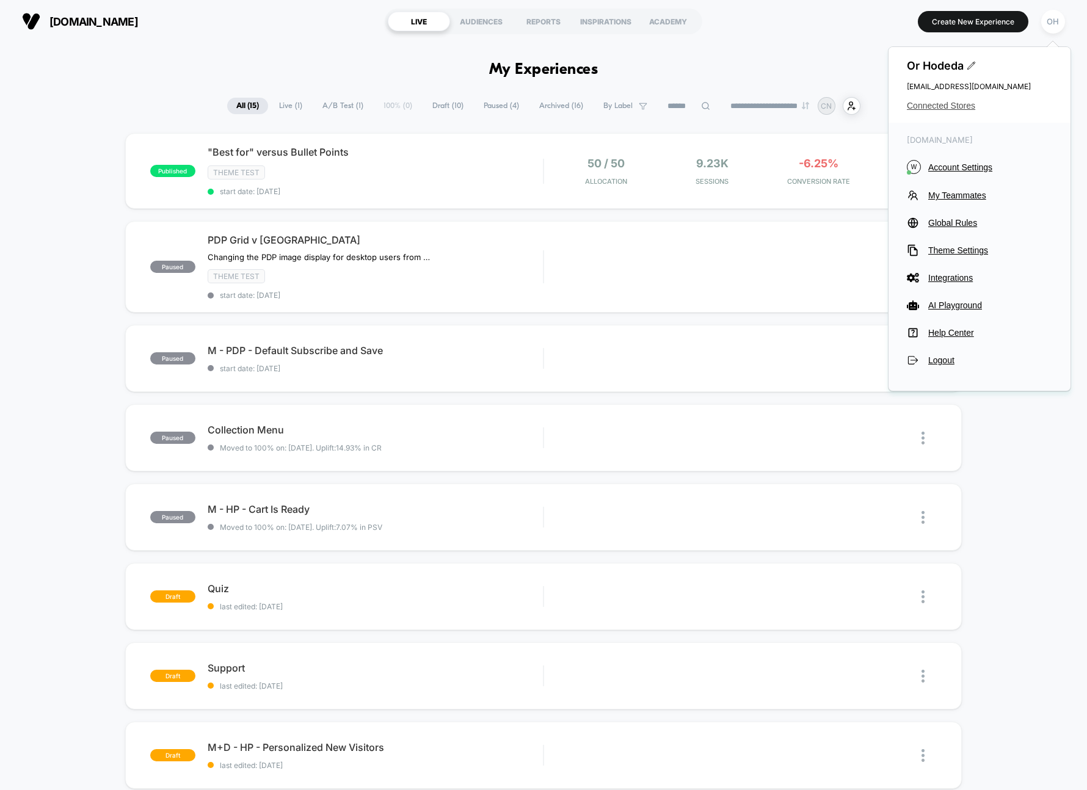
click at [959, 106] on span "Connected Stores" at bounding box center [979, 106] width 145 height 10
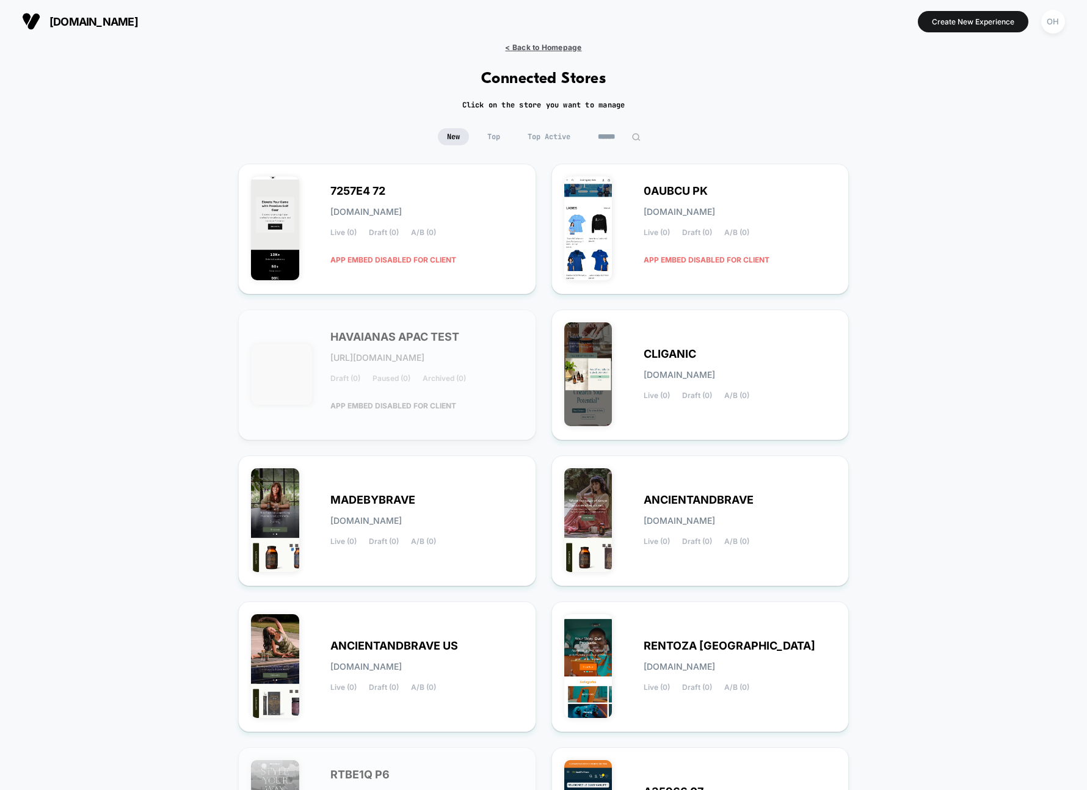
click at [558, 44] on span "< Back to Homepage" at bounding box center [543, 47] width 76 height 9
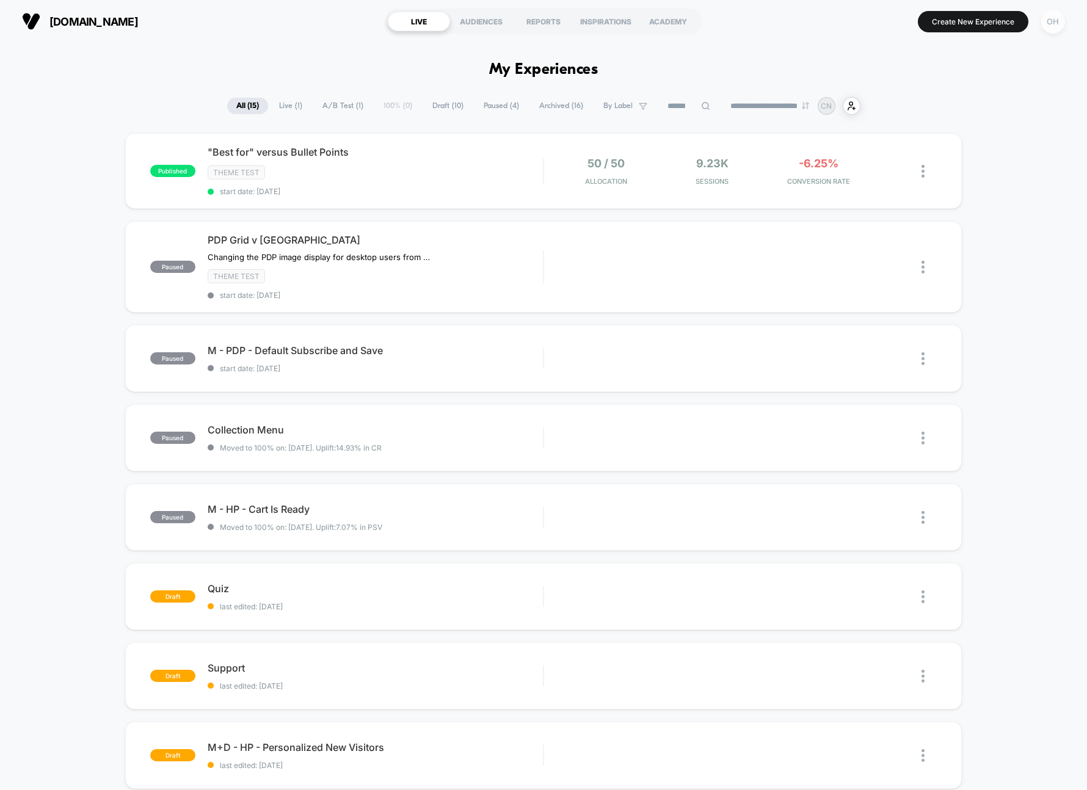
click at [1050, 26] on div "OH" at bounding box center [1053, 22] width 24 height 24
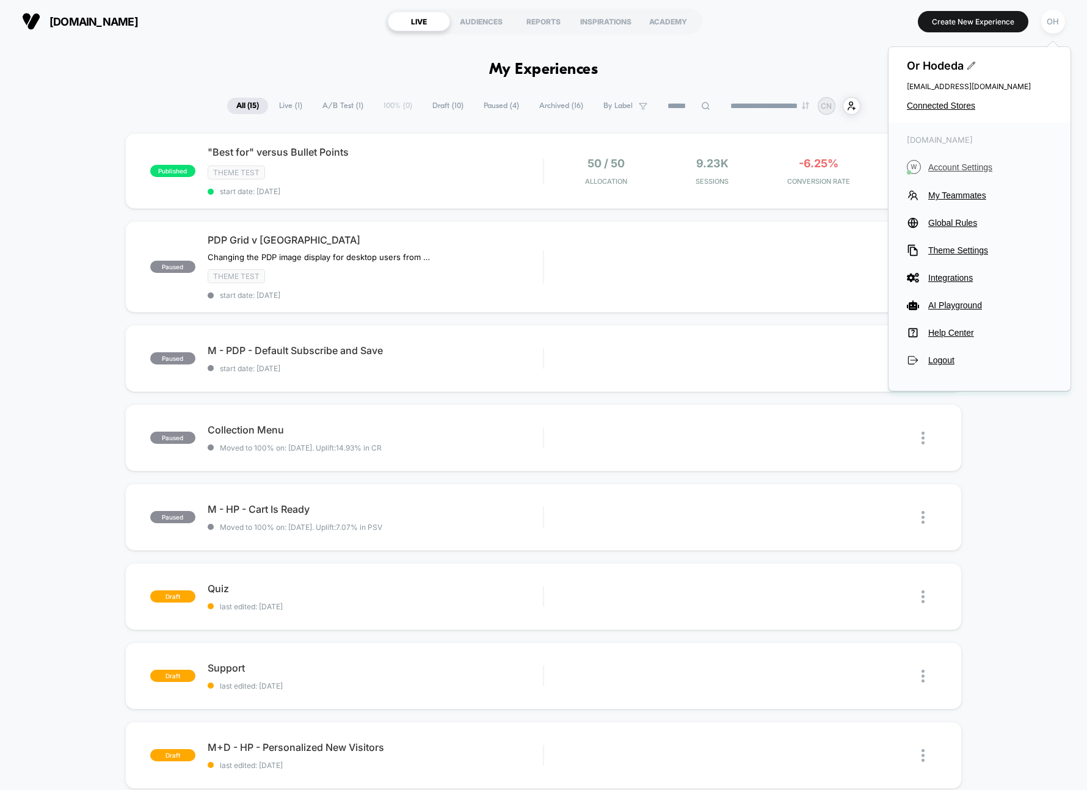
click at [952, 169] on span "Account Settings" at bounding box center [990, 167] width 124 height 10
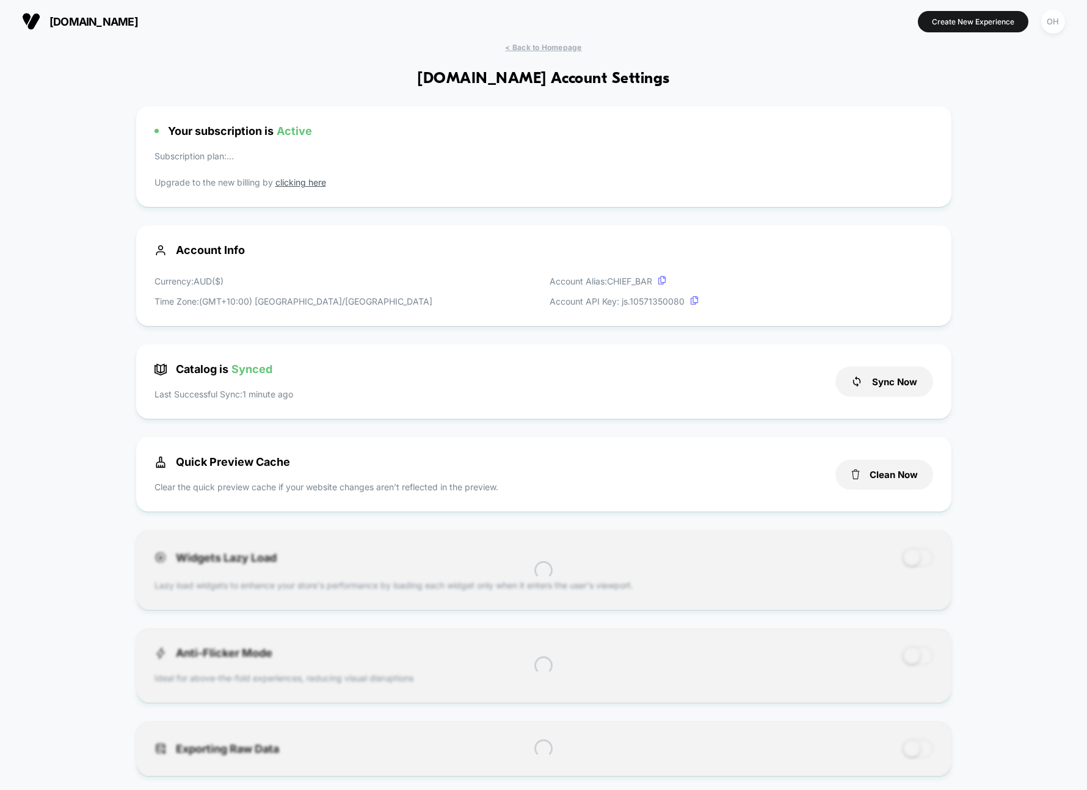
scroll to position [165, 0]
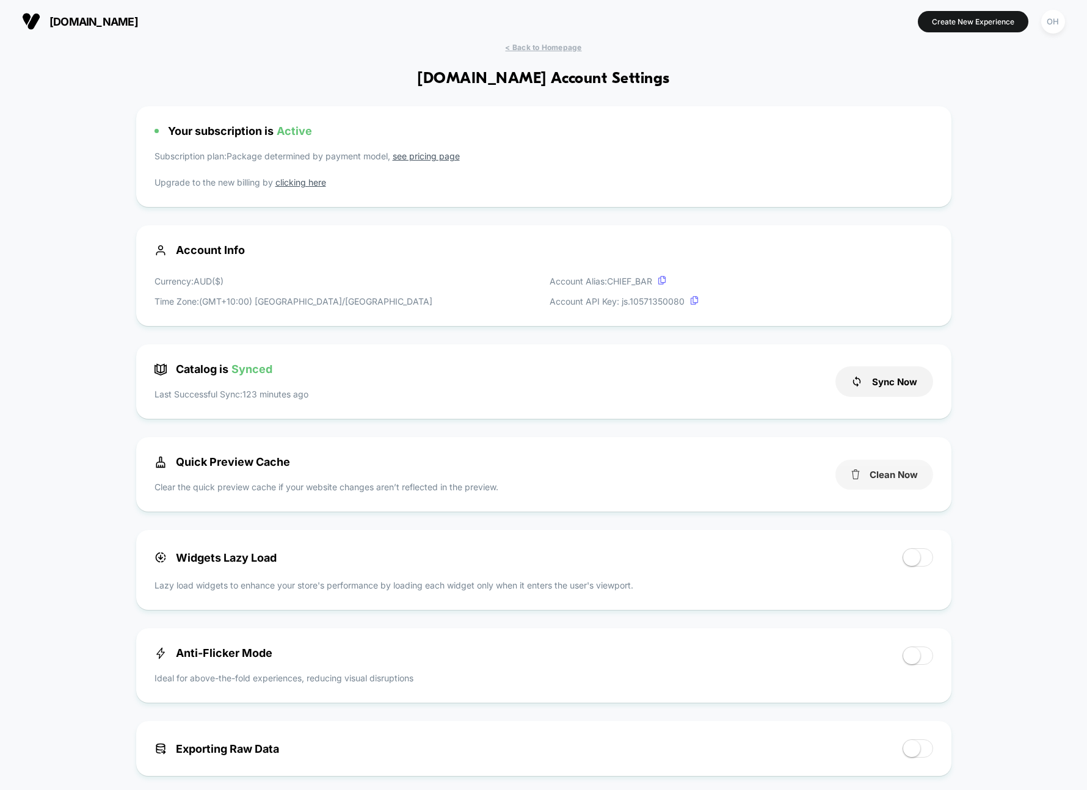
click at [901, 479] on button "Clean Now" at bounding box center [884, 475] width 98 height 30
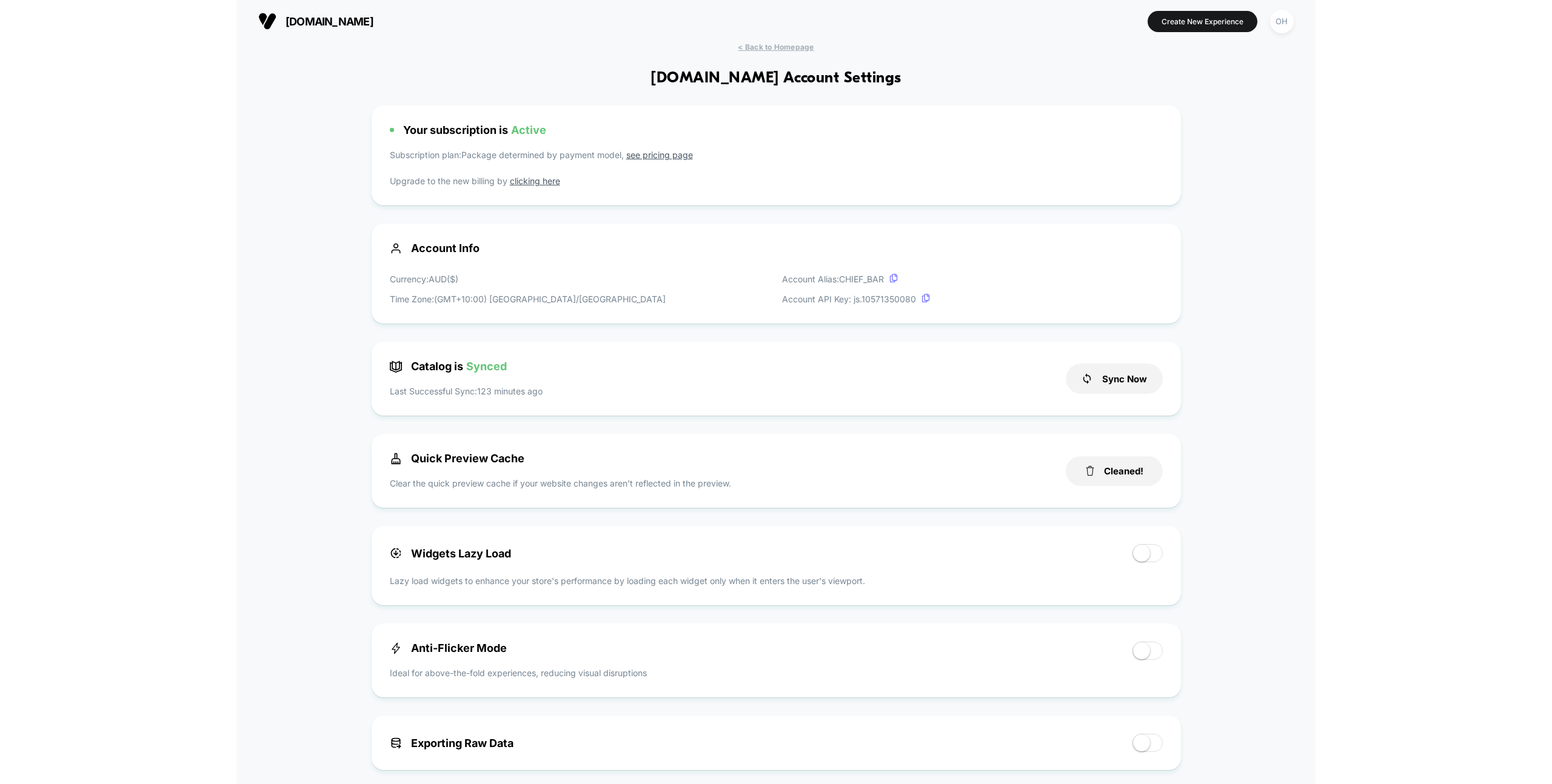
scroll to position [1, 0]
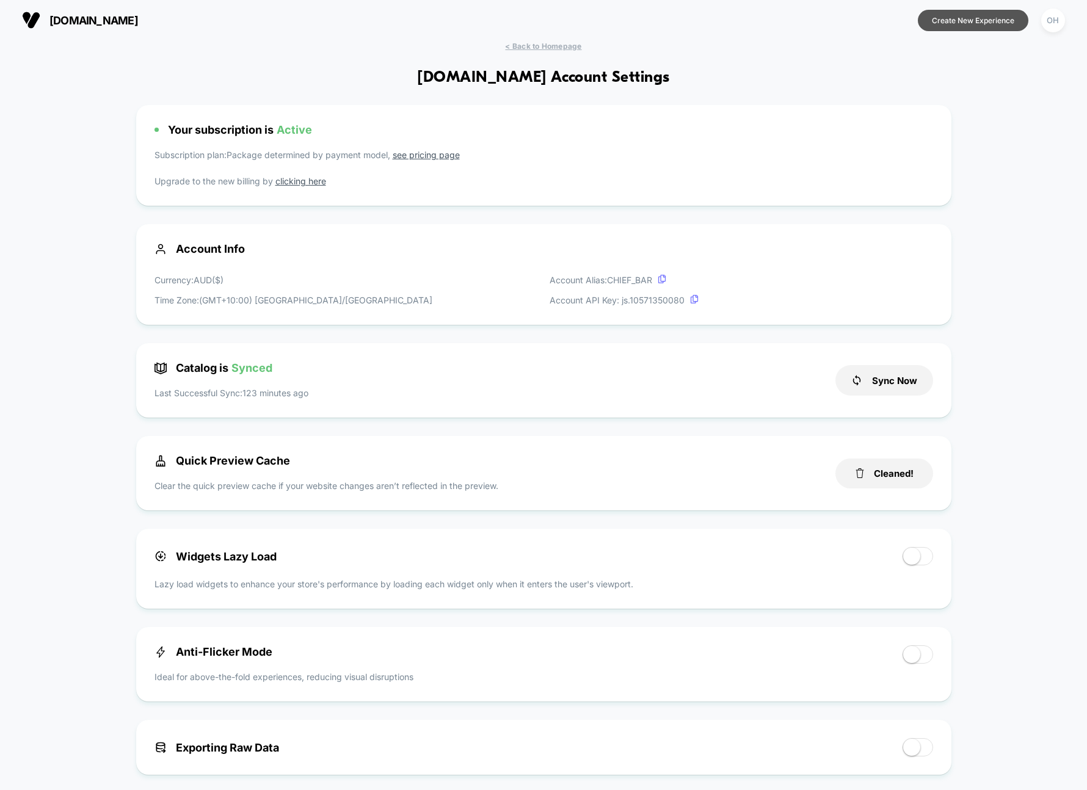
click at [948, 23] on button "Create New Experience" at bounding box center [973, 20] width 111 height 21
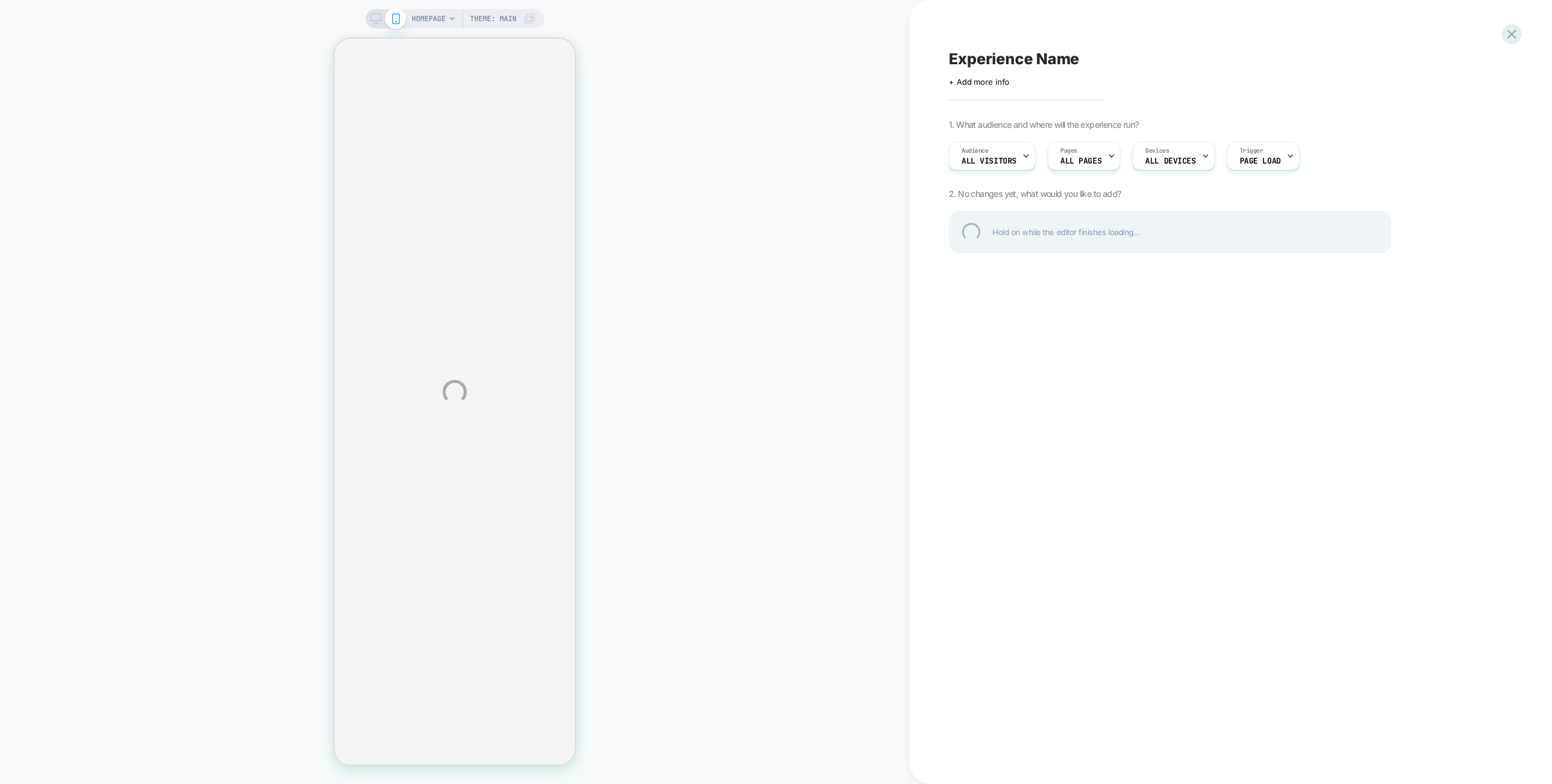
click at [834, 20] on div "HOMEPAGE Theme: MAIN Experience Name Click to edit experience details + Add mor…" at bounding box center [776, 392] width 1552 height 784
click at [782, 86] on div "HOMEPAGE Theme: MAIN Experience Name Click to edit experience details + Add mor…" at bounding box center [776, 392] width 1552 height 784
click at [780, 87] on div "HOMEPAGE Theme: MAIN Experience Name Click to edit experience details + Add mor…" at bounding box center [776, 392] width 1552 height 784
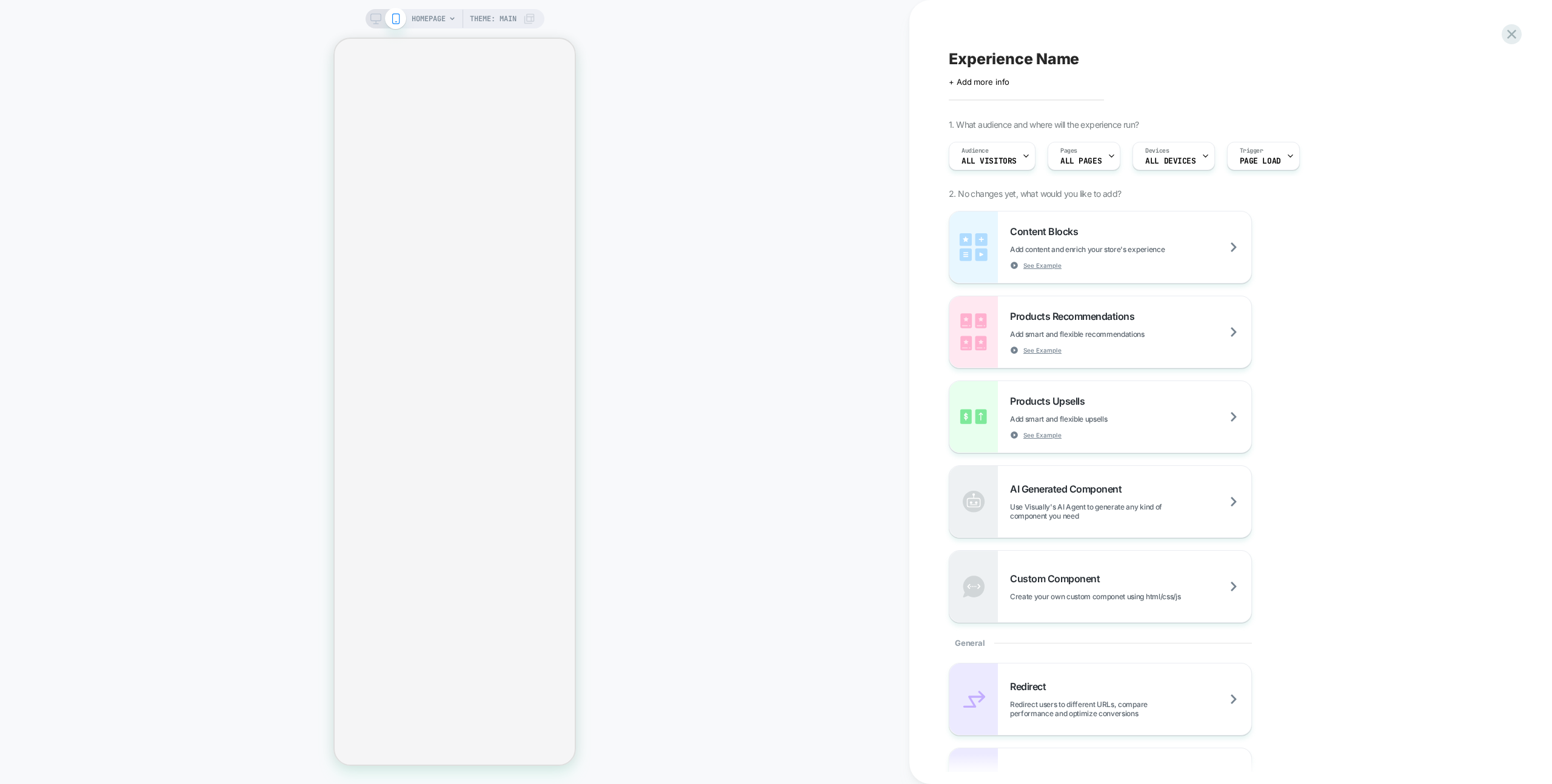
click at [429, 19] on span "HOMEPAGE" at bounding box center [429, 19] width 34 height 20
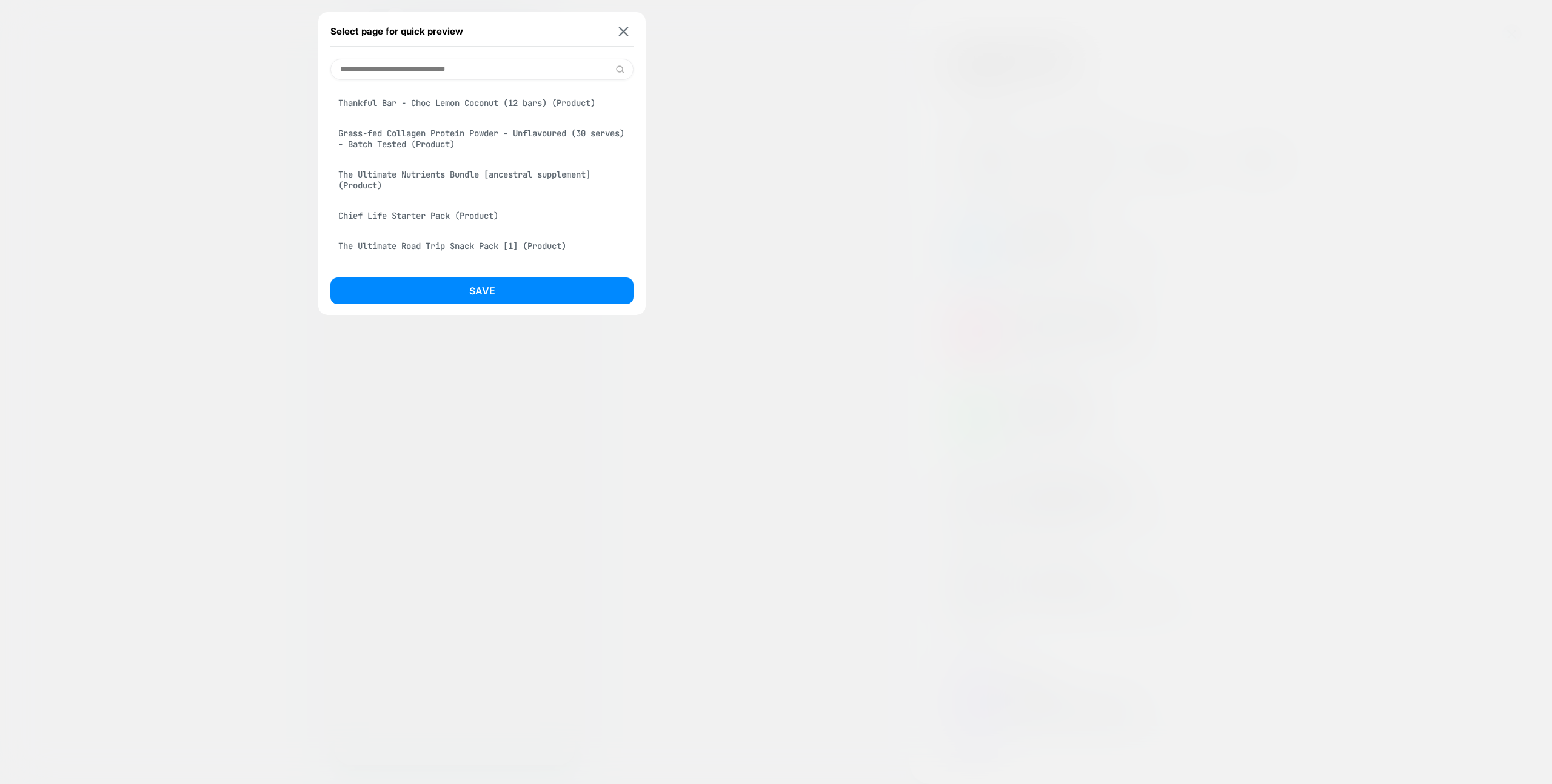
scroll to position [2494, 0]
click at [521, 125] on div "Collagen Protein Hazelnut Brownie Bar (12 bars) - Batch Tested (Product)" at bounding box center [482, 108] width 303 height 34
click at [493, 305] on div "Save" at bounding box center [482, 295] width 303 height 34
drag, startPoint x: 495, startPoint y: 297, endPoint x: 511, endPoint y: 296, distance: 16.0
click at [495, 297] on button "Save" at bounding box center [482, 291] width 303 height 27
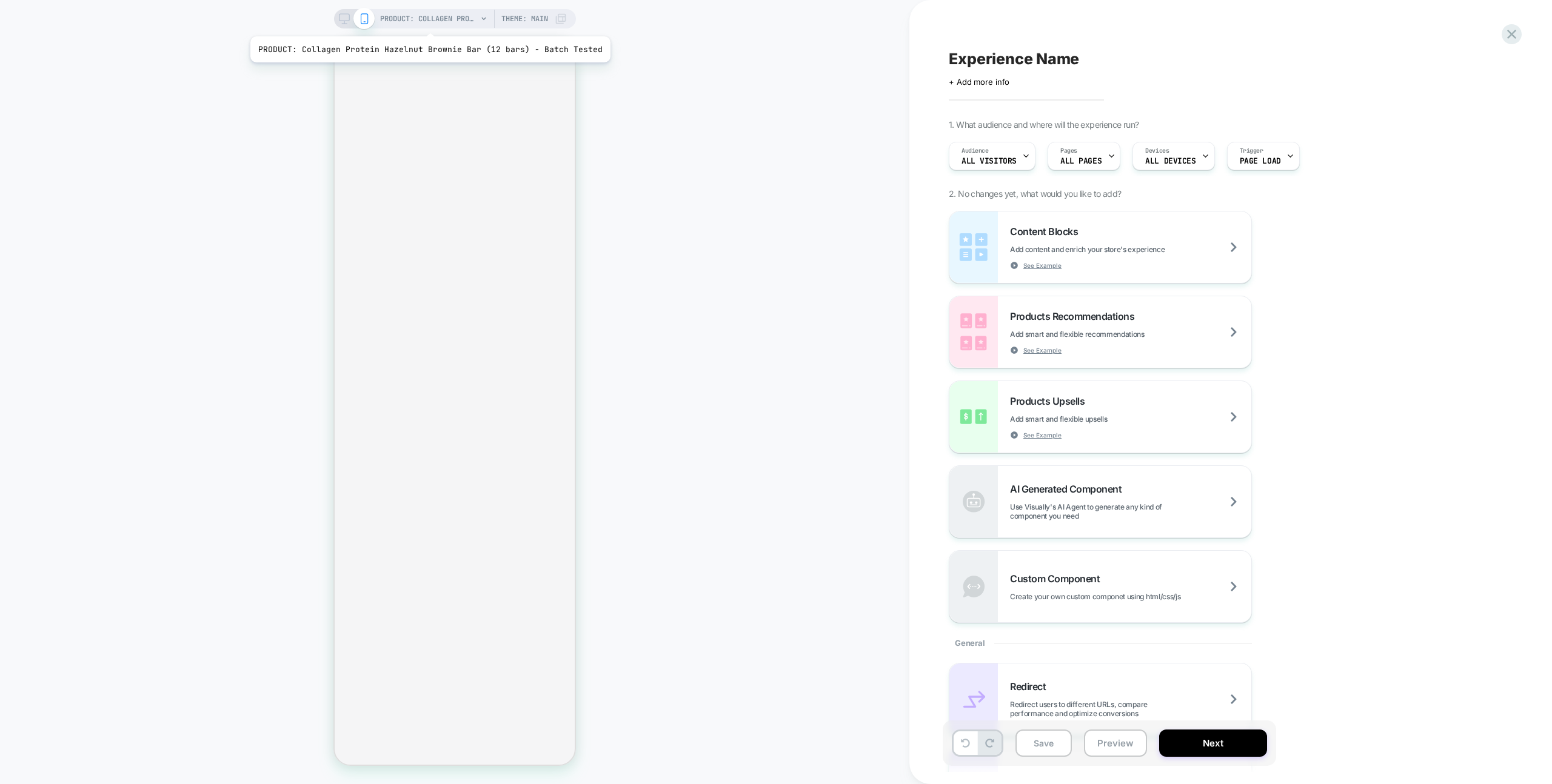
click at [426, 21] on span "PRODUCT: Collagen Protein Hazelnut Brownie Bar (12 bars) - Batch Tested" at bounding box center [429, 19] width 97 height 20
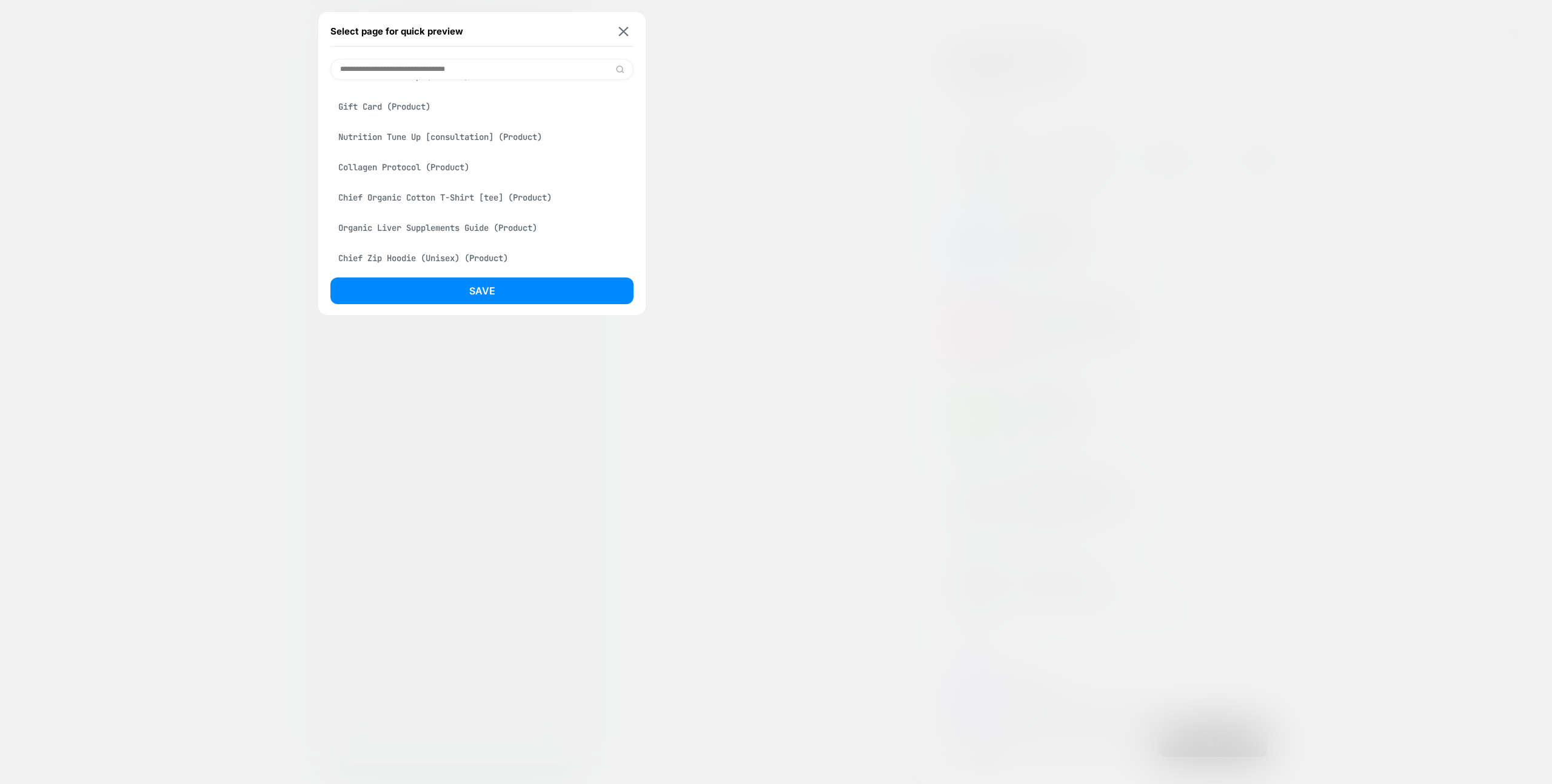
scroll to position [2667, 0]
drag, startPoint x: 424, startPoint y: 226, endPoint x: 436, endPoint y: 232, distance: 13.4
click at [424, 157] on div "Nutrition Tune Up [consultation] (Product)" at bounding box center [482, 144] width 303 height 23
click at [482, 293] on button "Save" at bounding box center [482, 291] width 303 height 27
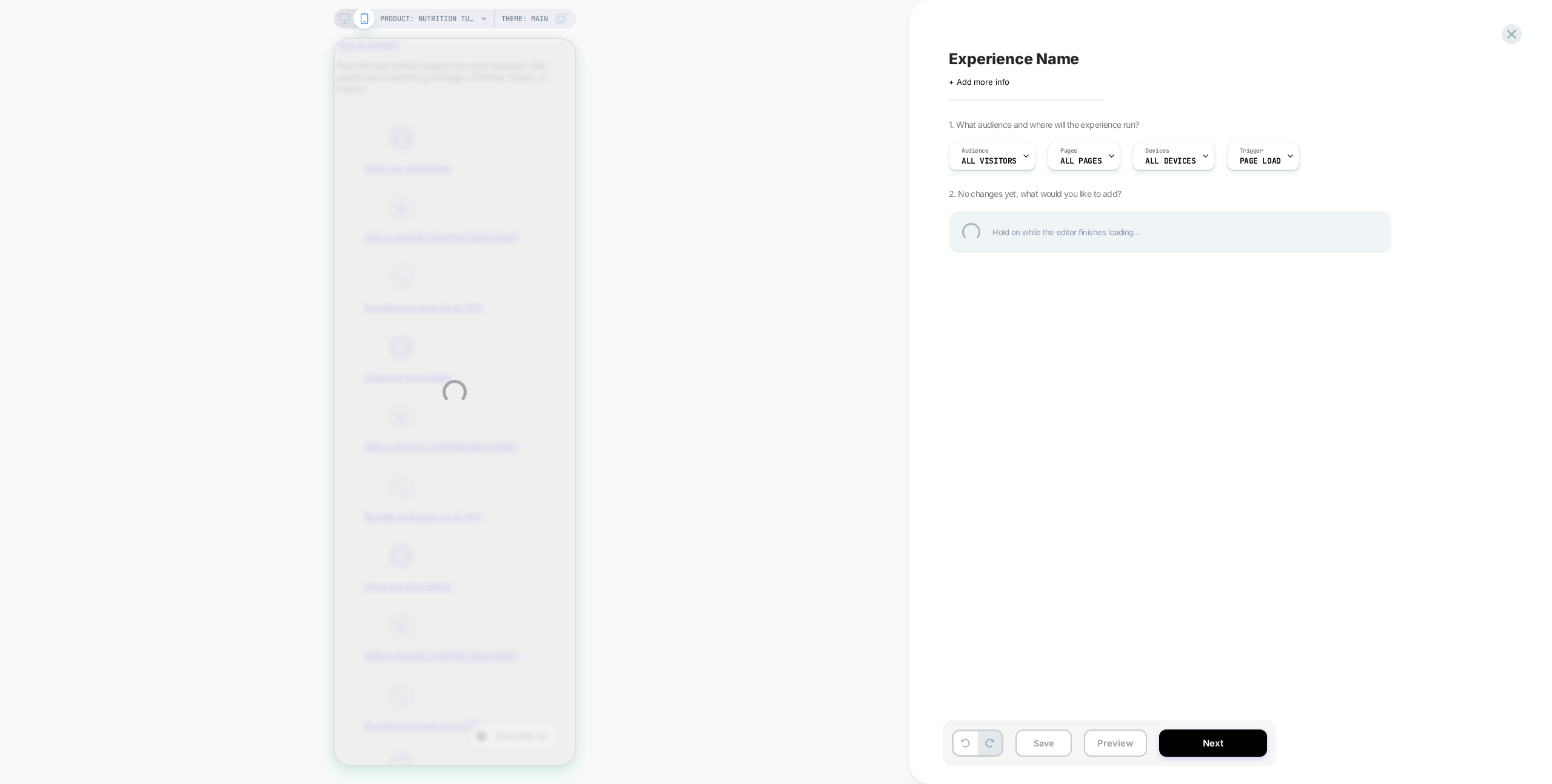
scroll to position [0, 0]
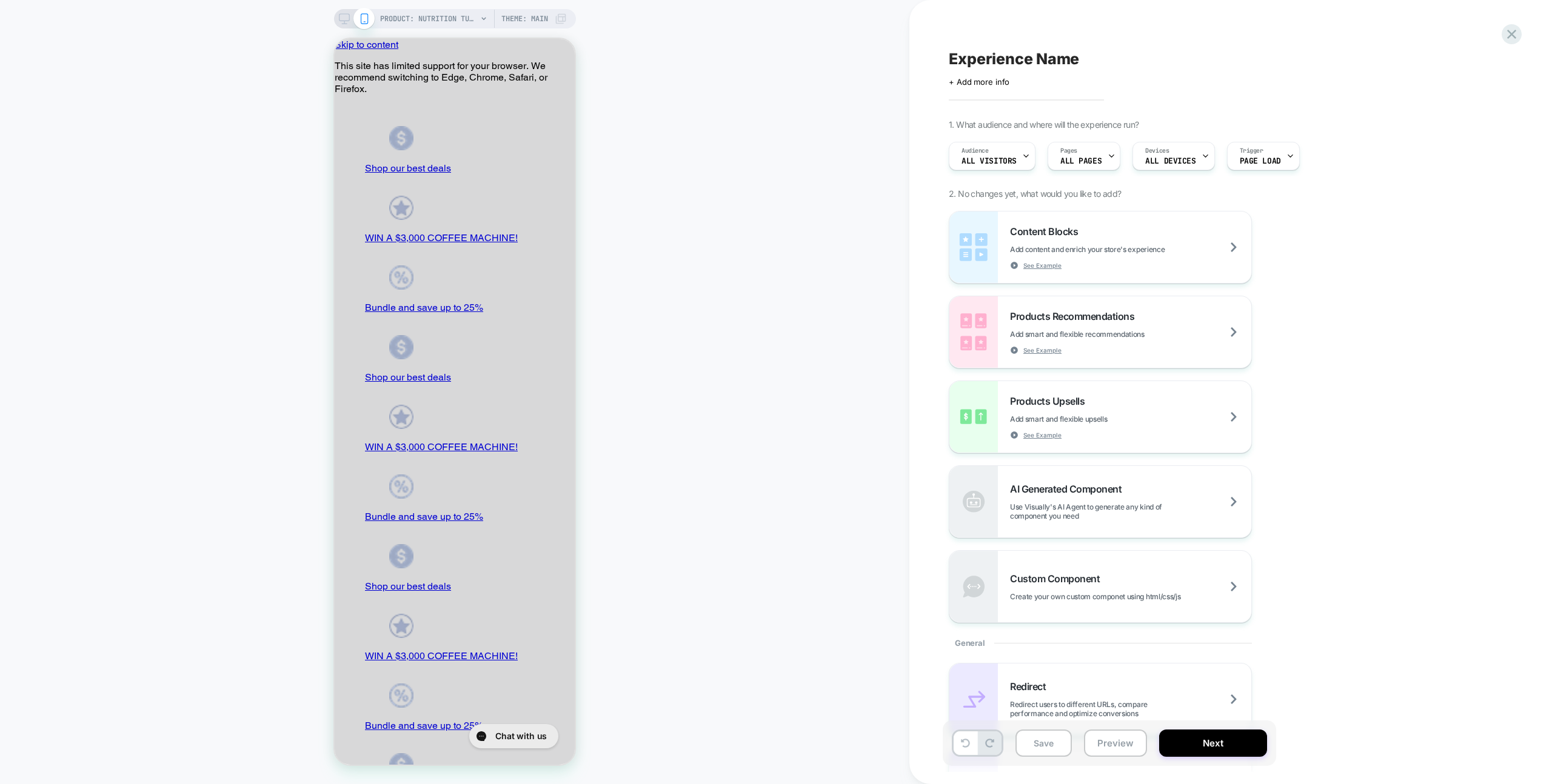
click at [824, 257] on div "PRODUCT: Nutrition Tune Up [consultation] PRODUCT: Nutrition Tune Up [consultat…" at bounding box center [455, 392] width 910 height 760
click at [810, 259] on div "PRODUCT: Nutrition Tune Up [consultation] PRODUCT: Nutrition Tune Up [consultat…" at bounding box center [455, 392] width 910 height 760
click at [1078, 36] on div "Experience Name Click to edit experience details + Add more info 1. What audien…" at bounding box center [1230, 392] width 642 height 784
click at [1078, 33] on icon at bounding box center [1511, 34] width 16 height 16
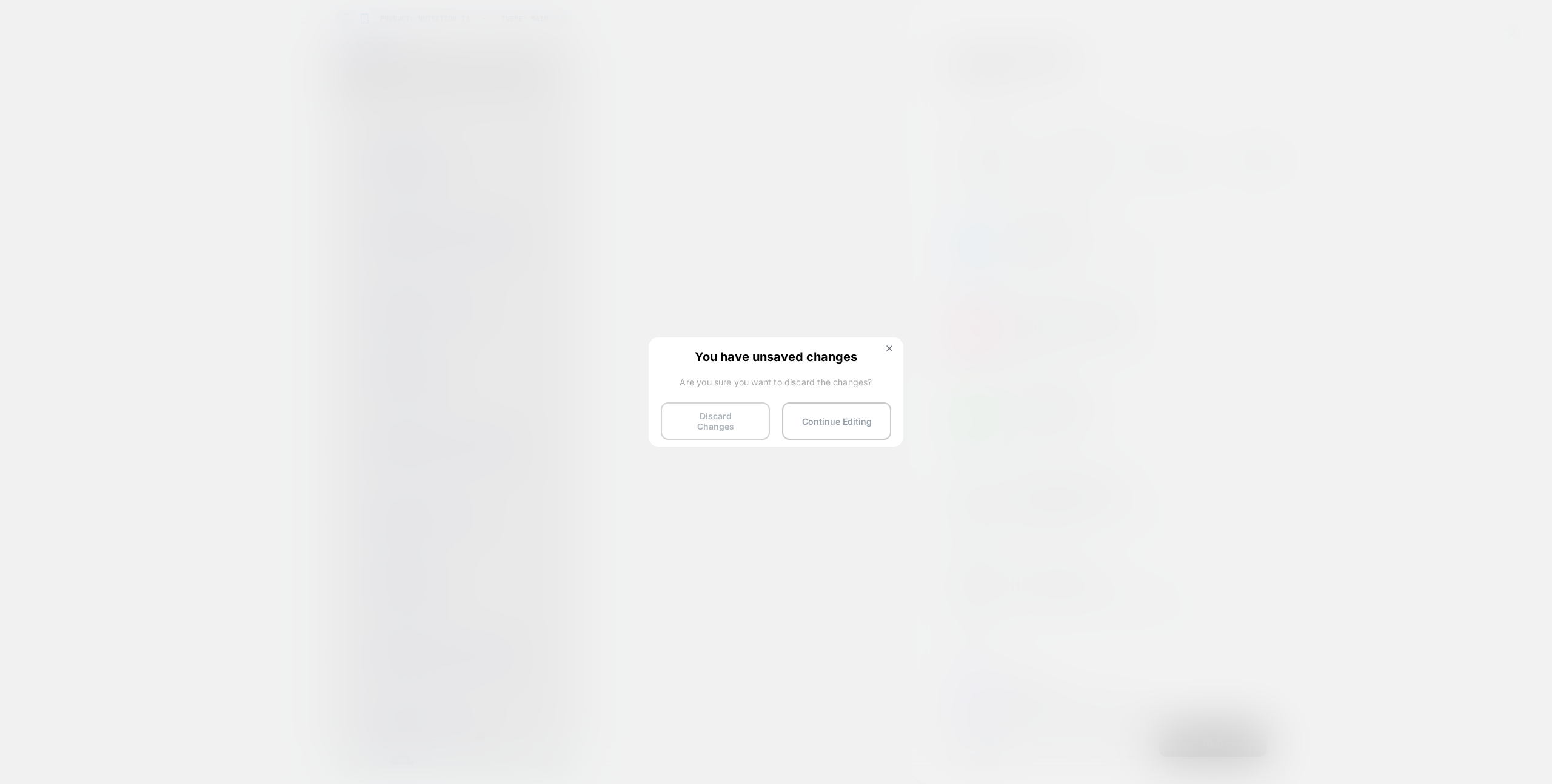
click at [726, 416] on button "Discard Changes" at bounding box center [716, 421] width 109 height 38
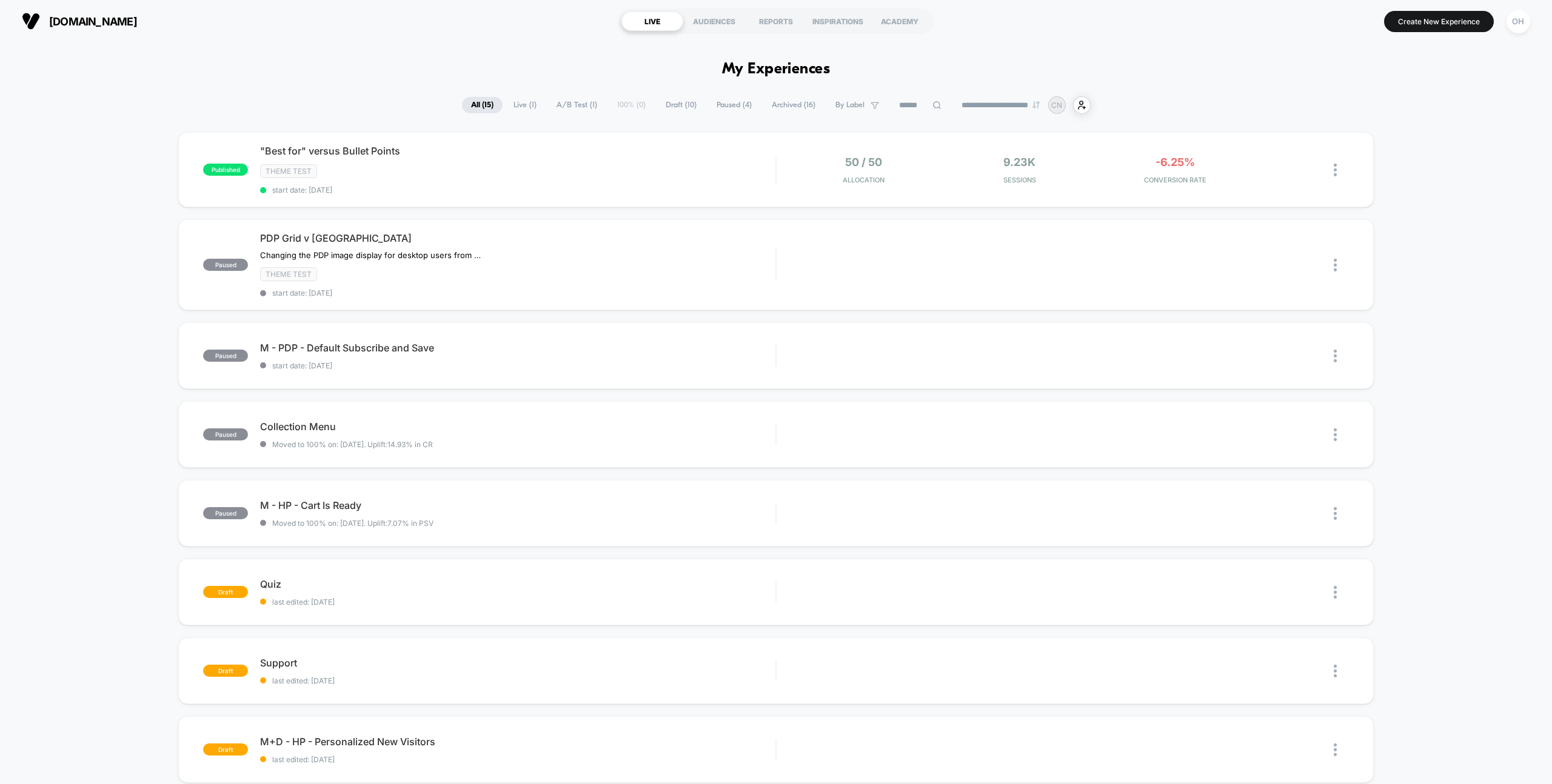
click at [1000, 42] on div "[DOMAIN_NAME] LIVE AUDIENCES REPORTS INSPIRATIONS ACADEMY Create New Experience…" at bounding box center [776, 21] width 1552 height 43
drag, startPoint x: 1082, startPoint y: 43, endPoint x: 1357, endPoint y: 36, distance: 275.1
click at [1452, 23] on button "Create New Experience" at bounding box center [1439, 21] width 110 height 21
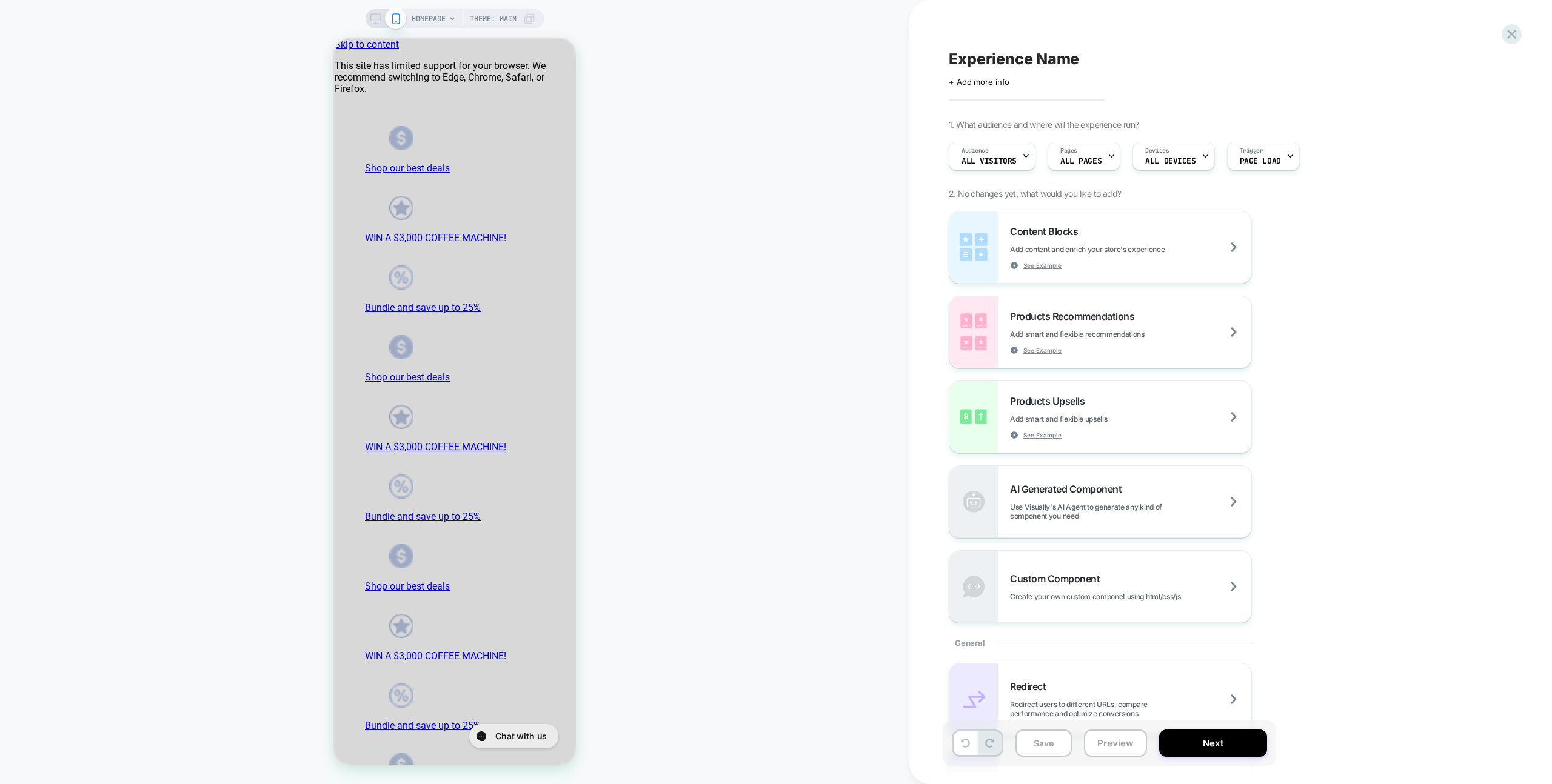
click at [579, 58] on div "HOMEPAGE Theme: MAIN" at bounding box center [455, 392] width 910 height 760
click at [412, 24] on span "HOMEPAGE" at bounding box center [429, 19] width 34 height 20
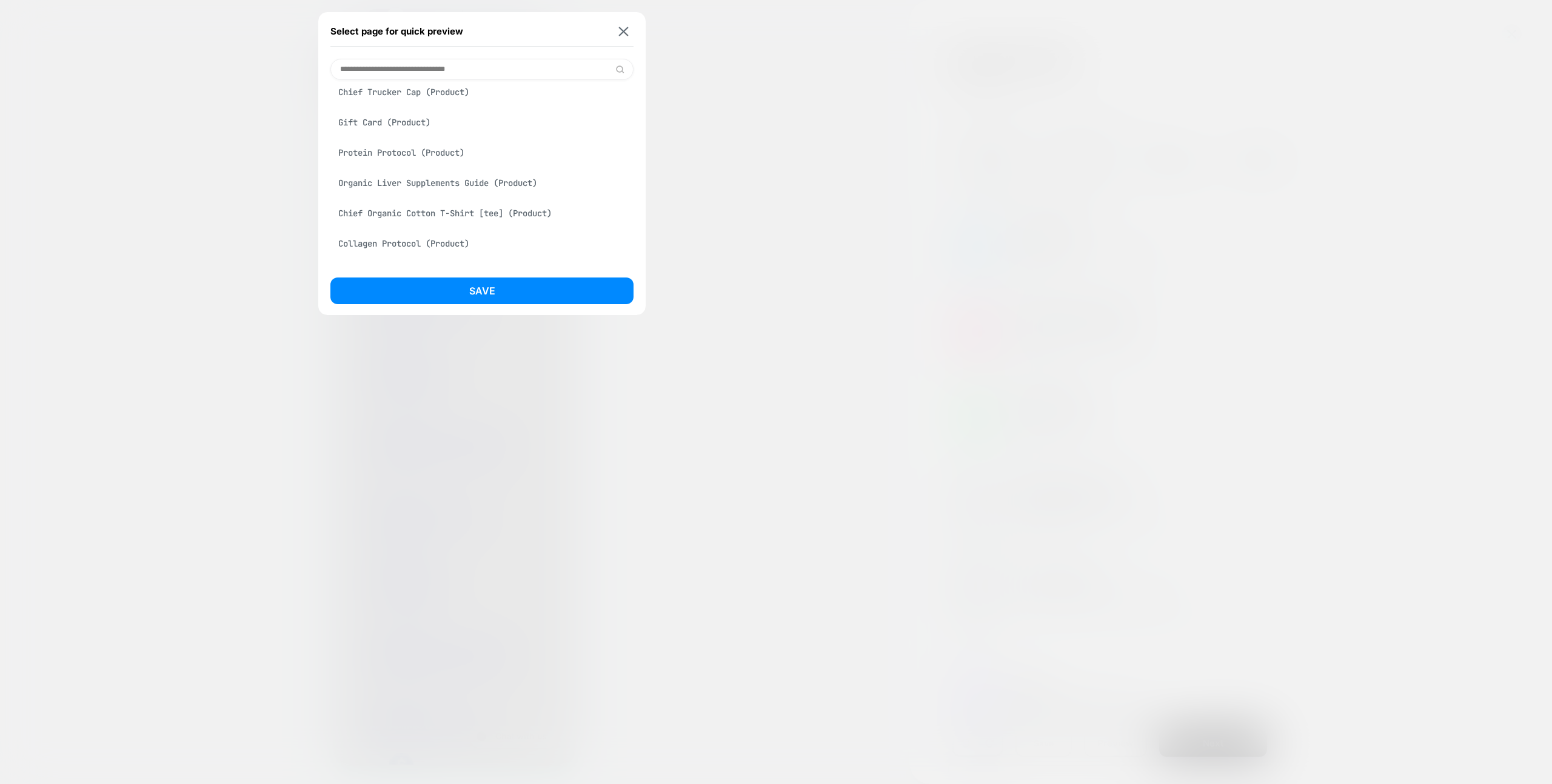
scroll to position [2689, 0]
click at [472, 32] on div "Chief City 2 Surf [how to read food labels ebook copy] (Product)" at bounding box center [482, 15] width 303 height 34
click at [526, 289] on button "Save" at bounding box center [482, 291] width 303 height 27
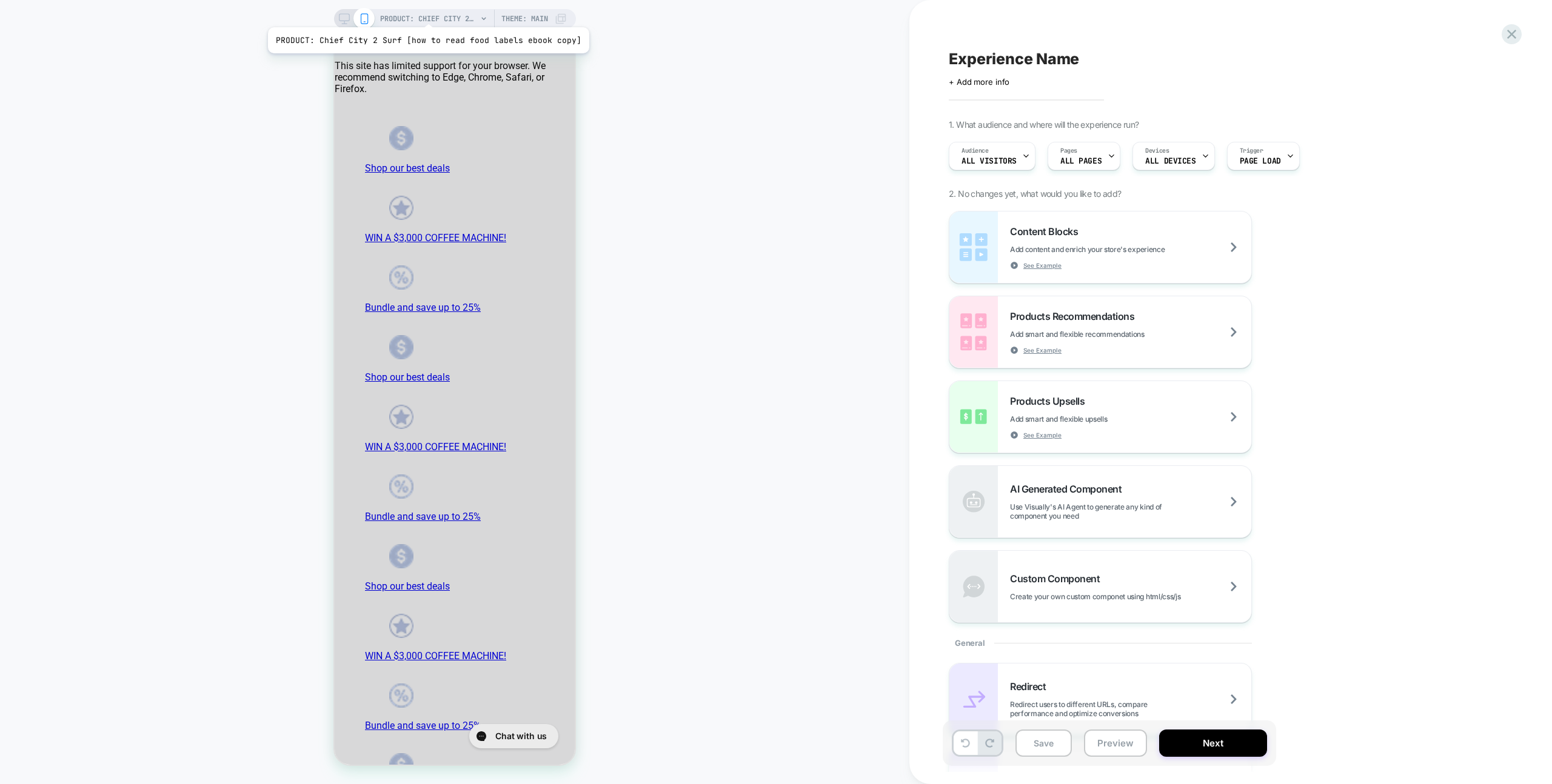
click at [425, 12] on span "PRODUCT: Chief City 2 Surf [how to read food labels ebook copy]" at bounding box center [429, 19] width 97 height 20
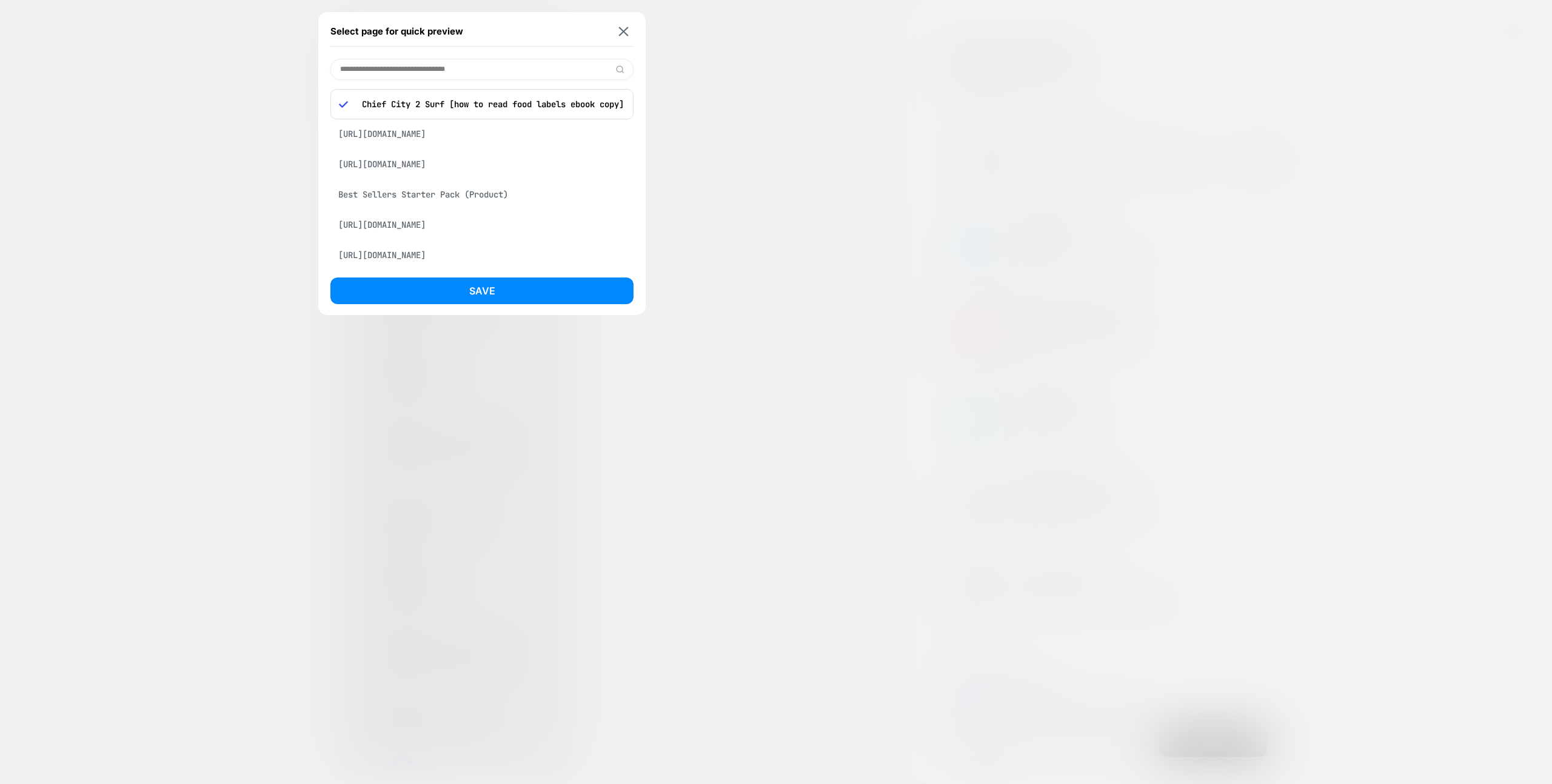
click at [437, 206] on div "Best Sellers Starter Pack (Product)" at bounding box center [482, 194] width 303 height 23
drag, startPoint x: 494, startPoint y: 281, endPoint x: 510, endPoint y: 241, distance: 43.1
click at [494, 281] on button "Save" at bounding box center [482, 291] width 303 height 27
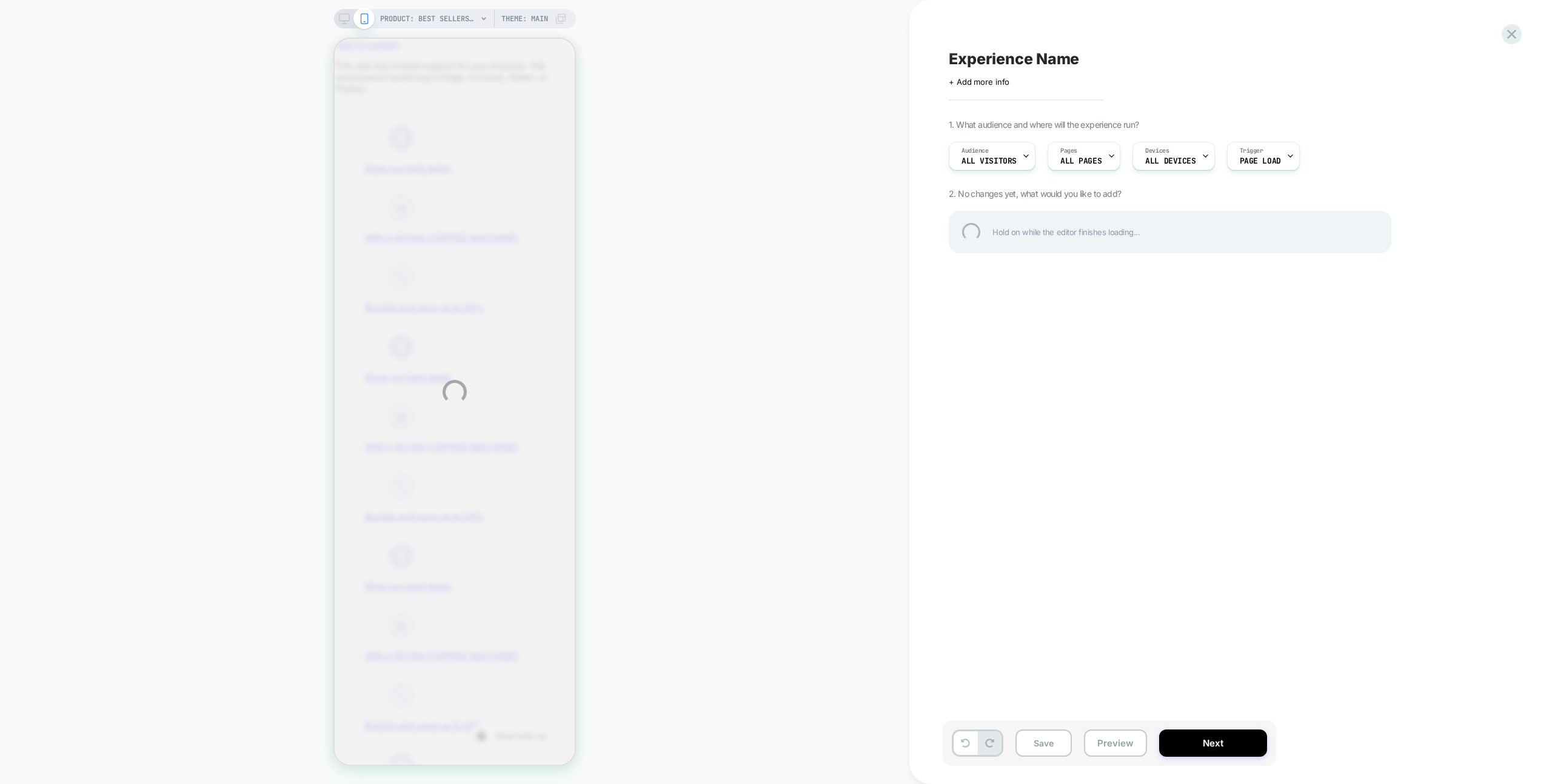
scroll to position [0, 0]
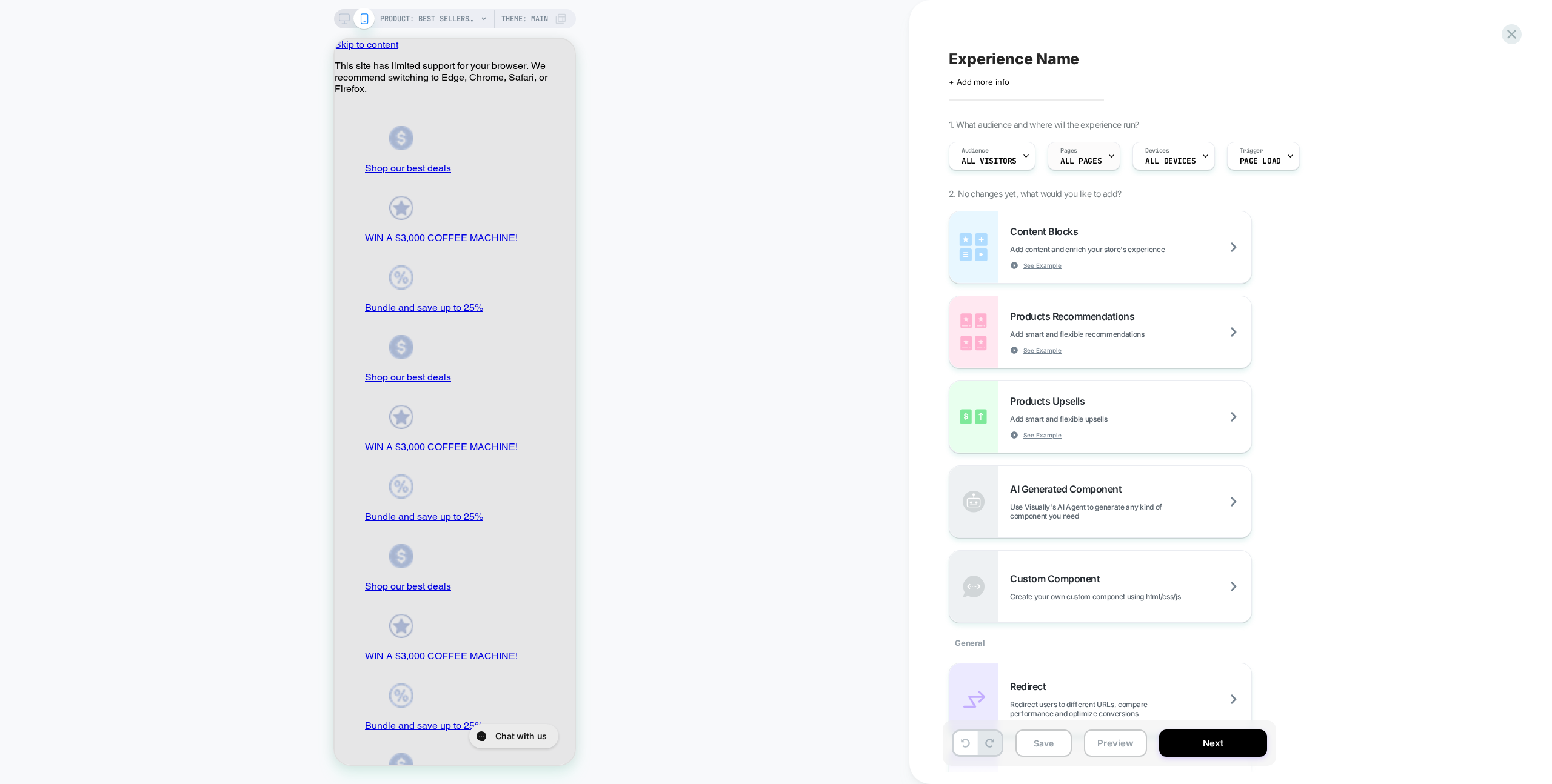
click at [1080, 166] on div "Pages ALL PAGES" at bounding box center [1081, 155] width 66 height 27
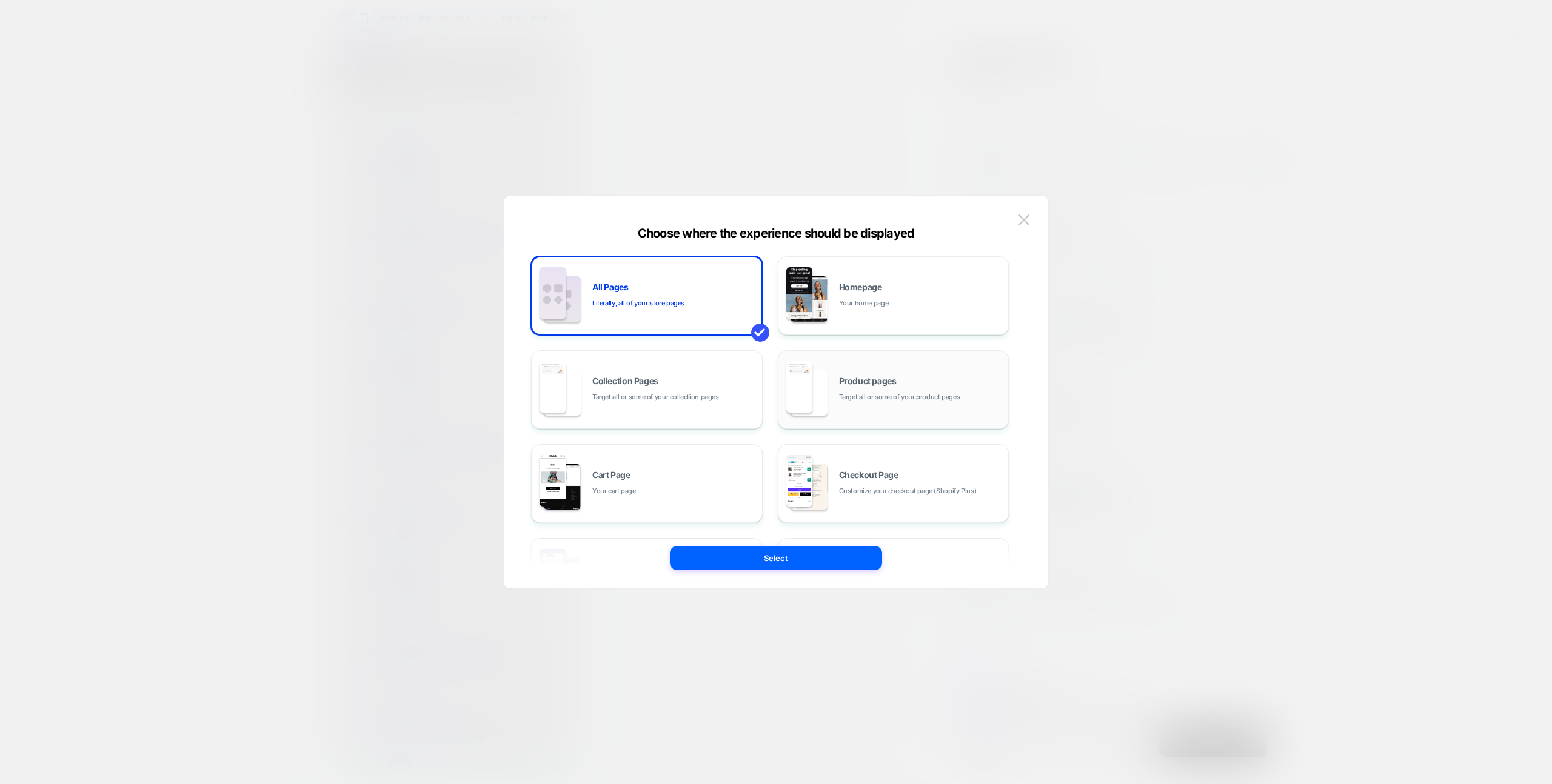
click at [951, 391] on span "Target all or some of your product pages" at bounding box center [900, 397] width 121 height 12
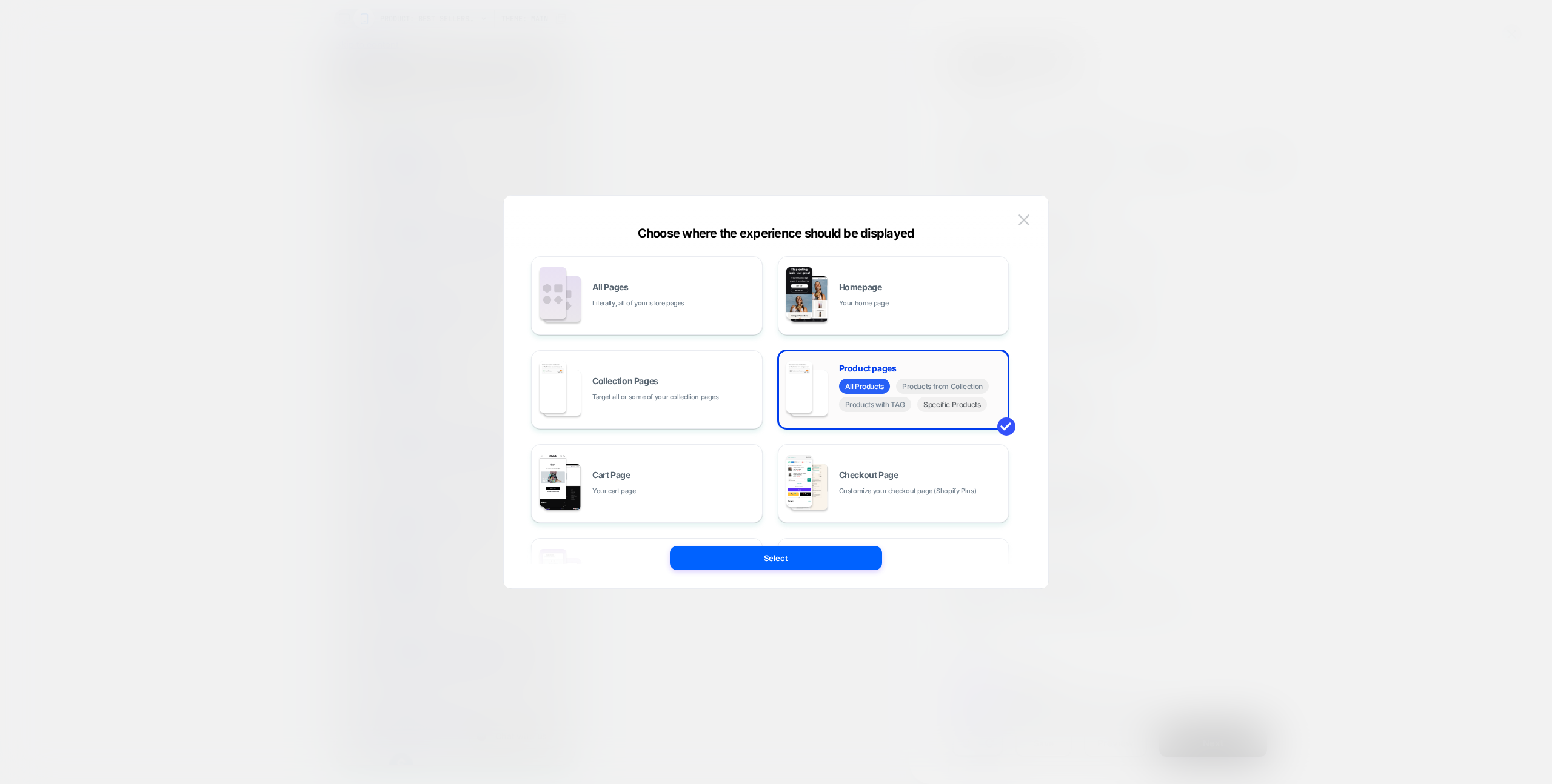
click at [946, 402] on span "Specific Products" at bounding box center [952, 404] width 70 height 15
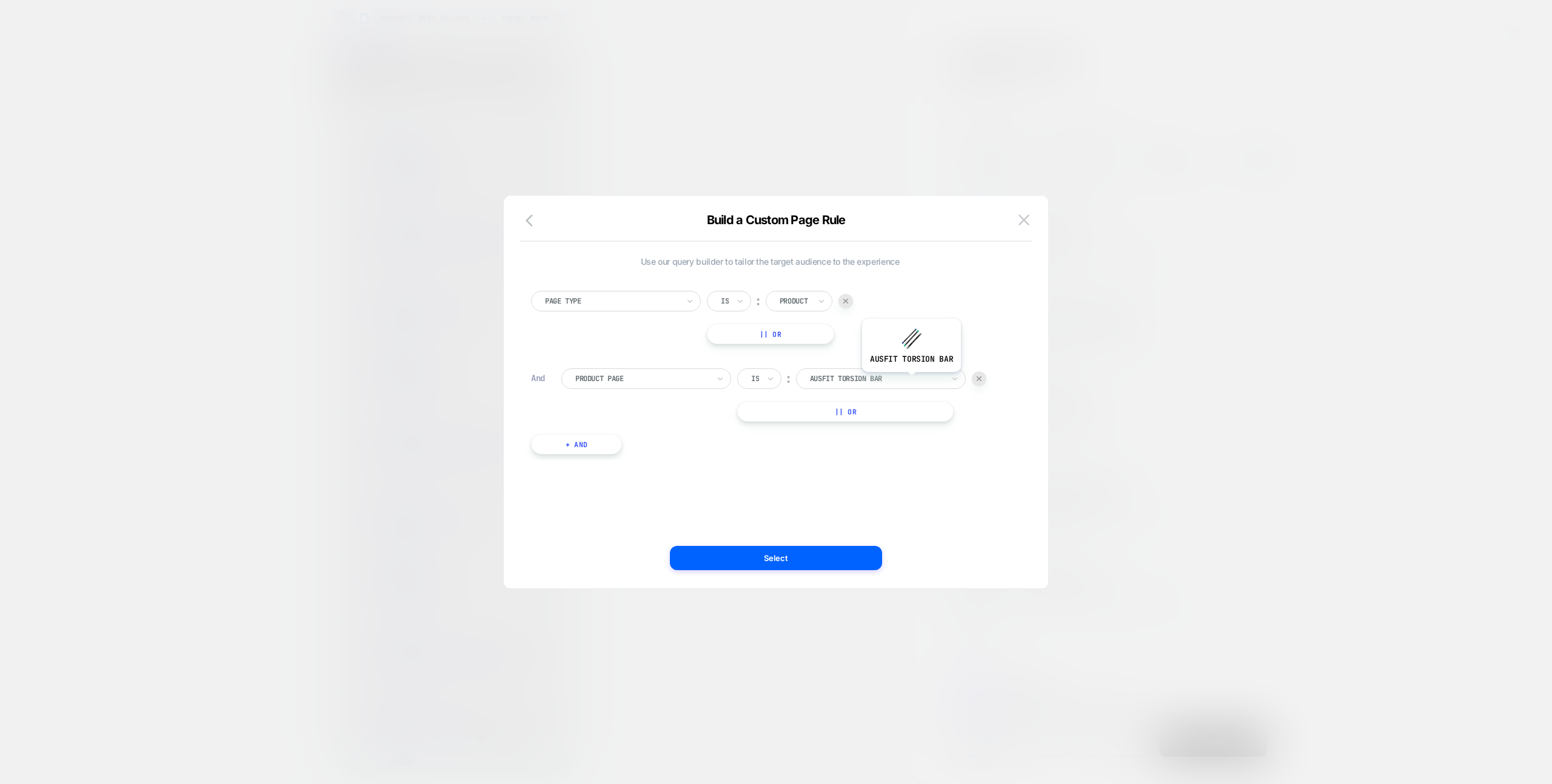
click at [911, 381] on div at bounding box center [877, 378] width 133 height 11
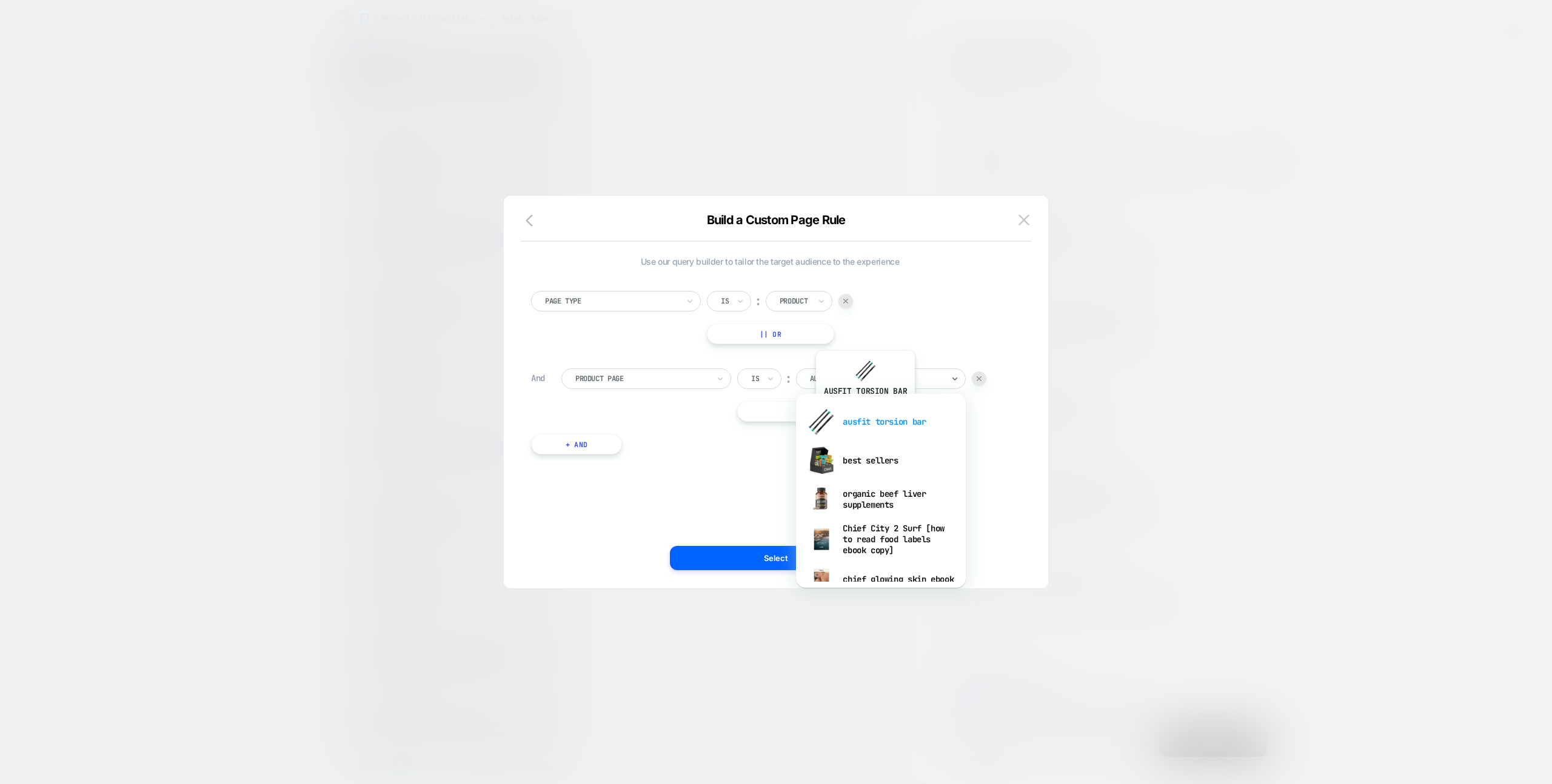
click at [865, 413] on div "ausfit torsion bar" at bounding box center [881, 421] width 158 height 39
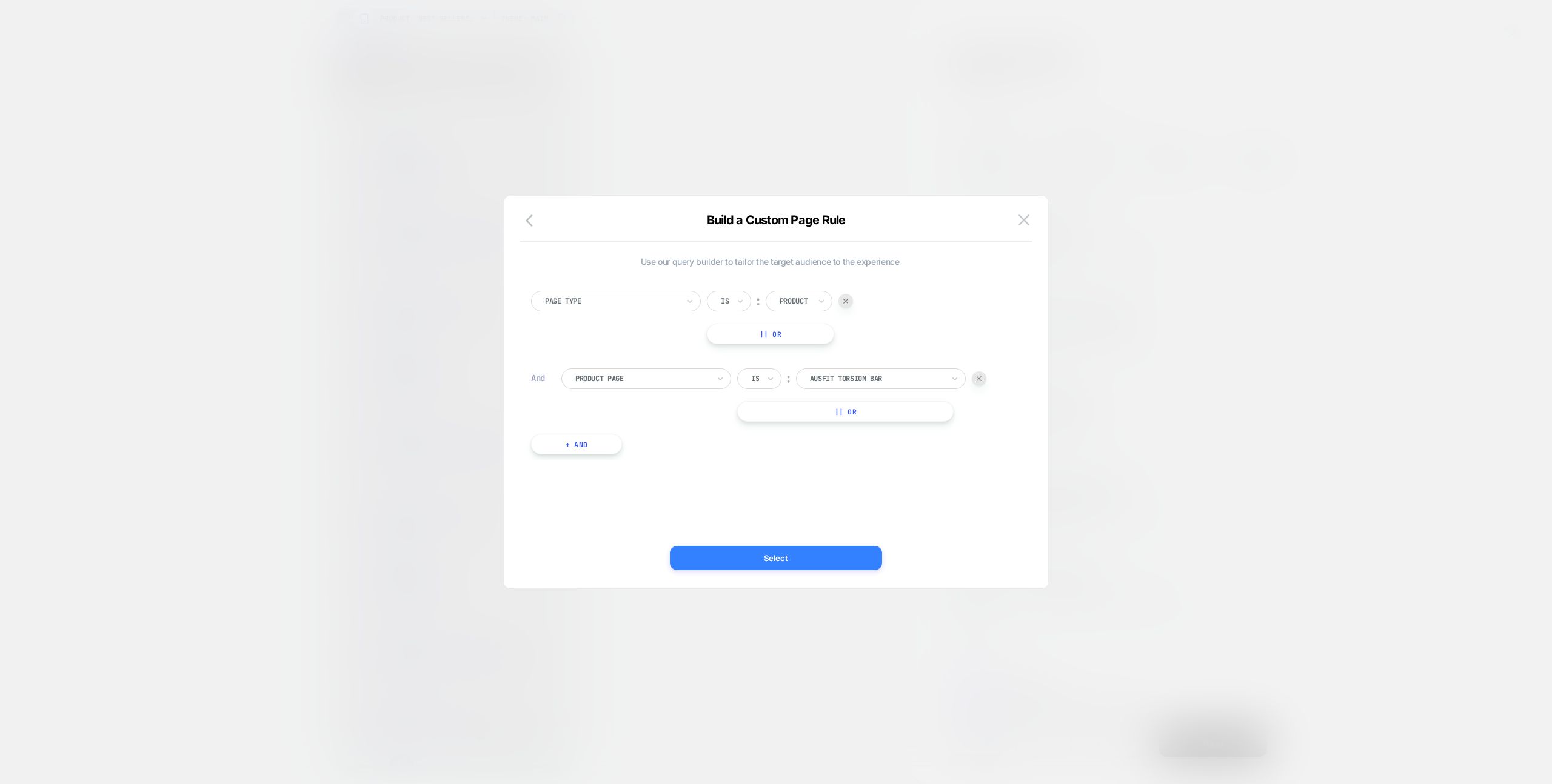
click at [809, 547] on button "Select" at bounding box center [776, 558] width 212 height 24
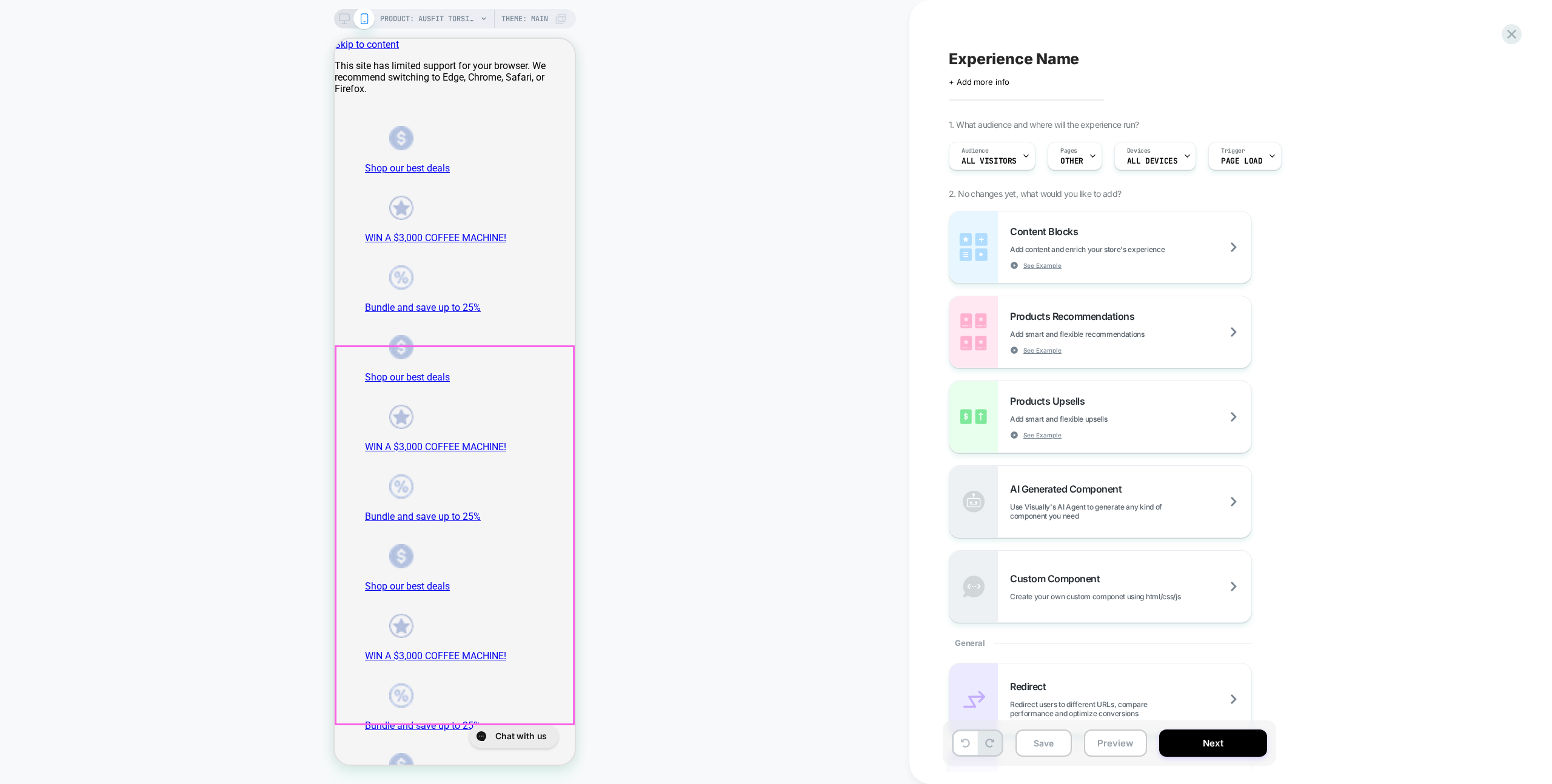
scroll to position [130, 0]
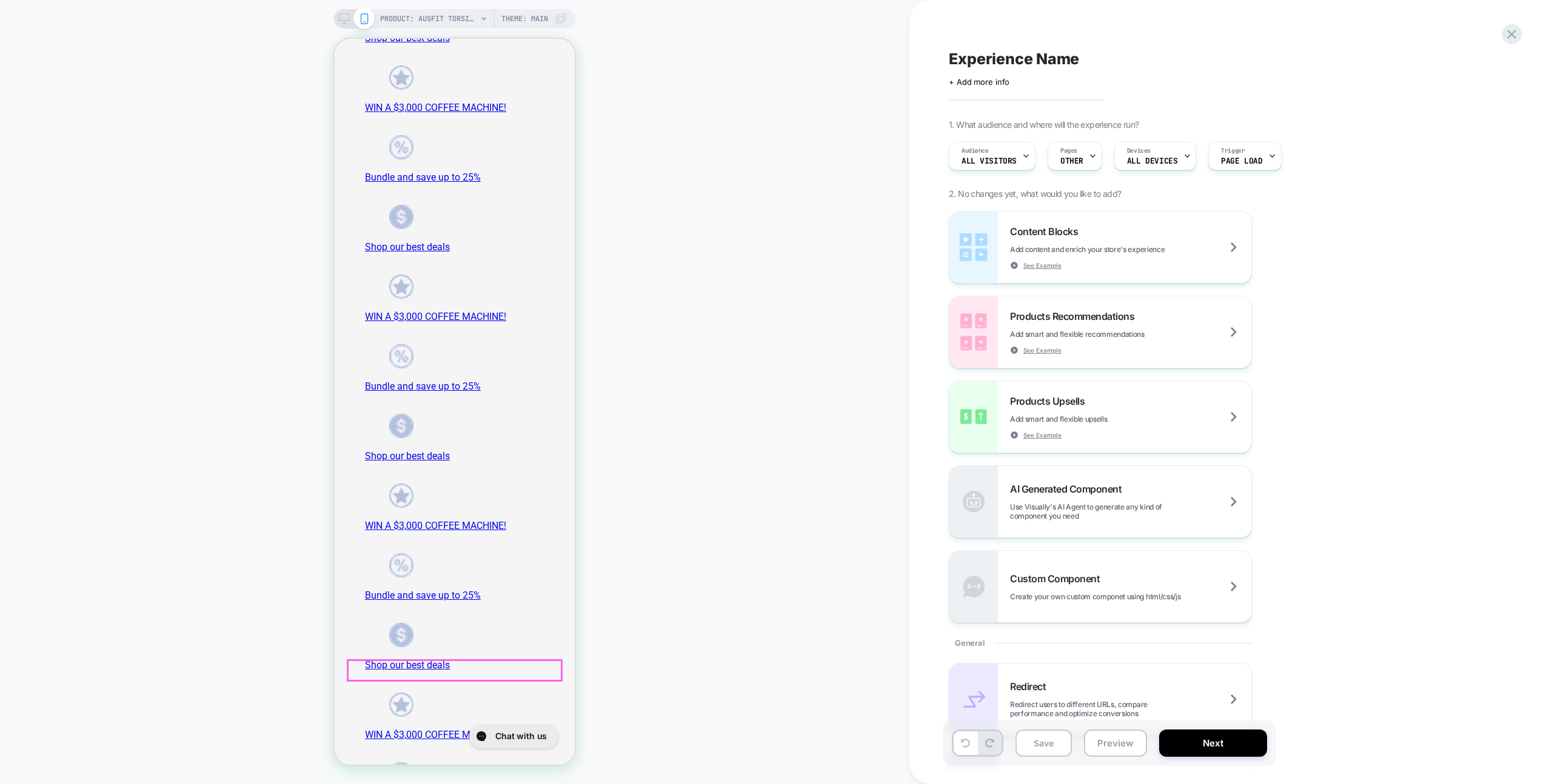
drag, startPoint x: 377, startPoint y: 629, endPoint x: 401, endPoint y: 629, distance: 24.0
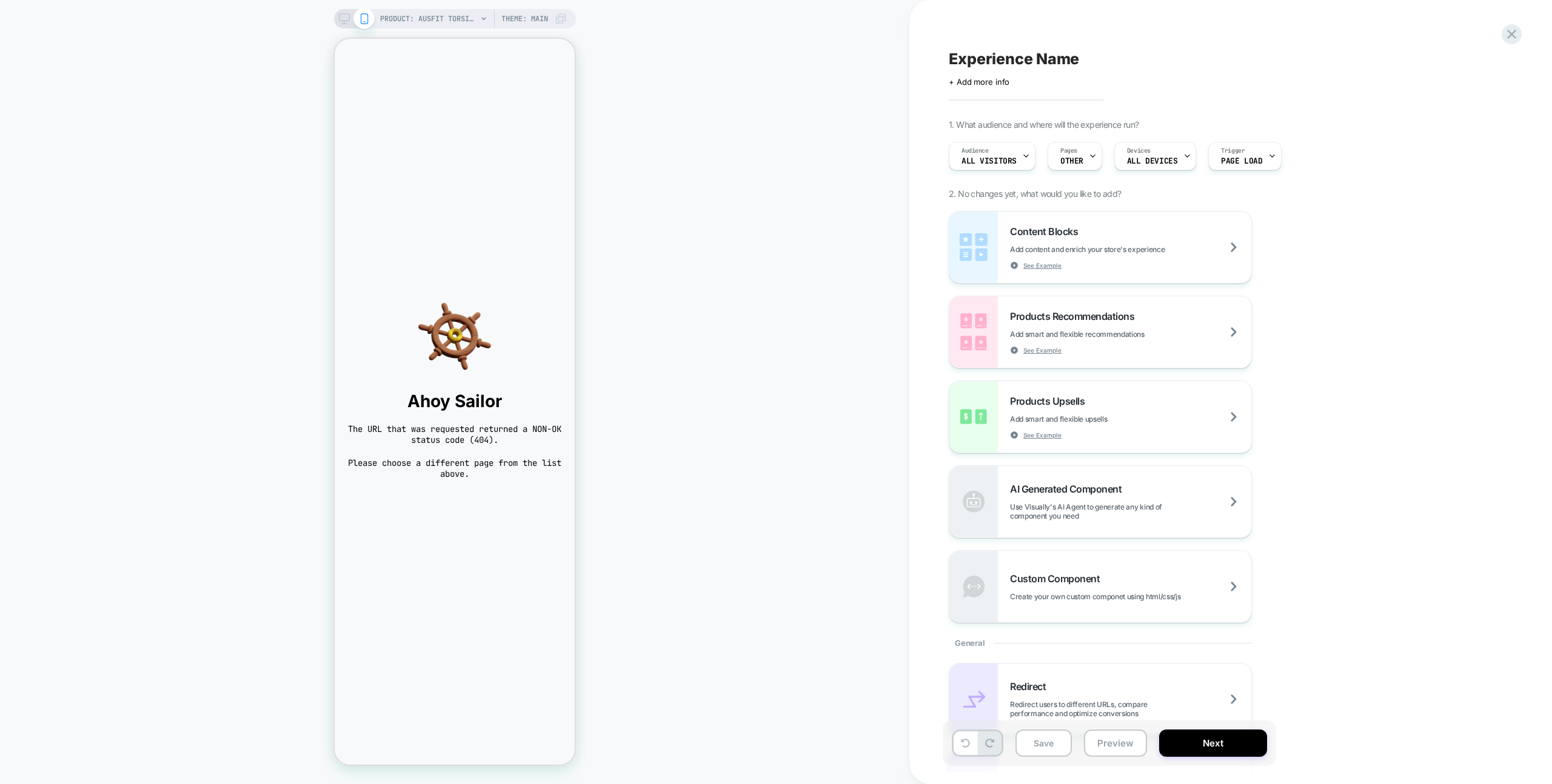
scroll to position [0, 0]
click at [449, 12] on span "PRODUCT: Ausfit Torsion Bar" at bounding box center [429, 19] width 97 height 20
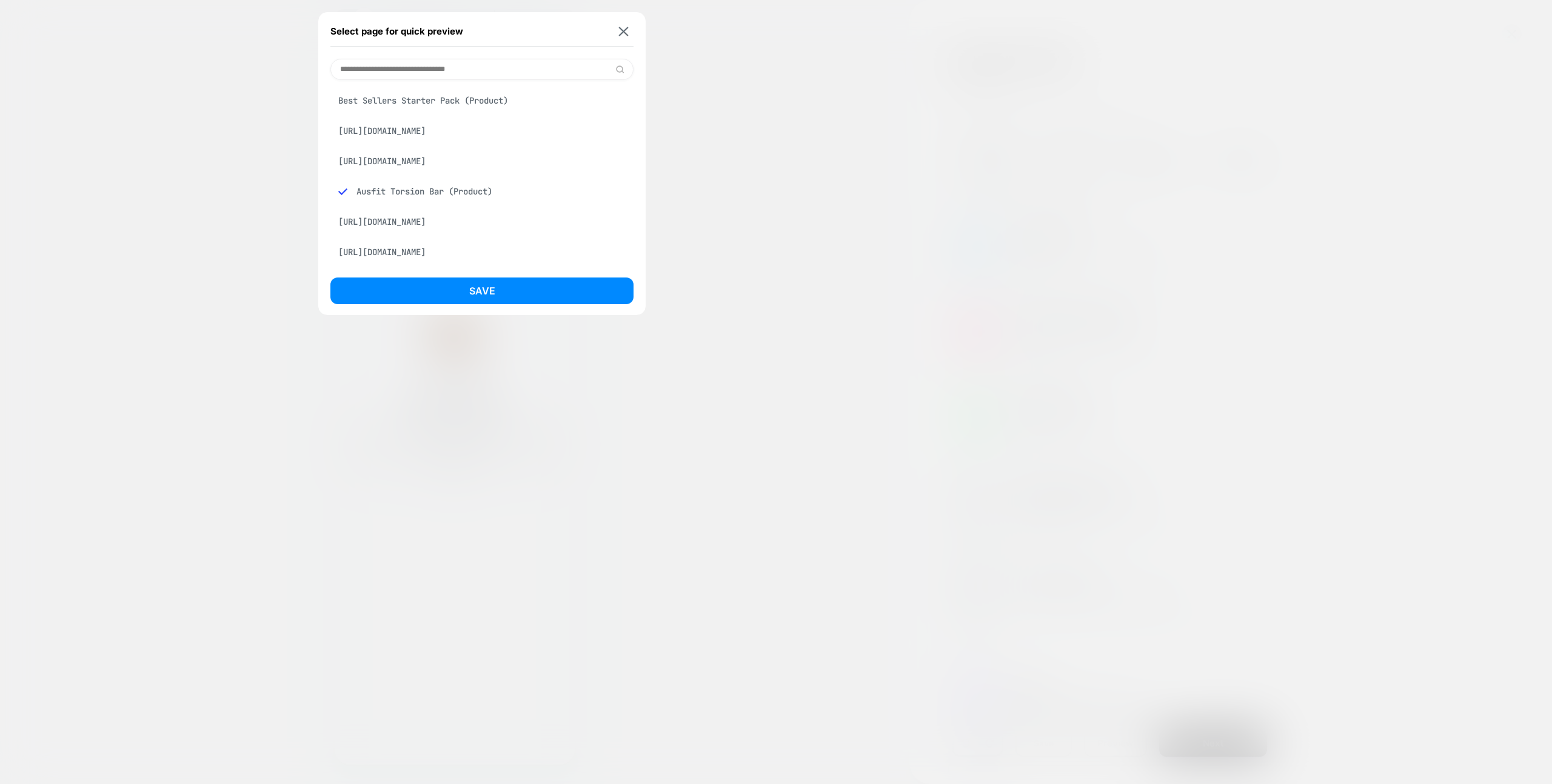
click at [446, 203] on div "Ausfit Torsion Bar (Product)" at bounding box center [482, 191] width 303 height 23
click at [461, 283] on button "Save" at bounding box center [482, 291] width 303 height 27
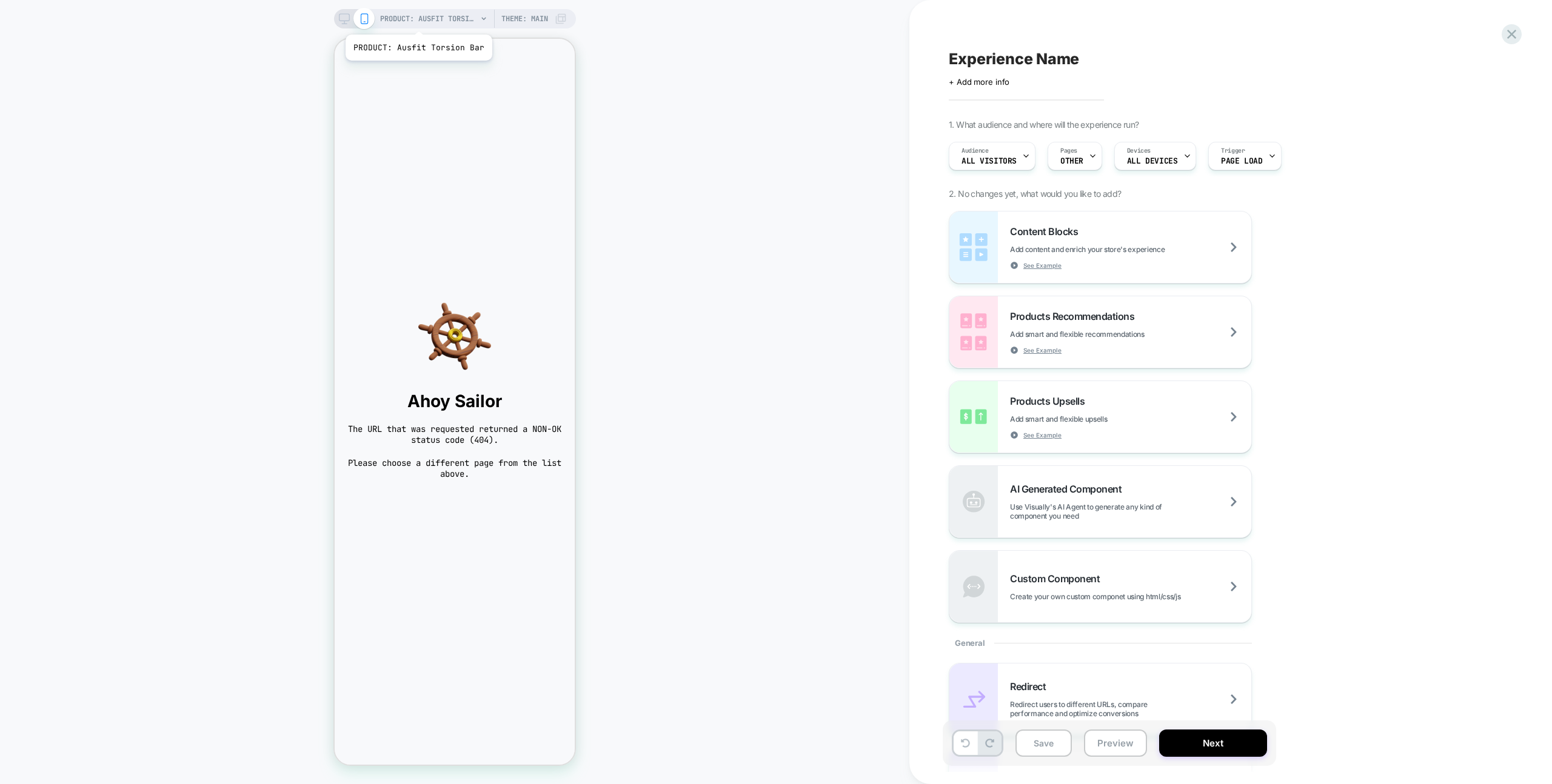
click at [416, 17] on span "PRODUCT: Ausfit Torsion Bar" at bounding box center [429, 19] width 97 height 20
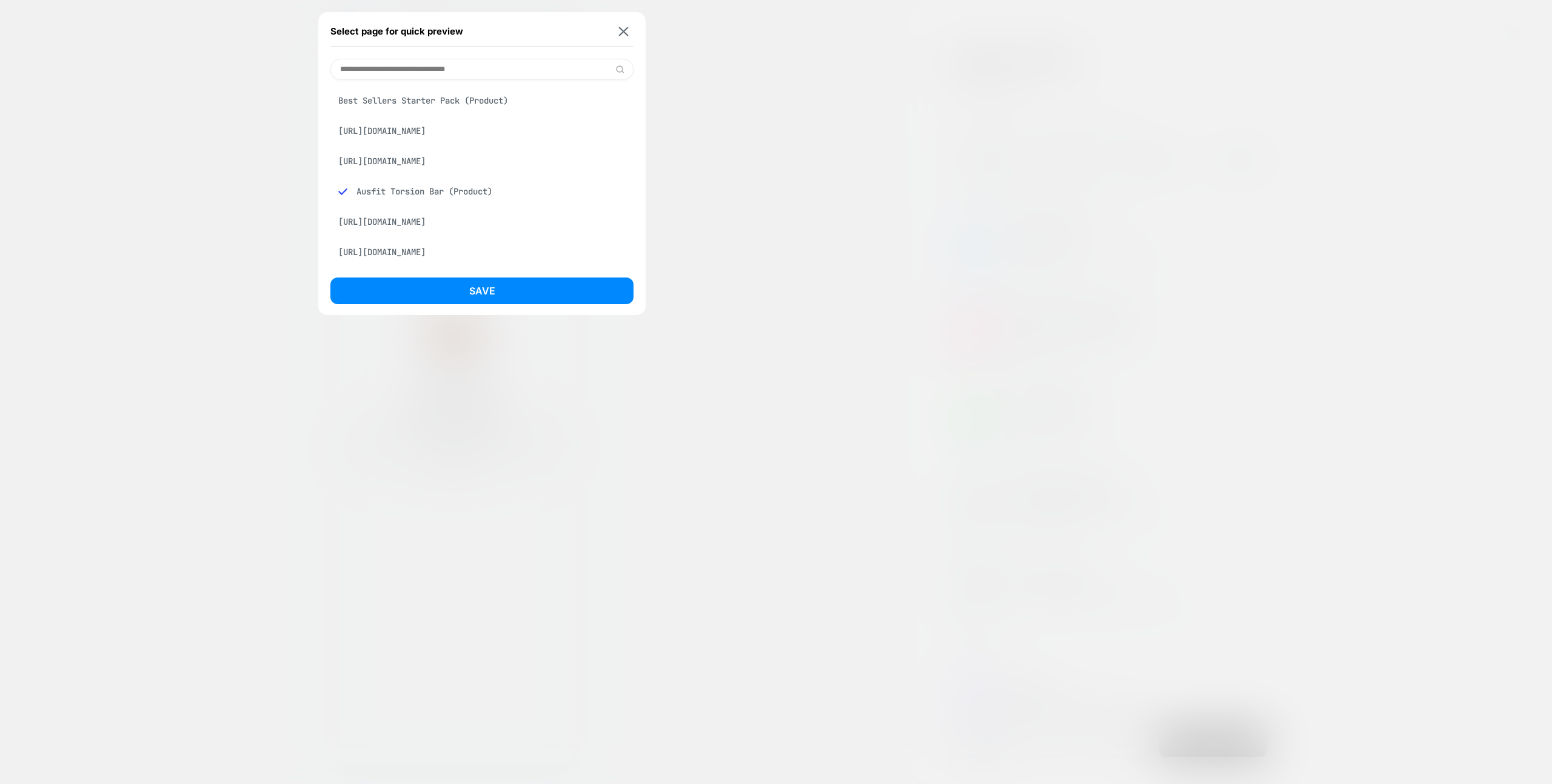
click at [426, 99] on div "Best Sellers Starter Pack (Product)" at bounding box center [482, 100] width 303 height 23
click at [485, 279] on button "Save" at bounding box center [482, 291] width 303 height 27
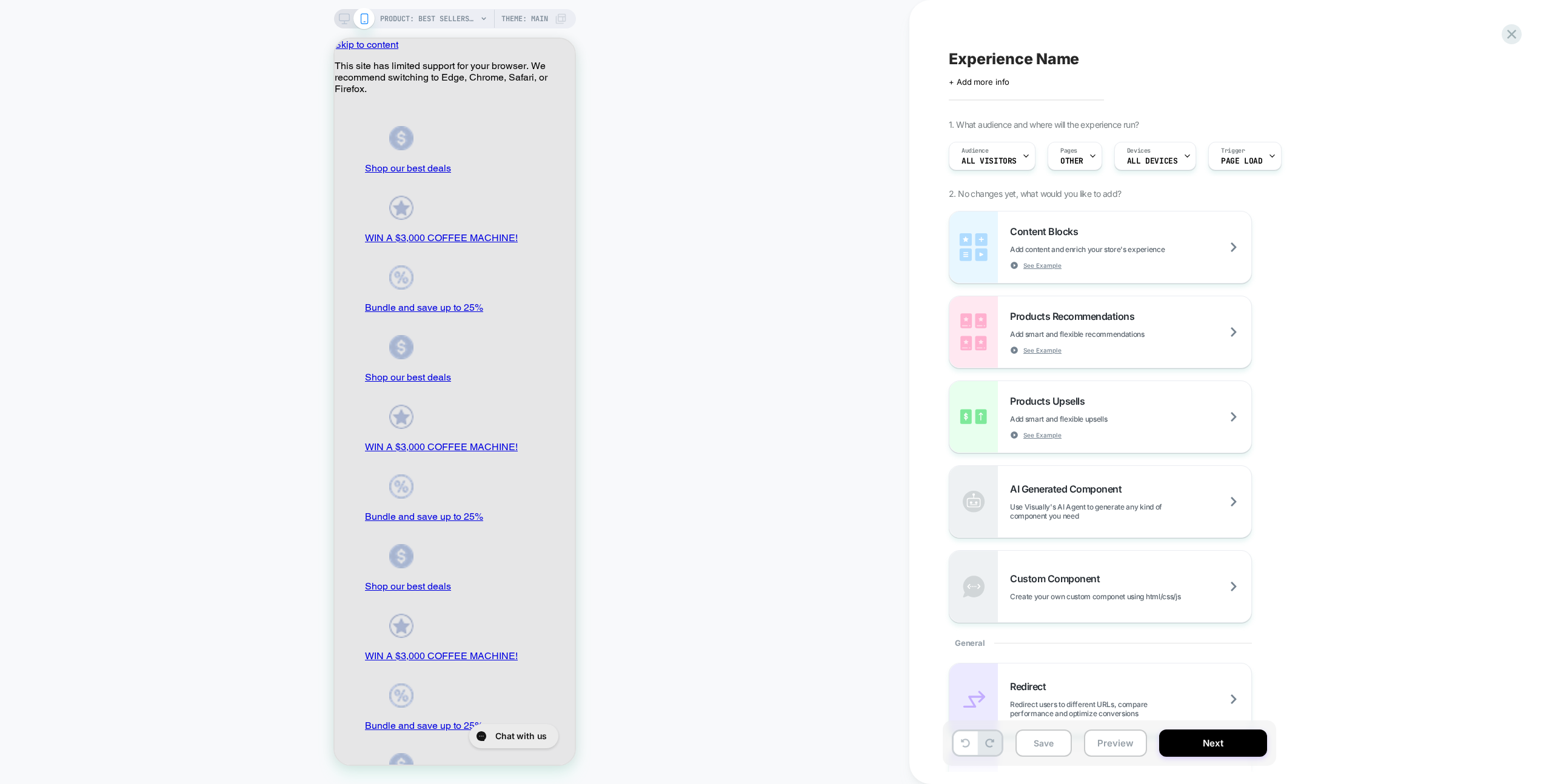
click at [654, 77] on div "PRODUCT: Best Sellers Starter Pack PRODUCT: Best Sellers Starter Pack Theme: MA…" at bounding box center [455, 392] width 910 height 760
click at [671, 119] on div "PRODUCT: Best Sellers Starter Pack PRODUCT: Best Sellers Starter Pack Theme: MA…" at bounding box center [455, 392] width 910 height 760
click at [1112, 747] on button "Preview" at bounding box center [1116, 742] width 64 height 27
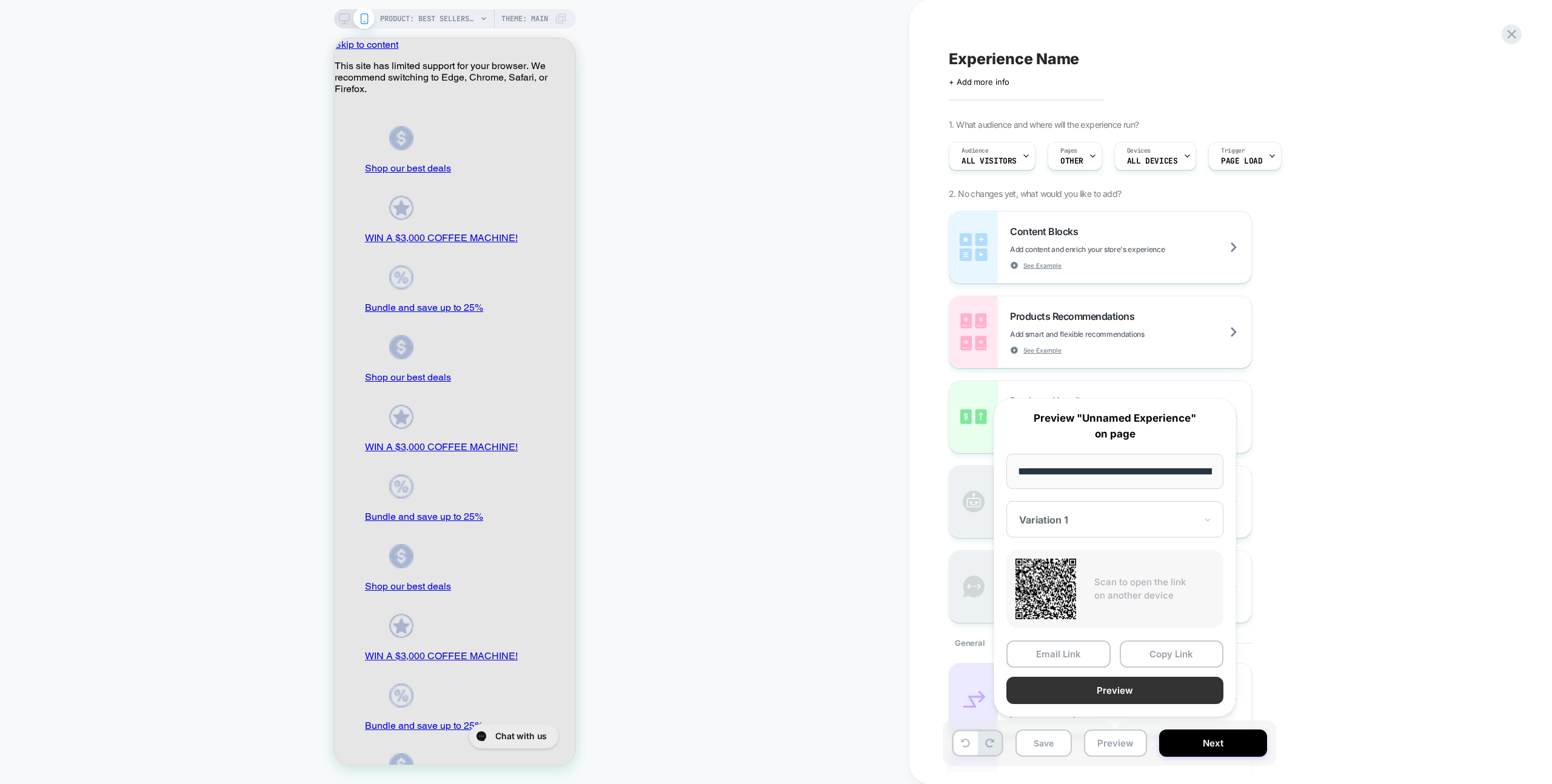
scroll to position [0, 120]
click at [1108, 700] on button "Preview" at bounding box center [1115, 691] width 217 height 27
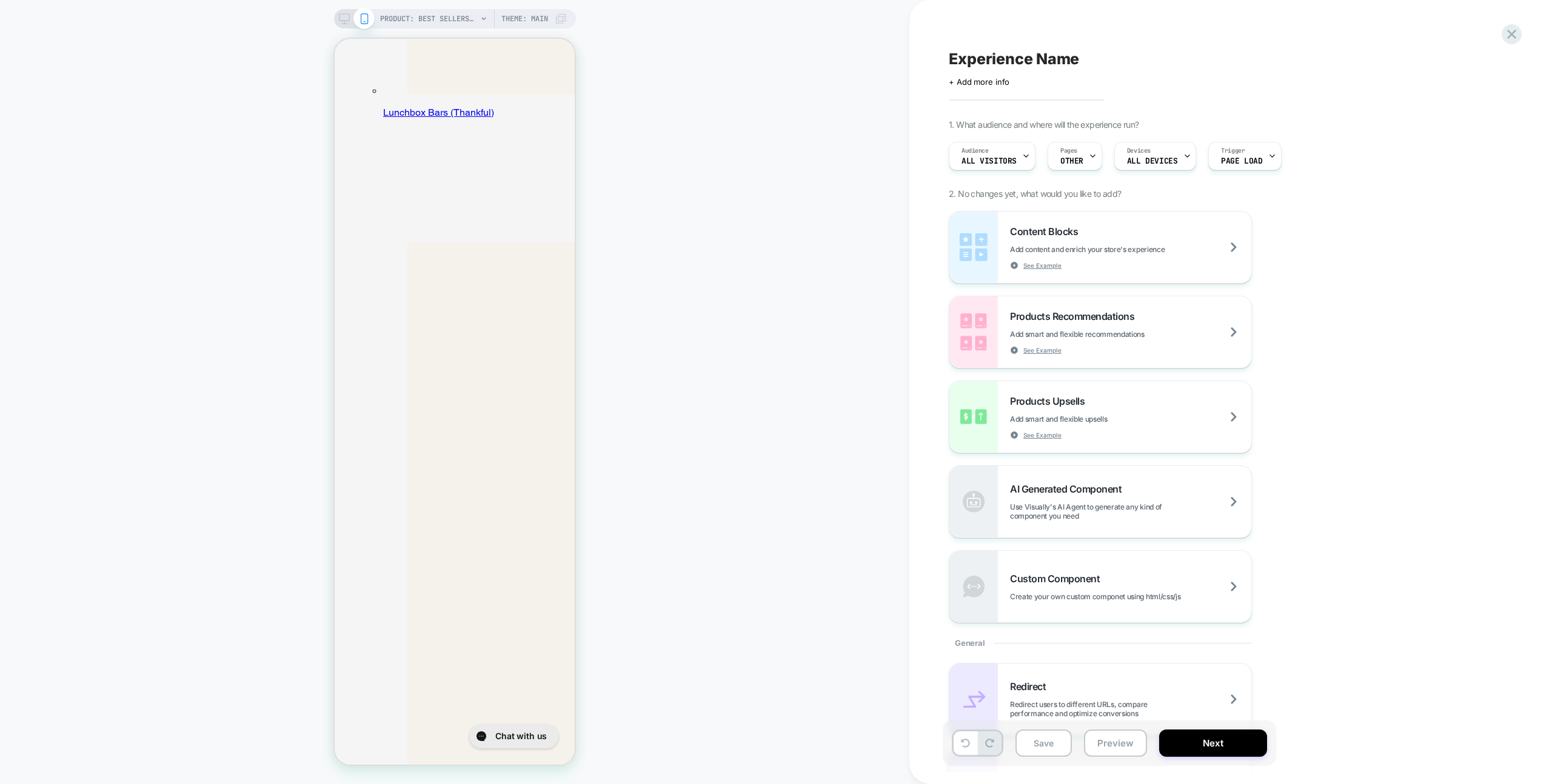
scroll to position [8174, 0]
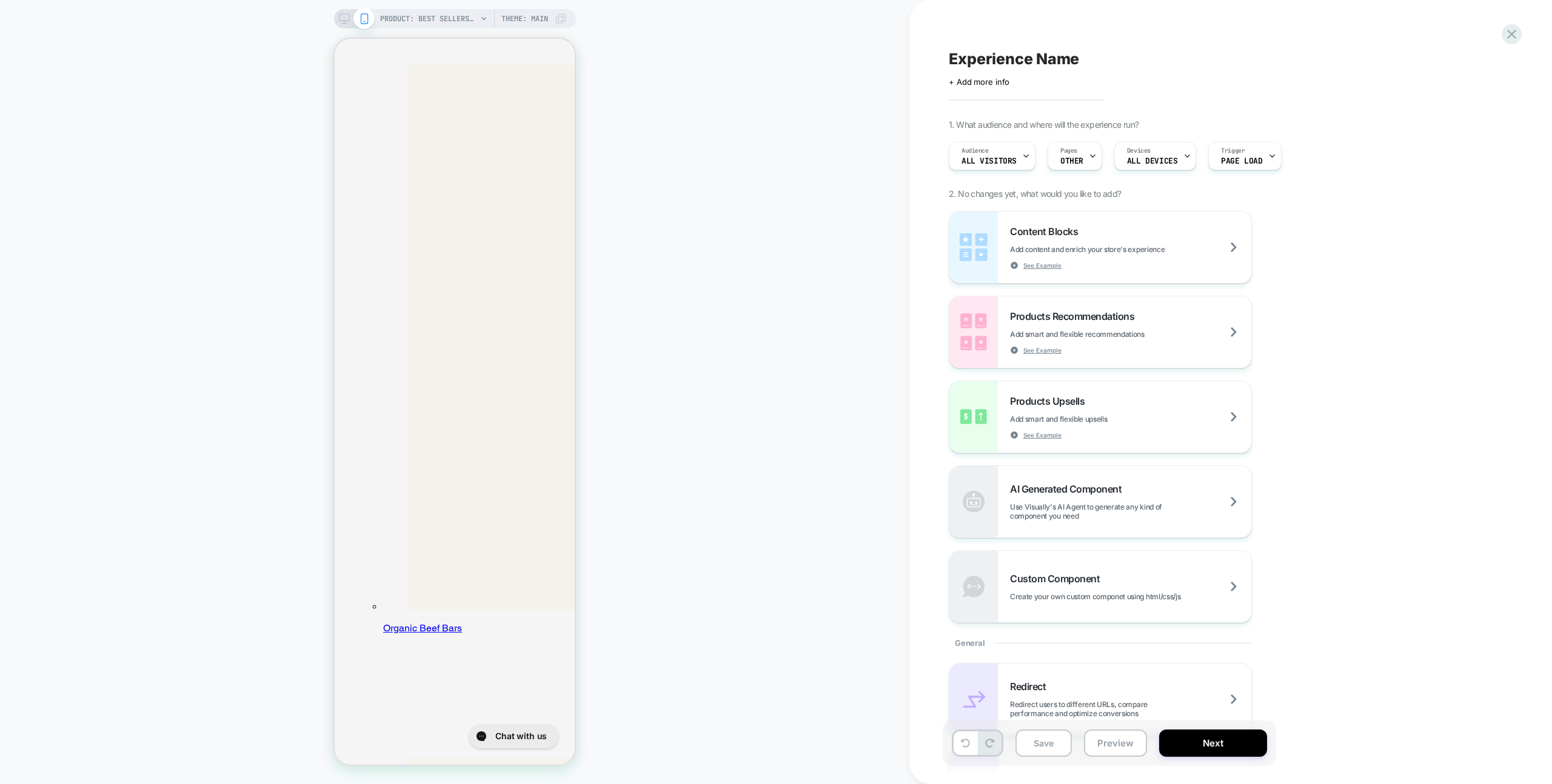
click at [449, 28] on span "PRODUCT: Best Sellers Starter Pack" at bounding box center [429, 19] width 97 height 20
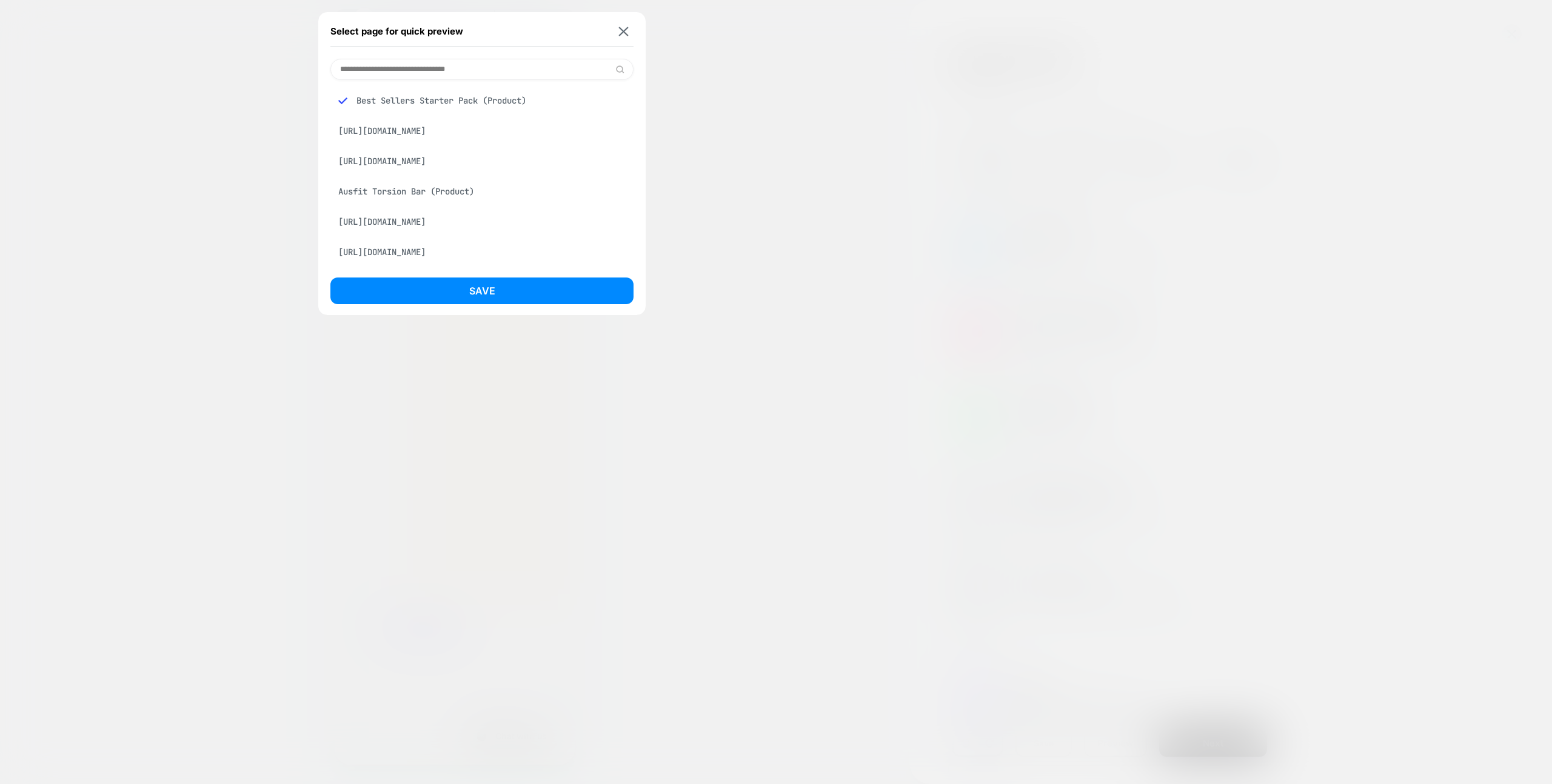
click at [467, 231] on div "https://wearechief.com/en-US/products/beef-bars-mixed-box-12-bars" at bounding box center [482, 221] width 303 height 23
click at [465, 203] on div "Ausfit Torsion Bar (Product)" at bounding box center [482, 191] width 303 height 23
click at [482, 281] on button "Save" at bounding box center [482, 291] width 303 height 27
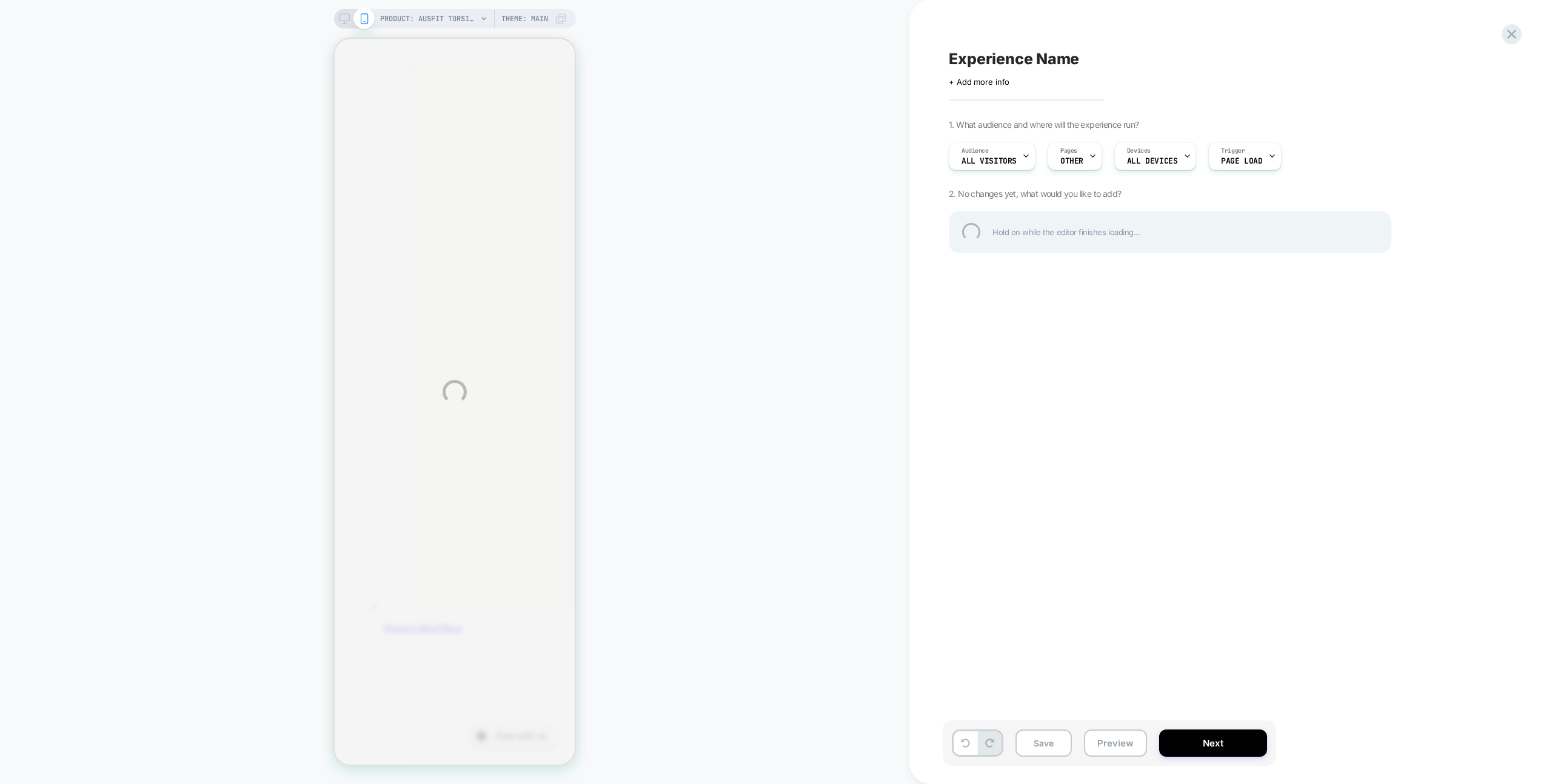
click at [1122, 738] on div "PRODUCT: Ausfit Torsion Bar PRODUCT: Ausfit Torsion Bar Theme: MAIN Experience …" at bounding box center [776, 392] width 1552 height 784
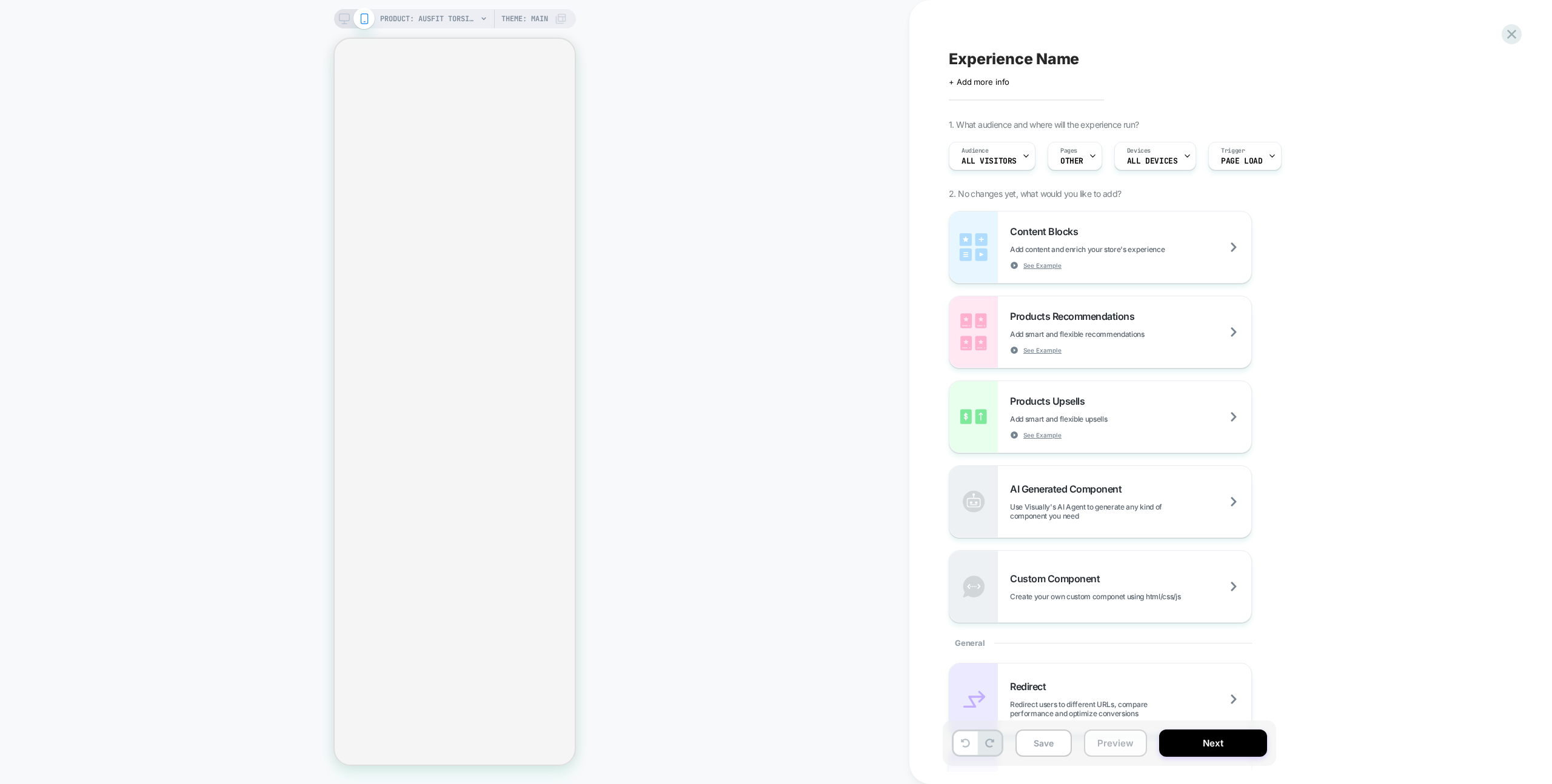
click at [1122, 736] on button "Preview" at bounding box center [1116, 742] width 64 height 27
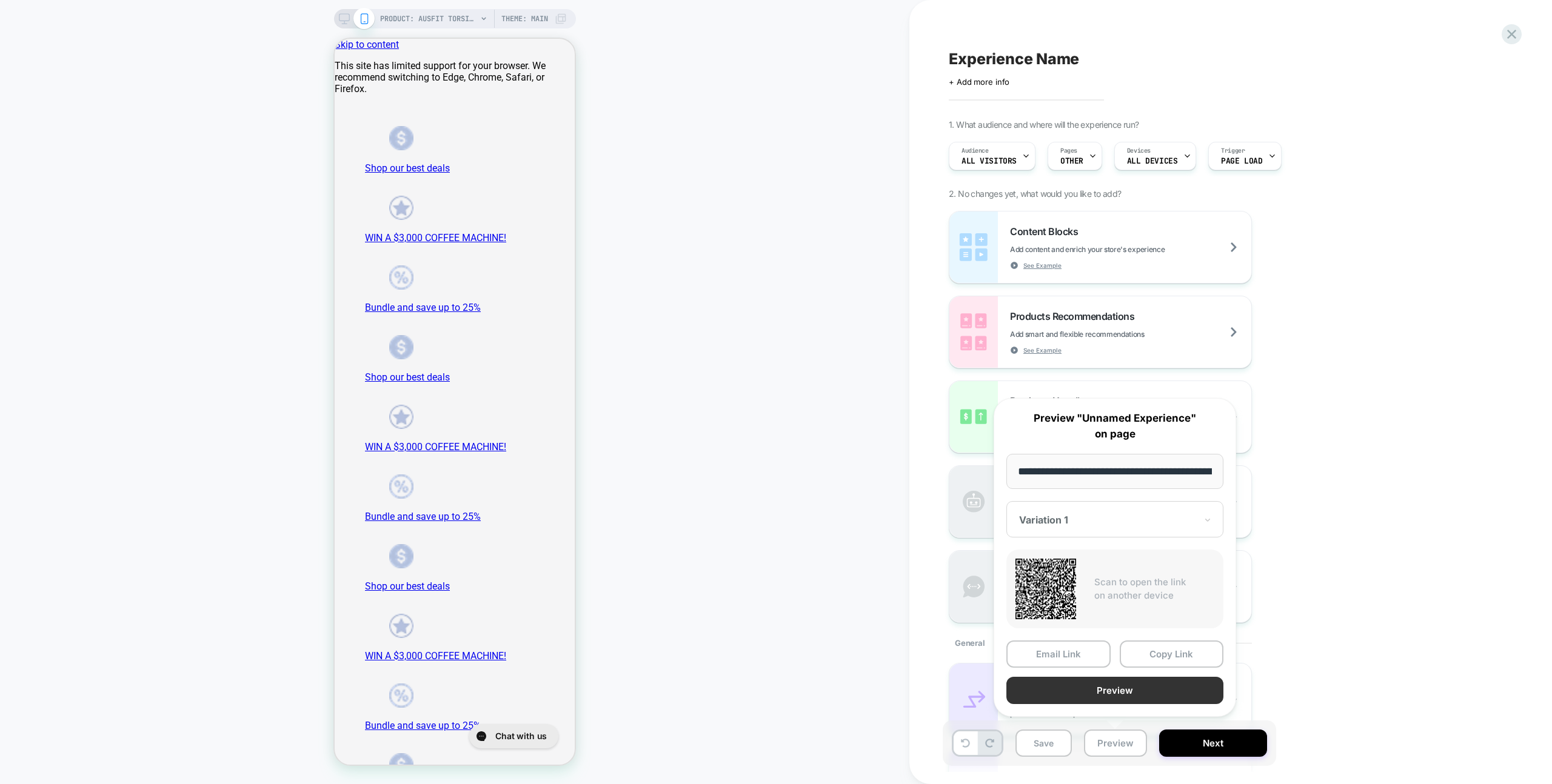
scroll to position [0, 146]
click at [1124, 681] on button "Preview" at bounding box center [1115, 691] width 217 height 27
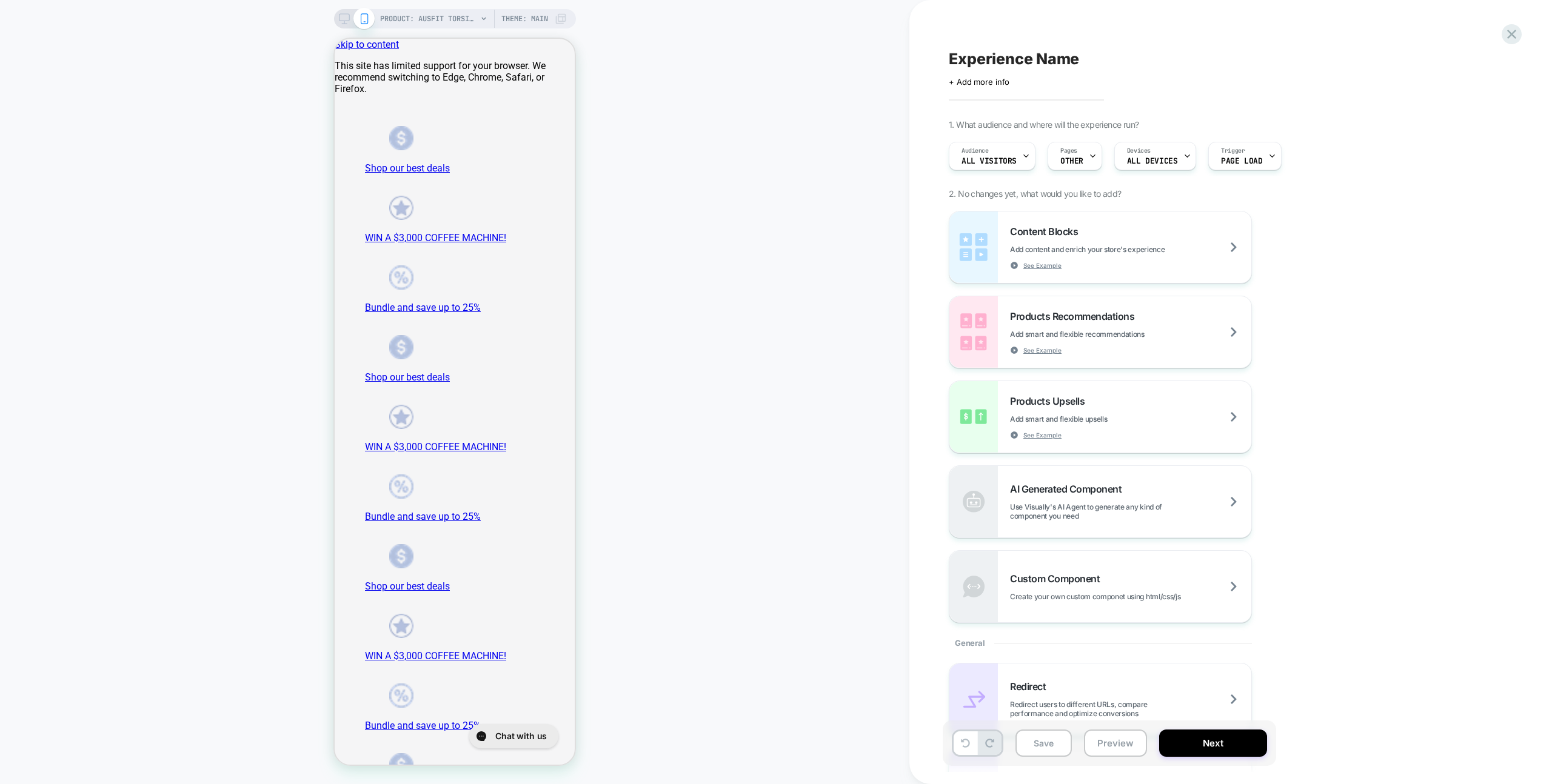
click at [426, 12] on span "PRODUCT: Ausfit Torsion Bar" at bounding box center [429, 19] width 97 height 20
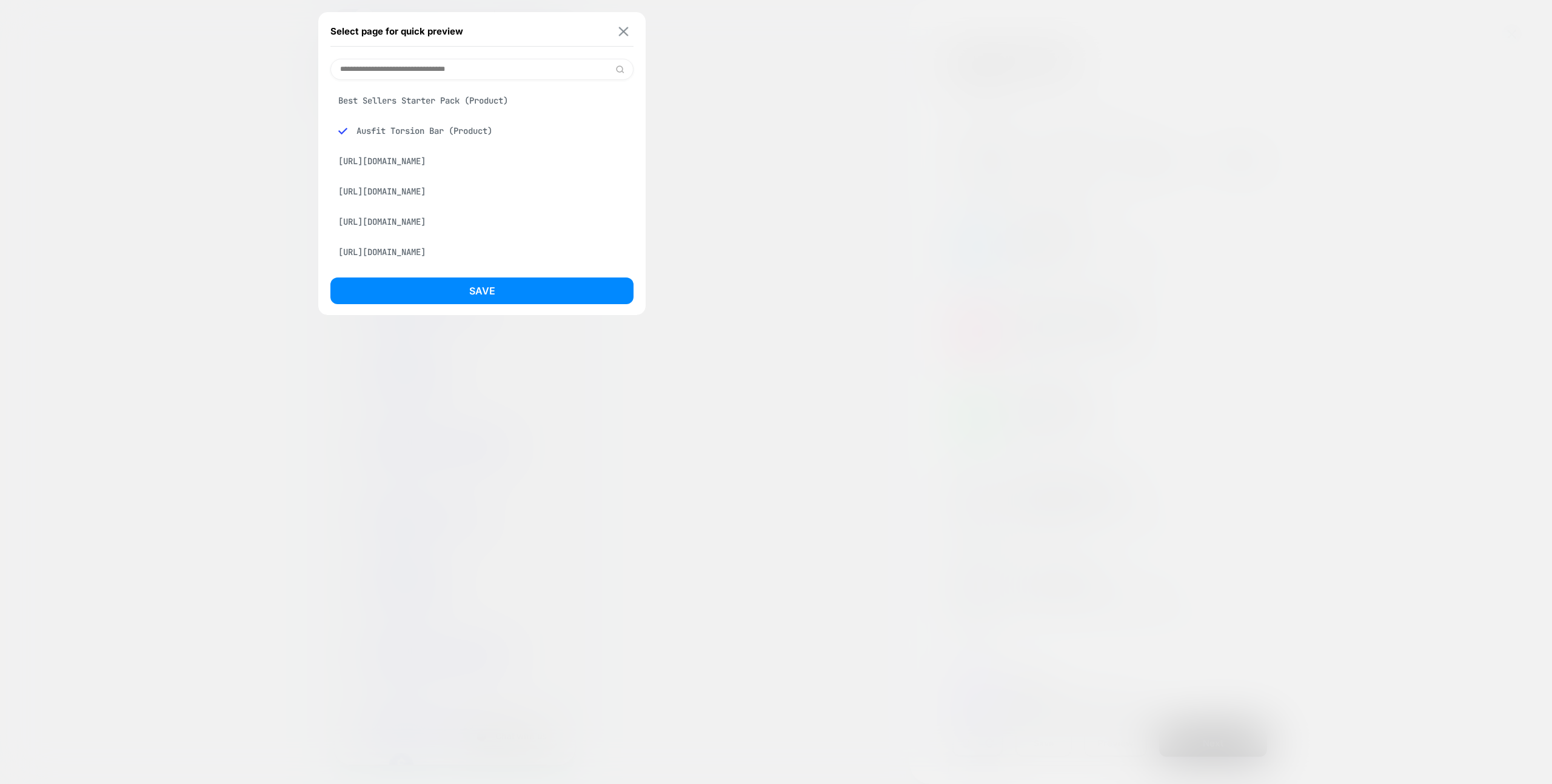
drag, startPoint x: 611, startPoint y: 23, endPoint x: 630, endPoint y: 29, distance: 19.9
click at [611, 23] on div "Select page for quick preview" at bounding box center [482, 31] width 303 height 31
click at [643, 34] on div "Select page for quick preview Best Sellers Starter Pack (Product) Ausfit Torsio…" at bounding box center [483, 163] width 328 height 303
click at [621, 27] on img at bounding box center [624, 31] width 10 height 9
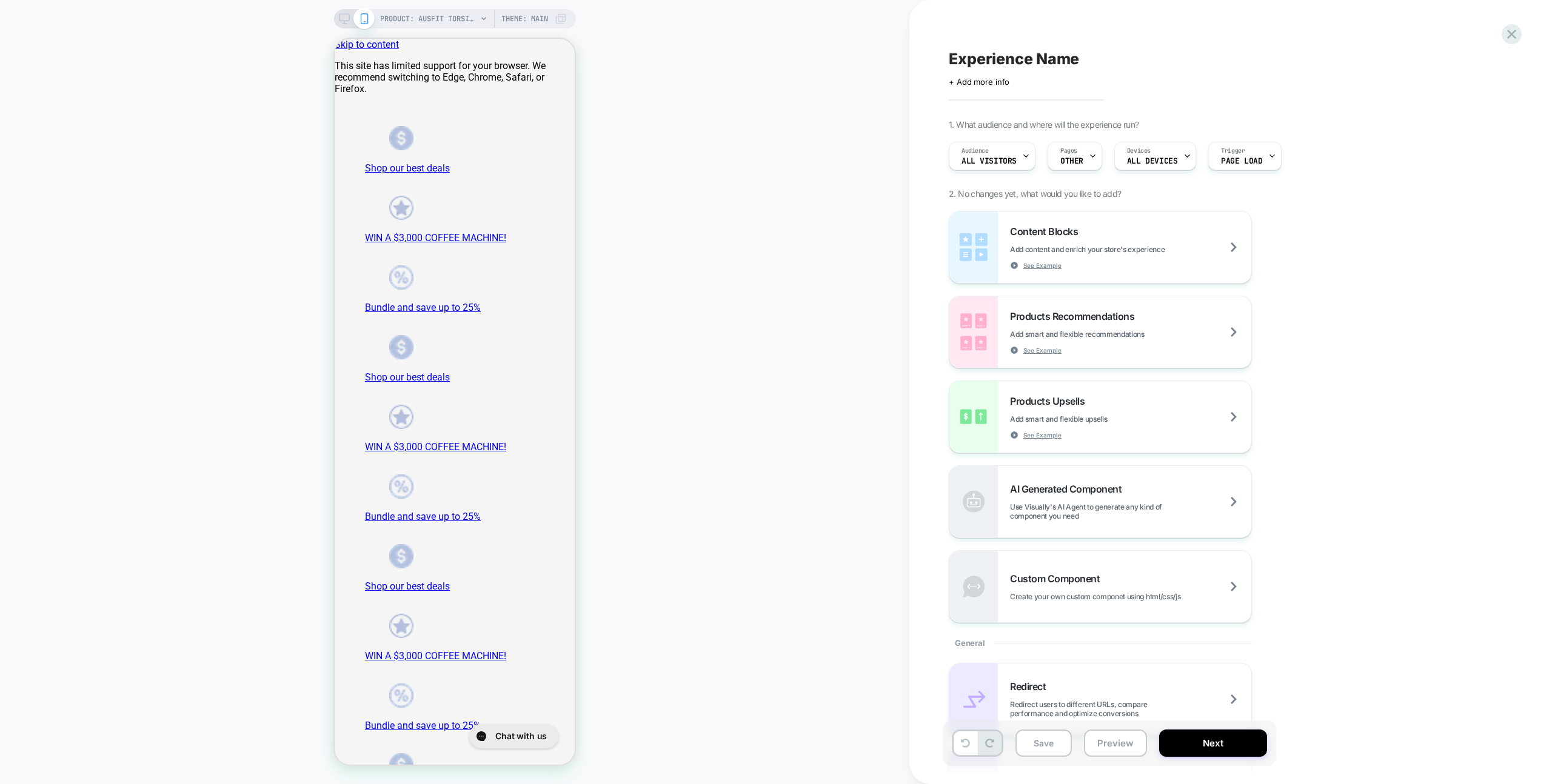
click at [766, 44] on div "PRODUCT: Ausfit Torsion Bar PRODUCT: Ausfit Torsion Bar Theme: MAIN" at bounding box center [455, 392] width 910 height 760
click at [1503, 38] on icon at bounding box center [1511, 34] width 16 height 16
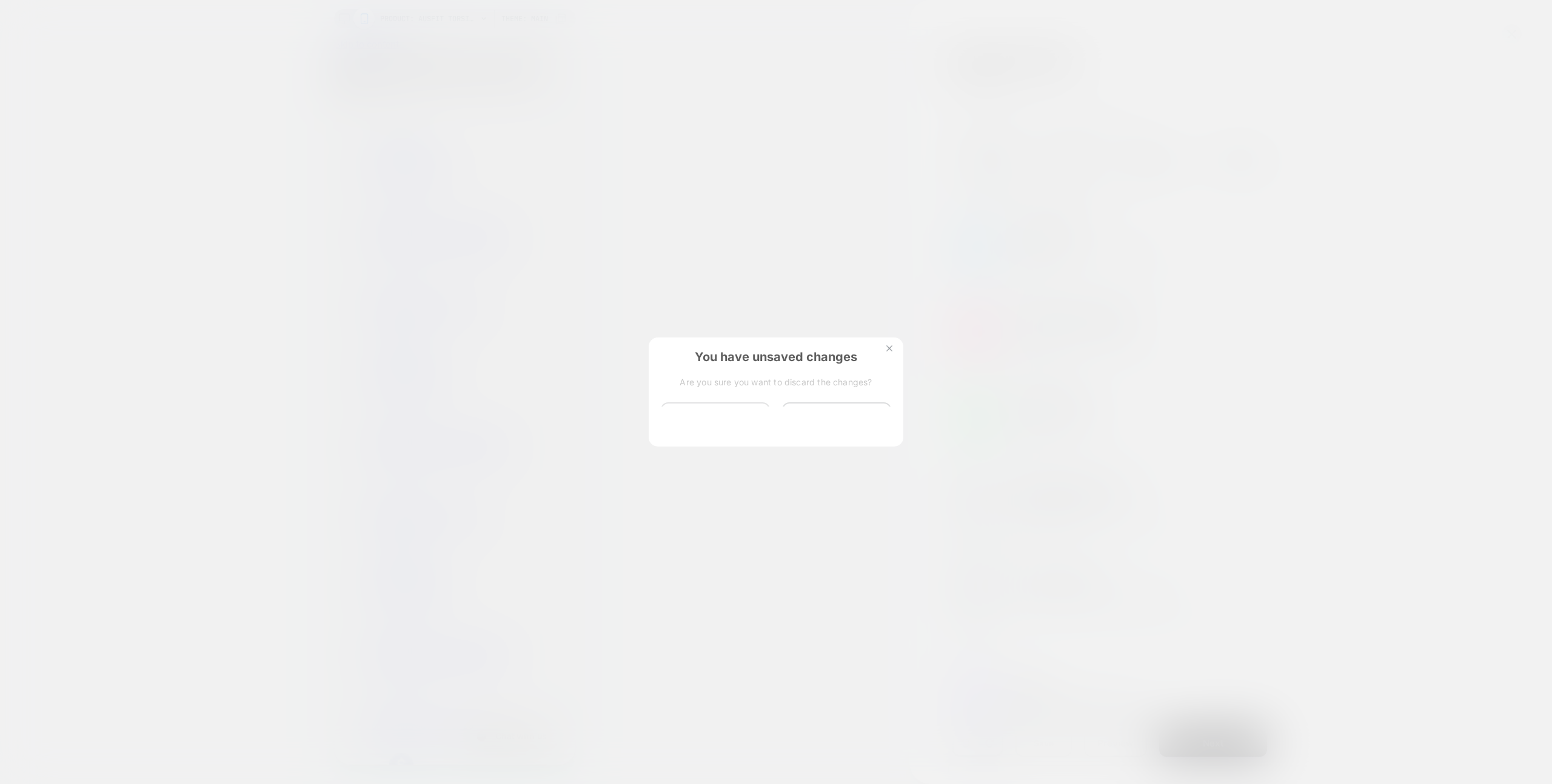
click at [718, 424] on button "Discard Changes" at bounding box center [716, 421] width 109 height 38
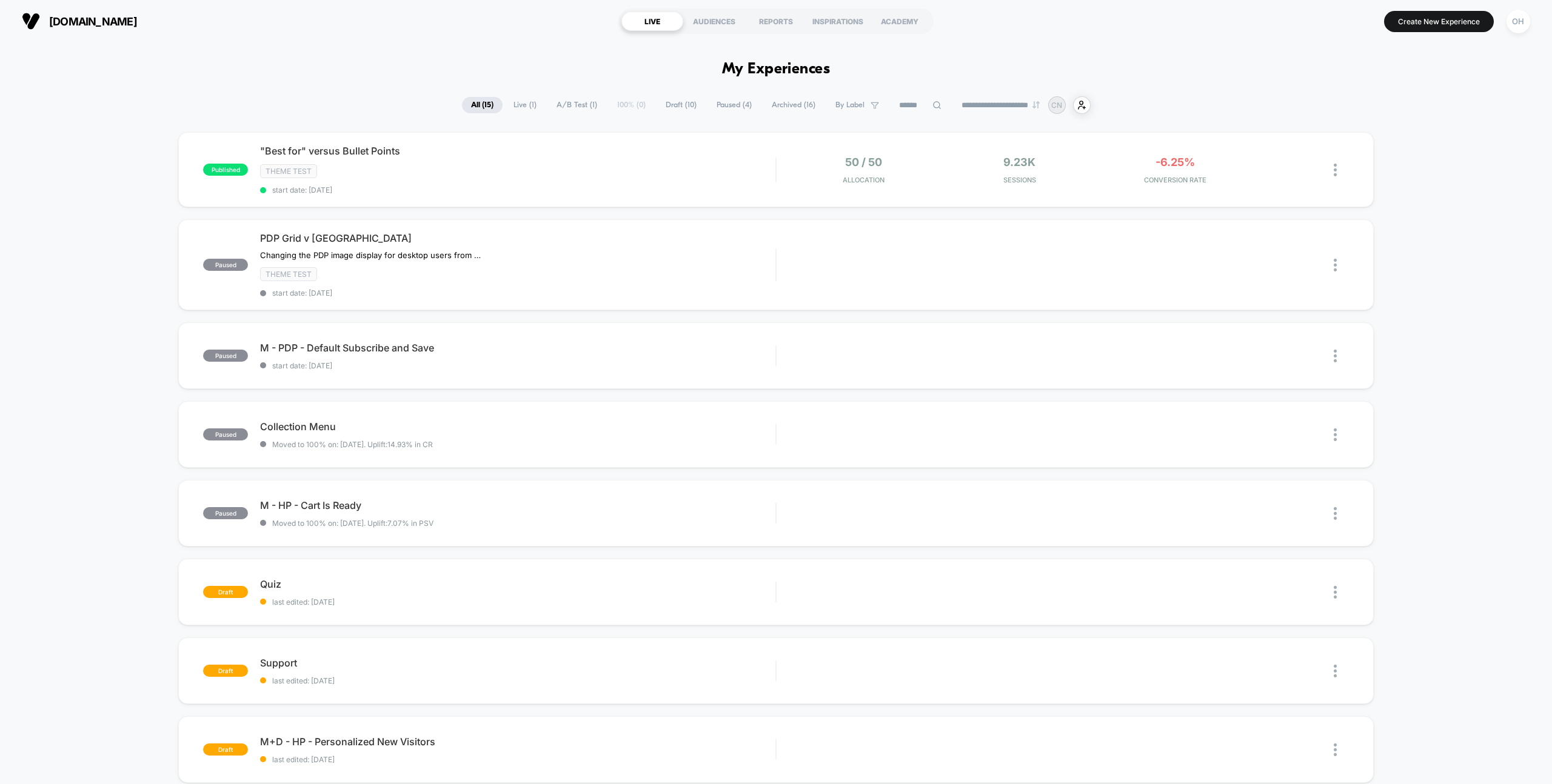
click at [1536, 18] on div "wearechief.com LIVE AUDIENCES REPORTS INSPIRATIONS ACADEMY Create New Experienc…" at bounding box center [776, 21] width 1552 height 43
click at [1522, 20] on div "OH" at bounding box center [1518, 22] width 24 height 24
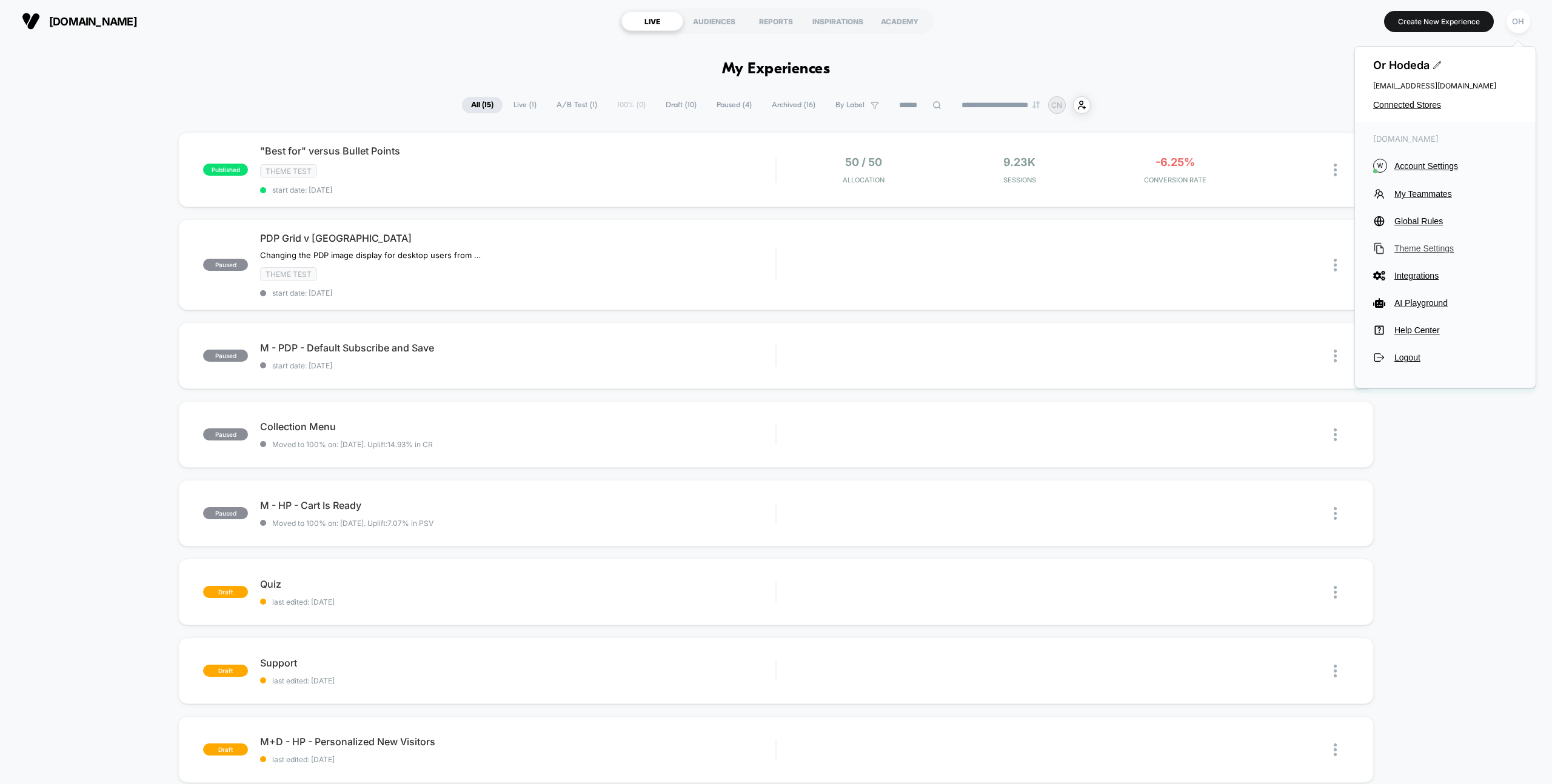
drag, startPoint x: 1430, startPoint y: 161, endPoint x: 1391, endPoint y: 250, distance: 97.2
click at [1430, 161] on span "Account Settings" at bounding box center [1456, 166] width 123 height 10
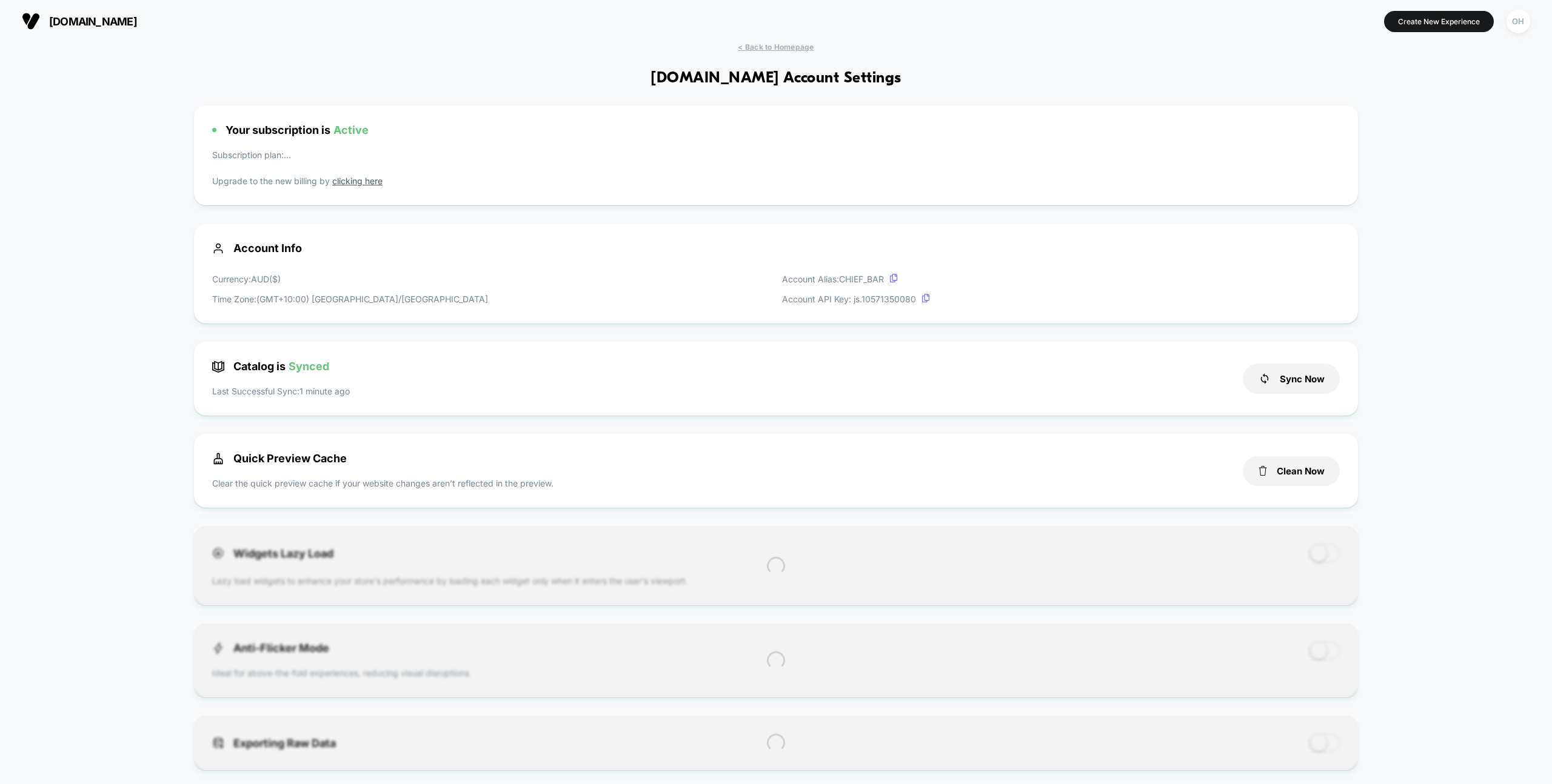
scroll to position [164, 0]
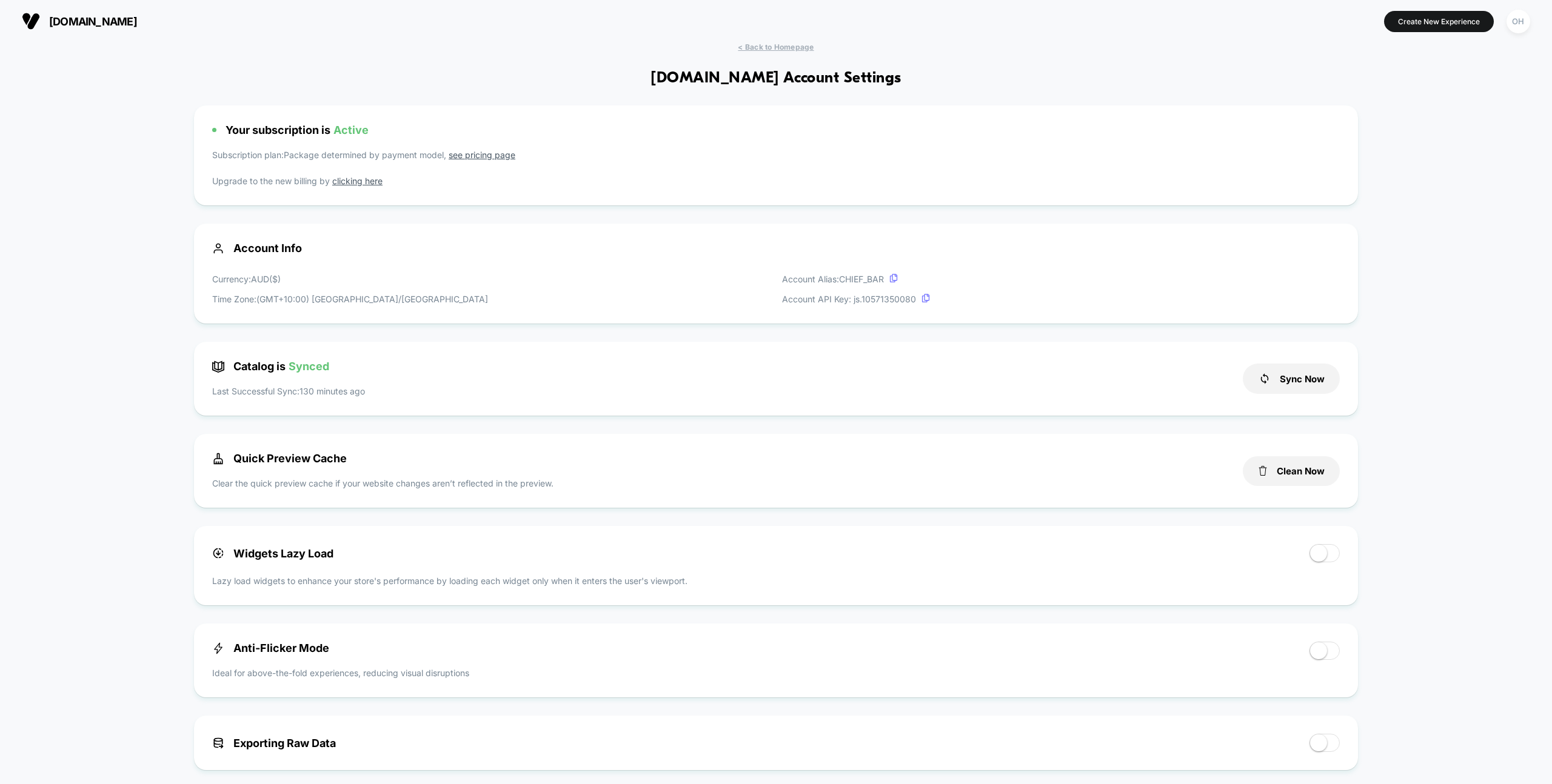
drag, startPoint x: 1302, startPoint y: 464, endPoint x: 1358, endPoint y: 361, distance: 117.2
click at [1302, 464] on button "Clean Now" at bounding box center [1292, 471] width 97 height 30
click at [1413, 24] on button "Create New Experience" at bounding box center [1439, 21] width 110 height 21
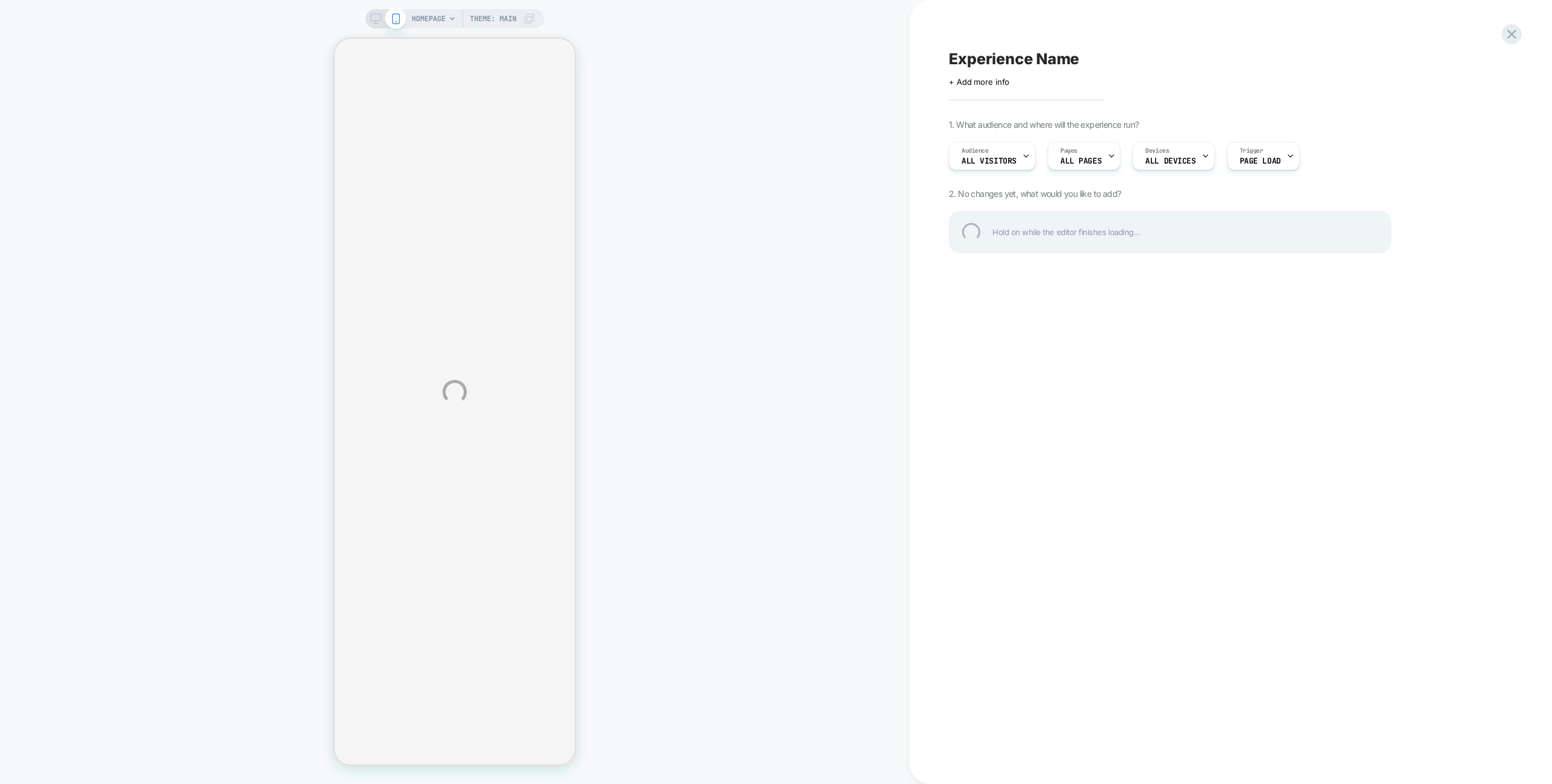
click at [826, 40] on div "HOMEPAGE Theme: MAIN Experience Name Click to edit experience details + Add mor…" at bounding box center [776, 392] width 1552 height 784
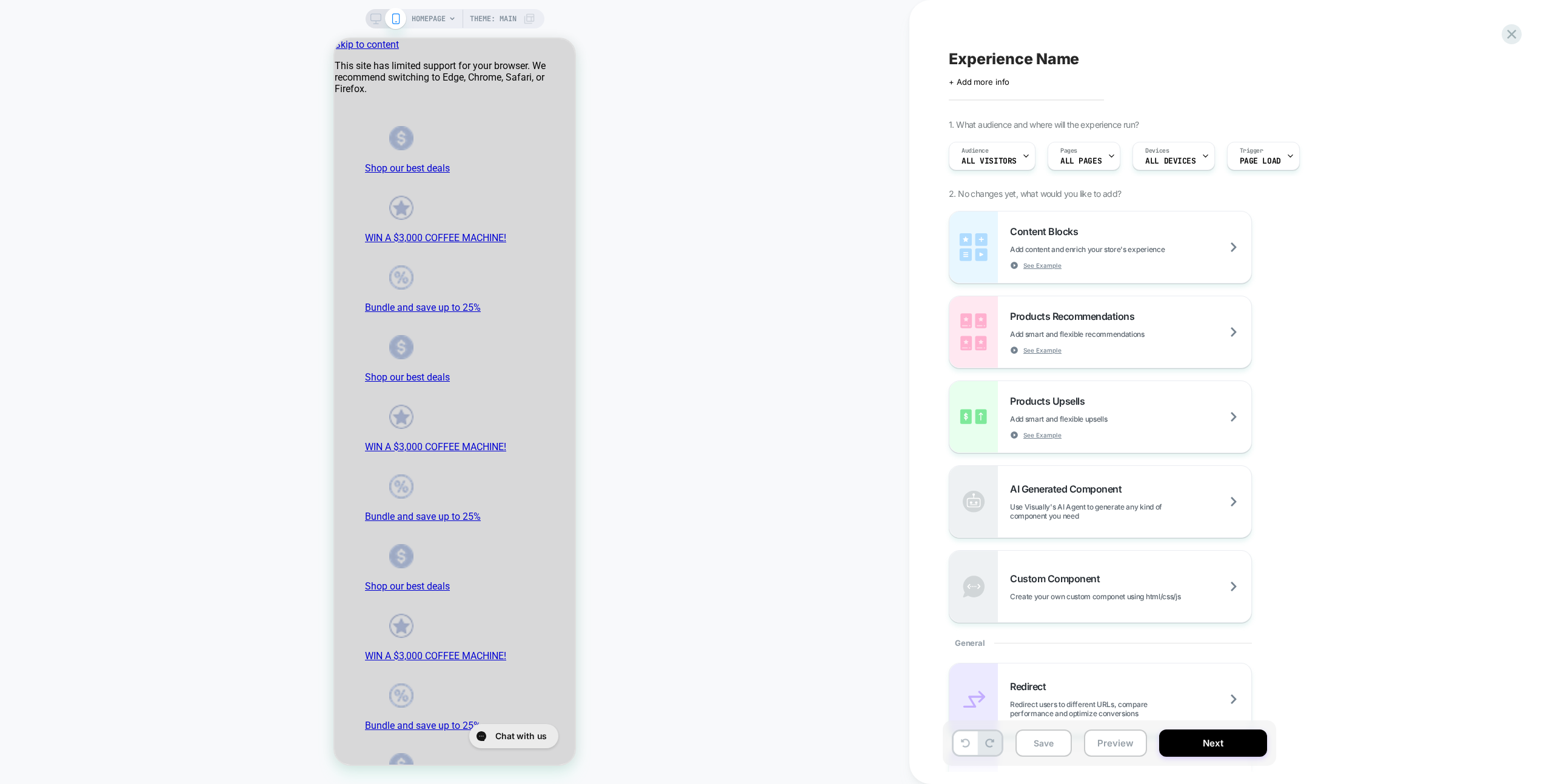
click at [826, 40] on div "HOMEPAGE Theme: MAIN" at bounding box center [455, 392] width 910 height 760
click at [423, 20] on span "HOMEPAGE" at bounding box center [429, 19] width 34 height 20
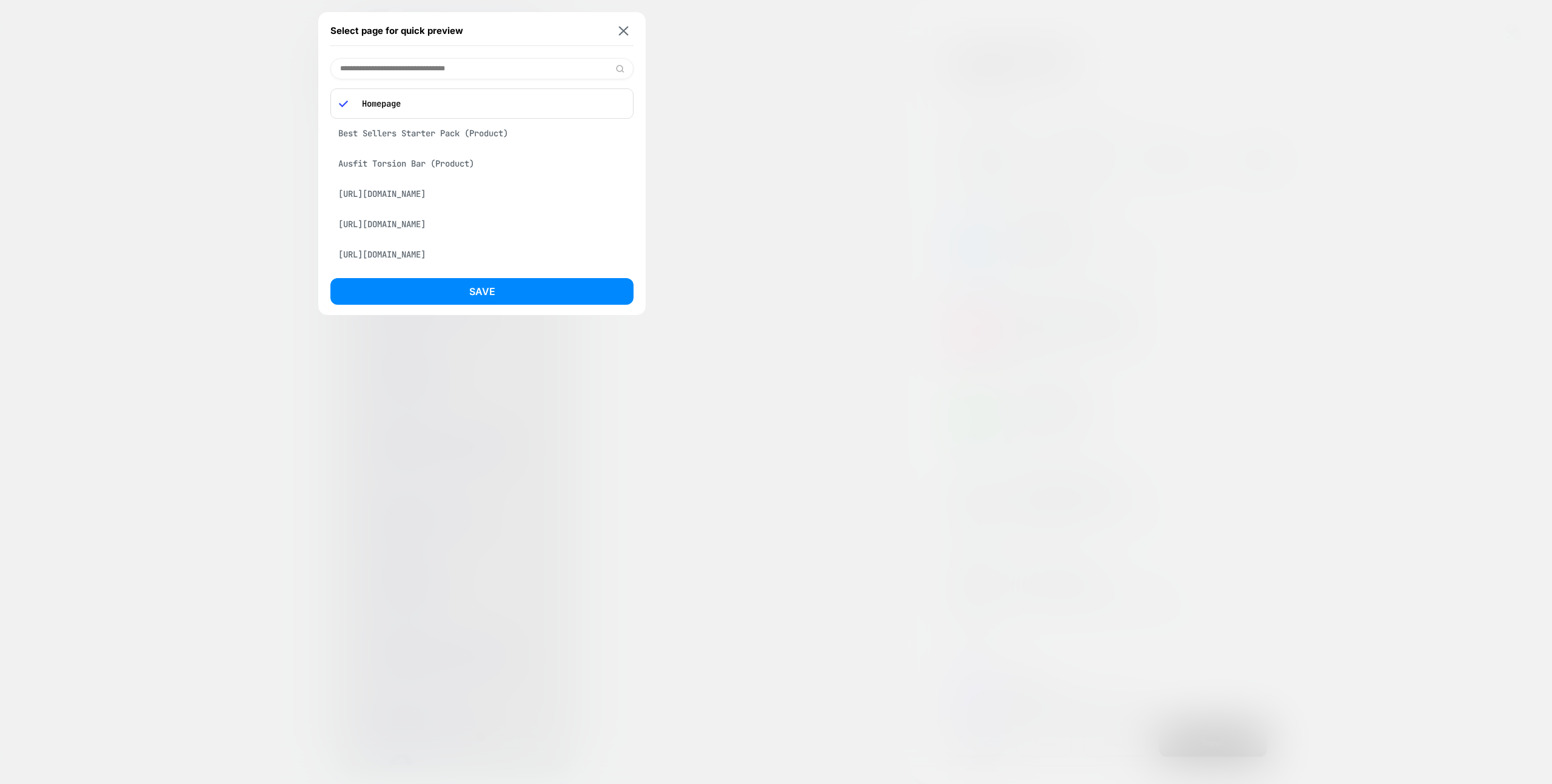
click at [415, 66] on input at bounding box center [482, 68] width 303 height 21
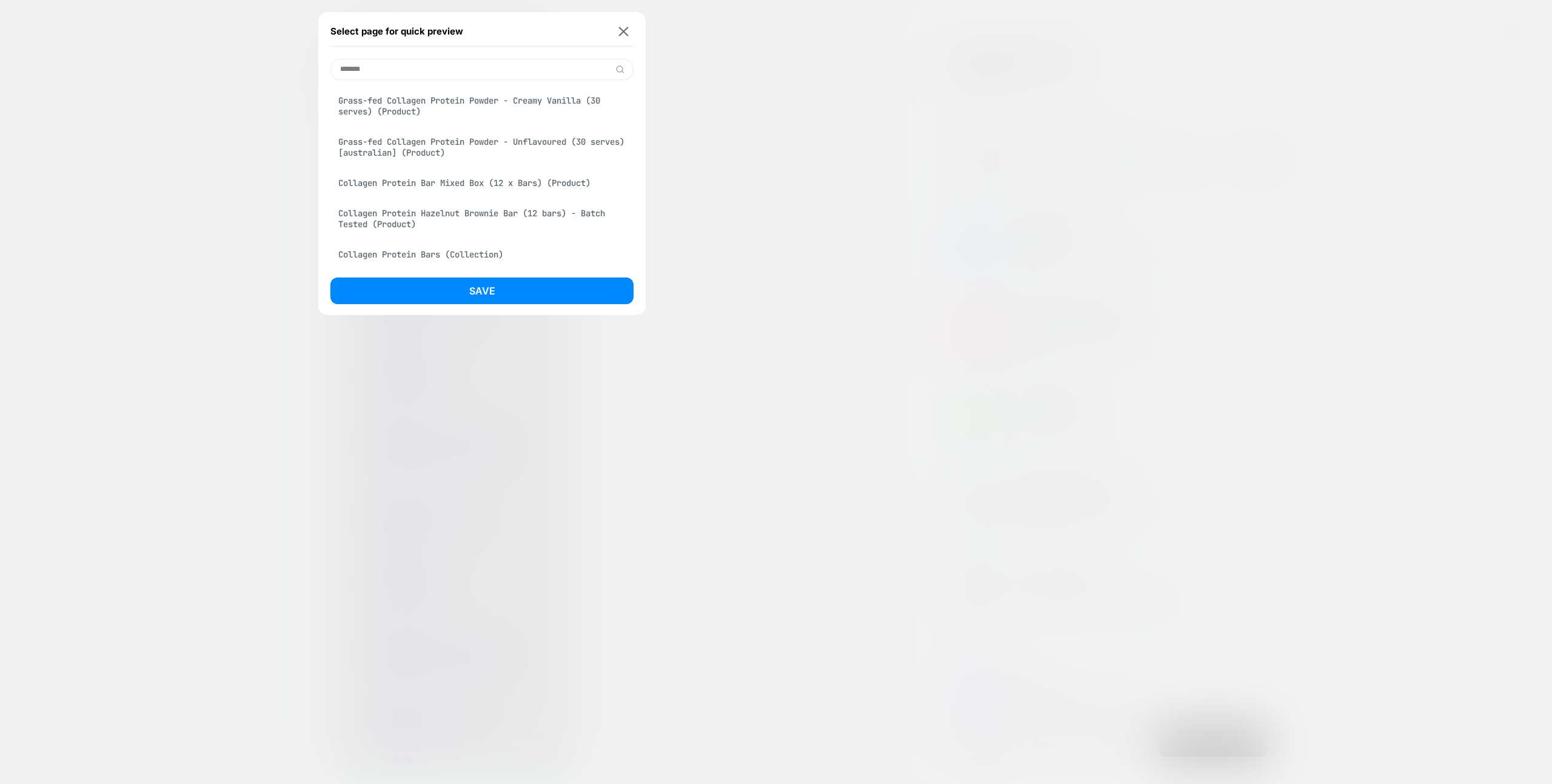
type input "*******"
click at [408, 111] on div "Grass-fed Collagen Protein Powder - Creamy Vanilla (30 serves) (Product)" at bounding box center [482, 106] width 303 height 34
click at [478, 281] on button "Save" at bounding box center [482, 291] width 303 height 27
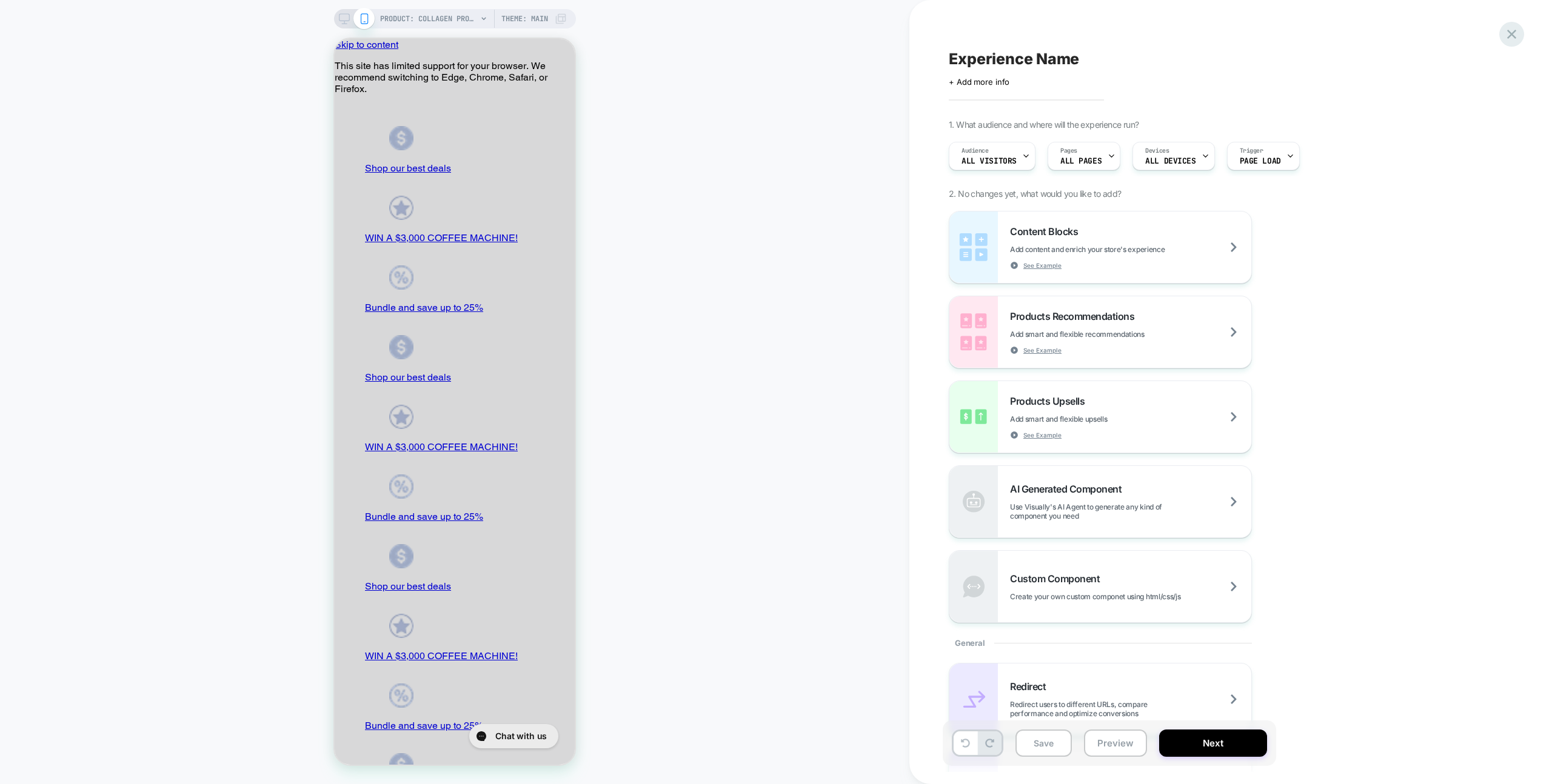
click at [1503, 36] on icon at bounding box center [1511, 34] width 16 height 16
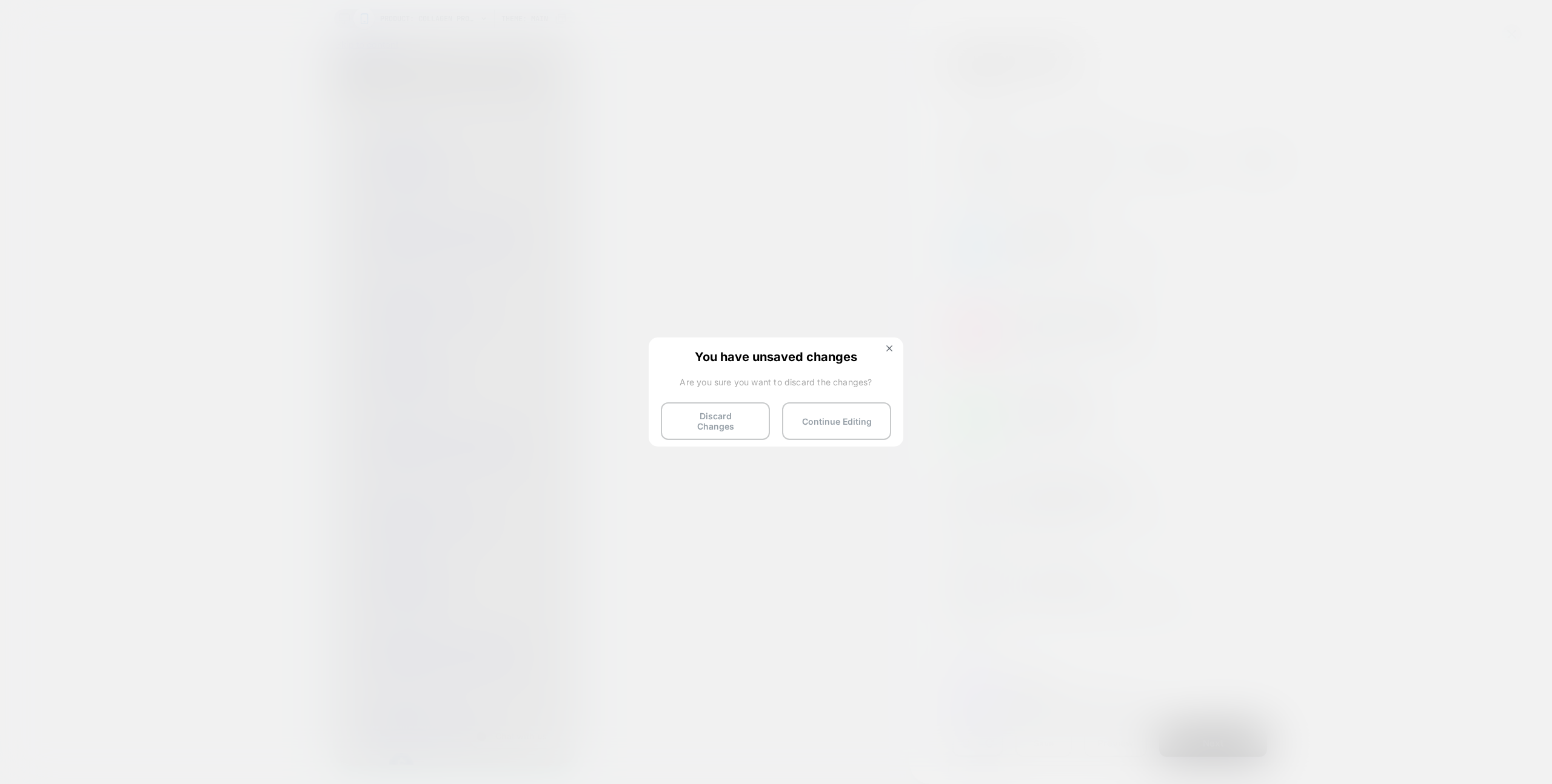
drag, startPoint x: 733, startPoint y: 422, endPoint x: 443, endPoint y: 132, distance: 410.1
click at [733, 422] on button "Discard Changes" at bounding box center [716, 421] width 109 height 38
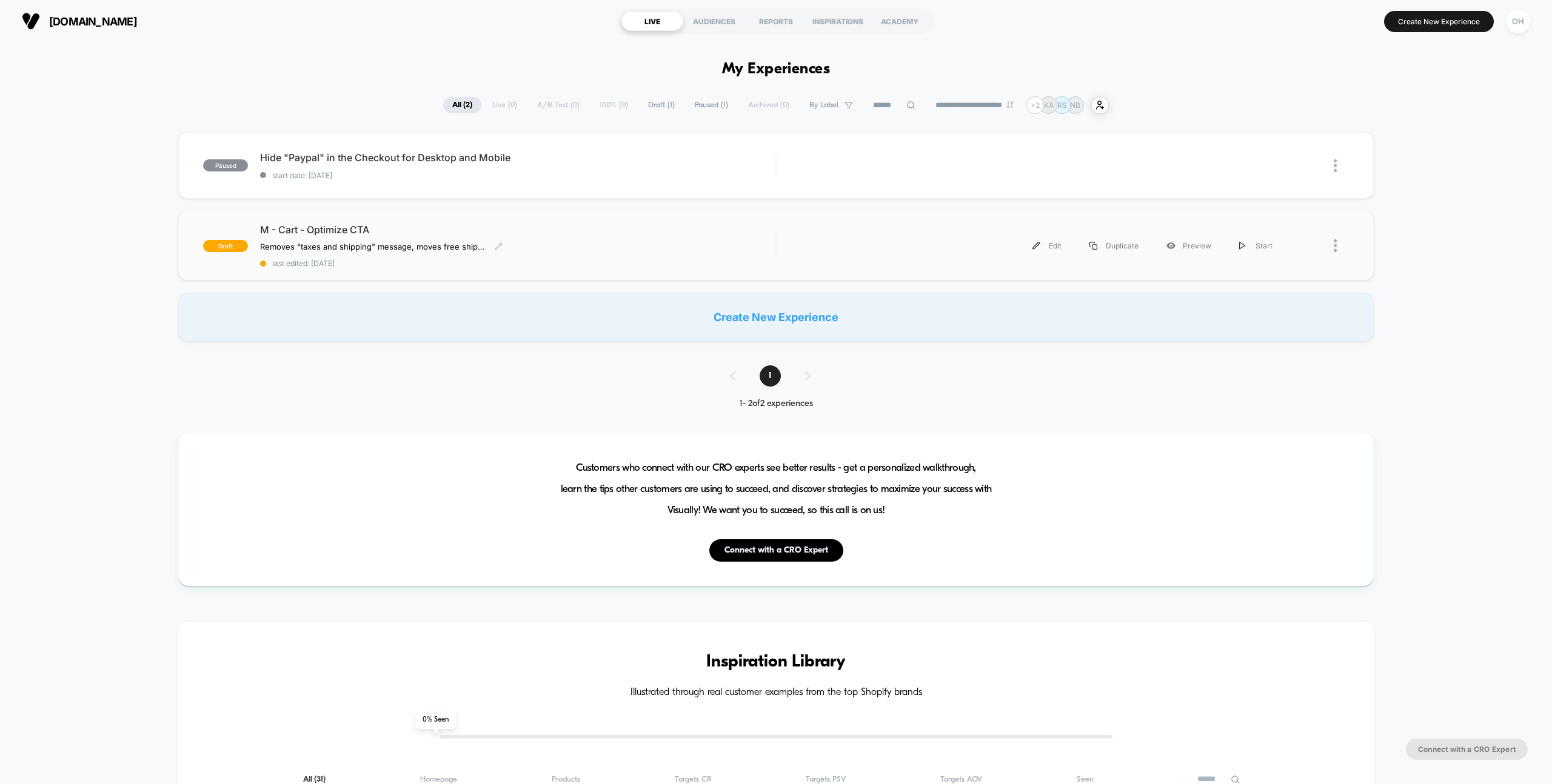
click at [626, 243] on div "M - Cart - Optimize CTA Removes "taxes and shipping" message, moves free shippi…" at bounding box center [517, 245] width 515 height 45
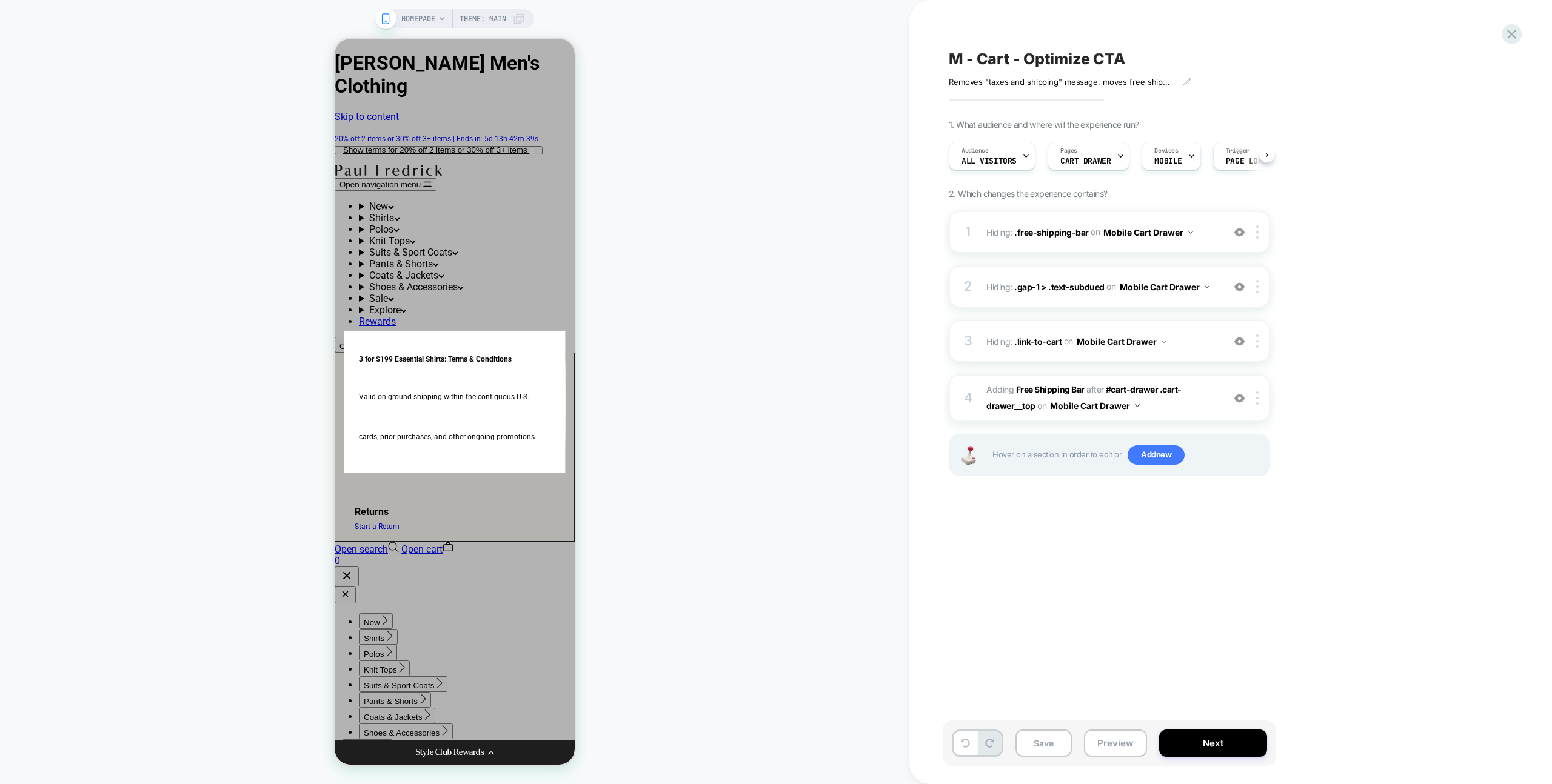
scroll to position [0, 1]
click at [750, 250] on div "HOMEPAGE Theme: MAIN" at bounding box center [455, 392] width 910 height 760
click at [745, 255] on div "HOMEPAGE Theme: MAIN" at bounding box center [455, 392] width 910 height 760
click at [745, 256] on div "HOMEPAGE Theme: MAIN" at bounding box center [455, 392] width 910 height 760
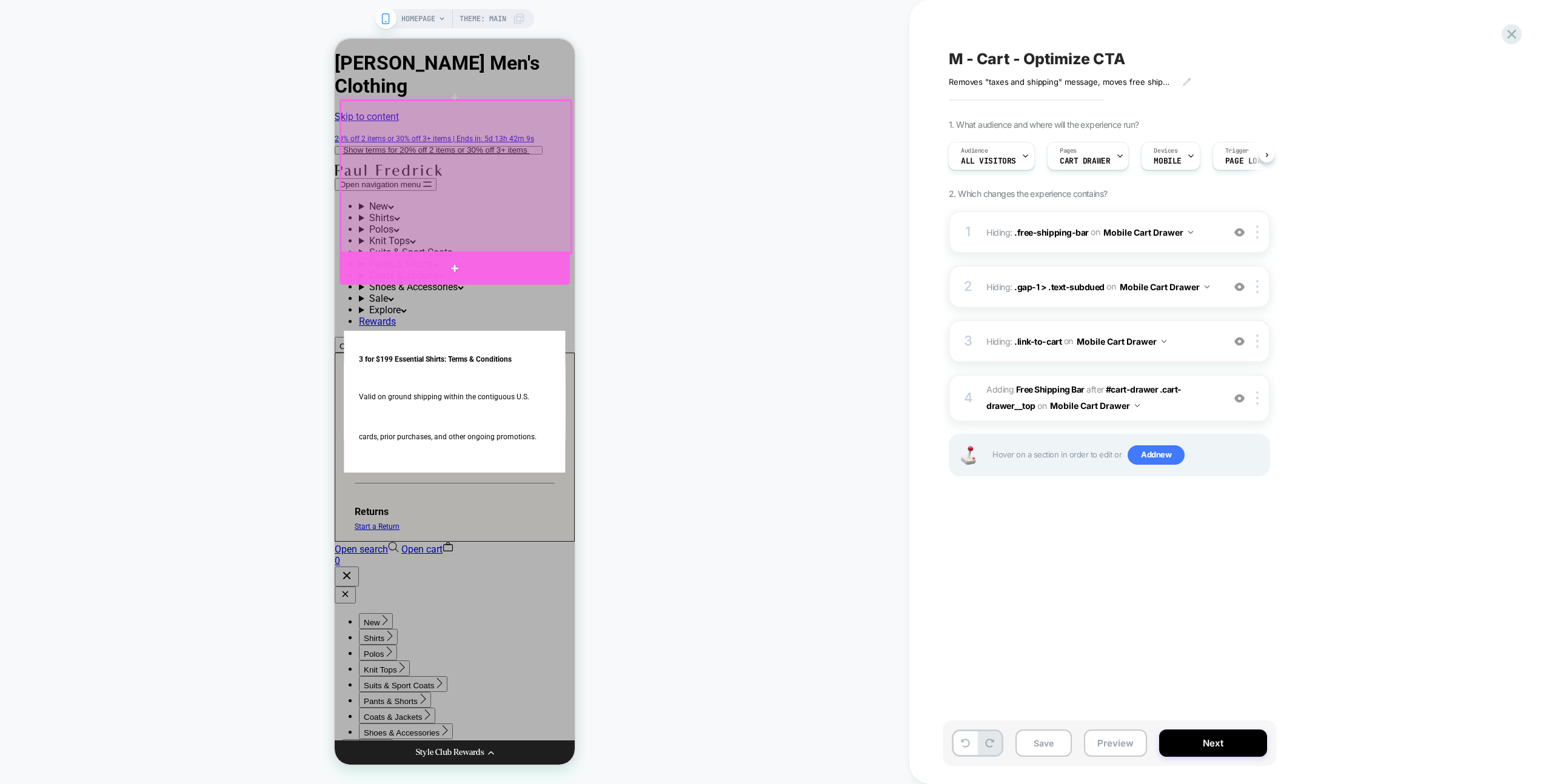
drag, startPoint x: 450, startPoint y: 261, endPoint x: 521, endPoint y: 264, distance: 71.1
click at [450, 261] on div at bounding box center [455, 267] width 230 height 33
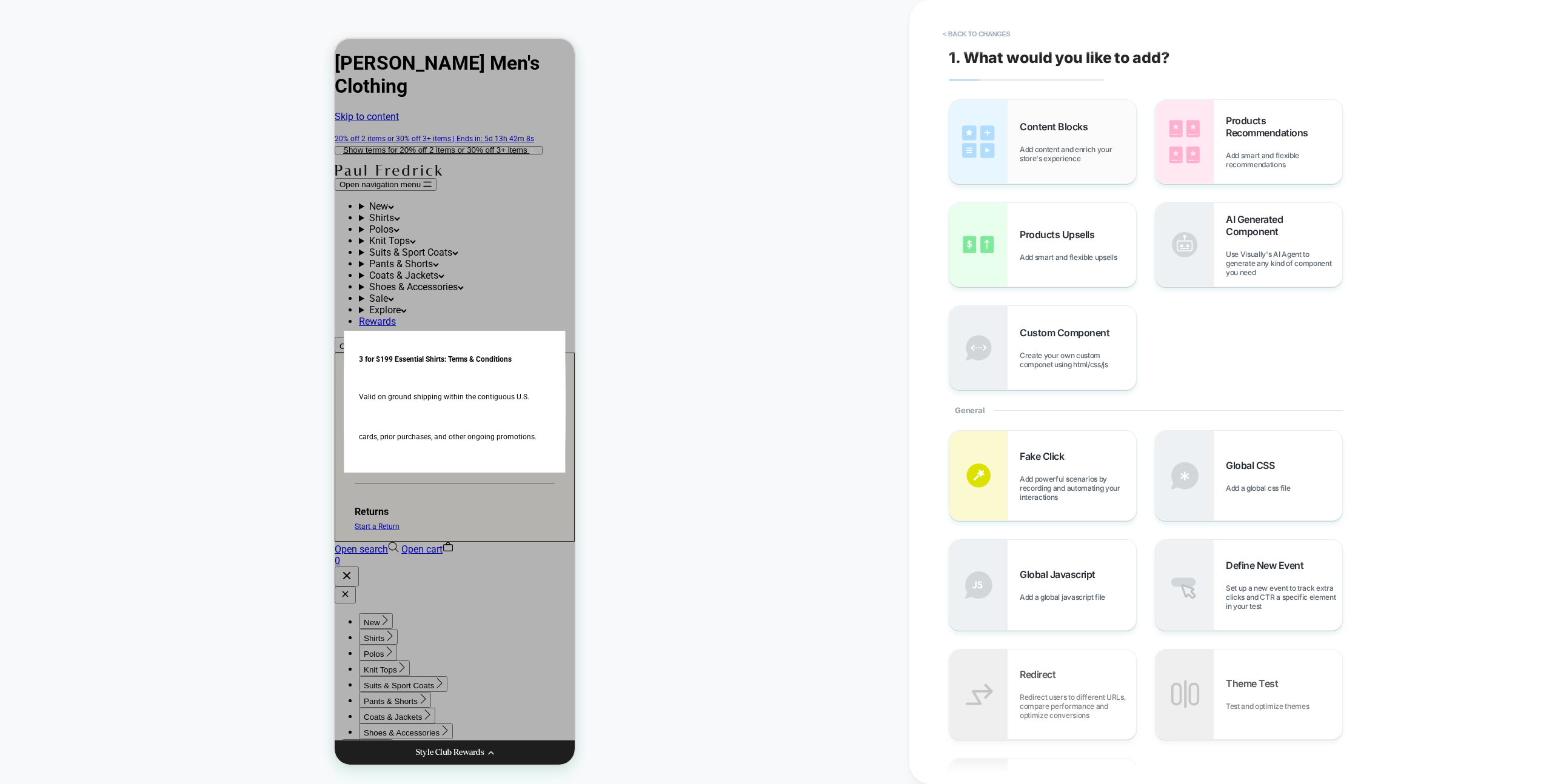
click at [1070, 166] on div "Content Blocks Add content and enrich your store's experience" at bounding box center [1043, 142] width 187 height 83
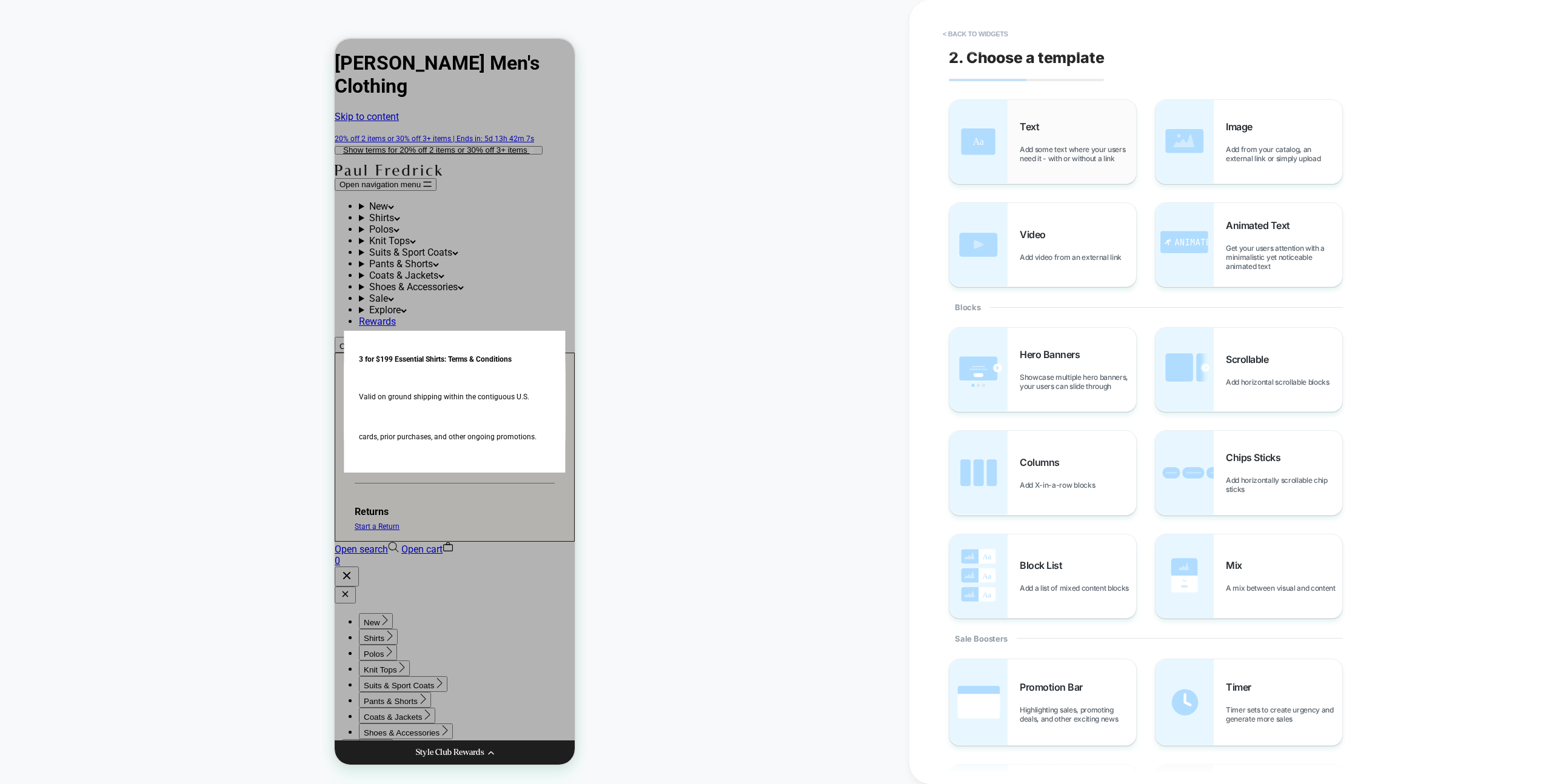
click at [1064, 168] on div "Text Add some text where your users need it - with or without a link" at bounding box center [1043, 142] width 187 height 83
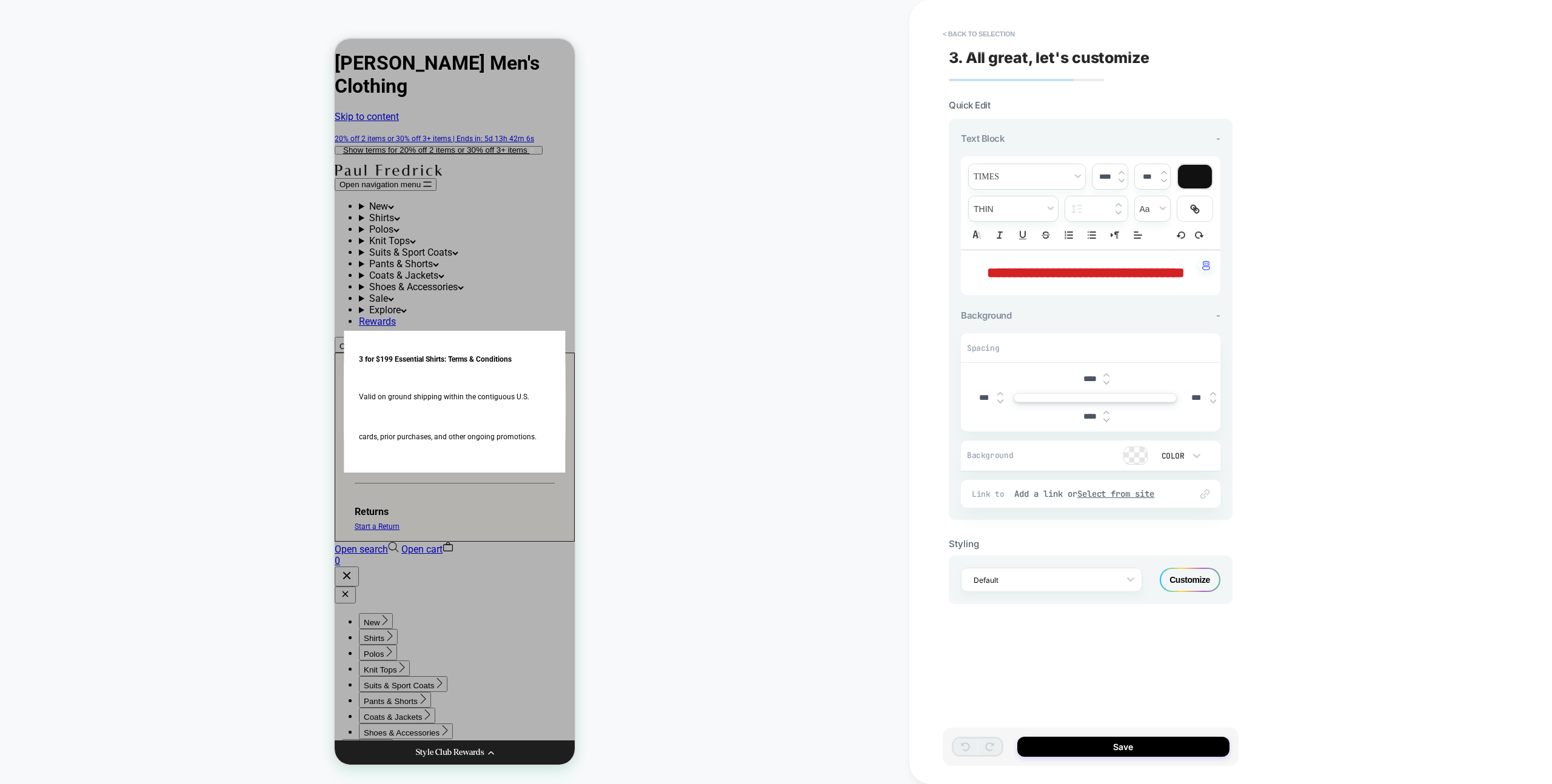
click at [1133, 283] on p "**********" at bounding box center [1086, 272] width 226 height 21
drag, startPoint x: 1125, startPoint y: 294, endPoint x: 1056, endPoint y: 267, distance: 74.1
click at [1056, 267] on p "**********" at bounding box center [1086, 272] width 226 height 21
drag, startPoint x: 1053, startPoint y: 267, endPoint x: 1021, endPoint y: 268, distance: 32.0
click at [1053, 267] on span "**********" at bounding box center [1085, 272] width 198 height 15
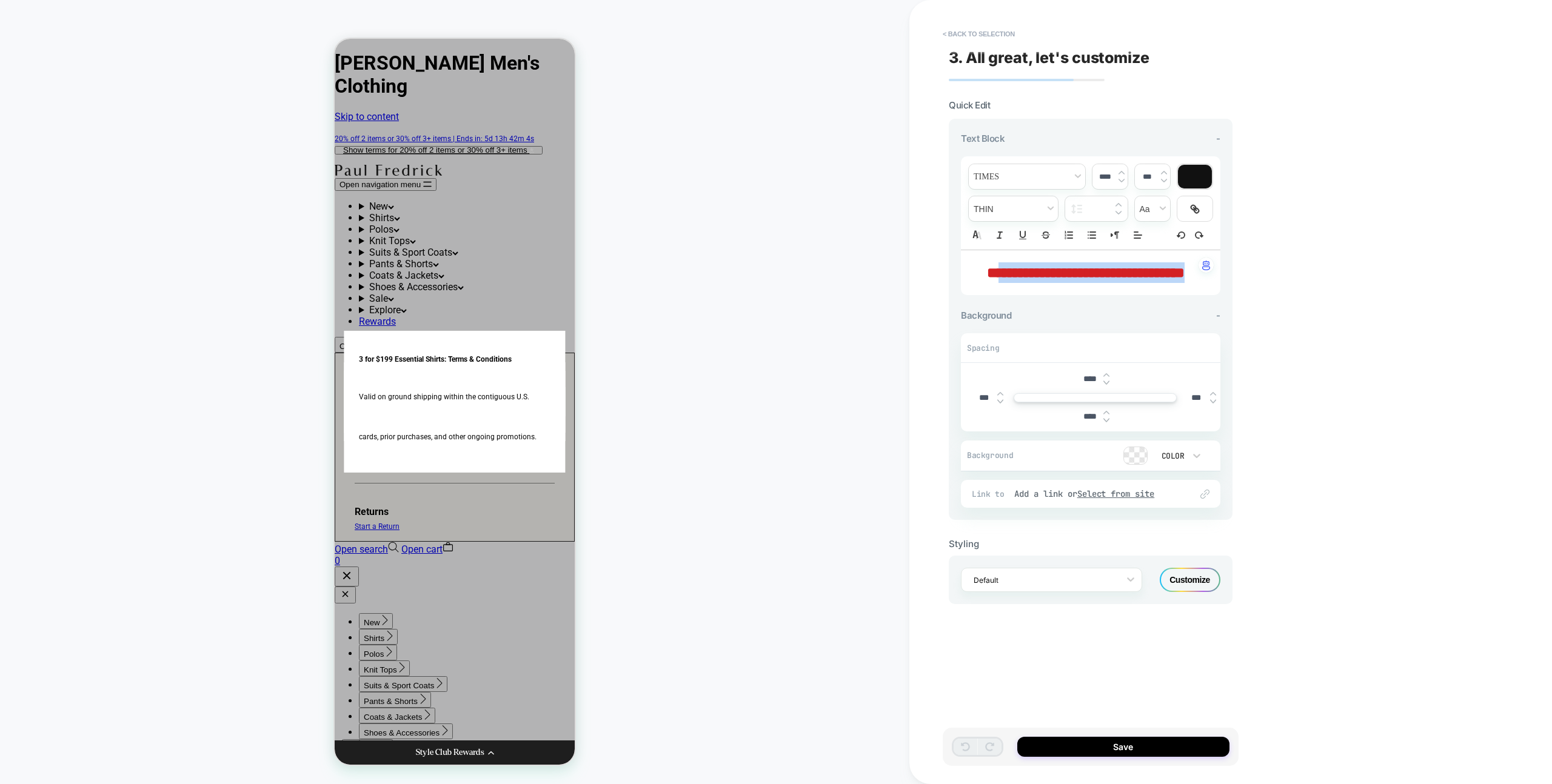
drag, startPoint x: 990, startPoint y: 269, endPoint x: 1136, endPoint y: 292, distance: 147.8
click at [1136, 283] on p "**********" at bounding box center [1086, 272] width 226 height 21
type input "****"
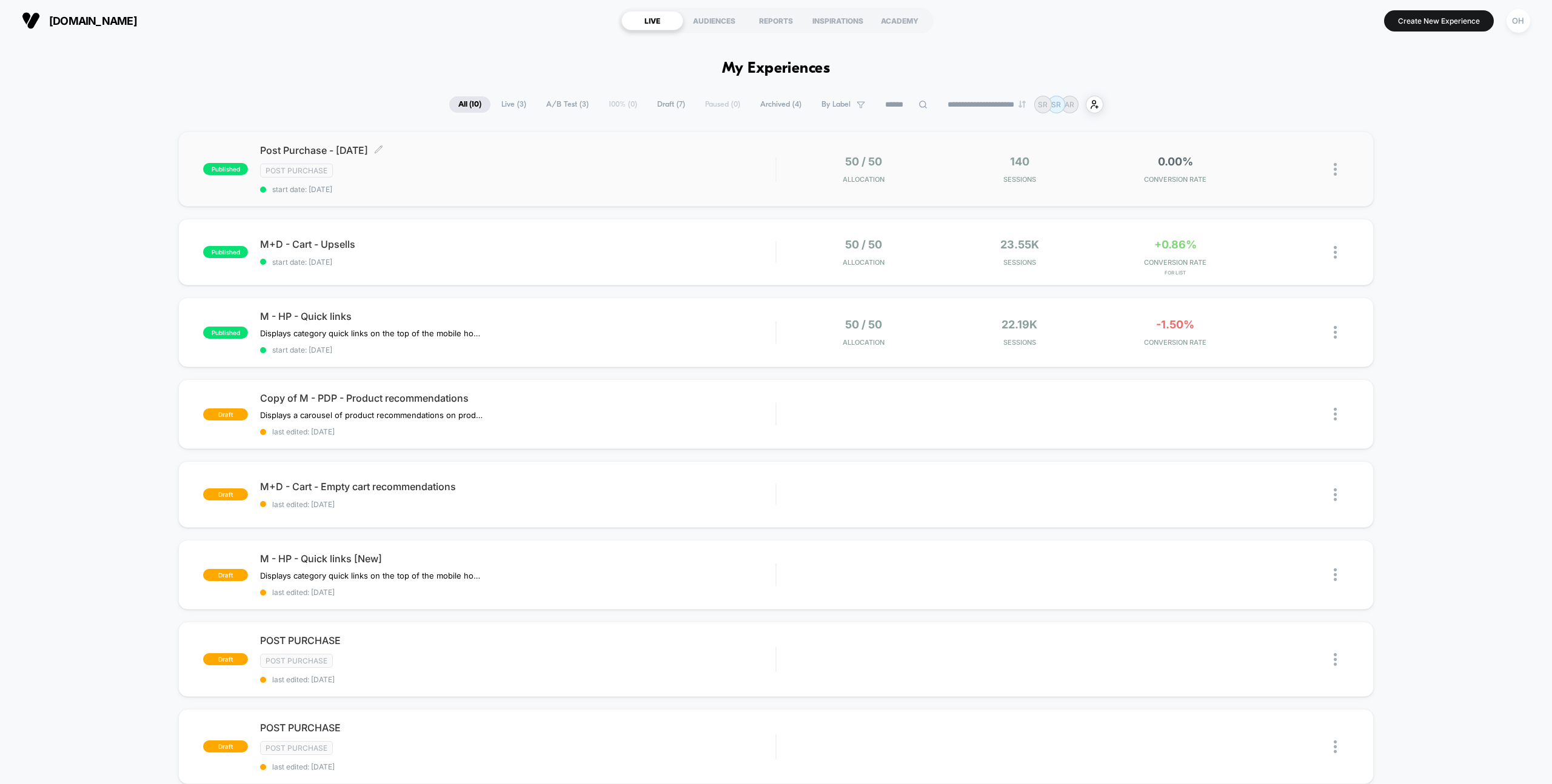
click at [600, 164] on div "Post Purchase" at bounding box center [517, 171] width 515 height 14
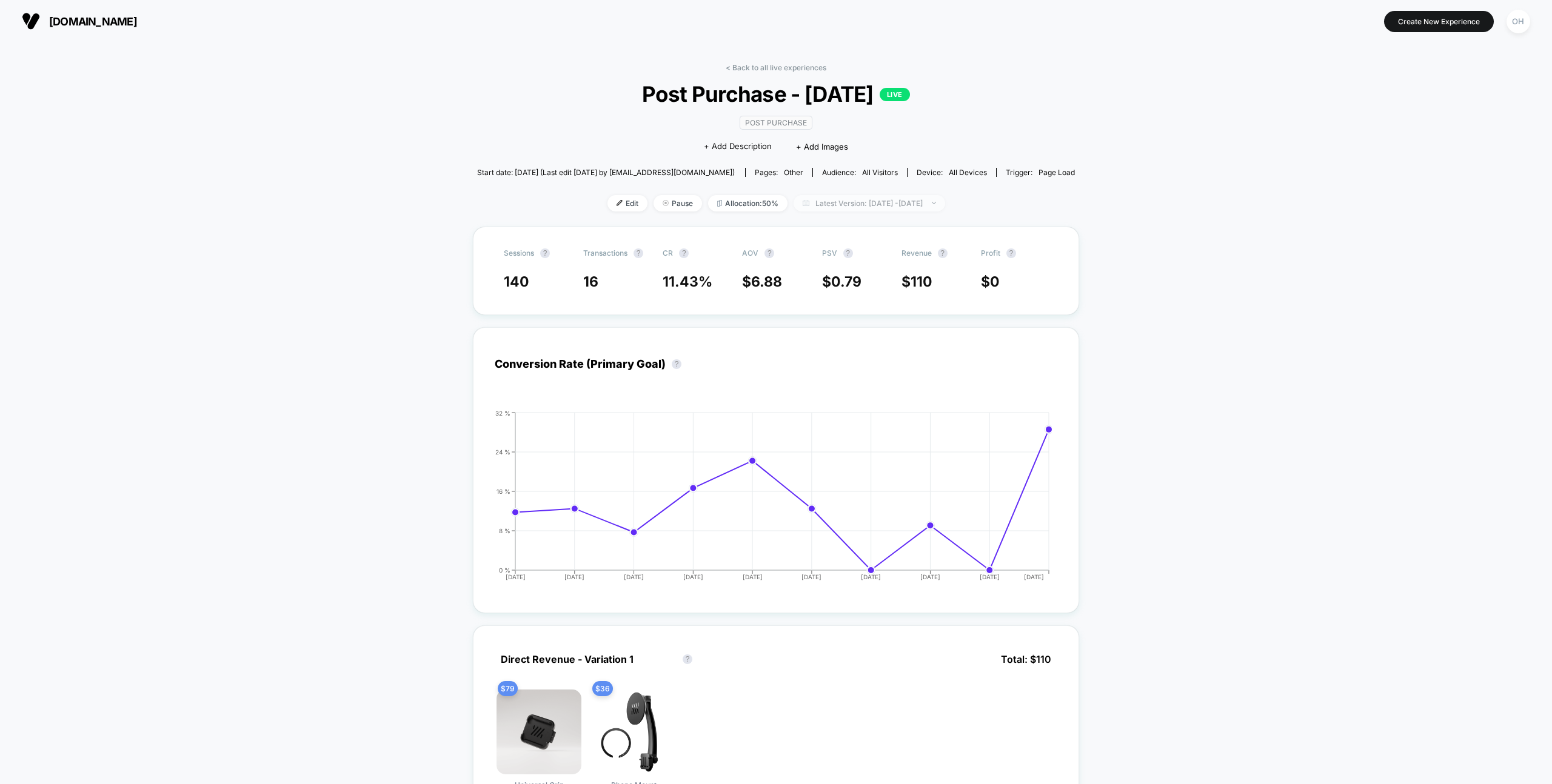
click at [826, 207] on span "Latest Version: [DATE] - [DATE]" at bounding box center [869, 203] width 152 height 16
select select "*"
select select "****"
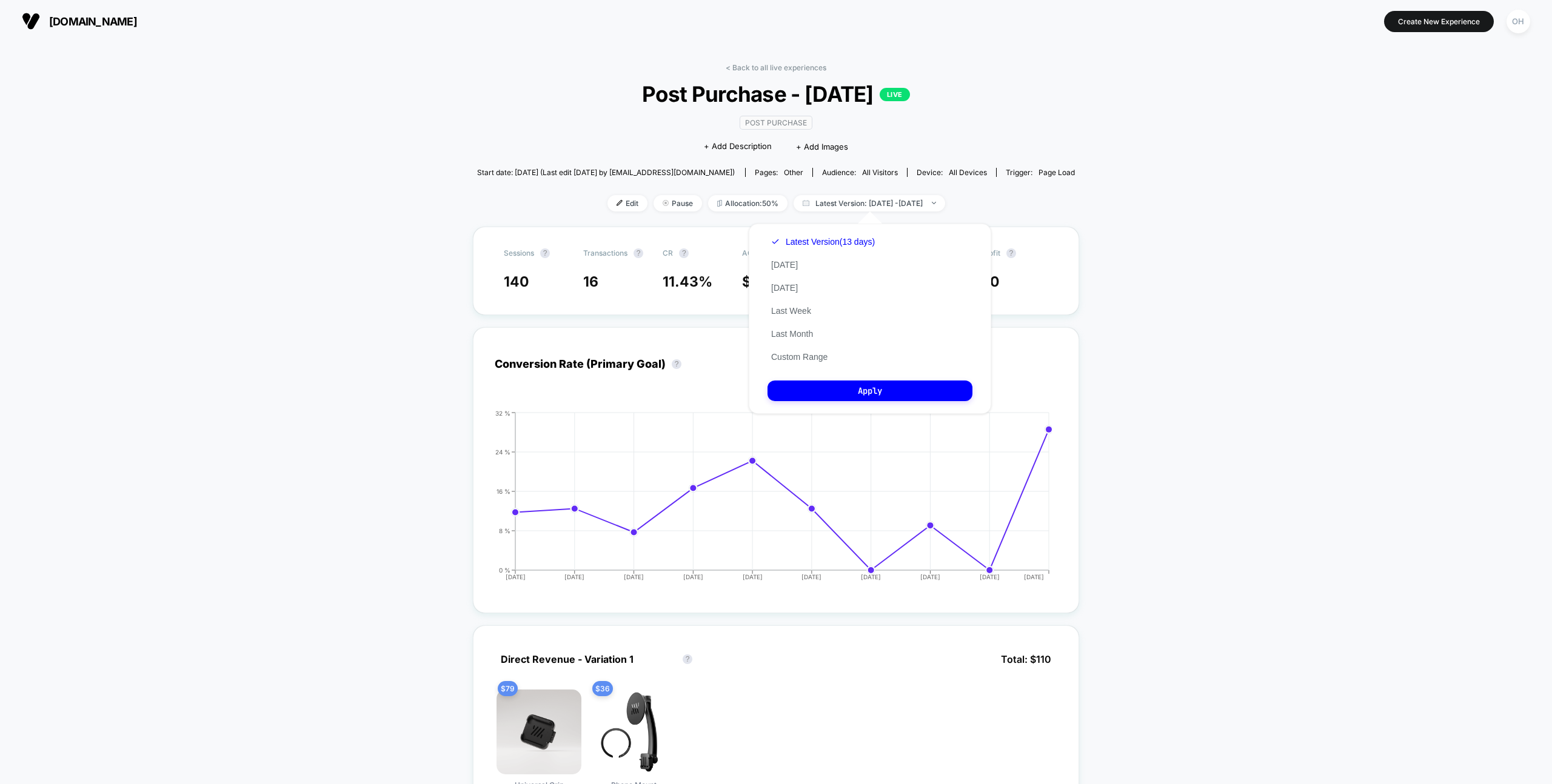
click at [776, 363] on div "Latest Version (13 days) [DATE] [DATE] Last Week Last Month Custom Range" at bounding box center [823, 299] width 111 height 138
click at [779, 360] on button "Custom Range" at bounding box center [799, 356] width 64 height 11
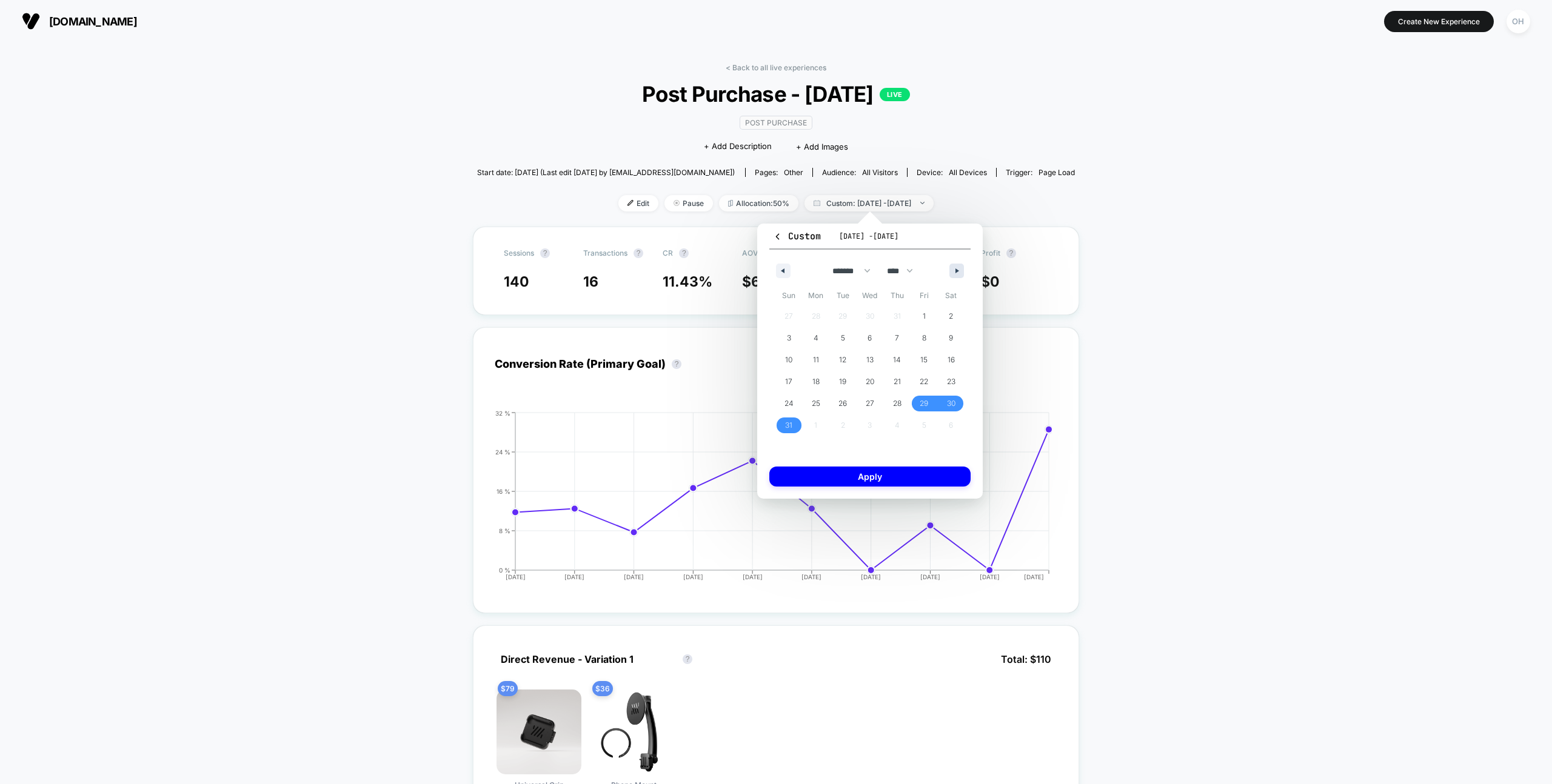
click at [950, 276] on button "button" at bounding box center [956, 271] width 15 height 15
select select "*"
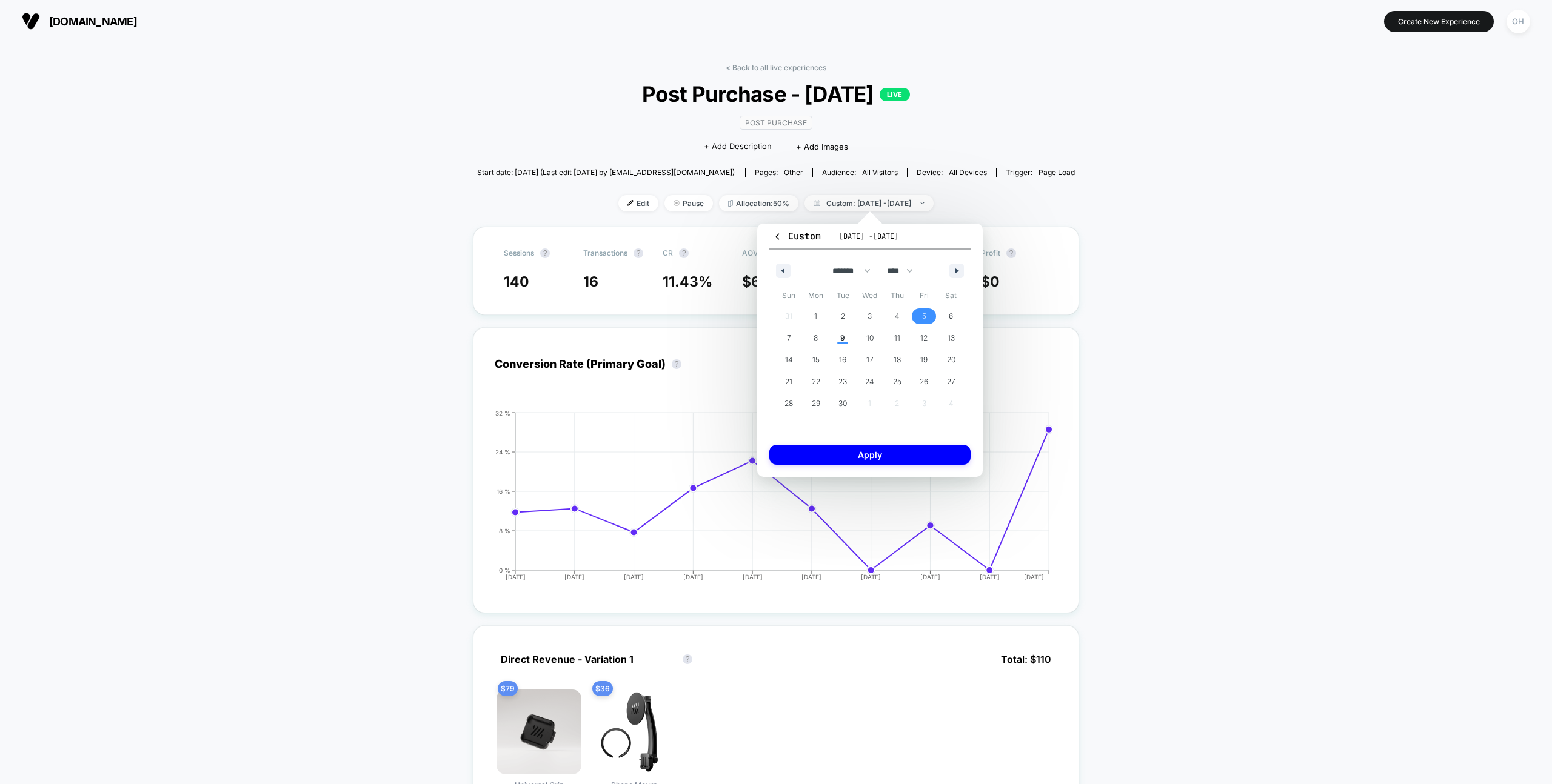
click at [927, 310] on span "5" at bounding box center [923, 317] width 27 height 16
drag, startPoint x: 947, startPoint y: 315, endPoint x: 817, endPoint y: 349, distance: 134.4
click at [947, 315] on span "6" at bounding box center [950, 317] width 27 height 16
click at [814, 339] on span "8" at bounding box center [815, 338] width 4 height 22
click at [949, 307] on span "6" at bounding box center [951, 317] width 4 height 22
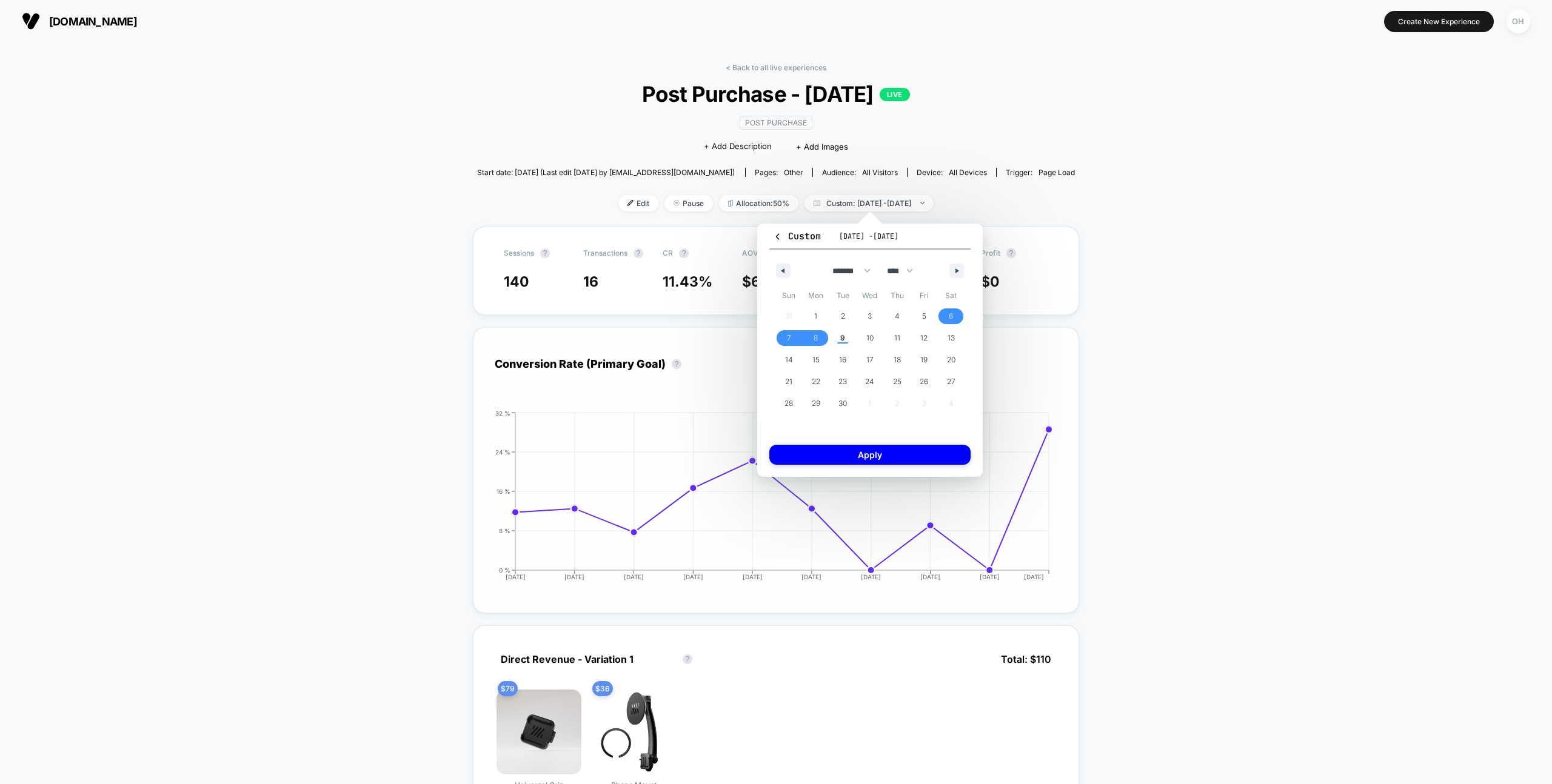
click at [936, 453] on button "Apply" at bounding box center [870, 455] width 202 height 20
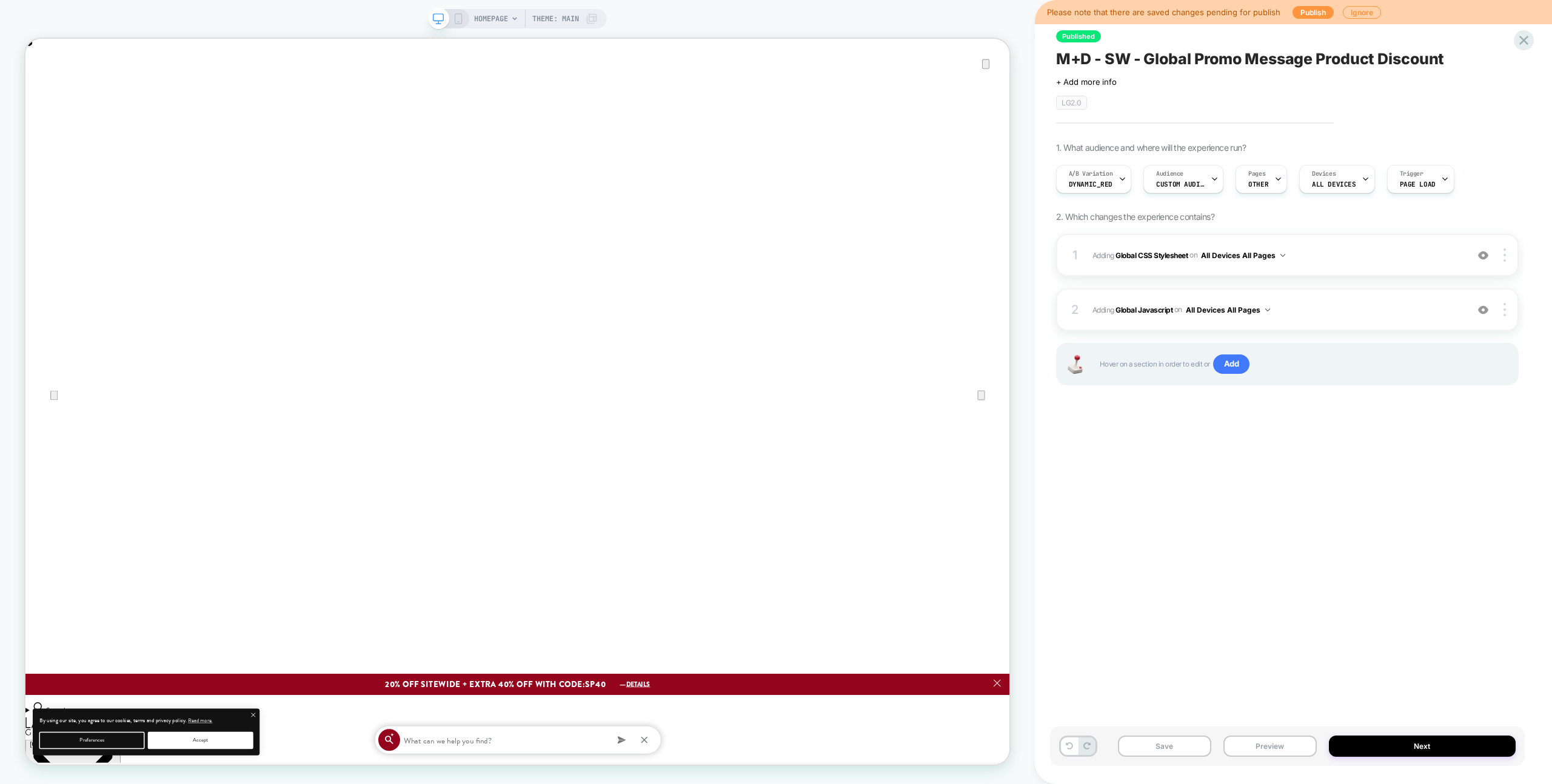
scroll to position [0, 1313]
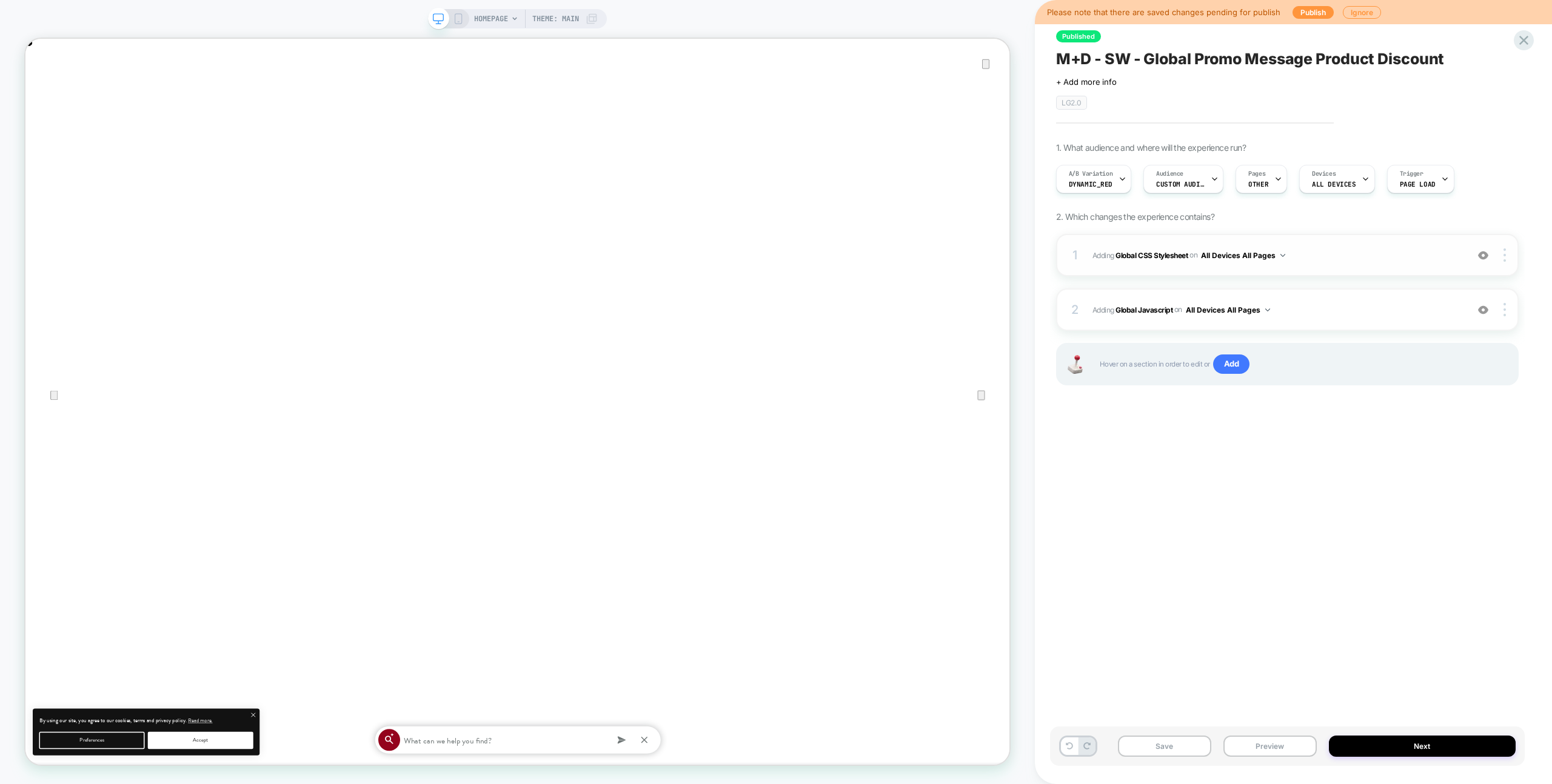
click at [1306, 251] on span "Adding Global CSS Stylesheet on All Devices All Pages" at bounding box center [1276, 255] width 368 height 15
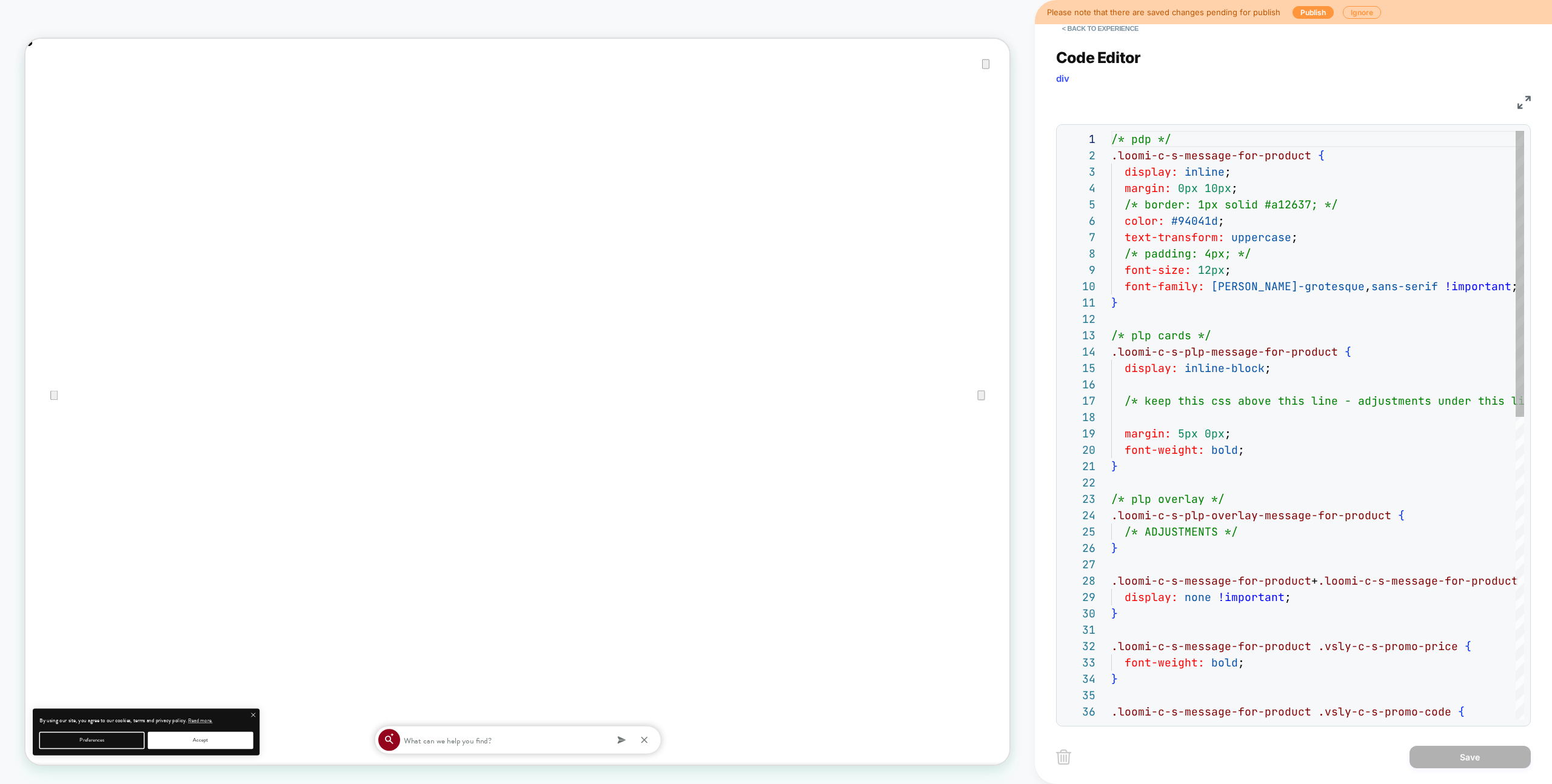
scroll to position [164, 0]
click at [1101, 35] on button "< Back to experience" at bounding box center [1100, 29] width 88 height 20
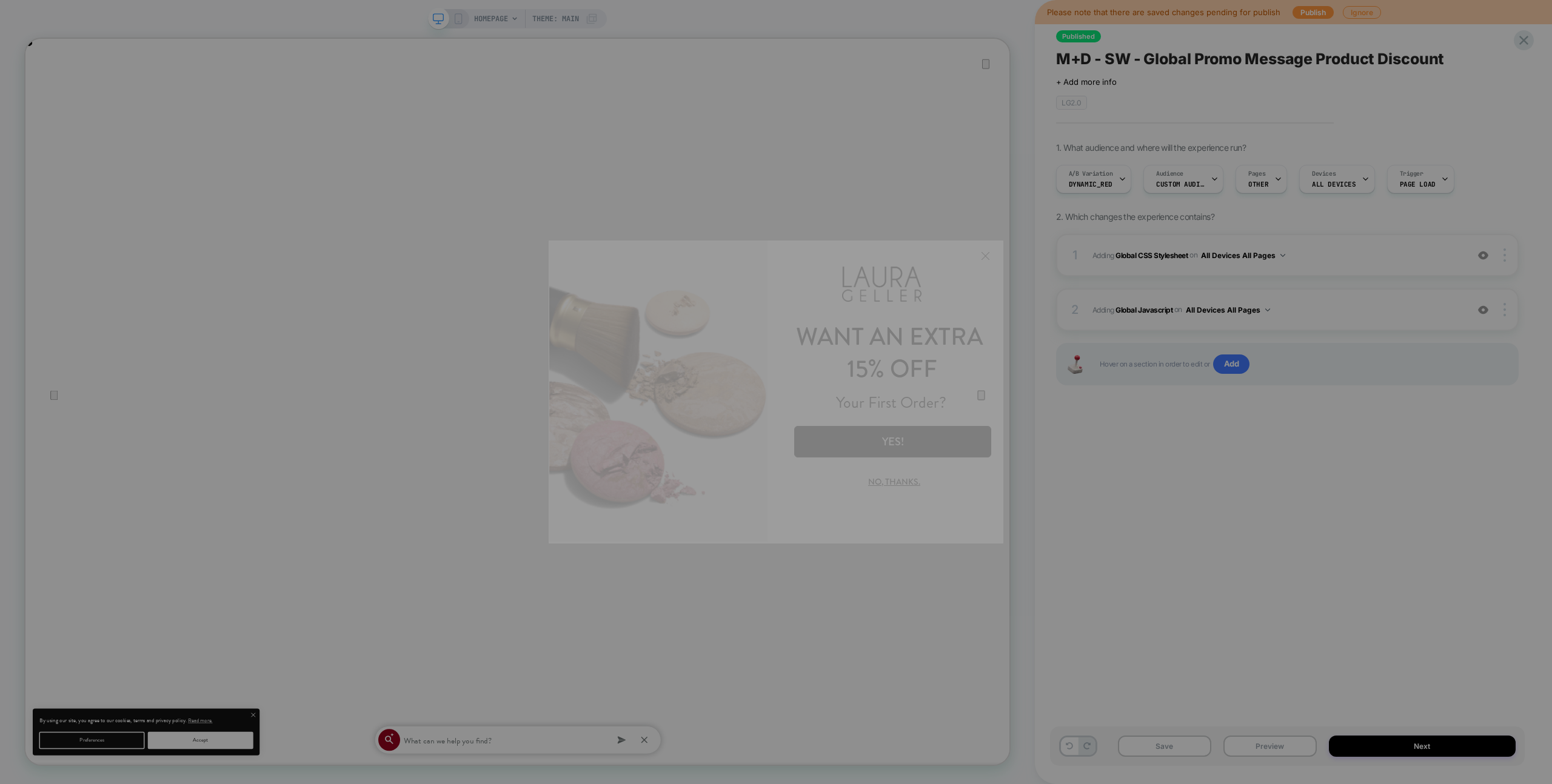
scroll to position [0, 0]
click at [1374, 303] on div at bounding box center [776, 392] width 1552 height 784
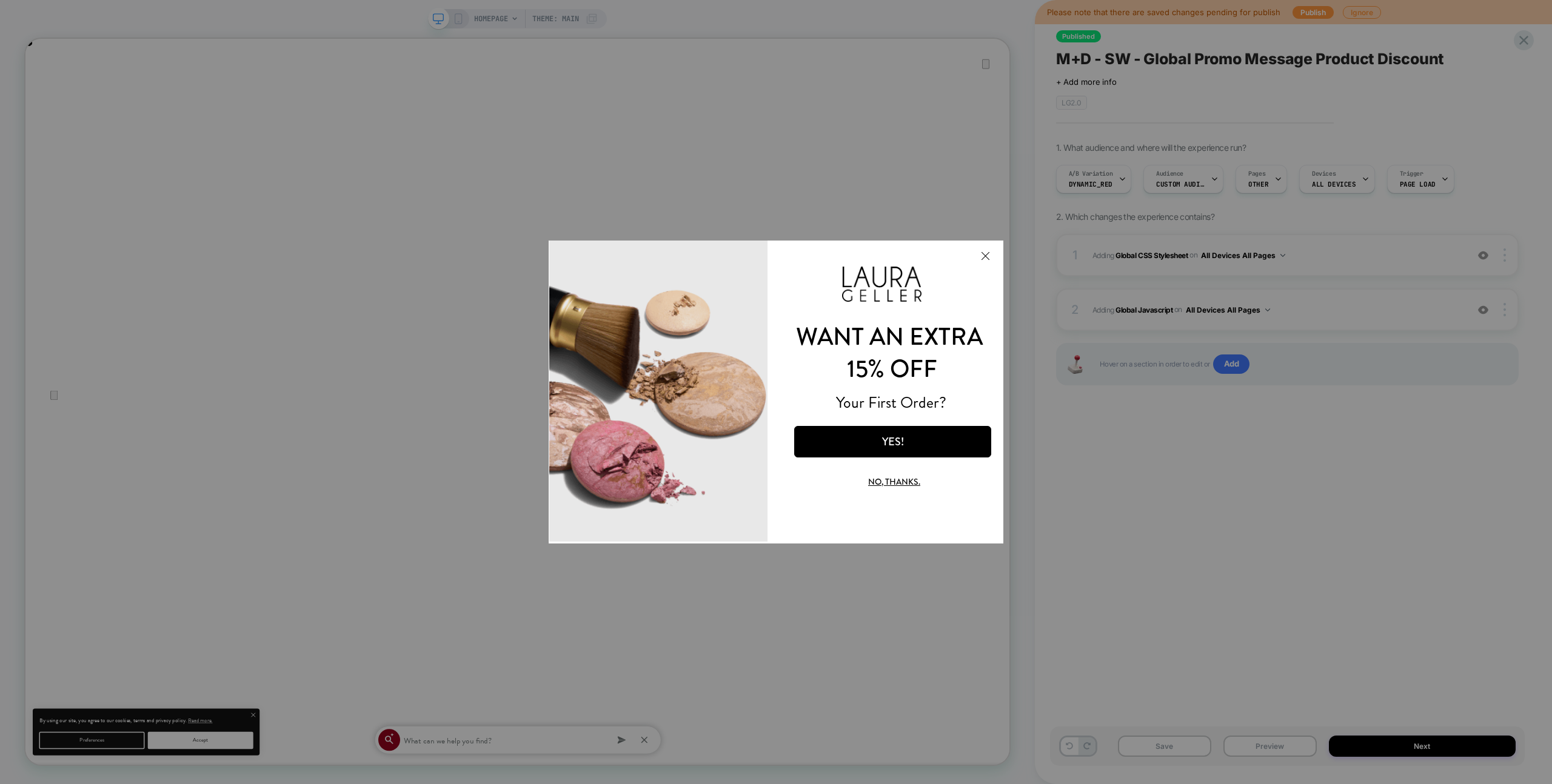
click at [994, 251] on button "Close Modal" at bounding box center [985, 255] width 33 height 29
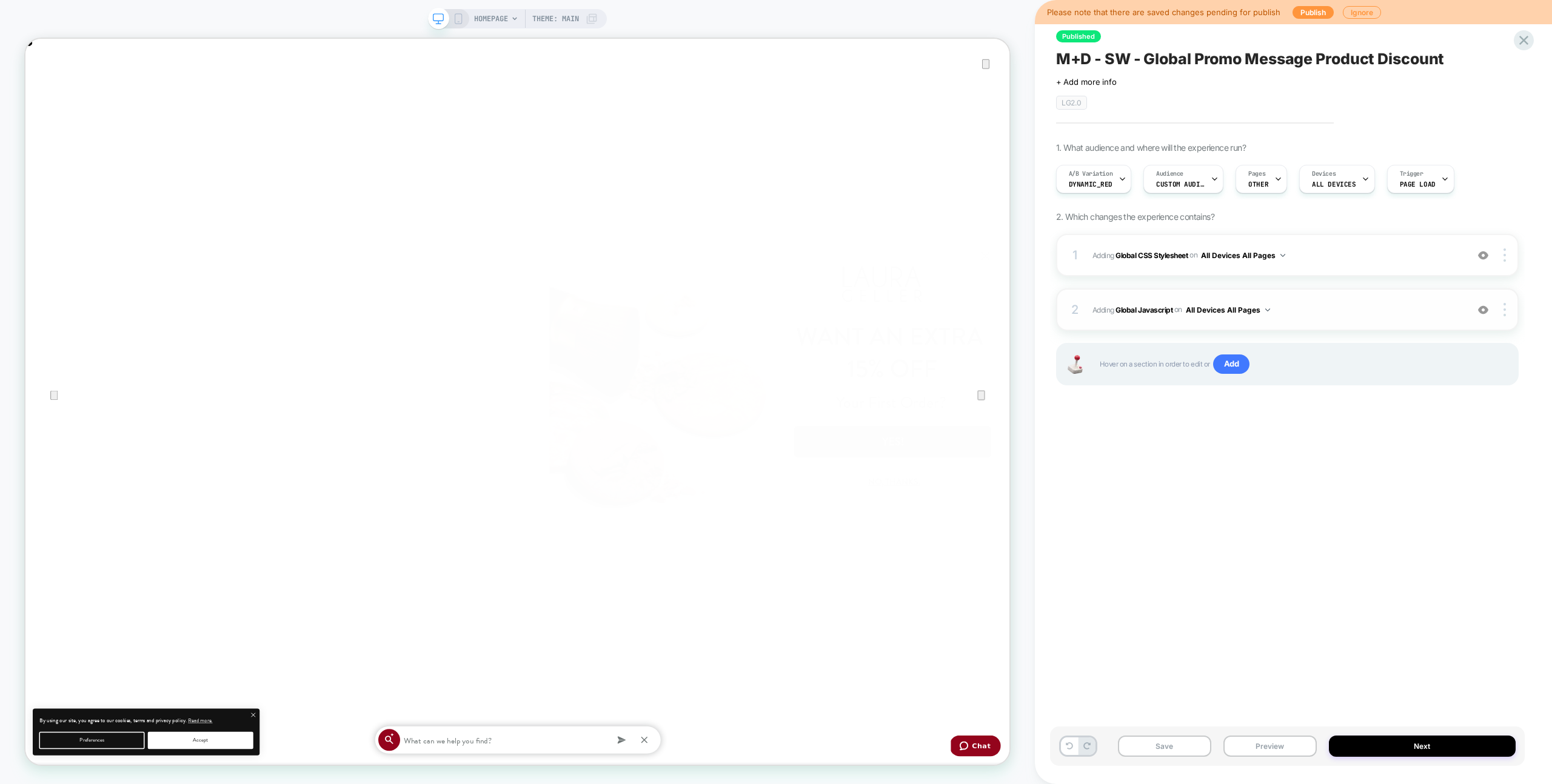
click at [1340, 311] on span "Adding Global Javascript on All Devices All Pages" at bounding box center [1276, 310] width 368 height 15
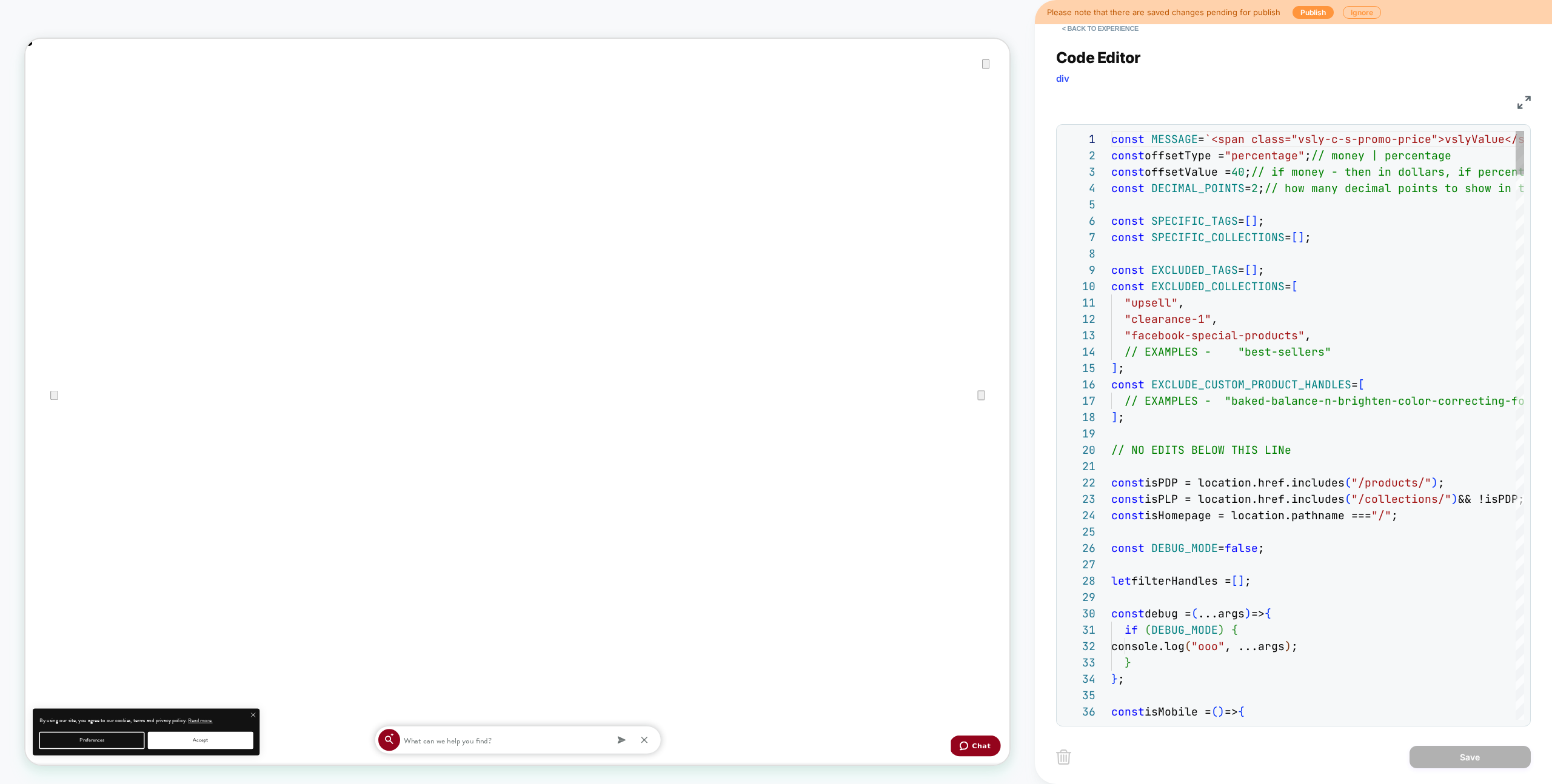
scroll to position [147, 0]
click at [1115, 26] on button "< Back to experience" at bounding box center [1100, 29] width 88 height 20
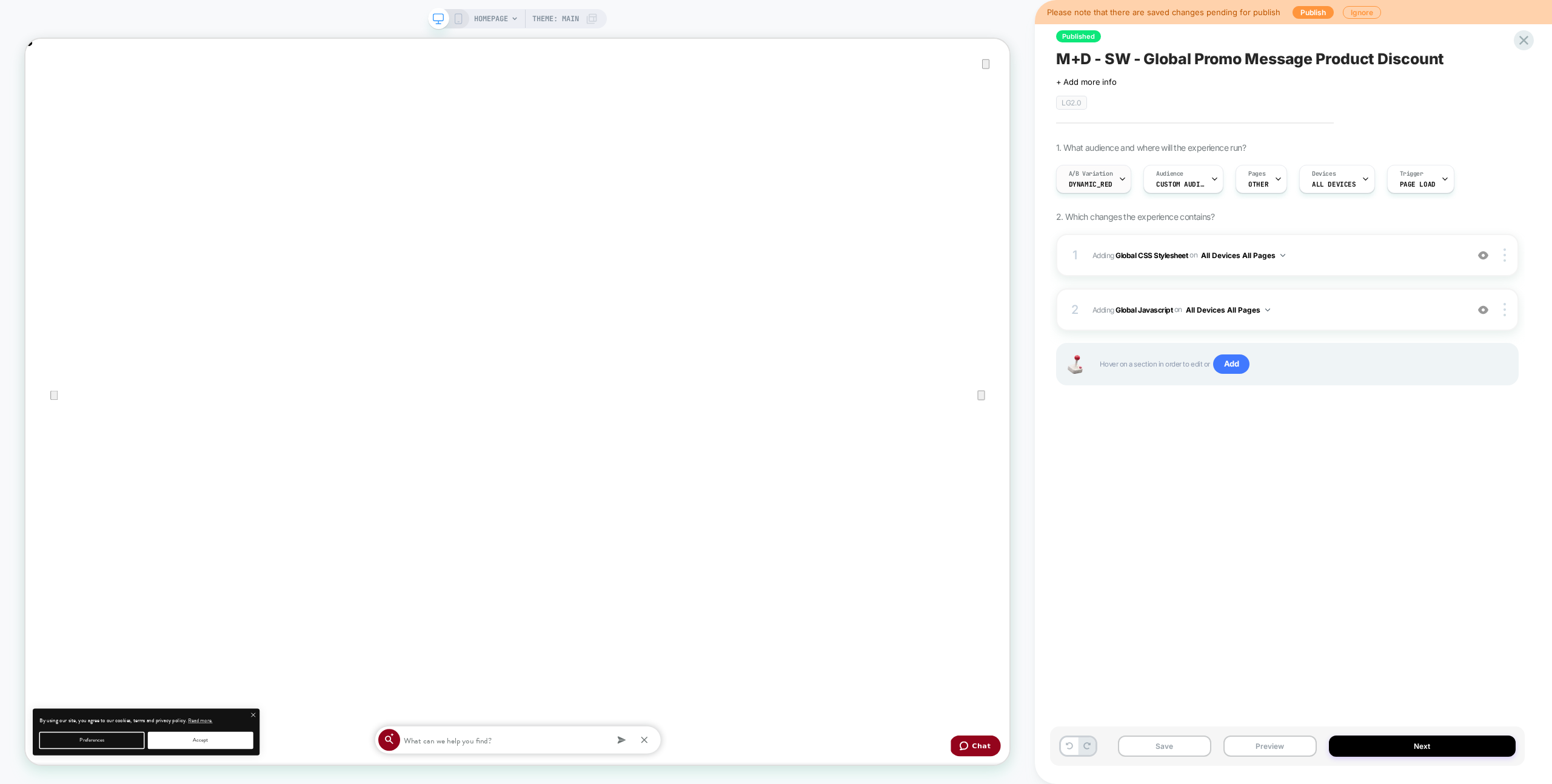
click at [1108, 173] on span "A/B Variation" at bounding box center [1091, 174] width 45 height 9
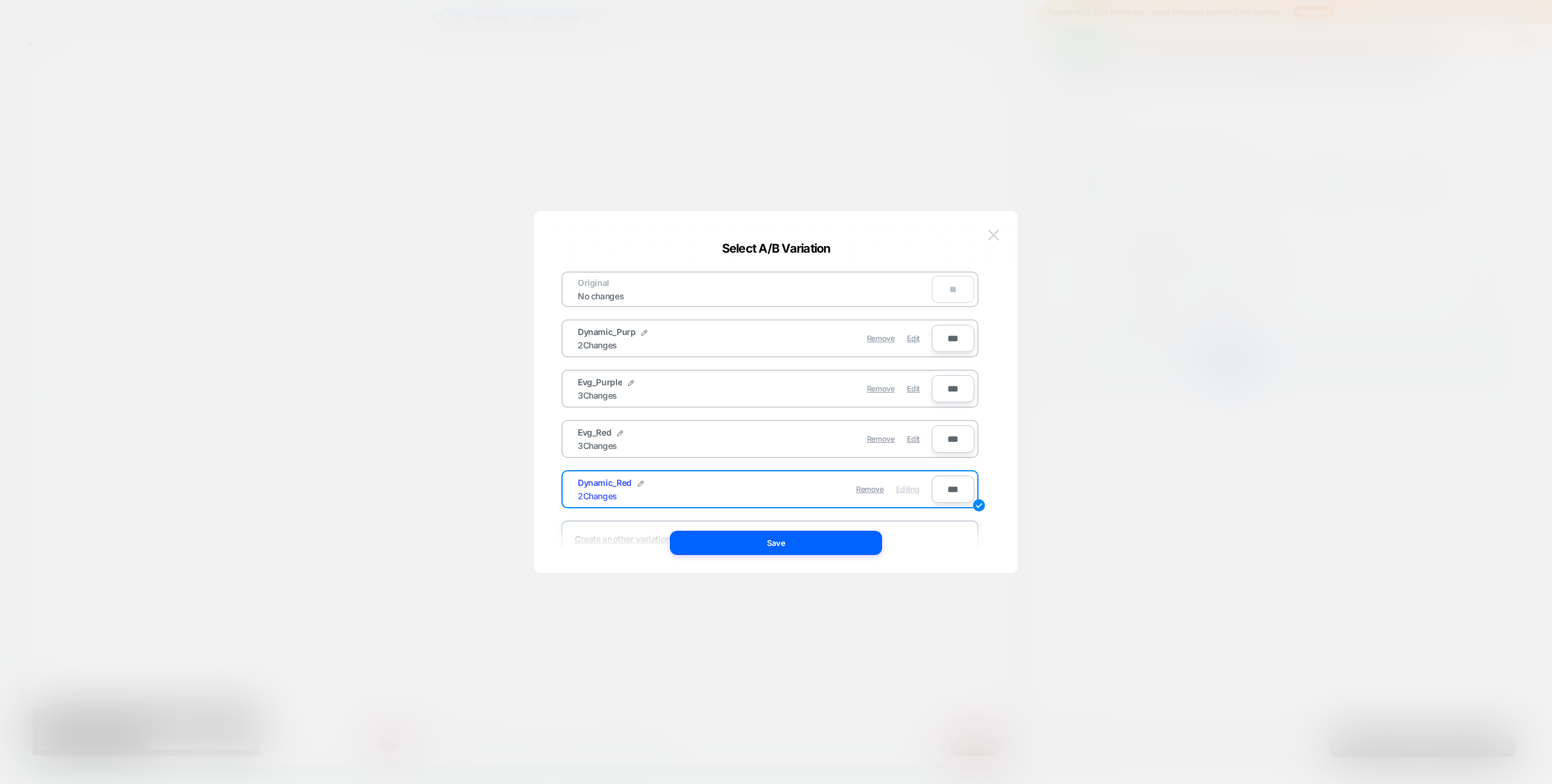
scroll to position [0, 2625]
click at [988, 232] on img at bounding box center [993, 234] width 11 height 10
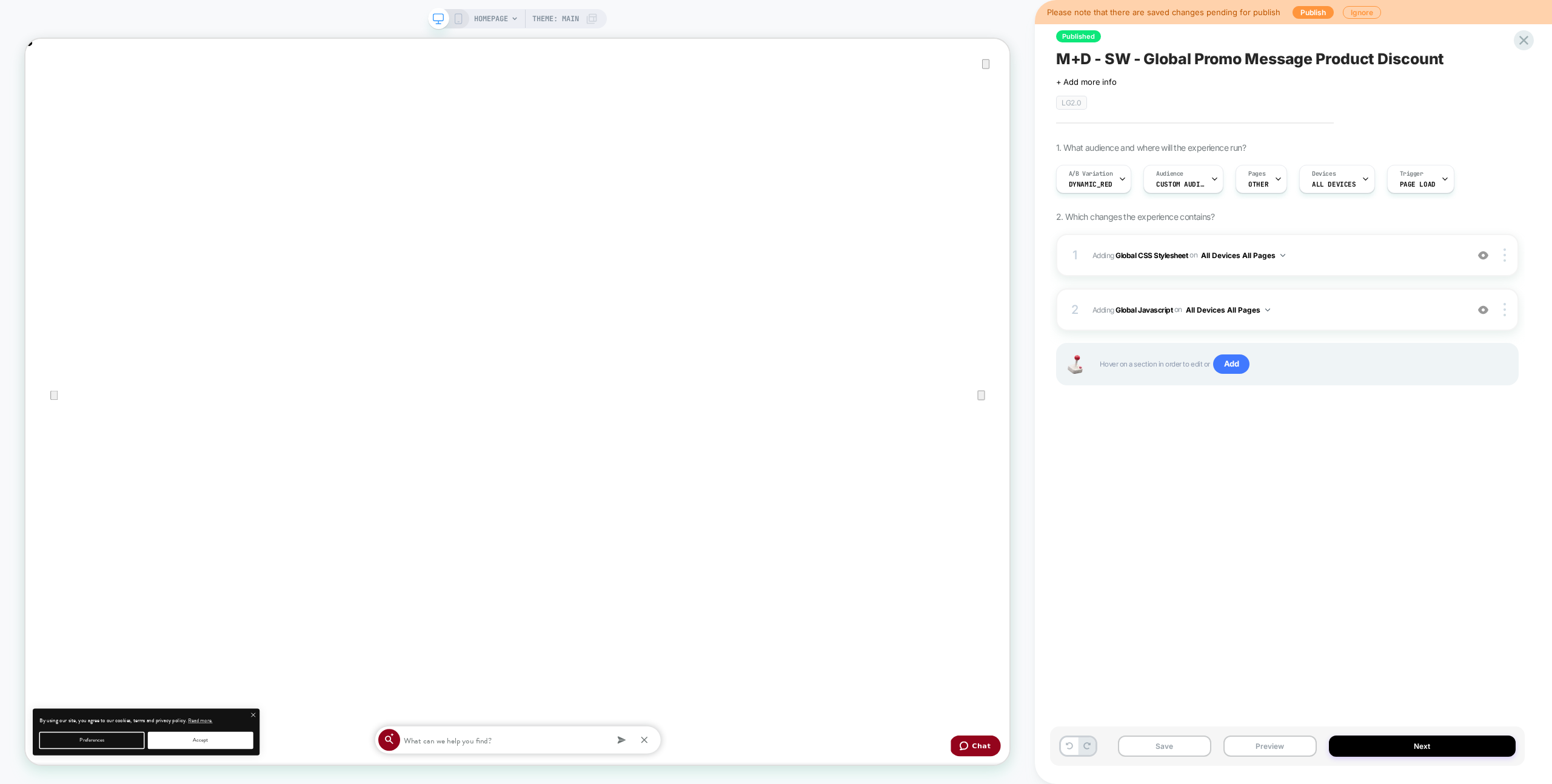
scroll to position [0, 0]
click at [1106, 170] on span "A/B Variation" at bounding box center [1091, 174] width 45 height 9
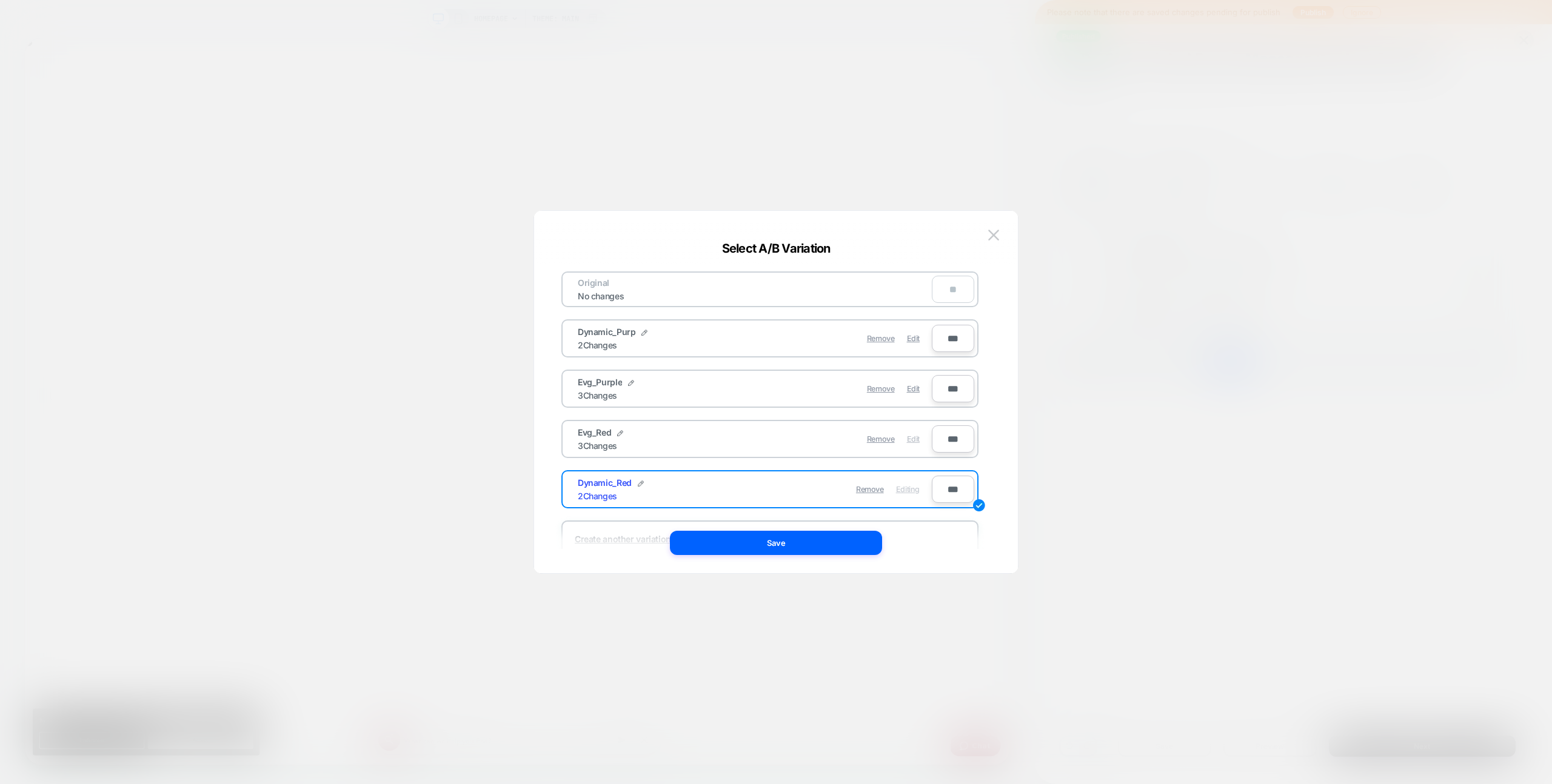
scroll to position [0, 1313]
click at [1001, 243] on button at bounding box center [994, 235] width 18 height 18
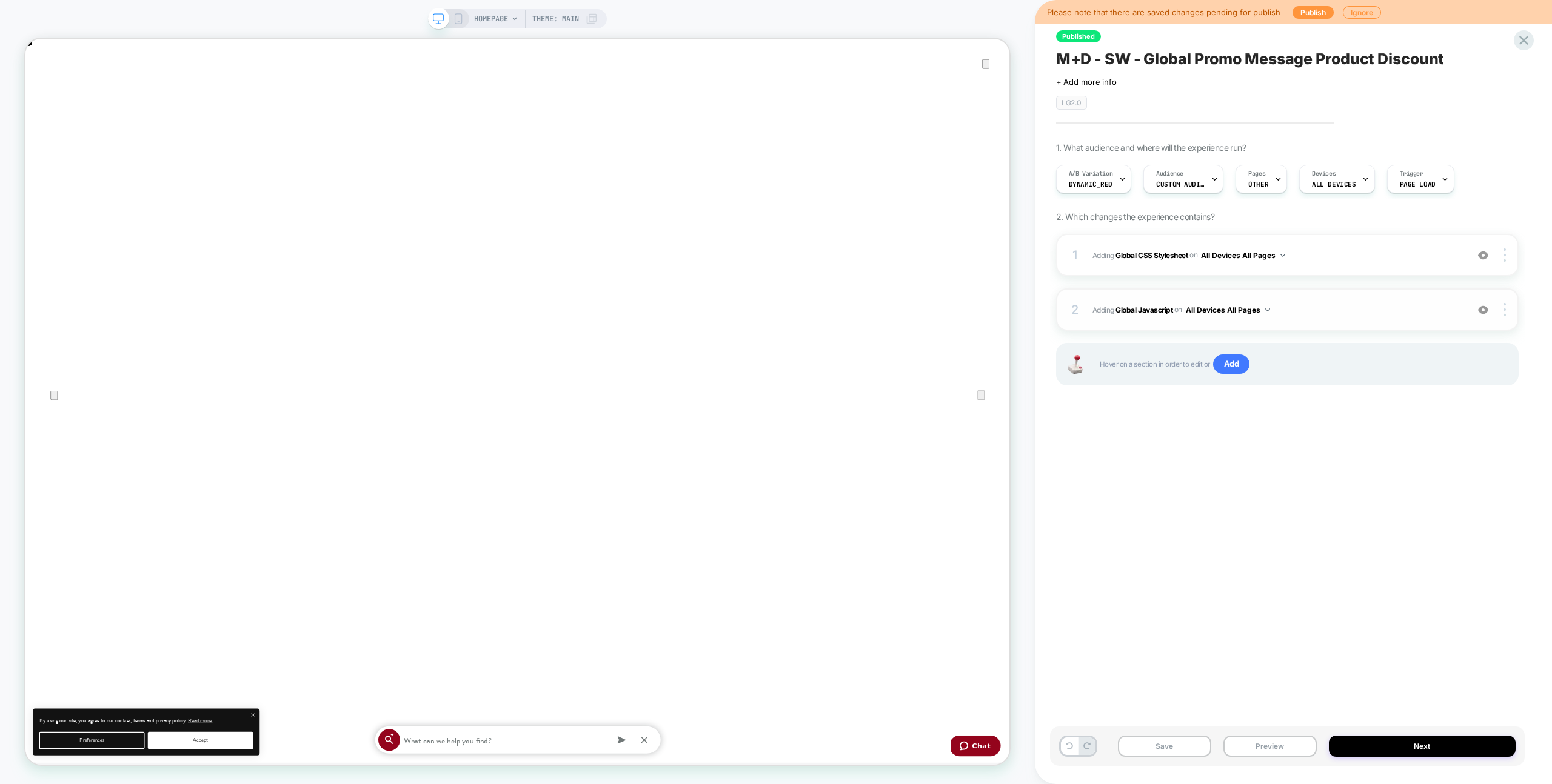
click at [1287, 309] on span "Adding Global Javascript on All Devices All Pages" at bounding box center [1276, 310] width 368 height 15
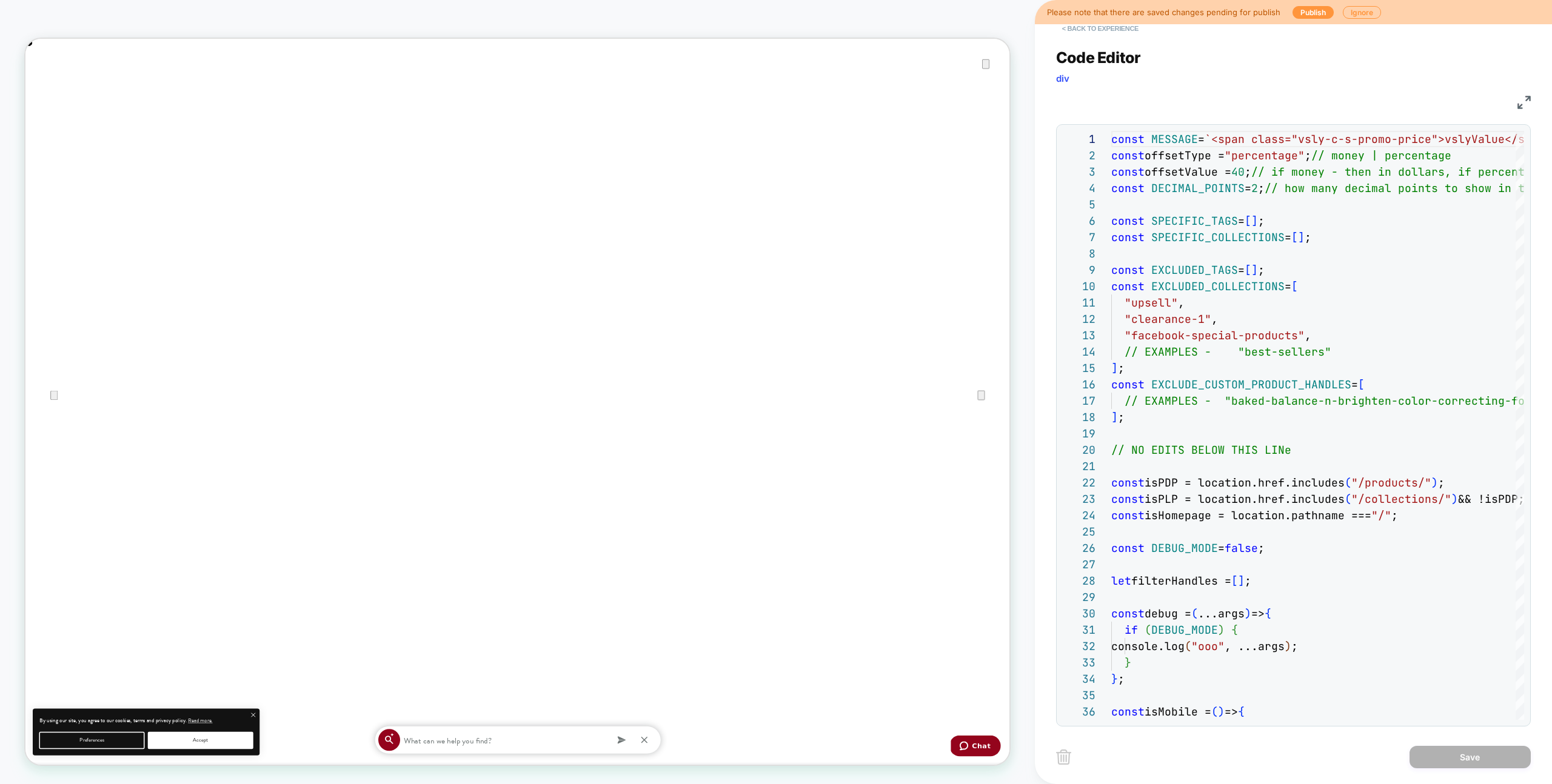
scroll to position [0, 2625]
click at [1098, 33] on button "< Back to experience" at bounding box center [1100, 29] width 88 height 20
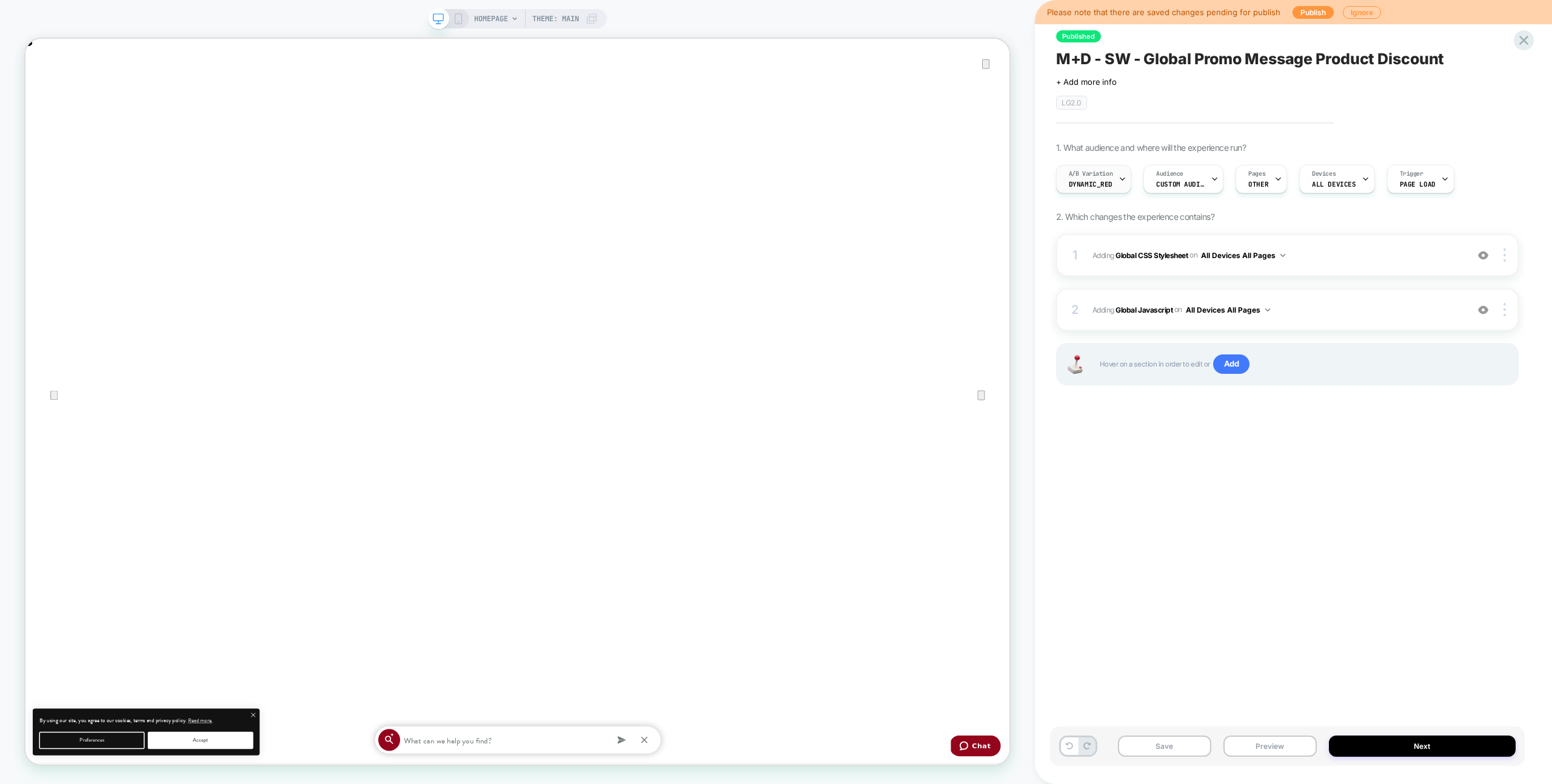
click at [1112, 182] on div "A/B Variation Dynamic_Red" at bounding box center [1090, 179] width 69 height 27
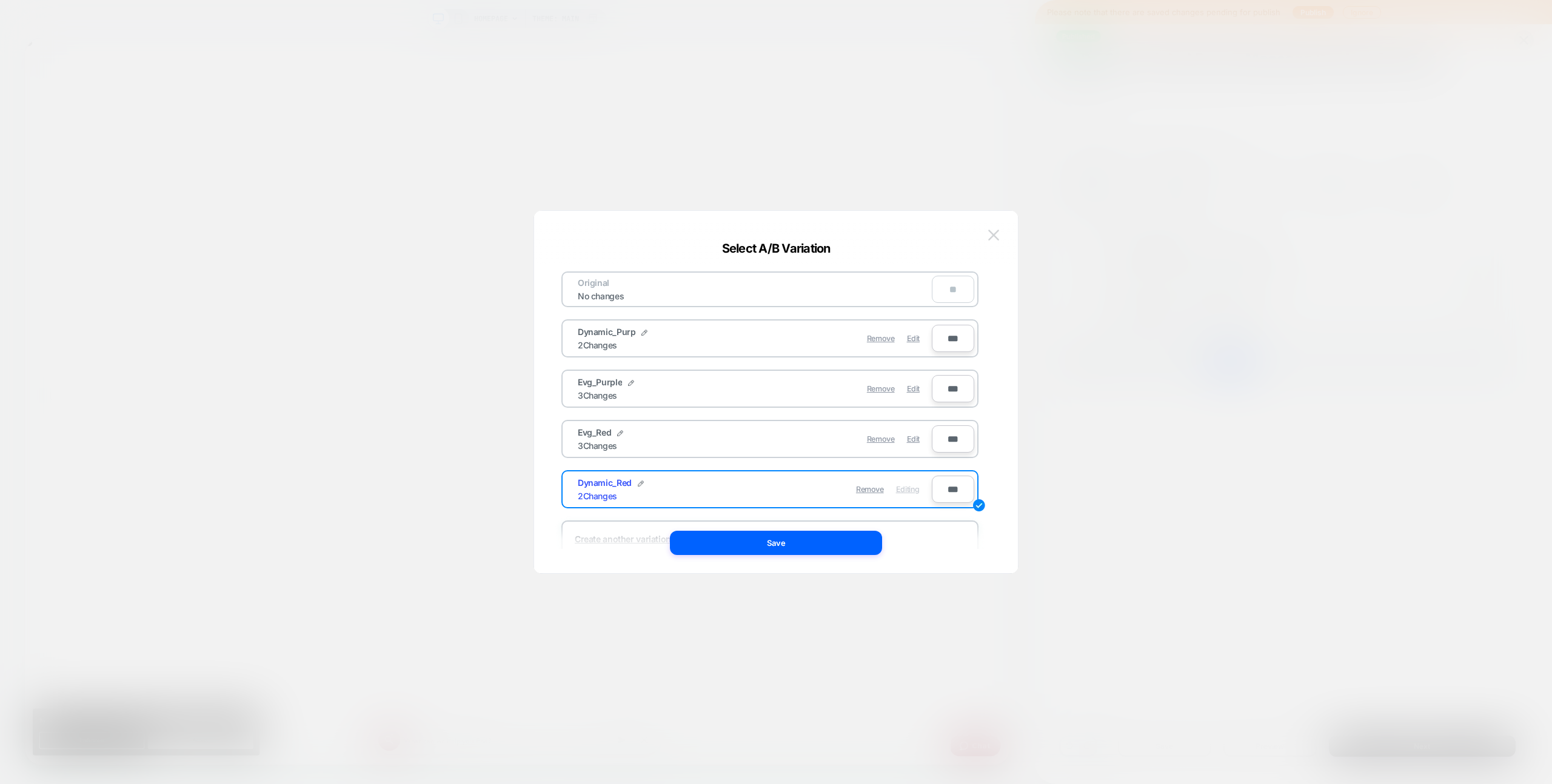
scroll to position [0, 0]
drag, startPoint x: 917, startPoint y: 446, endPoint x: 867, endPoint y: 532, distance: 99.5
click at [917, 446] on div "Edit" at bounding box center [913, 439] width 13 height 24
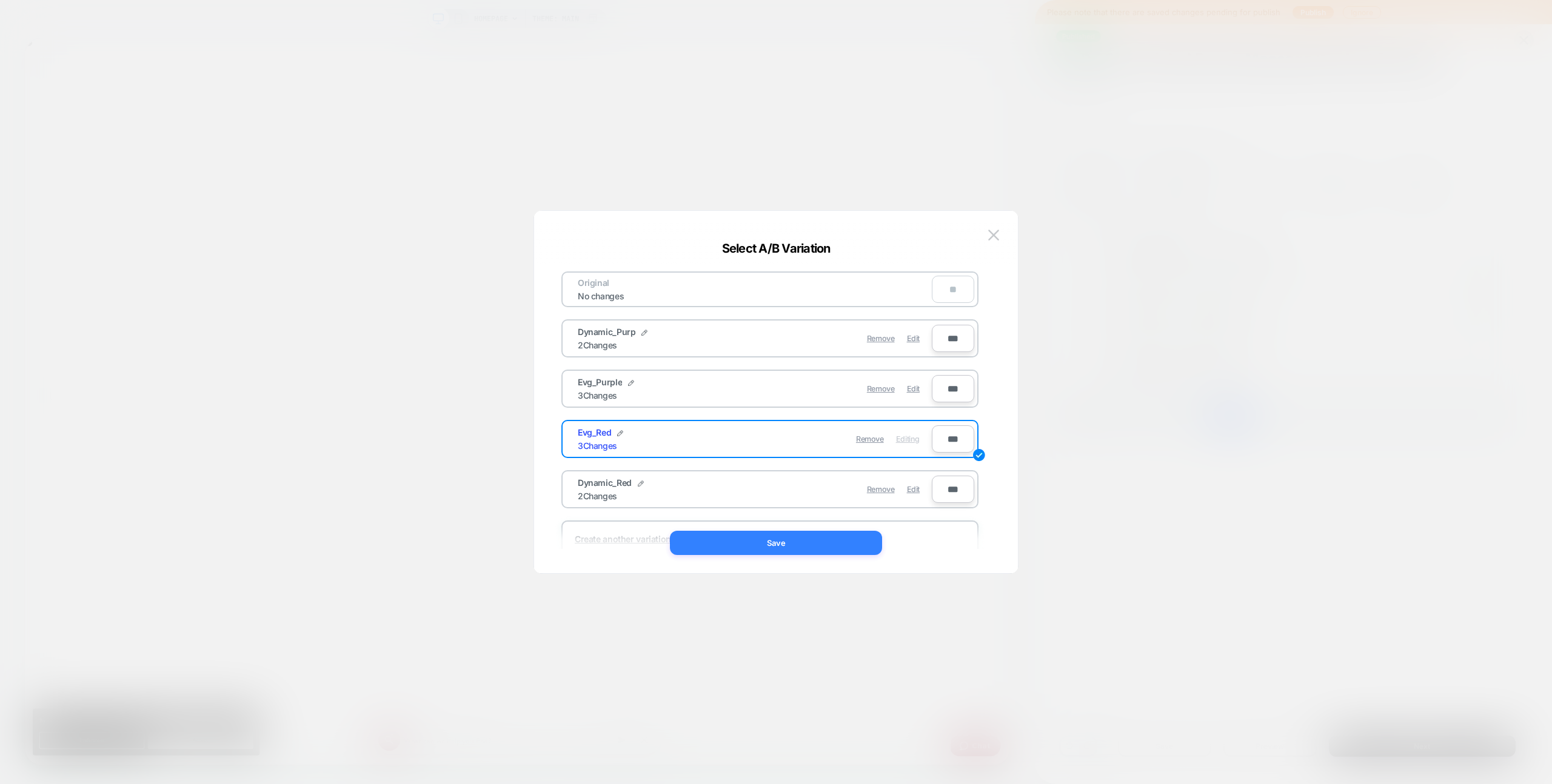
click at [841, 545] on button "Save" at bounding box center [776, 543] width 212 height 24
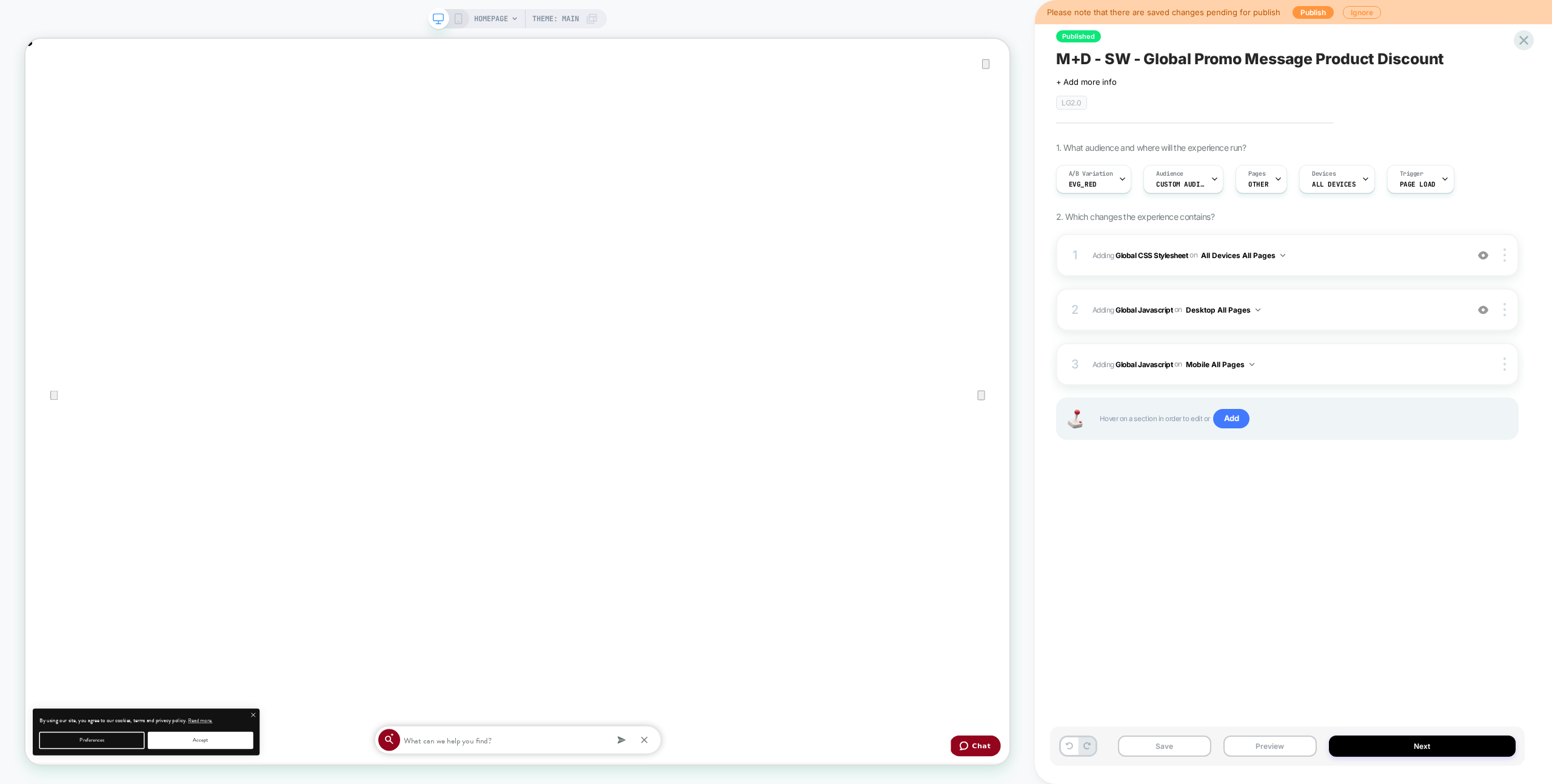
click at [456, 23] on icon at bounding box center [458, 18] width 11 height 11
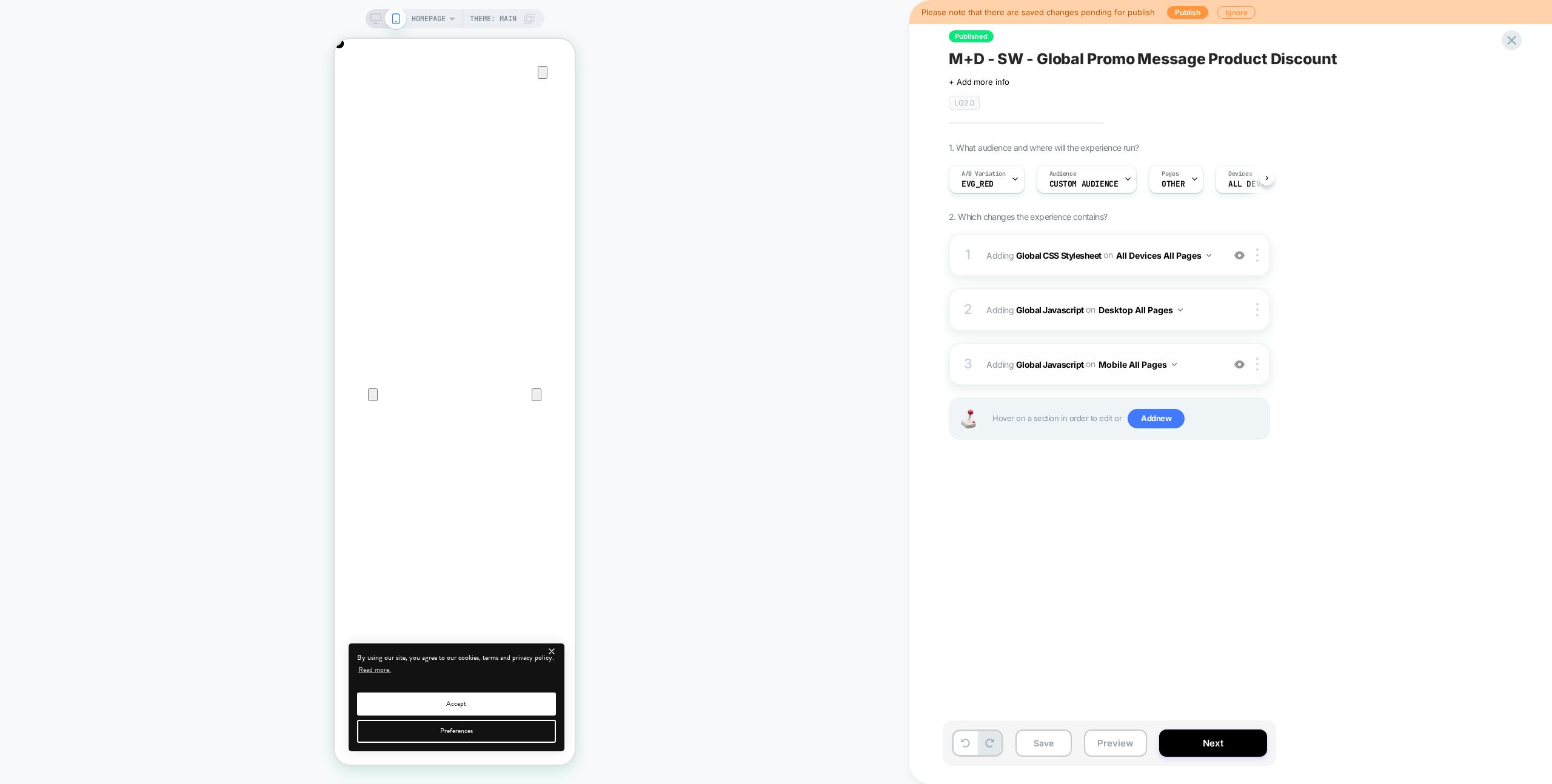
scroll to position [0, 1]
click at [1188, 349] on div "3 Adding Global Javascript on Mobile All Pages Add Before Add After Copy to Des…" at bounding box center [1110, 364] width 322 height 43
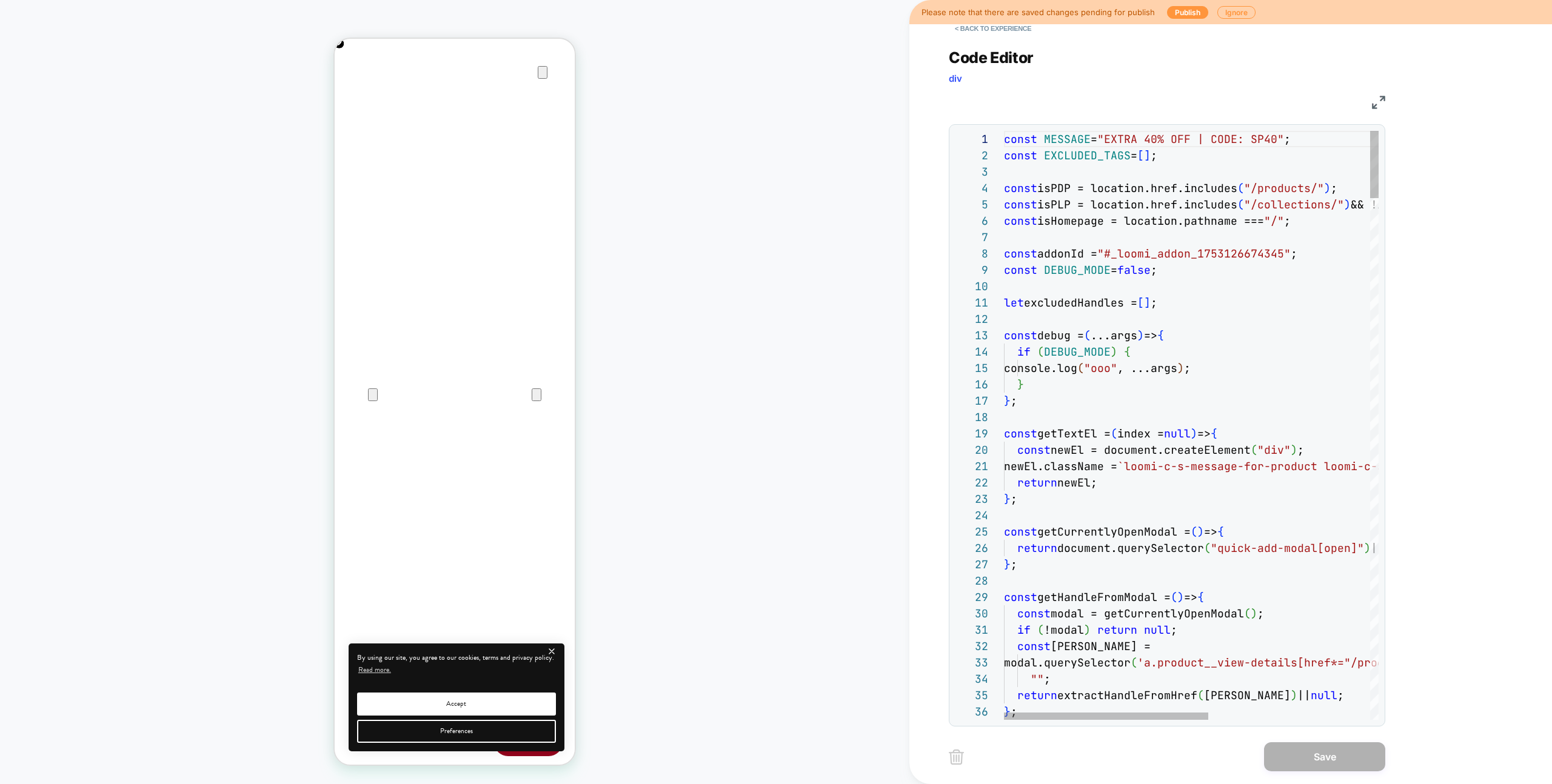
scroll to position [0, 240]
click at [975, 34] on button "< Back to experience" at bounding box center [993, 29] width 88 height 20
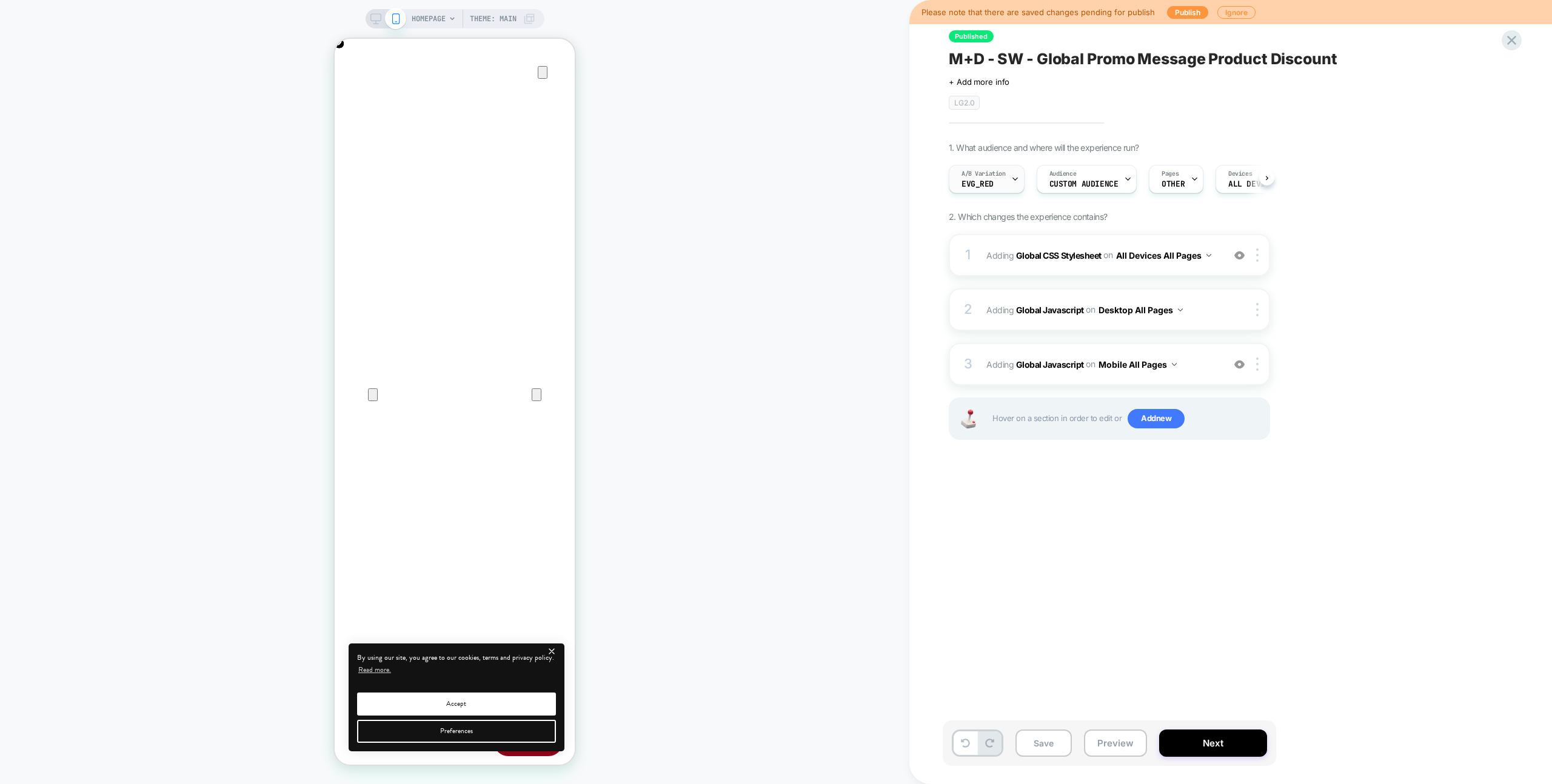
scroll to position [0, 1]
click at [1017, 186] on div at bounding box center [1015, 179] width 8 height 27
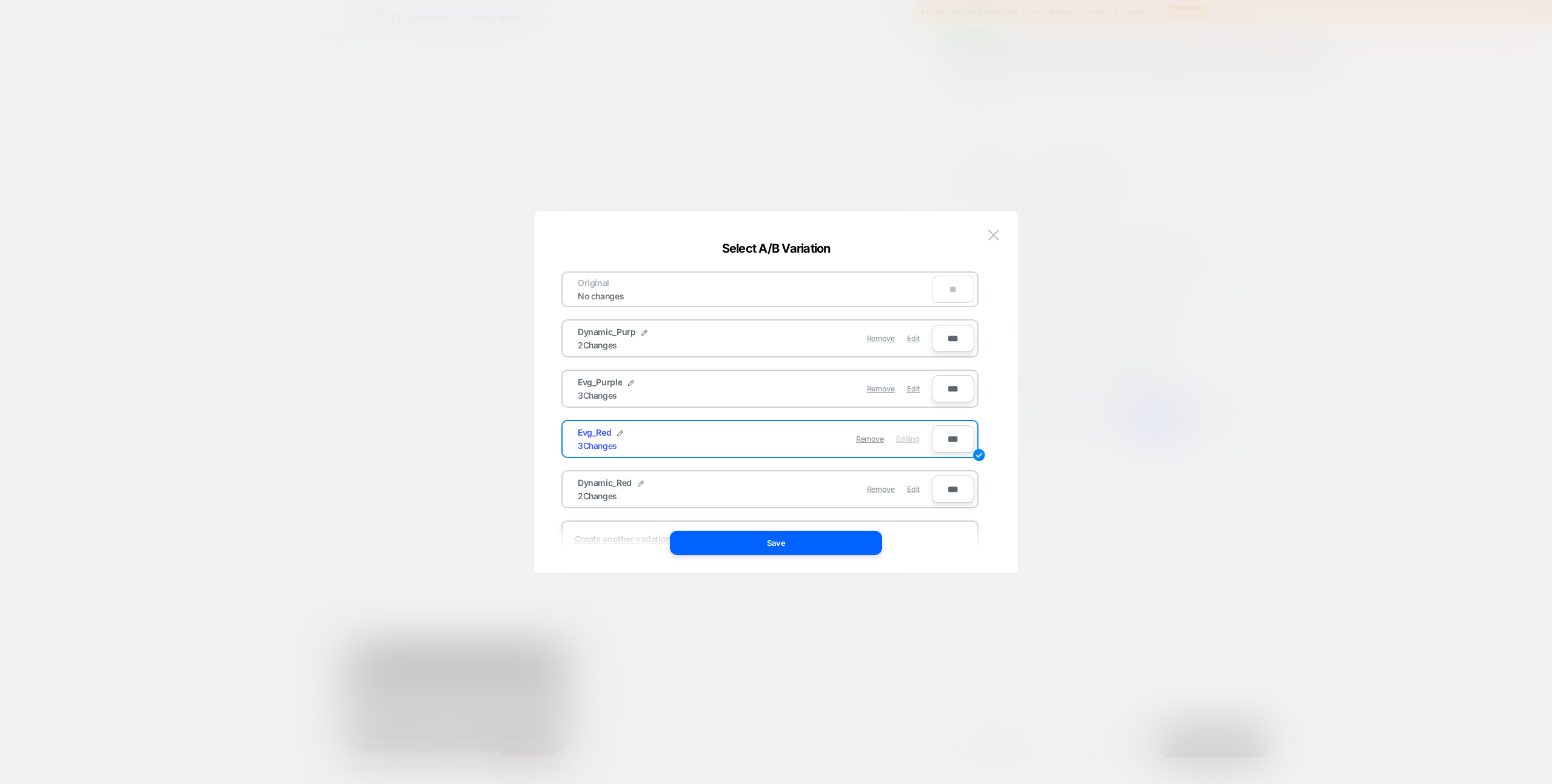
drag, startPoint x: 917, startPoint y: 389, endPoint x: 900, endPoint y: 454, distance: 67.2
click at [917, 389] on span "Edit" at bounding box center [913, 388] width 13 height 9
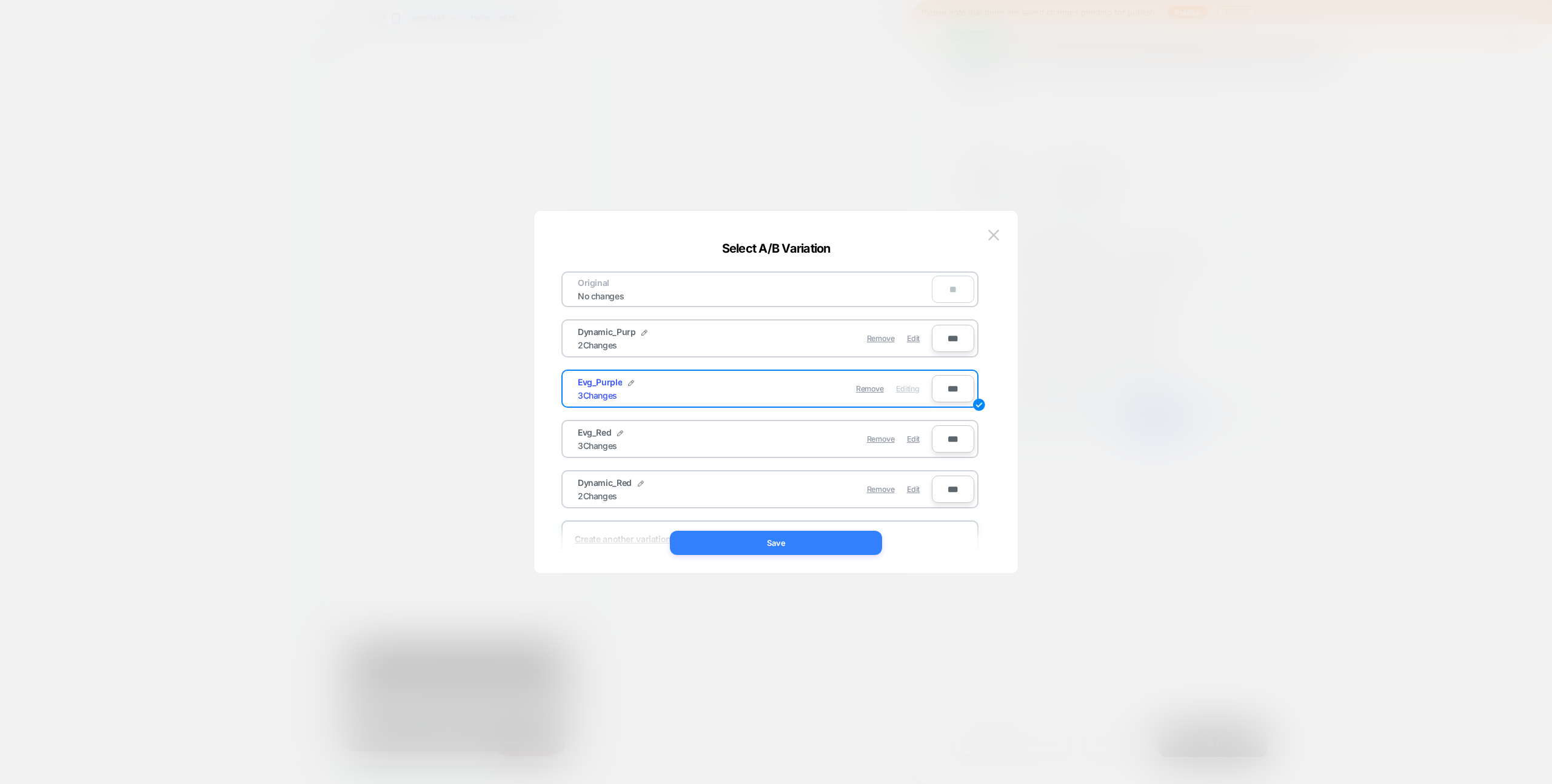
drag, startPoint x: 869, startPoint y: 544, endPoint x: 887, endPoint y: 537, distance: 19.3
click at [869, 544] on button "Save" at bounding box center [776, 543] width 212 height 24
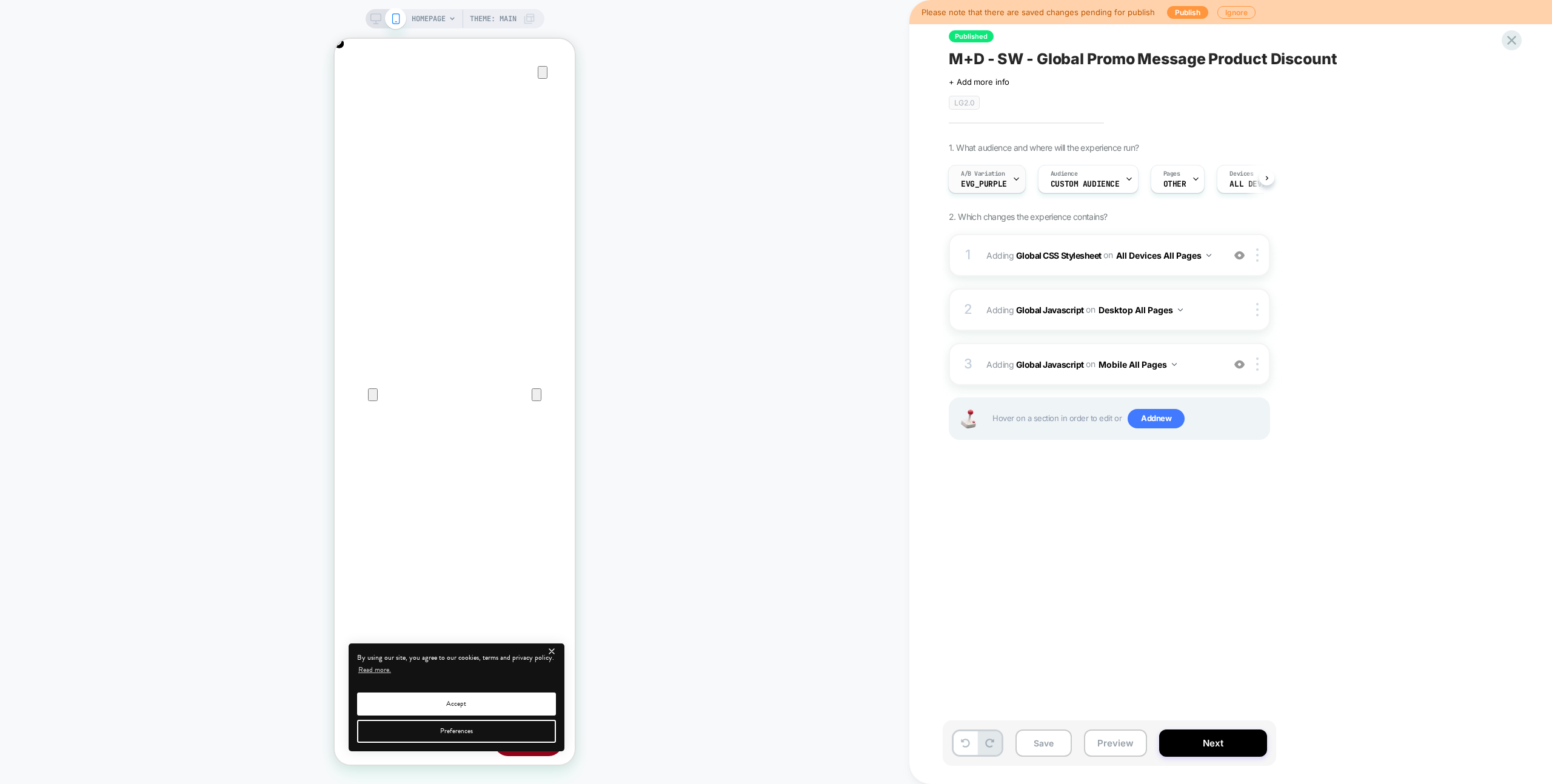
click at [994, 188] on span "Evg_Purple" at bounding box center [984, 184] width 46 height 9
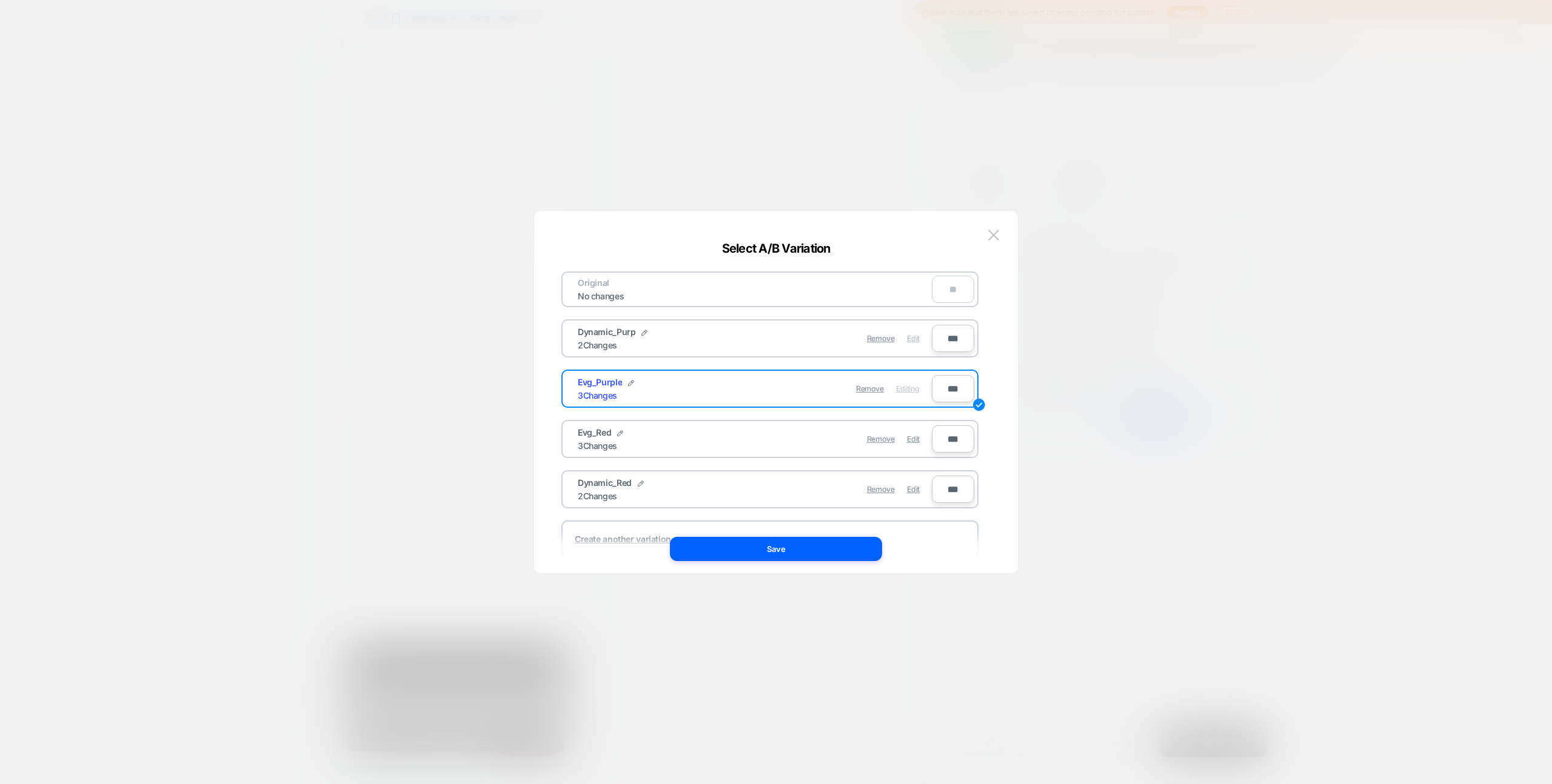
click at [915, 336] on span "Edit" at bounding box center [913, 337] width 13 height 9
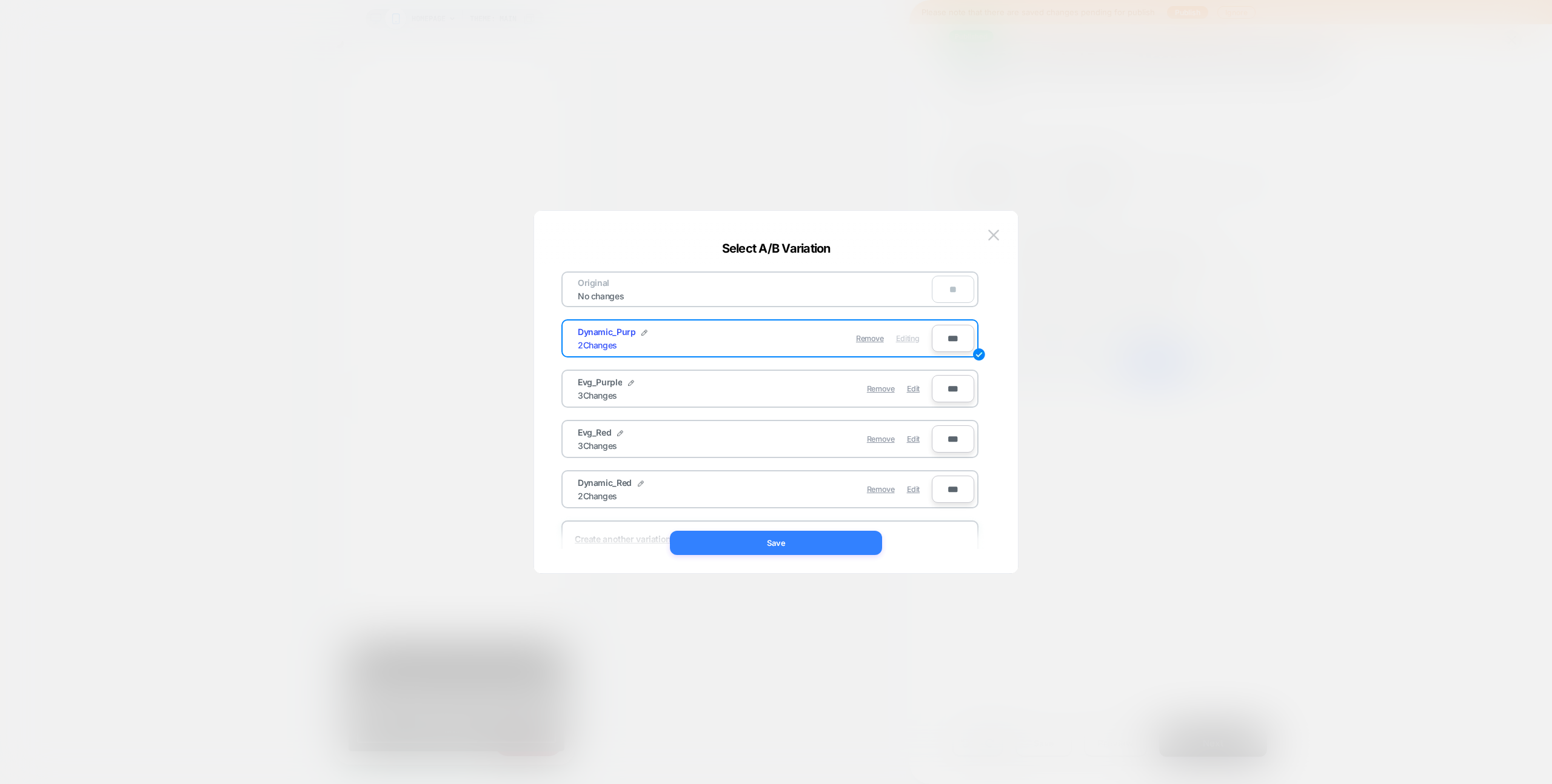
click at [836, 550] on button "Save" at bounding box center [776, 543] width 212 height 24
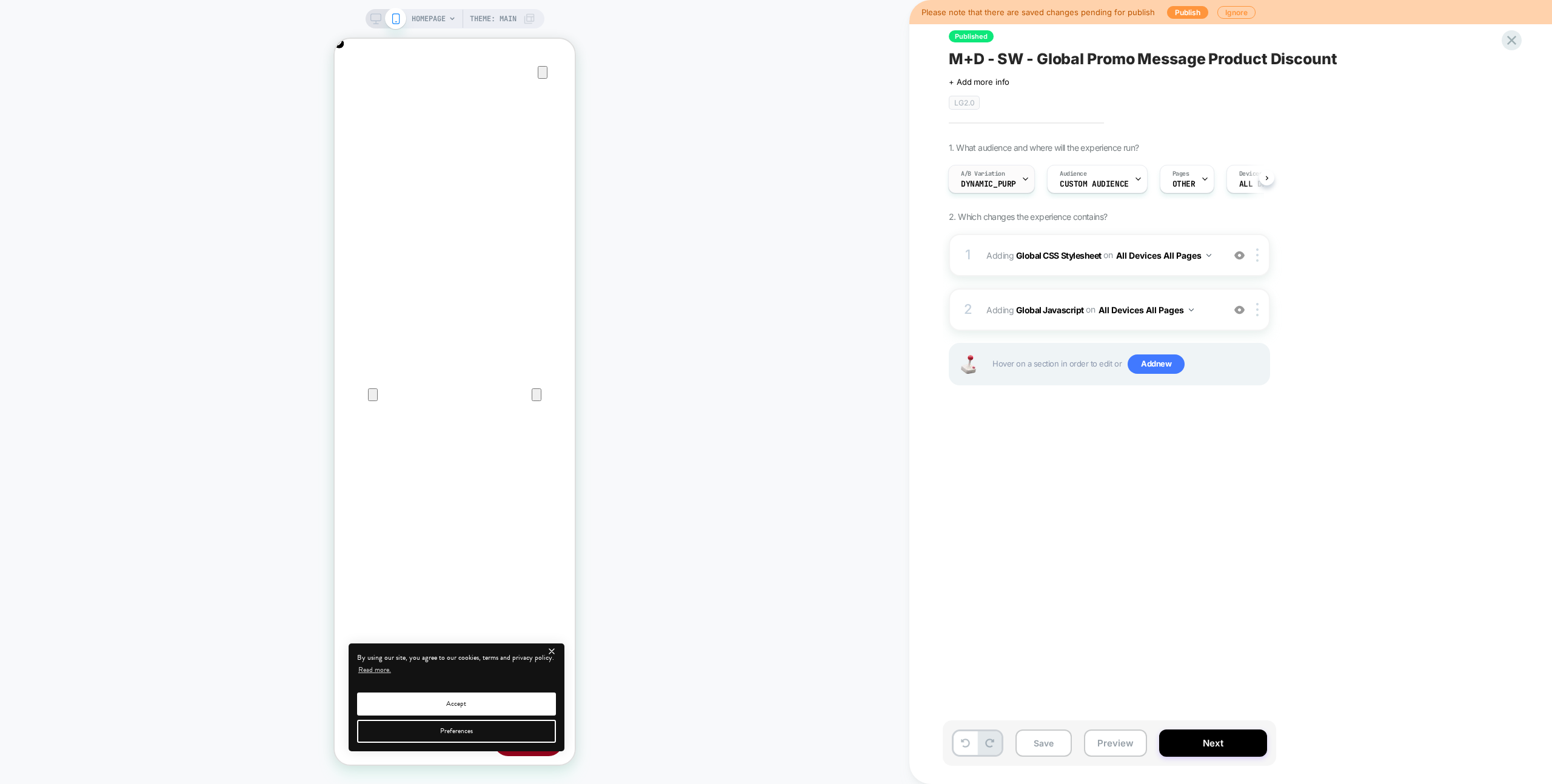
click at [991, 174] on span "A/B Variation" at bounding box center [983, 174] width 45 height 9
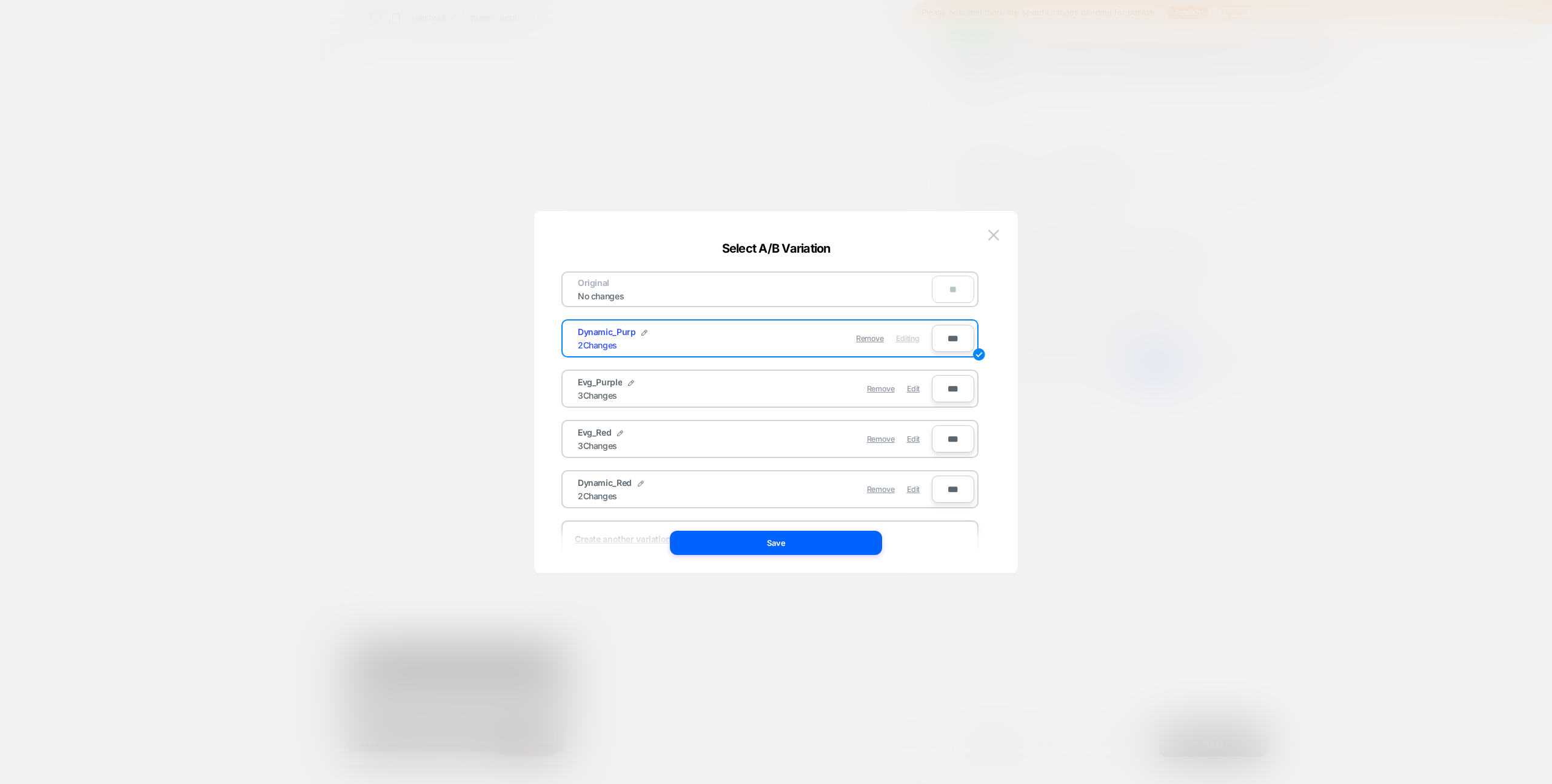
click at [995, 239] on img at bounding box center [993, 234] width 11 height 10
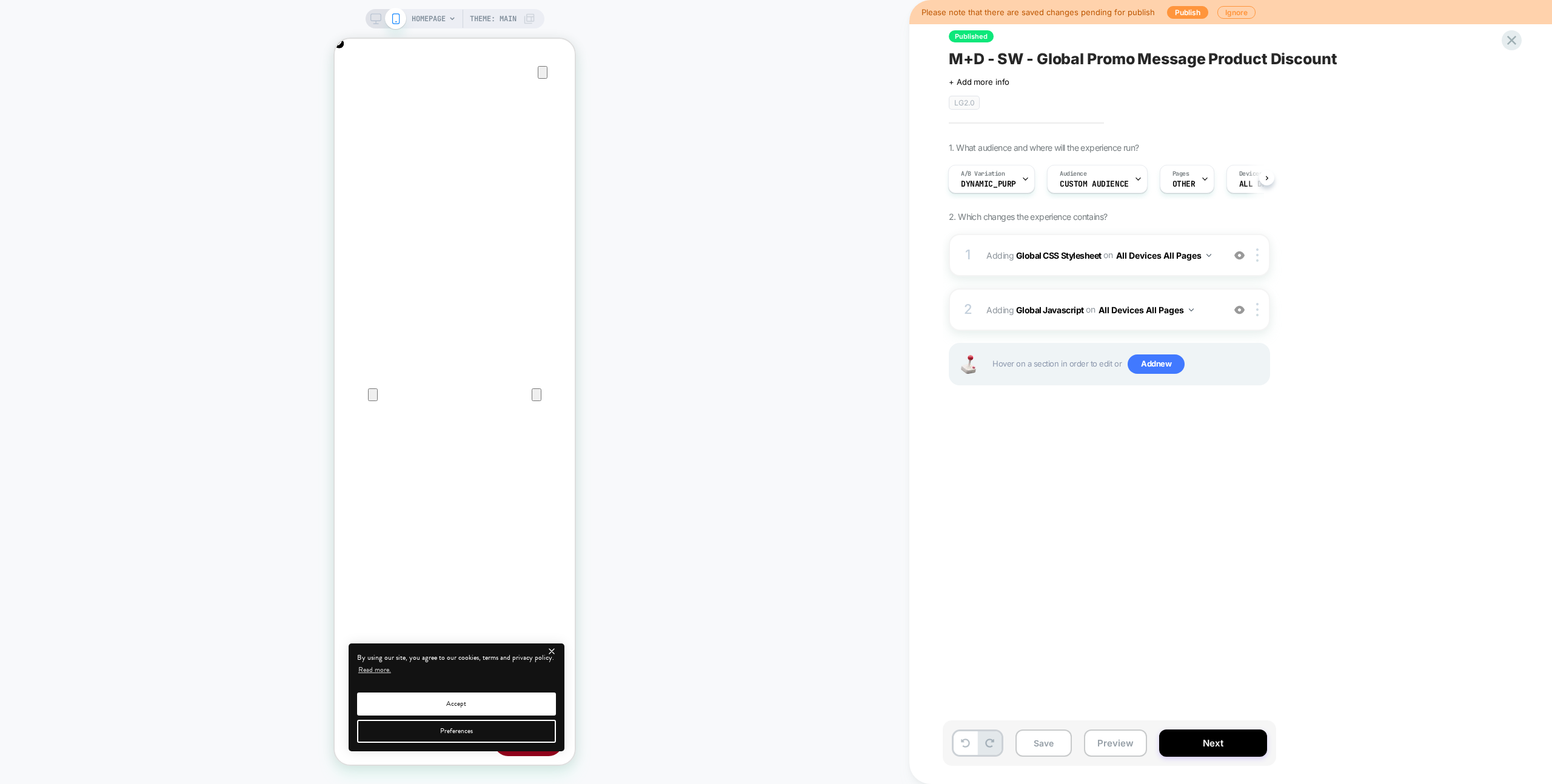
scroll to position [0, 481]
click at [1528, 40] on div "Please note that there are saved changes pending for publish Publish Ignore Pub…" at bounding box center [1230, 392] width 642 height 784
click at [1520, 39] on div at bounding box center [1511, 40] width 25 height 25
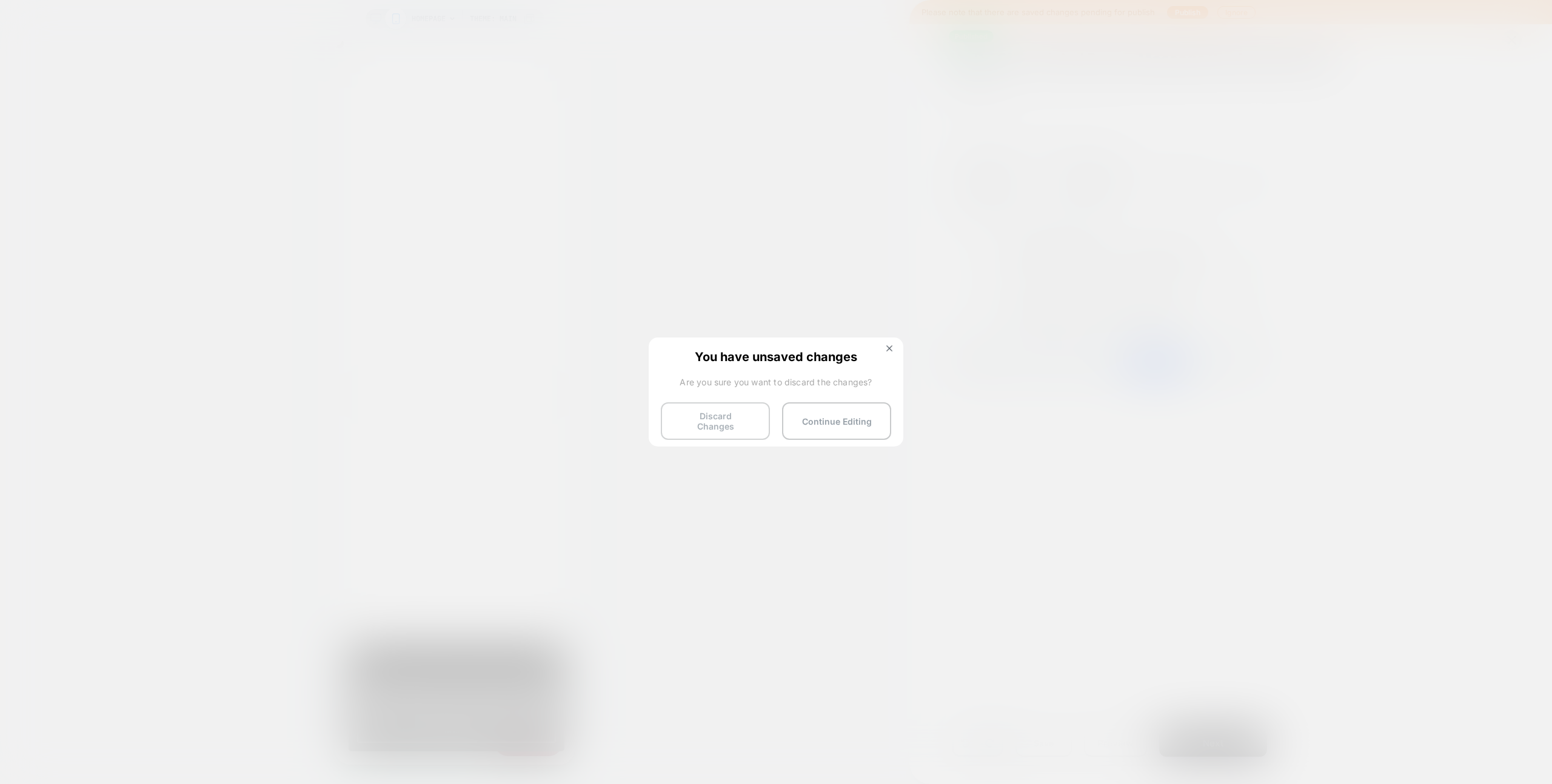
click at [708, 416] on button "Discard Changes" at bounding box center [716, 421] width 109 height 38
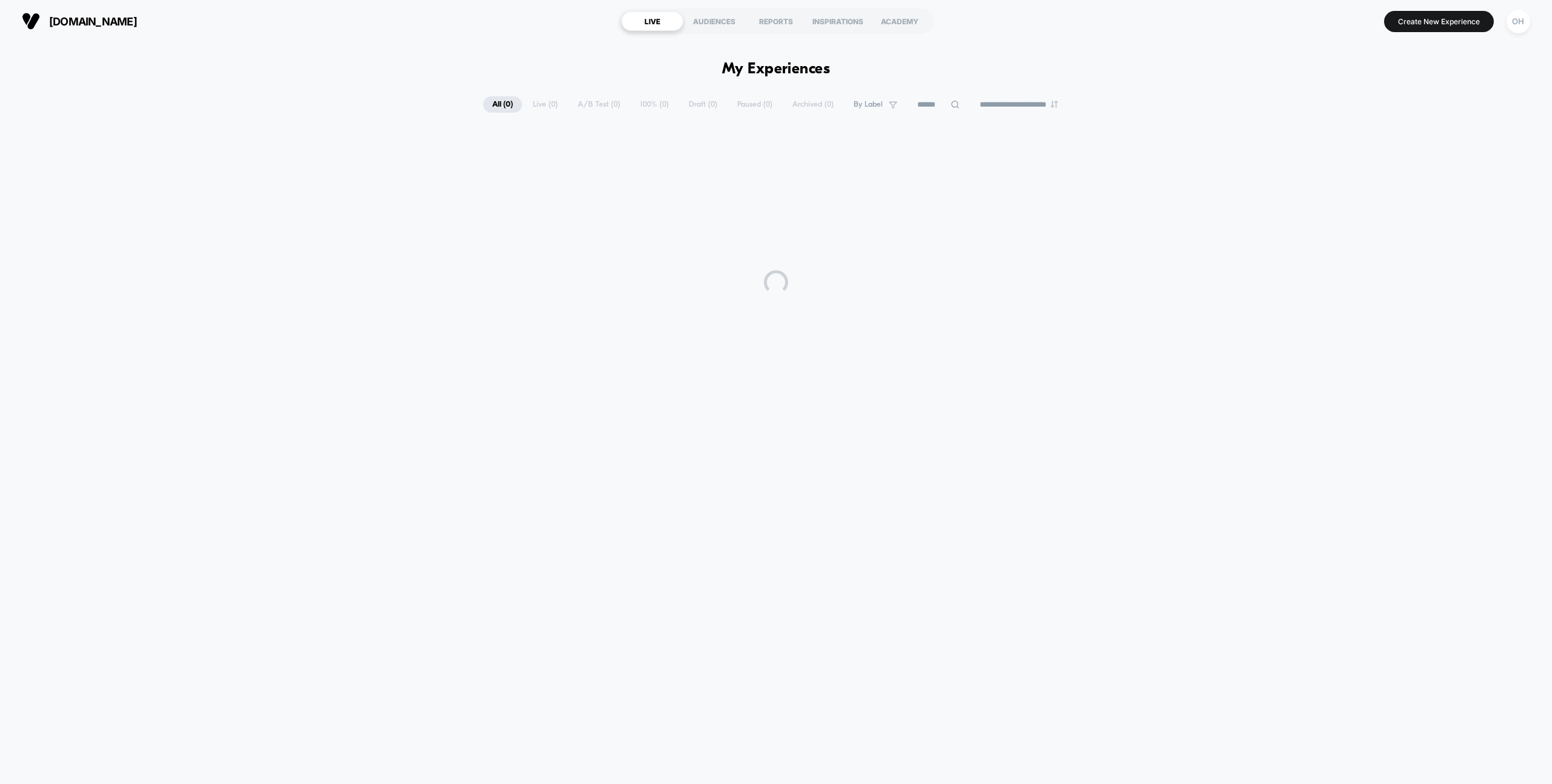
click at [708, 416] on div at bounding box center [776, 282] width 1552 height 303
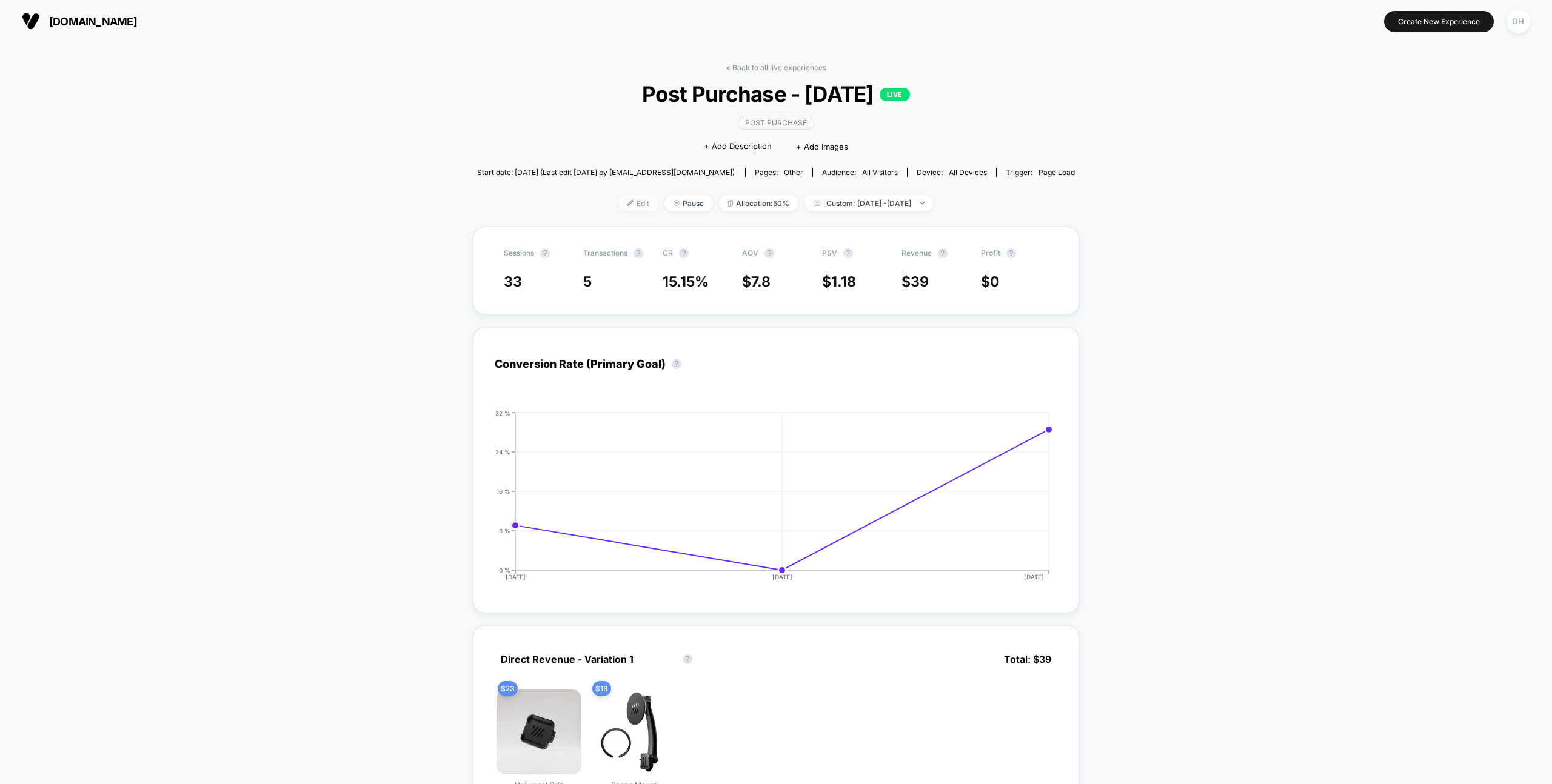
click at [619, 207] on span "Edit" at bounding box center [638, 203] width 40 height 16
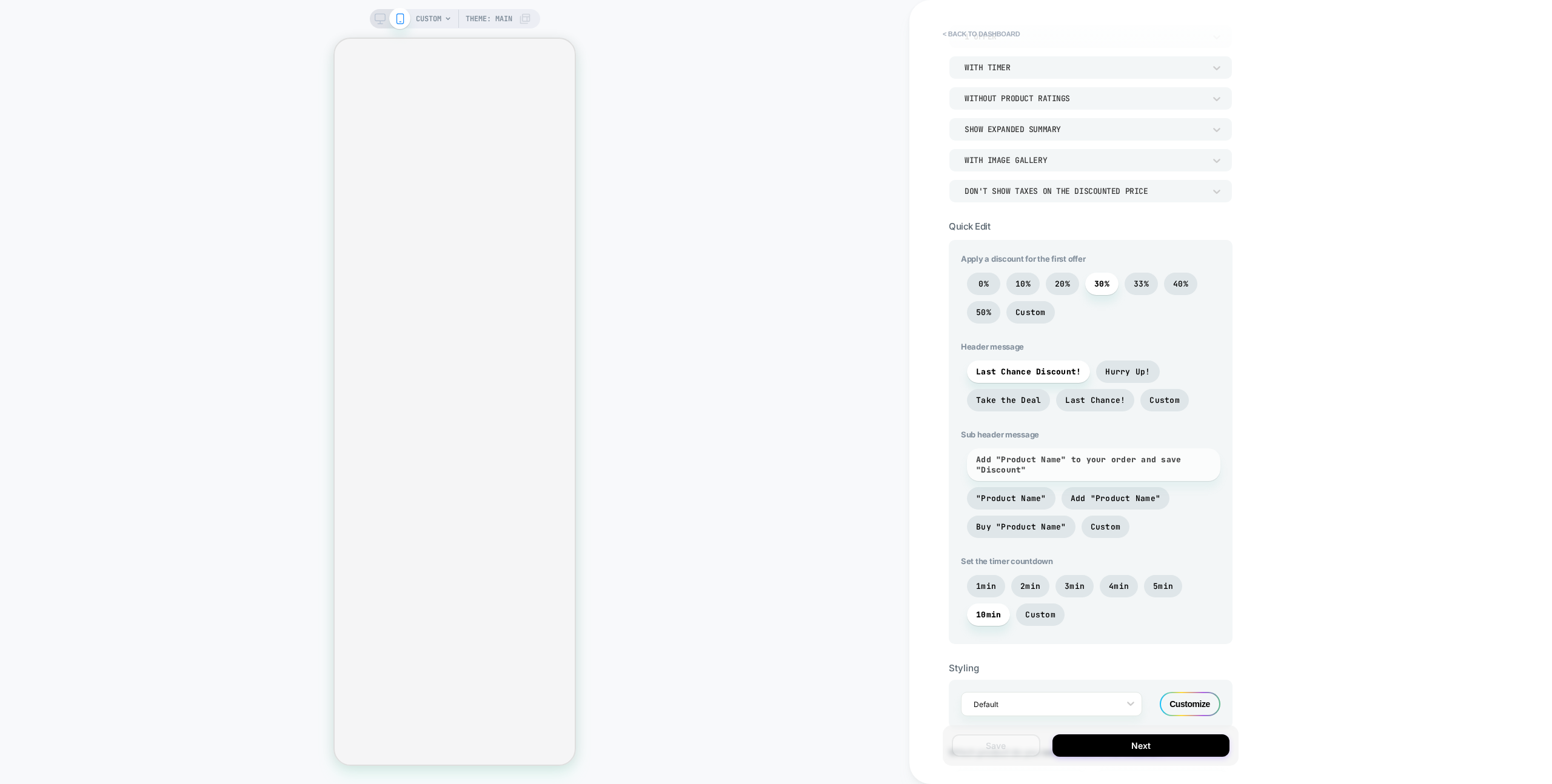
scroll to position [507, 0]
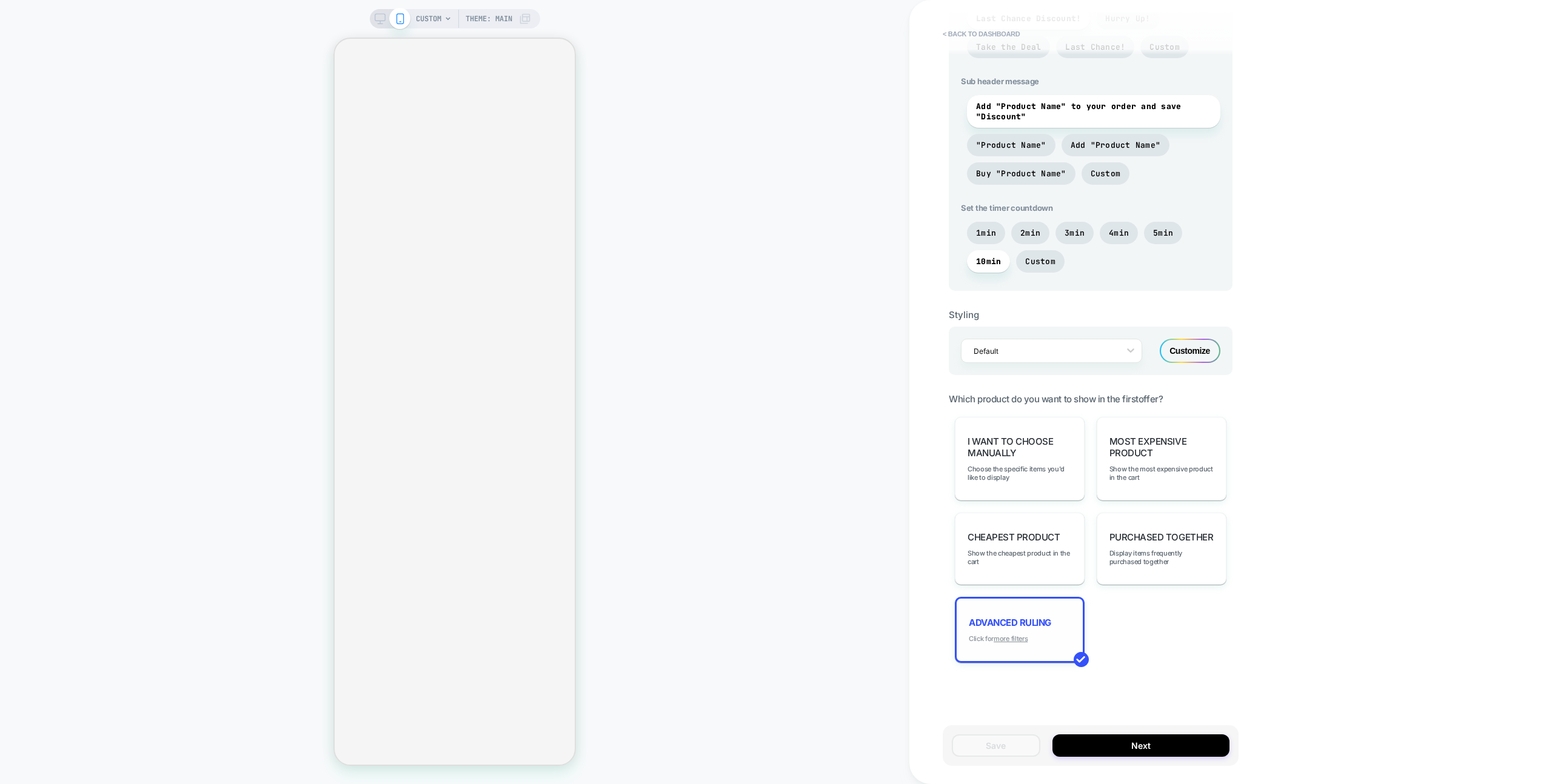
click at [1018, 642] on u "more filters" at bounding box center [1011, 638] width 34 height 9
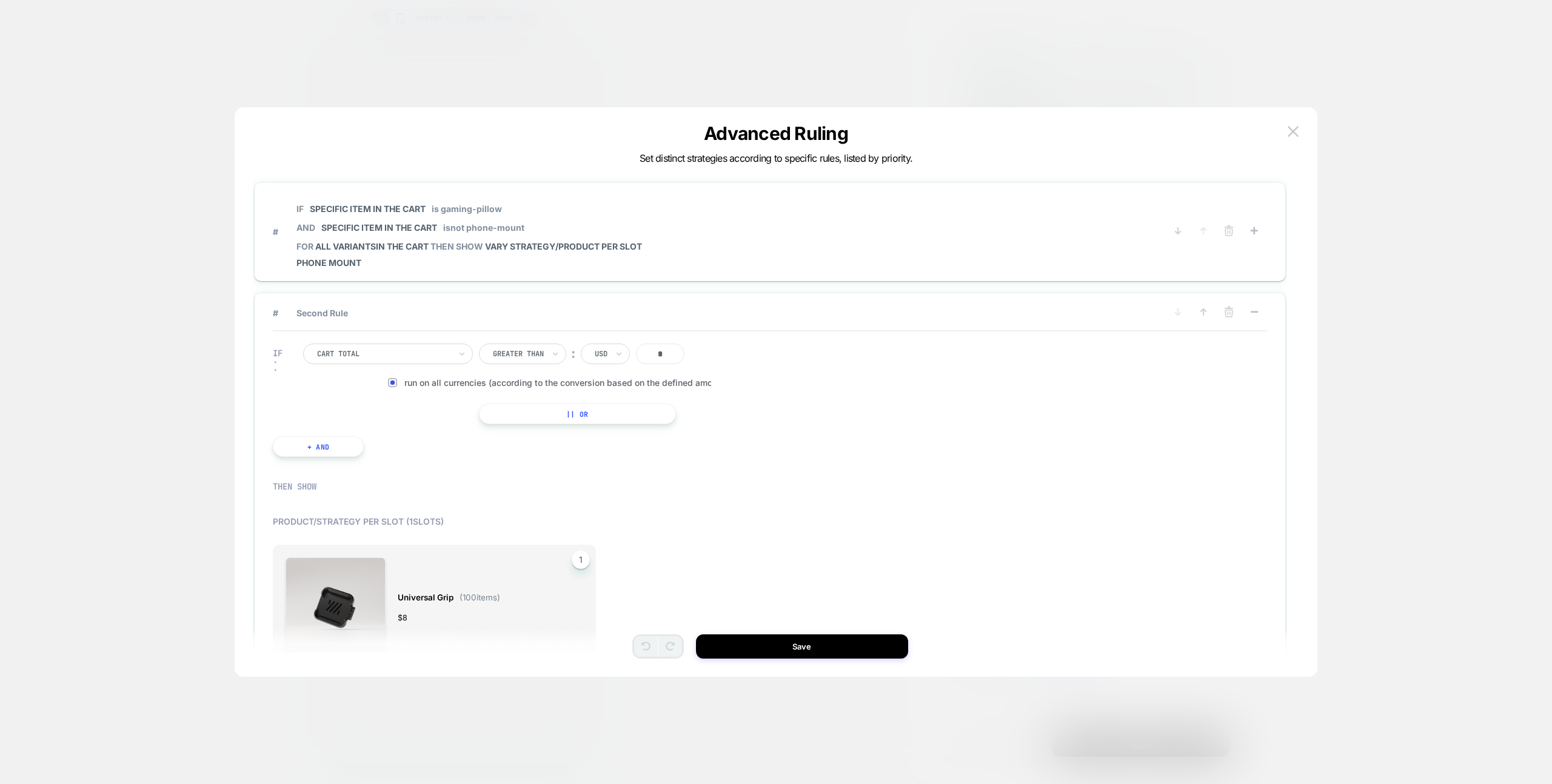
scroll to position [0, 0]
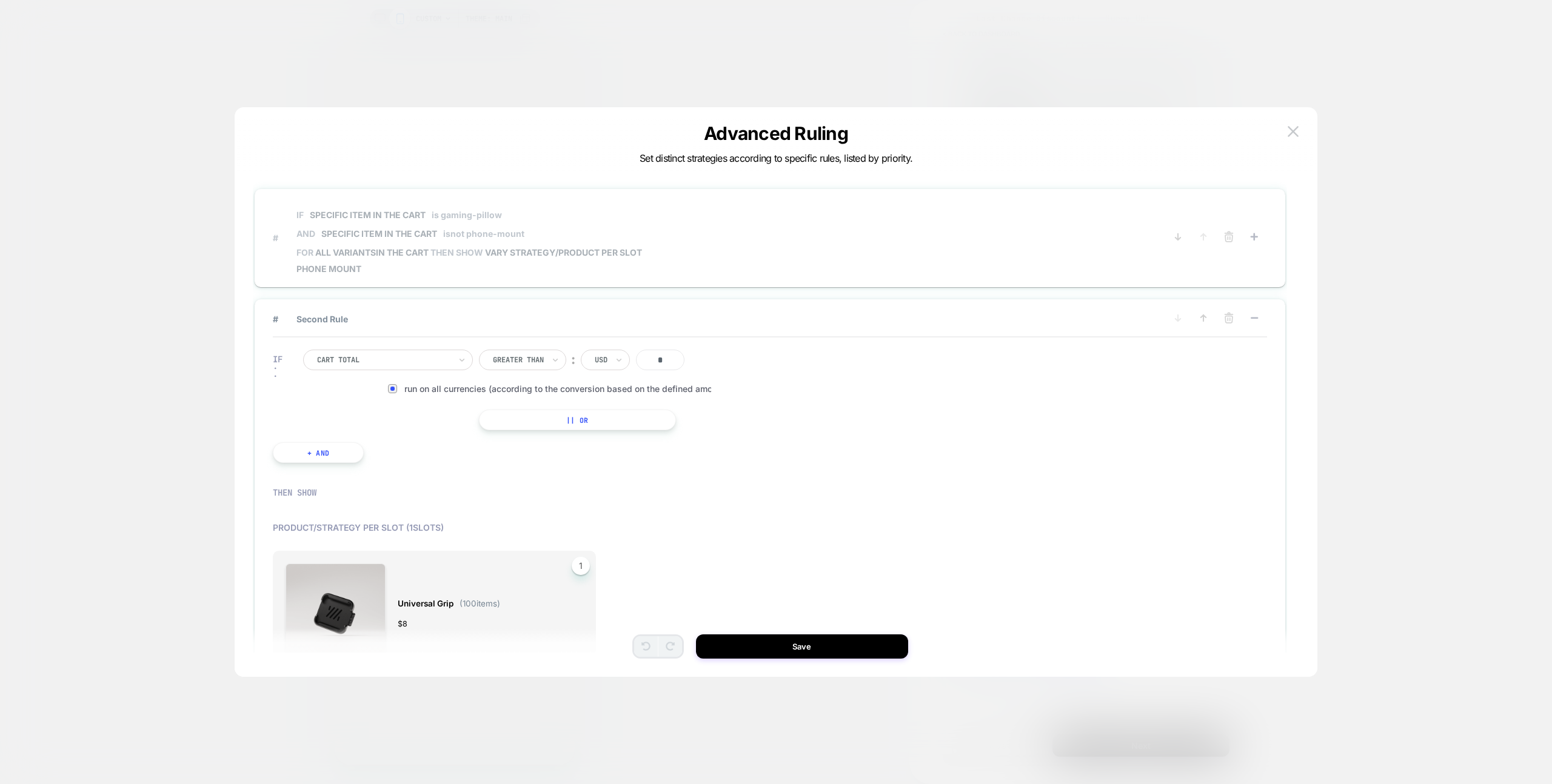
click at [795, 217] on span "# IF Specific item in the cart is gaming-pillow AND Specific item in the cart i…" at bounding box center [710, 237] width 875 height 72
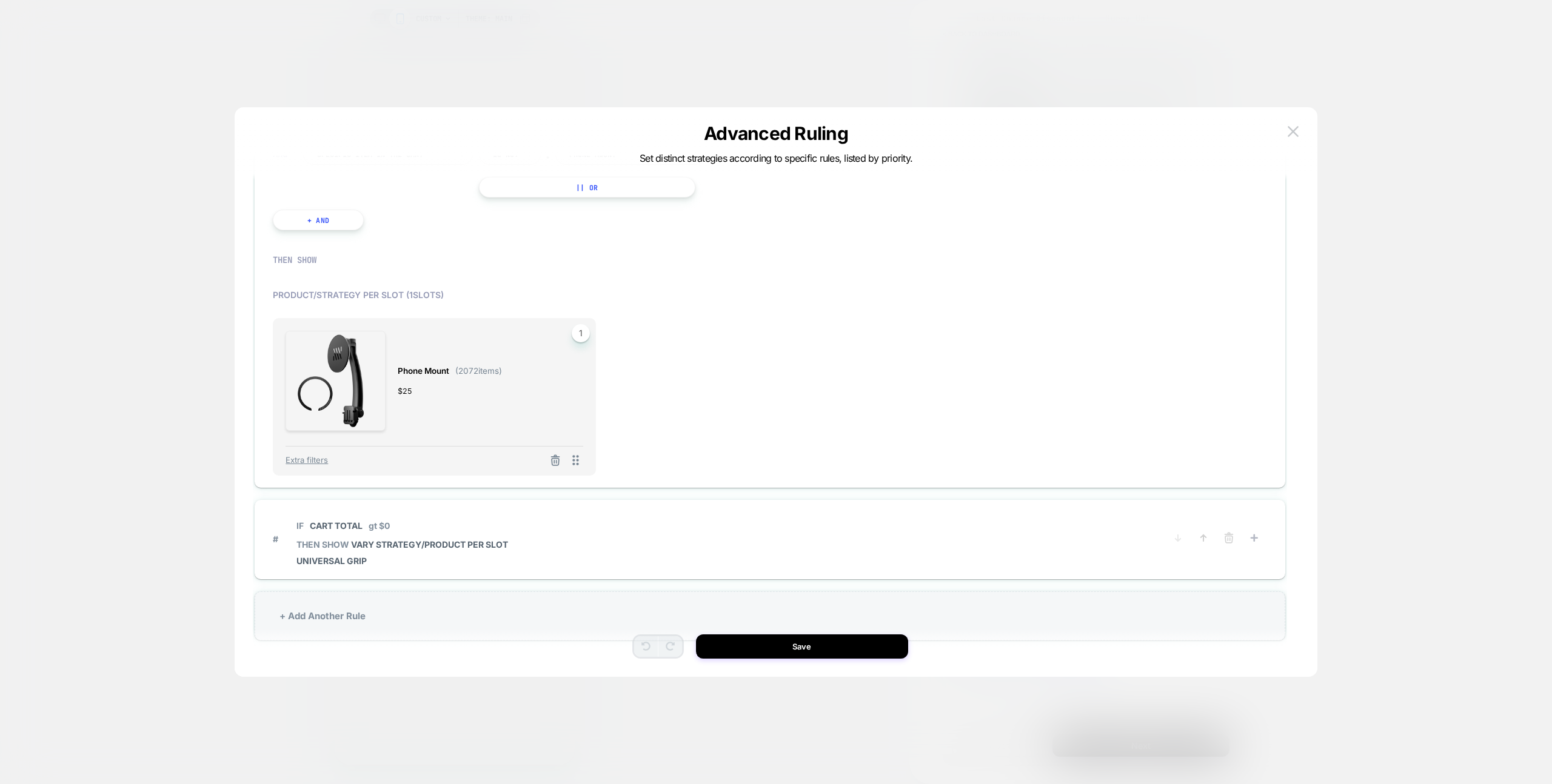
scroll to position [37, 0]
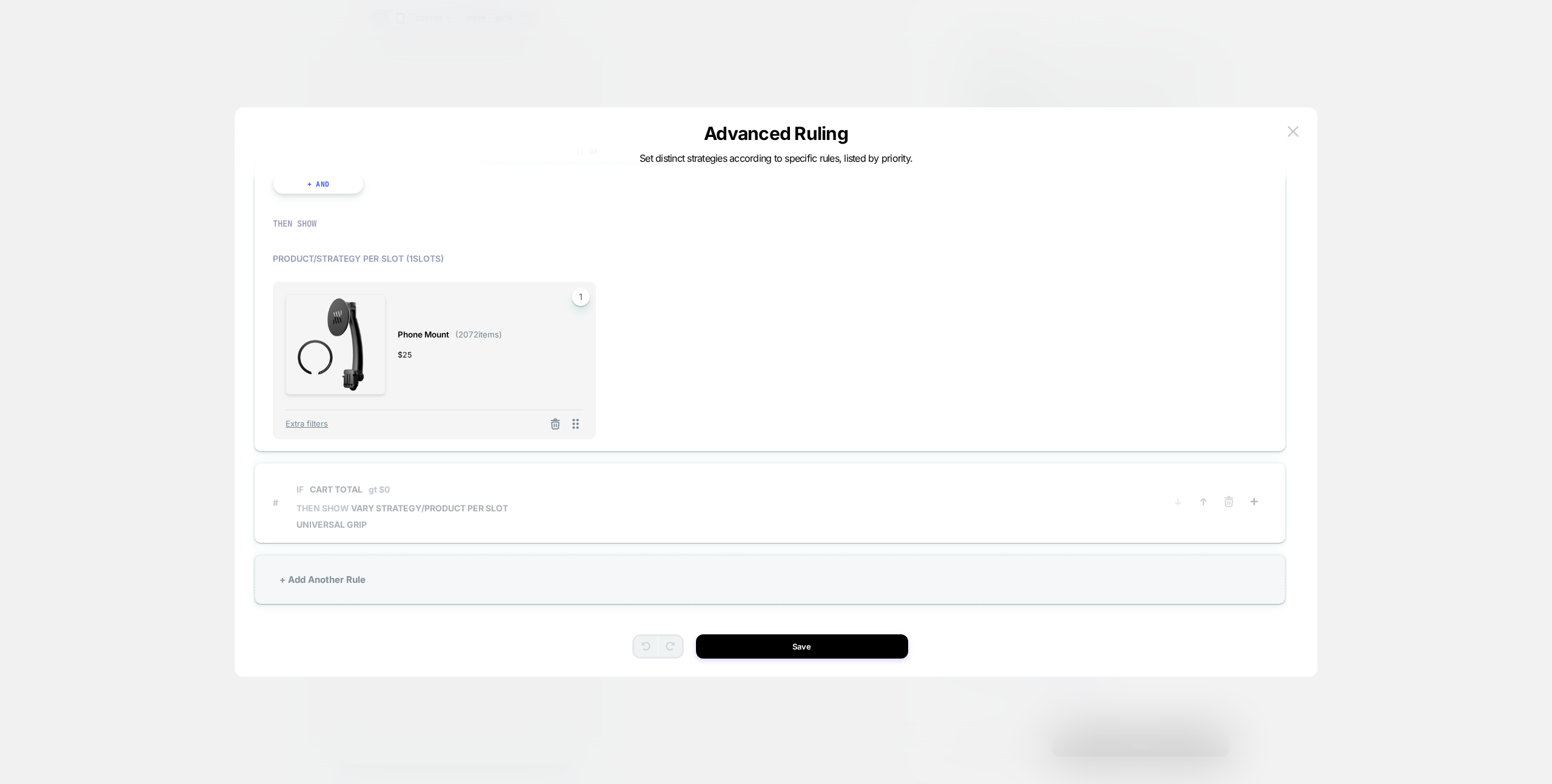
click at [793, 508] on span "# IF Cart Total gt $0 THEN SHOW VARY STRATEGY/PRODUCT PER SLOT Universal Grip" at bounding box center [710, 502] width 875 height 54
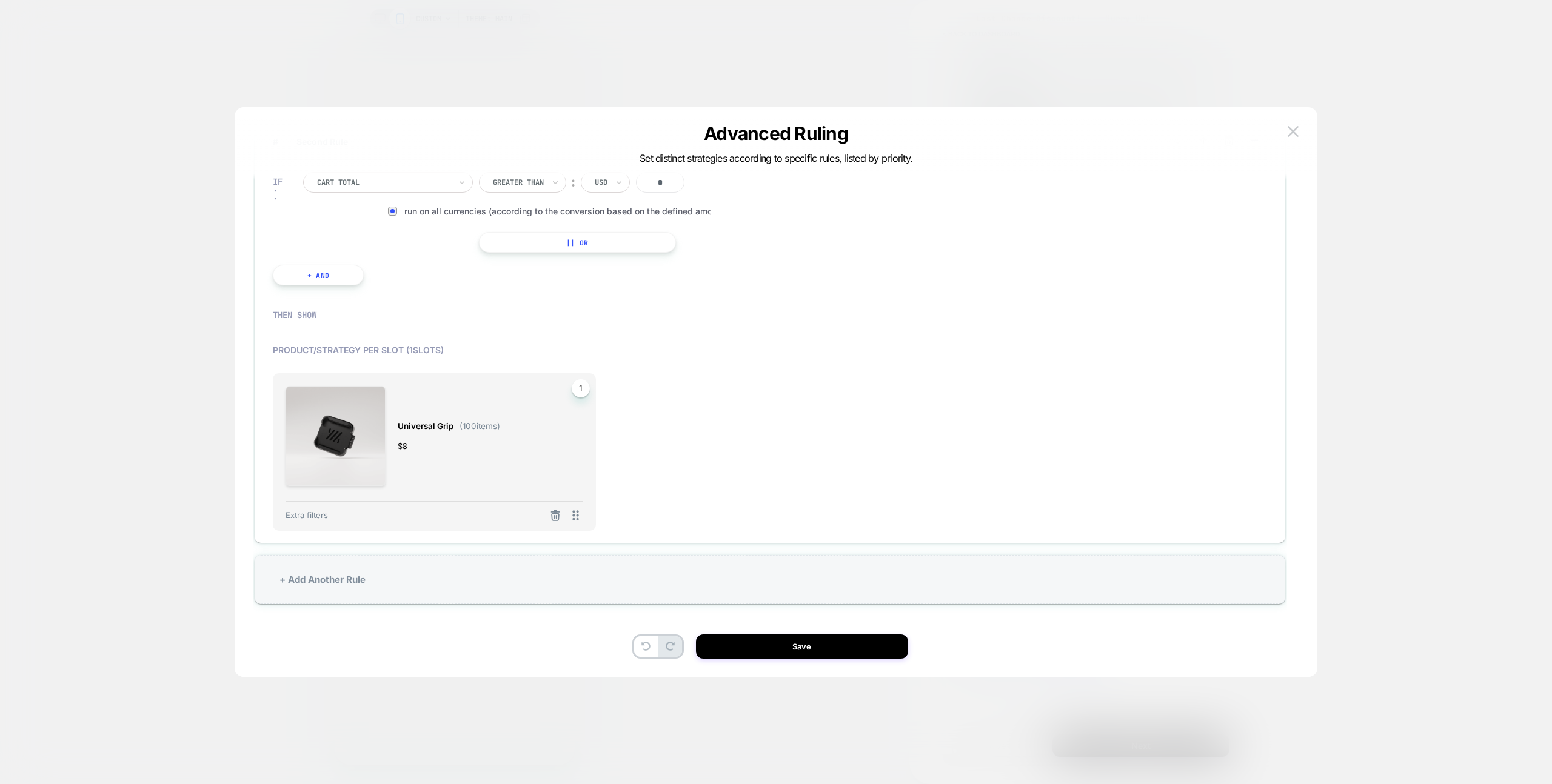
drag, startPoint x: 767, startPoint y: 393, endPoint x: 720, endPoint y: 402, distance: 47.9
click at [767, 393] on div "Universal Grip ( 100 items) $ 8 1 Extra filters" at bounding box center [770, 452] width 994 height 158
click at [314, 21] on div at bounding box center [776, 392] width 1552 height 784
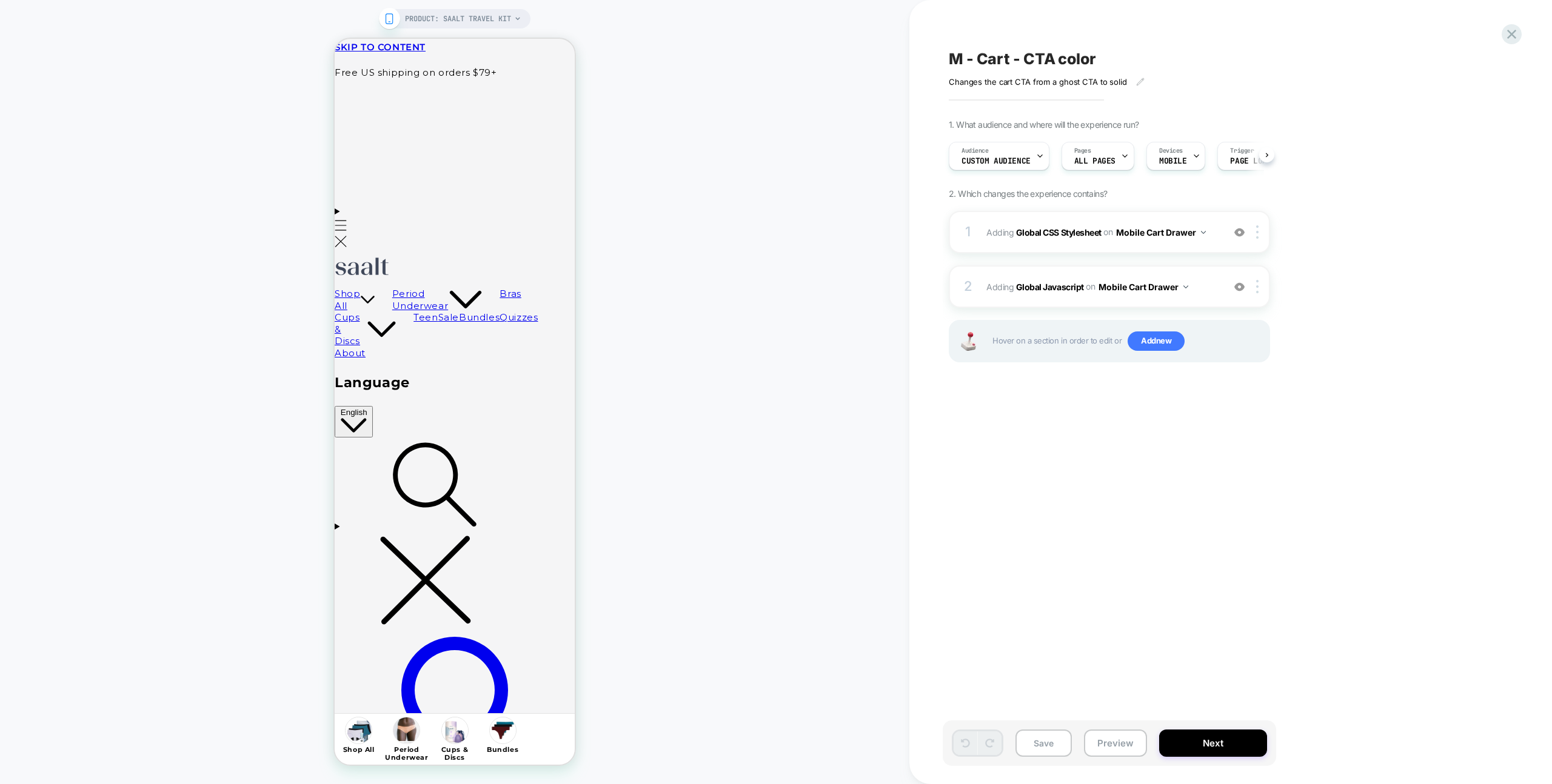
scroll to position [0, 1]
click at [1145, 268] on div "2 Adding Global Javascript on Mobile Cart Drawer Add Before Add After Copy to D…" at bounding box center [1110, 286] width 322 height 43
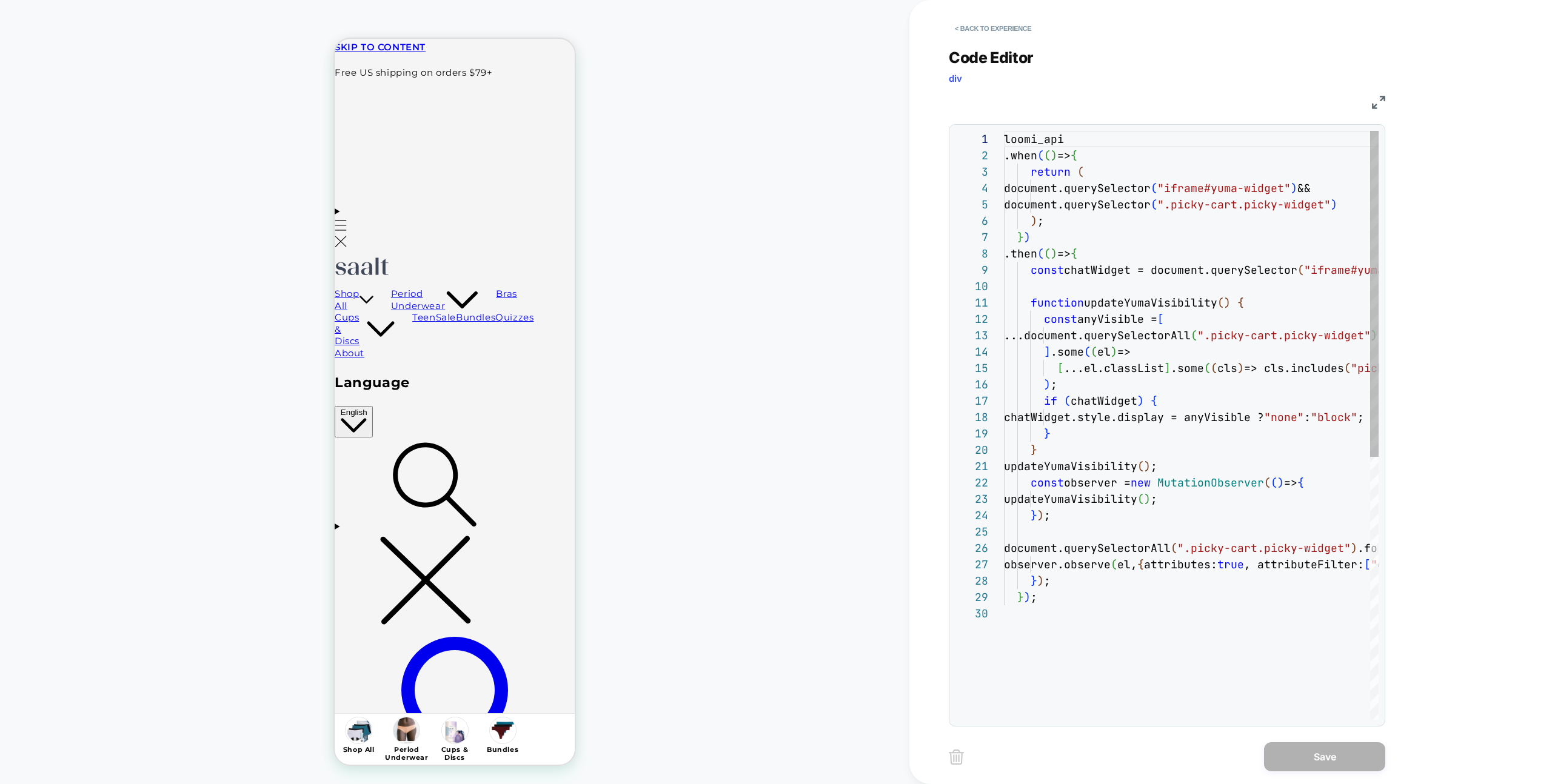
scroll to position [164, 0]
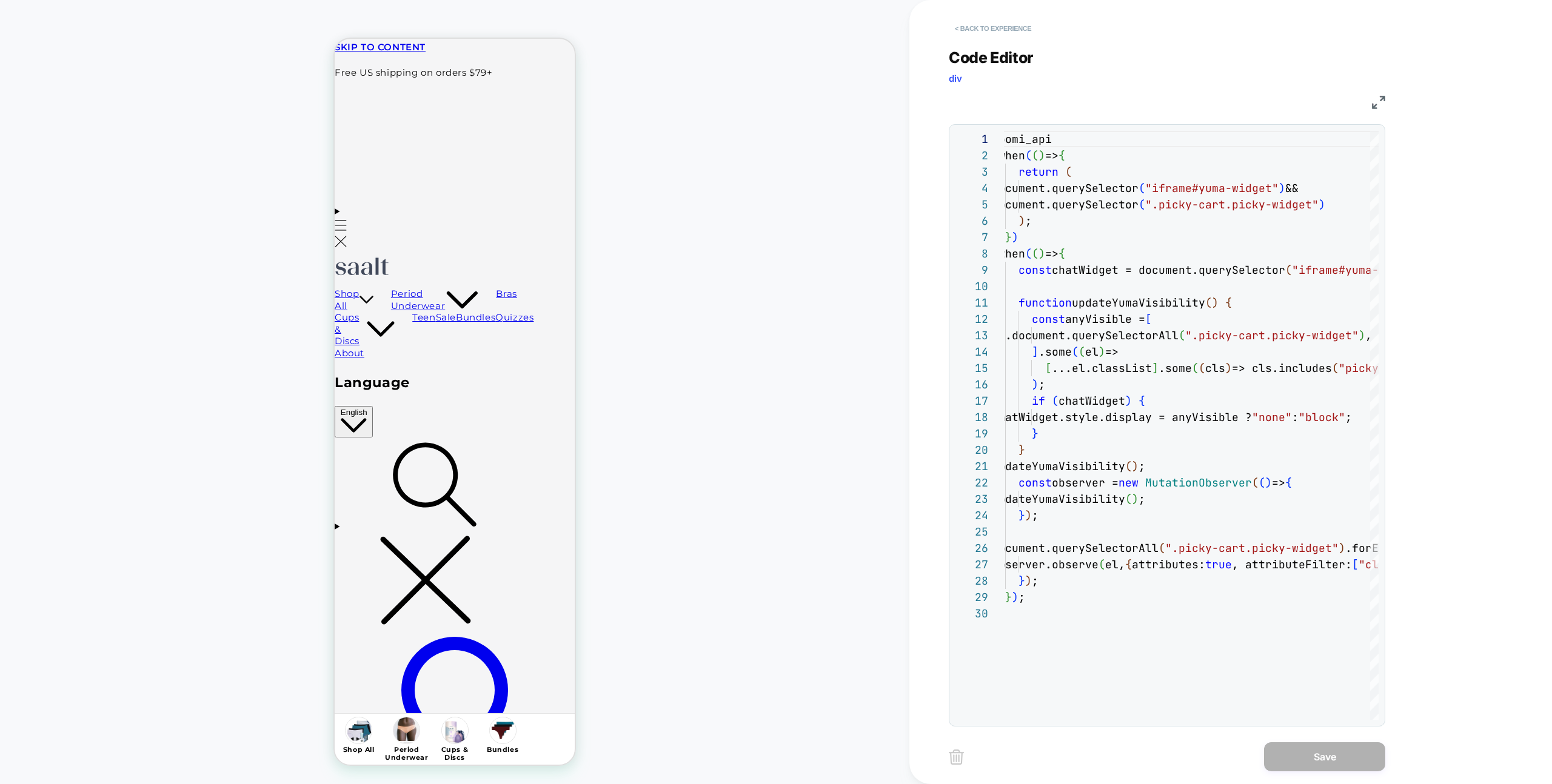
click at [961, 26] on button "< Back to experience" at bounding box center [993, 29] width 88 height 20
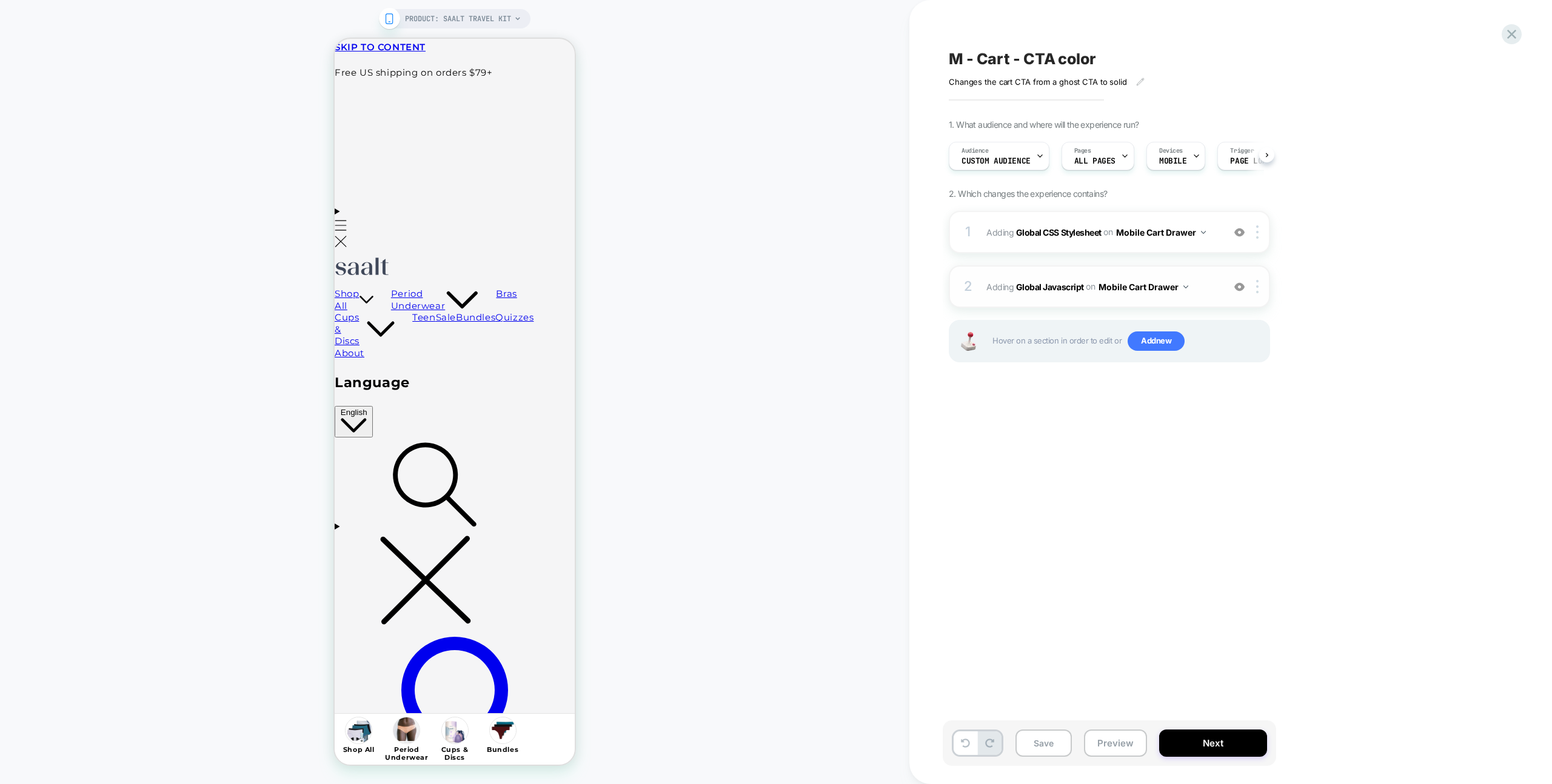
scroll to position [0, 1]
click at [1204, 287] on span "Adding Global Javascript on Mobile Cart Drawer" at bounding box center [1101, 287] width 231 height 18
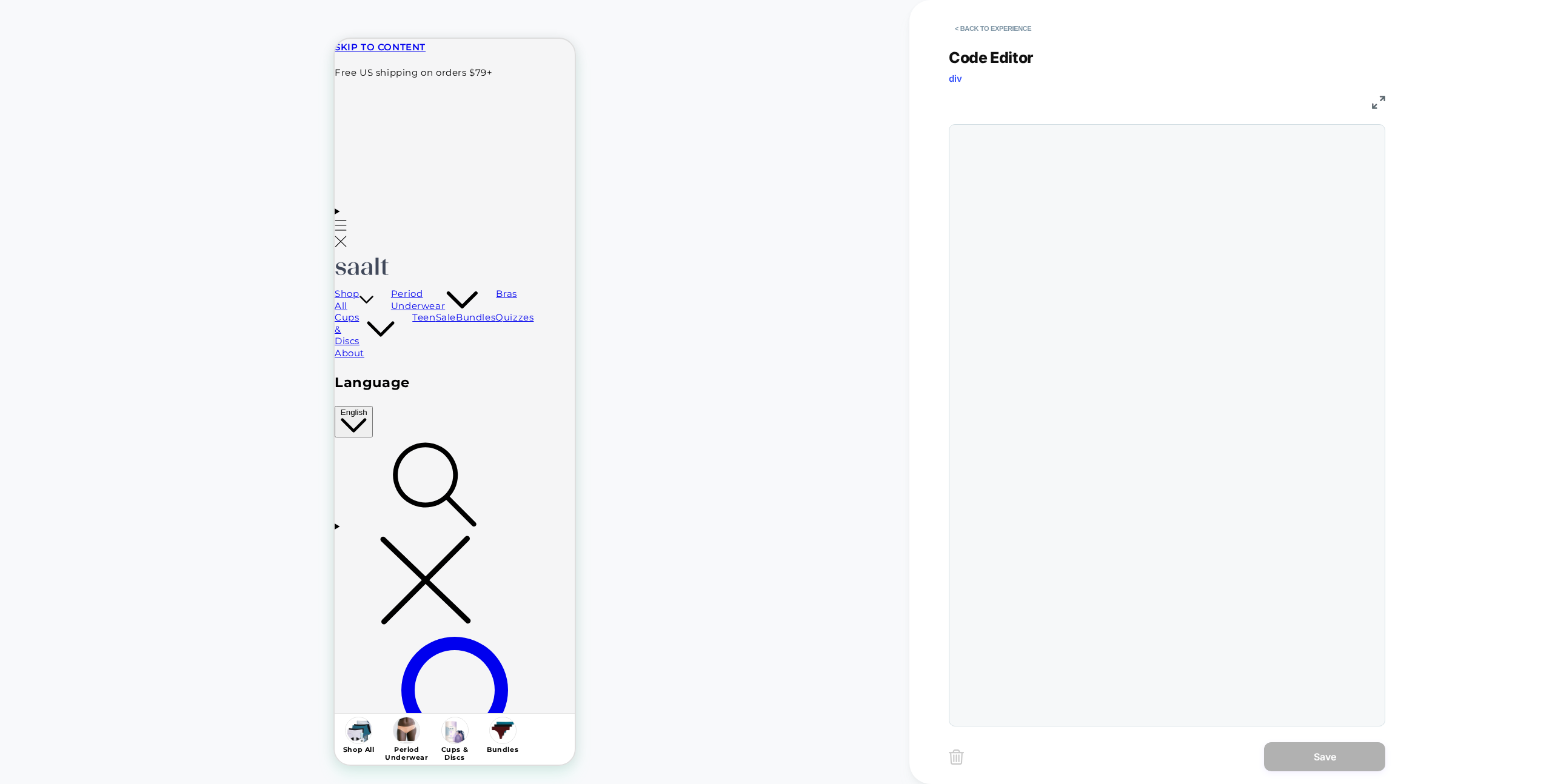
scroll to position [164, 0]
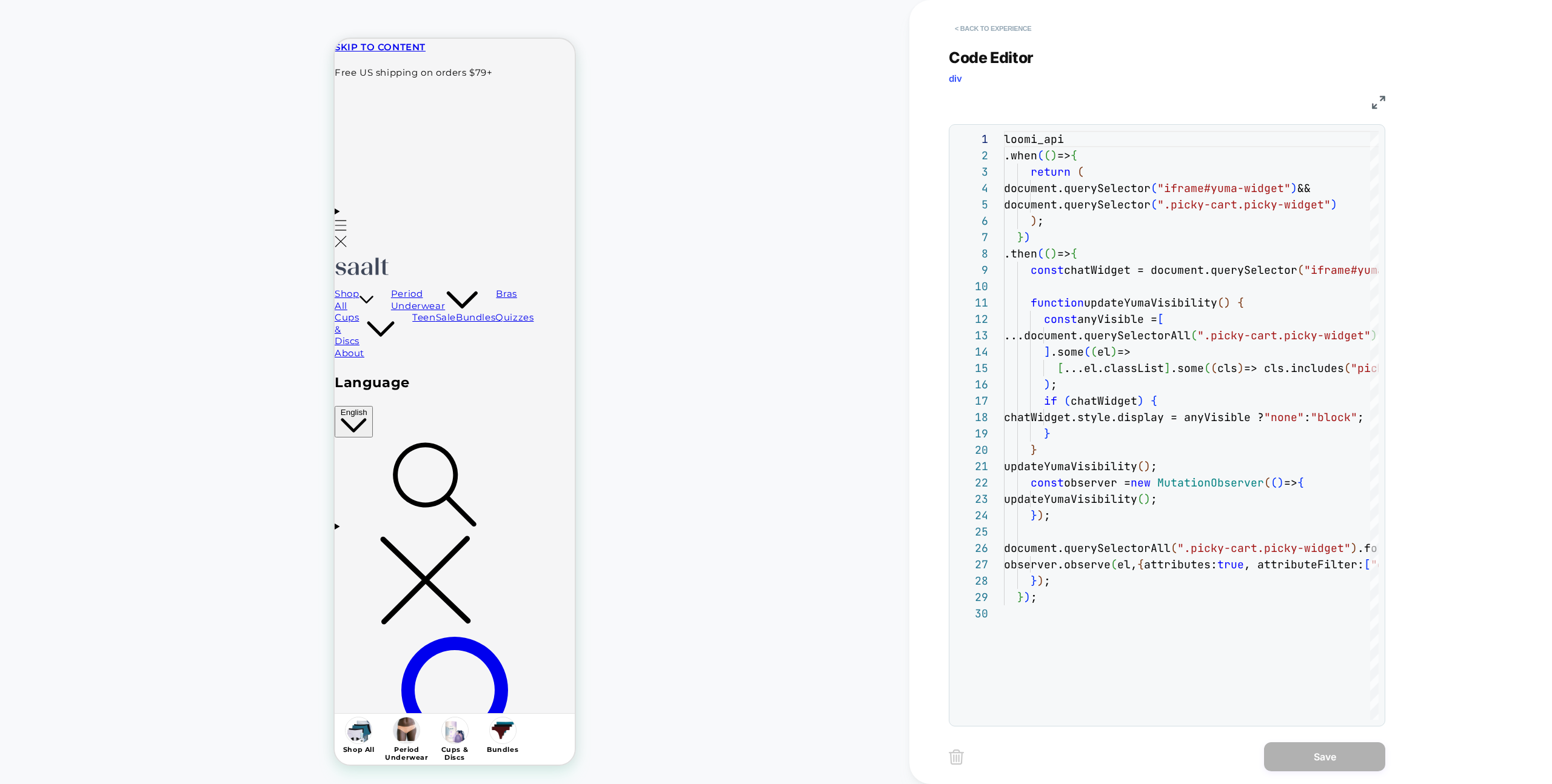
click at [1009, 21] on button "< Back to experience" at bounding box center [993, 29] width 88 height 20
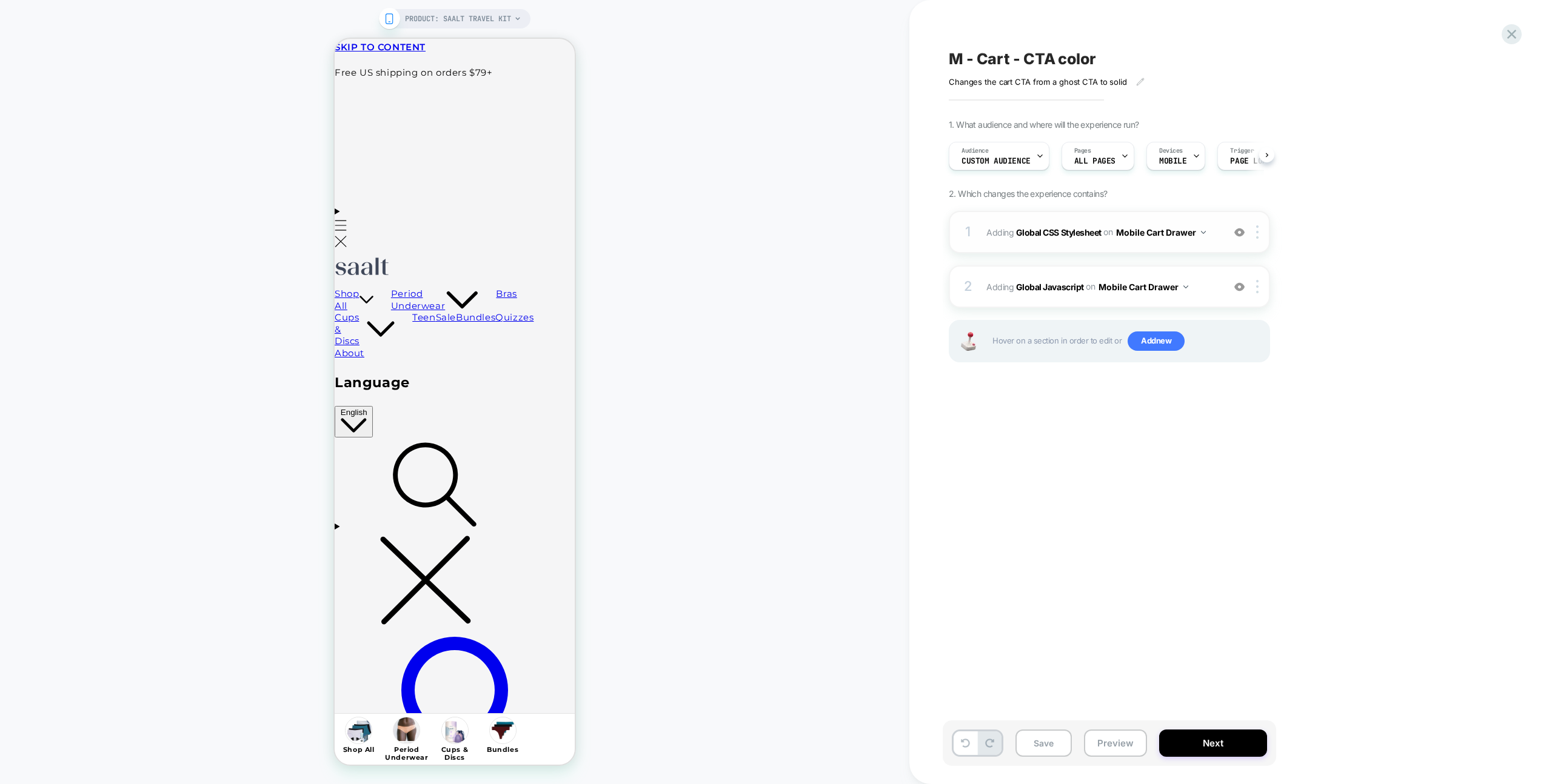
scroll to position [0, 1]
click at [1137, 243] on div "1 Adding Global CSS Stylesheet on Mobile Cart Drawer Add Before Add After Copy …" at bounding box center [1110, 231] width 322 height 43
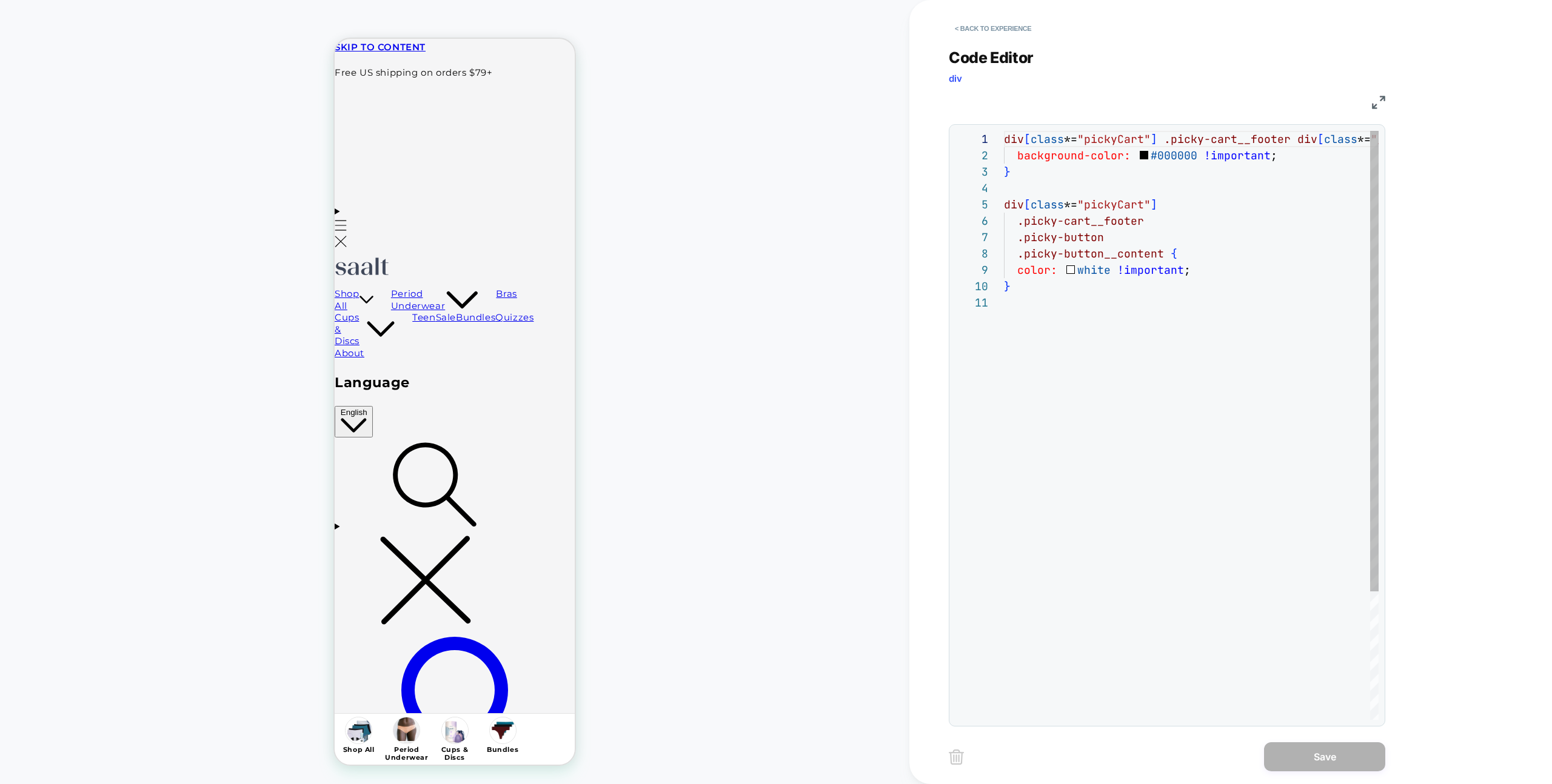
scroll to position [164, 0]
click at [990, 26] on button "< Back to experience" at bounding box center [993, 29] width 88 height 20
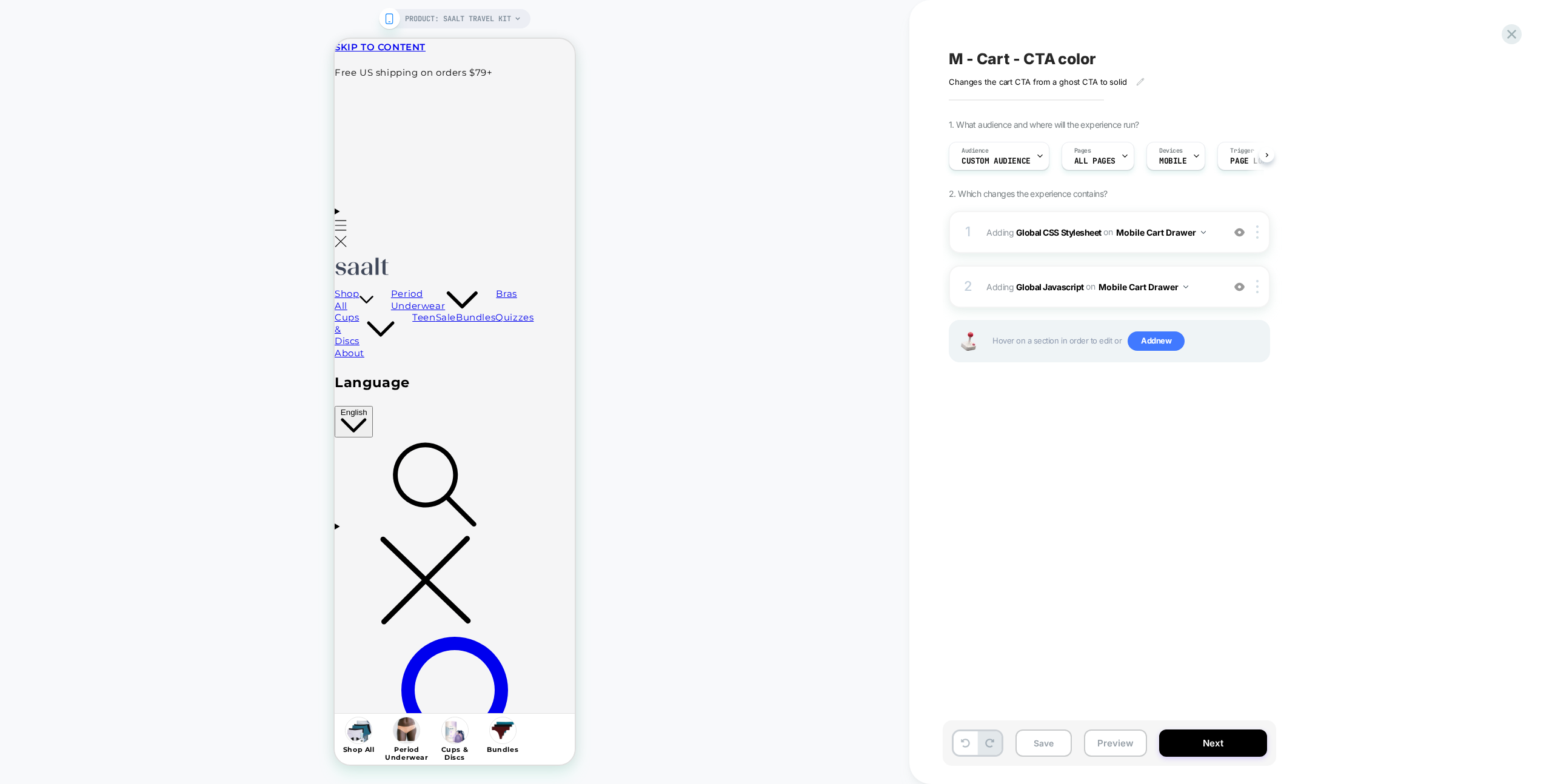
scroll to position [0, 1]
click at [1512, 45] on div "M - Cart - CTA color Changes the cart CTA from a ghost CTA to solid Click to ed…" at bounding box center [1230, 392] width 642 height 784
click at [1509, 41] on icon at bounding box center [1511, 34] width 16 height 16
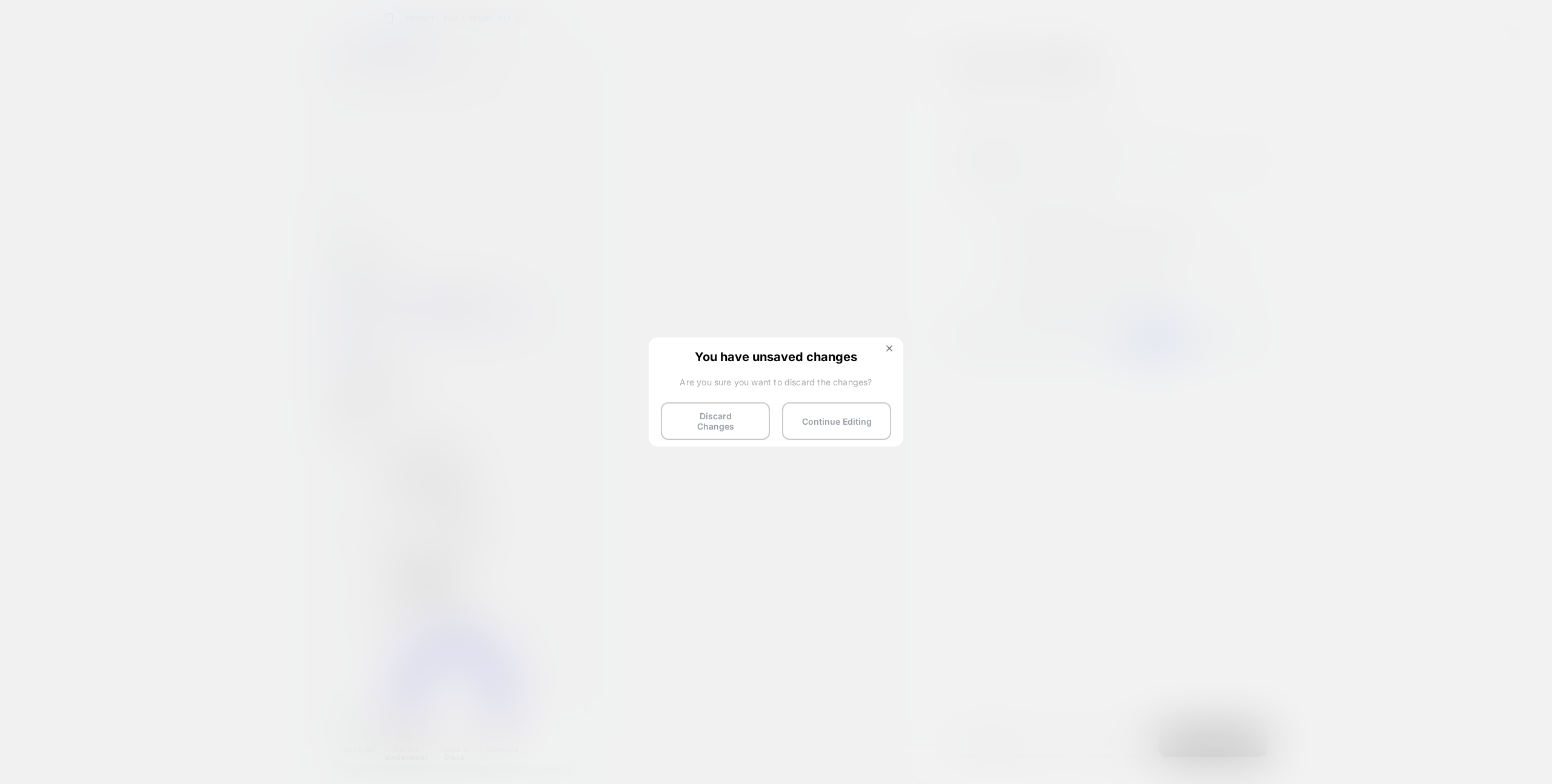
drag, startPoint x: 713, startPoint y: 420, endPoint x: 958, endPoint y: 46, distance: 447.1
click at [713, 420] on button "Discard Changes" at bounding box center [716, 421] width 109 height 38
